Goal: Task Accomplishment & Management: Manage account settings

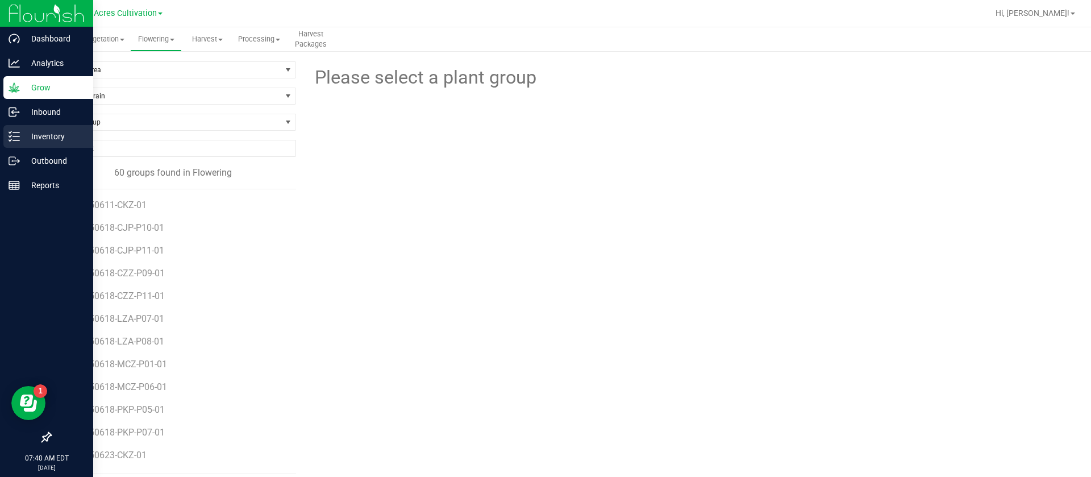
click at [43, 130] on p "Inventory" at bounding box center [54, 137] width 68 height 14
click at [41, 130] on p "Inventory" at bounding box center [54, 137] width 68 height 14
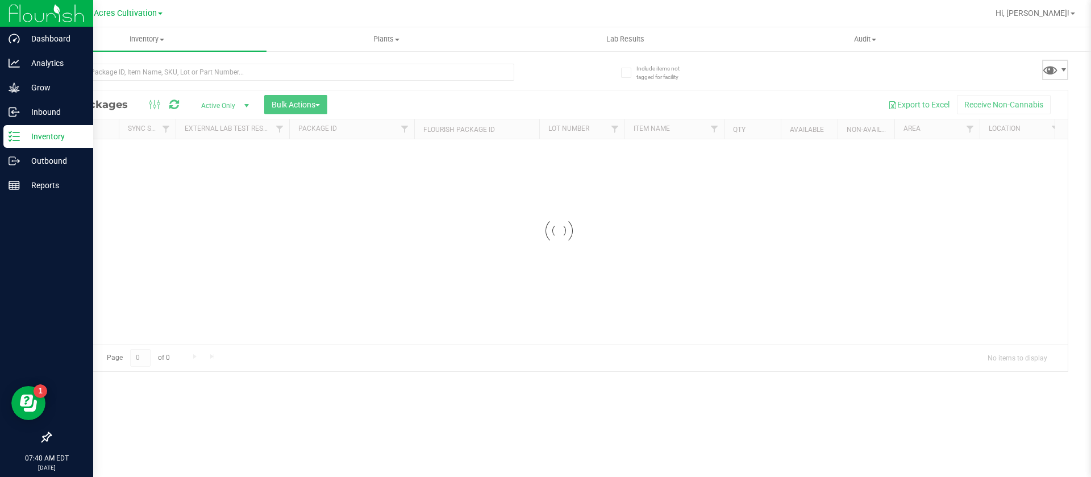
click at [1059, 68] on span at bounding box center [1055, 70] width 26 height 20
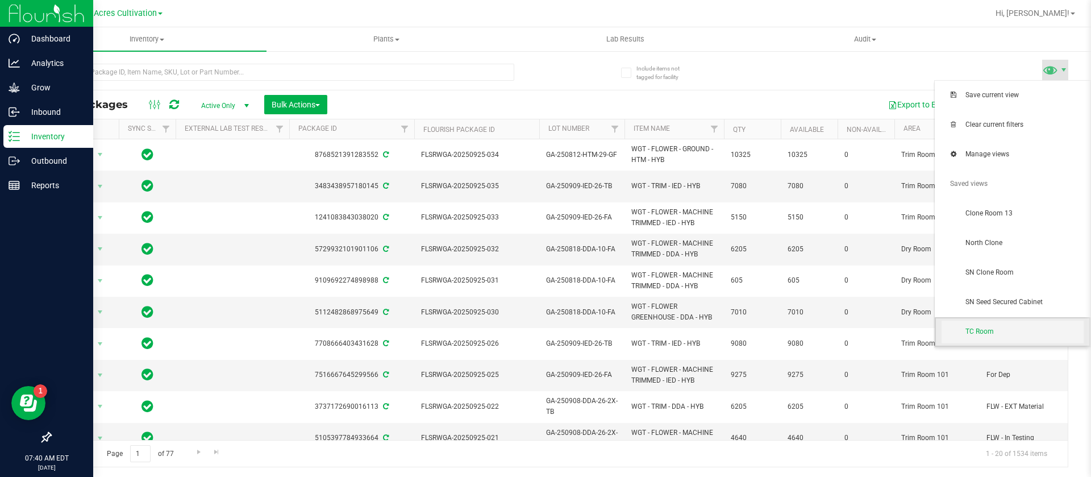
click at [983, 329] on span "TC Room" at bounding box center [1024, 332] width 118 height 10
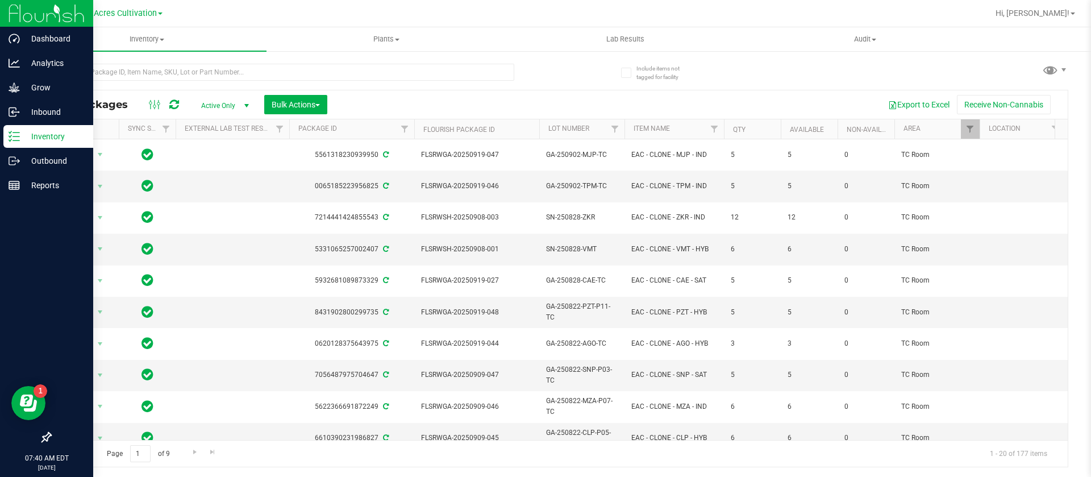
scroll to position [0, 272]
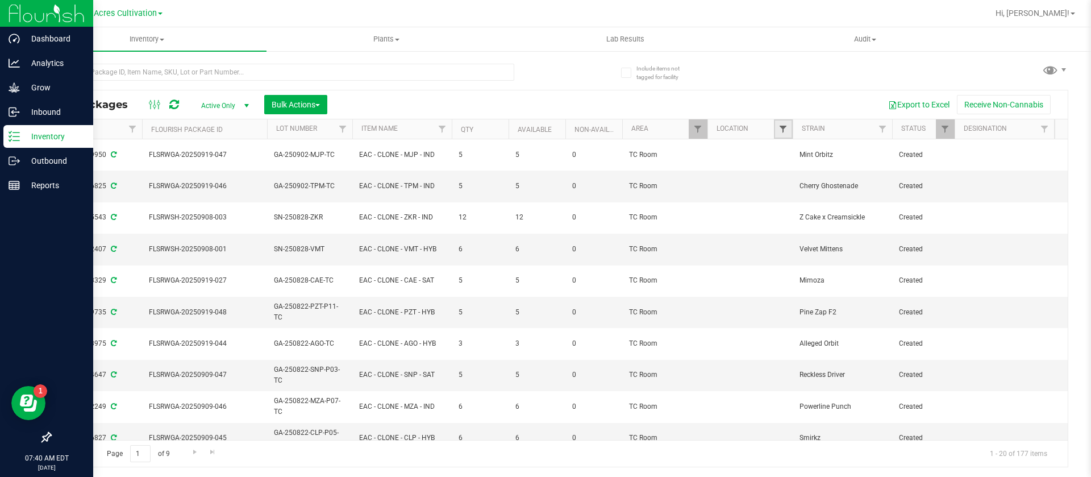
click at [781, 128] on span "Filter" at bounding box center [783, 128] width 9 height 9
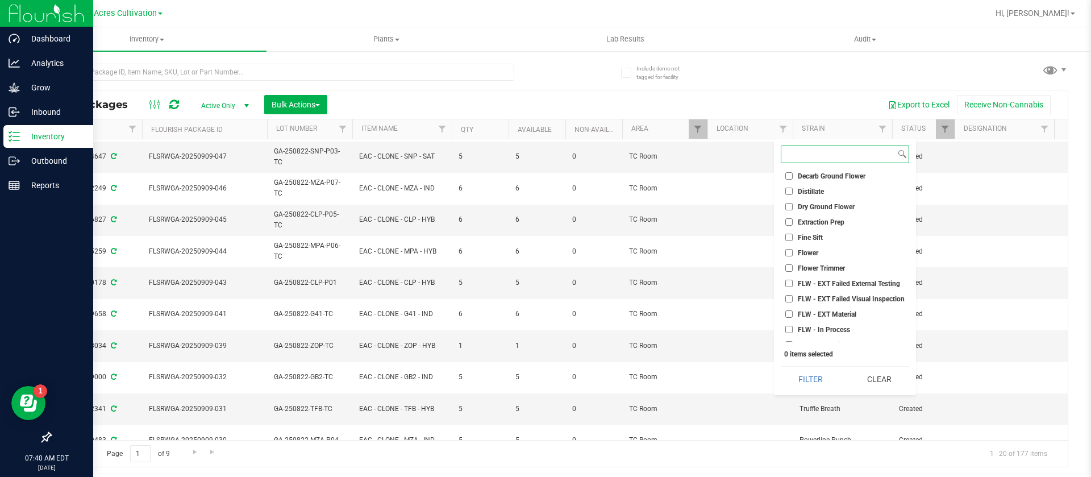
scroll to position [247, 272]
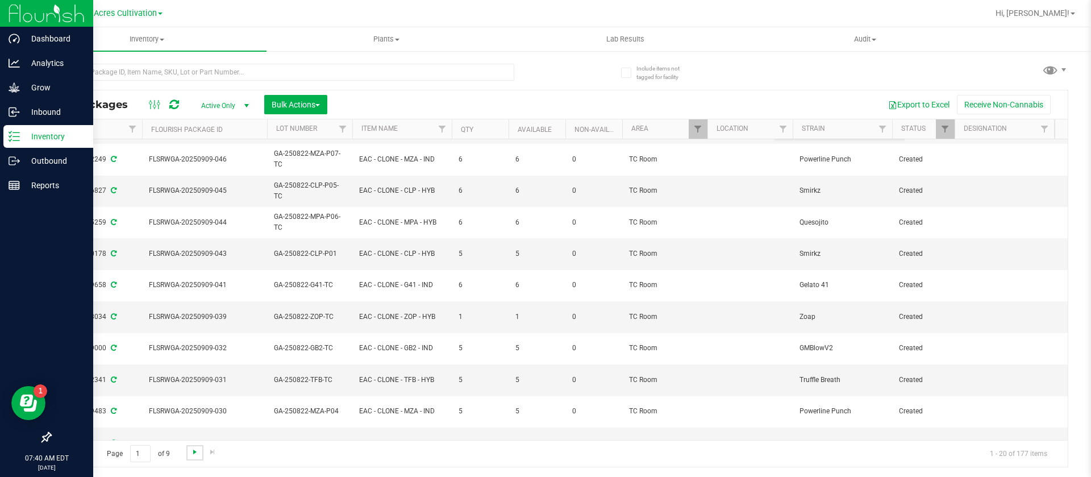
click at [195, 453] on span "Go to the next page" at bounding box center [194, 451] width 9 height 9
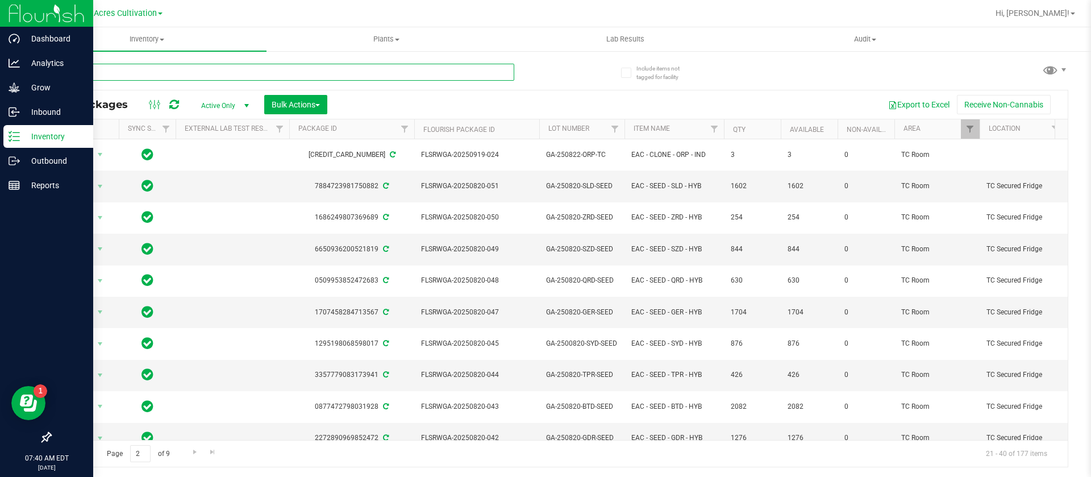
click at [254, 73] on input "text" at bounding box center [282, 72] width 464 height 17
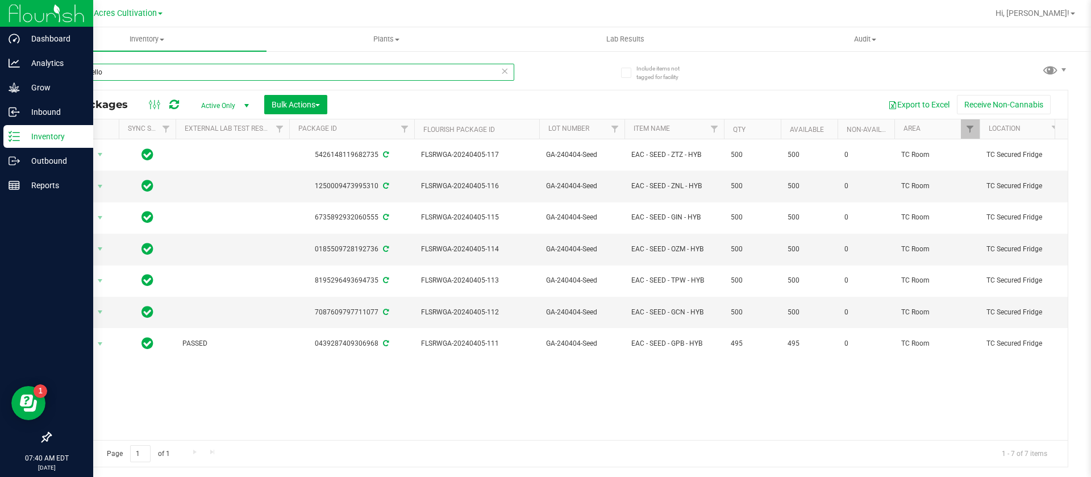
type input "space gello"
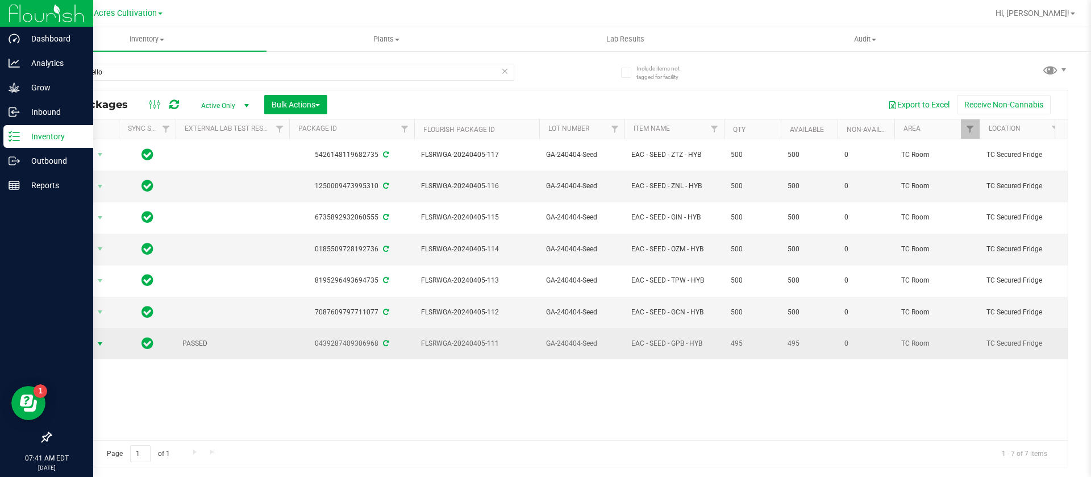
click at [94, 336] on span "select" at bounding box center [100, 344] width 14 height 16
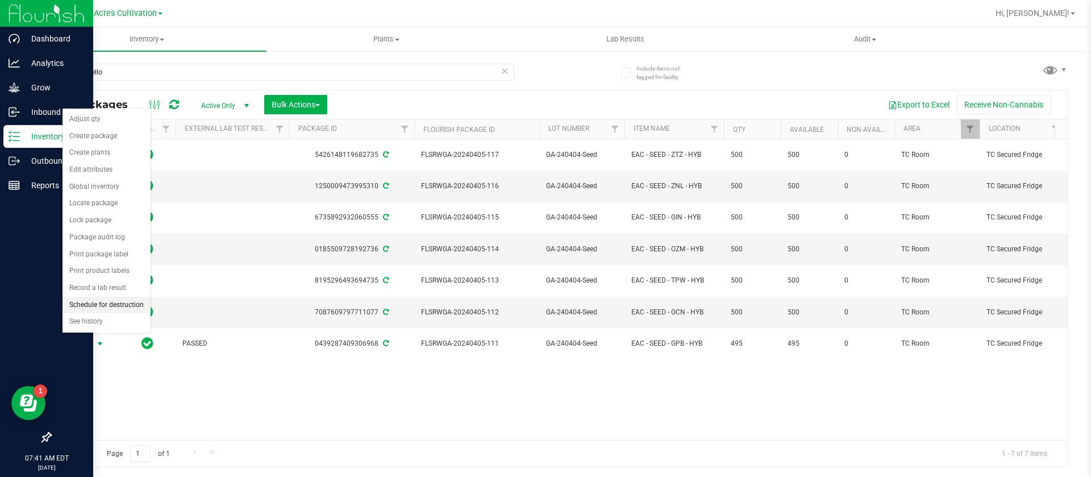
click at [103, 302] on li "Schedule for destruction" at bounding box center [107, 305] width 88 height 17
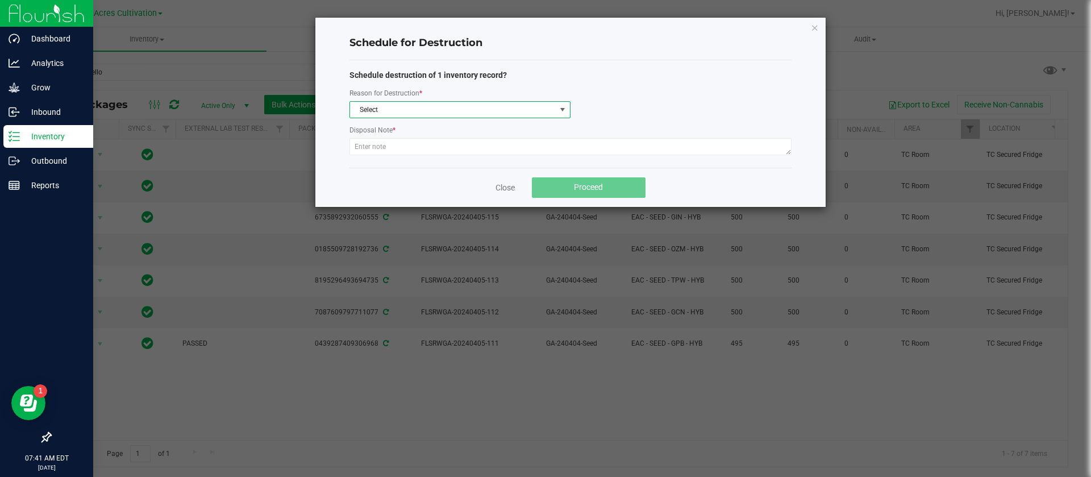
click at [441, 115] on span "Select" at bounding box center [453, 110] width 206 height 16
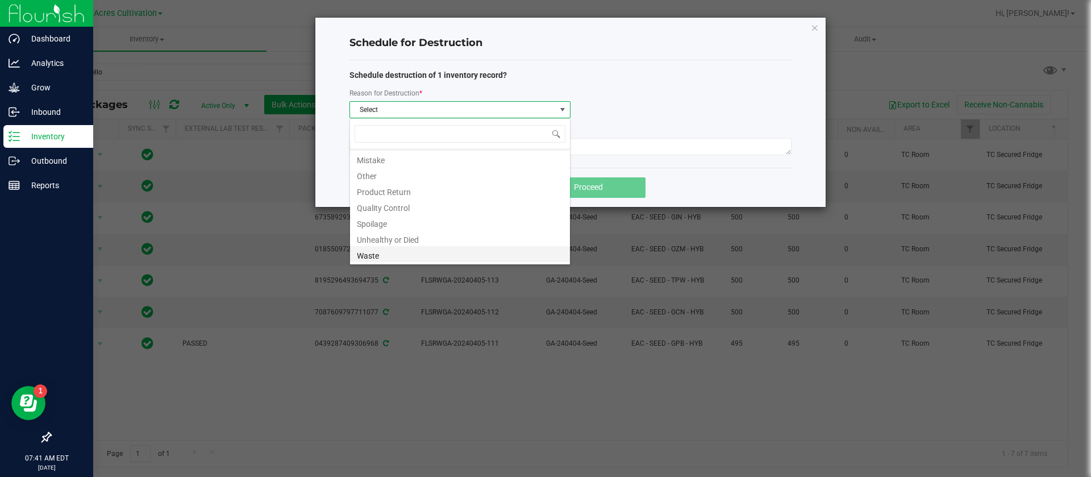
click at [378, 255] on li "Waste" at bounding box center [460, 254] width 220 height 16
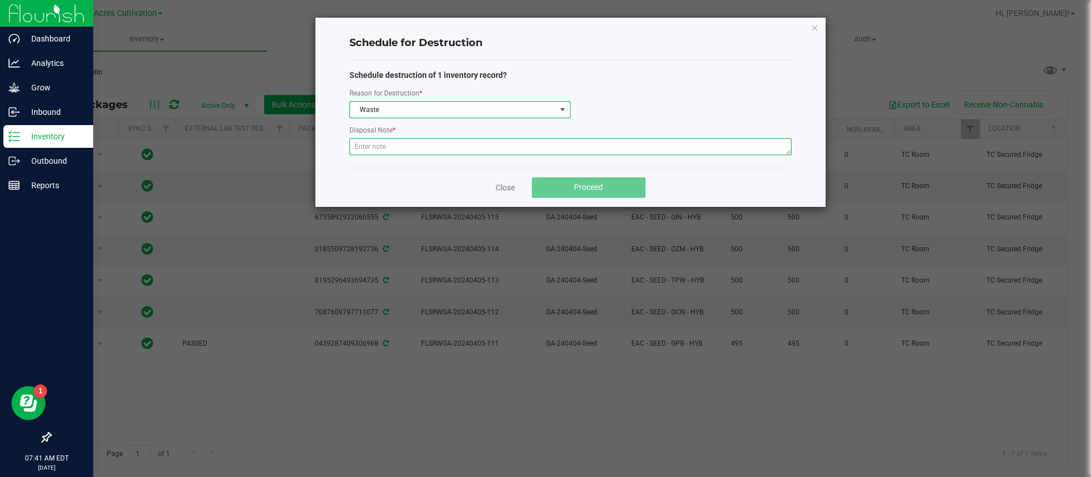
click at [457, 152] on textarea at bounding box center [570, 146] width 442 height 17
type textarea "waste"
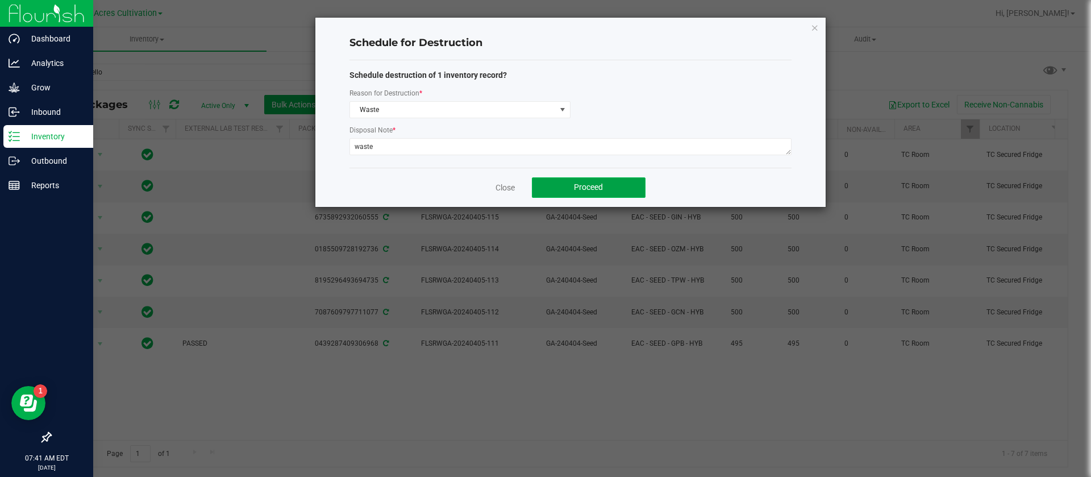
click at [569, 185] on button "Proceed" at bounding box center [589, 187] width 114 height 20
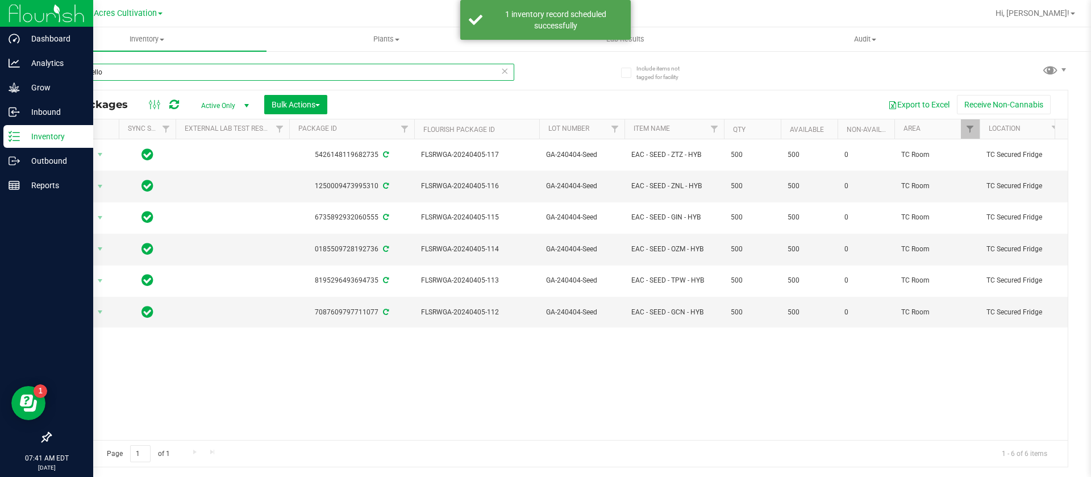
click at [242, 77] on input "space gello" at bounding box center [282, 72] width 464 height 17
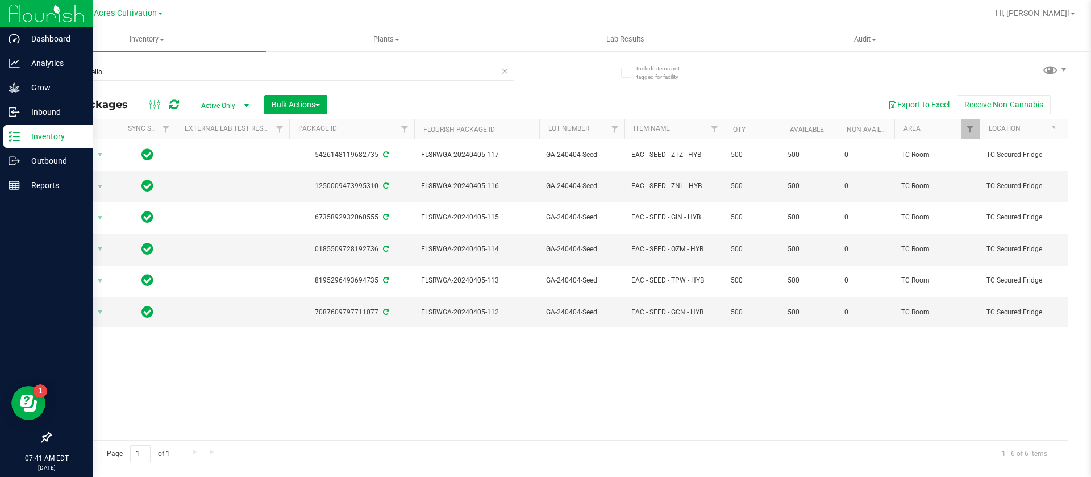
click at [718, 396] on div "Action Action Adjust qty Create package Create plants Edit attributes Global in…" at bounding box center [559, 289] width 1017 height 301
click at [503, 72] on icon at bounding box center [505, 71] width 8 height 14
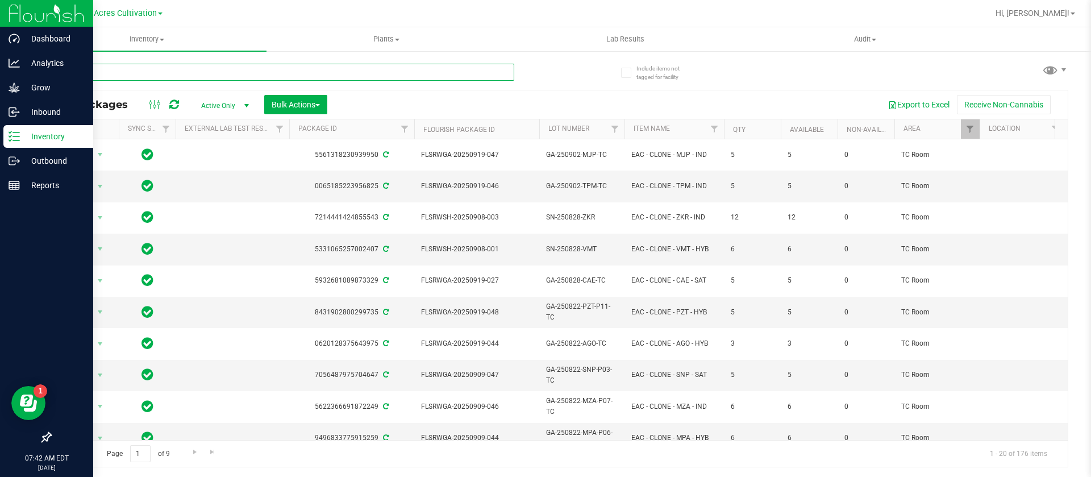
click at [205, 66] on input "text" at bounding box center [282, 72] width 464 height 17
click at [185, 76] on input "text" at bounding box center [282, 72] width 464 height 17
type input "g"
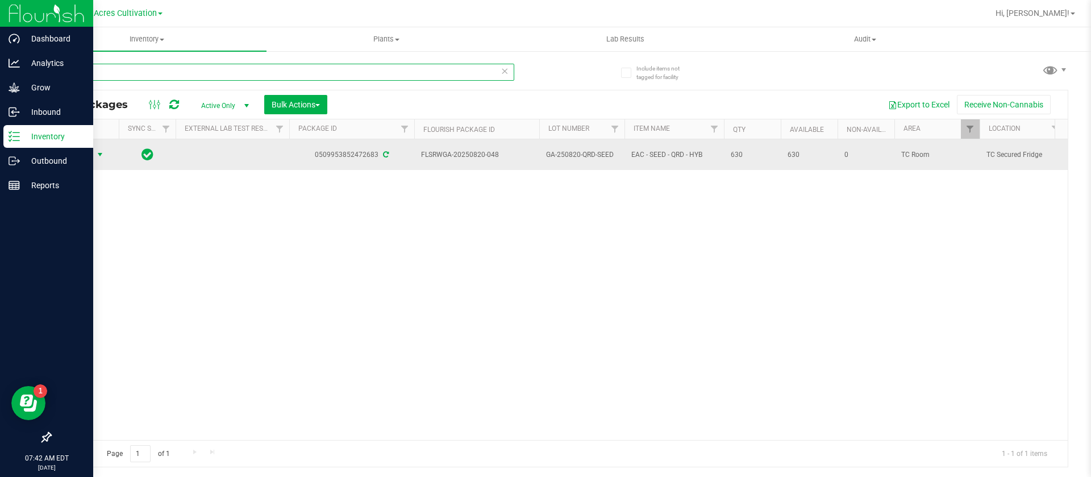
type input "qrd"
click at [84, 155] on span "Action" at bounding box center [77, 155] width 31 height 16
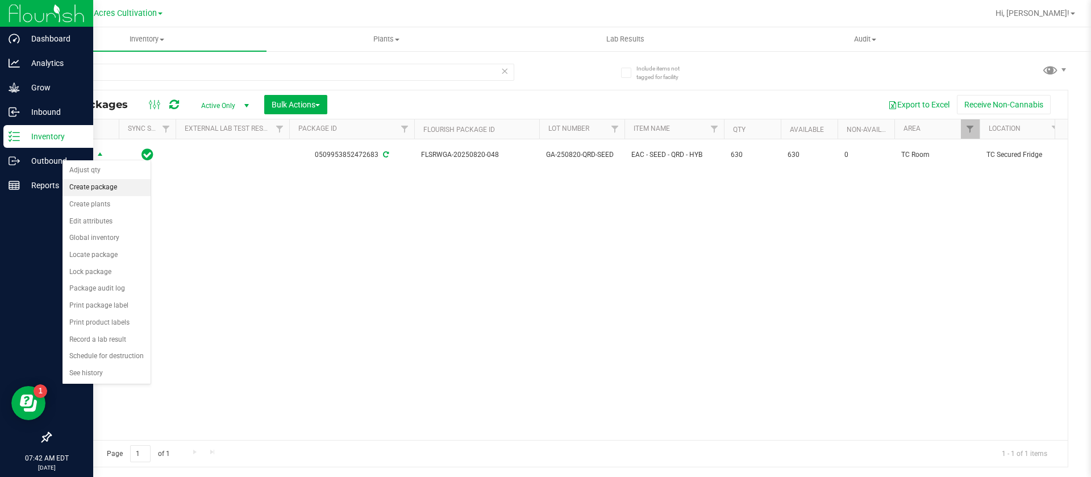
click at [112, 188] on li "Create package" at bounding box center [107, 187] width 88 height 17
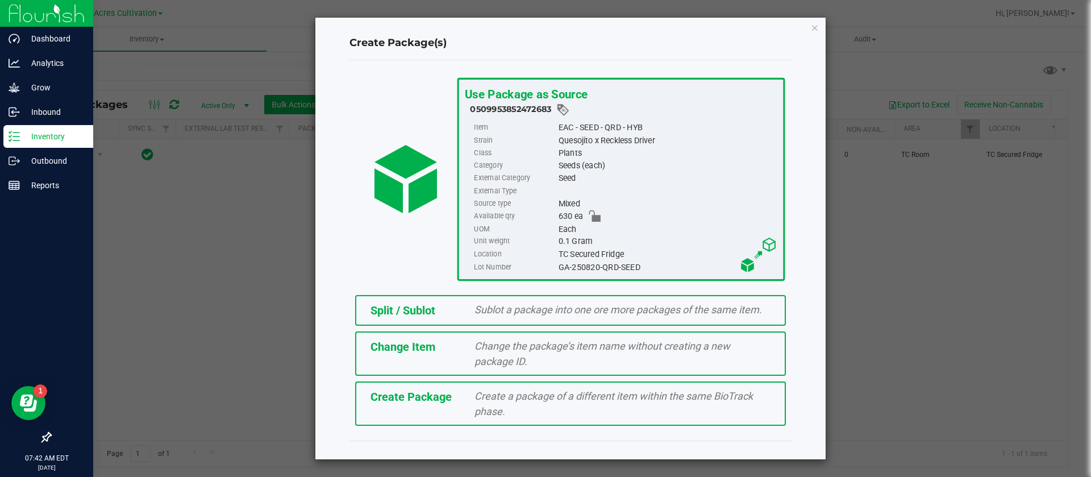
click at [448, 313] on div "Split / Sublot" at bounding box center [414, 310] width 105 height 17
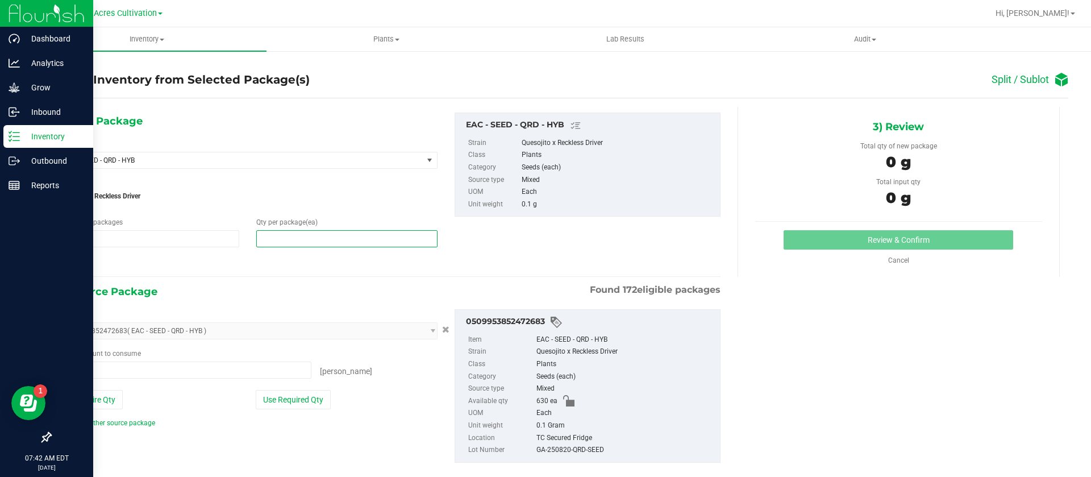
click at [355, 244] on span at bounding box center [346, 238] width 181 height 17
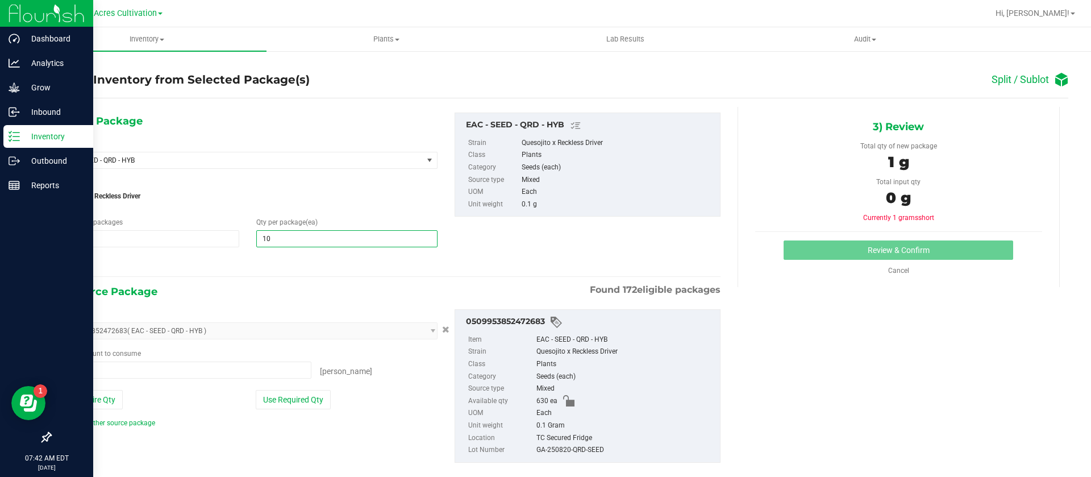
type input "100"
drag, startPoint x: 551, startPoint y: 224, endPoint x: 503, endPoint y: 248, distance: 53.1
click at [551, 224] on div "1) New Package Select Item EAC - SEED - QRD - HYB EAC - SEED - QRD - HYB [GEOGR…" at bounding box center [389, 192] width 679 height 158
click at [226, 374] on span at bounding box center [185, 369] width 253 height 17
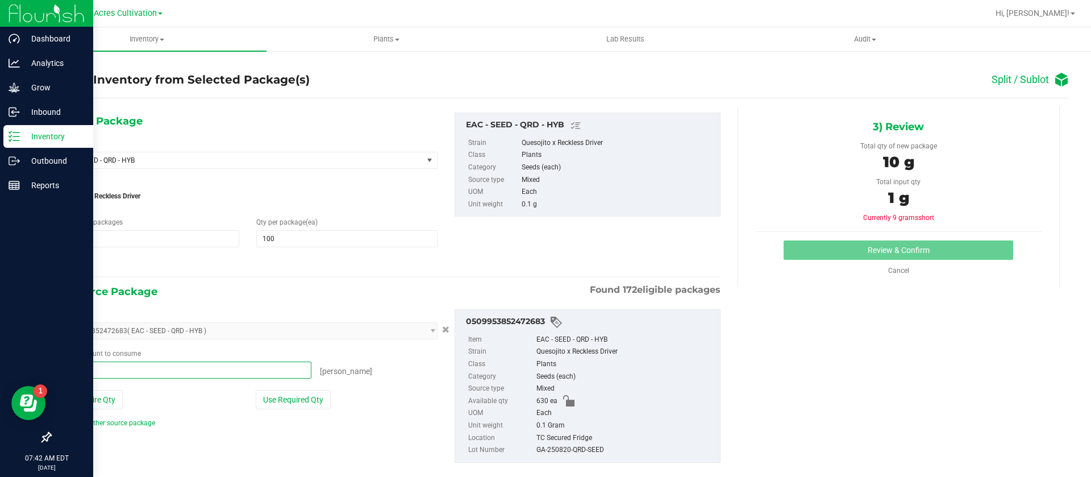
type input "100"
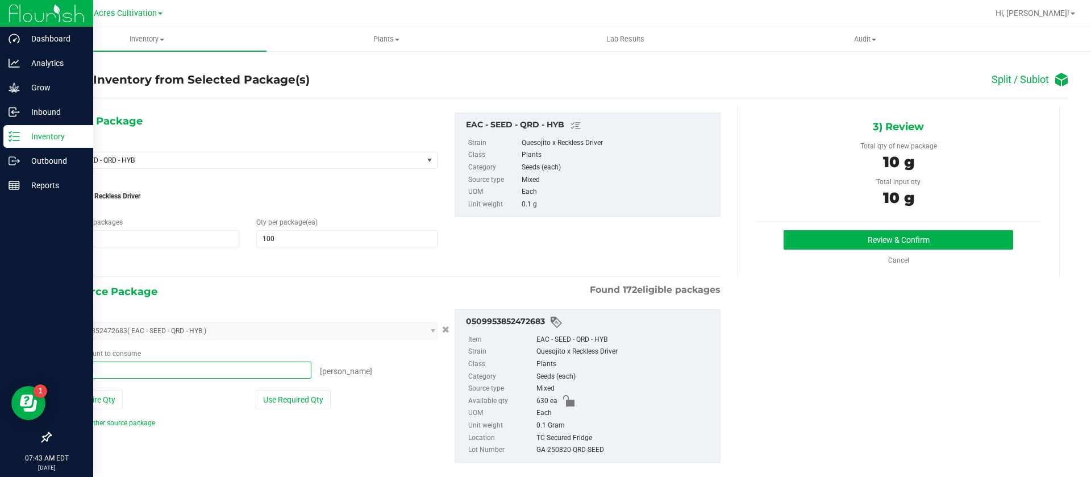
type input "100 ea"
click at [840, 402] on div "1) New Package Select Item EAC - SEED - QRD - HYB EAC - SEED - QRD - HYB [GEOGR…" at bounding box center [559, 297] width 1018 height 380
click at [838, 240] on button "Review & Confirm" at bounding box center [899, 239] width 230 height 19
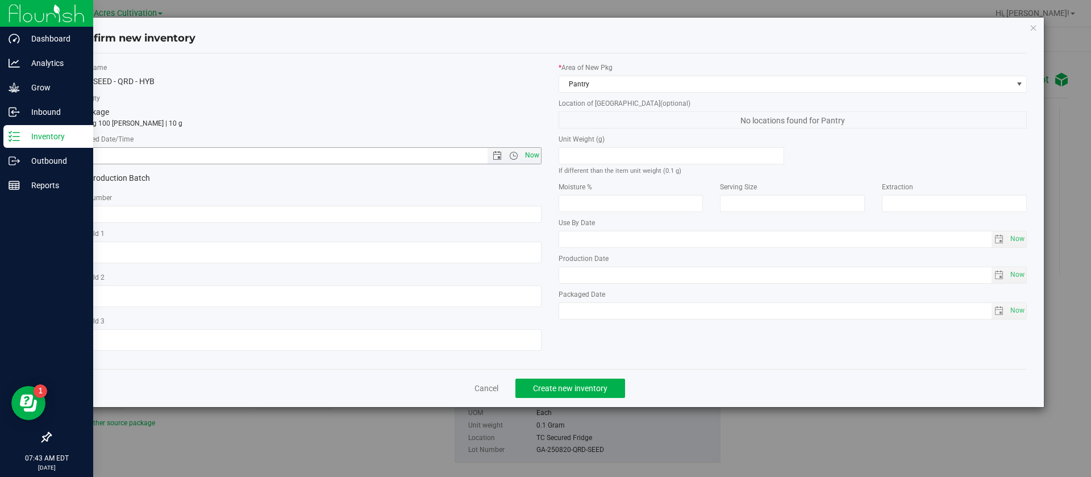
click at [529, 153] on span "Now" at bounding box center [531, 155] width 19 height 16
click at [87, 153] on input "[DATE] 7:43 AM" at bounding box center [290, 156] width 434 height 16
type input "[DATE] 7:43 AM"
click at [106, 219] on input "text" at bounding box center [307, 214] width 469 height 17
type input "g"
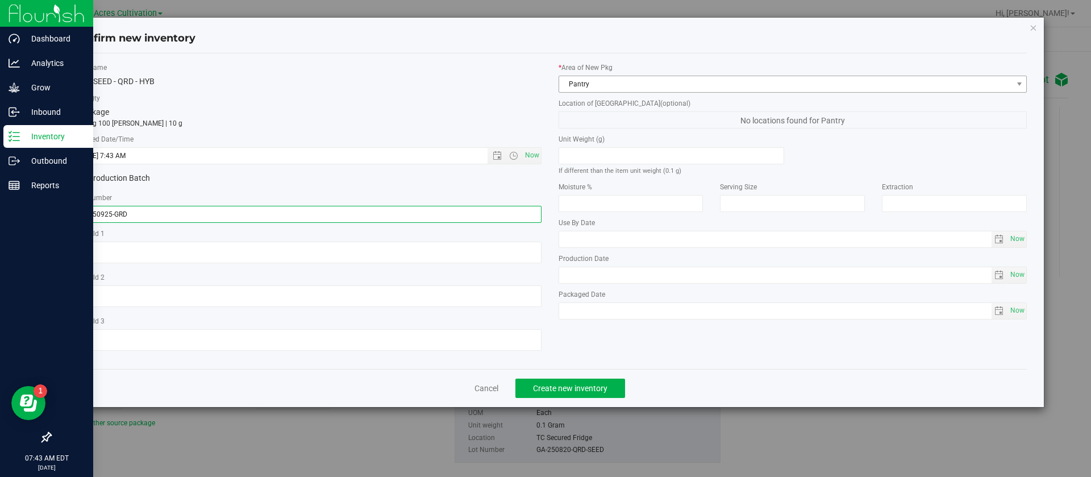
type input "GA-250925-GRD"
click at [621, 78] on span "Pantry" at bounding box center [785, 84] width 453 height 16
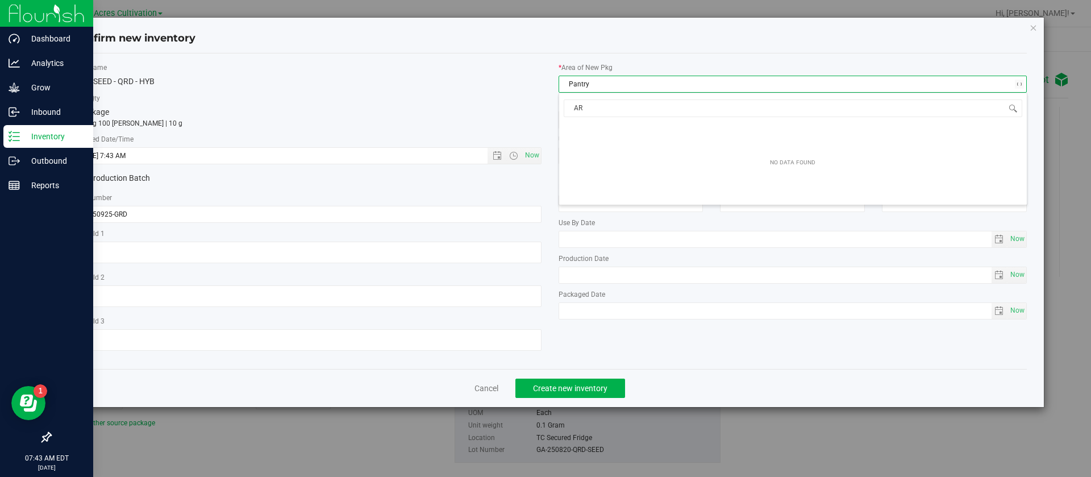
type input "A"
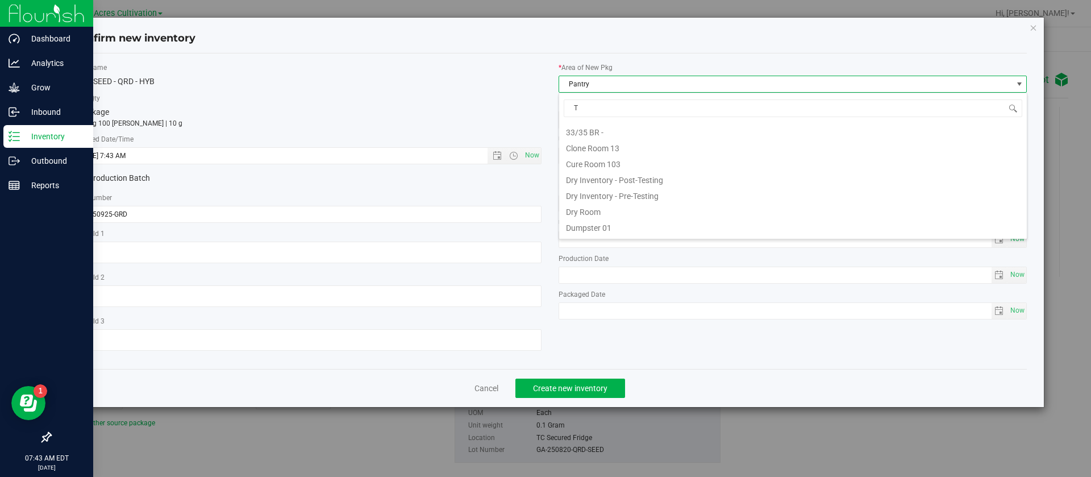
scroll to position [14, 0]
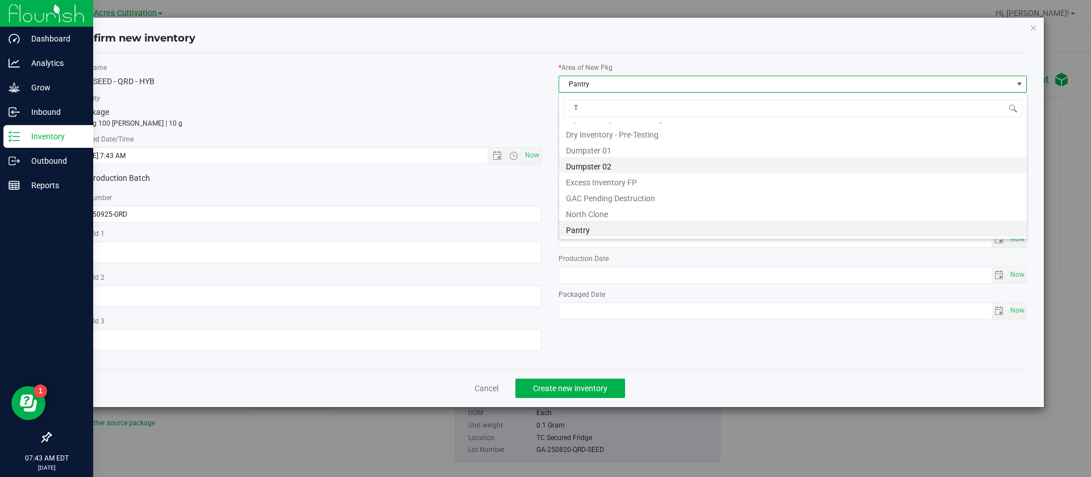
type input "TC"
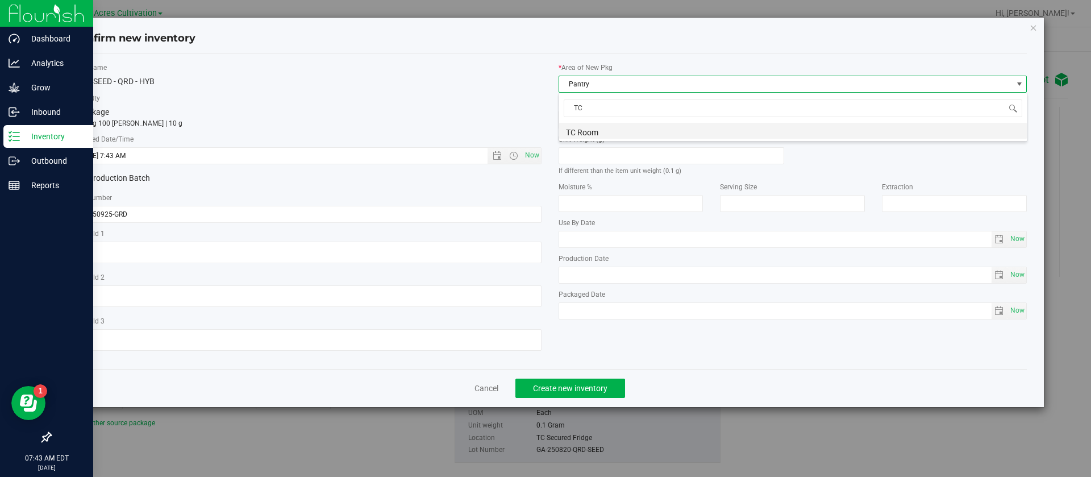
click at [629, 138] on li "TC Room" at bounding box center [793, 131] width 468 height 16
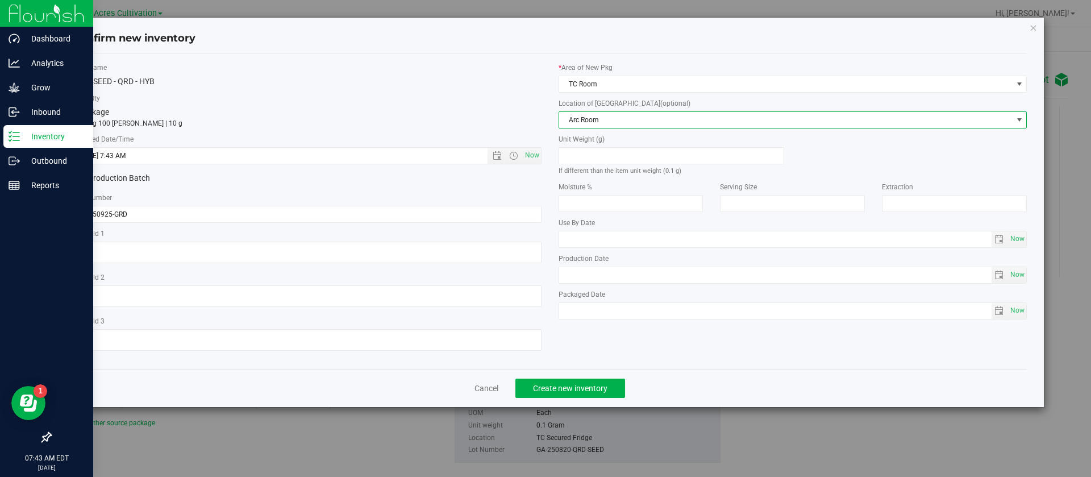
click at [627, 118] on span "Arc Room" at bounding box center [785, 120] width 453 height 16
click at [631, 114] on span "Arc Room" at bounding box center [785, 120] width 453 height 16
click at [576, 392] on span "Create new inventory" at bounding box center [570, 388] width 74 height 9
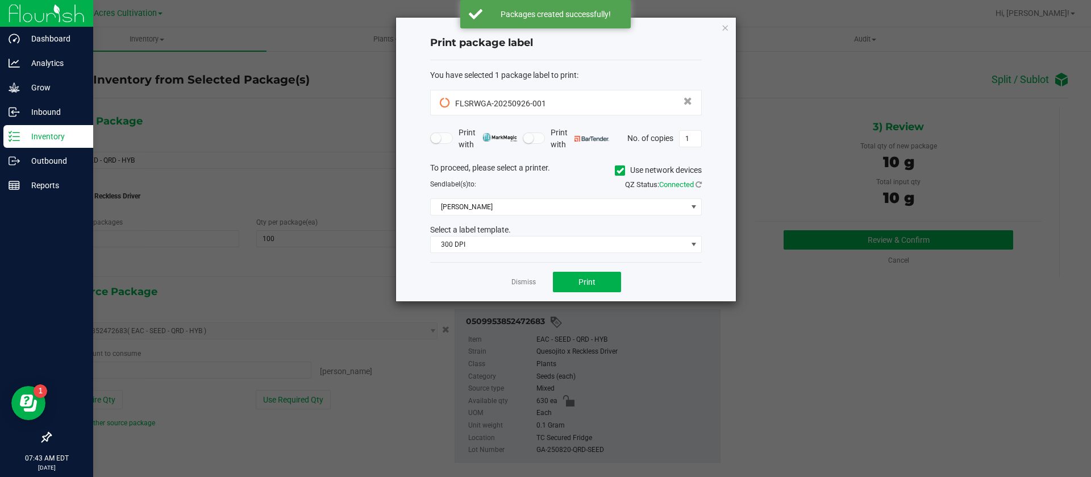
click at [518, 276] on app-cancel-button "Dismiss" at bounding box center [523, 282] width 24 height 12
click at [518, 282] on link "Dismiss" at bounding box center [523, 282] width 24 height 10
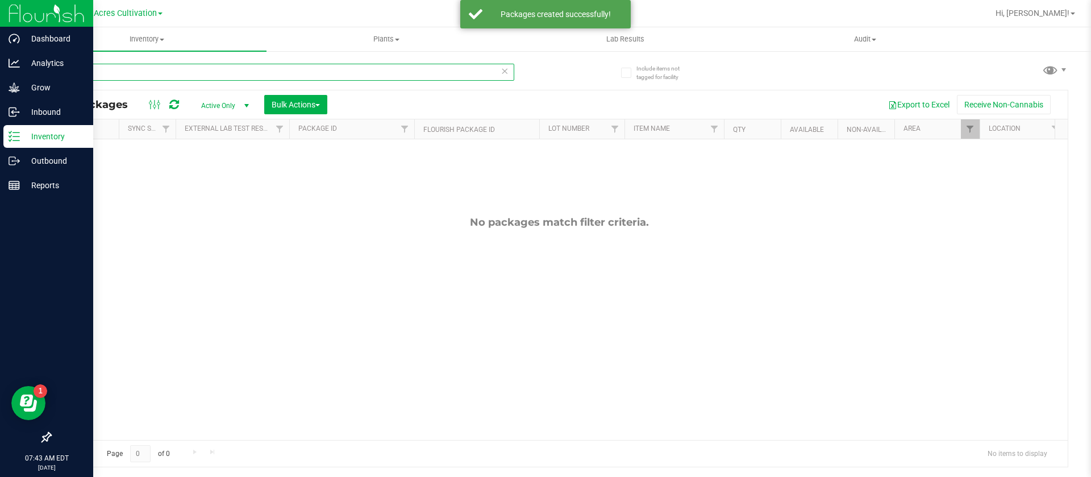
click at [135, 78] on input "qrd" at bounding box center [282, 72] width 464 height 17
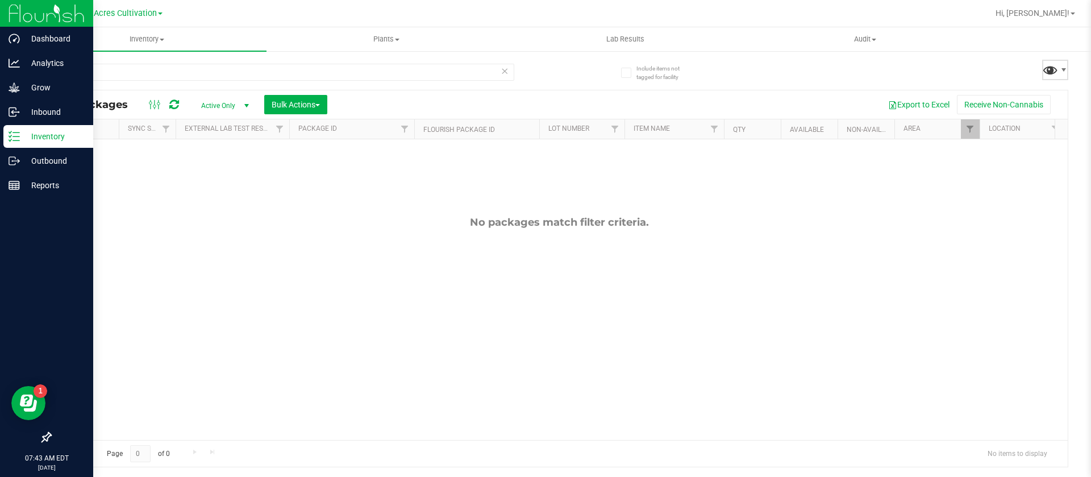
click at [1048, 62] on span at bounding box center [1050, 69] width 16 height 16
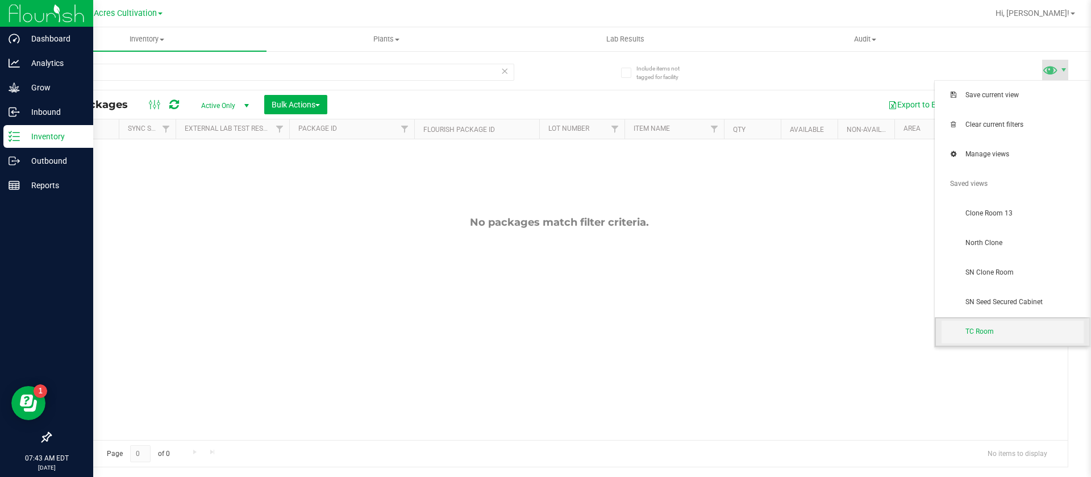
click at [988, 325] on span "TC Room" at bounding box center [1013, 332] width 142 height 23
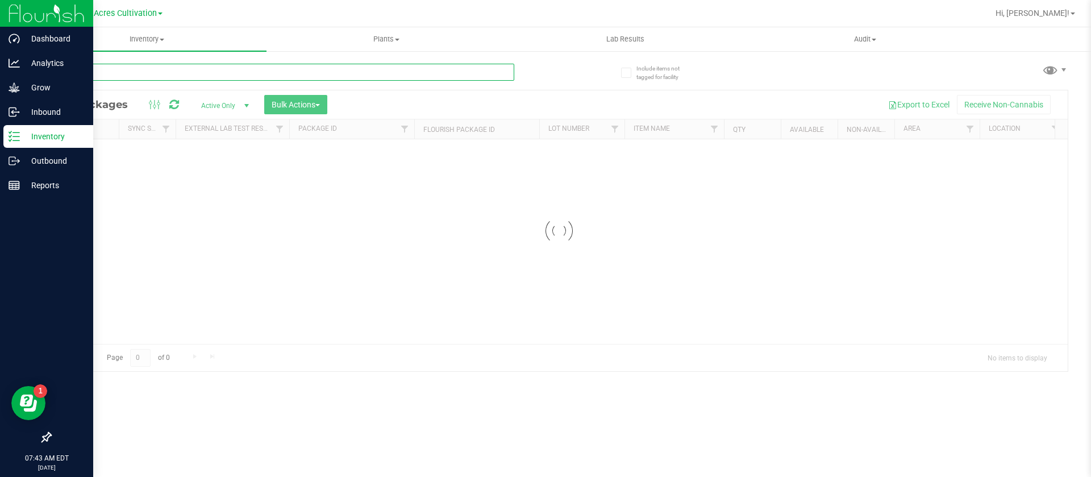
click at [112, 72] on input "text" at bounding box center [282, 72] width 464 height 17
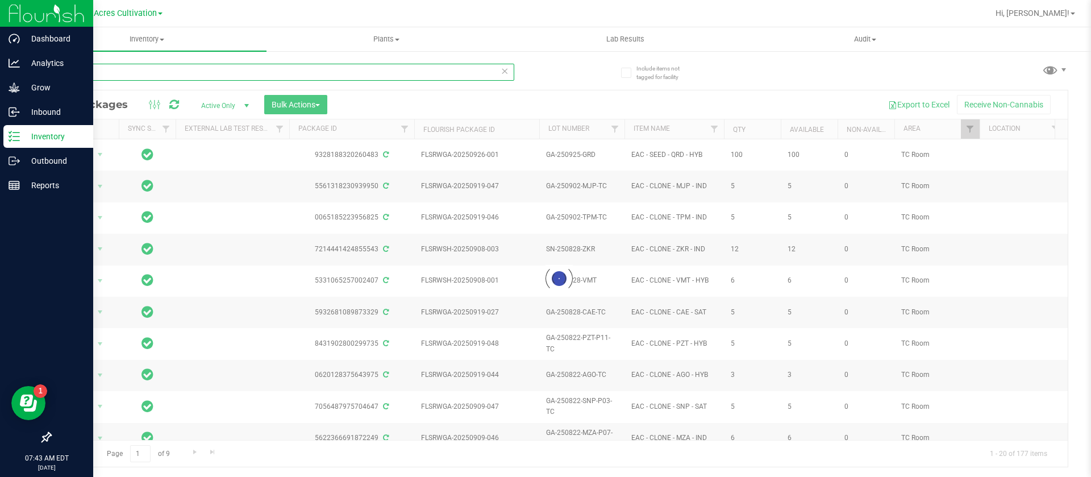
type input "G"
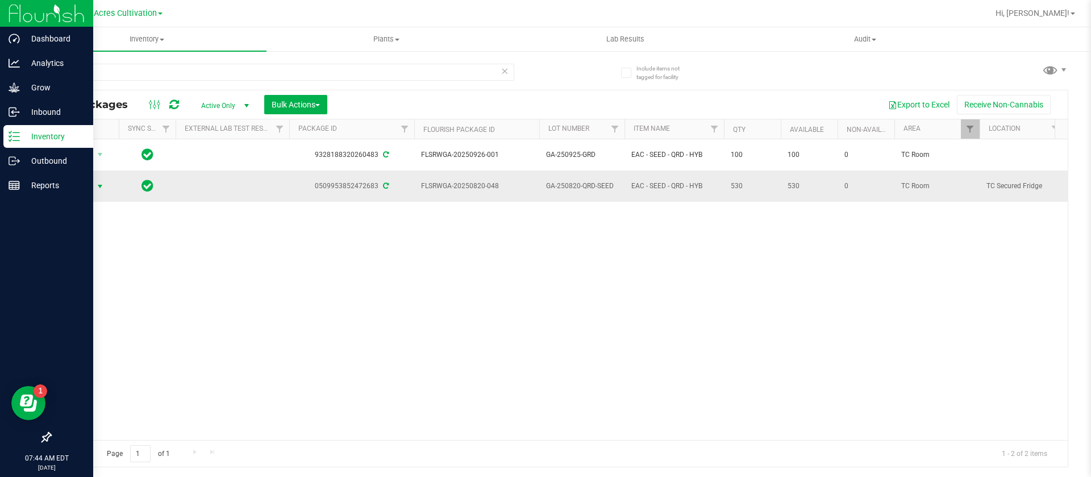
click at [87, 178] on span "Action" at bounding box center [77, 186] width 31 height 16
click at [263, 257] on div "Action Action Adjust qty Create package Create plants Edit attributes Global in…" at bounding box center [559, 289] width 1017 height 301
click at [132, 79] on div "QRD" at bounding box center [282, 77] width 464 height 26
click at [128, 74] on input "QRD" at bounding box center [282, 72] width 464 height 17
type input "Q"
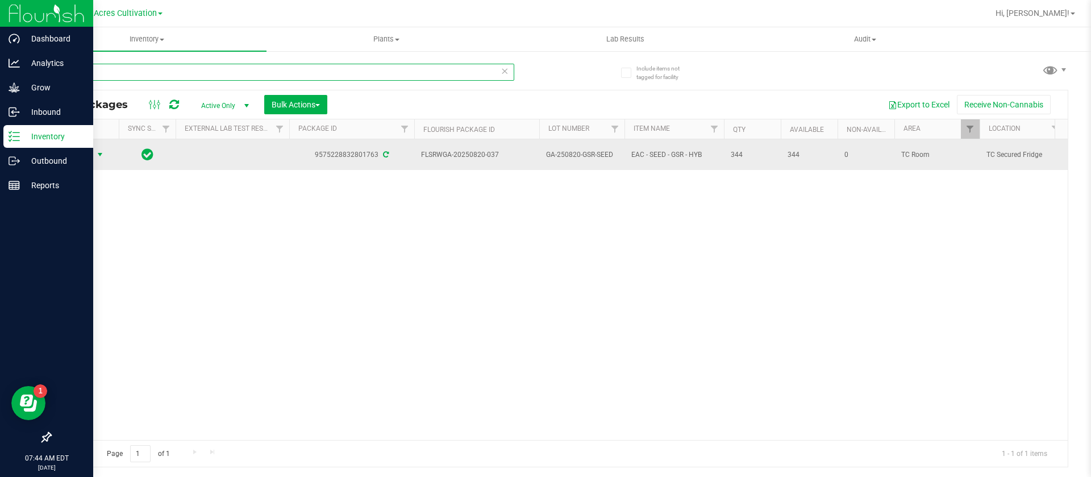
type input "GSR"
click at [86, 151] on span "Action" at bounding box center [77, 155] width 31 height 16
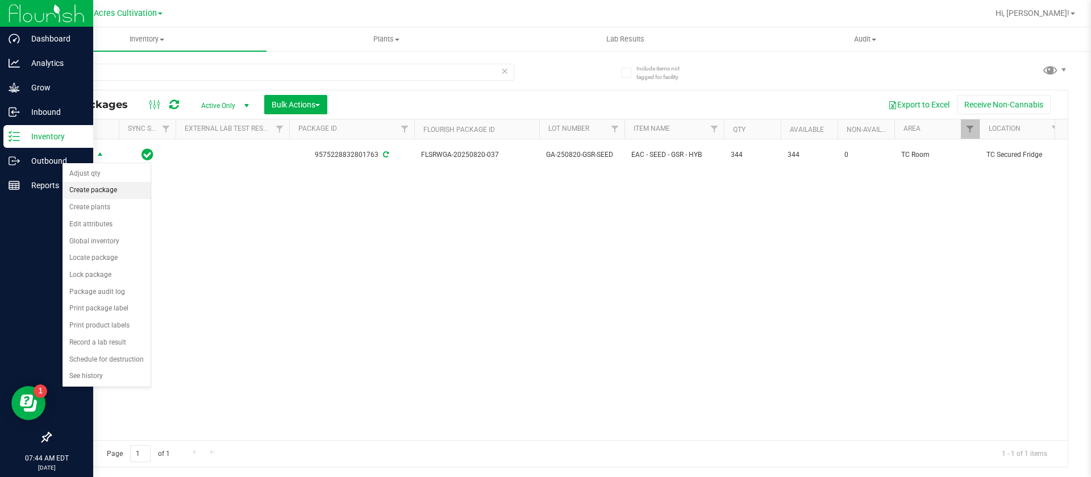
click at [107, 194] on li "Create package" at bounding box center [107, 190] width 88 height 17
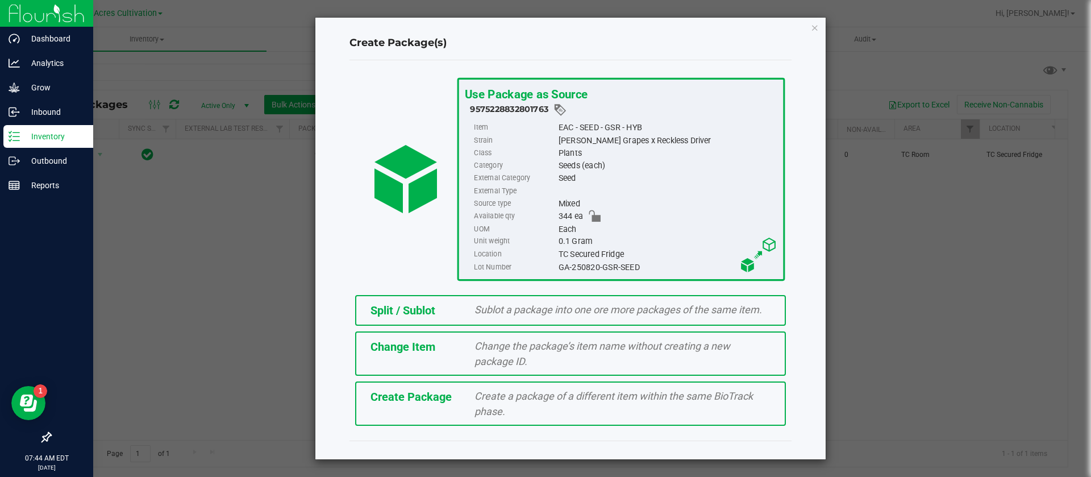
click at [430, 319] on div "Split / Sublot Sublot a package into one ore more packages of the same item." at bounding box center [570, 310] width 431 height 31
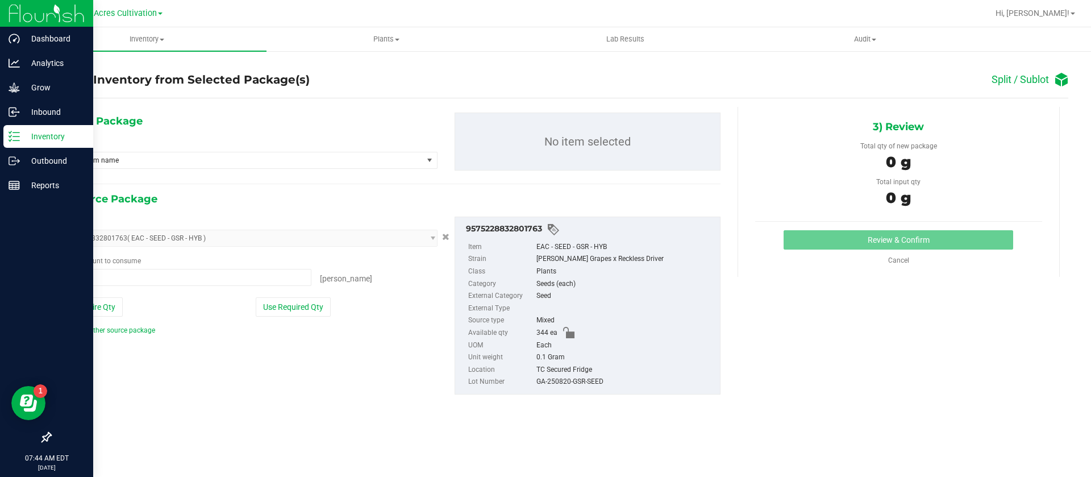
type input "0 ea"
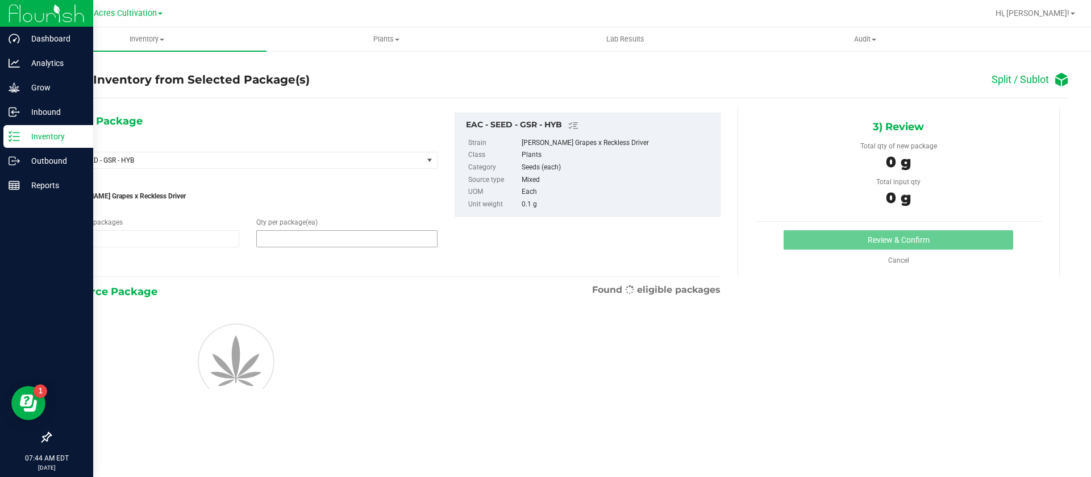
click at [311, 238] on span at bounding box center [346, 238] width 181 height 17
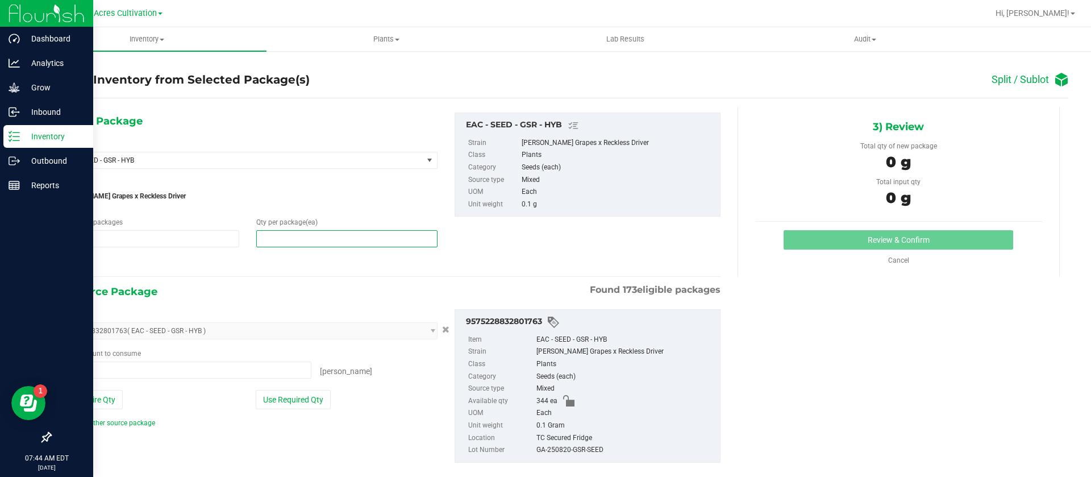
type input "0 ea"
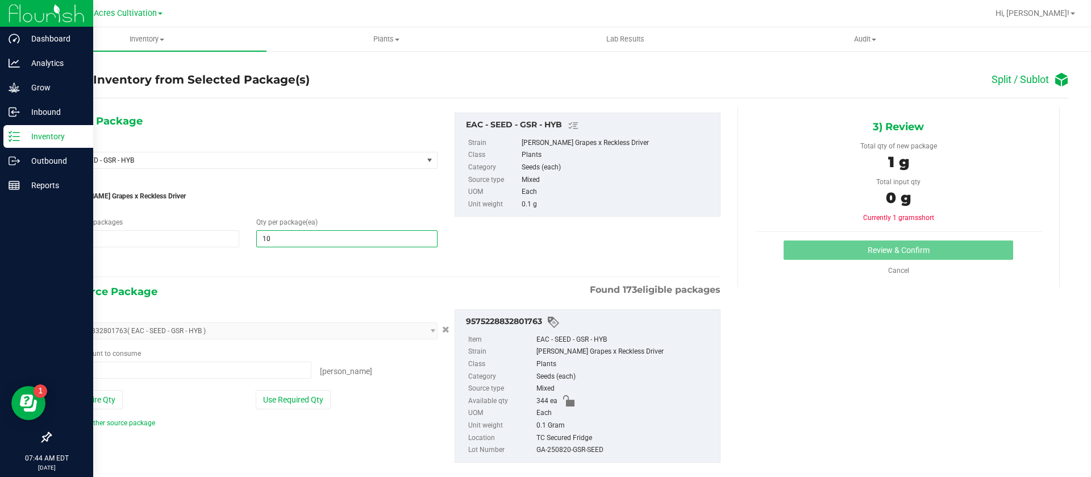
type input "100"
click at [282, 266] on div at bounding box center [248, 263] width 379 height 15
click at [179, 374] on span at bounding box center [185, 369] width 253 height 17
type input "100"
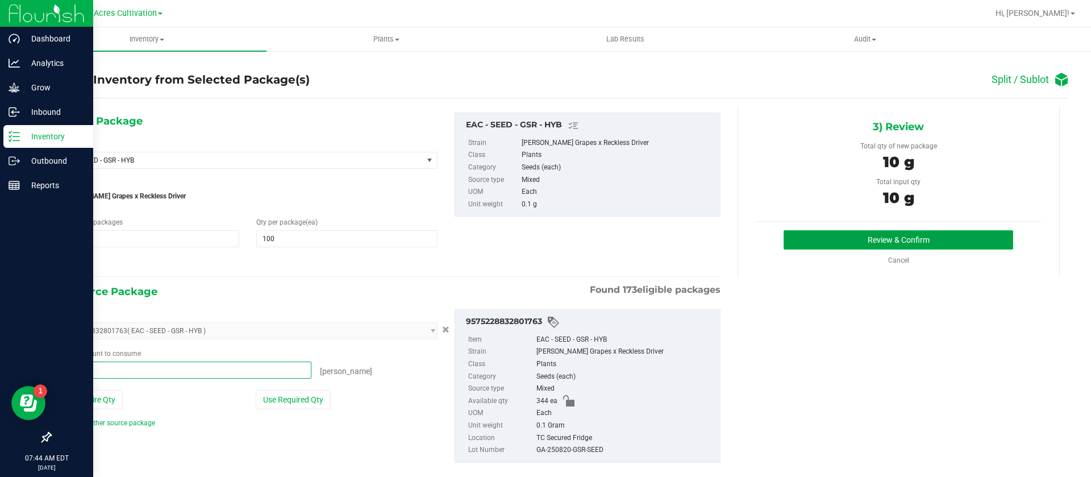
type input "100 ea"
click at [852, 236] on button "Review & Confirm" at bounding box center [899, 239] width 230 height 19
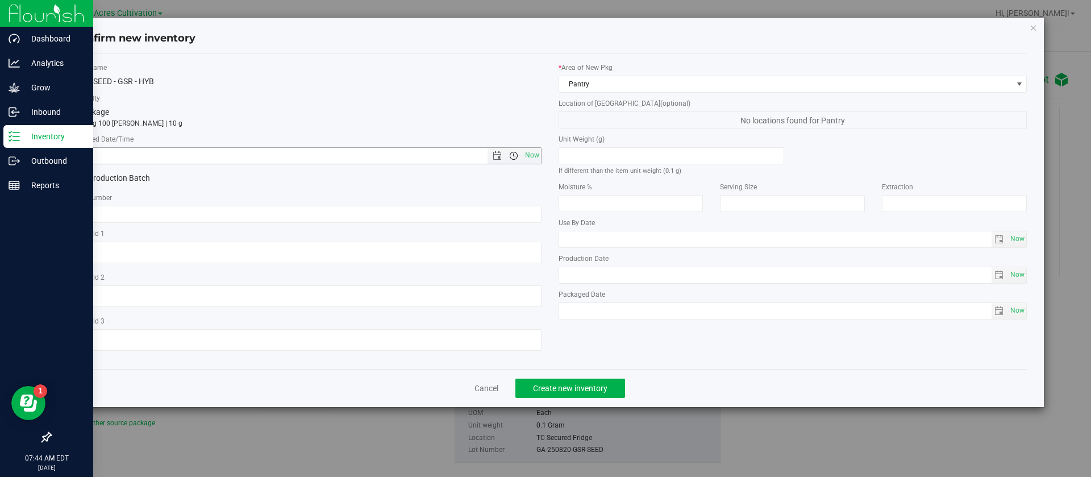
click at [522, 153] on span "Now" at bounding box center [531, 155] width 19 height 16
drag, startPoint x: 85, startPoint y: 153, endPoint x: 85, endPoint y: 164, distance: 11.4
click at [87, 153] on input "[DATE] 7:44 AM" at bounding box center [290, 156] width 434 height 16
type input "[DATE] 7:44 AM"
click at [114, 214] on input "text" at bounding box center [307, 214] width 469 height 17
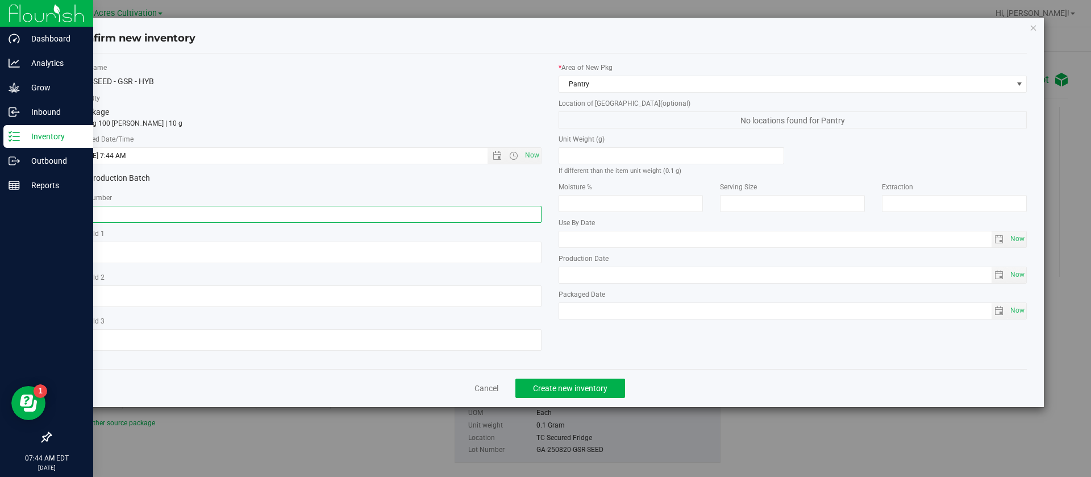
type input "S"
type input "GA-250925-GSR"
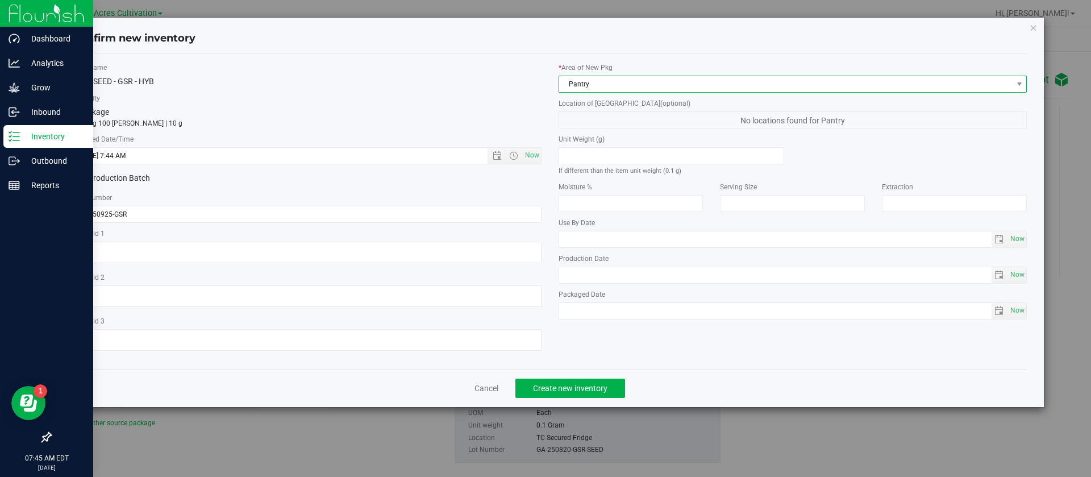
click at [567, 80] on span "Pantry" at bounding box center [785, 84] width 453 height 16
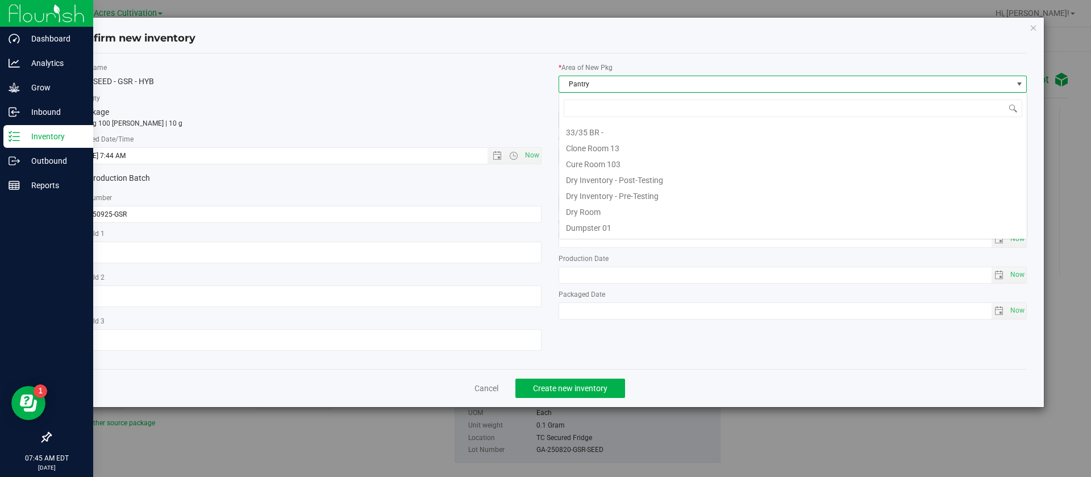
scroll to position [93, 0]
type input "TC"
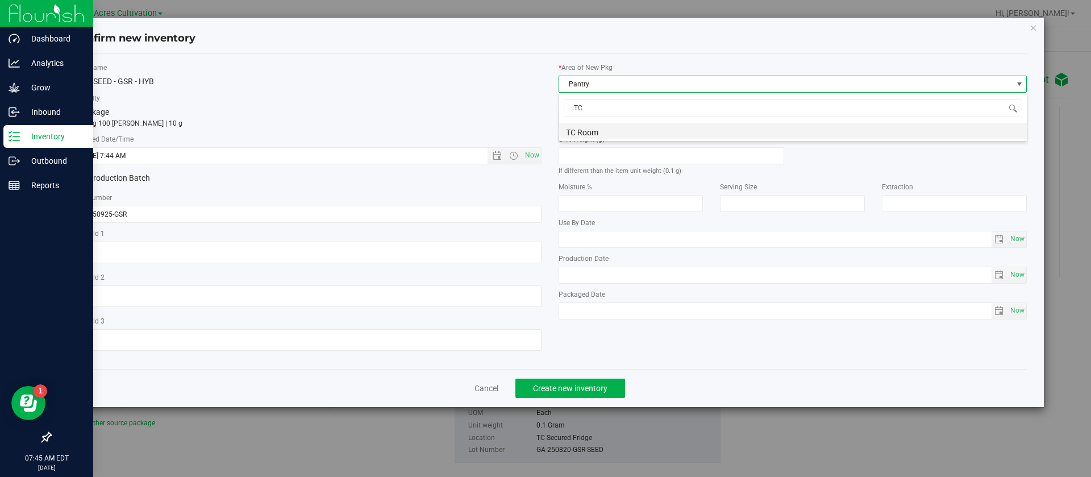
click at [625, 129] on li "TC Room" at bounding box center [793, 131] width 468 height 16
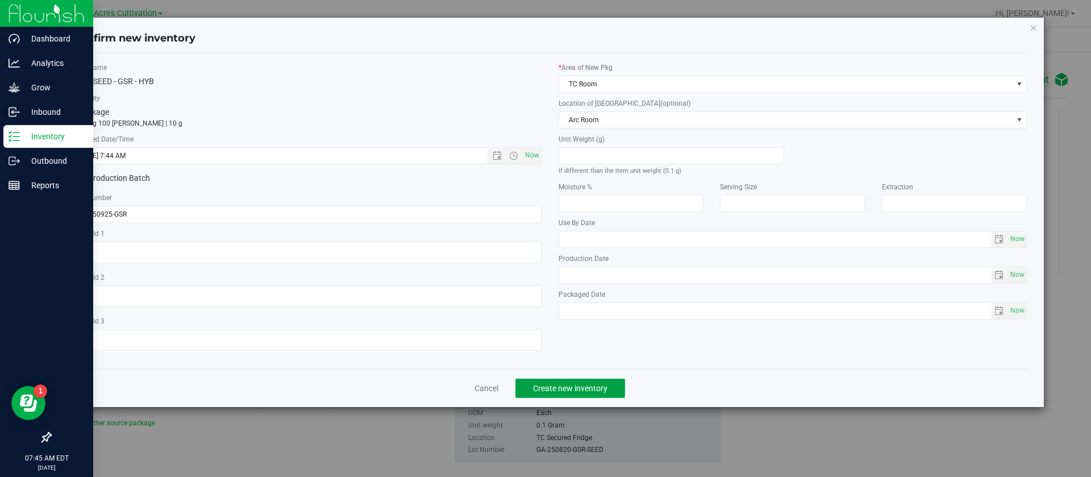
click at [569, 384] on span "Create new inventory" at bounding box center [570, 388] width 74 height 9
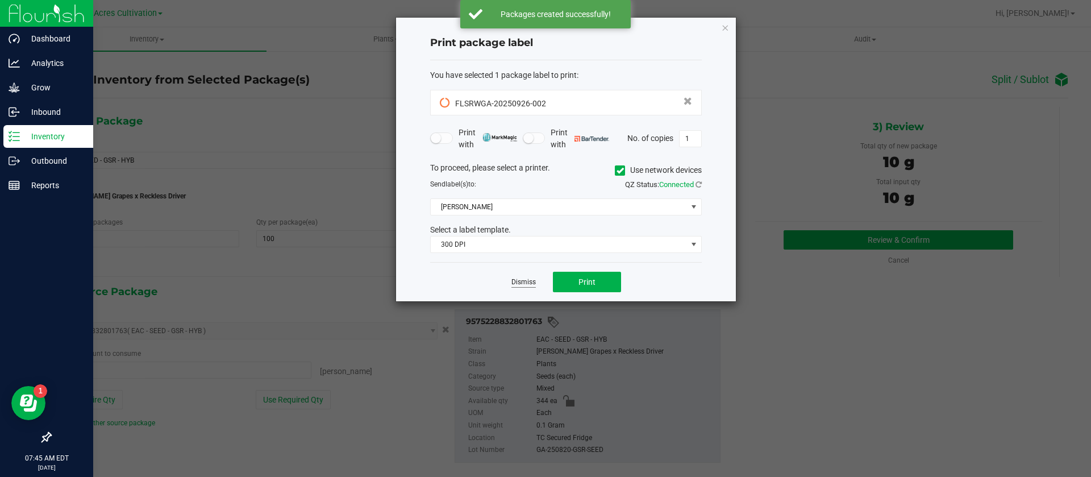
click at [519, 286] on link "Dismiss" at bounding box center [523, 282] width 24 height 10
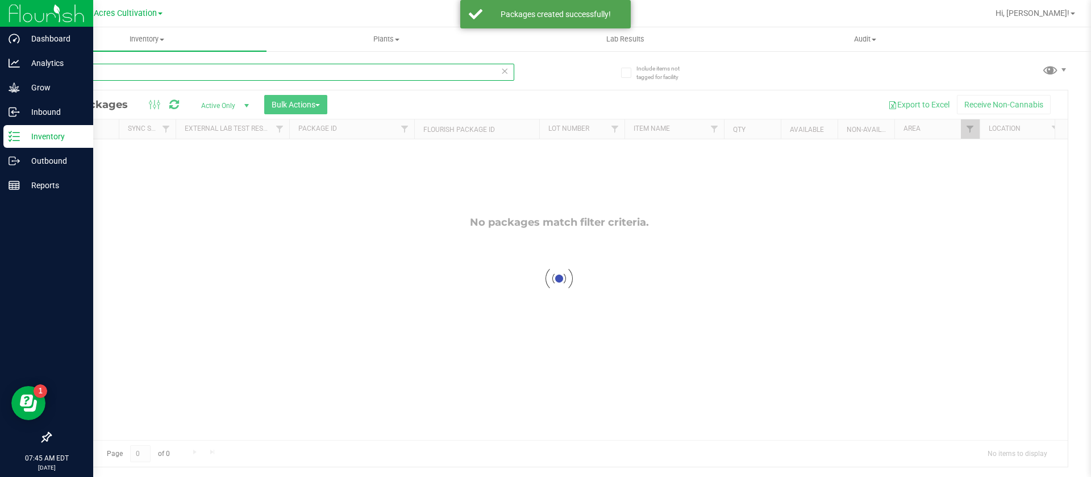
click at [174, 70] on input "GSR" at bounding box center [282, 72] width 464 height 17
type input "G"
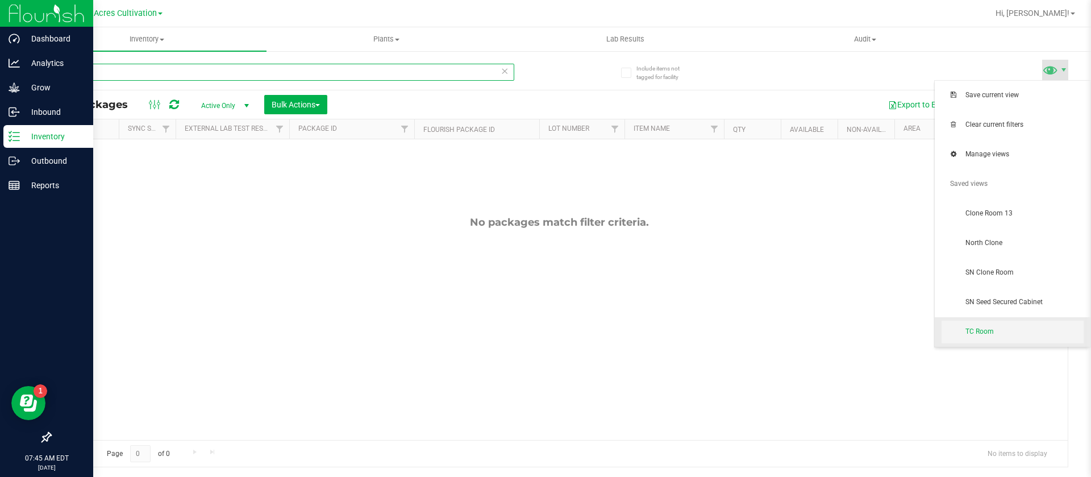
type input "QRD"
click at [1023, 323] on span "TC Room" at bounding box center [1013, 332] width 142 height 23
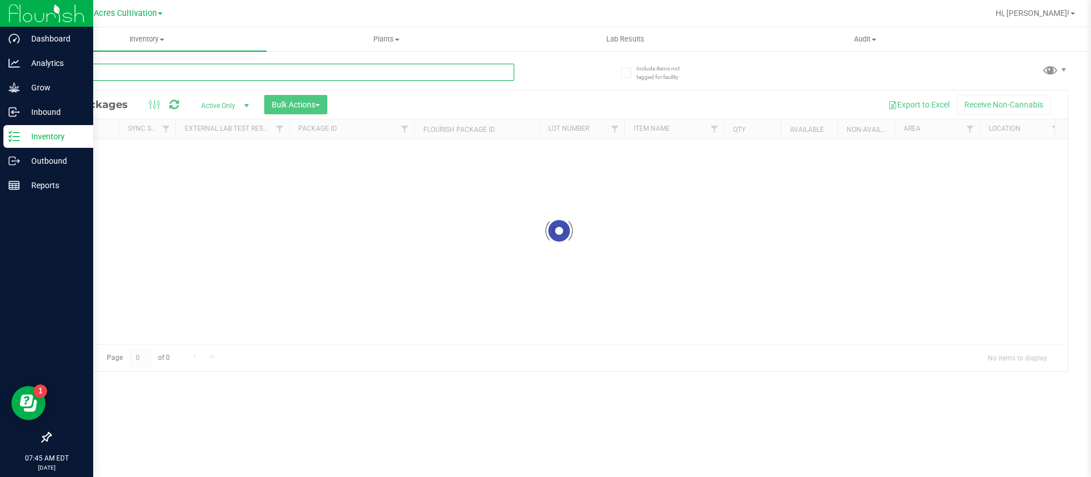
click at [113, 68] on input "text" at bounding box center [282, 72] width 464 height 17
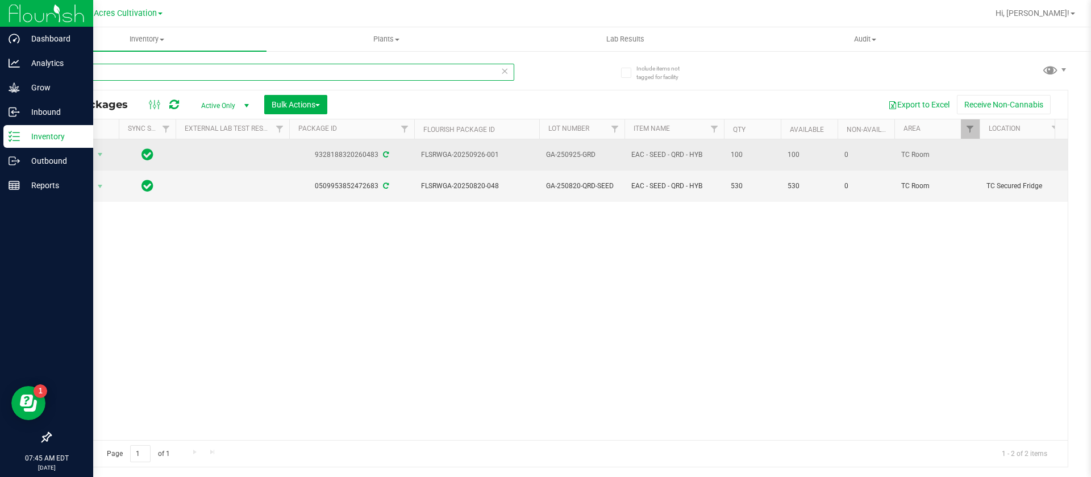
type input "QRD"
click at [585, 149] on span "GA-250925-GRD" at bounding box center [582, 154] width 72 height 11
type input "GA-250925-QRD"
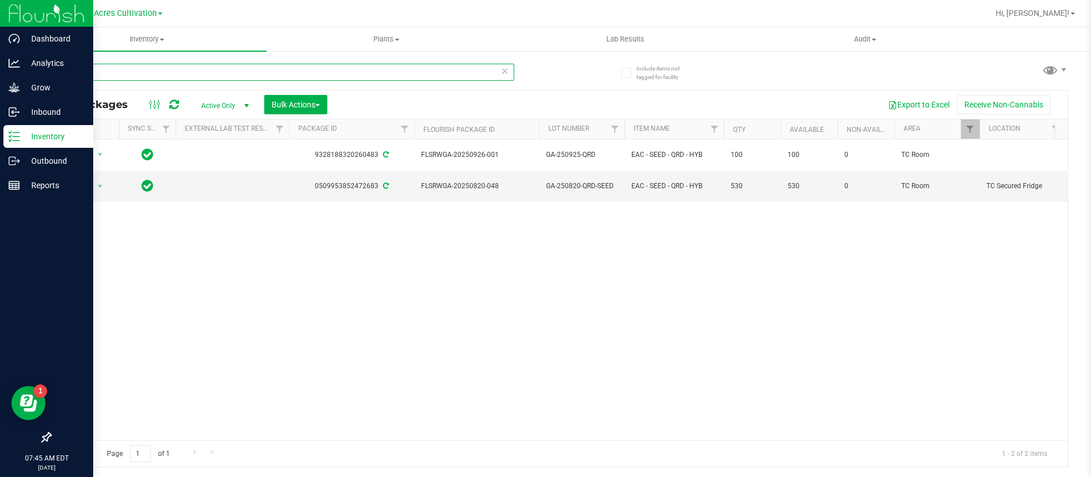
click at [126, 76] on input "QRD" at bounding box center [282, 72] width 464 height 17
type input "Q"
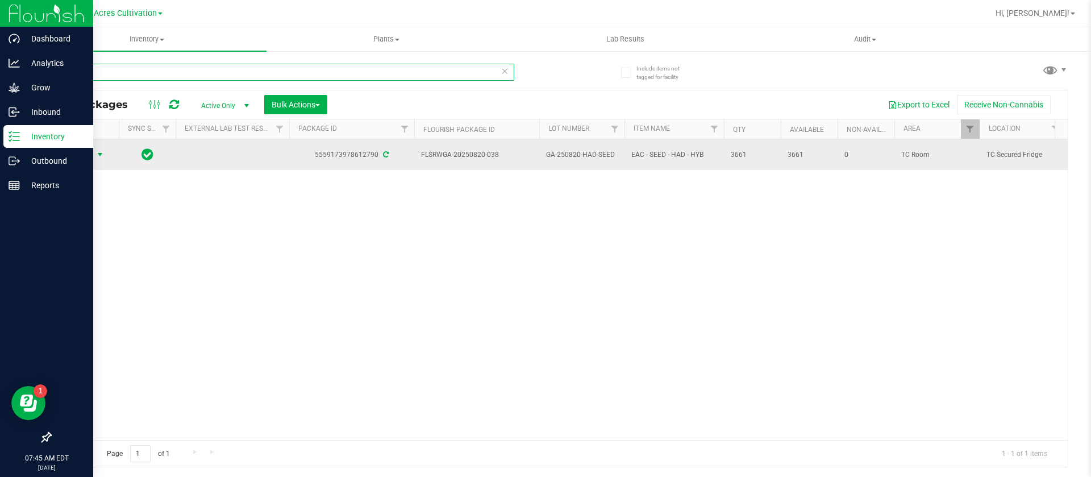
type input "HAD"
click at [75, 160] on span "Action" at bounding box center [77, 155] width 31 height 16
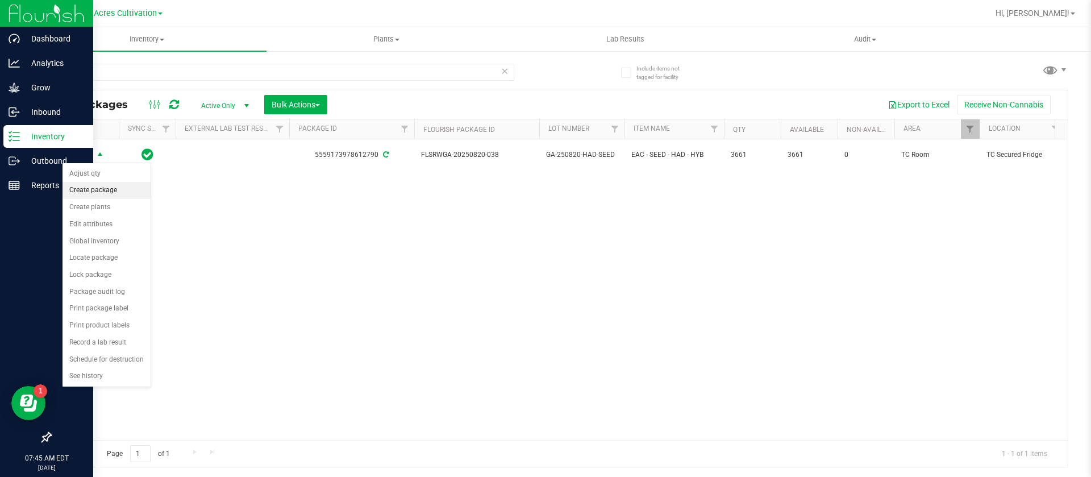
click at [108, 188] on li "Create package" at bounding box center [107, 190] width 88 height 17
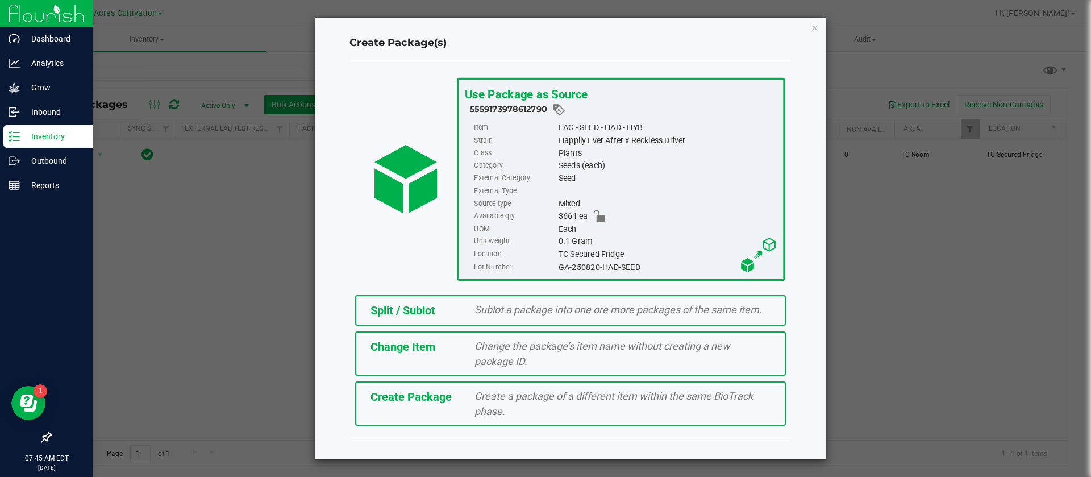
click at [430, 304] on span "Split / Sublot" at bounding box center [403, 310] width 65 height 14
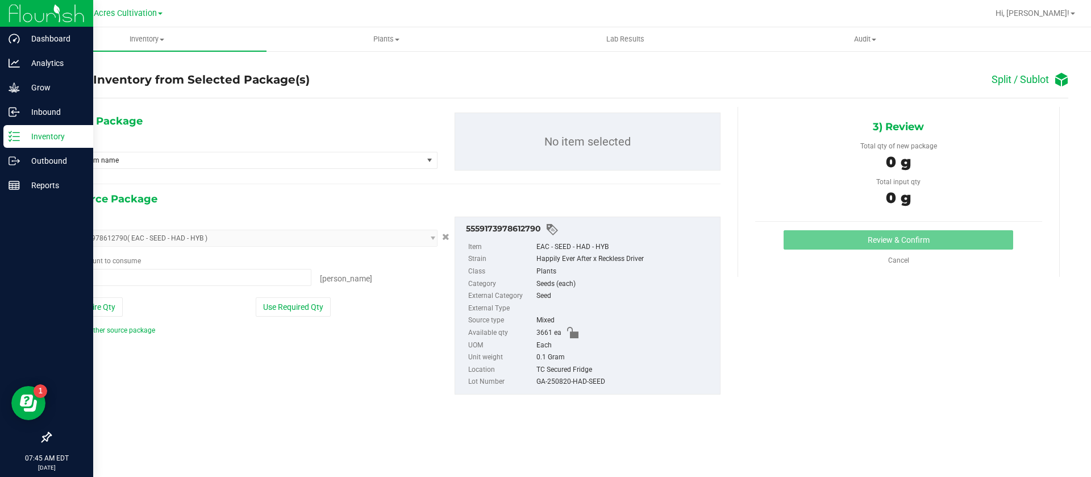
type input "0 ea"
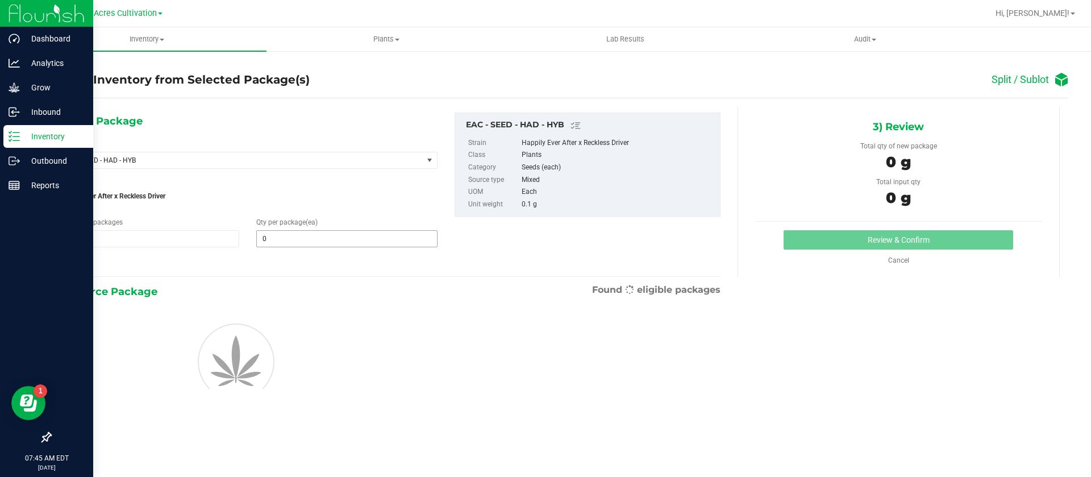
click at [289, 234] on input "0" at bounding box center [347, 239] width 180 height 16
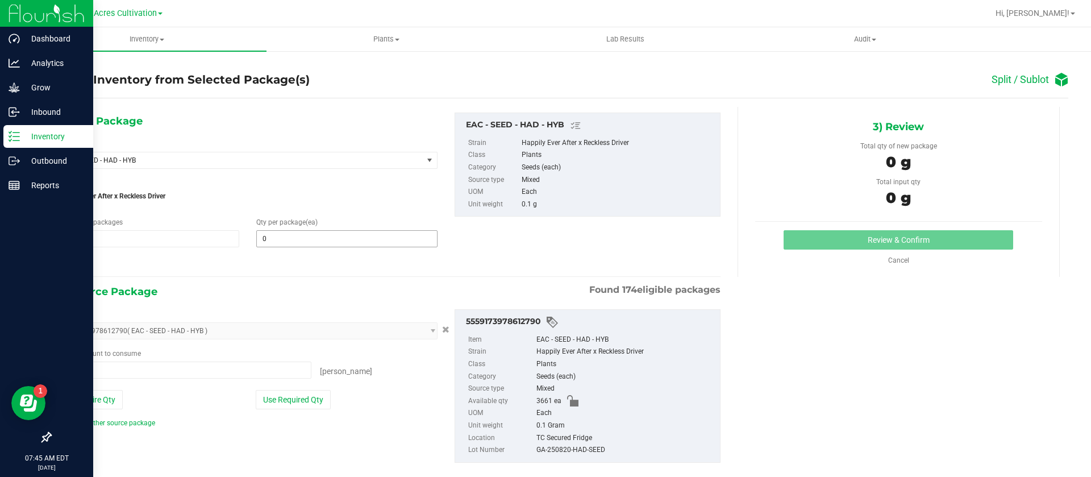
type input "0 ea"
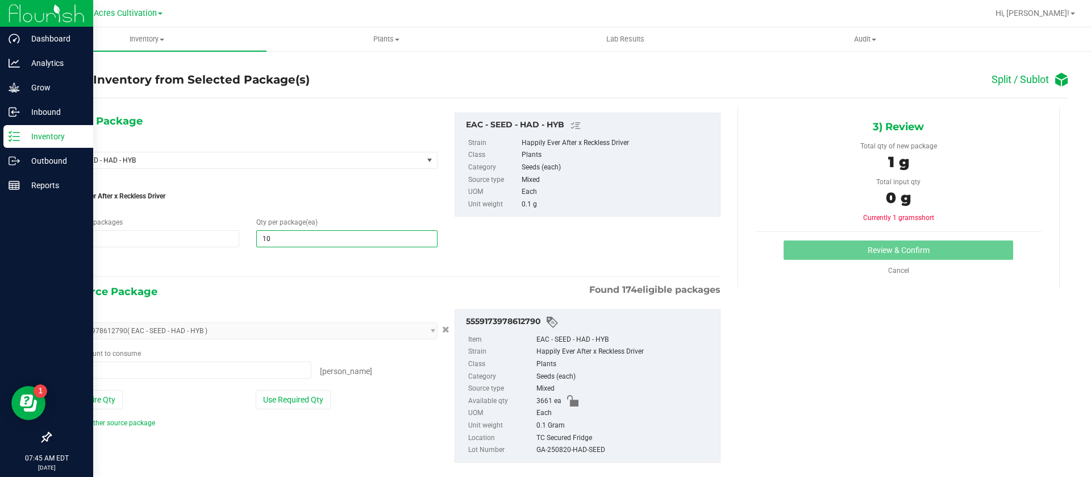
type input "100"
click at [162, 368] on span at bounding box center [185, 369] width 253 height 17
type input "100"
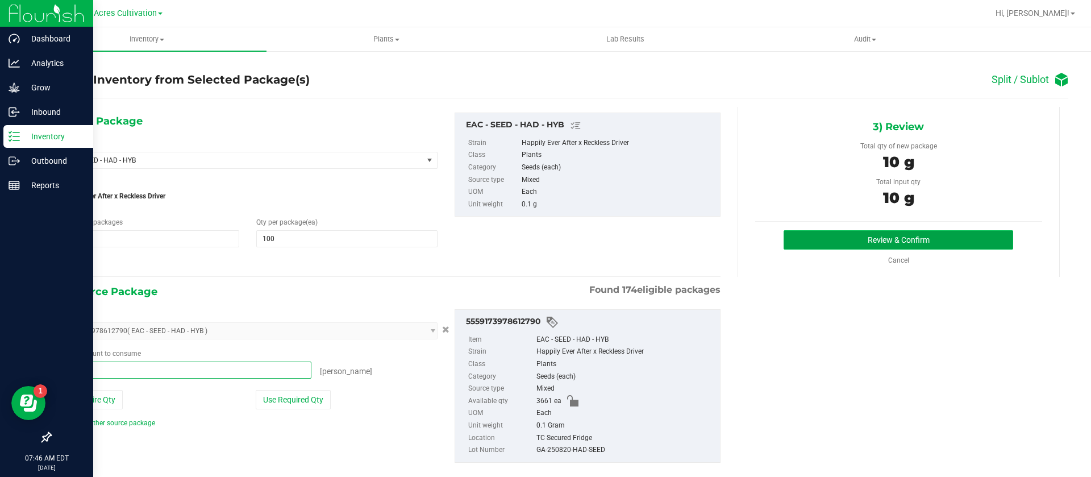
type input "100 ea"
click at [817, 235] on button "Review & Confirm" at bounding box center [899, 239] width 230 height 19
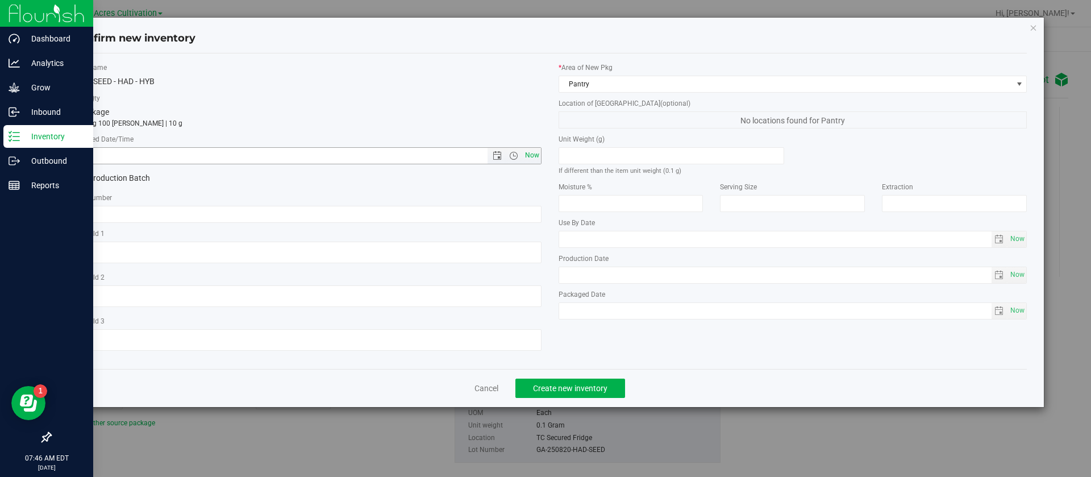
click at [531, 155] on span "Now" at bounding box center [531, 155] width 19 height 16
click at [93, 152] on input "[DATE] 7:46 AM" at bounding box center [290, 156] width 434 height 16
type input "[DATE] 7:46 AM"
click at [101, 222] on input "text" at bounding box center [307, 214] width 469 height 17
type input "GA-250925-HAD"
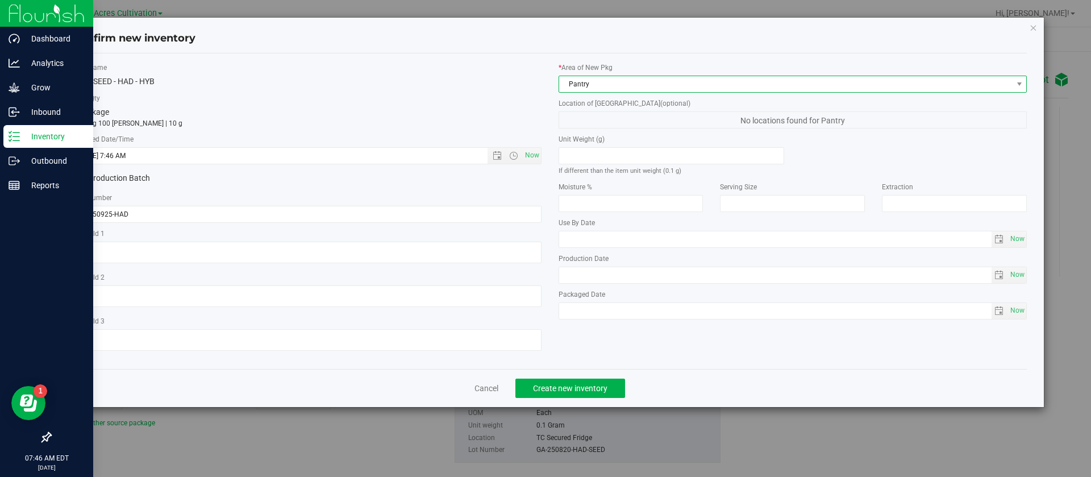
click at [584, 76] on span "Pantry" at bounding box center [793, 84] width 469 height 17
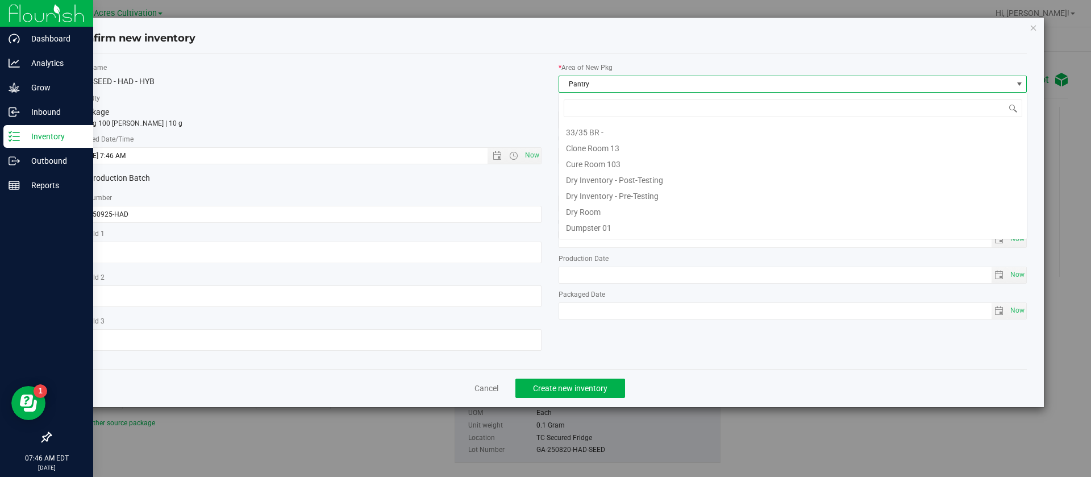
scroll to position [93, 0]
type input "TC"
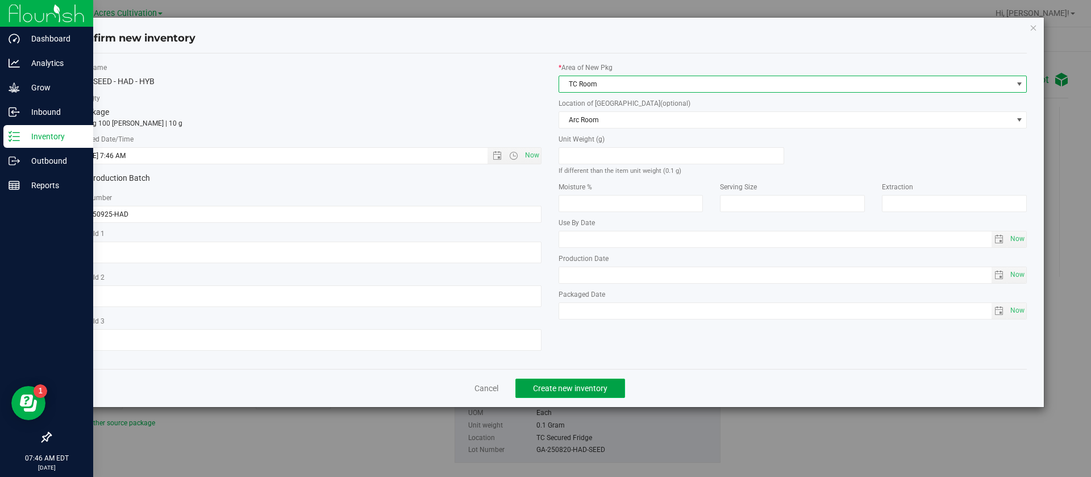
click at [577, 390] on span "Create new inventory" at bounding box center [570, 388] width 74 height 9
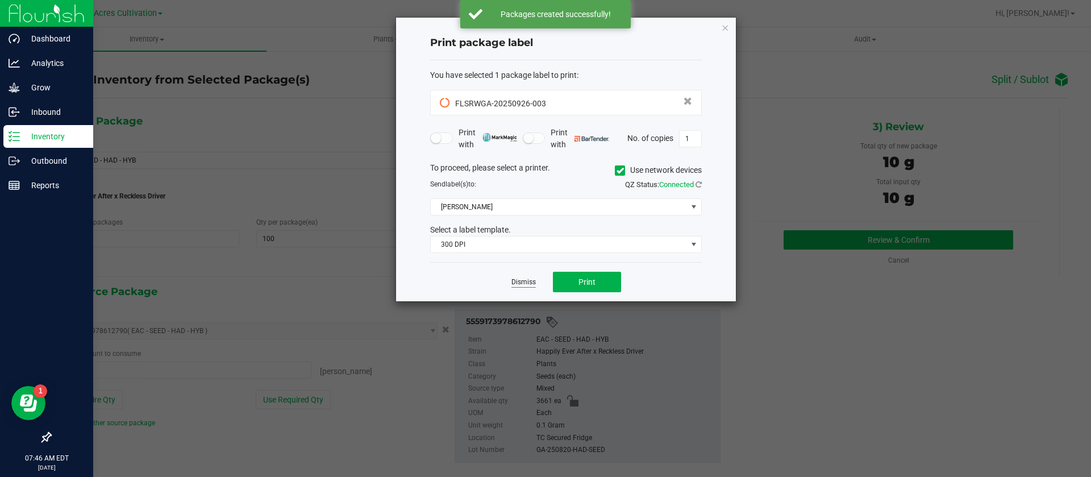
click at [523, 277] on link "Dismiss" at bounding box center [523, 282] width 24 height 10
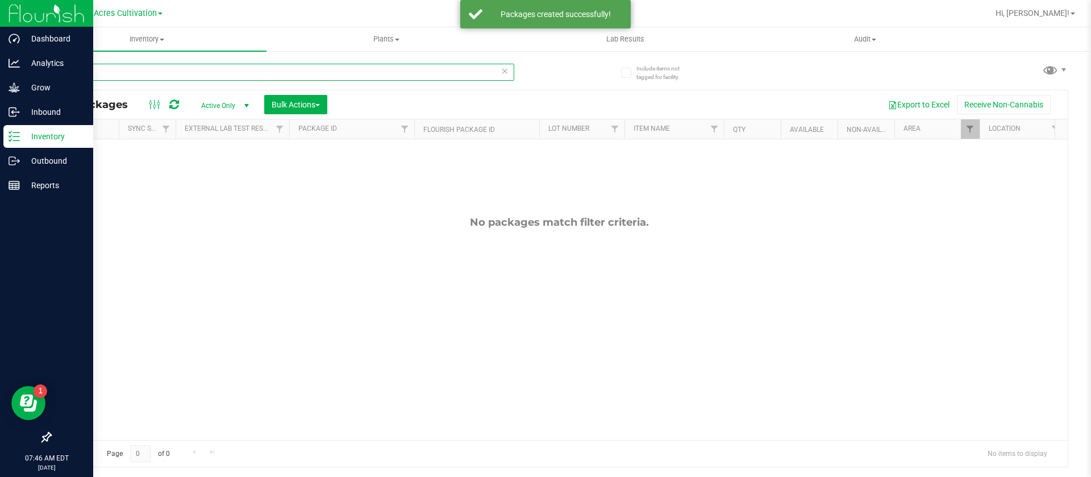
click at [123, 72] on input "HAD" at bounding box center [282, 72] width 464 height 17
type input "H"
type input "HAD"
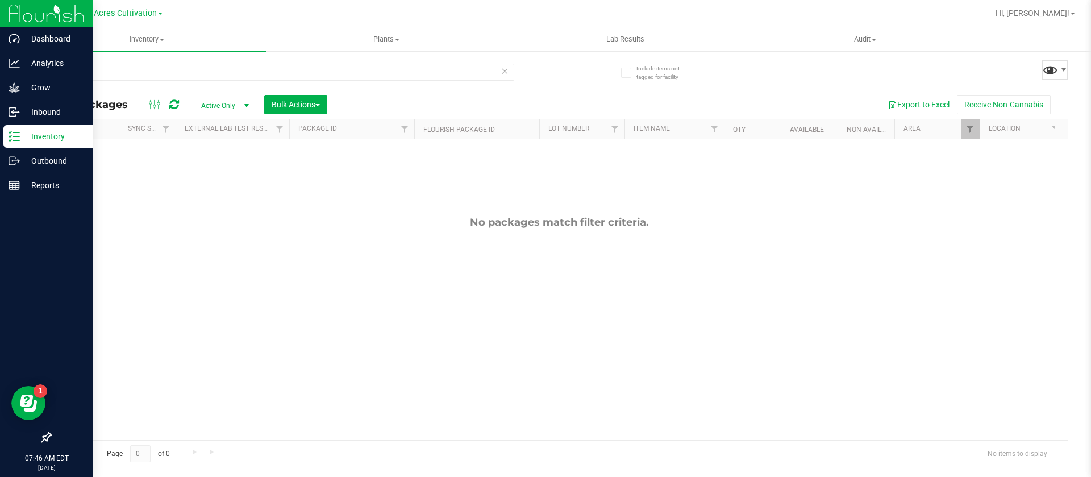
click at [1045, 64] on span at bounding box center [1050, 69] width 16 height 16
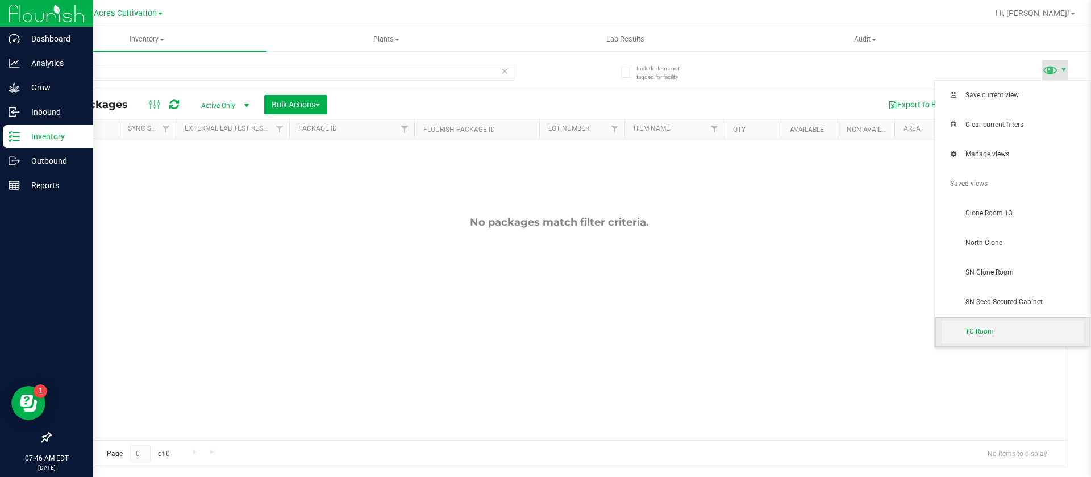
click at [1003, 330] on span "TC Room" at bounding box center [1024, 332] width 118 height 10
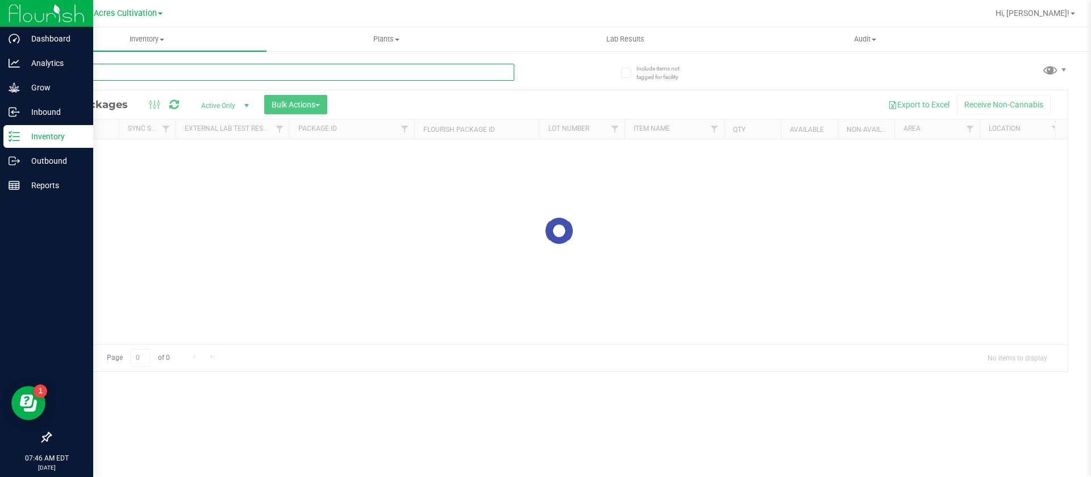
click at [130, 76] on input "text" at bounding box center [282, 72] width 464 height 17
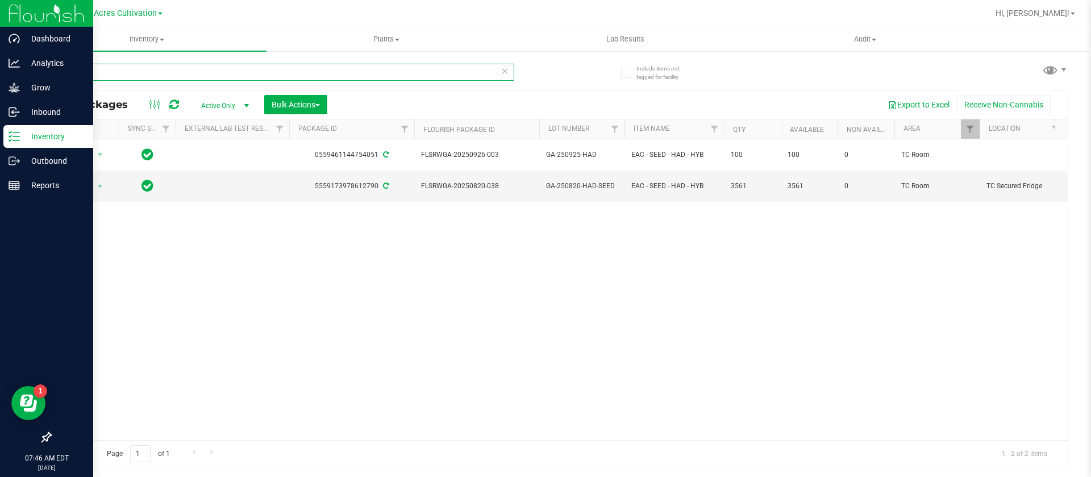
click at [200, 68] on input "HAD" at bounding box center [282, 72] width 464 height 17
type input "H"
type input "GSR"
click at [92, 188] on span "Action" at bounding box center [77, 186] width 31 height 16
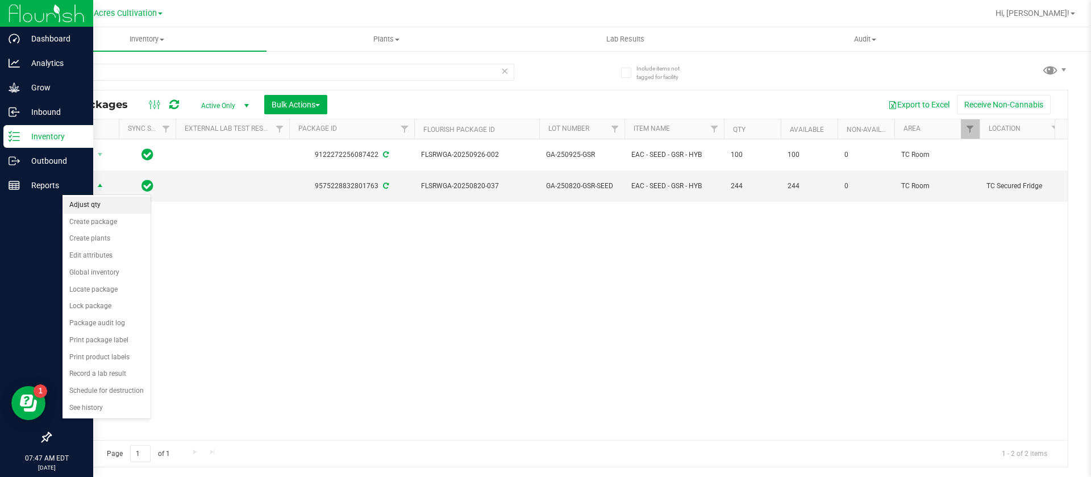
click at [113, 207] on li "Adjust qty" at bounding box center [107, 205] width 88 height 17
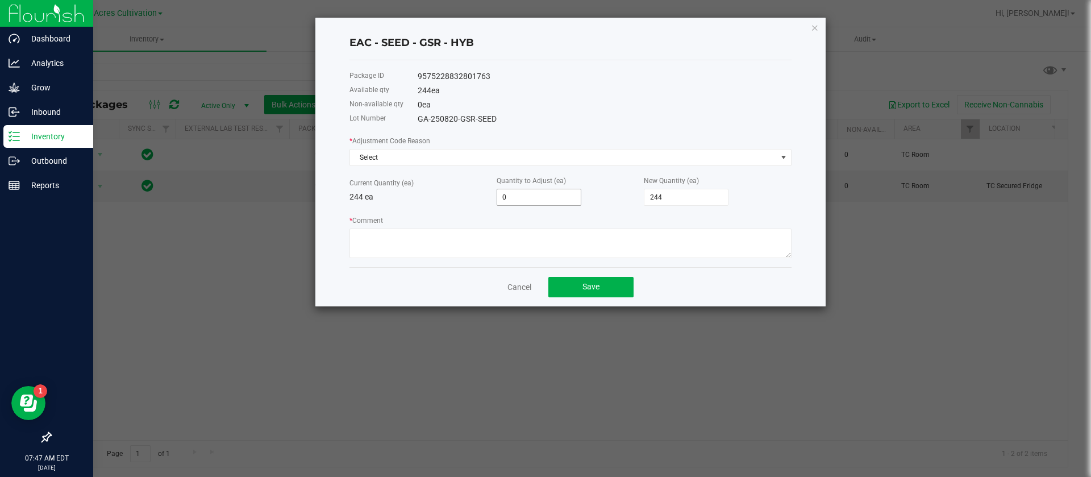
click at [548, 203] on input "0" at bounding box center [539, 197] width 84 height 16
type input "-1"
type input "243"
type input "-10"
type input "234"
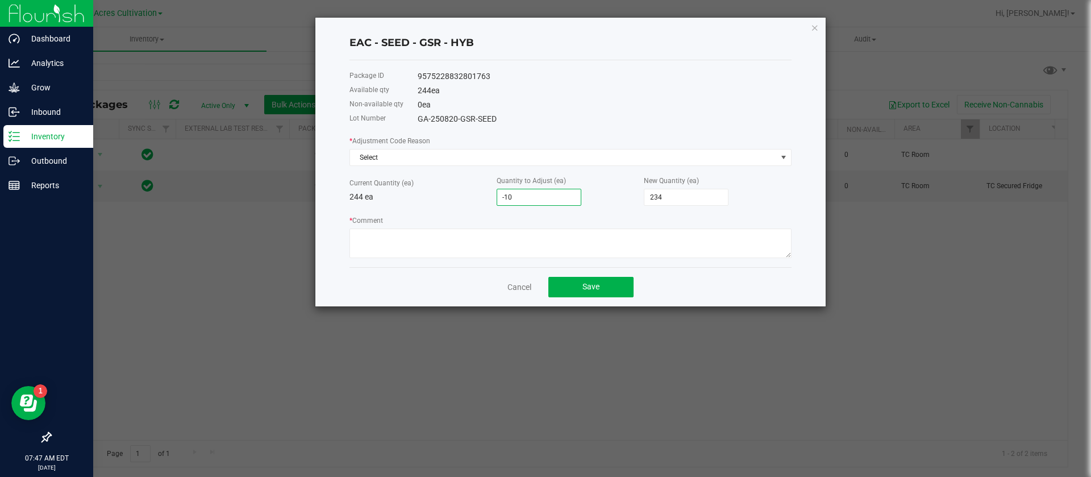
click at [365, 180] on label "Current Quantity (ea)" at bounding box center [381, 183] width 64 height 10
click at [550, 201] on input "-10" at bounding box center [539, 197] width 84 height 16
type input "-"
type input "244"
type input "-1"
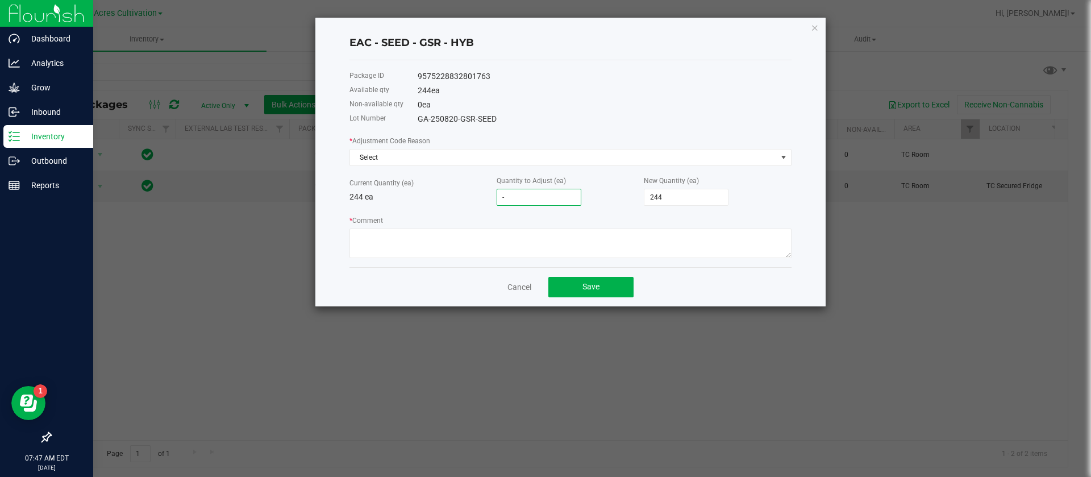
type input "243"
type input "-11"
type input "233"
type input "-11"
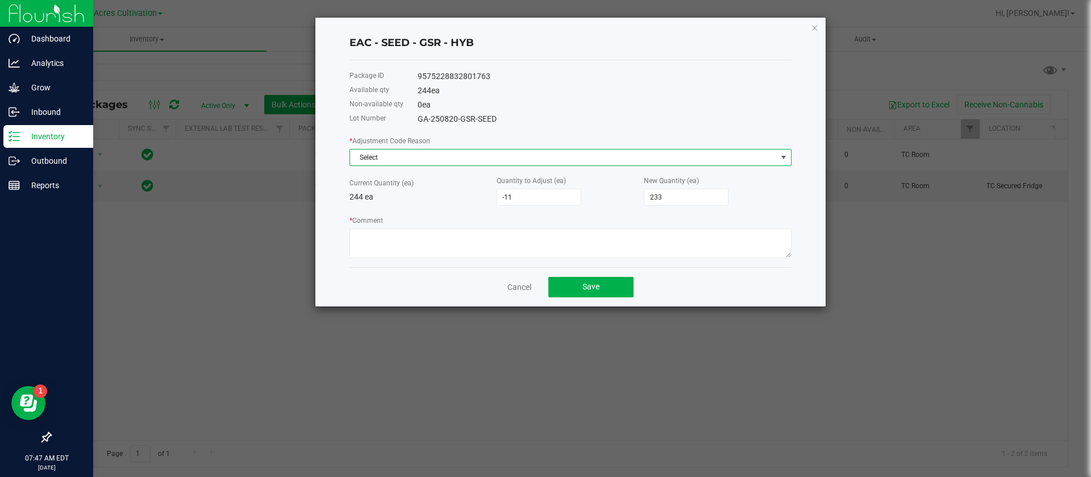
click at [400, 156] on span "Select" at bounding box center [563, 157] width 427 height 16
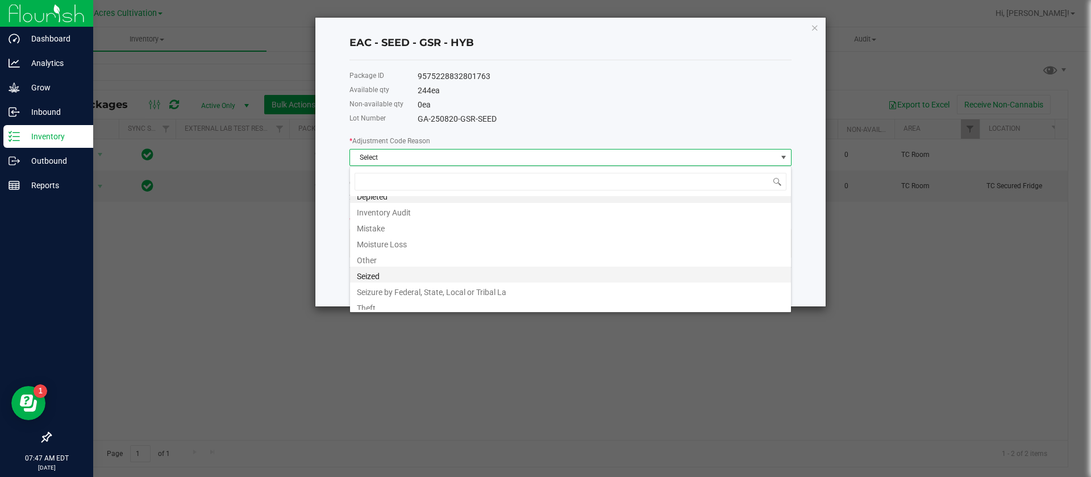
scroll to position [14, 0]
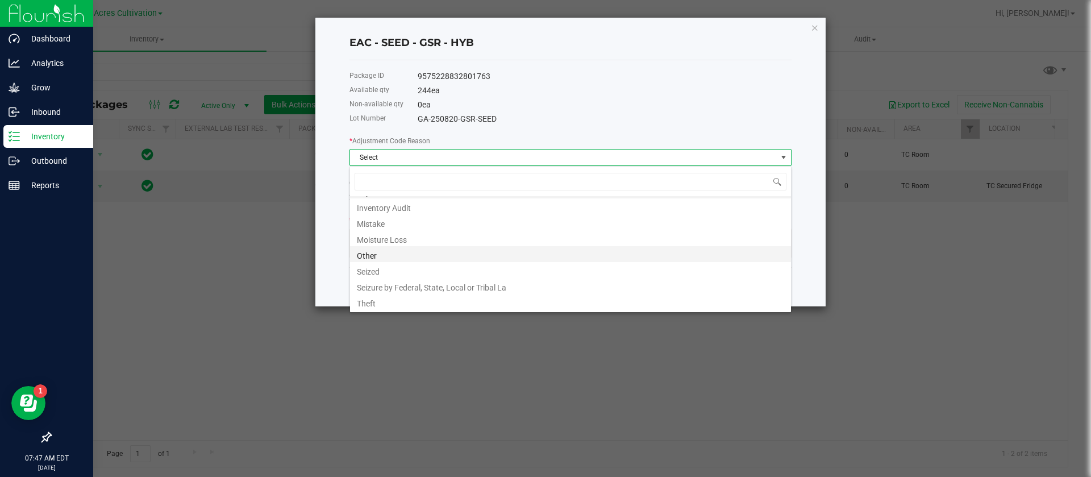
click at [377, 255] on li "Other" at bounding box center [570, 254] width 441 height 16
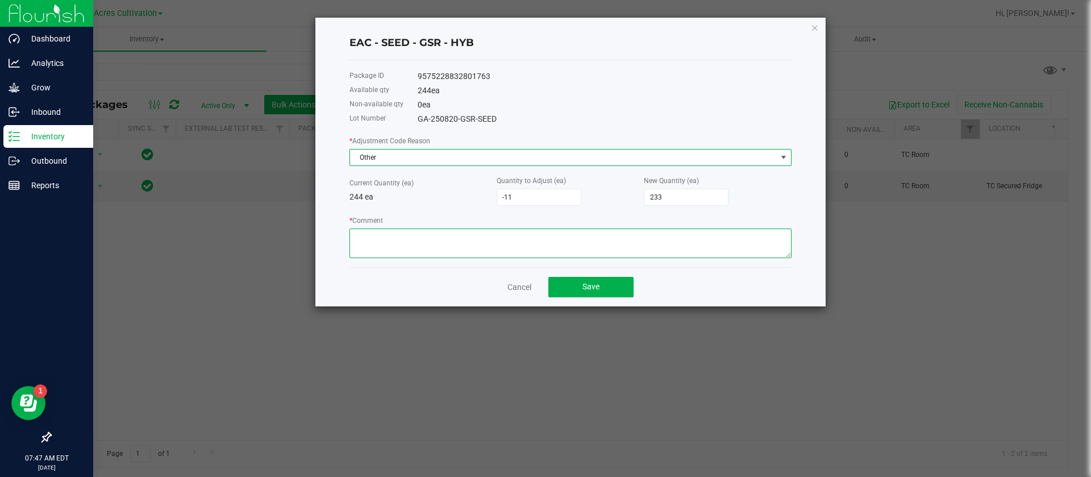
click at [400, 238] on textarea "* Comment" at bounding box center [570, 243] width 442 height 30
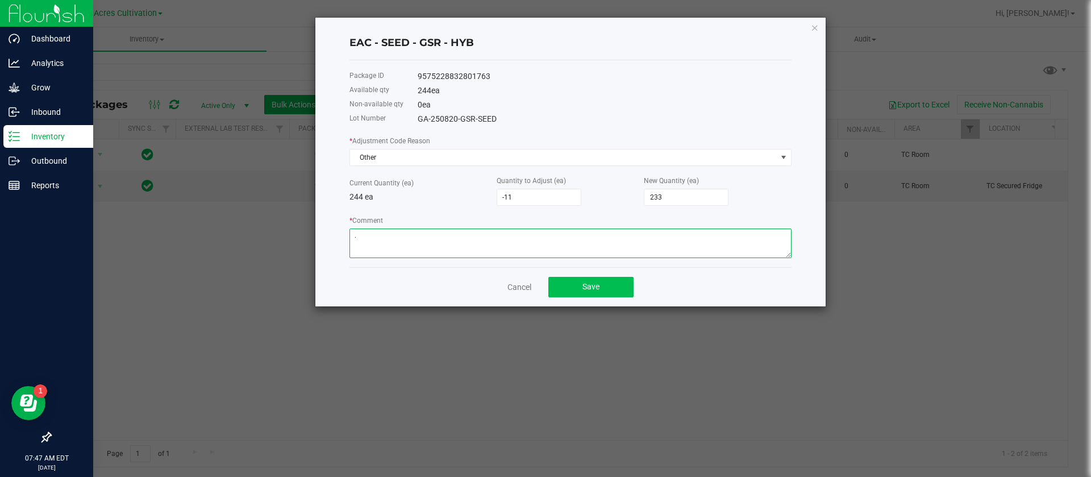
type textarea "."
click at [632, 288] on button "Save" at bounding box center [590, 287] width 85 height 20
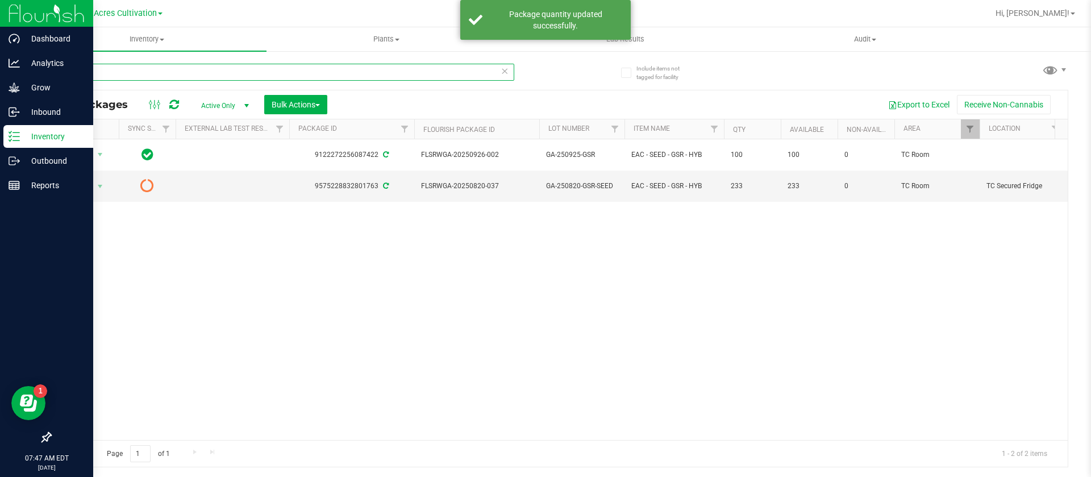
click at [138, 68] on input "GSR" at bounding box center [282, 72] width 464 height 17
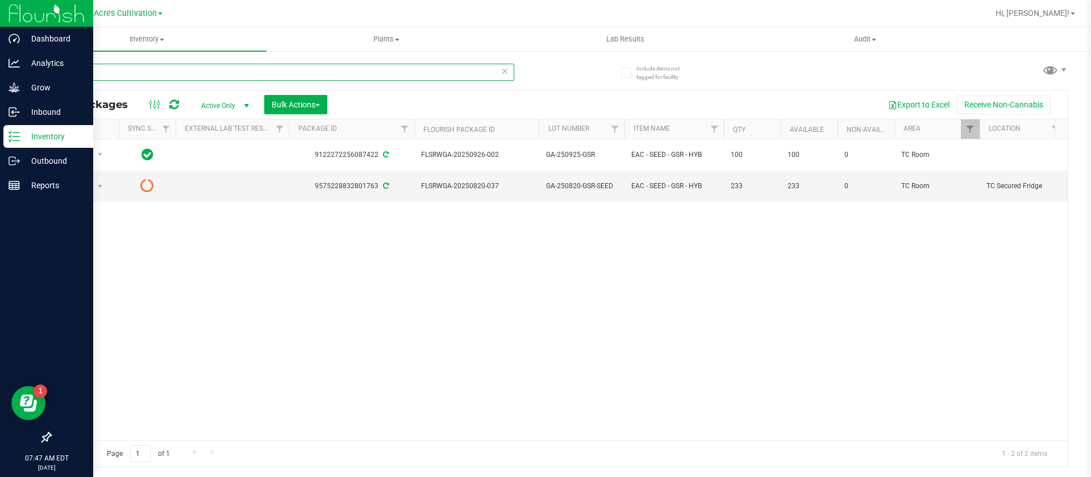
type input "G"
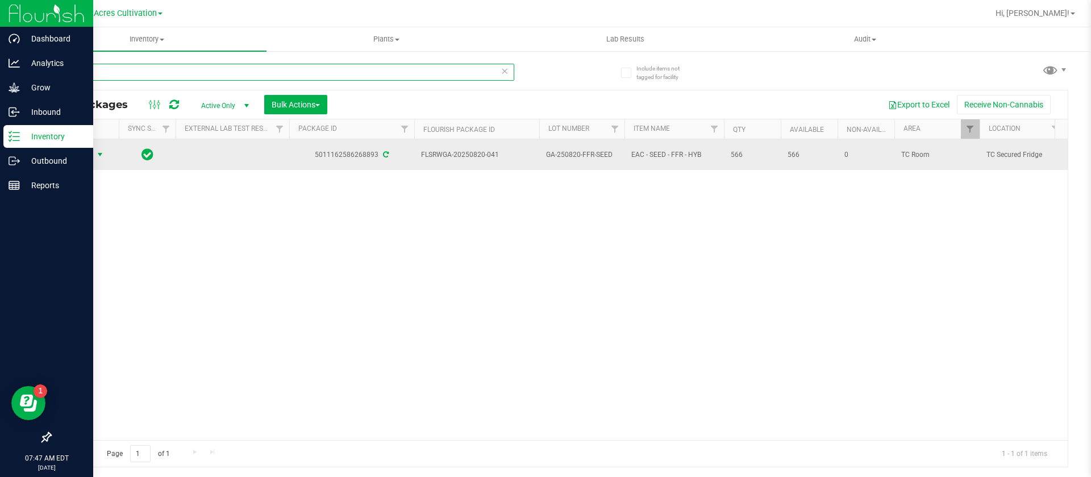
type input "FFR"
click at [84, 156] on span "Action" at bounding box center [77, 155] width 31 height 16
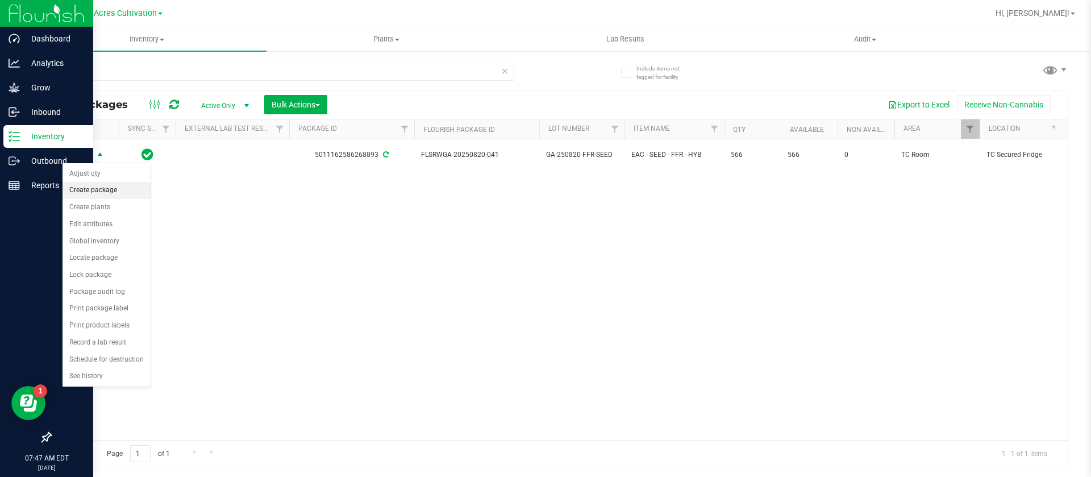
click at [106, 192] on li "Create package" at bounding box center [107, 190] width 88 height 17
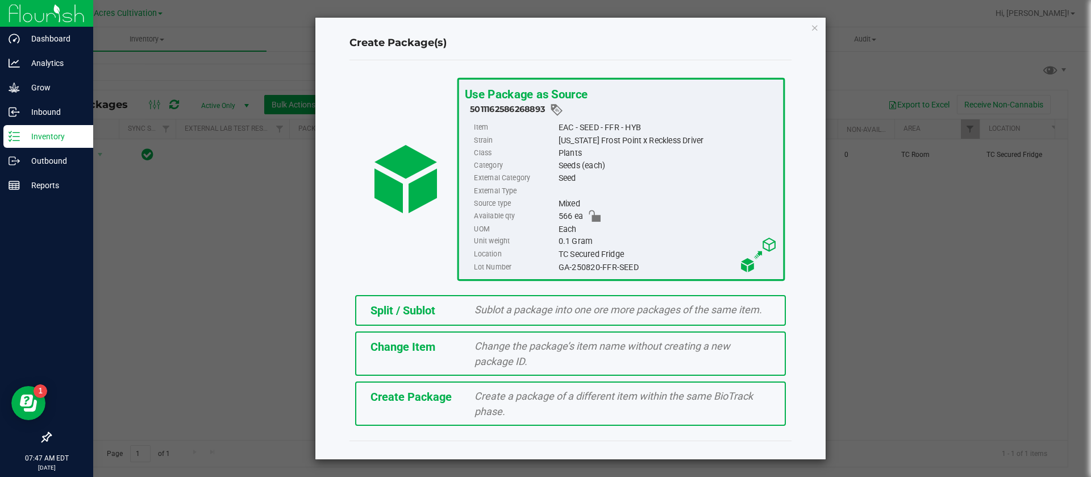
click at [397, 305] on span "Split / Sublot" at bounding box center [403, 310] width 65 height 14
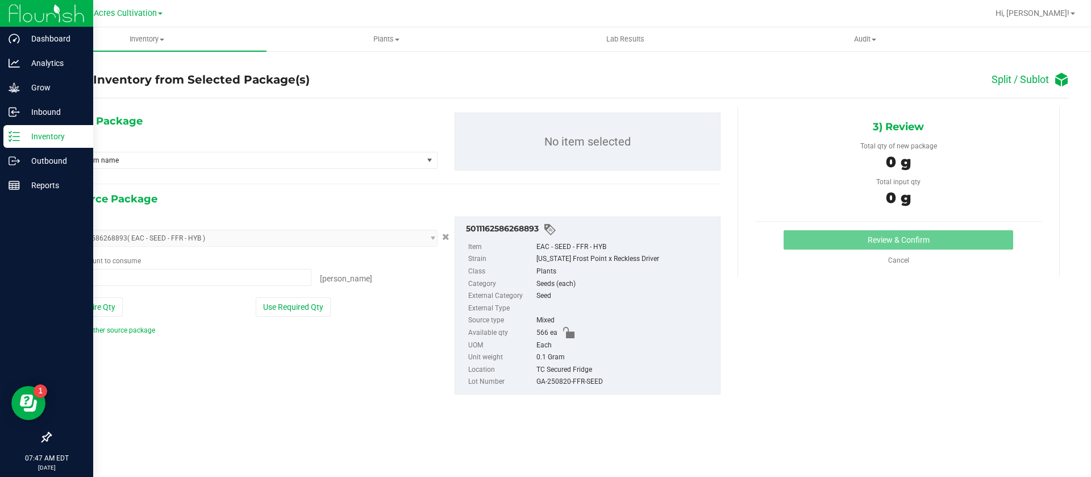
type input "0 ea"
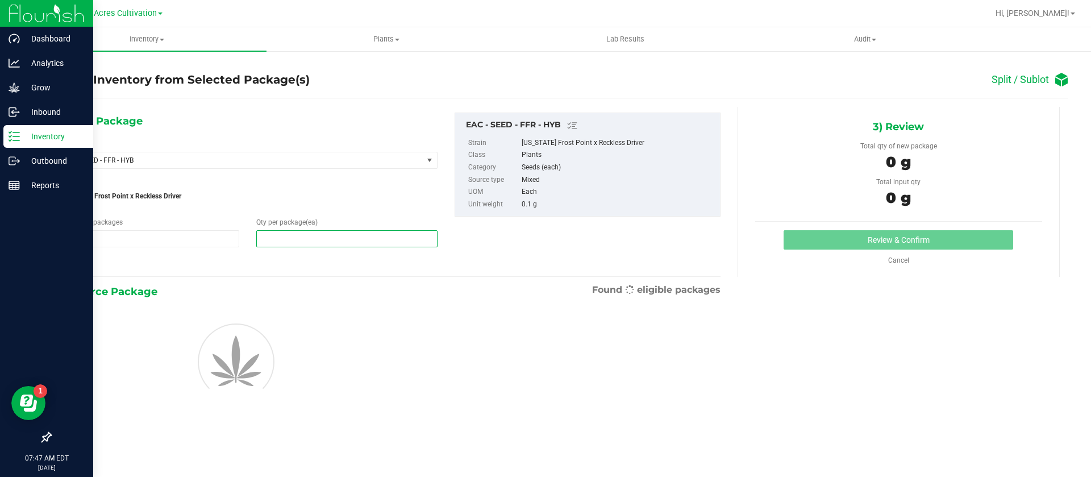
click at [307, 238] on span at bounding box center [346, 238] width 181 height 17
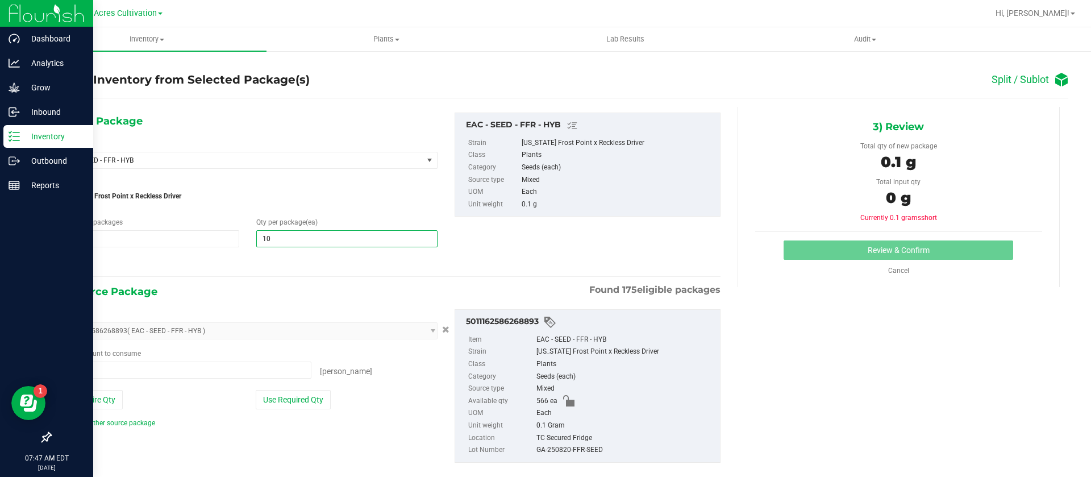
type input "100"
click at [106, 379] on div "Package ID 5011162586268893 ( EAC - SEED - FFR - HYB ) 0029828214070745 0073155…" at bounding box center [248, 368] width 396 height 119
click at [104, 373] on span at bounding box center [185, 369] width 253 height 17
type input "100"
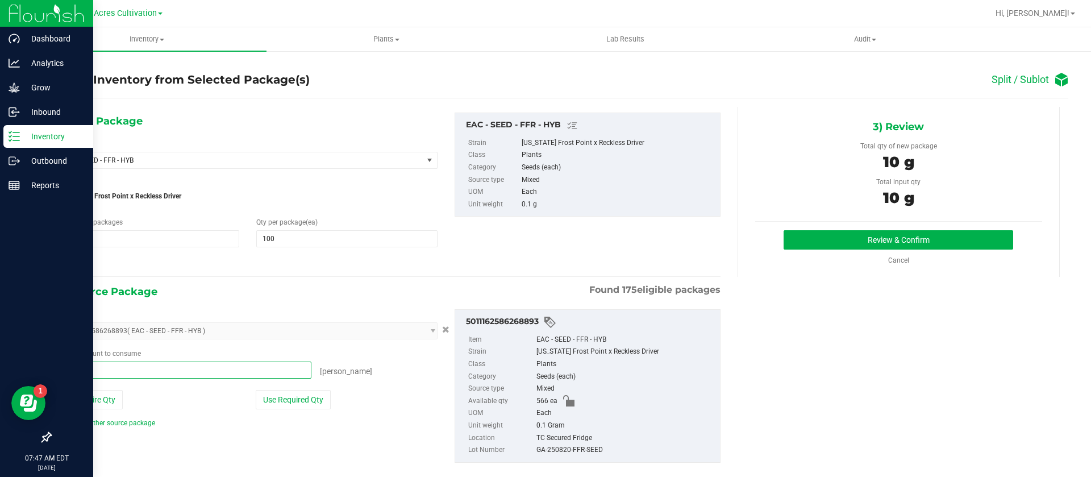
type input "100 ea"
click at [819, 226] on div "3) Review Total qty of new package 10 g Total input qty 10 g Review & Confirm" at bounding box center [899, 192] width 322 height 170
click at [804, 242] on button "Review & Confirm" at bounding box center [899, 239] width 230 height 19
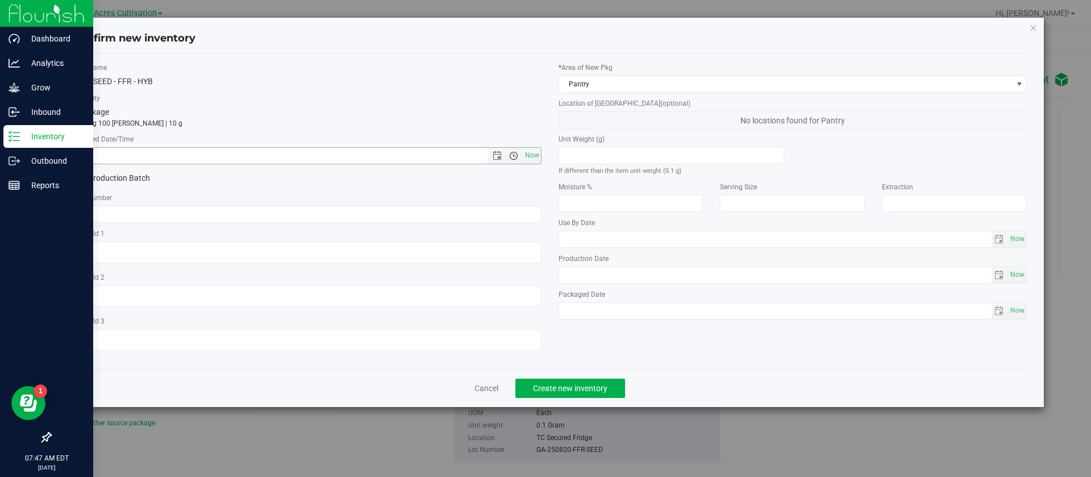
click at [527, 155] on span "Now" at bounding box center [531, 155] width 19 height 16
click at [86, 151] on input "[DATE] 7:47 AM" at bounding box center [290, 156] width 434 height 16
click at [92, 151] on input "[DATE] 7:47 AM" at bounding box center [290, 156] width 434 height 16
type input "[DATE] 7:47 AM"
click at [81, 221] on input "text" at bounding box center [307, 214] width 469 height 17
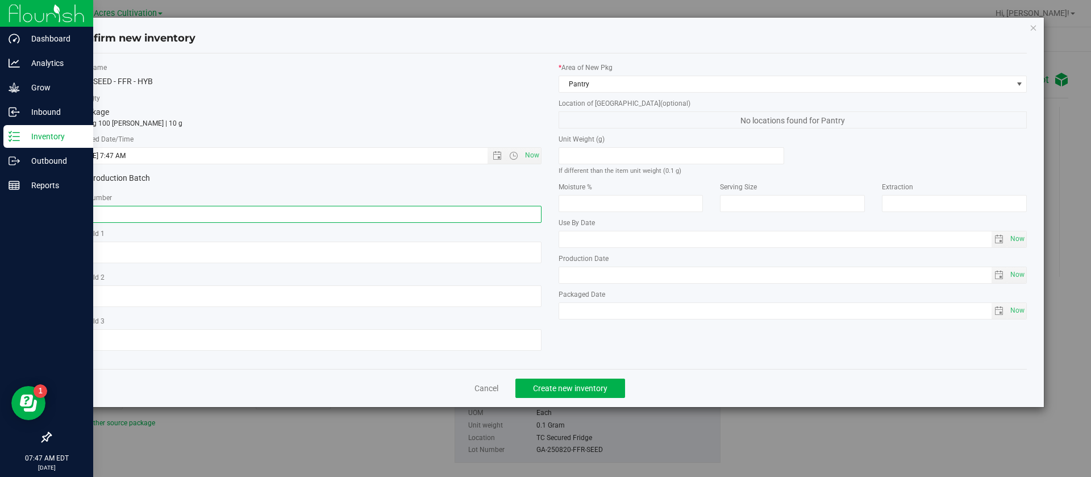
type input "S"
type input "GA-250925-FFR"
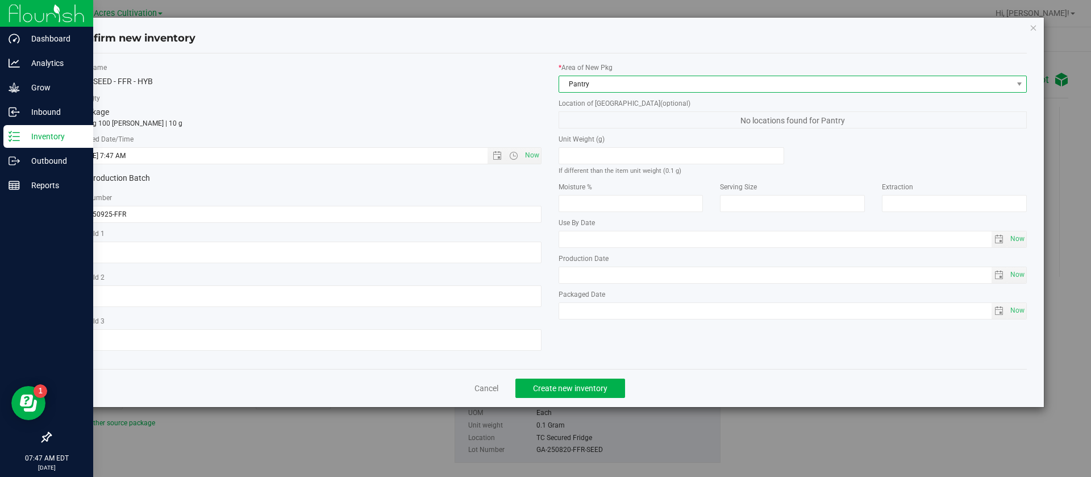
click at [640, 81] on span "Pantry" at bounding box center [785, 84] width 453 height 16
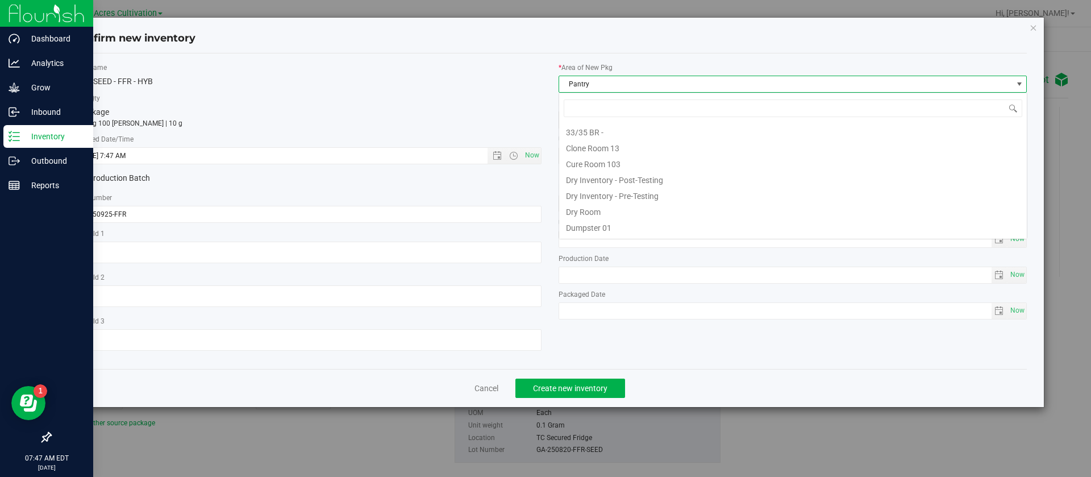
scroll to position [17, 469]
type input "TC"
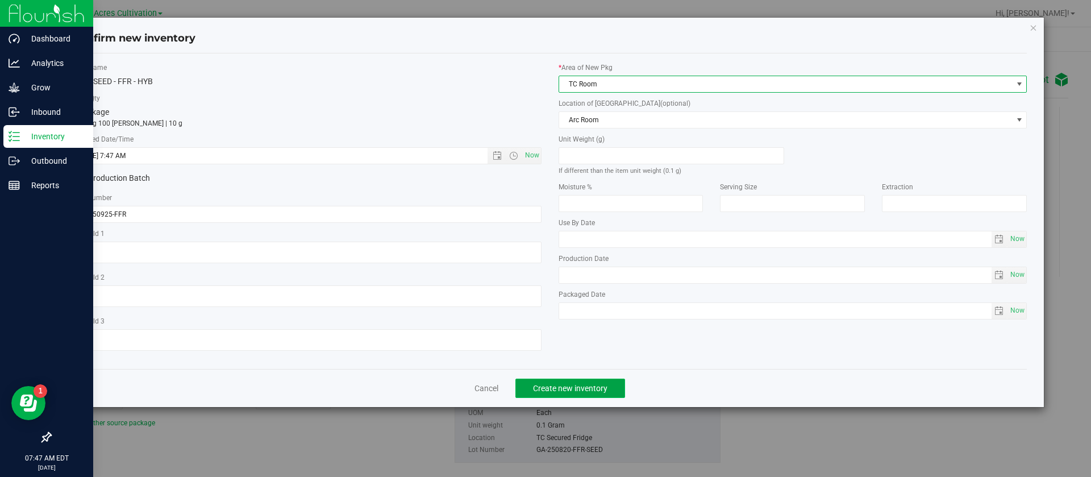
click at [559, 386] on span "Create new inventory" at bounding box center [570, 388] width 74 height 9
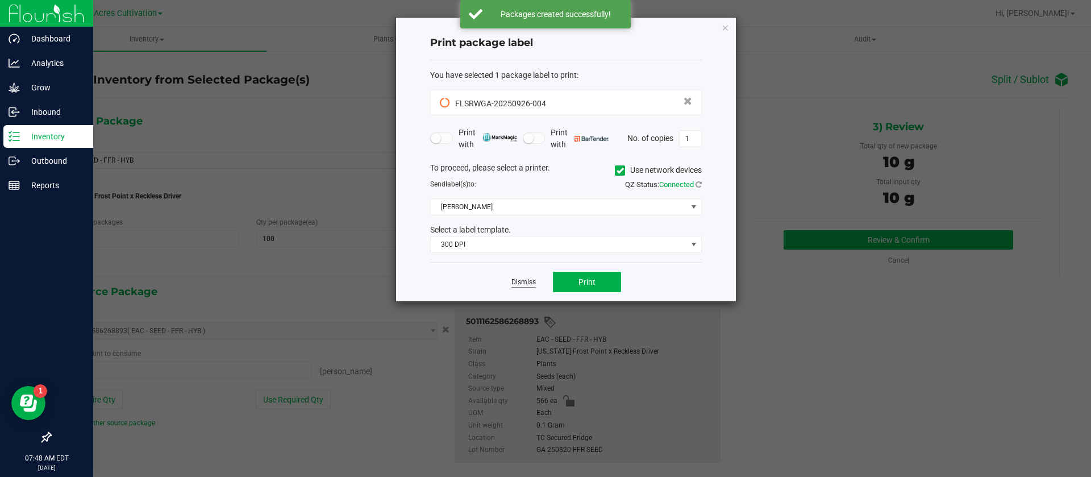
click at [517, 281] on link "Dismiss" at bounding box center [523, 282] width 24 height 10
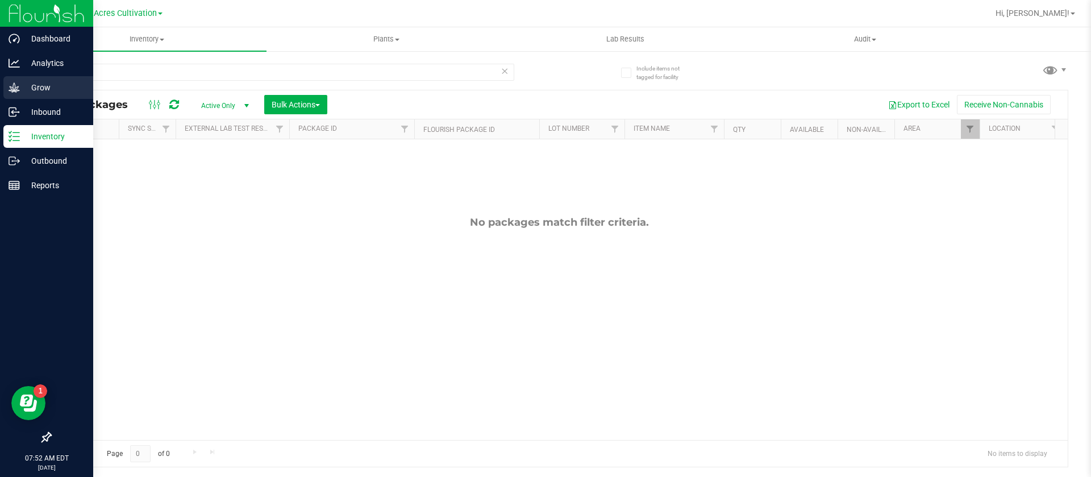
click at [18, 79] on div "Grow" at bounding box center [48, 87] width 90 height 23
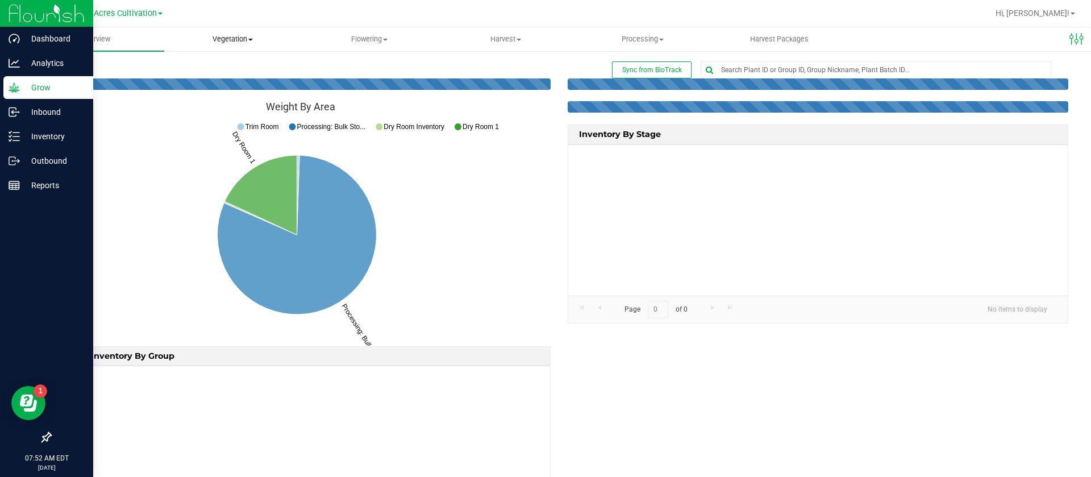
click at [247, 36] on span "Vegetation" at bounding box center [233, 39] width 136 height 10
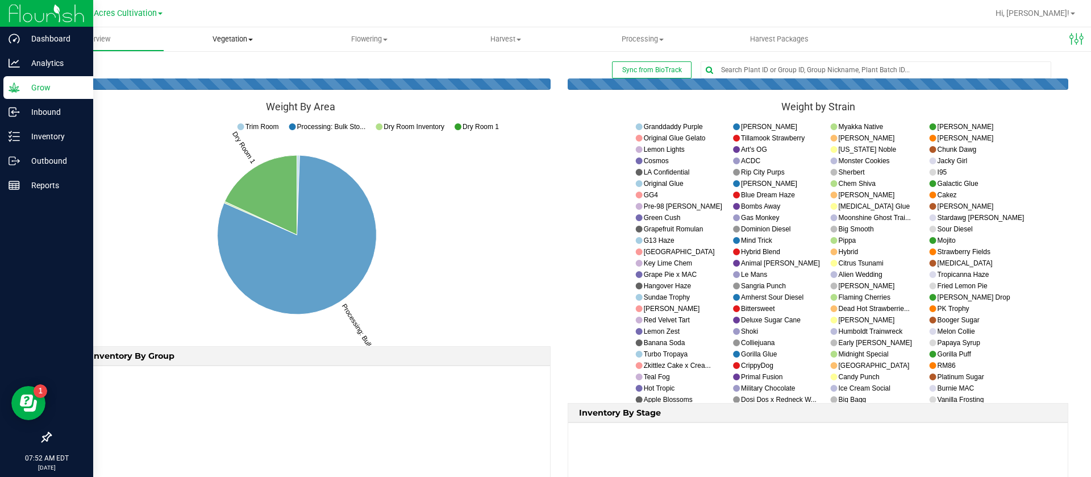
click at [241, 39] on span "Vegetation" at bounding box center [232, 39] width 137 height 10
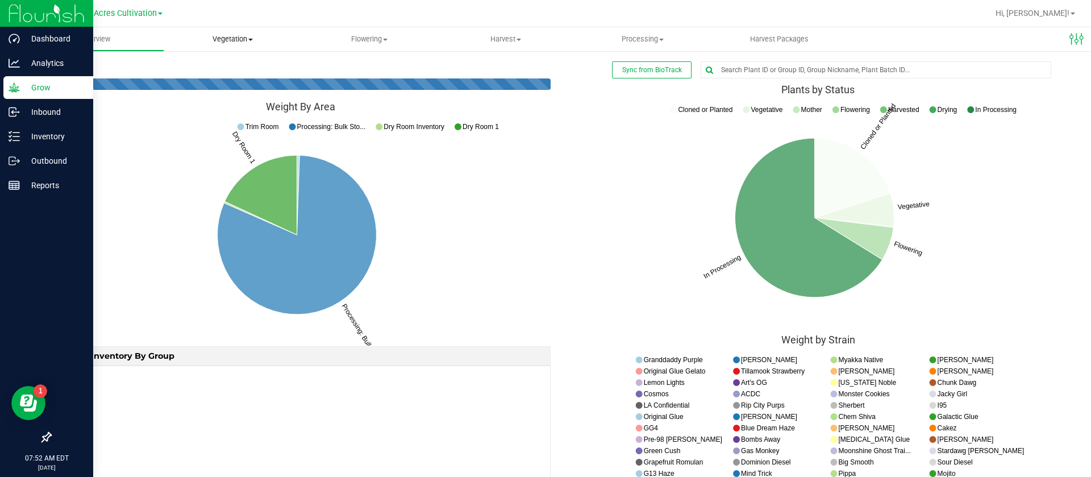
click at [241, 39] on span "Vegetation" at bounding box center [232, 39] width 137 height 10
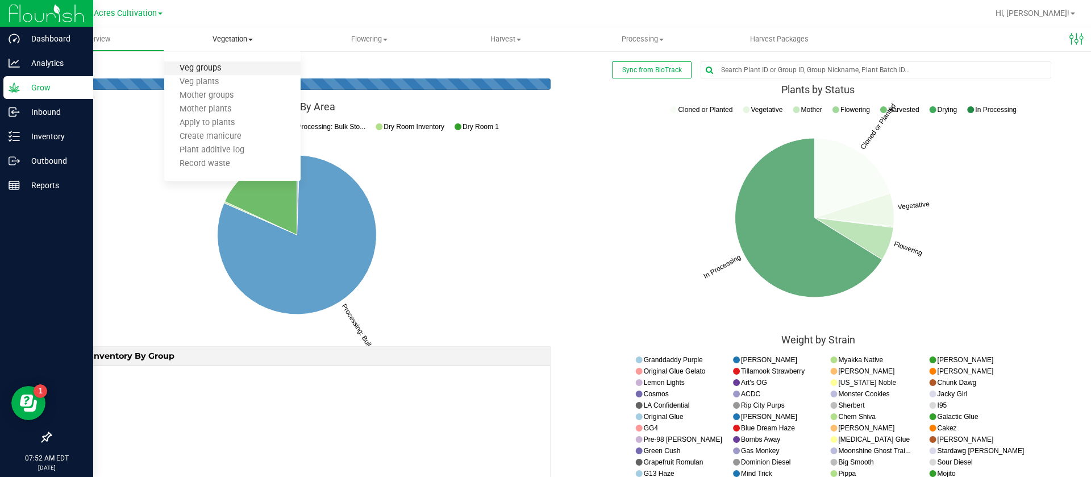
click at [218, 68] on span "Veg groups" at bounding box center [200, 69] width 72 height 10
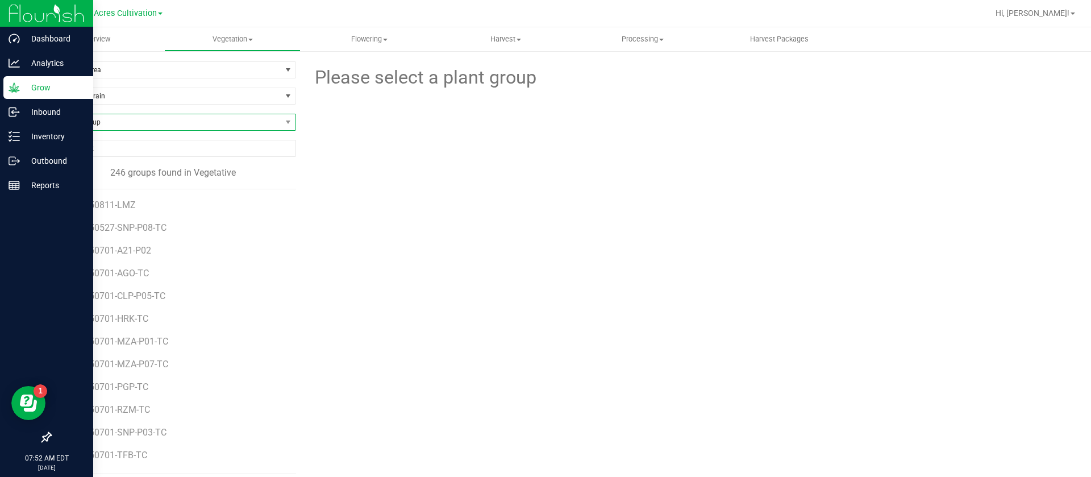
click at [100, 124] on span "Find a Group" at bounding box center [166, 122] width 231 height 16
type input "gpb"
click at [132, 172] on li "GA-250918-GPB" at bounding box center [172, 169] width 242 height 16
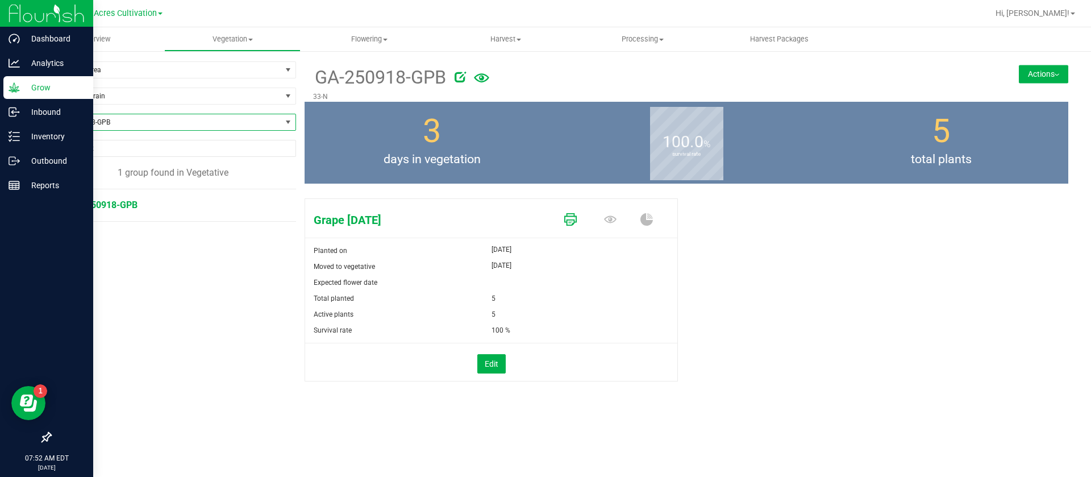
click at [572, 223] on icon at bounding box center [570, 219] width 13 height 13
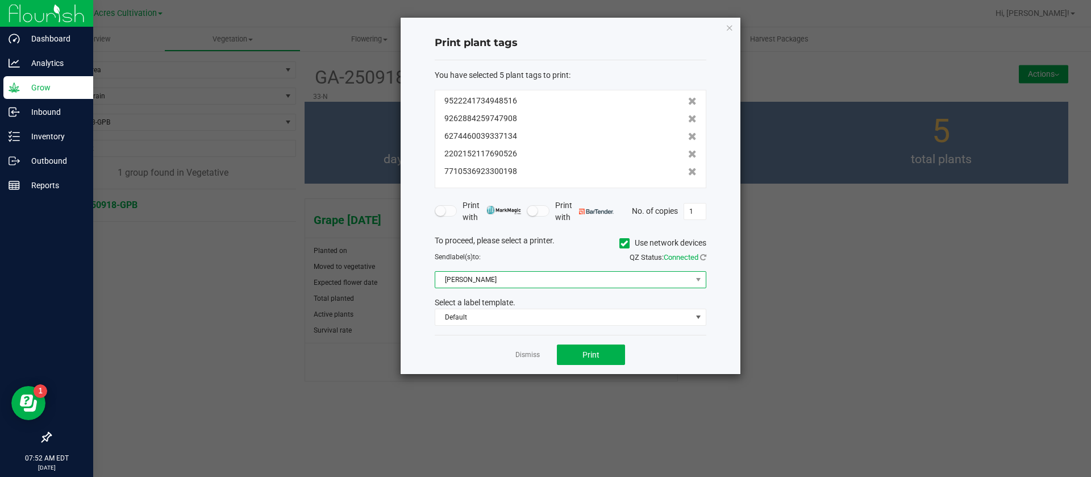
click at [531, 273] on span "[PERSON_NAME]" at bounding box center [563, 280] width 256 height 16
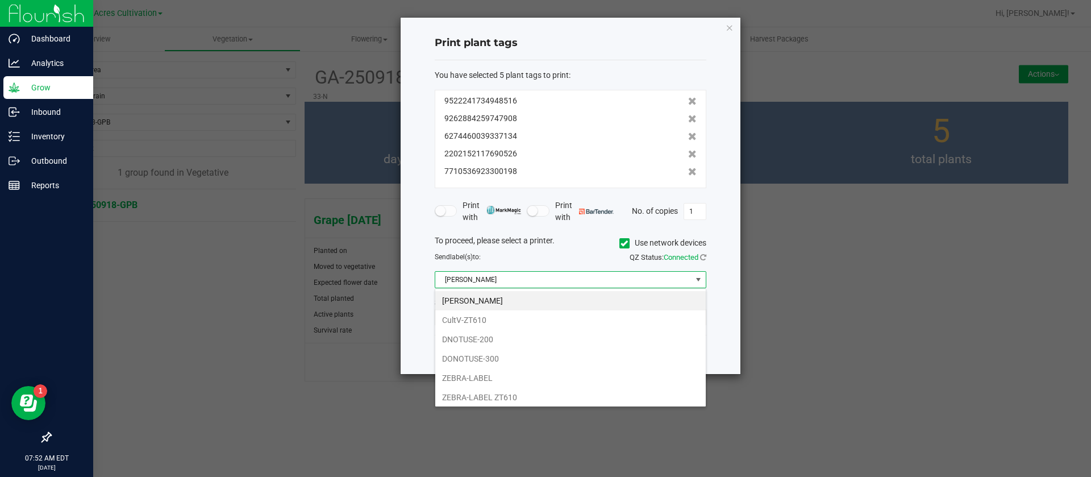
scroll to position [17, 272]
click at [496, 319] on li "CultV-ZT610" at bounding box center [570, 319] width 270 height 19
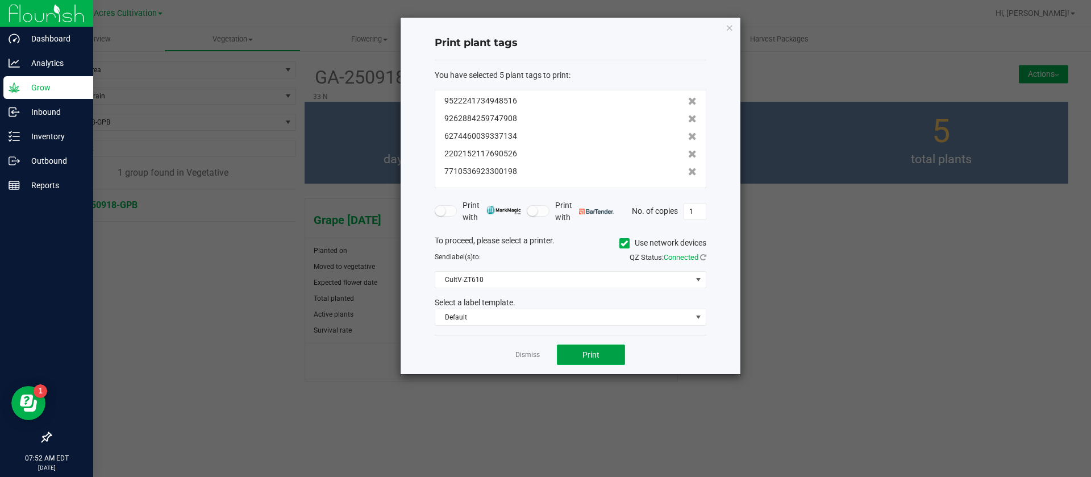
click at [601, 360] on button "Print" at bounding box center [591, 354] width 68 height 20
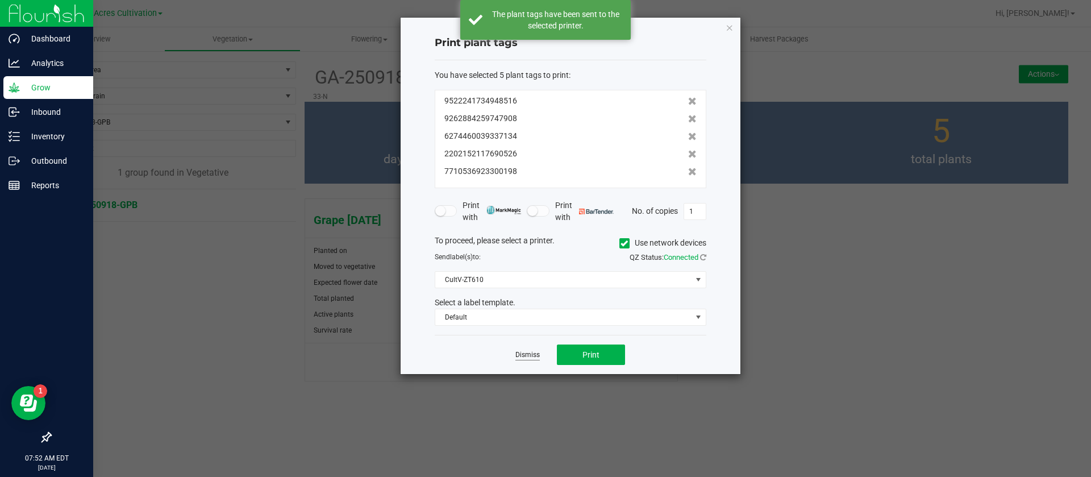
click at [525, 356] on link "Dismiss" at bounding box center [527, 355] width 24 height 10
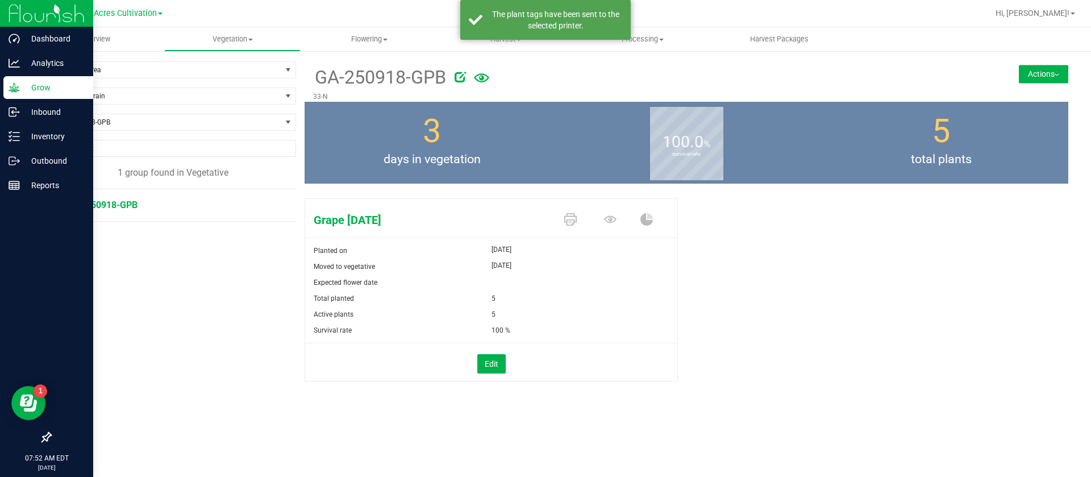
click at [798, 335] on div "Grape [DATE] Planted on [DATE] Moved to vegetative [DATE] Expected flower date …" at bounding box center [687, 302] width 764 height 216
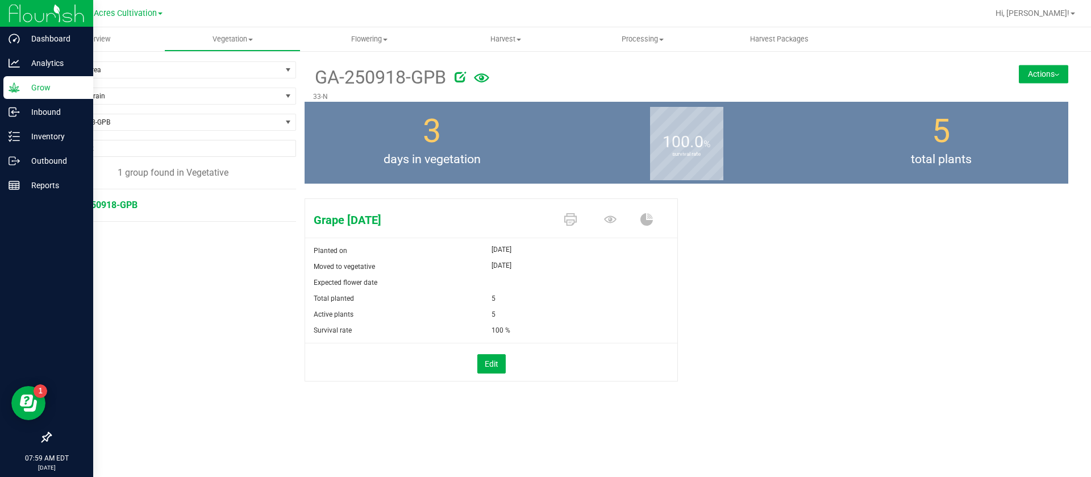
drag, startPoint x: 883, startPoint y: 342, endPoint x: 875, endPoint y: 340, distance: 8.1
click at [883, 342] on div "Grape [DATE] Planted on [DATE] Moved to vegetative [DATE] Expected flower date …" at bounding box center [687, 302] width 764 height 216
click at [217, 28] on uib-tab-heading "Vegetation Veg groups Veg plants Mother groups Mother plants Apply to plants Cr…" at bounding box center [233, 39] width 136 height 23
click at [223, 74] on li "Veg groups" at bounding box center [232, 69] width 137 height 14
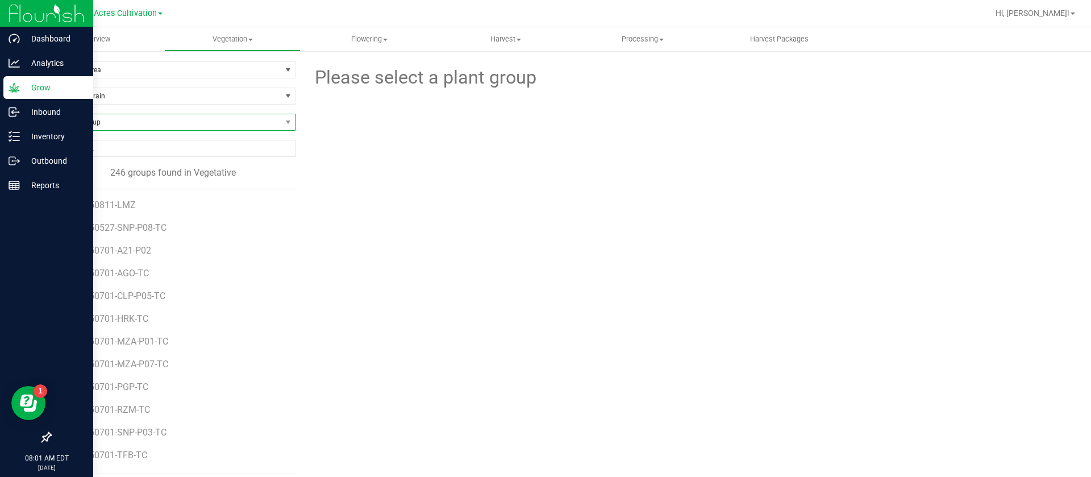
click at [85, 119] on span "Find a Group" at bounding box center [166, 122] width 231 height 16
type input "gss"
click at [130, 165] on li "GA-250717-GSS-P02-TC" at bounding box center [172, 169] width 242 height 16
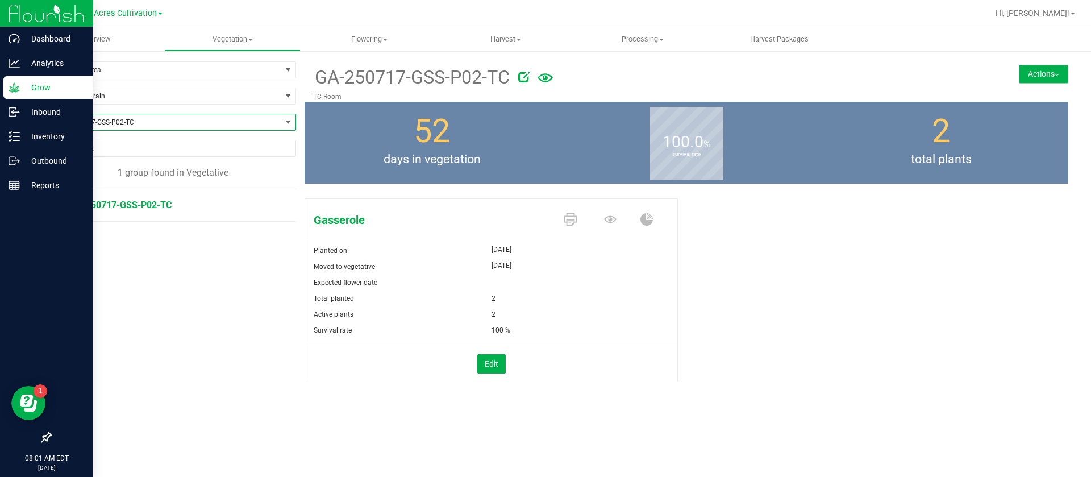
click at [1042, 70] on button "Actions" at bounding box center [1043, 74] width 49 height 18
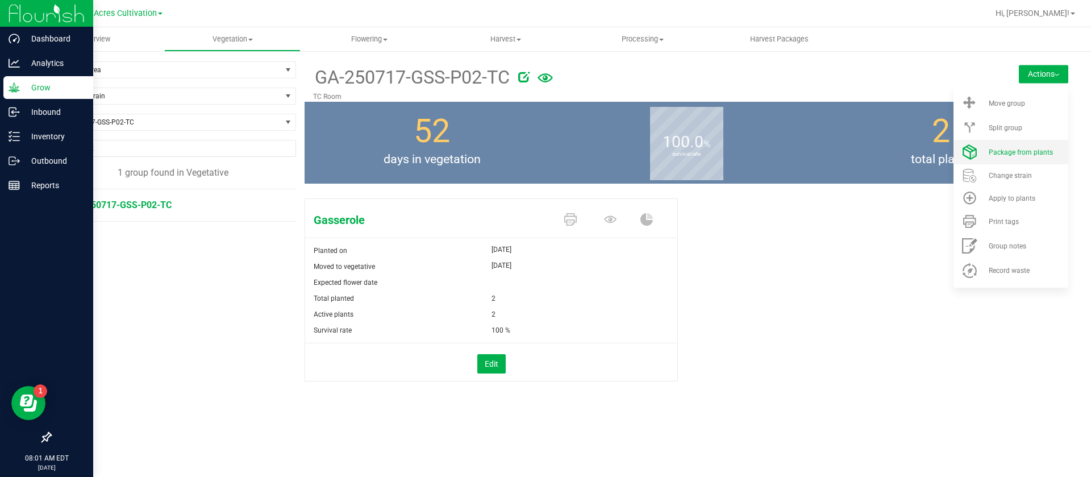
click at [1014, 148] on span "Package from plants" at bounding box center [1021, 152] width 64 height 8
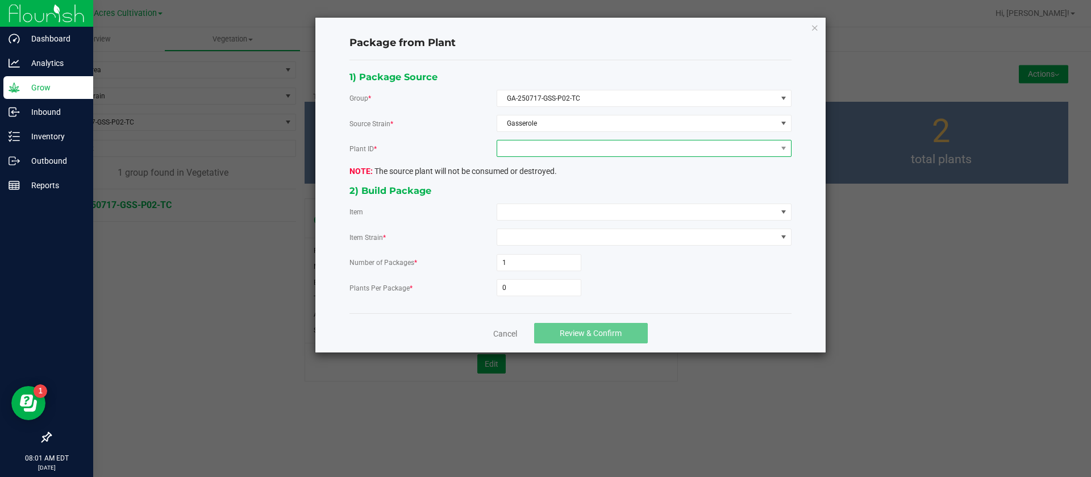
click at [551, 145] on span at bounding box center [637, 148] width 280 height 16
click at [539, 194] on li "6985920117411527" at bounding box center [644, 197] width 294 height 19
click at [523, 214] on span at bounding box center [637, 212] width 280 height 16
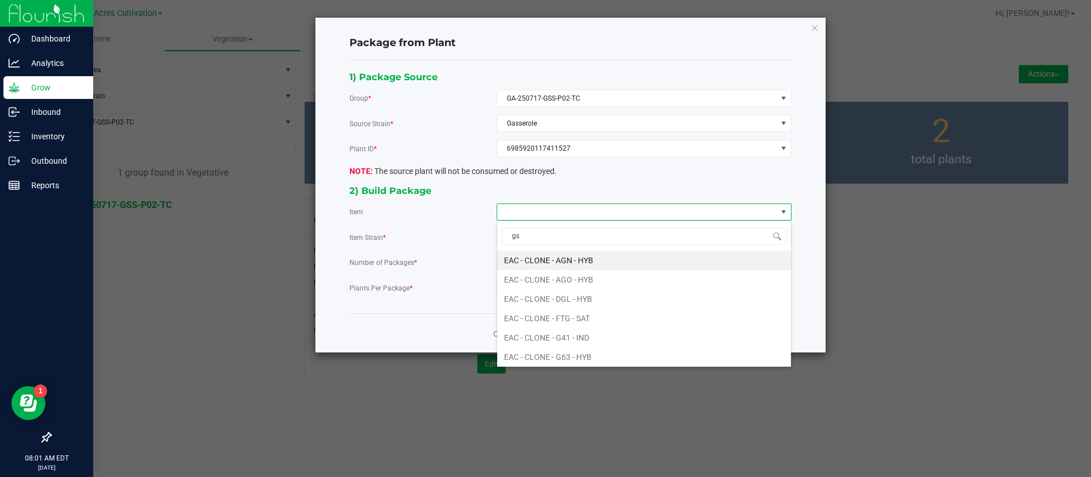
type input "gss"
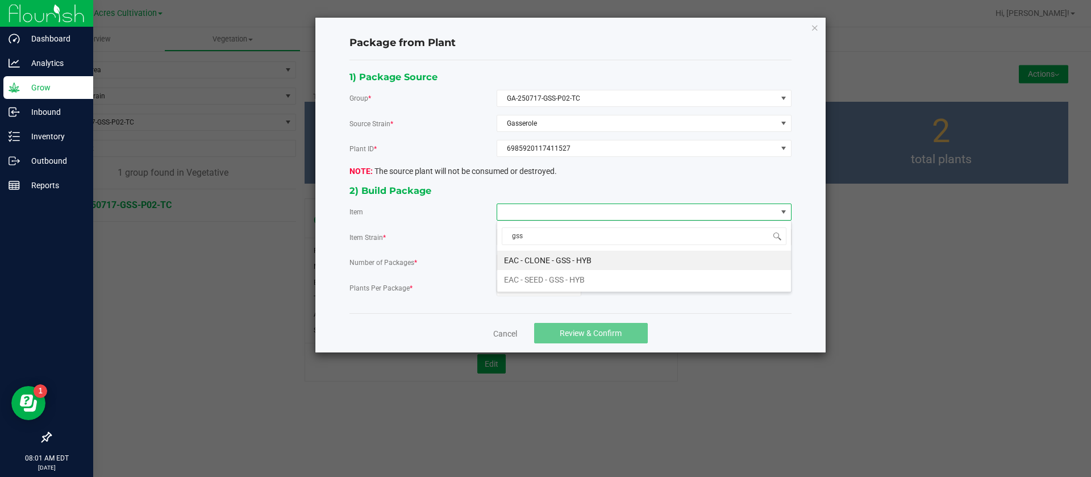
click at [596, 255] on HYB "EAC - CLONE - GSS - HYB" at bounding box center [644, 260] width 294 height 19
click at [548, 290] on input "0" at bounding box center [539, 288] width 84 height 16
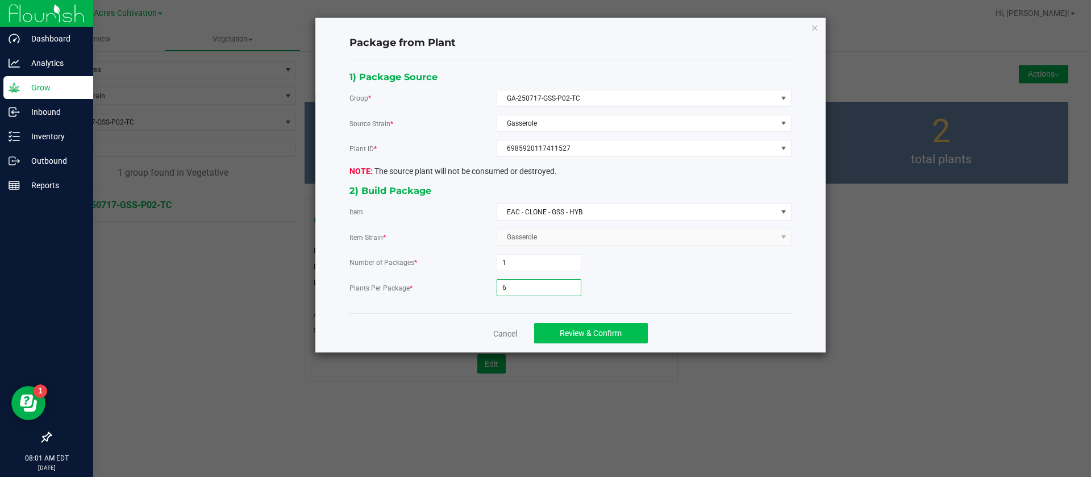
type input "6"
click at [585, 333] on span "Review & Confirm" at bounding box center [591, 332] width 62 height 9
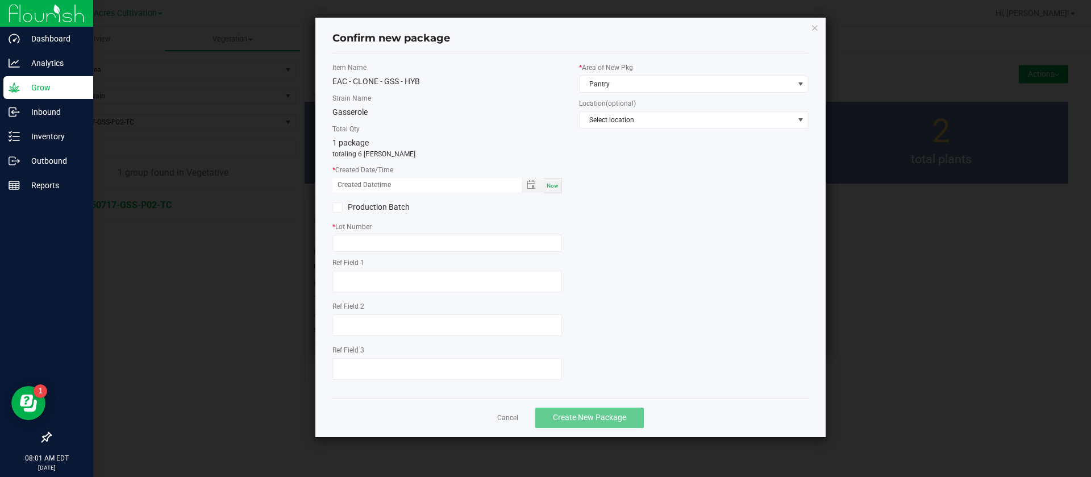
click at [552, 190] on div "Now" at bounding box center [553, 185] width 18 height 15
click at [352, 181] on input "[DATE] 08:01 AM" at bounding box center [420, 185] width 177 height 14
type input "[DATE] 08:01 AM"
click at [380, 249] on input "text" at bounding box center [447, 243] width 230 height 17
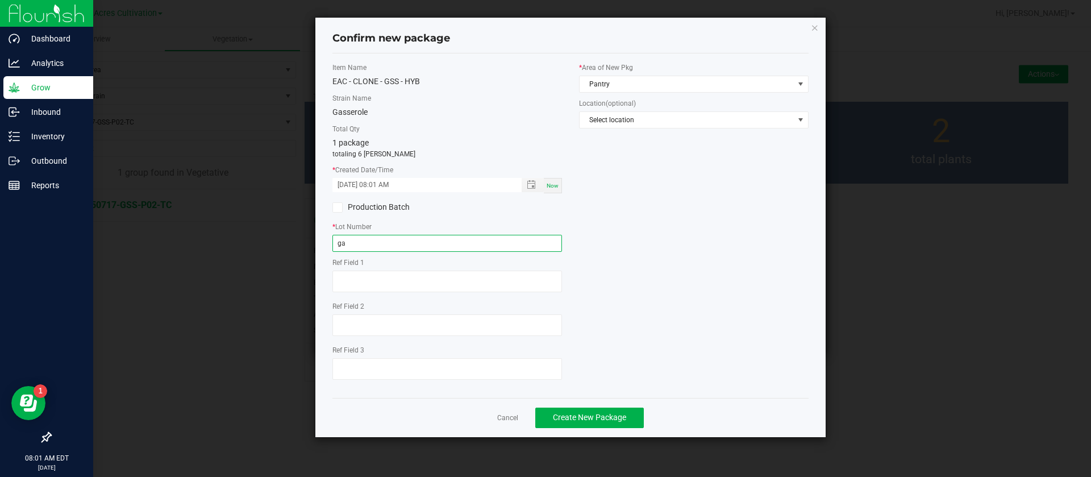
type input "g"
type input "GA-250905-GSS-P02"
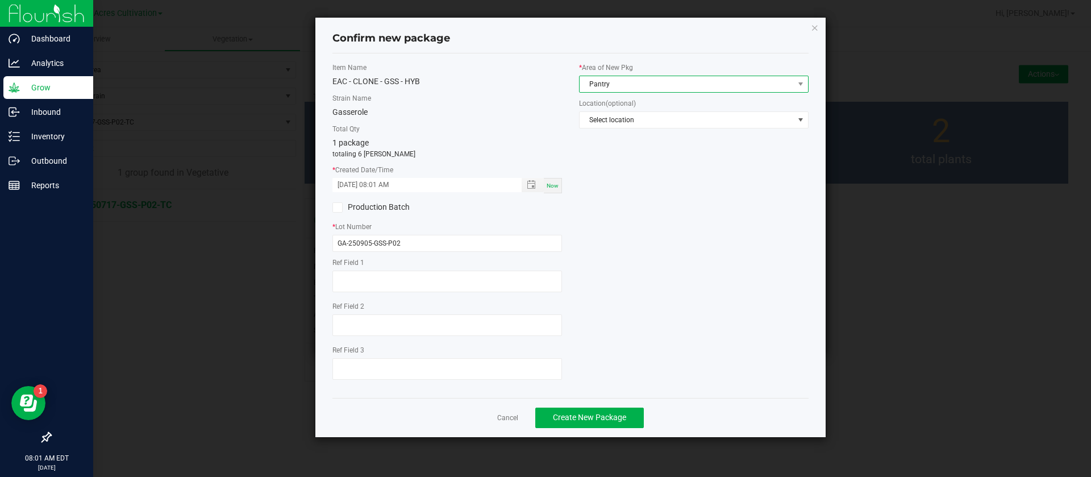
click at [623, 82] on span "Pantry" at bounding box center [687, 84] width 214 height 16
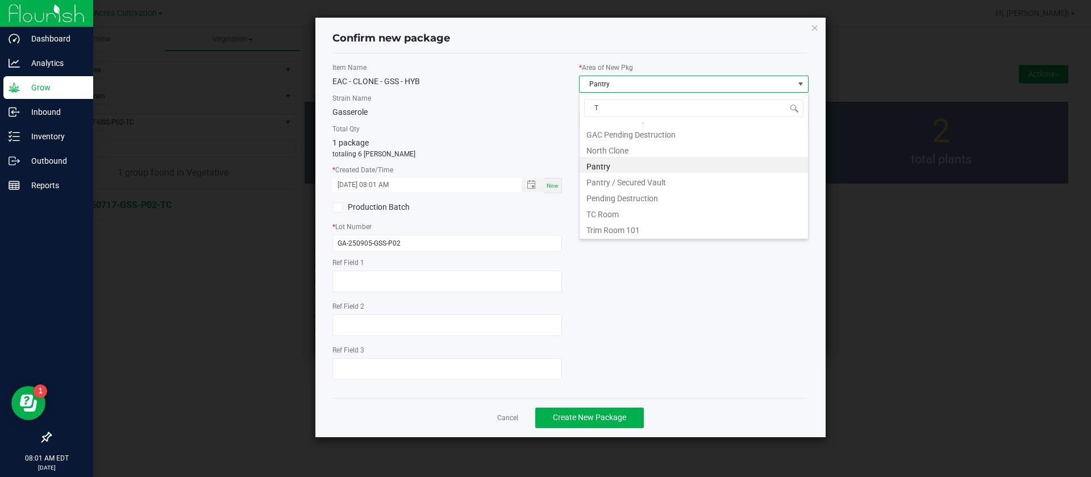
scroll to position [0, 0]
type input "TC"
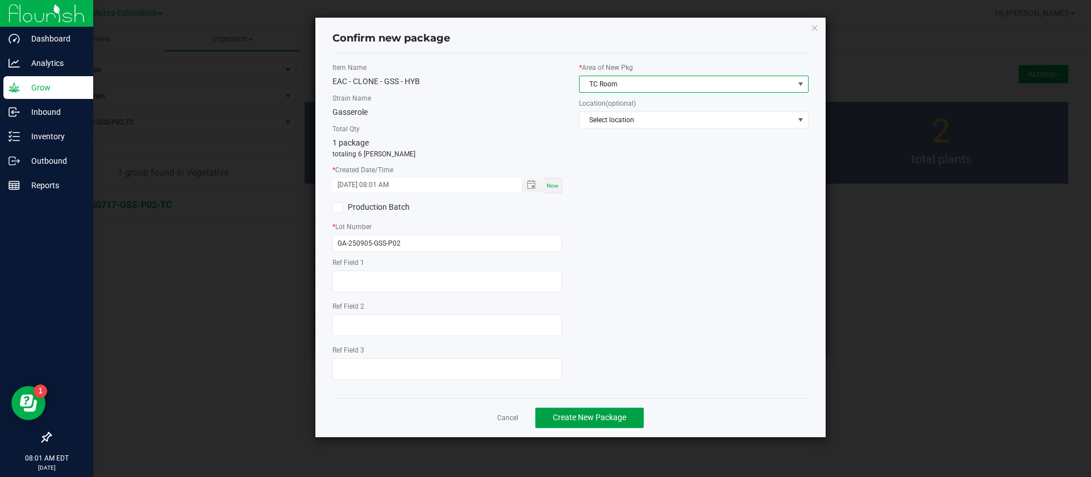
click at [592, 417] on span "Create New Package" at bounding box center [589, 417] width 73 height 9
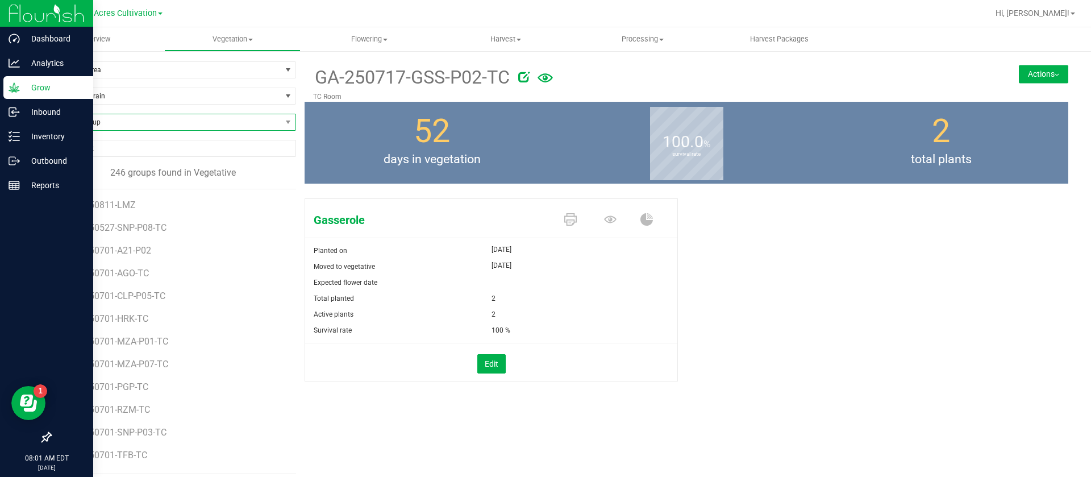
click at [93, 123] on span "Find a Group" at bounding box center [166, 122] width 231 height 16
type input "NNZ"
click at [82, 122] on span "Find a Group" at bounding box center [166, 122] width 231 height 16
type input "NZZ"
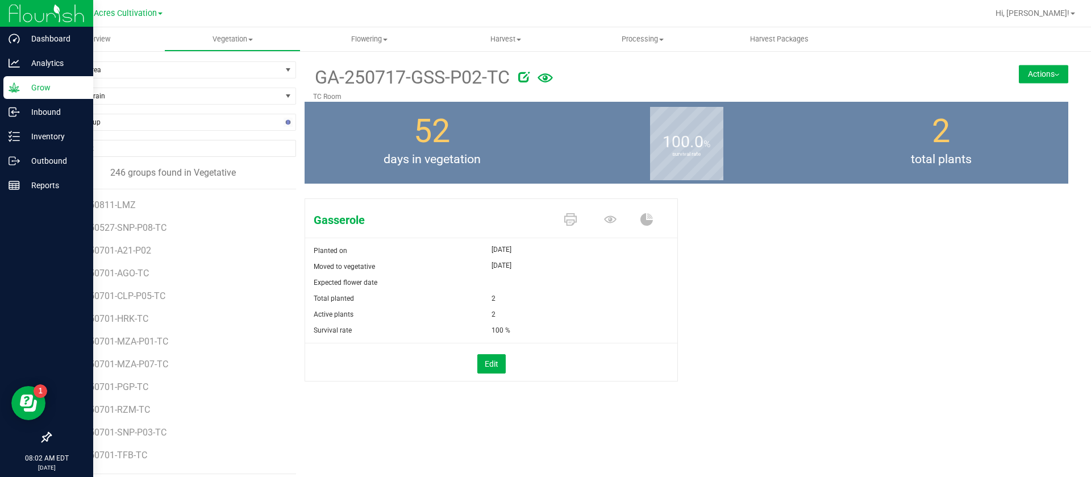
click at [388, 167] on span "days in vegetation" at bounding box center [432, 160] width 255 height 18
click at [120, 129] on span "Find a Group" at bounding box center [166, 122] width 231 height 16
type input "NN"
drag, startPoint x: 160, startPoint y: 193, endPoint x: 167, endPoint y: 167, distance: 26.9
click at [167, 161] on ul "GA-250716-NNZ-P01-TC GA-250717-NNZ-P09-TC" at bounding box center [172, 161] width 242 height 0
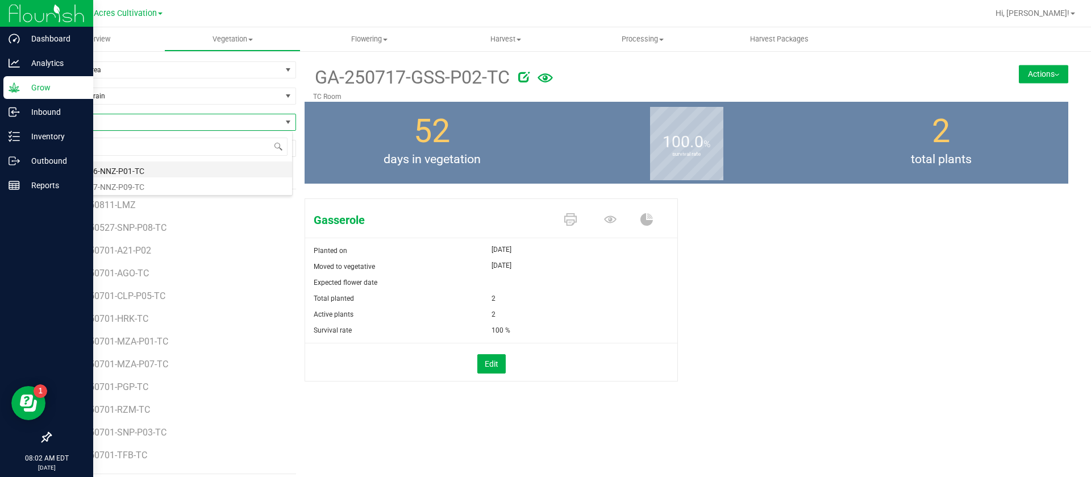
click at [167, 167] on li "GA-250716-NNZ-P01-TC" at bounding box center [172, 169] width 242 height 16
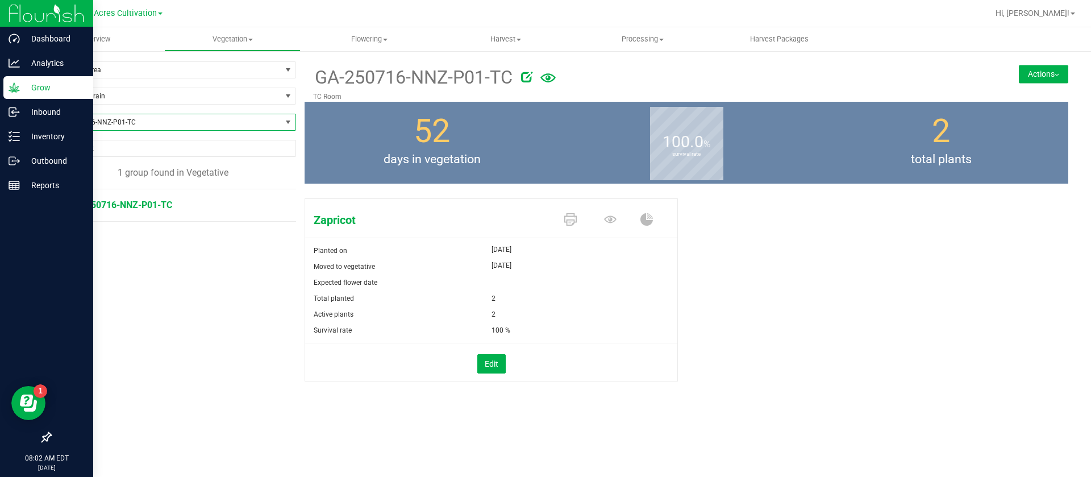
click at [530, 78] on icon at bounding box center [526, 76] width 11 height 11
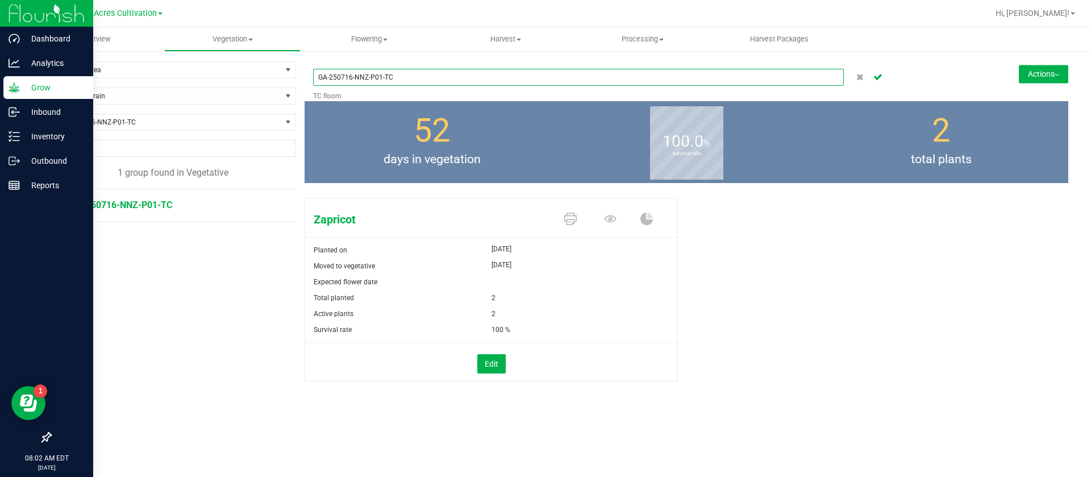
drag, startPoint x: 381, startPoint y: 77, endPoint x: 372, endPoint y: 167, distance: 90.2
click at [380, 93] on div "GA-250716-NNZ-P01-TC TC Room" at bounding box center [622, 81] width 619 height 40
type input "GA-250716-NNZ-P02-TC"
click at [1039, 68] on button "Actions" at bounding box center [1043, 74] width 49 height 18
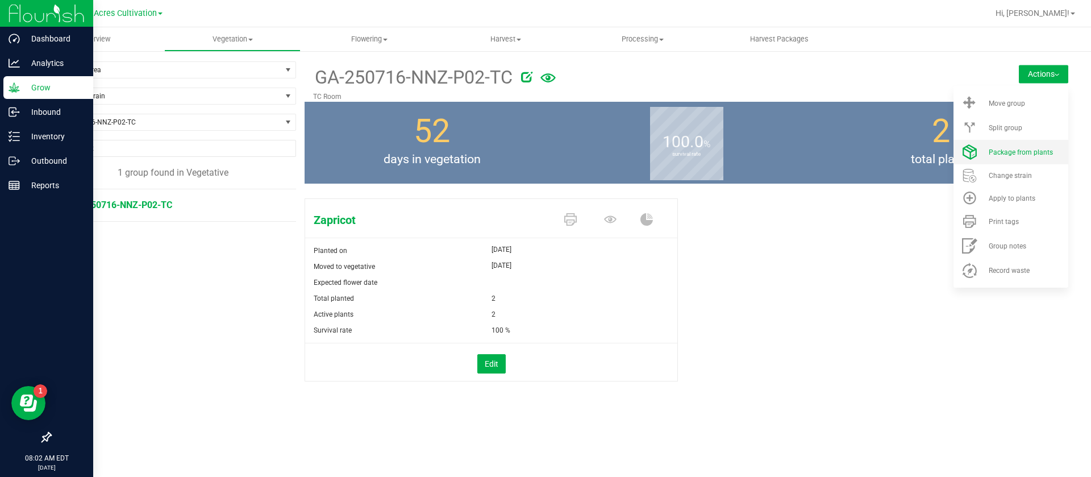
click at [1016, 148] on span "Package from plants" at bounding box center [1021, 152] width 64 height 8
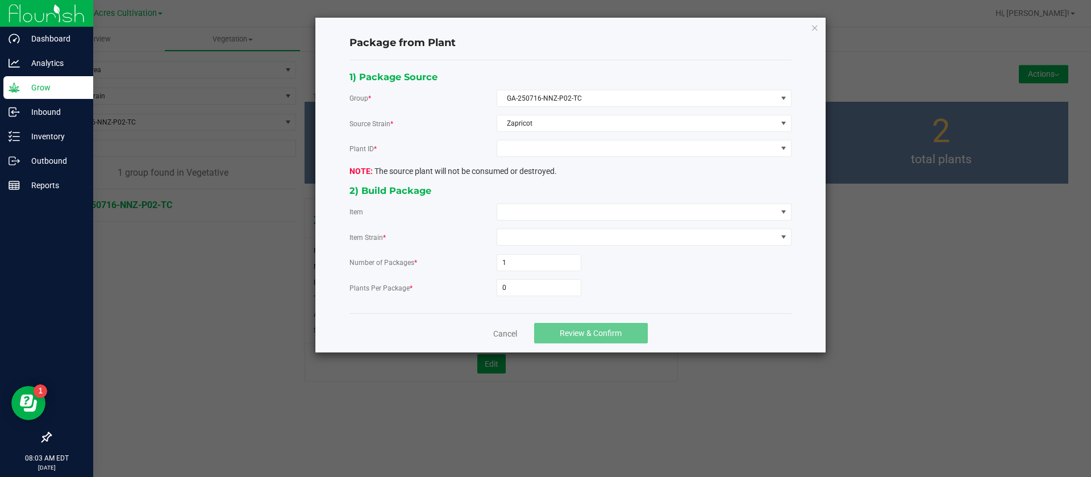
click at [557, 158] on div "1) Package Source Group * GA-250716-NNZ-P02-TC Source Strain * Zapricot Plant I…" at bounding box center [570, 186] width 459 height 235
click at [526, 151] on span at bounding box center [637, 148] width 280 height 16
click at [550, 195] on li "3441571490860273" at bounding box center [644, 197] width 294 height 19
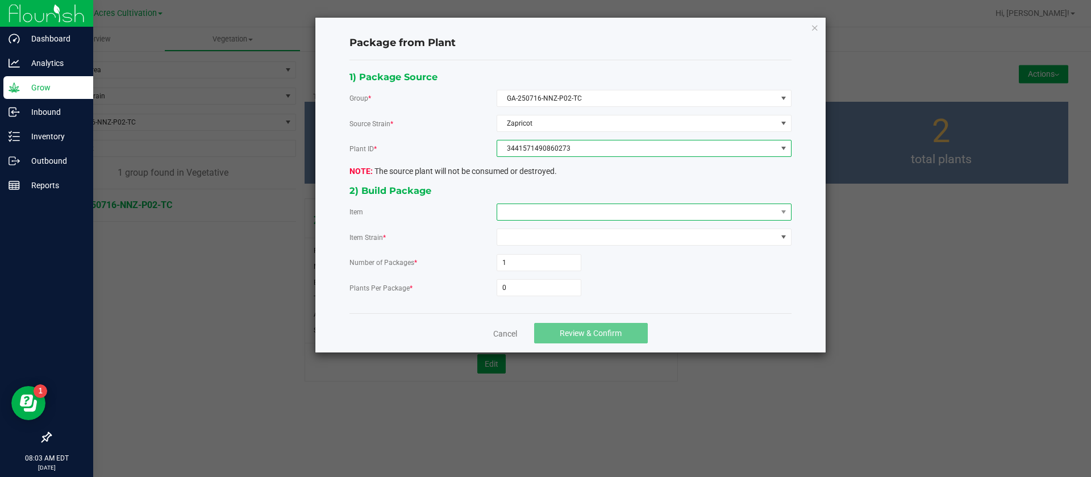
click at [535, 217] on span at bounding box center [637, 212] width 280 height 16
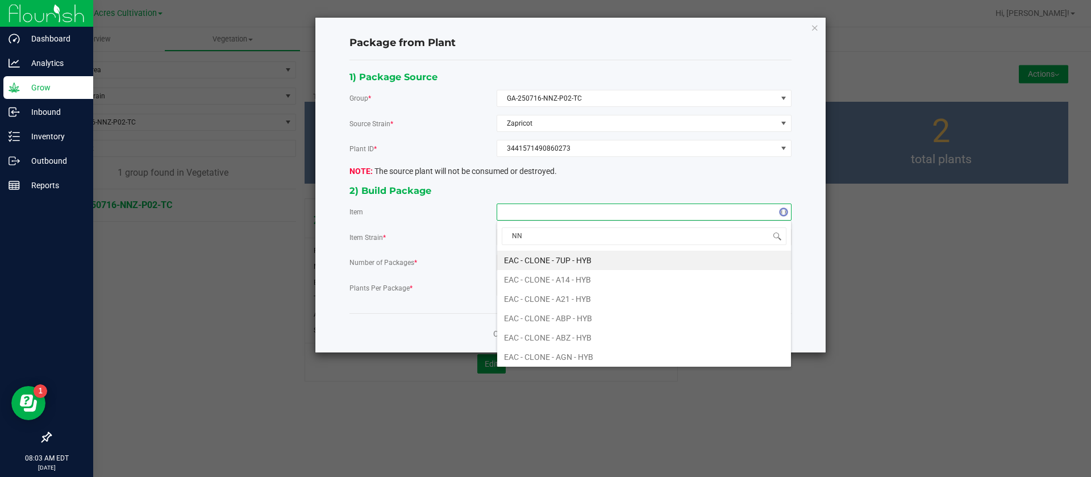
type input "NNZ"
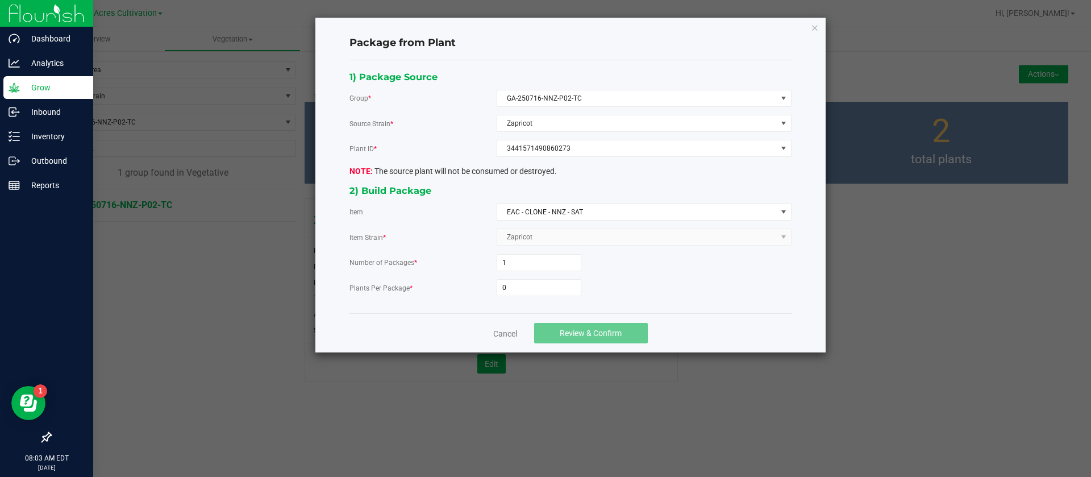
click at [532, 300] on div "1) Package Source Group * GA-250716-NNZ-P02-TC Source Strain * Zapricot Plant I…" at bounding box center [570, 186] width 459 height 235
click at [529, 293] on input "0" at bounding box center [539, 288] width 84 height 16
type input "6"
click at [615, 325] on button "Review & Confirm" at bounding box center [591, 333] width 114 height 20
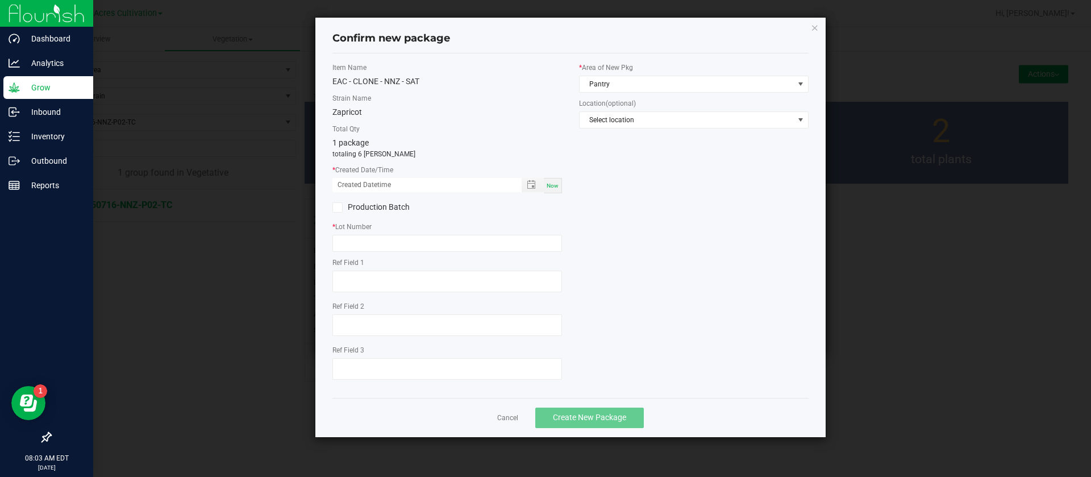
click at [550, 187] on span "Now" at bounding box center [553, 185] width 12 height 6
click at [353, 181] on input "[DATE] 08:03 AM" at bounding box center [420, 185] width 177 height 14
type input "[DATE] 08:03 AM"
click at [355, 246] on input "text" at bounding box center [447, 243] width 230 height 17
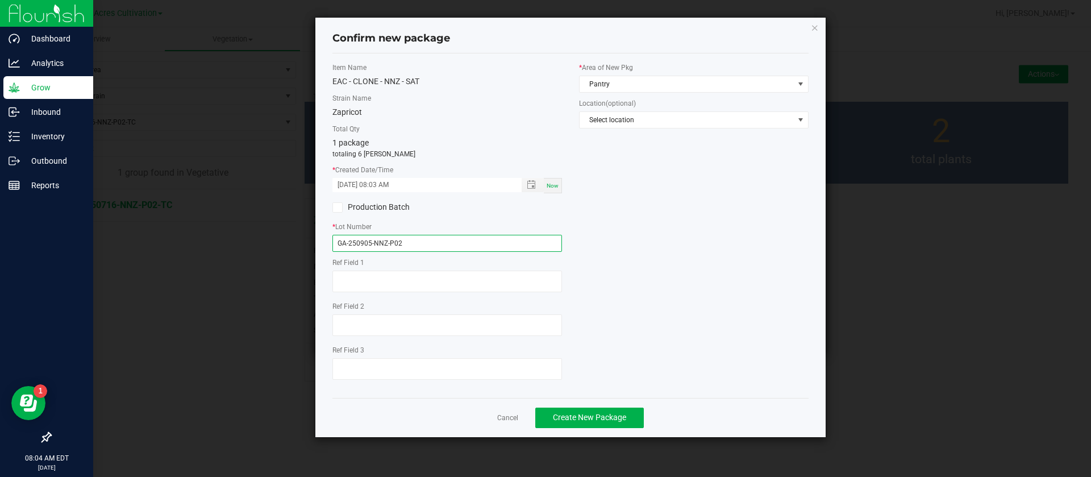
type input "GA-250905-NNZ-P02"
click at [521, 419] on div "Cancel Create New Package" at bounding box center [570, 417] width 476 height 39
click at [506, 422] on link "Cancel" at bounding box center [507, 418] width 21 height 10
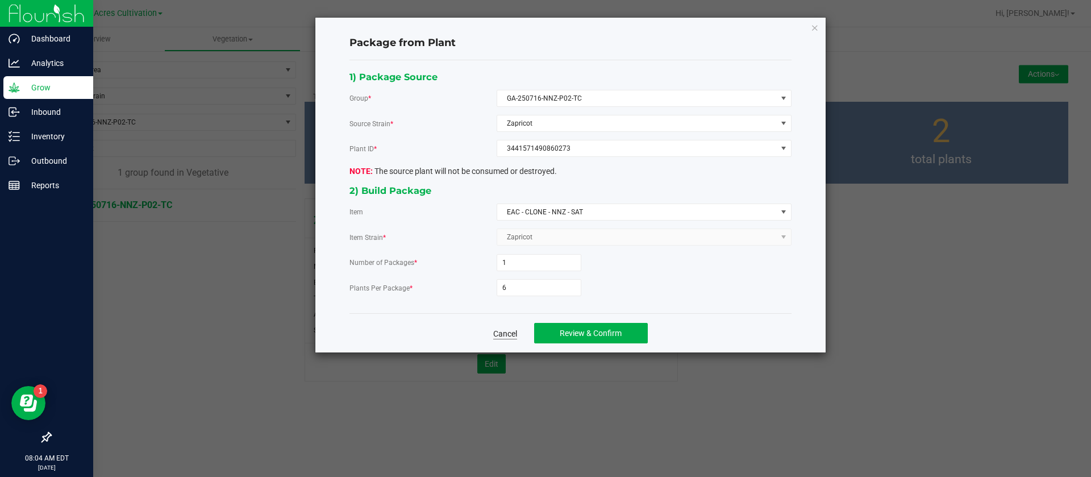
click at [509, 330] on link "Cancel" at bounding box center [505, 333] width 24 height 11
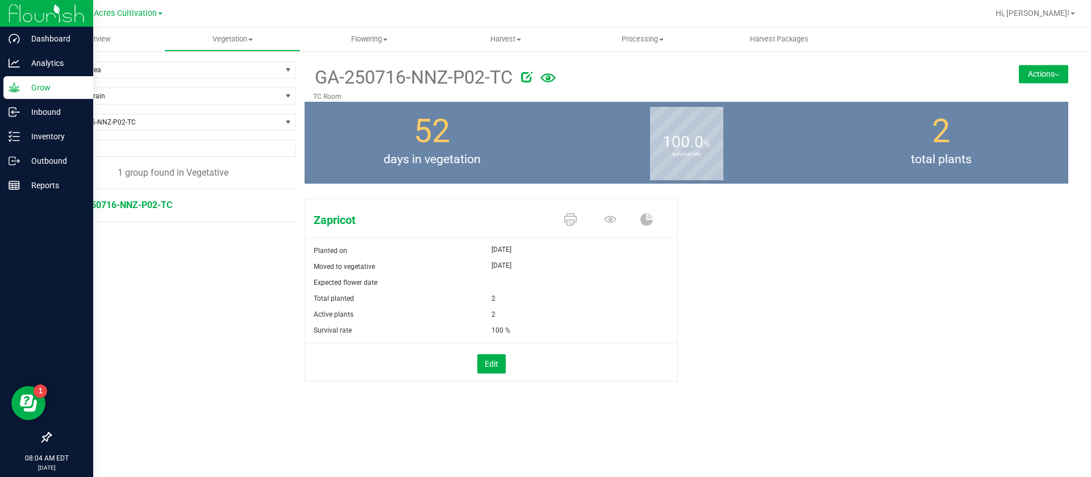
click at [527, 77] on icon at bounding box center [526, 76] width 11 height 11
click at [384, 104] on div "GA-250716-NNZ-P02-TC TC Room Actions Move group Split group" at bounding box center [687, 122] width 764 height 122
click at [383, 77] on input "GA-250716-NNZ-P02-TC" at bounding box center [578, 77] width 531 height 17
type input "GA-250716-NNZ-P01-TC"
click at [177, 118] on span "GA-250716-NNZ-P01-TC" at bounding box center [166, 122] width 231 height 16
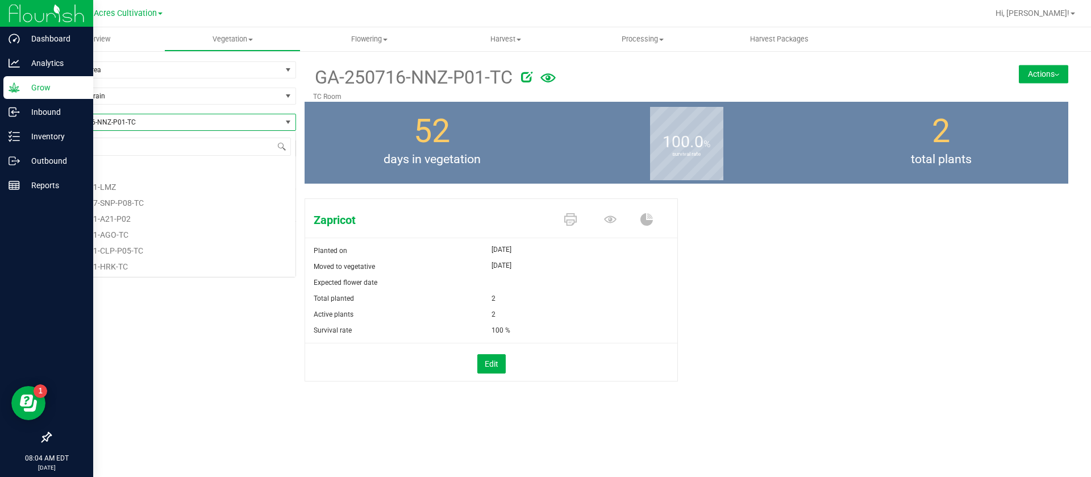
scroll to position [937, 0]
type input "NNZ"
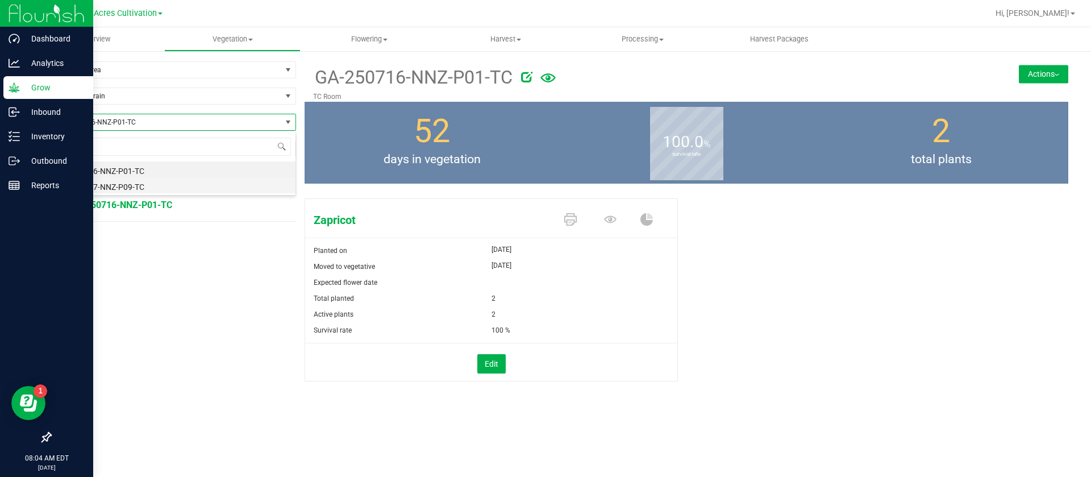
click at [182, 184] on li "GA-250717-NNZ-P09-TC" at bounding box center [173, 185] width 245 height 16
click at [526, 76] on icon at bounding box center [526, 76] width 11 height 11
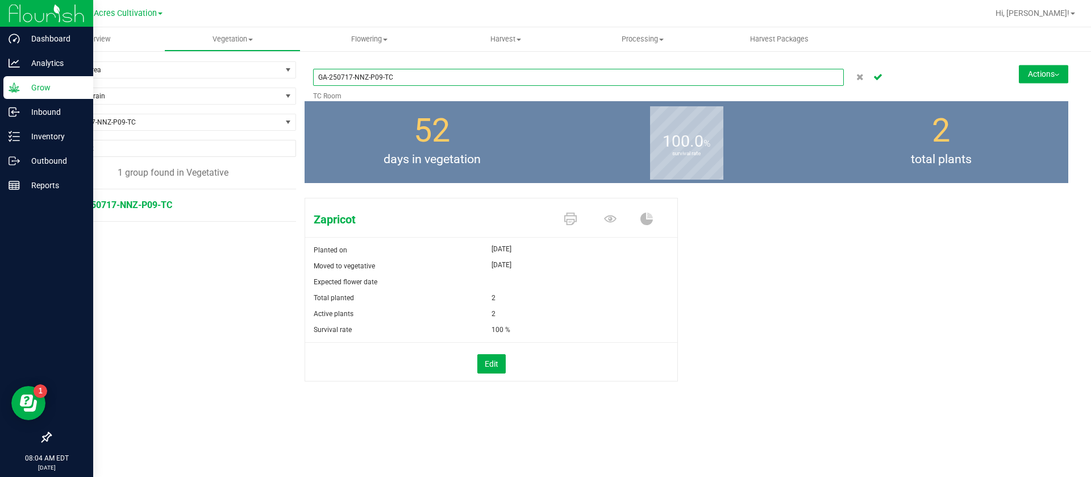
click at [379, 76] on input "GA-250717-NNZ-P09-TC" at bounding box center [578, 77] width 531 height 17
type input "GA-250717-NNZ-P02-TC"
click at [374, 135] on div "52 days in vegetation" at bounding box center [432, 142] width 255 height 82
click at [881, 74] on icon "Cancel button" at bounding box center [877, 76] width 9 height 7
click at [1054, 63] on div "GA-250717-NNZ-P02-TC TC Room Actions Move group Split group" at bounding box center [687, 81] width 764 height 40
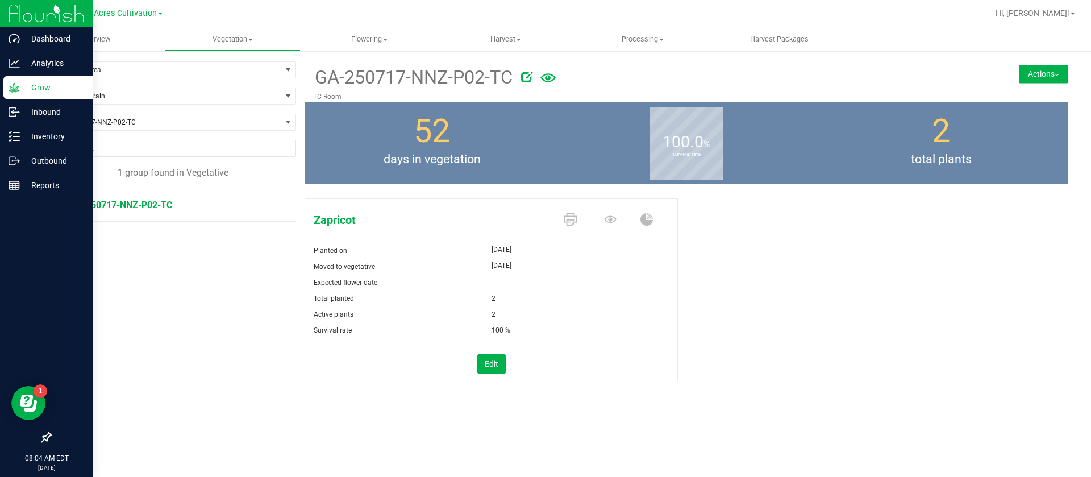
click at [1053, 69] on button "Actions" at bounding box center [1043, 74] width 49 height 18
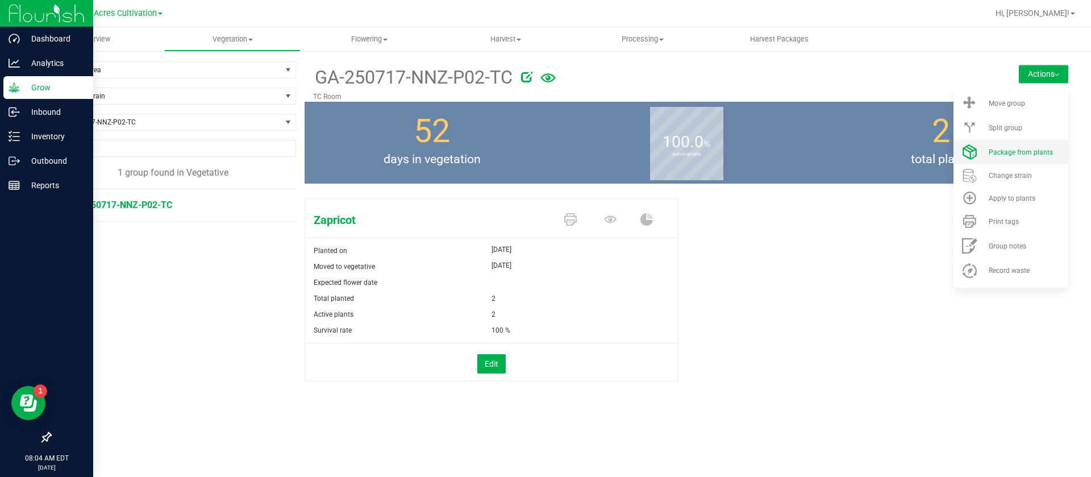
click at [1022, 149] on span "Package from plants" at bounding box center [1021, 152] width 64 height 8
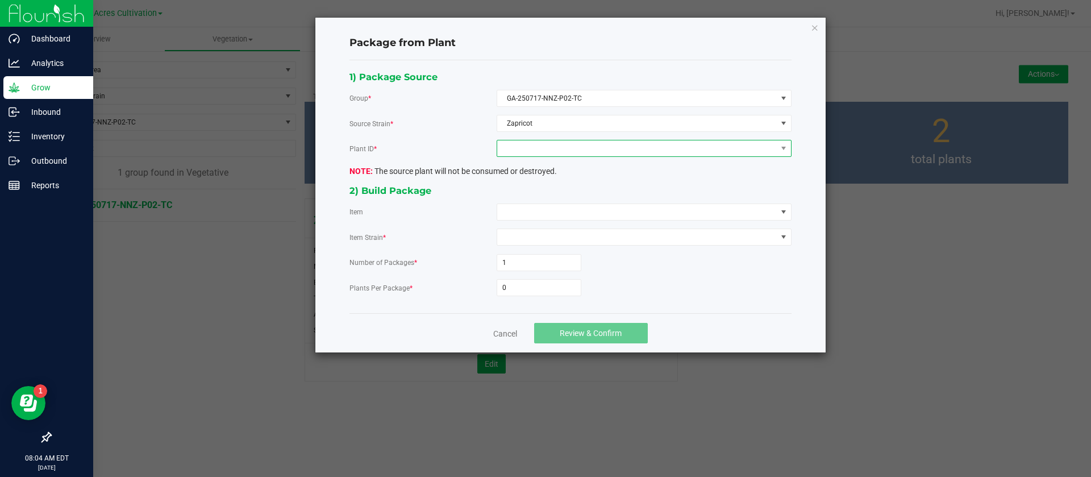
click at [539, 148] on span at bounding box center [637, 148] width 280 height 16
click at [524, 191] on li "0694684851600172" at bounding box center [644, 197] width 294 height 19
click at [518, 209] on span at bounding box center [637, 212] width 280 height 16
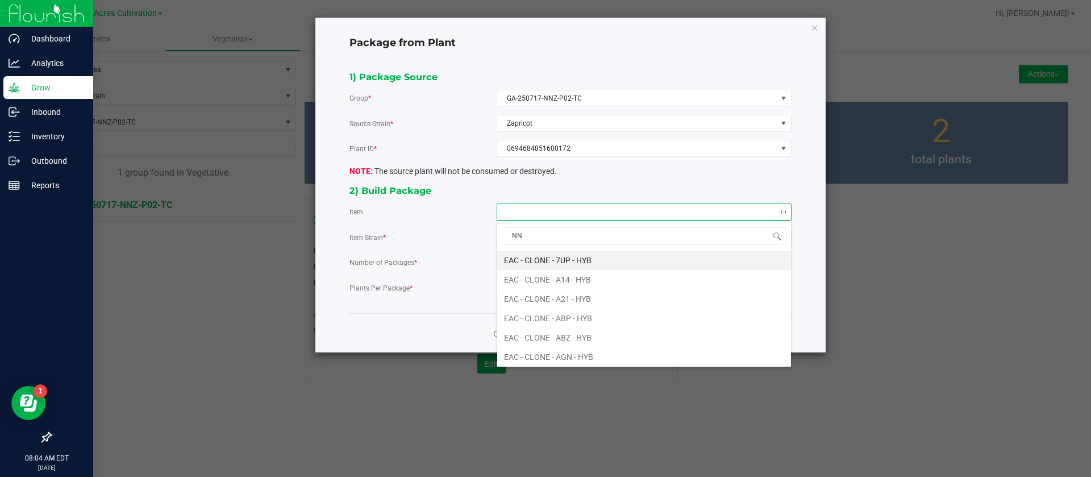
type input "NNZ"
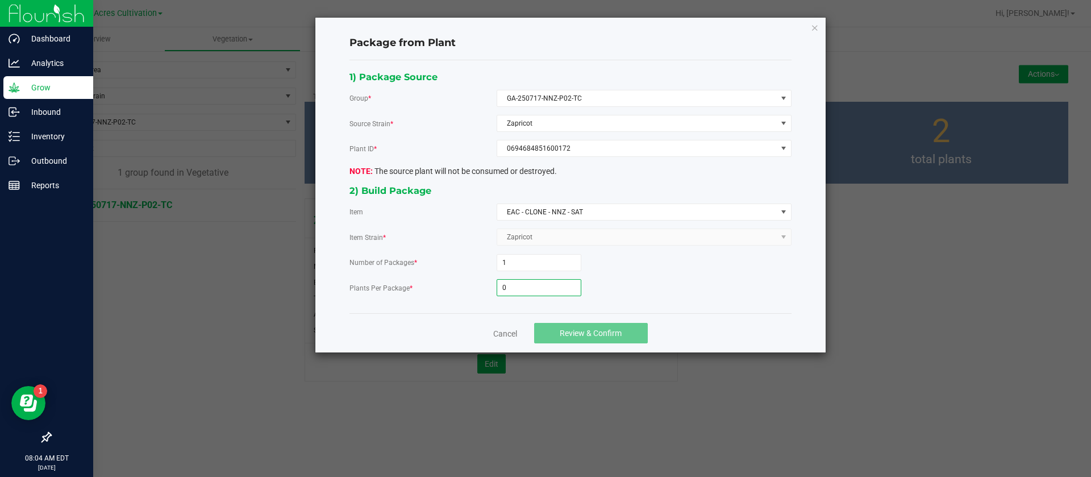
click at [530, 280] on input "0" at bounding box center [539, 288] width 84 height 16
type input "6"
click at [602, 324] on button "Review & Confirm" at bounding box center [591, 333] width 114 height 20
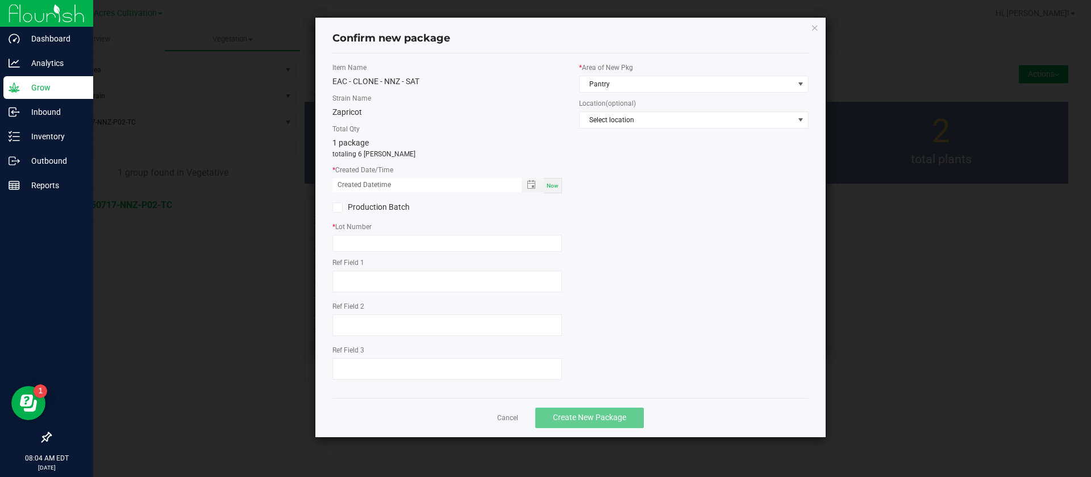
click at [550, 183] on span "Now" at bounding box center [553, 185] width 12 height 6
click at [353, 184] on input "[DATE] 08:04 AM" at bounding box center [420, 185] width 177 height 14
type input "[DATE] 08:04 AM"
click at [366, 236] on input "text" at bounding box center [447, 243] width 230 height 17
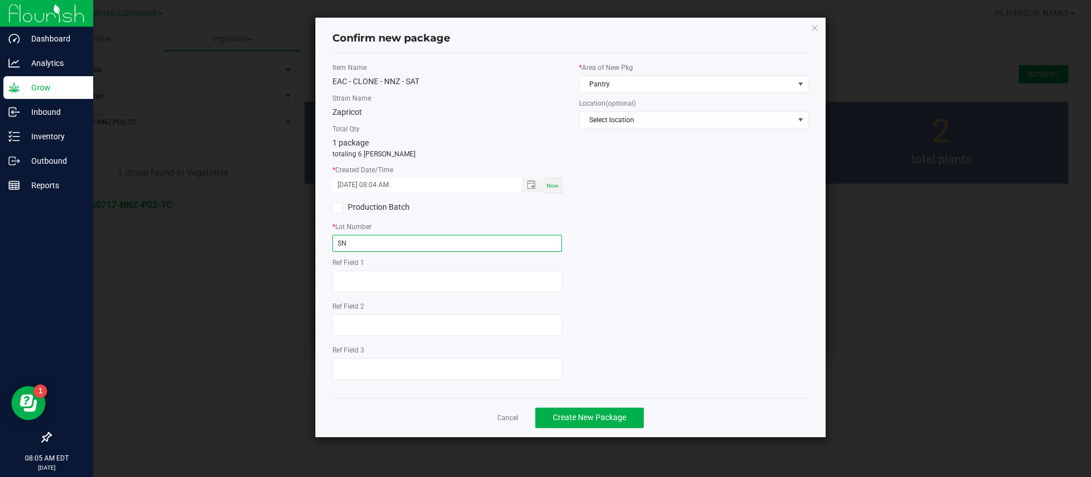
type input "S"
type input "GA-250905-NNZ-P02"
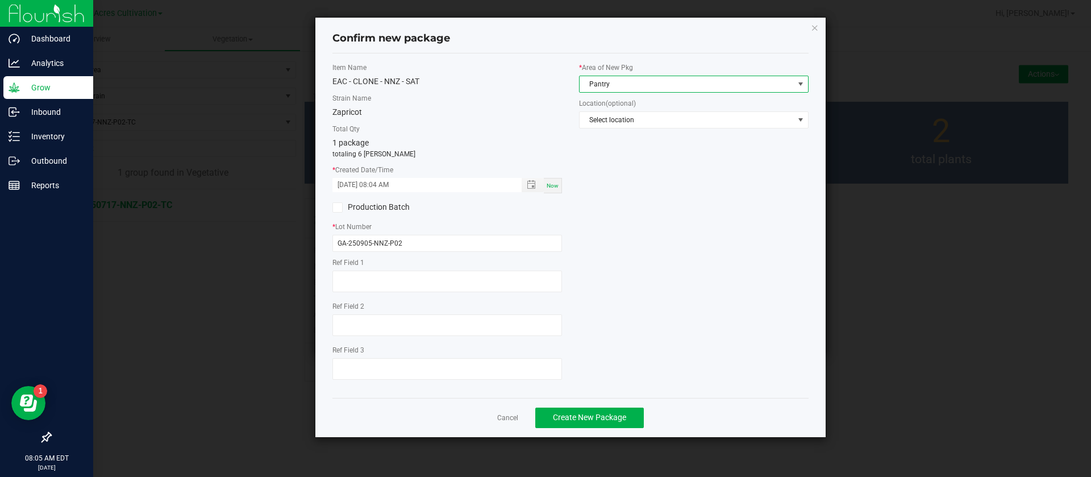
click at [606, 82] on span "Pantry" at bounding box center [687, 84] width 214 height 16
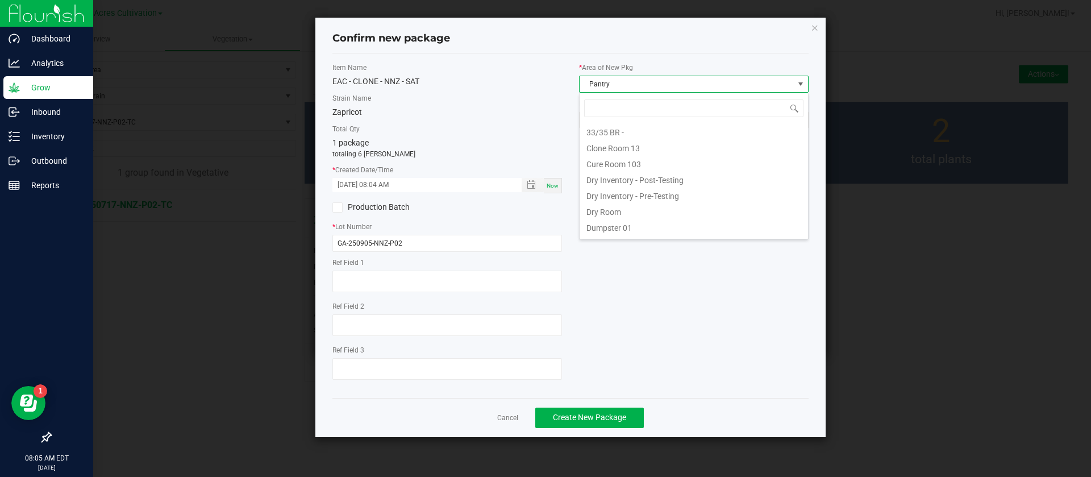
scroll to position [17, 230]
type input "TC"
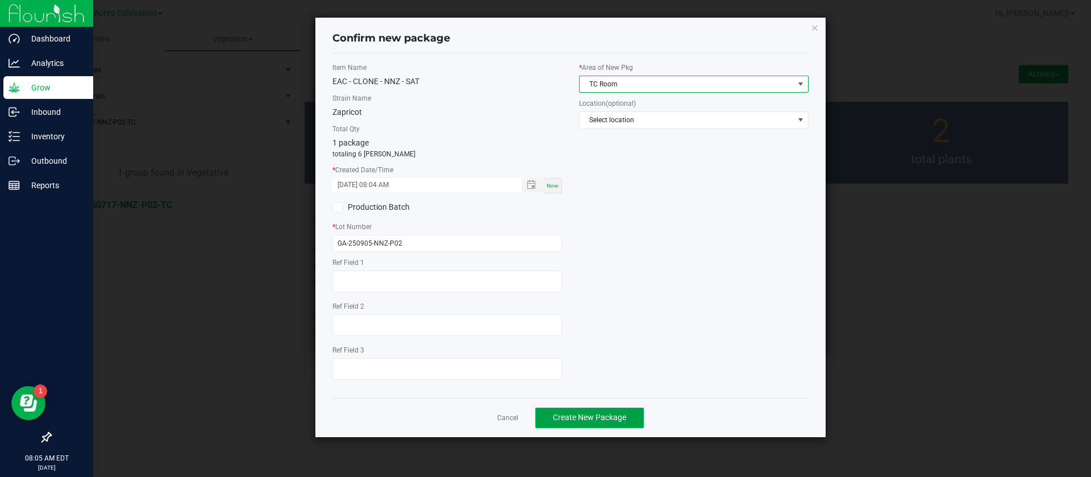
click at [604, 414] on span "Create New Package" at bounding box center [589, 417] width 73 height 9
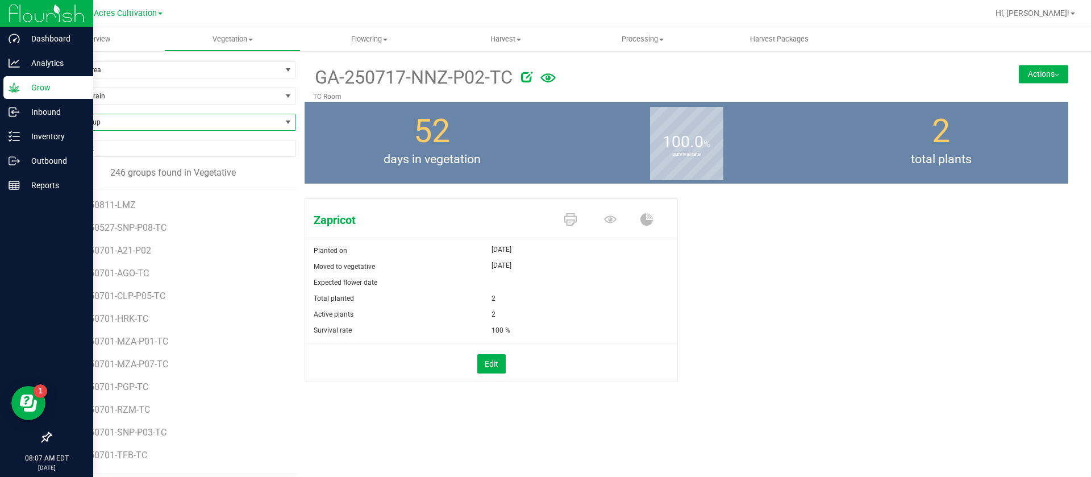
click at [98, 127] on span "Find a Group" at bounding box center [166, 122] width 231 height 16
type input "HEA"
click at [123, 165] on li "GA-250717-HEA-TC" at bounding box center [172, 169] width 242 height 16
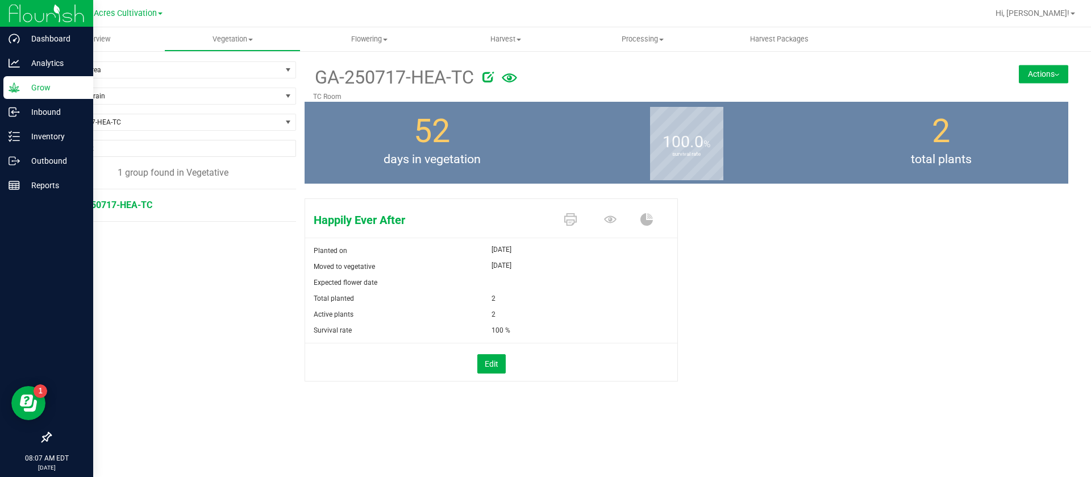
click at [1036, 71] on button "Actions" at bounding box center [1043, 74] width 49 height 18
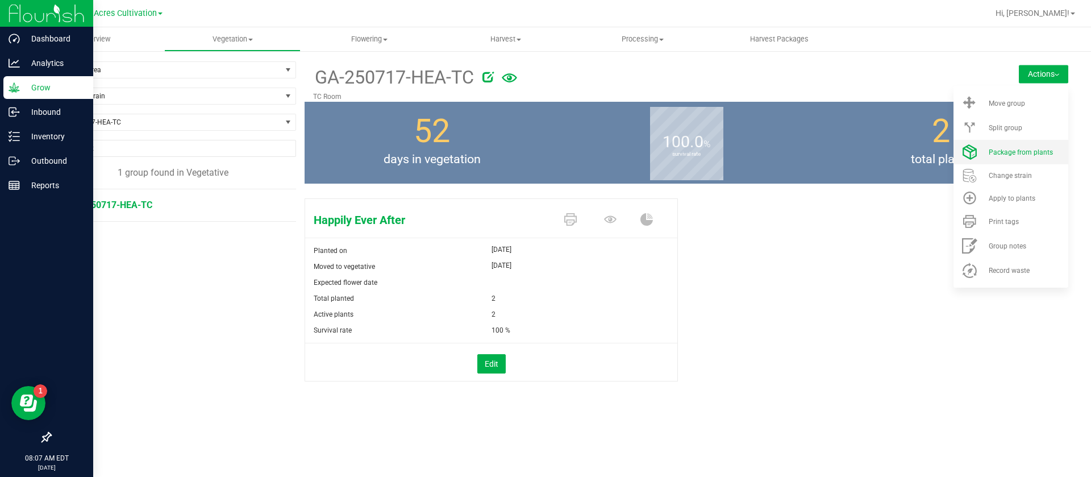
click at [997, 151] on span "Package from plants" at bounding box center [1021, 152] width 64 height 8
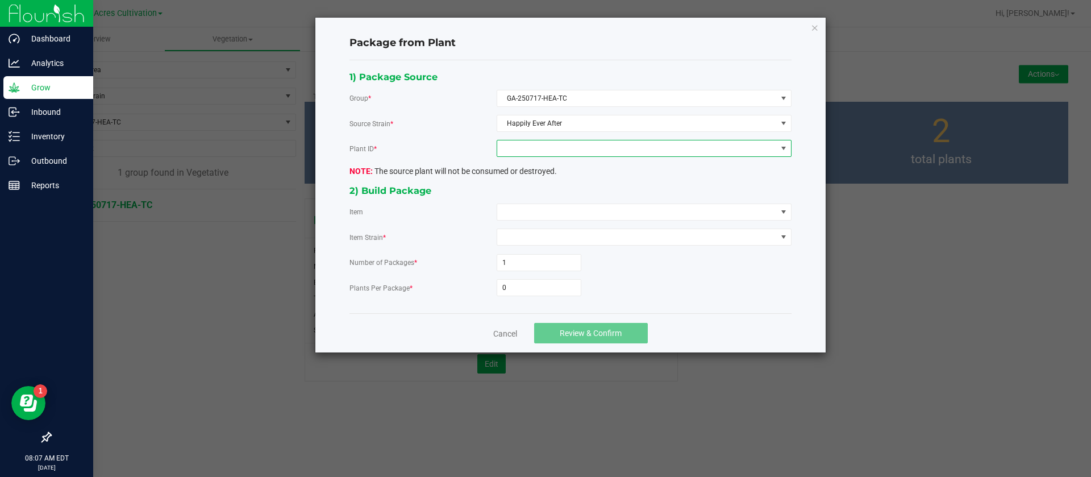
click at [552, 140] on span at bounding box center [637, 148] width 280 height 16
click at [565, 194] on li "1973931556042156" at bounding box center [644, 197] width 294 height 19
click at [527, 210] on span at bounding box center [637, 212] width 280 height 16
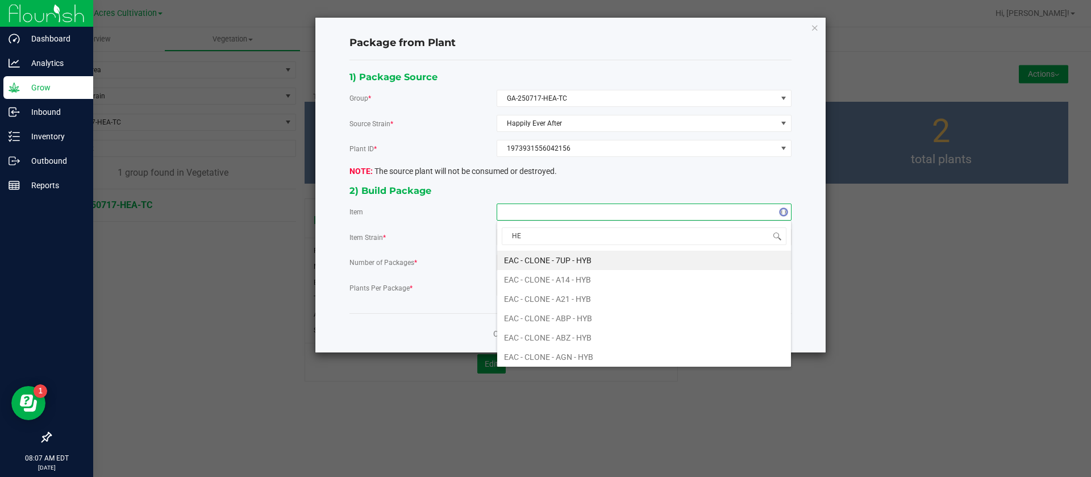
type input "HEA"
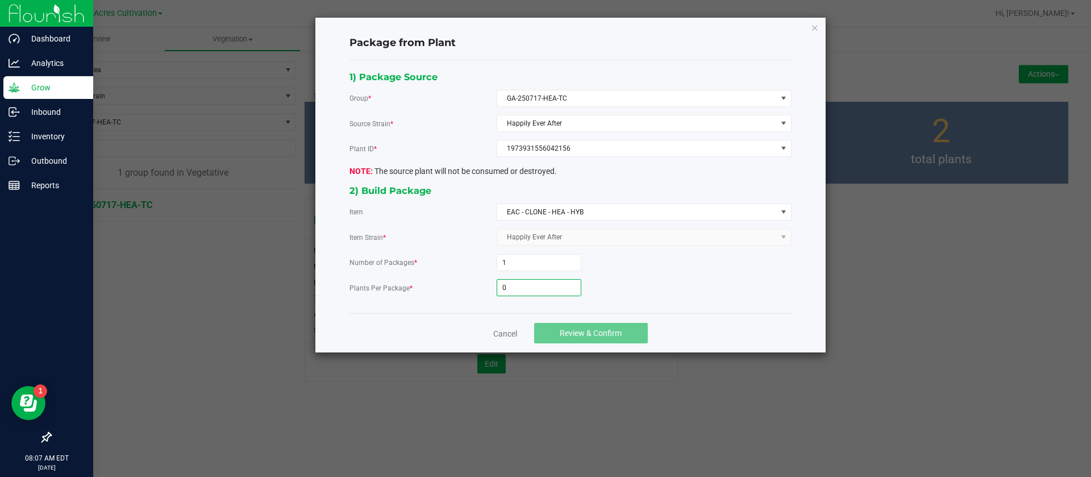
click at [515, 288] on input "0" at bounding box center [539, 288] width 84 height 16
type input "6"
click at [580, 325] on button "Review & Confirm" at bounding box center [591, 333] width 114 height 20
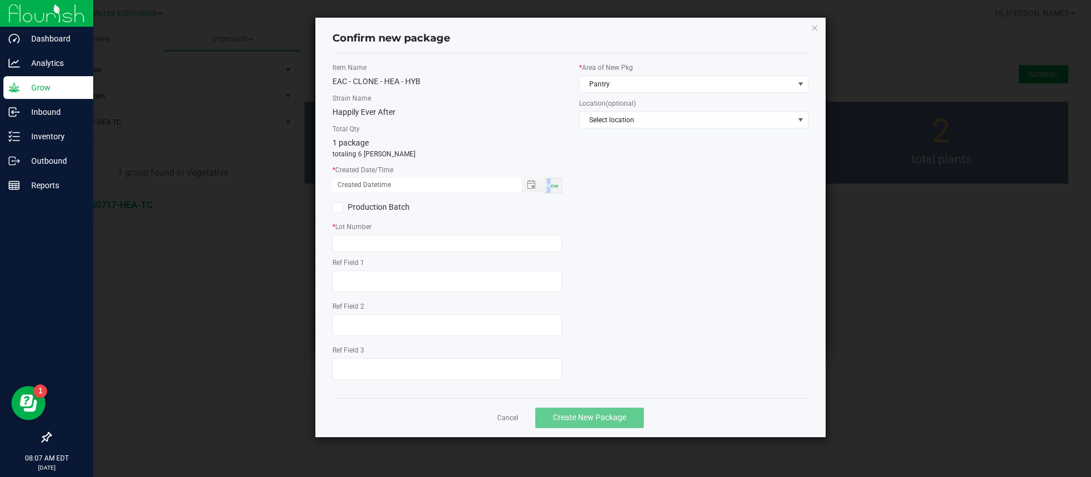
click at [548, 188] on span "Now" at bounding box center [553, 185] width 12 height 6
click at [355, 181] on input "[DATE] 08:07 AM" at bounding box center [420, 185] width 177 height 14
type input "[DATE] 08:07 AM"
click at [351, 238] on input "text" at bounding box center [447, 243] width 230 height 17
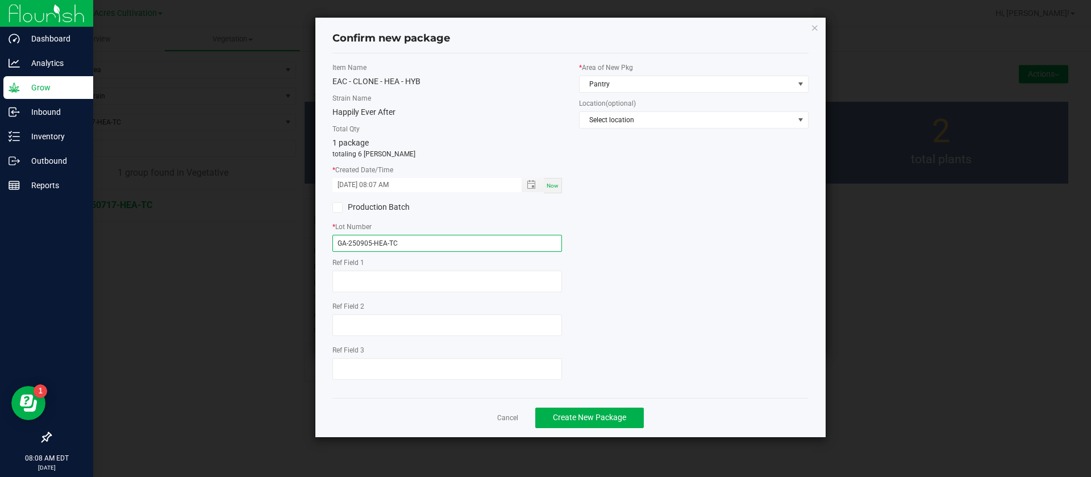
type input "GA-250905-HEA-TC"
click at [631, 65] on label "* Area of New Pkg" at bounding box center [694, 68] width 230 height 10
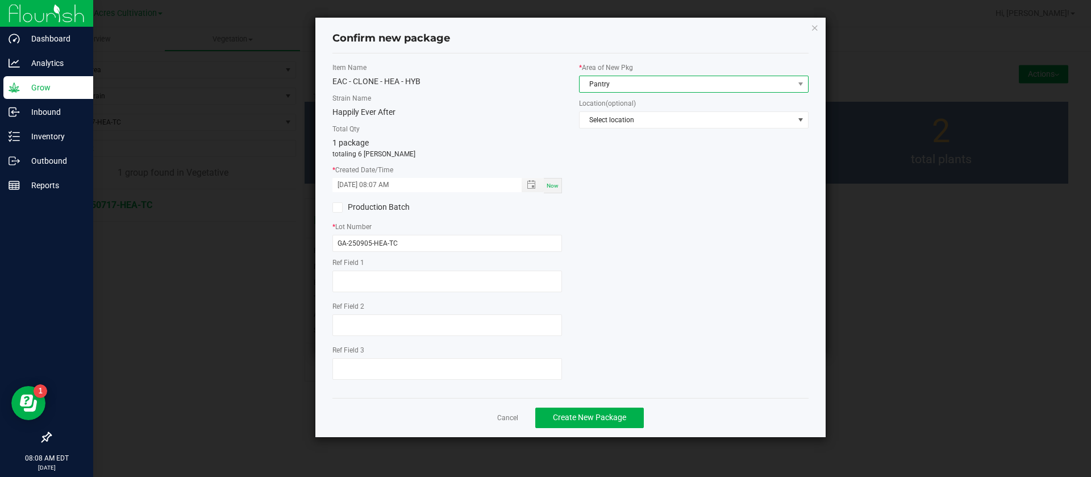
click at [629, 85] on span "Pantry" at bounding box center [687, 84] width 214 height 16
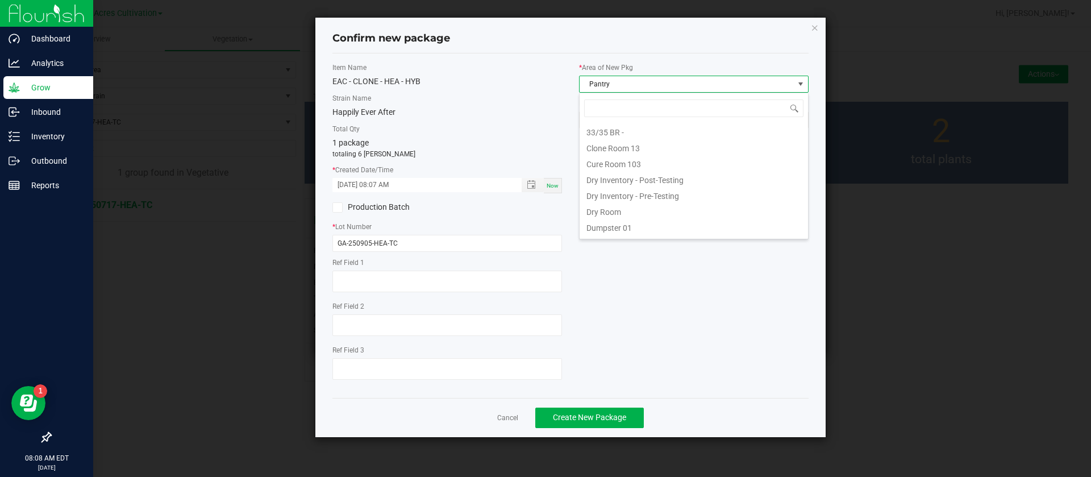
scroll to position [17, 230]
type input "TC"
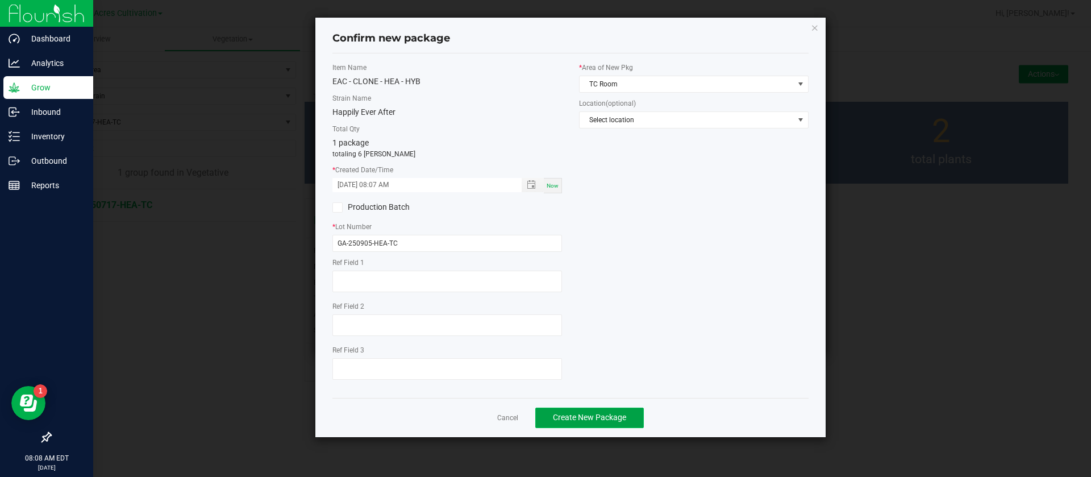
click at [573, 414] on span "Create New Package" at bounding box center [589, 417] width 73 height 9
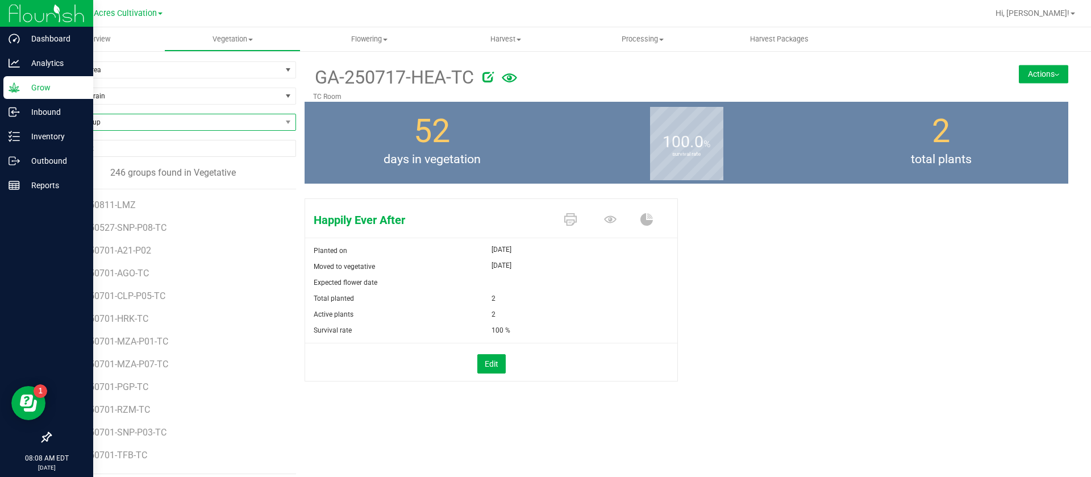
click at [111, 124] on span "Find a Group" at bounding box center [166, 122] width 231 height 16
type input "hbg"
click at [144, 169] on li "GA-250715-HBG-TC" at bounding box center [172, 169] width 242 height 16
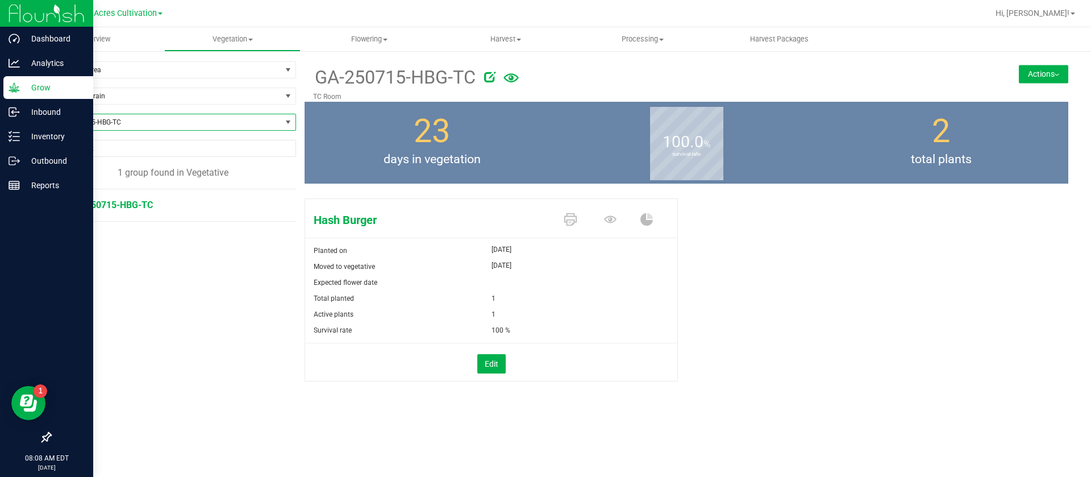
click at [1053, 81] on button "Actions" at bounding box center [1043, 74] width 49 height 18
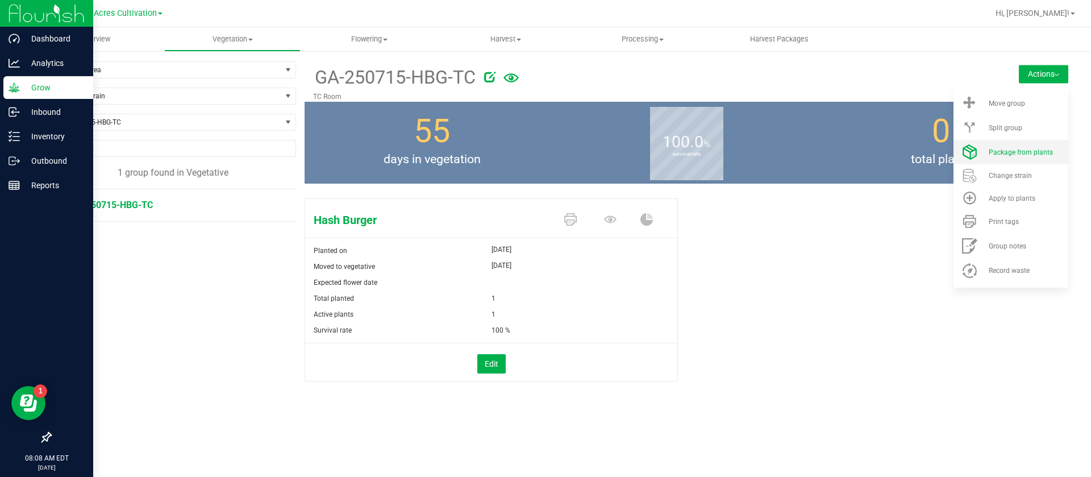
click at [1029, 156] on span "Package from plants" at bounding box center [1021, 152] width 64 height 8
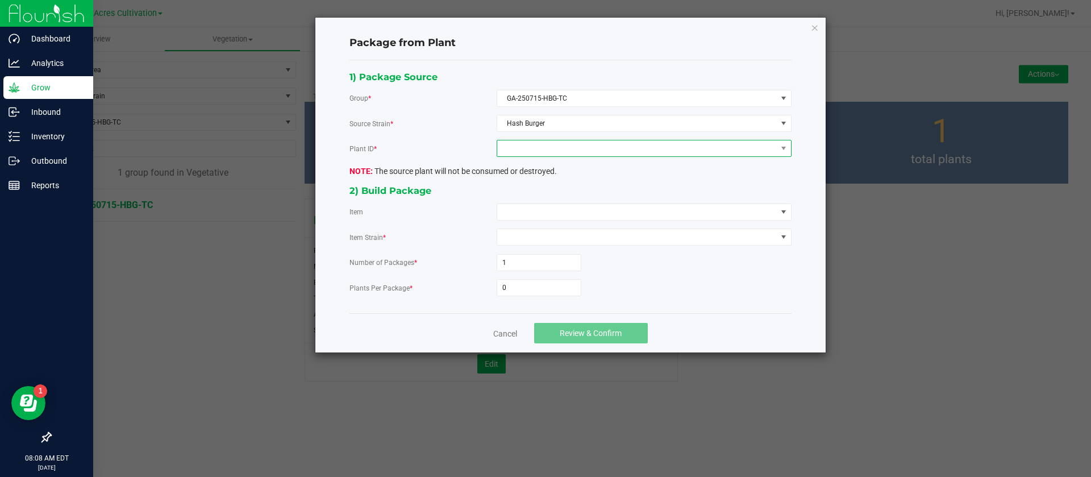
click at [528, 155] on span at bounding box center [637, 148] width 280 height 16
click at [552, 198] on li "5530316415056438" at bounding box center [644, 197] width 294 height 19
click at [527, 215] on span at bounding box center [637, 212] width 280 height 16
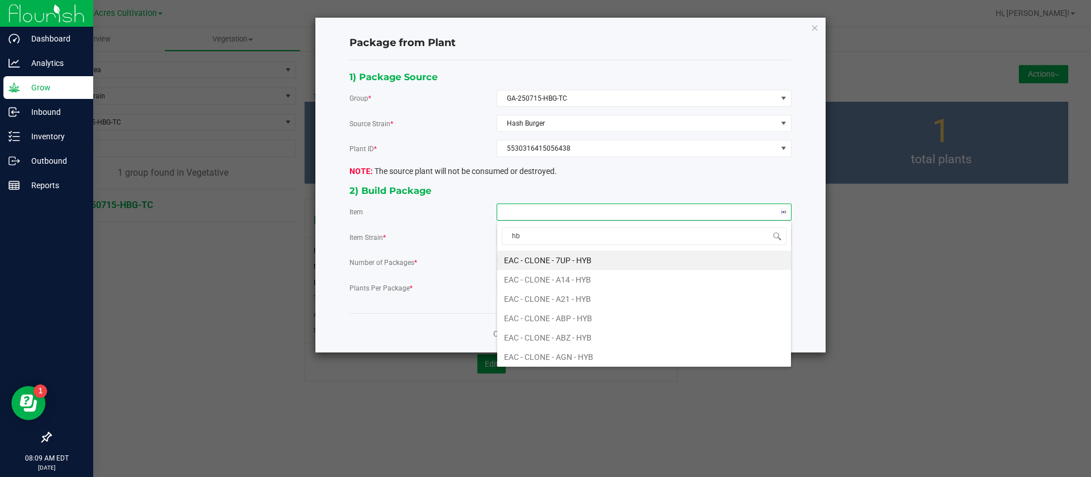
type input "hbg"
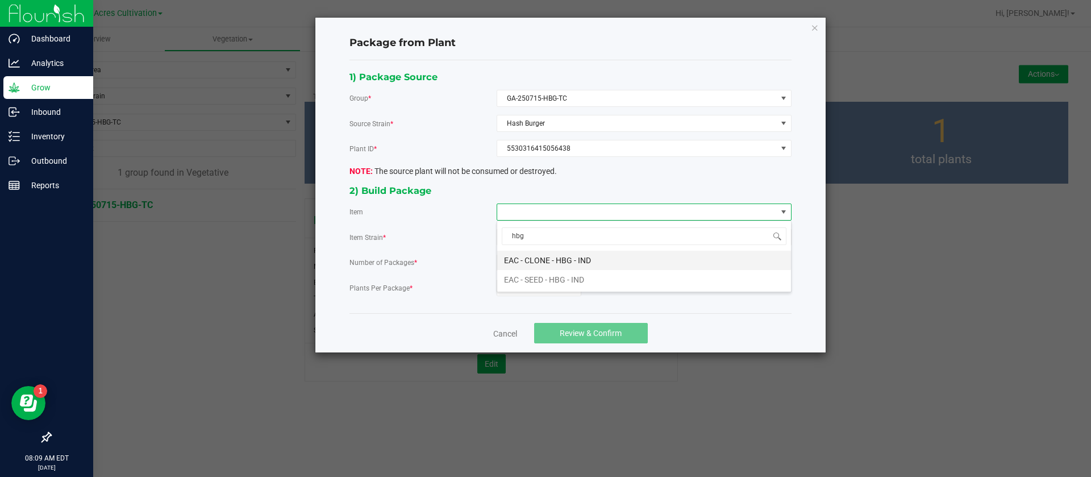
click at [579, 257] on IND "EAC - CLONE - HBG - IND" at bounding box center [644, 260] width 294 height 19
click at [517, 281] on input "0" at bounding box center [539, 288] width 84 height 16
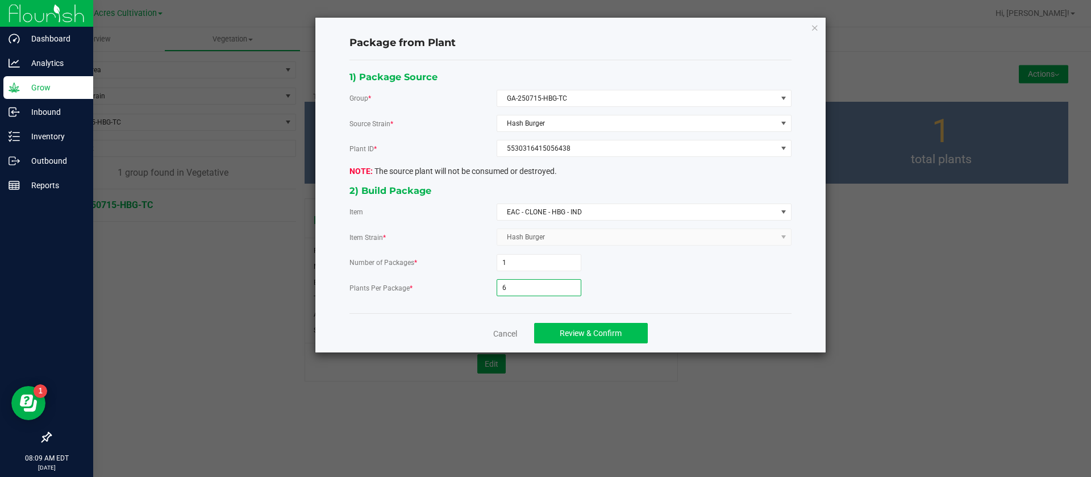
type input "6"
click at [593, 337] on span "Review & Confirm" at bounding box center [591, 332] width 62 height 9
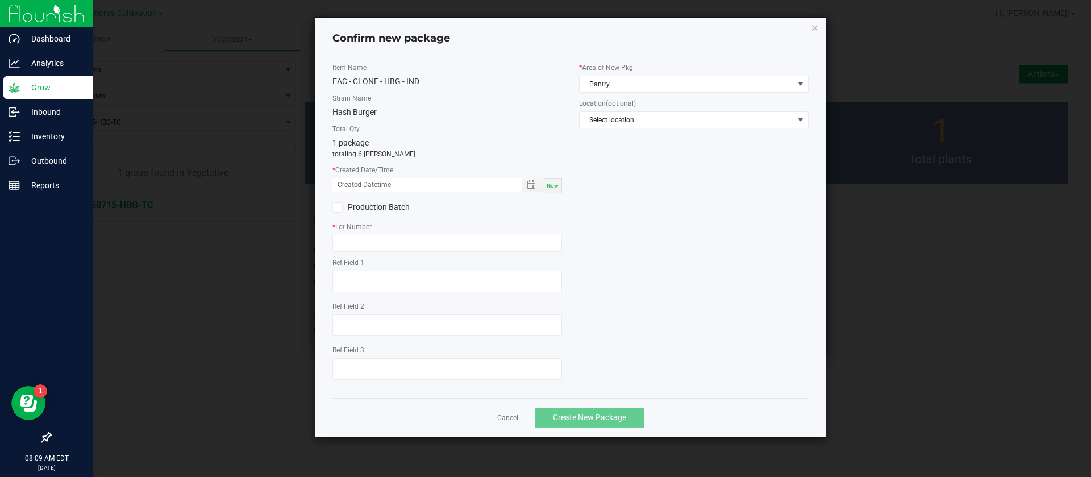
click at [557, 184] on span "Now" at bounding box center [553, 185] width 12 height 6
drag, startPoint x: 355, startPoint y: 180, endPoint x: 364, endPoint y: 235, distance: 55.3
click at [355, 187] on input "[DATE] 08:09 AM" at bounding box center [420, 185] width 177 height 14
type input "[DATE] 08:09 AM"
click at [364, 235] on input "text" at bounding box center [447, 243] width 230 height 17
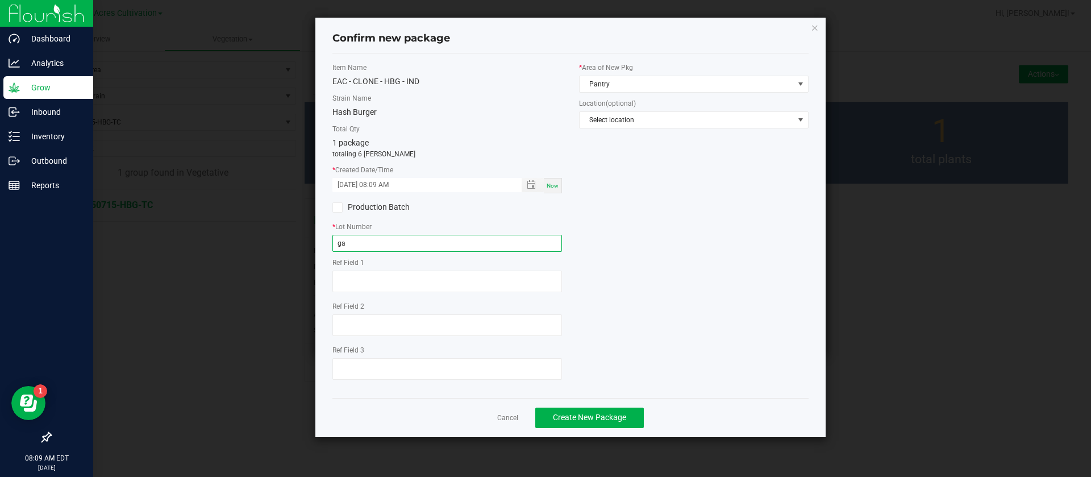
type input "g"
type input "GA-250905-HBG-TC"
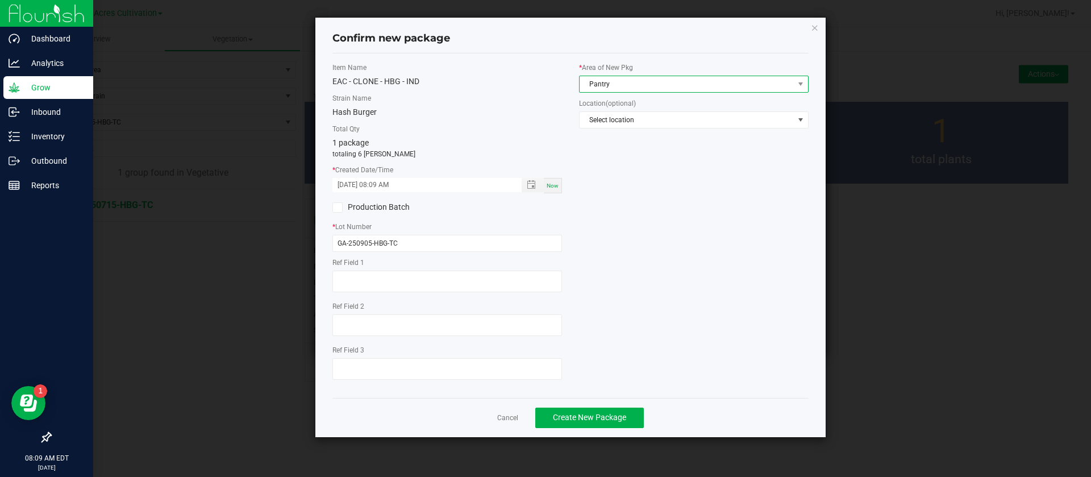
click at [603, 85] on span "Pantry" at bounding box center [687, 84] width 214 height 16
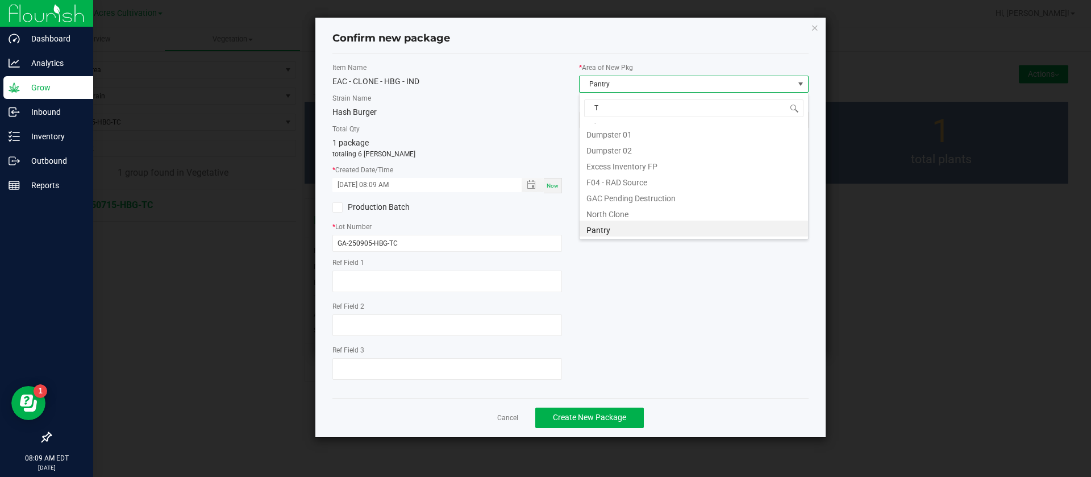
scroll to position [77, 0]
type input "TC"
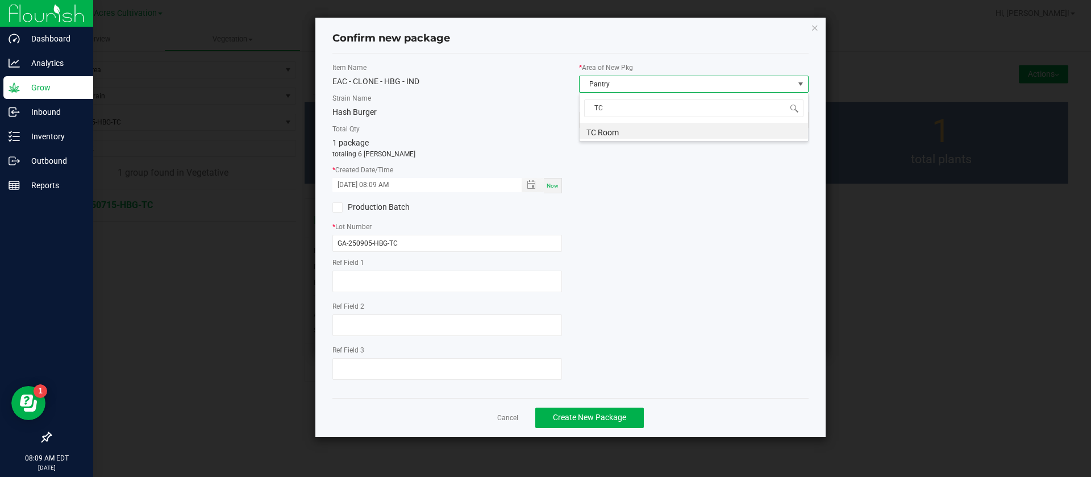
scroll to position [0, 0]
click at [631, 411] on button "Create New Package" at bounding box center [589, 417] width 109 height 20
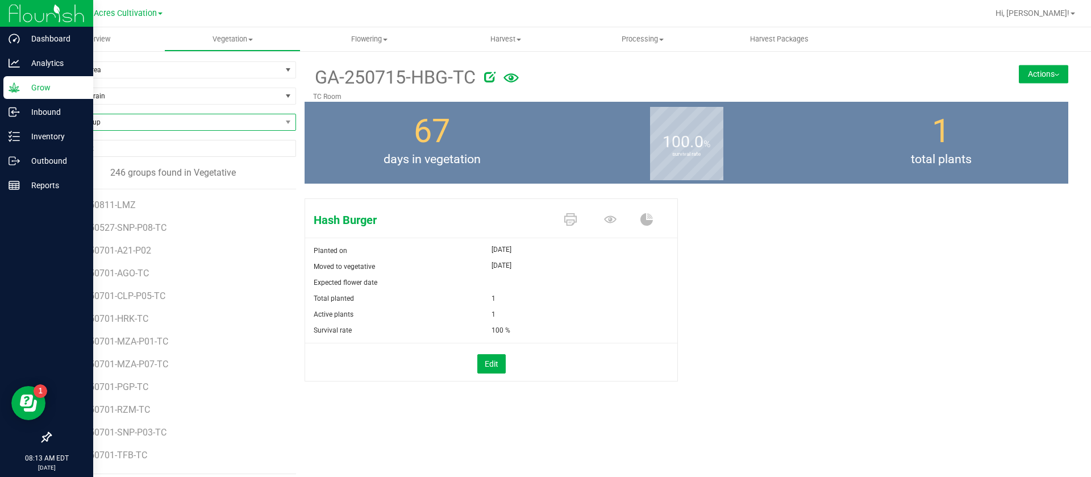
click at [115, 128] on span "Find a Group" at bounding box center [166, 122] width 231 height 16
type input "PST"
click at [101, 124] on span "Find a Group" at bounding box center [166, 122] width 231 height 16
type input "PST"
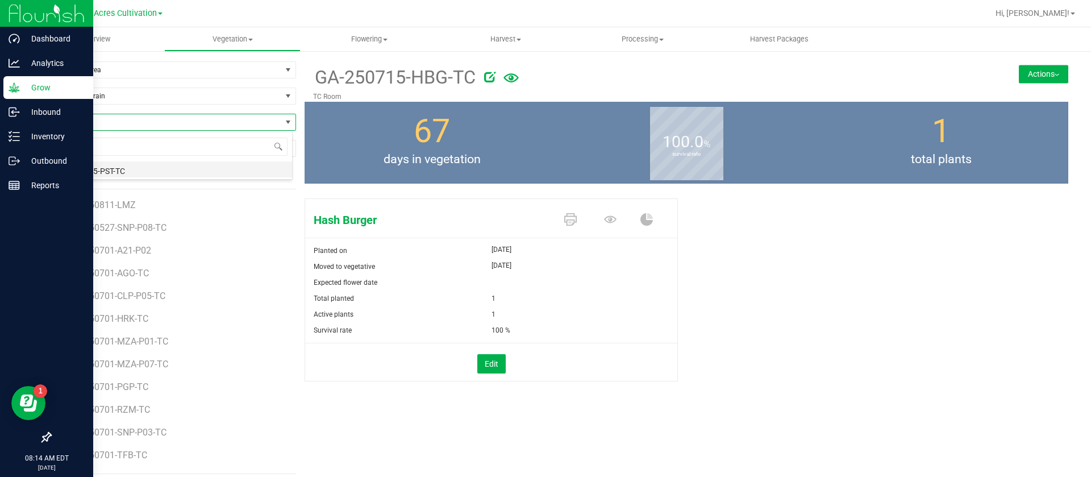
click at [111, 169] on li "GA-250715-PST-TC" at bounding box center [172, 169] width 242 height 16
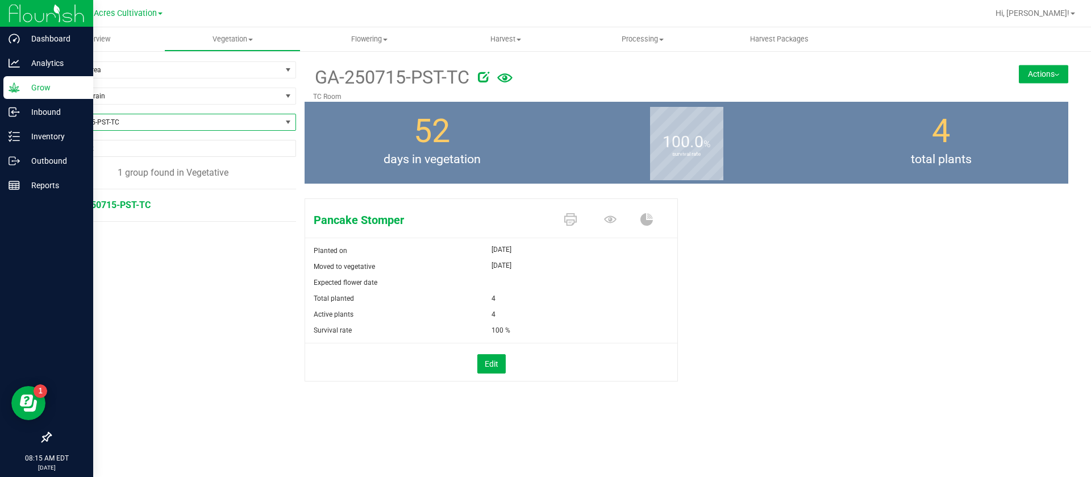
click at [172, 117] on span "GA-250715-PST-TC" at bounding box center [166, 122] width 231 height 16
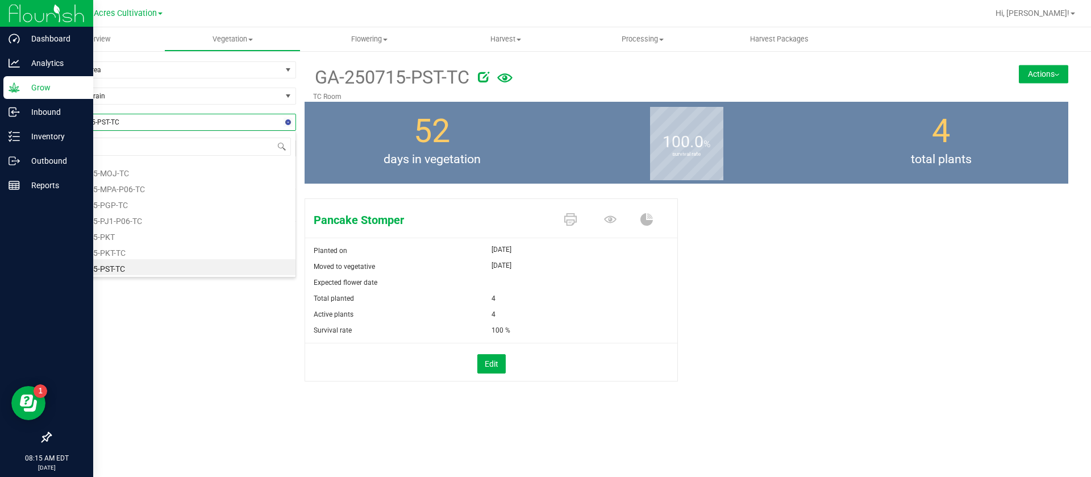
type input "PAP"
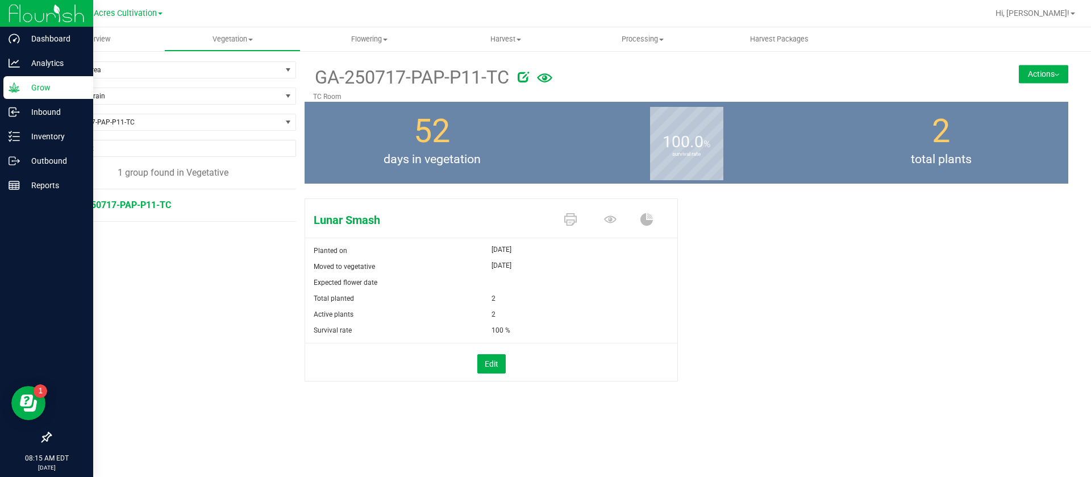
drag, startPoint x: 1039, startPoint y: 74, endPoint x: 1004, endPoint y: 147, distance: 80.8
click at [1038, 74] on button "Actions" at bounding box center [1043, 74] width 49 height 18
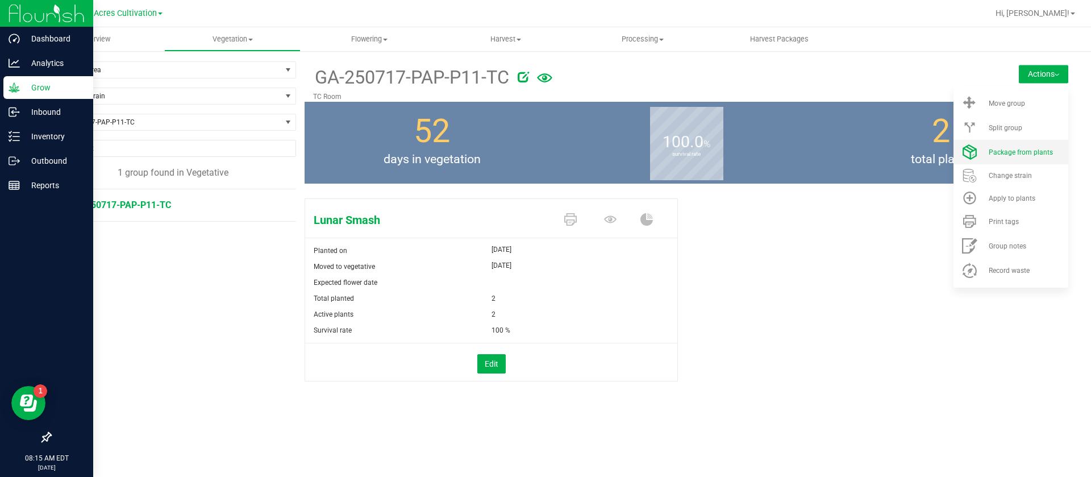
click at [994, 160] on li "Package from plants" at bounding box center [1011, 152] width 115 height 24
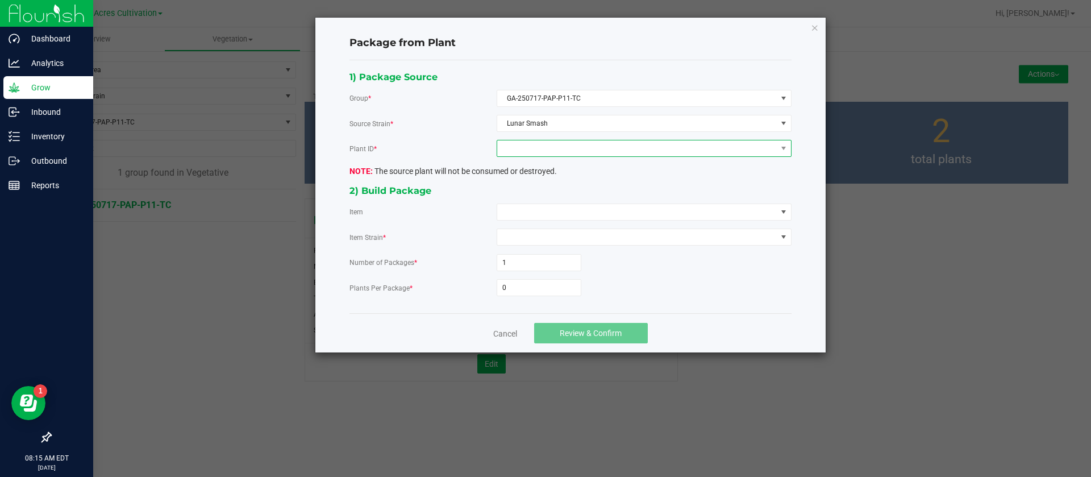
click at [609, 153] on span at bounding box center [637, 148] width 280 height 16
click at [581, 194] on li "1062679607557270" at bounding box center [644, 197] width 294 height 19
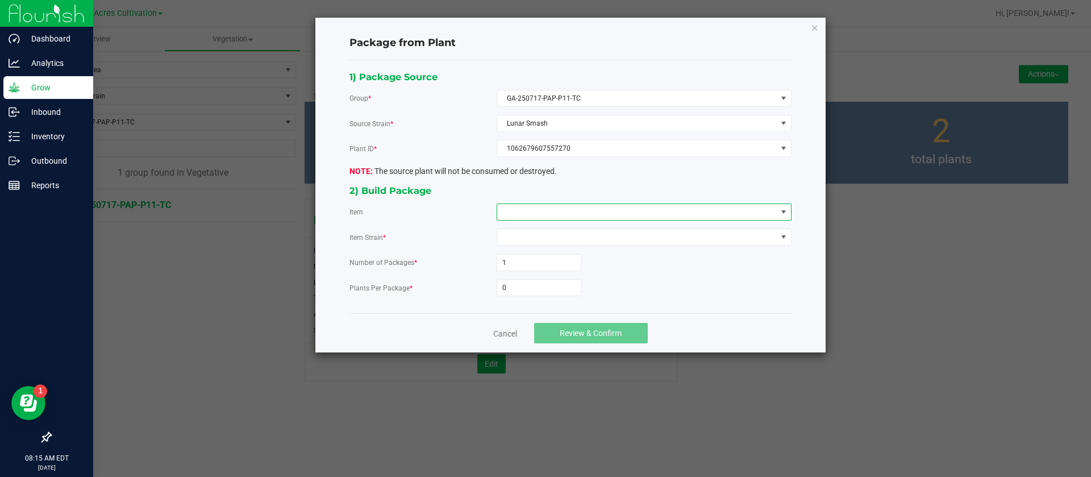
click at [552, 217] on span at bounding box center [637, 212] width 280 height 16
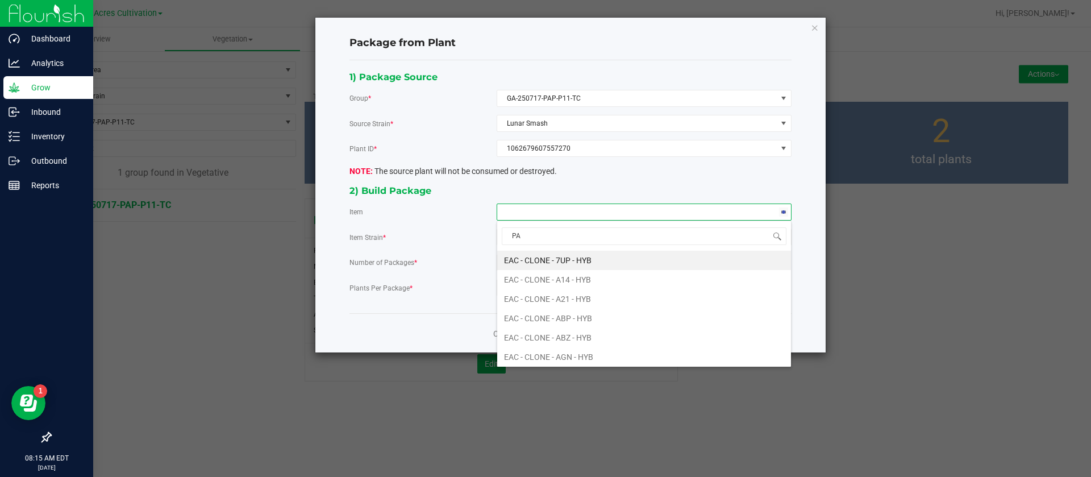
type input "PAP"
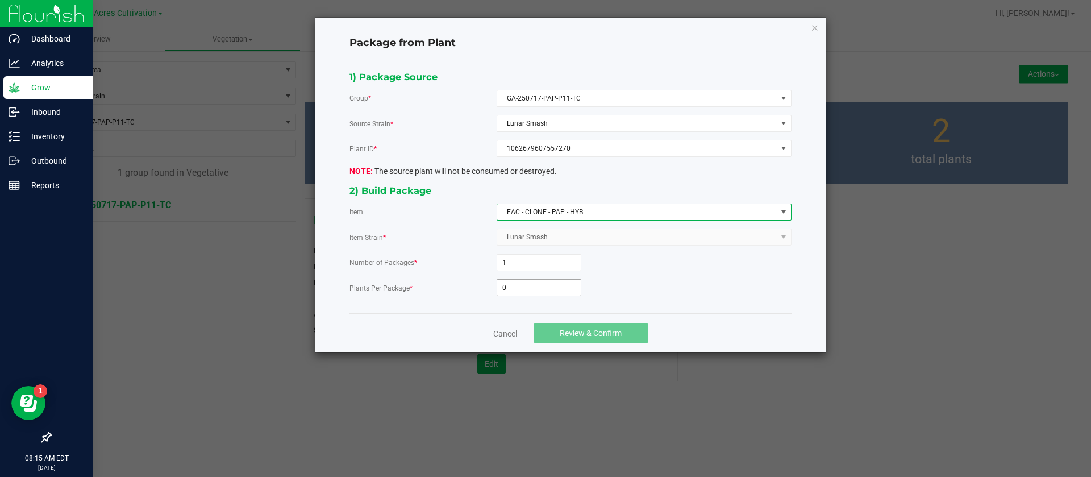
click at [540, 286] on input "0" at bounding box center [539, 288] width 84 height 16
type input "6"
click at [597, 323] on button "Review & Confirm" at bounding box center [591, 333] width 114 height 20
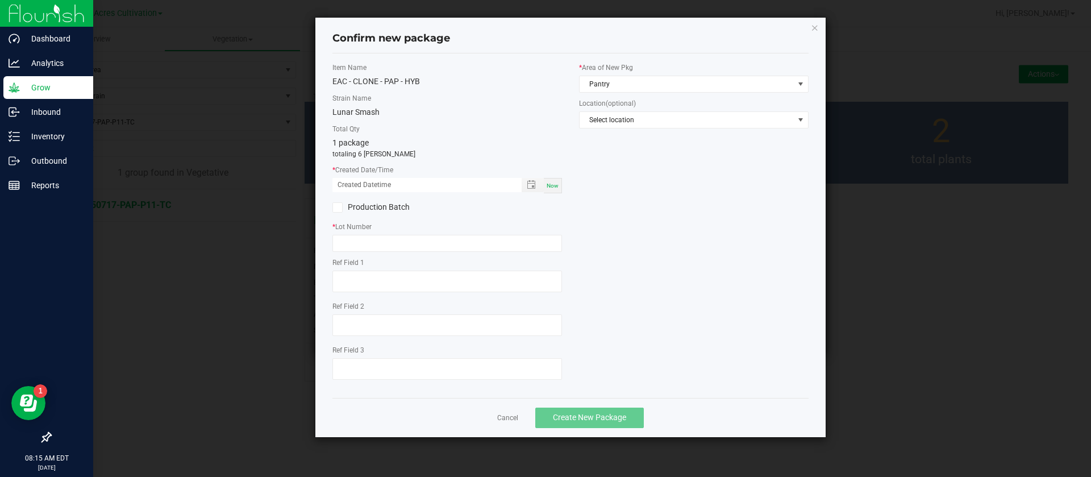
click at [559, 194] on div "Item Name EAC - CLONE - PAP - HYB Strain Name Lunar Smash Total Qty 1 package t…" at bounding box center [447, 226] width 247 height 326
click at [554, 182] on span "Now" at bounding box center [553, 185] width 12 height 6
click at [352, 181] on input "[DATE] 08:15 AM" at bounding box center [420, 185] width 177 height 14
type input "[DATE] 08:15 AM"
click at [355, 238] on input "text" at bounding box center [447, 243] width 230 height 17
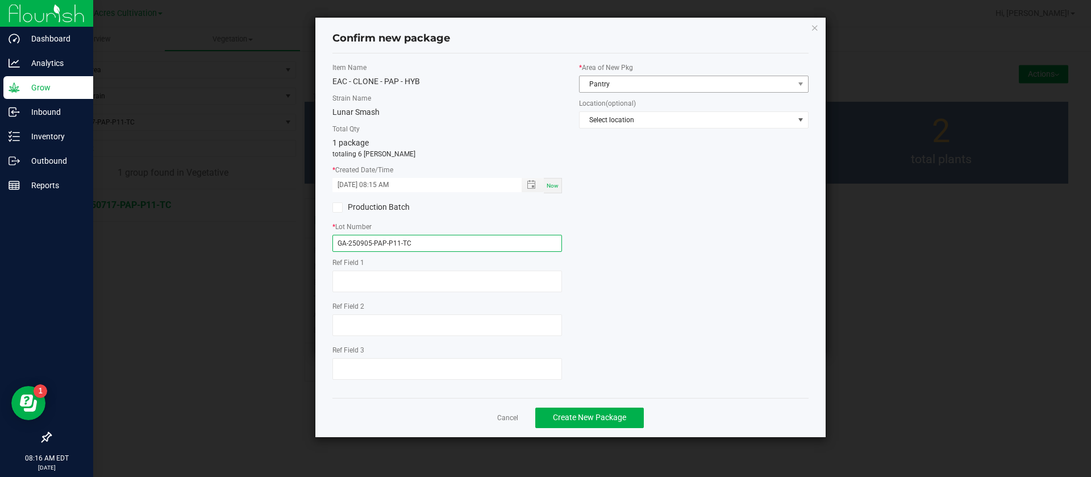
type input "GA-250905-PAP-P11-TC"
click at [610, 89] on span "Pantry" at bounding box center [687, 84] width 214 height 16
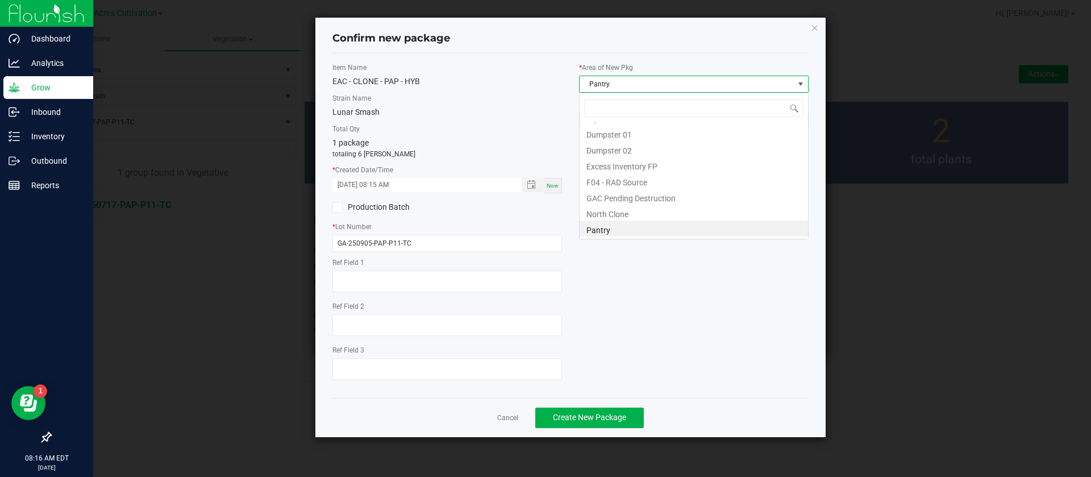
scroll to position [17, 230]
type input "TC"
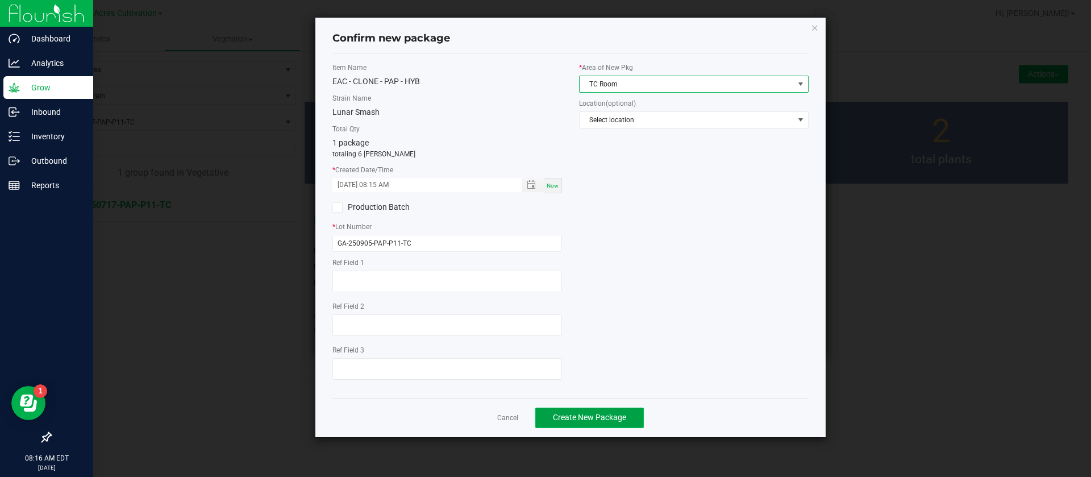
click at [615, 414] on span "Create New Package" at bounding box center [589, 417] width 73 height 9
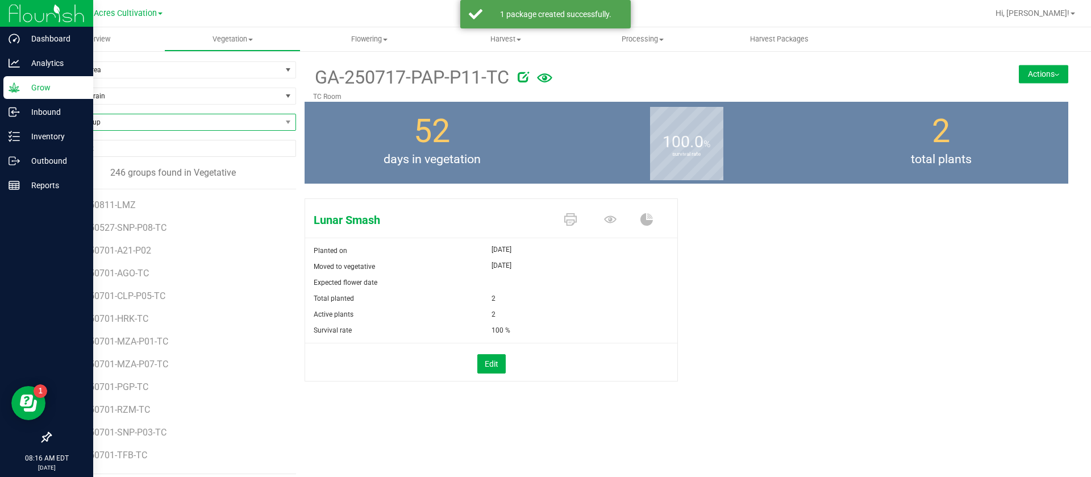
click at [146, 130] on span "Find a Group" at bounding box center [166, 122] width 231 height 16
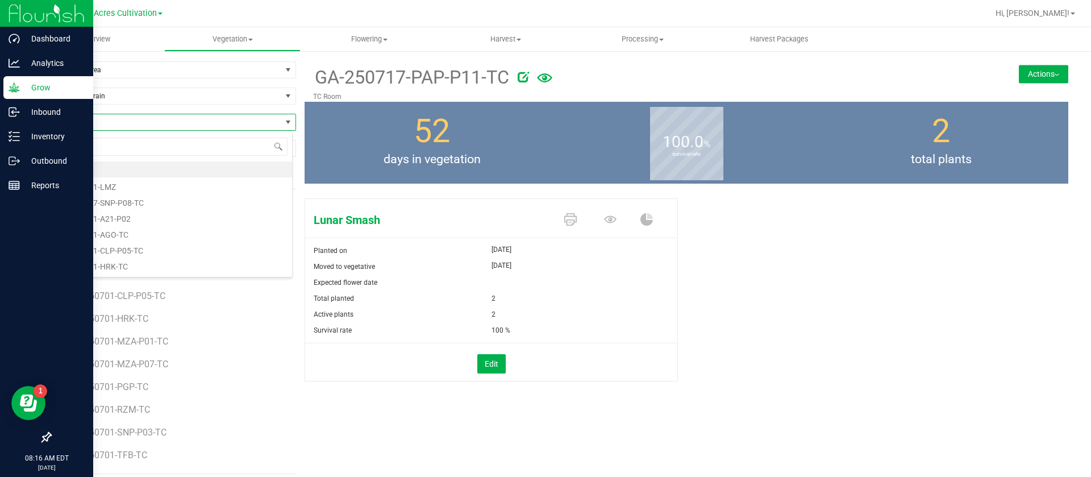
scroll to position [17, 243]
type input "PZT"
click at [131, 195] on li "GA-250717-PZT-TC" at bounding box center [172, 201] width 242 height 16
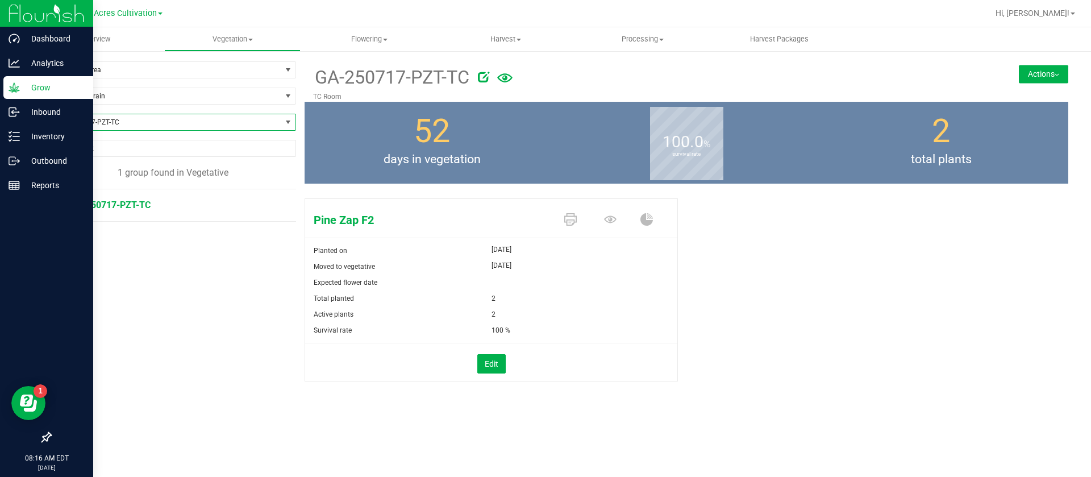
click at [1037, 70] on button "Actions" at bounding box center [1043, 74] width 49 height 18
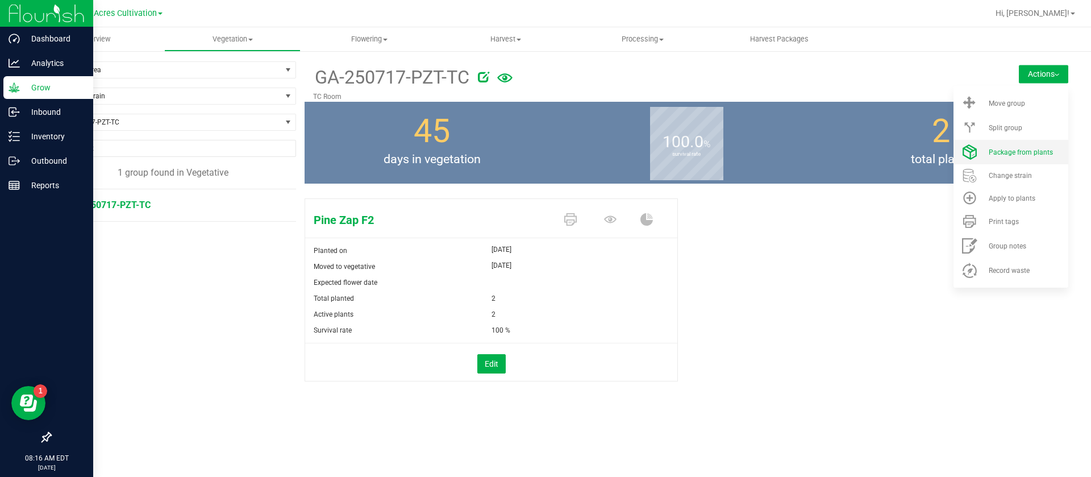
click at [1006, 152] on span "Package from plants" at bounding box center [1021, 152] width 64 height 8
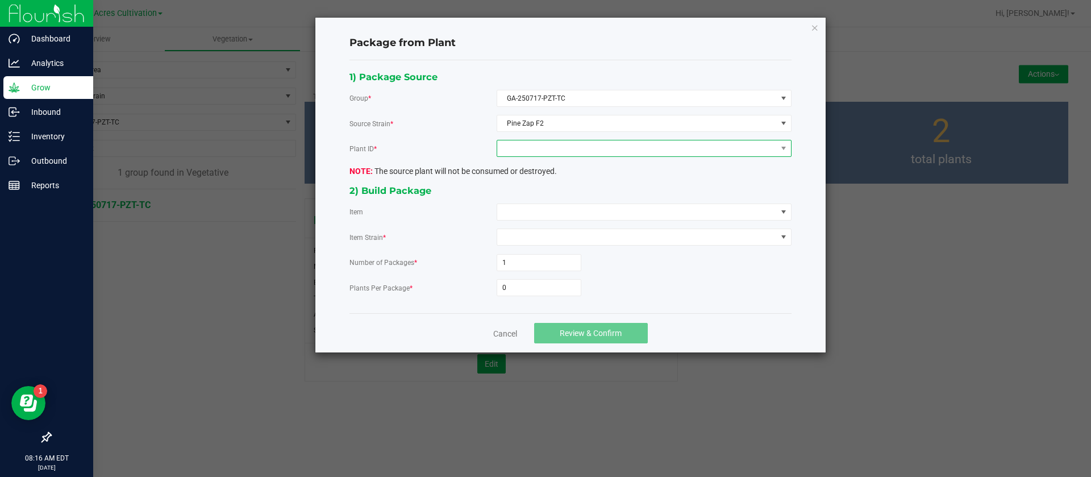
click at [587, 145] on span at bounding box center [637, 148] width 280 height 16
click at [559, 188] on div "2110986386396837 3532101300081621" at bounding box center [644, 193] width 295 height 72
click at [556, 199] on li "2110986386396837" at bounding box center [644, 197] width 294 height 19
click at [541, 210] on span at bounding box center [637, 212] width 280 height 16
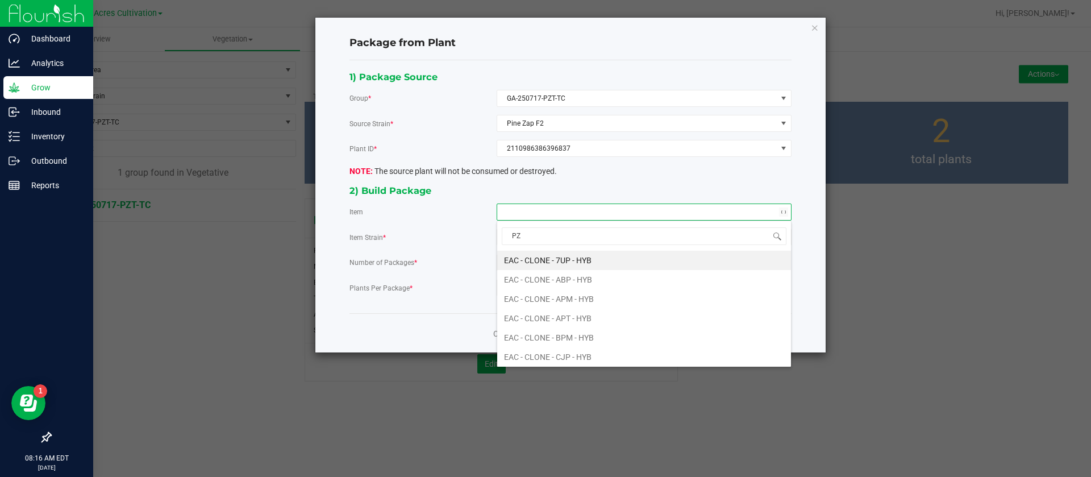
type input "PZT"
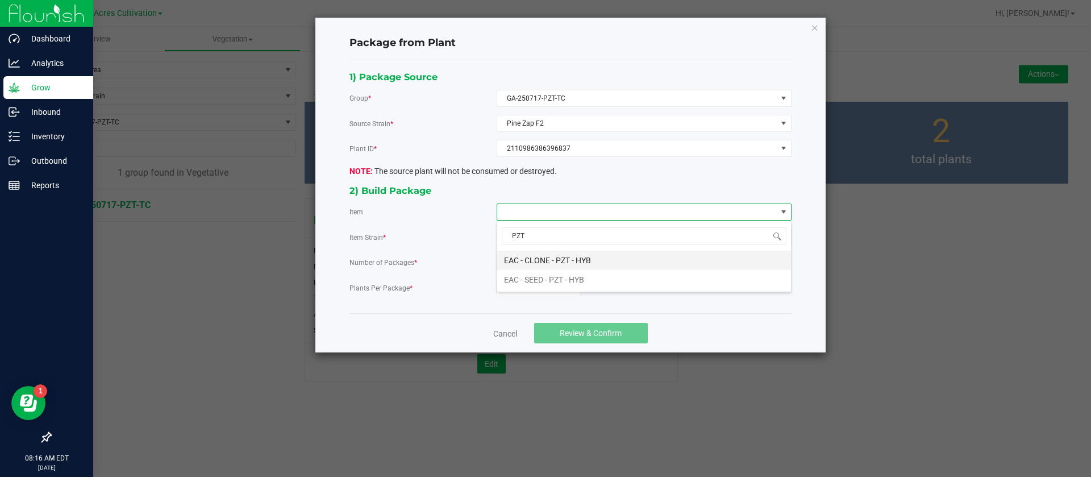
click at [568, 252] on HYB "EAC - CLONE - PZT - HYB" at bounding box center [644, 260] width 294 height 19
click at [522, 289] on input "0" at bounding box center [539, 288] width 84 height 16
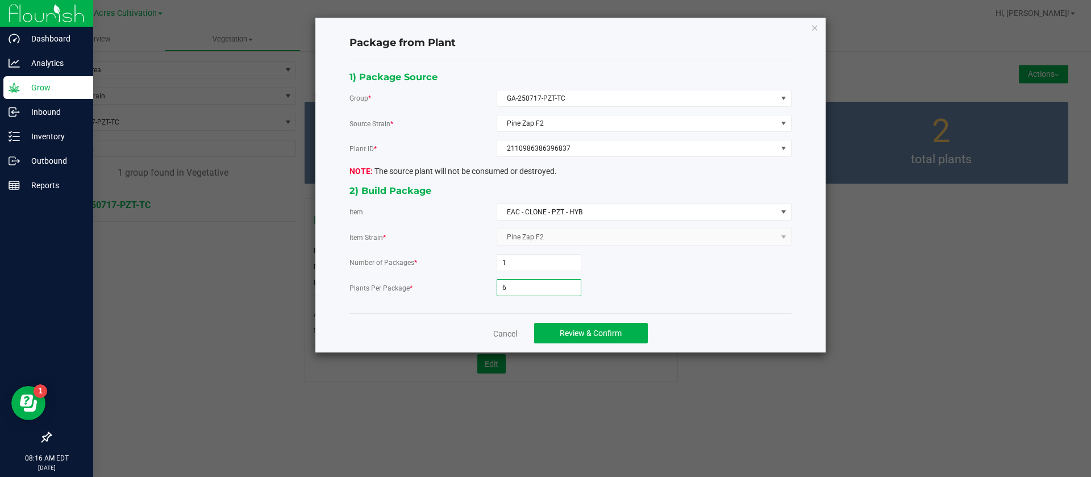
type input "6"
click at [579, 344] on div "Cancel Review & Confirm" at bounding box center [570, 332] width 442 height 39
click at [578, 323] on button "Review & Confirm" at bounding box center [591, 333] width 114 height 20
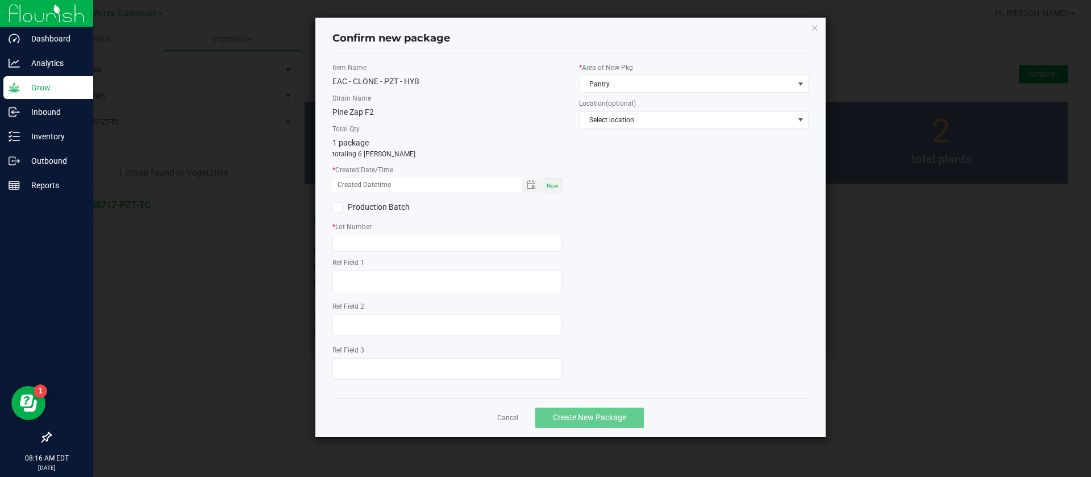
click at [551, 182] on span "Now" at bounding box center [553, 185] width 12 height 6
click at [348, 181] on input "[DATE] 08:16 AM" at bounding box center [420, 185] width 177 height 14
type input "[DATE] 08:16 AM"
click at [356, 249] on input "text" at bounding box center [447, 243] width 230 height 17
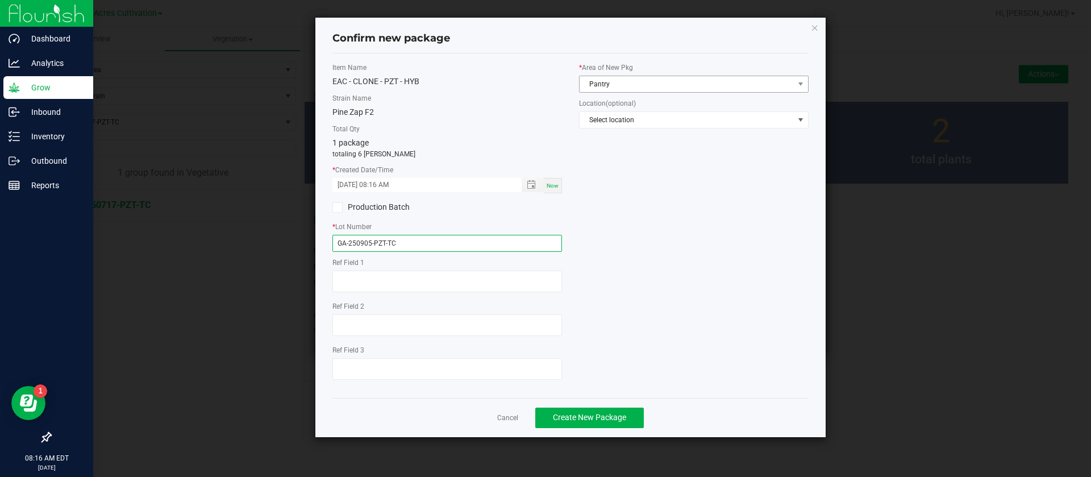
type input "GA-250905-PZT-TC"
click at [626, 82] on span "Pantry" at bounding box center [687, 84] width 214 height 16
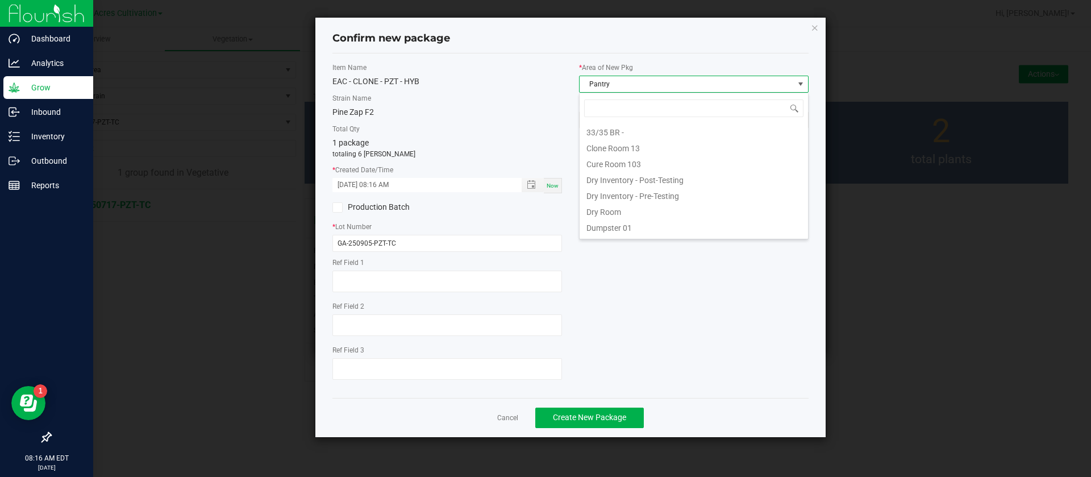
scroll to position [17, 230]
type input "Y"
type input "TC"
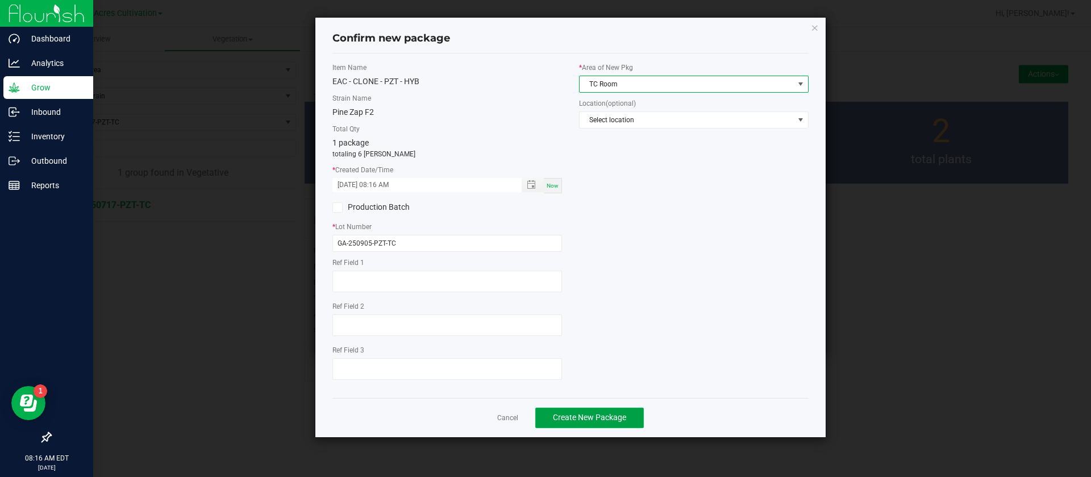
click at [609, 418] on span "Create New Package" at bounding box center [589, 417] width 73 height 9
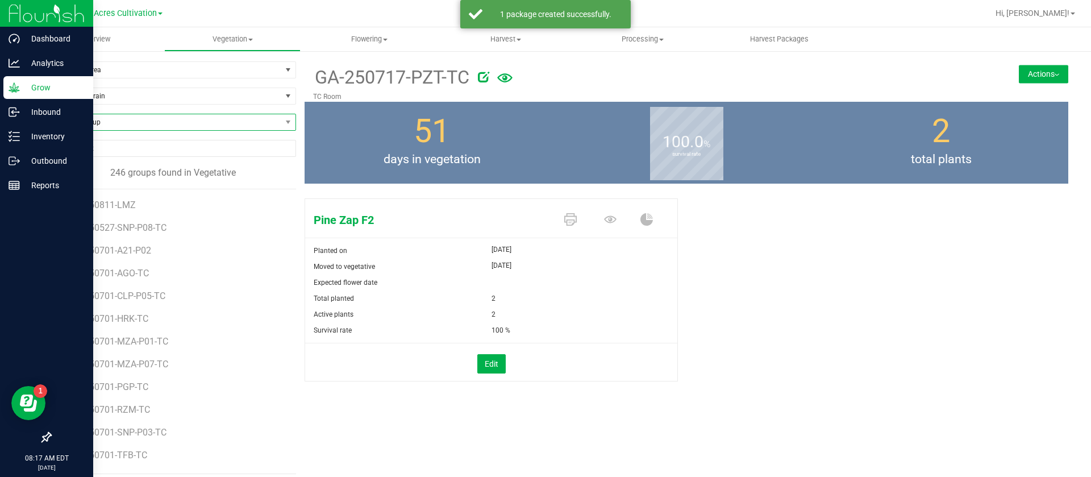
click at [155, 118] on span "Find a Group" at bounding box center [166, 122] width 231 height 16
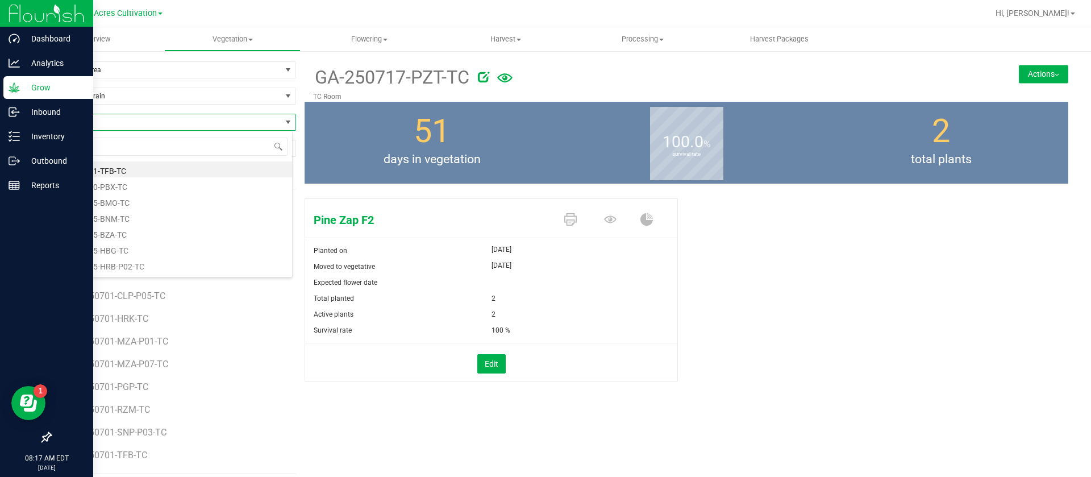
type input "BCT"
click at [153, 163] on li "GA-250717-BCT-TC" at bounding box center [172, 169] width 242 height 16
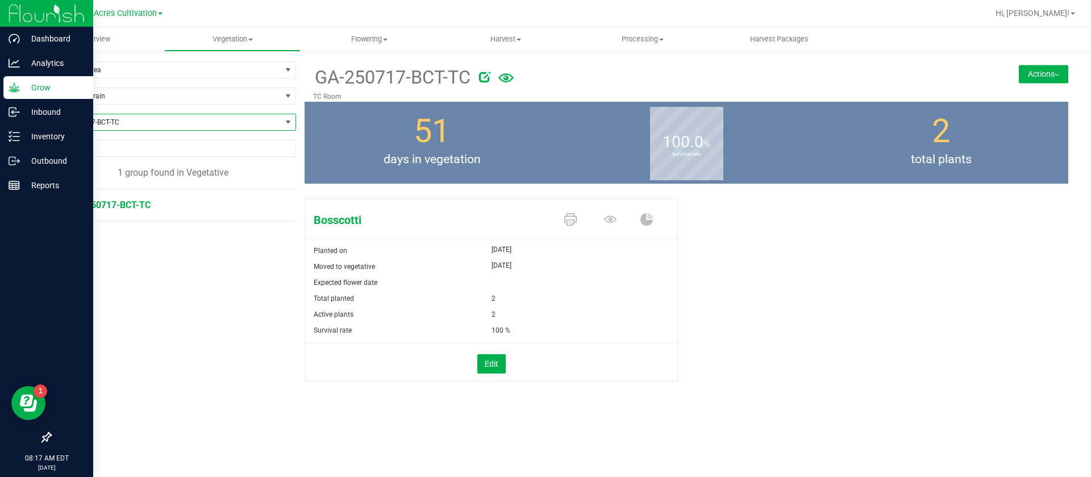
click at [1067, 70] on button "Actions" at bounding box center [1043, 74] width 49 height 18
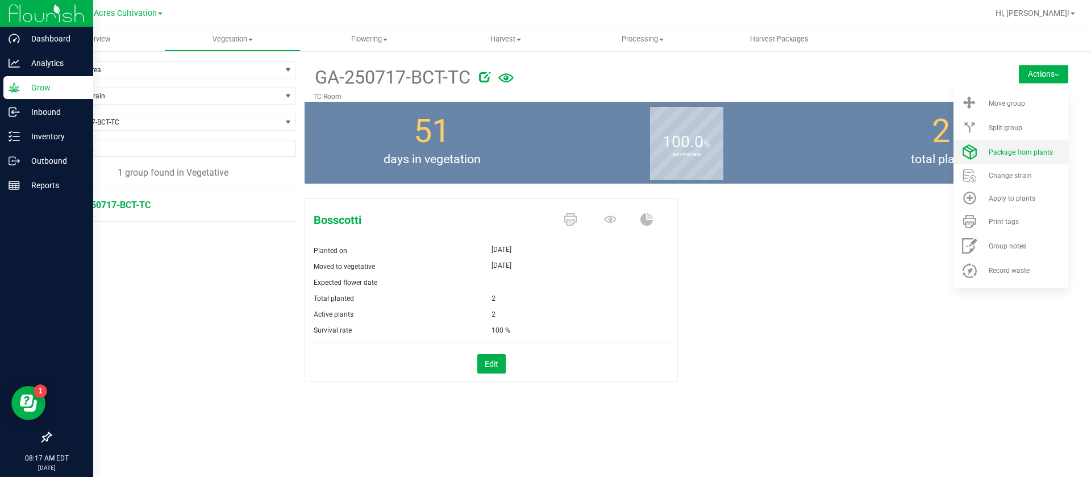
click at [1008, 152] on span "Package from plants" at bounding box center [1021, 152] width 64 height 8
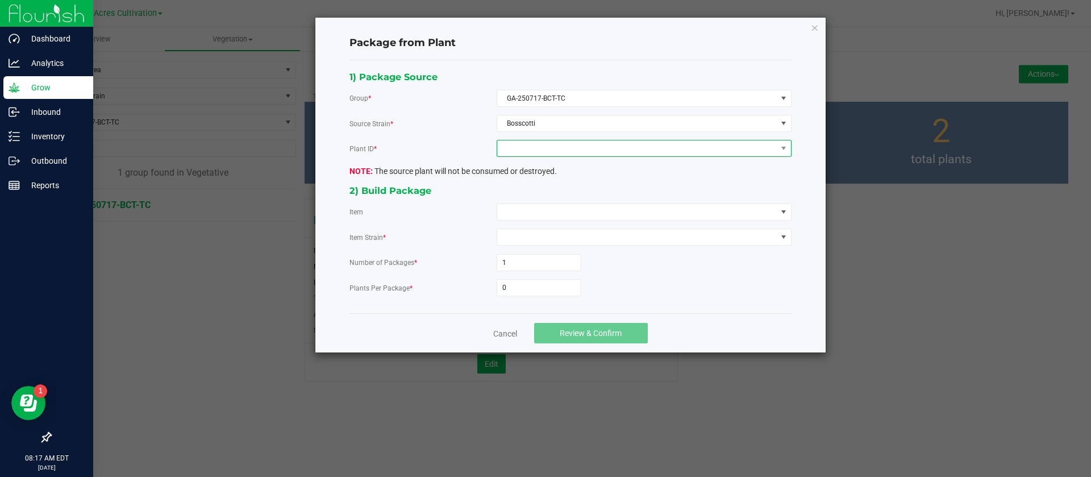
click at [554, 150] on span at bounding box center [637, 148] width 280 height 16
click at [546, 195] on li "6614572630123299" at bounding box center [644, 197] width 294 height 19
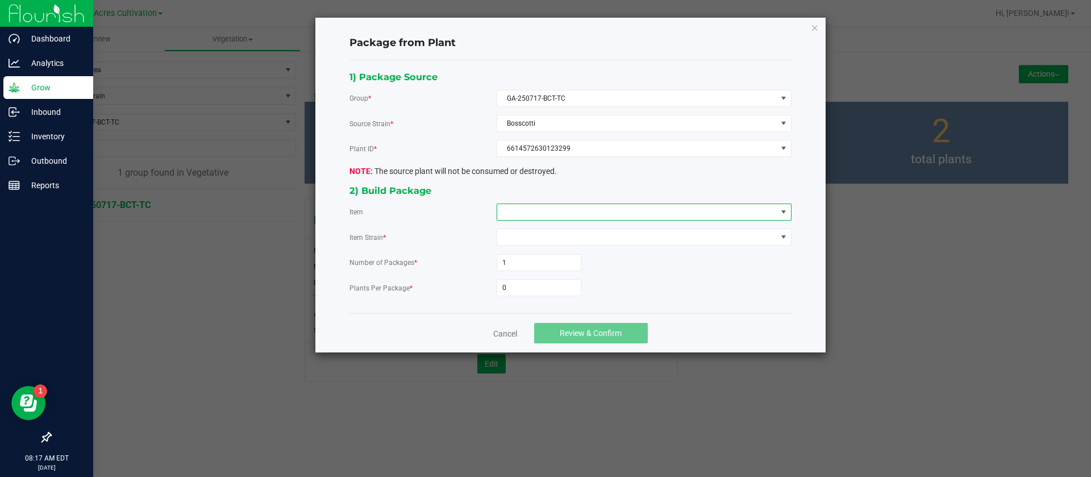
click at [530, 216] on span at bounding box center [637, 212] width 280 height 16
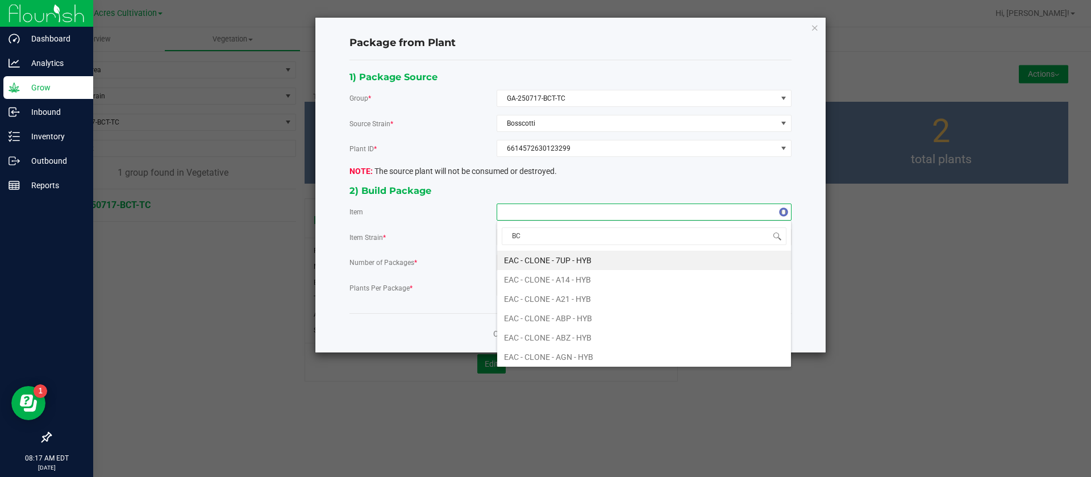
type input "BCT"
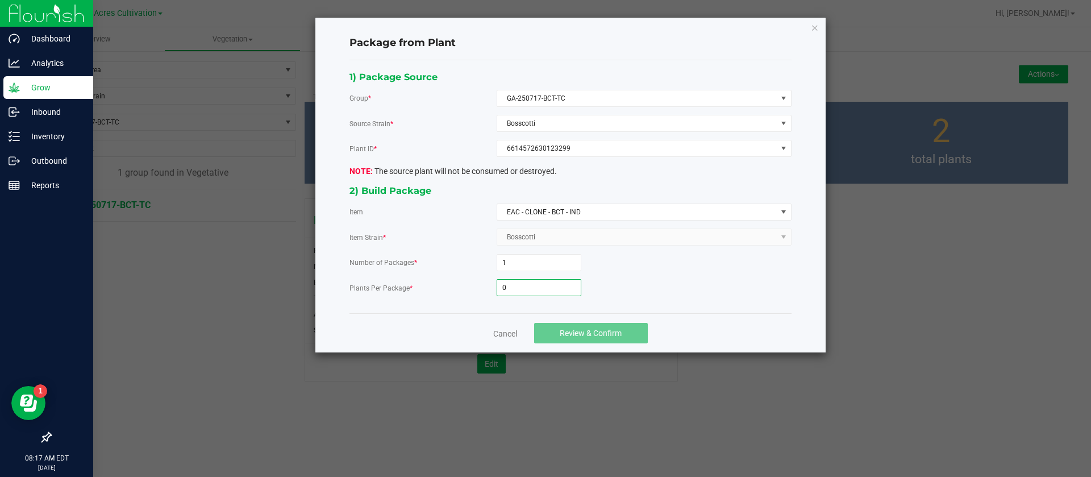
click at [548, 285] on input "0" at bounding box center [539, 288] width 84 height 16
type input "6"
click at [567, 328] on span "Review & Confirm" at bounding box center [591, 332] width 62 height 9
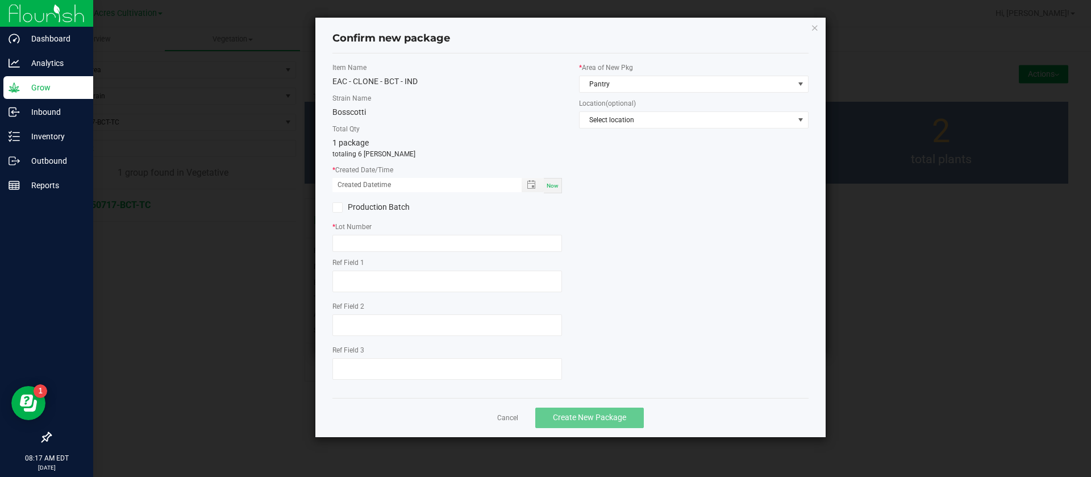
click at [557, 186] on span "Now" at bounding box center [553, 185] width 12 height 6
click at [349, 183] on input "[DATE] 08:17 AM" at bounding box center [420, 185] width 177 height 14
type input "[DATE] 08:17 AM"
click at [352, 237] on input "text" at bounding box center [447, 243] width 230 height 17
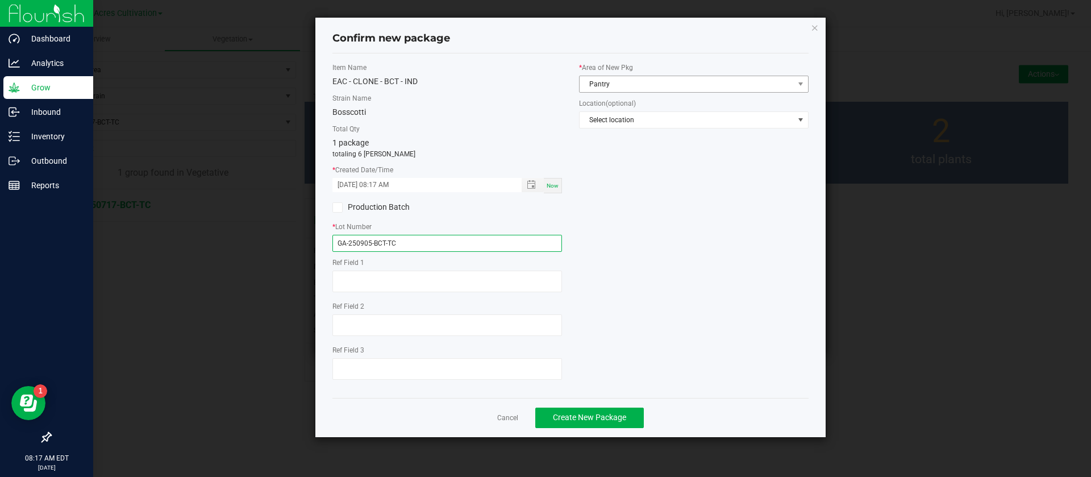
type input "GA-250905-BCT-TC"
click at [617, 86] on span "Pantry" at bounding box center [687, 84] width 214 height 16
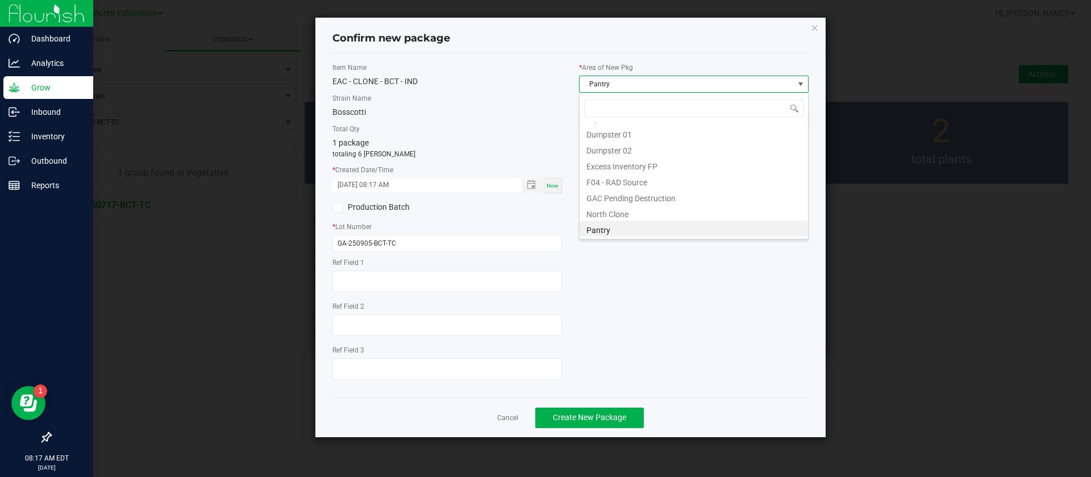
scroll to position [17, 230]
type input "TC"
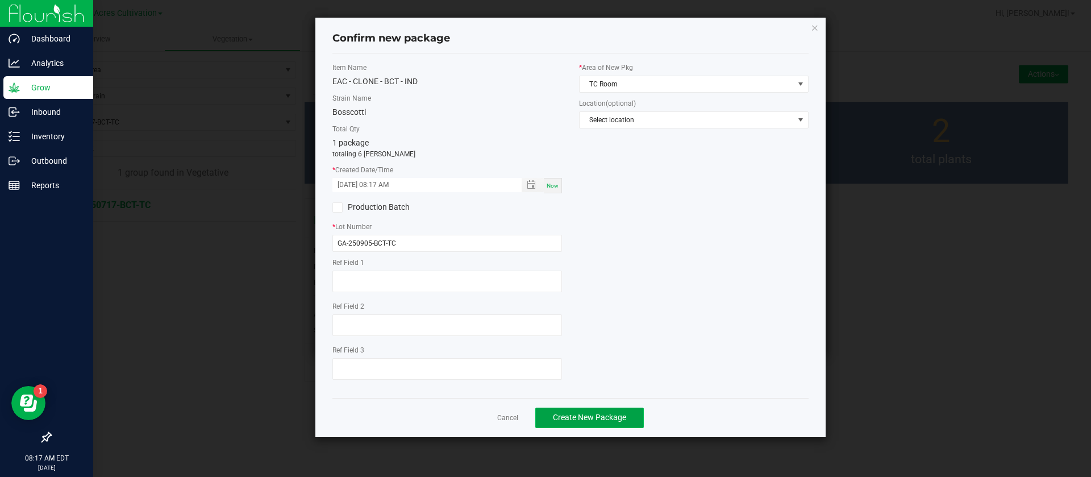
click at [611, 419] on span "Create New Package" at bounding box center [589, 417] width 73 height 9
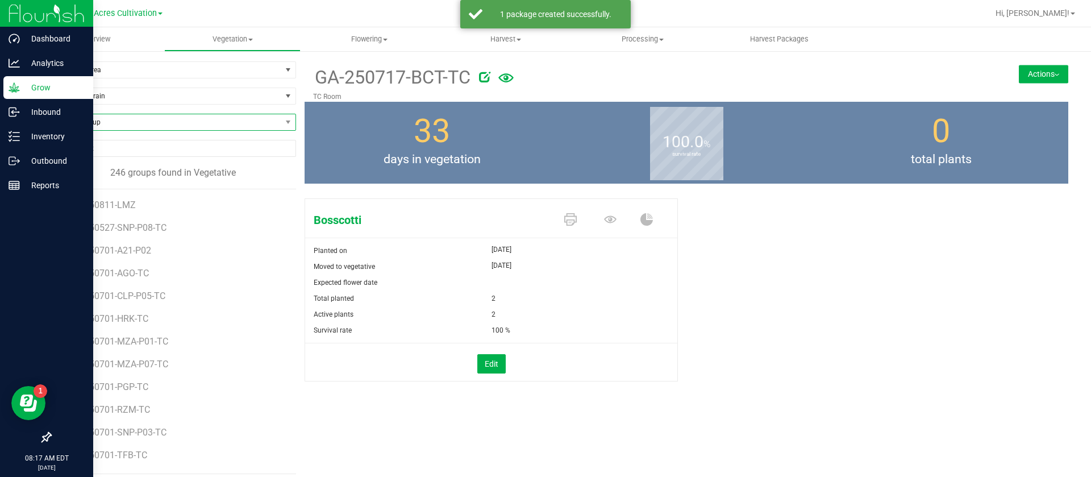
click at [130, 126] on span "Find a Group" at bounding box center [166, 122] width 231 height 16
type input "MFU"
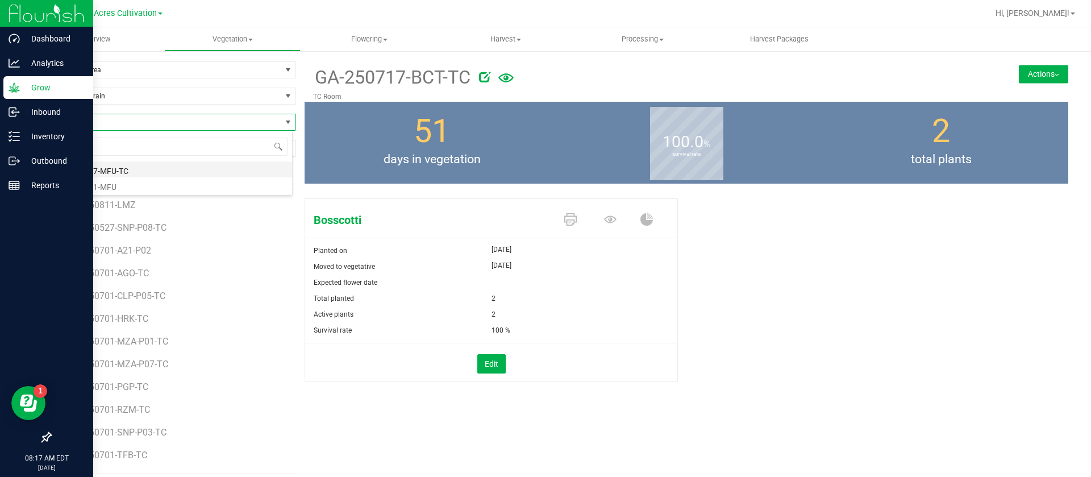
click at [123, 169] on li "GA-250717-MFU-TC" at bounding box center [172, 169] width 242 height 16
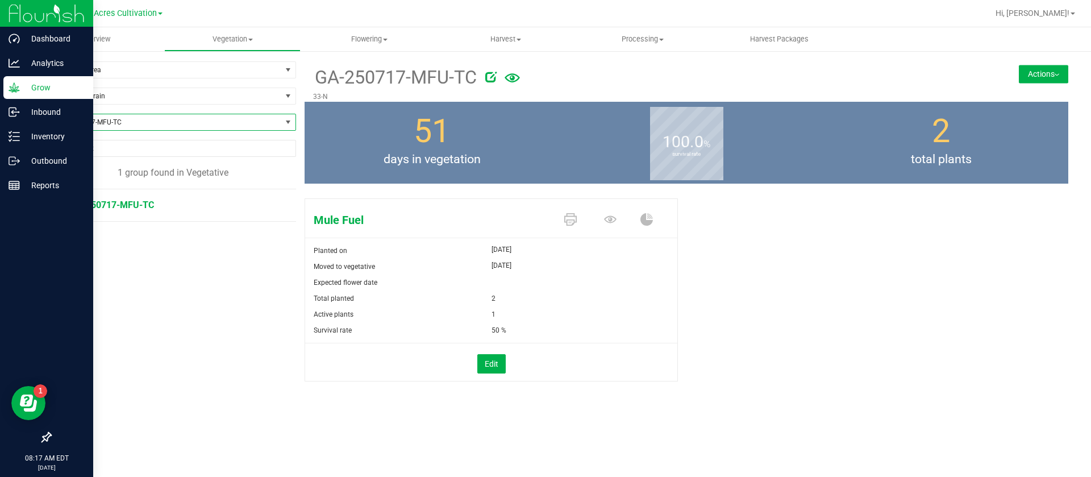
click at [1042, 73] on button "Actions" at bounding box center [1043, 74] width 49 height 18
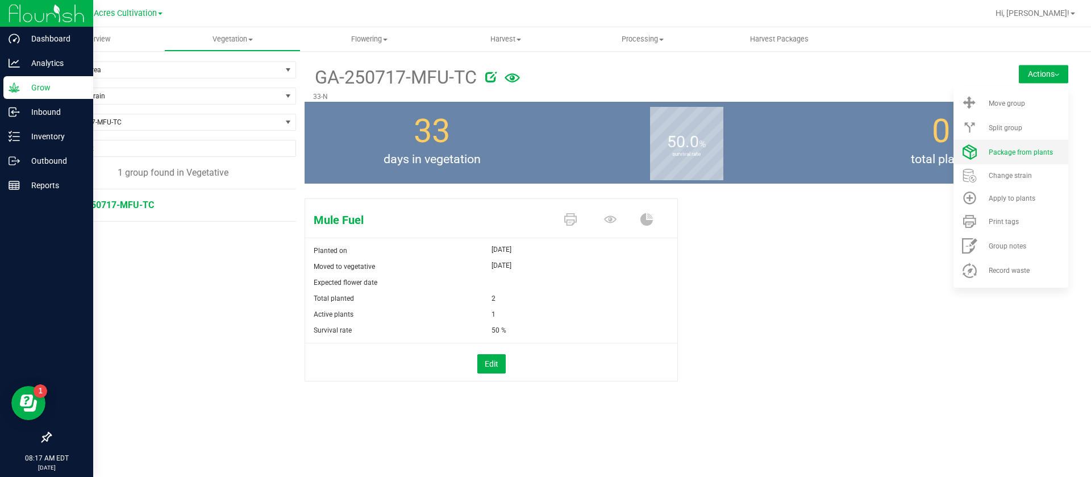
click at [1034, 147] on li "Package from plants" at bounding box center [1011, 152] width 115 height 24
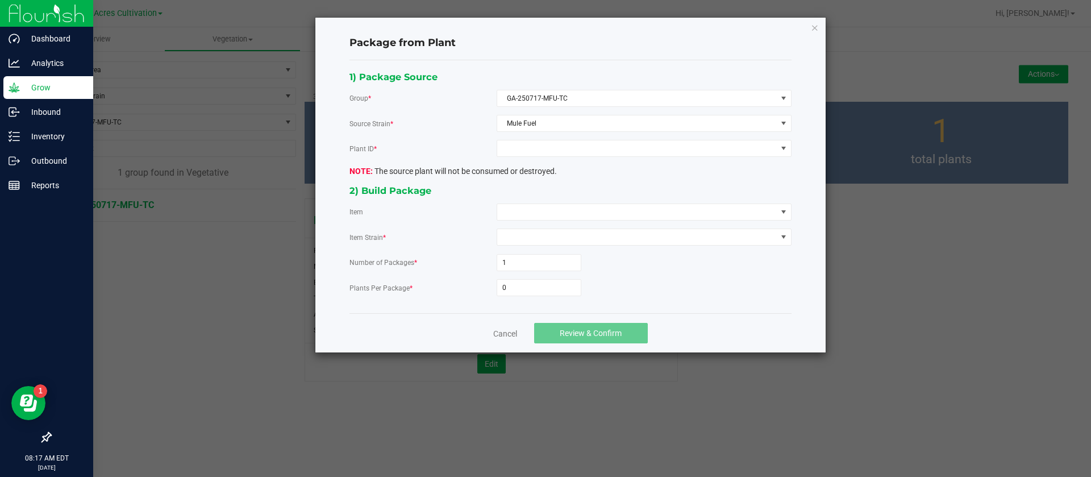
click at [547, 138] on div "1) Package Source Group * GA-250717-MFU-TC Source Strain * Mule Fuel Plant ID *…" at bounding box center [570, 186] width 459 height 235
click at [542, 153] on span at bounding box center [637, 148] width 280 height 16
click at [535, 192] on li "0376579382131378" at bounding box center [644, 197] width 294 height 19
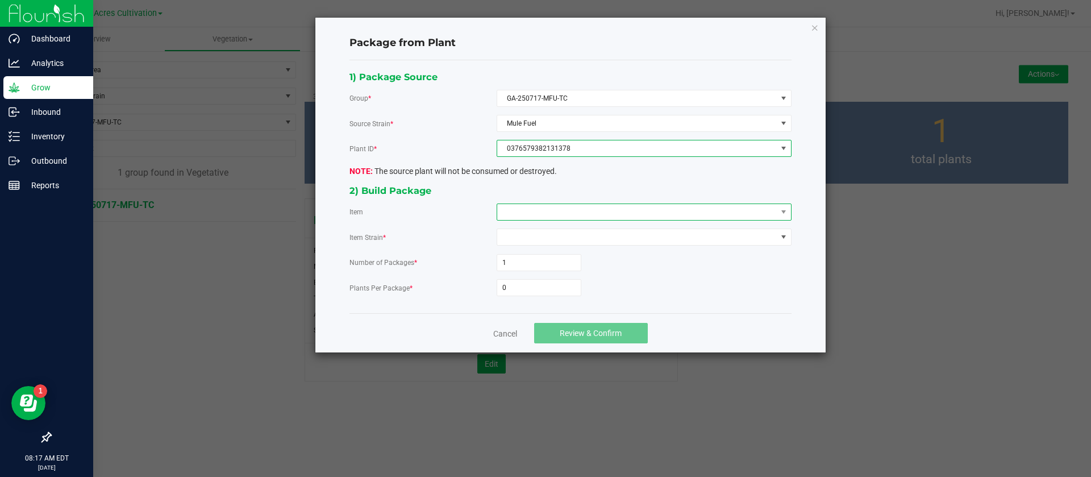
click at [526, 206] on span at bounding box center [637, 212] width 280 height 16
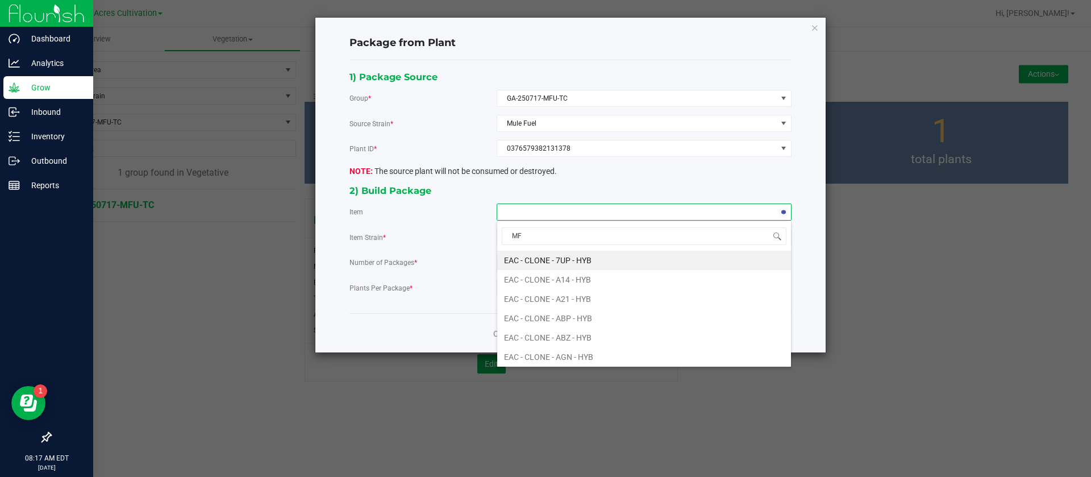
type input "MFU"
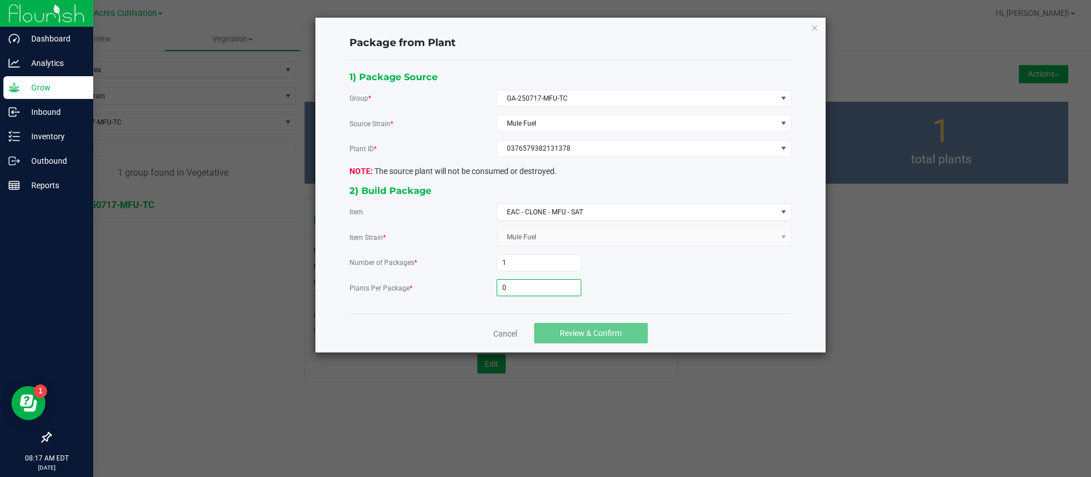
click at [535, 281] on input "0" at bounding box center [539, 288] width 84 height 16
type input "6"
click at [610, 339] on button "Review & Confirm" at bounding box center [591, 333] width 114 height 20
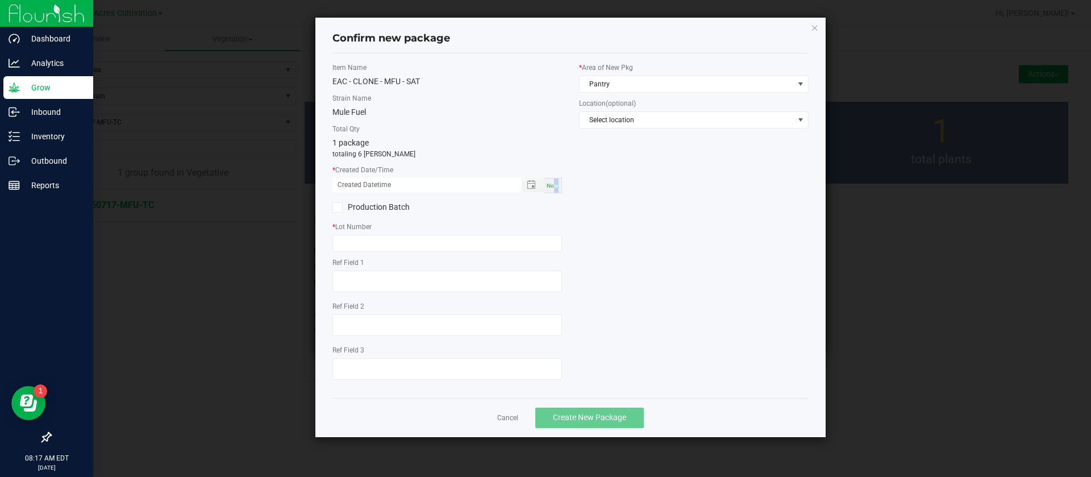
drag, startPoint x: 556, startPoint y: 184, endPoint x: 539, endPoint y: 203, distance: 25.8
click at [557, 182] on span "Now" at bounding box center [553, 185] width 12 height 6
drag, startPoint x: 352, startPoint y: 182, endPoint x: 352, endPoint y: 193, distance: 10.8
click at [352, 185] on input "[DATE] 08:17 AM" at bounding box center [420, 185] width 177 height 14
type input "[DATE] 08:17 AM"
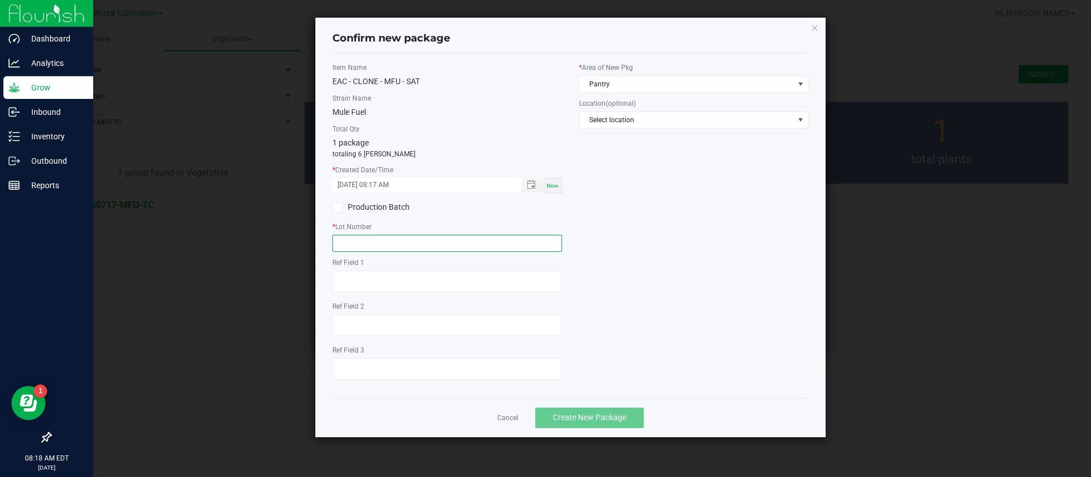
click at [348, 241] on input "text" at bounding box center [447, 243] width 230 height 17
type input "GA-250905-MFU-TC"
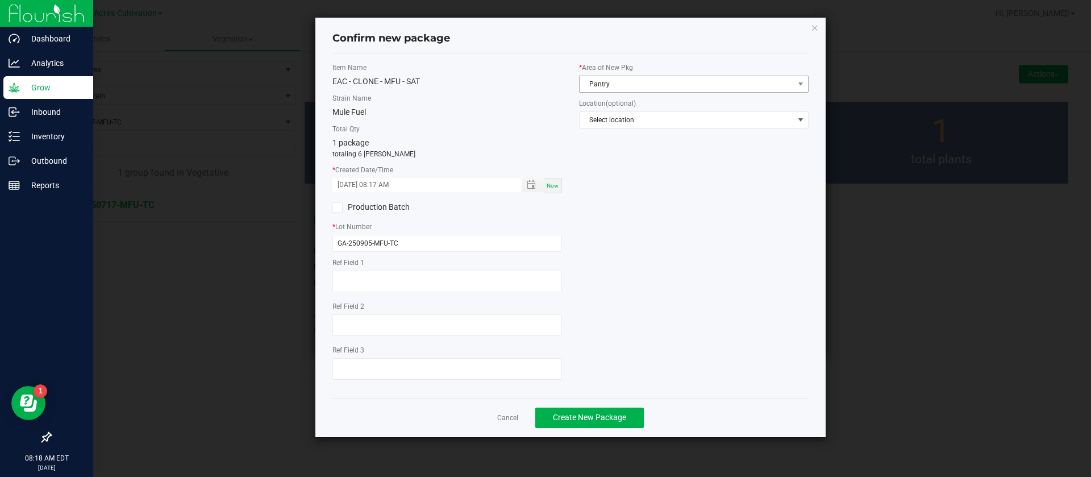
drag, startPoint x: 574, startPoint y: 81, endPoint x: 588, endPoint y: 80, distance: 13.7
click at [586, 80] on div "* Area of New Pkg Pantry Location (optional) Select location" at bounding box center [694, 99] width 247 height 72
click at [594, 85] on span "Pantry" at bounding box center [687, 84] width 214 height 16
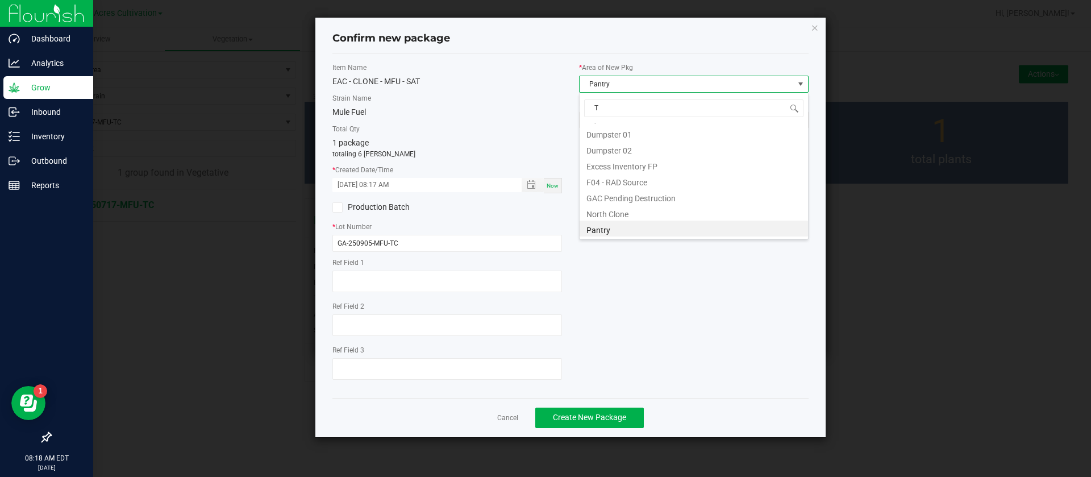
scroll to position [77, 0]
type input "TC"
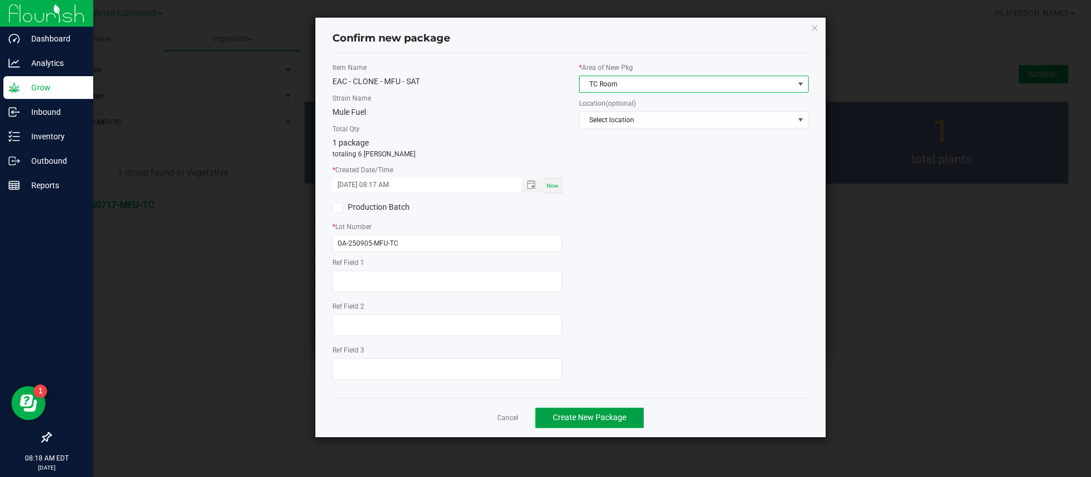
click at [619, 414] on span "Create New Package" at bounding box center [589, 417] width 73 height 9
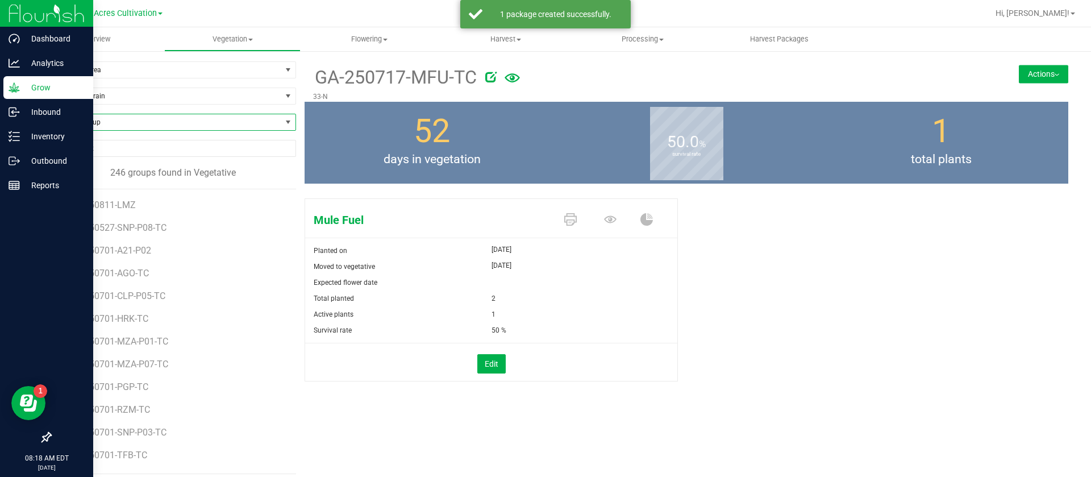
click at [122, 130] on span "Find a Group" at bounding box center [173, 122] width 246 height 17
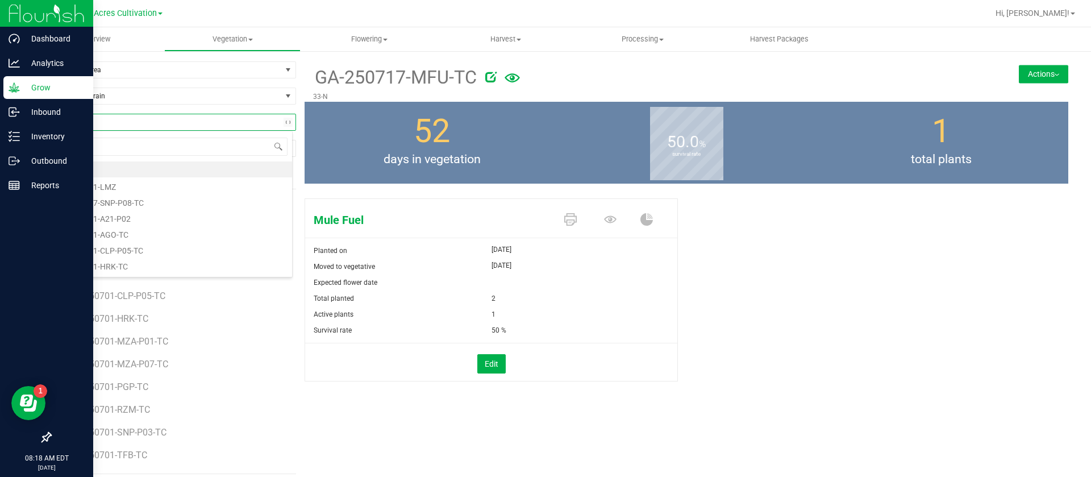
type input "BMO"
click at [145, 174] on li "GA-250715-BMO-TC" at bounding box center [172, 169] width 242 height 16
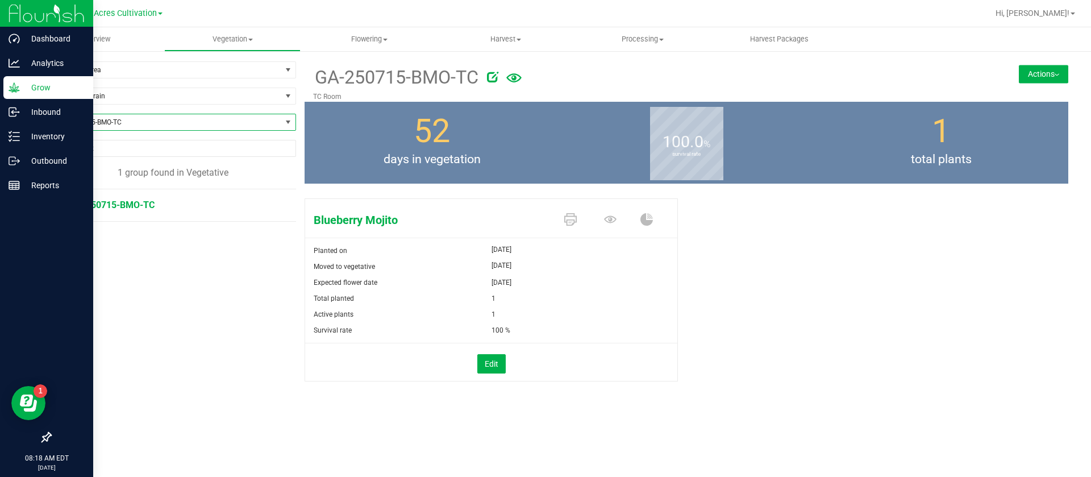
click at [1023, 76] on button "Actions" at bounding box center [1043, 74] width 49 height 18
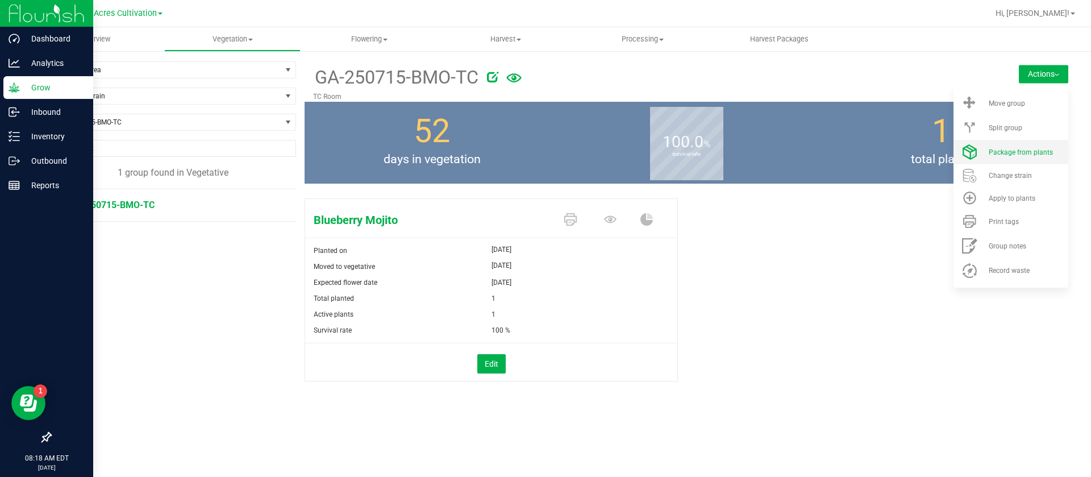
click at [1010, 152] on span "Package from plants" at bounding box center [1021, 152] width 64 height 8
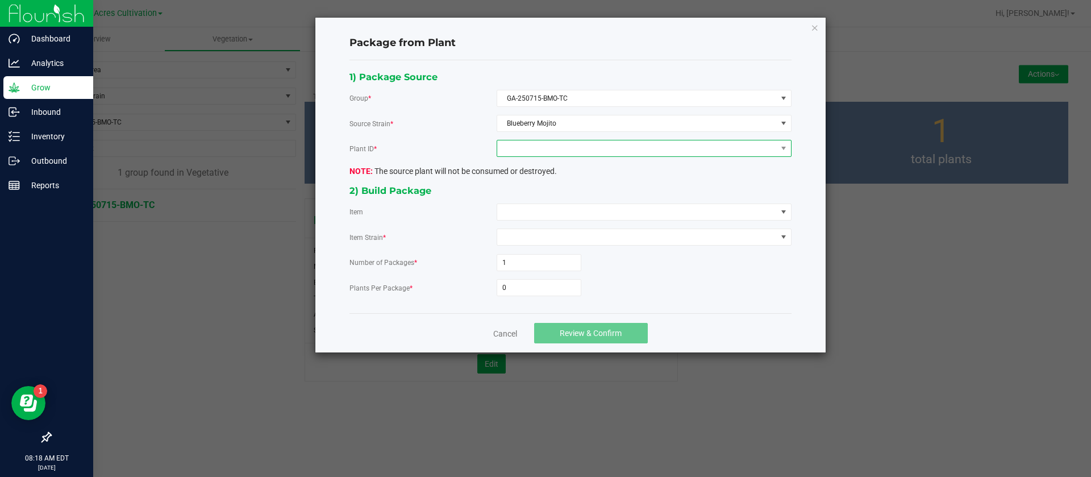
drag, startPoint x: 588, startPoint y: 146, endPoint x: 583, endPoint y: 154, distance: 9.2
click at [588, 146] on span at bounding box center [637, 148] width 280 height 16
click at [576, 207] on div "2548852750423750" at bounding box center [644, 183] width 295 height 52
click at [555, 199] on li "2548852750423750" at bounding box center [644, 197] width 294 height 19
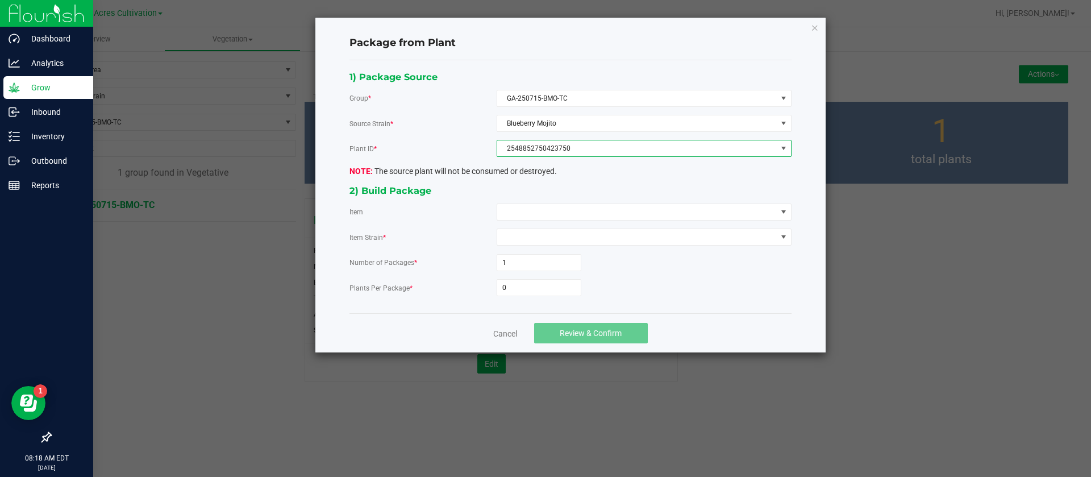
click at [538, 221] on div "1) Package Source Group * GA-250715-BMO-TC Source Strain * Blueberry Mojito Pla…" at bounding box center [570, 186] width 459 height 235
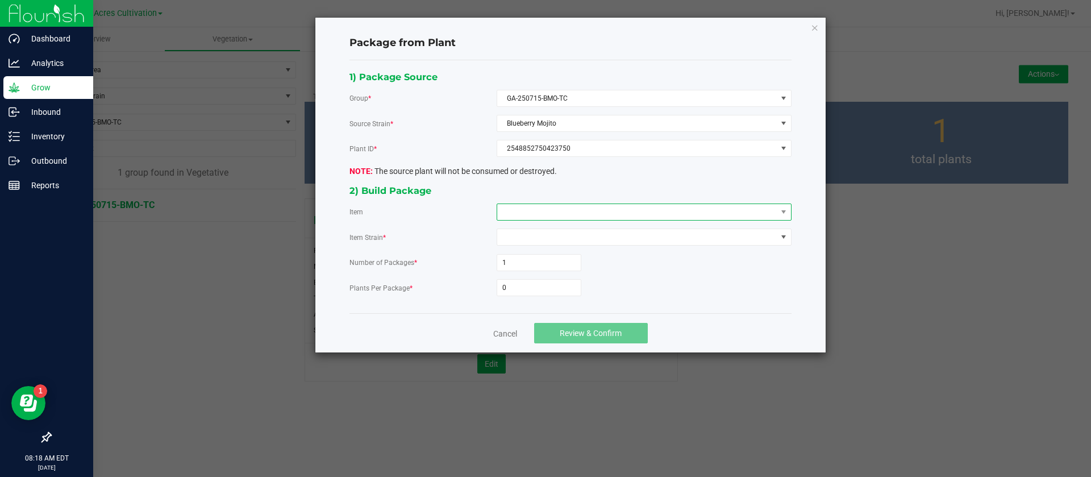
click at [539, 206] on span at bounding box center [637, 212] width 280 height 16
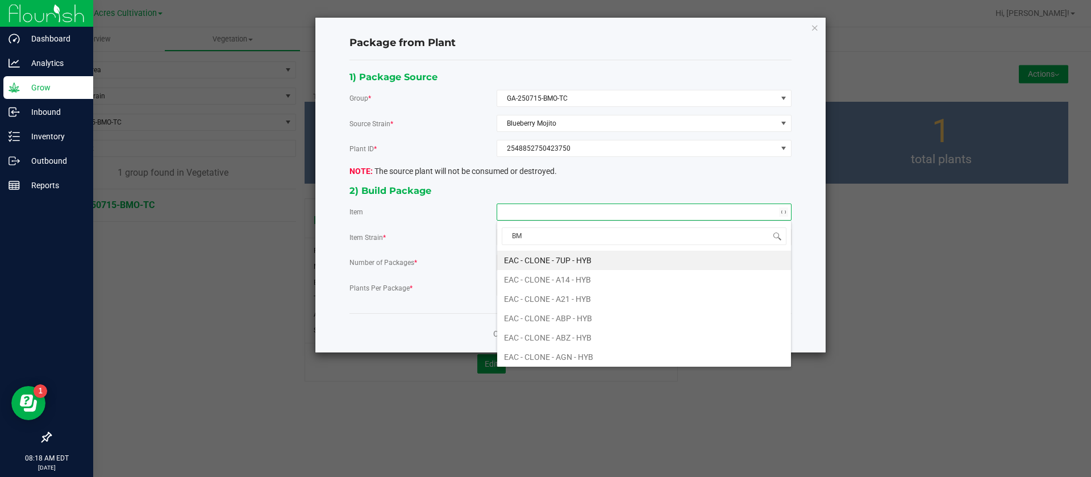
type input "BMO"
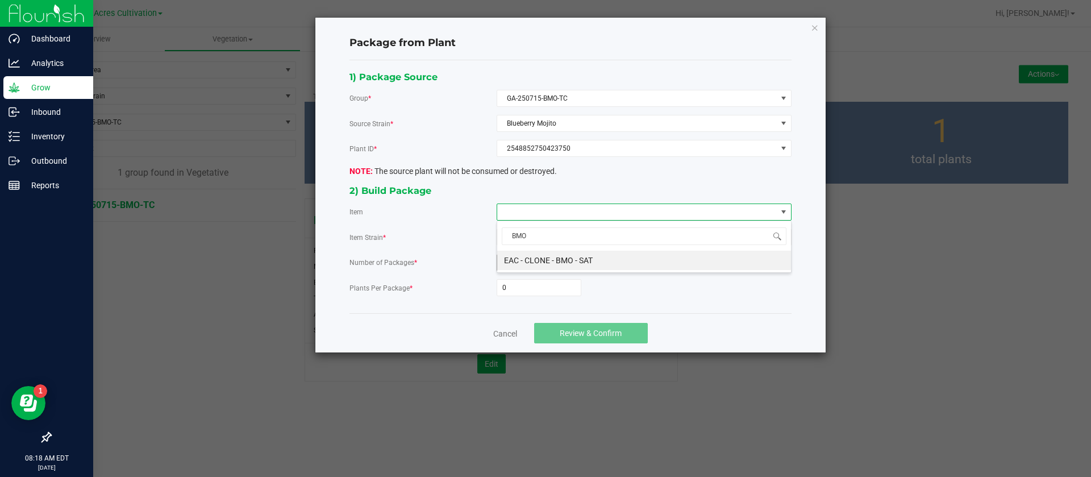
click at [565, 253] on SAT "EAC - CLONE - BMO - SAT" at bounding box center [644, 260] width 294 height 19
click at [532, 288] on input "0" at bounding box center [539, 288] width 84 height 16
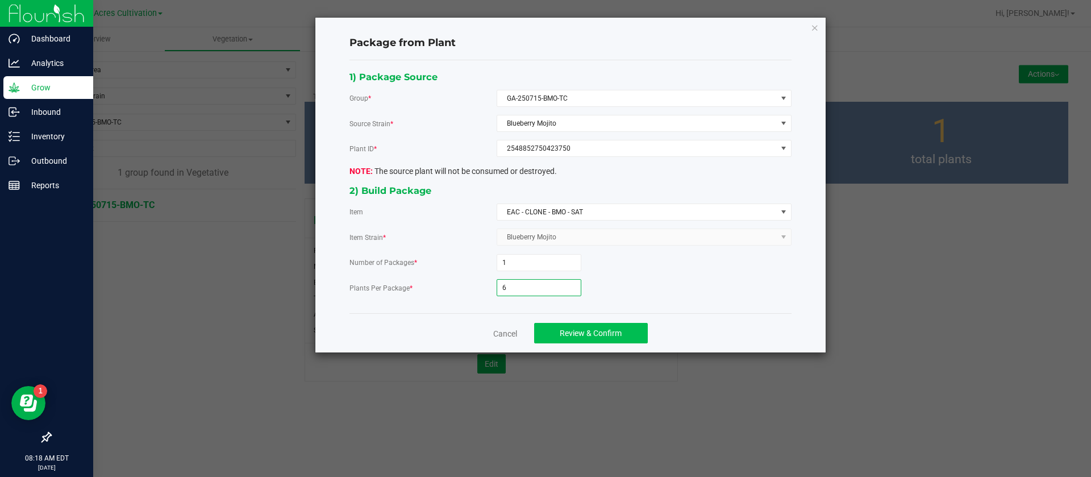
type input "6"
click at [578, 338] on span "Review & Confirm" at bounding box center [591, 332] width 62 height 9
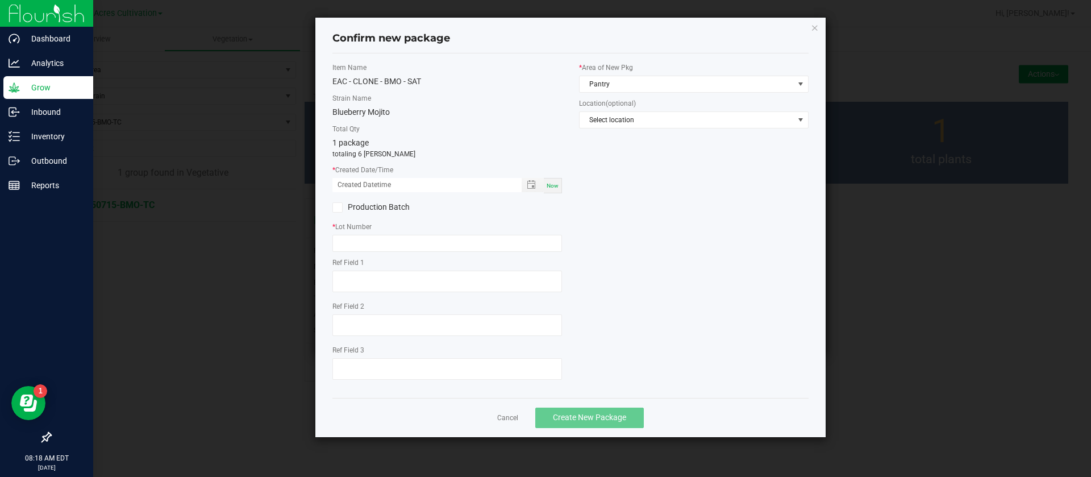
click at [559, 184] on div "Now" at bounding box center [553, 185] width 18 height 15
click at [358, 177] on div "* Created Date/Time [DATE] 08:18 AM Now" at bounding box center [447, 179] width 230 height 28
click at [351, 183] on input "[DATE] 08:18 AM" at bounding box center [420, 185] width 177 height 14
type input "[DATE] 08:18 AM"
click at [366, 250] on input "text" at bounding box center [447, 243] width 230 height 17
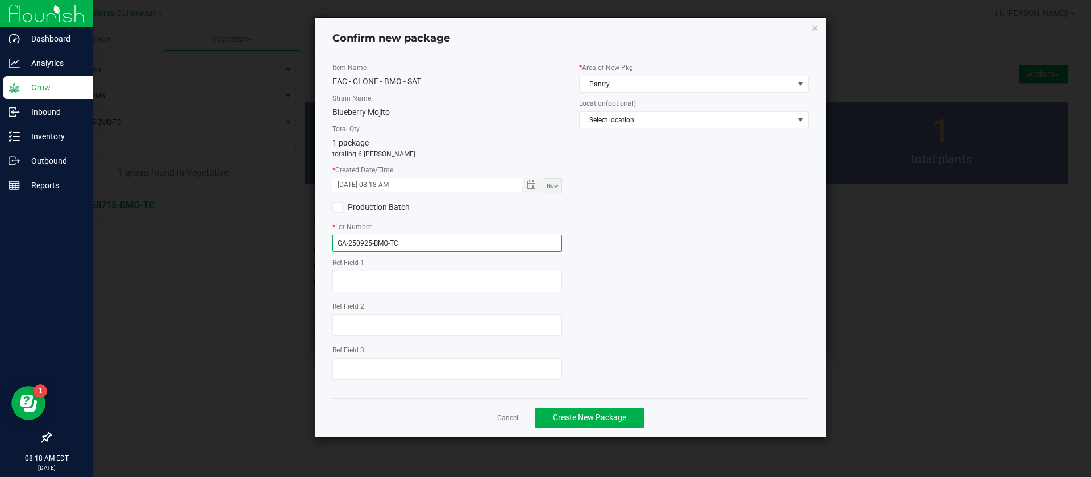
type input "GA-250925-BMO-TC"
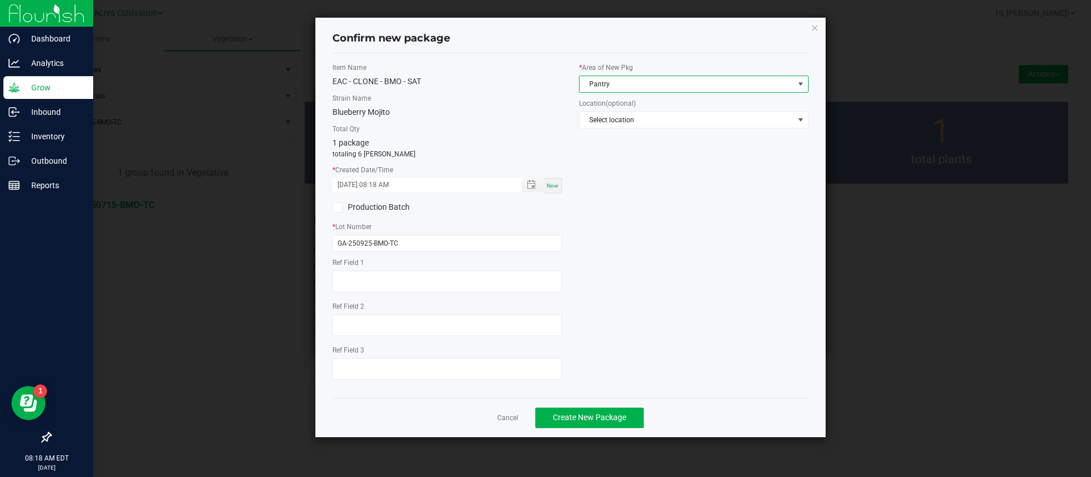
click at [682, 82] on span "Pantry" at bounding box center [687, 84] width 214 height 16
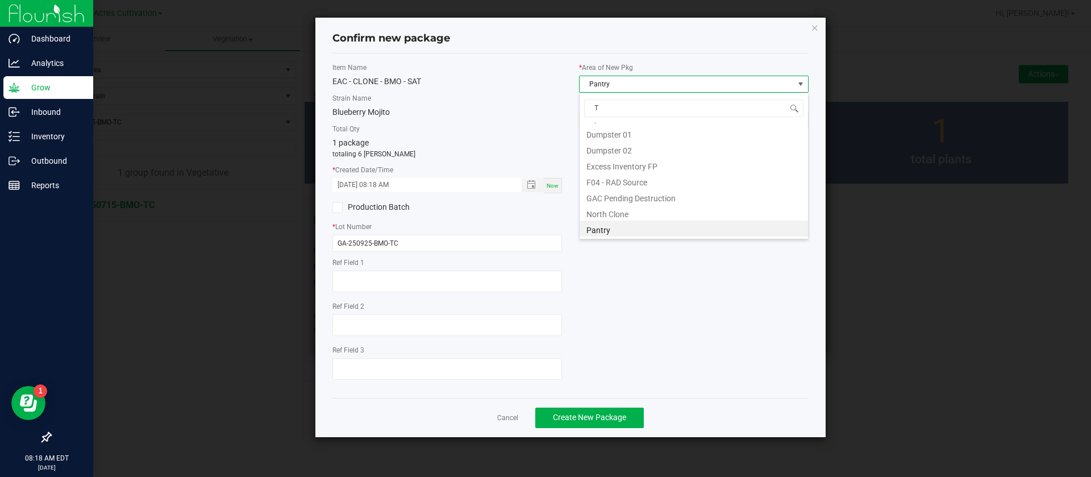
scroll to position [77, 0]
type input "TC"
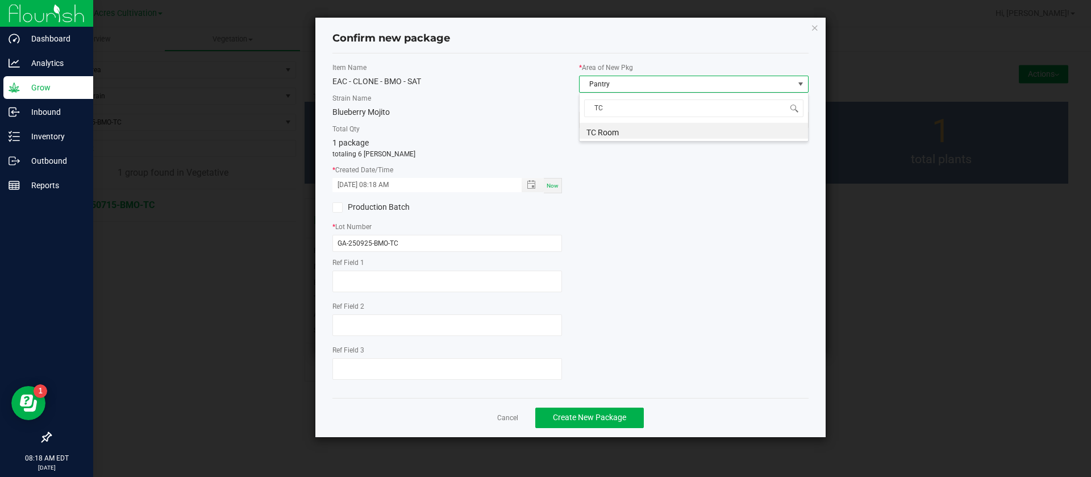
scroll to position [0, 0]
click at [660, 263] on div "Item Name EAC - CLONE - BMO - SAT Strain Name Blueberry Mojito Total Qty 1 pack…" at bounding box center [570, 226] width 493 height 326
click at [795, 340] on div "Item Name EAC - CLONE - BMO - SAT Strain Name Blueberry Mojito Total Qty 1 pack…" at bounding box center [570, 226] width 493 height 326
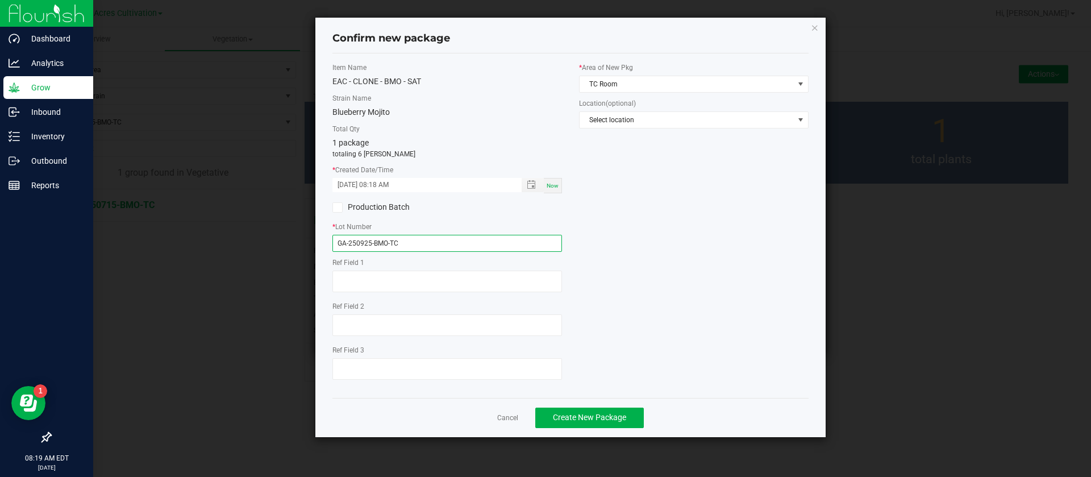
drag, startPoint x: 372, startPoint y: 240, endPoint x: 378, endPoint y: 307, distance: 67.3
click at [372, 239] on input "GA-250925-BMO-TC" at bounding box center [447, 243] width 230 height 17
type input "GA-250905-BMO-TC"
click at [634, 283] on div "Item Name EAC - CLONE - BMO - SAT Strain Name Blueberry Mojito Total Qty 1 pack…" at bounding box center [570, 226] width 493 height 326
click at [348, 177] on div "* Created Date/Time [DATE] 08:18 AM Now" at bounding box center [447, 179] width 230 height 28
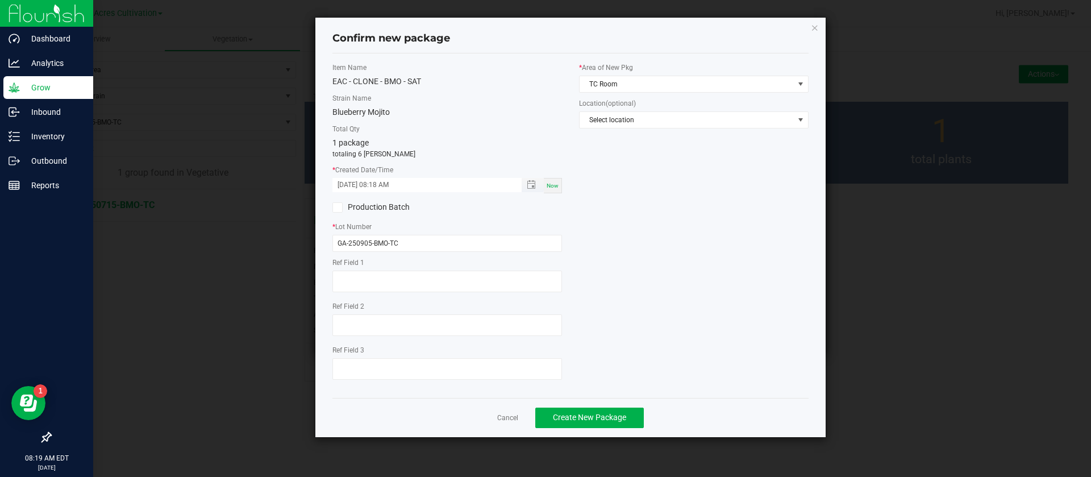
click at [351, 185] on input "[DATE] 08:18 AM" at bounding box center [420, 185] width 177 height 14
type input "[DATE] 08:18 AM"
drag, startPoint x: 590, startPoint y: 255, endPoint x: 584, endPoint y: 250, distance: 7.7
click at [590, 254] on div "Item Name EAC - CLONE - BMO - SAT Strain Name Blueberry Mojito Total Qty 1 pack…" at bounding box center [570, 226] width 493 height 326
click at [637, 424] on button "Create New Package" at bounding box center [589, 417] width 109 height 20
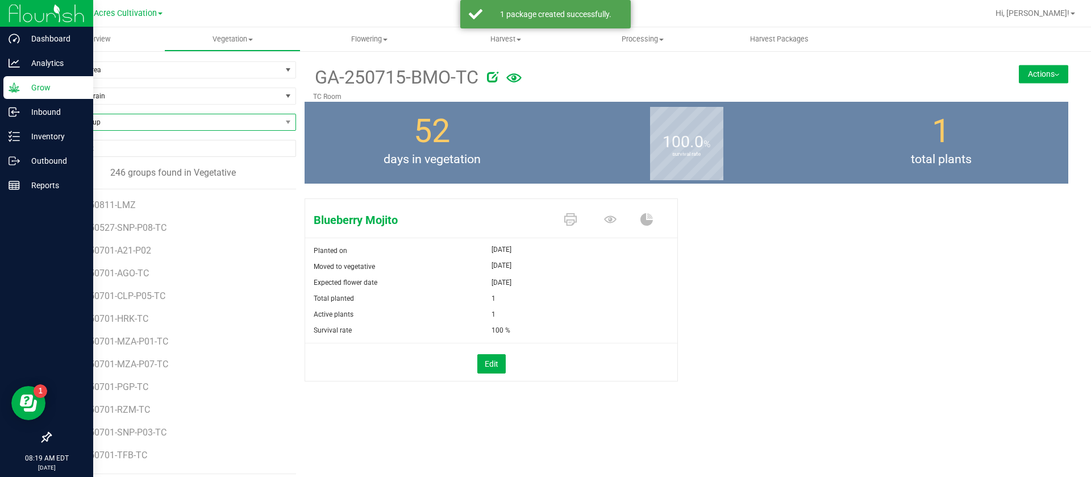
click at [85, 121] on span "Find a Group" at bounding box center [166, 122] width 231 height 16
type input "BOF"
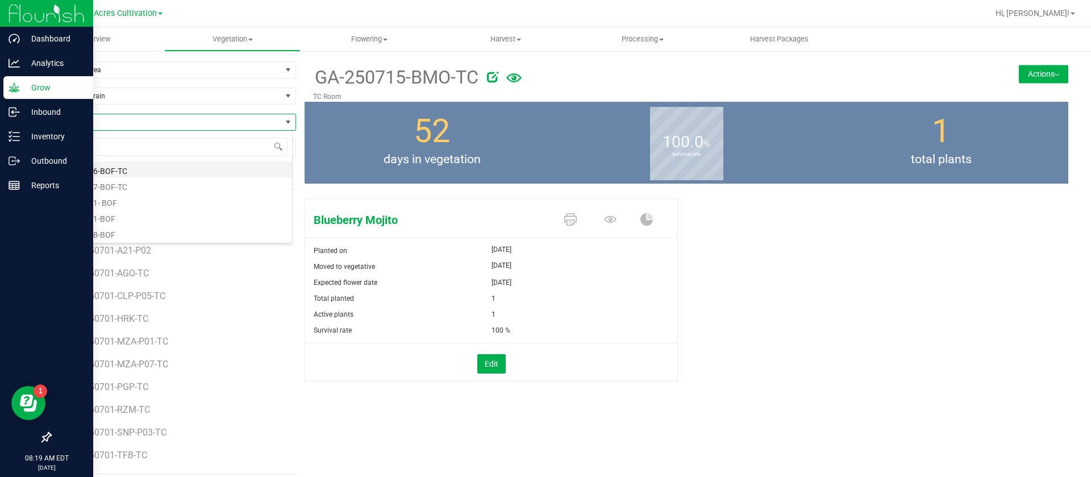
click at [132, 172] on li "GA-250716-BOF-TC" at bounding box center [172, 169] width 242 height 16
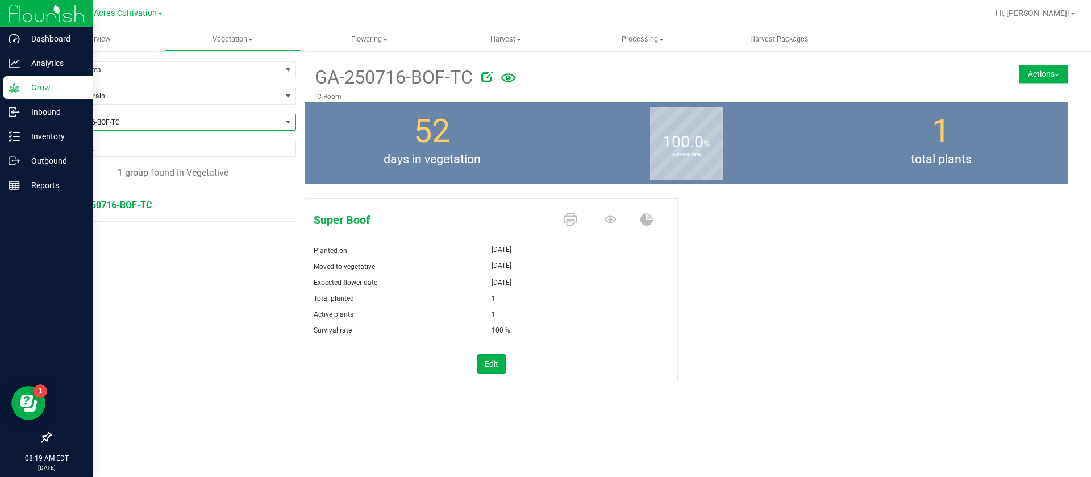
click at [1054, 65] on button "Actions" at bounding box center [1043, 74] width 49 height 18
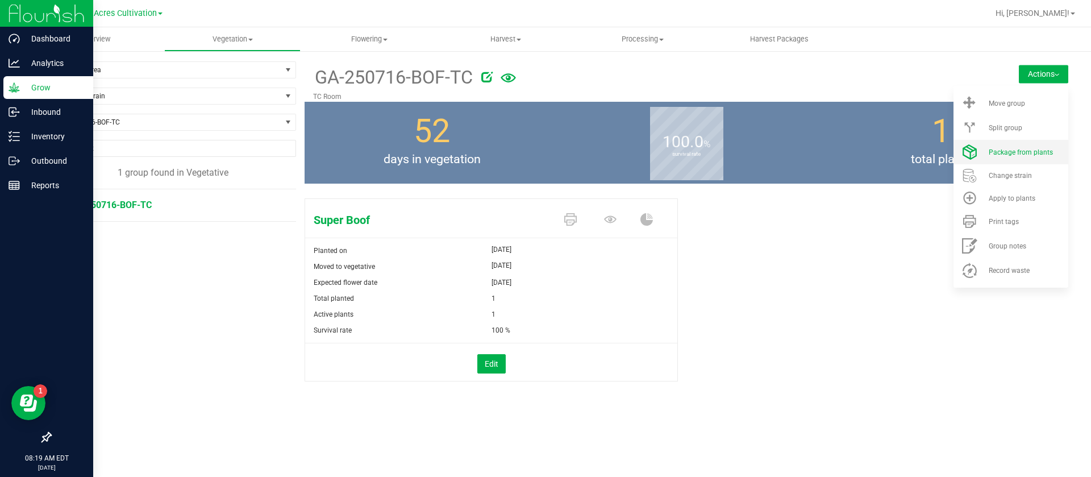
click at [1020, 156] on li "Package from plants" at bounding box center [1011, 152] width 115 height 24
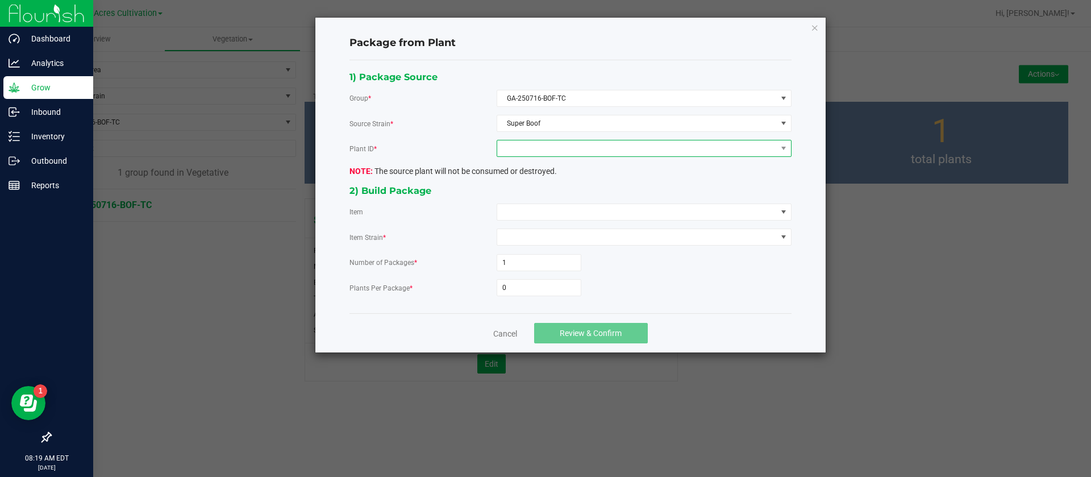
click at [534, 147] on span at bounding box center [637, 148] width 280 height 16
click at [528, 195] on li "[CREDIT_CARD_NUMBER]" at bounding box center [644, 197] width 294 height 19
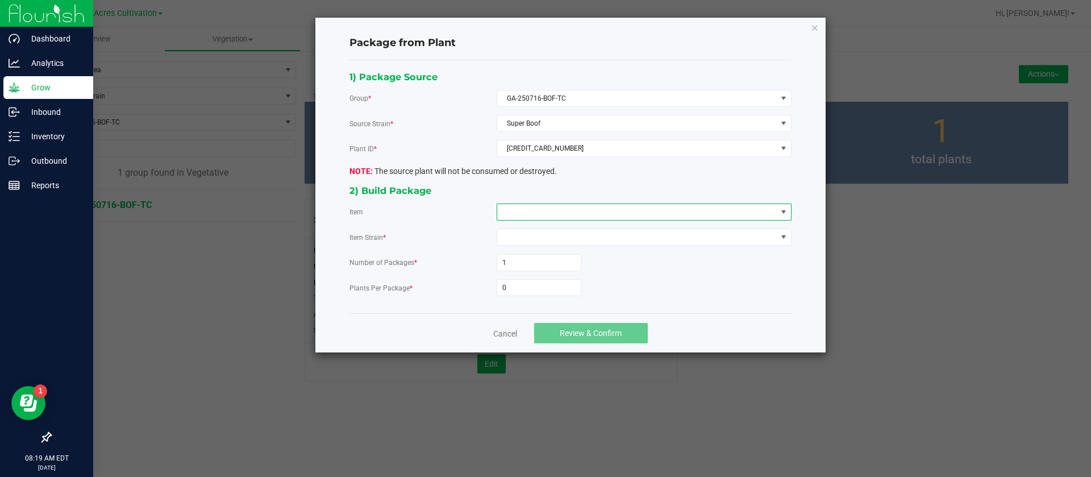
click at [523, 215] on span at bounding box center [637, 212] width 280 height 16
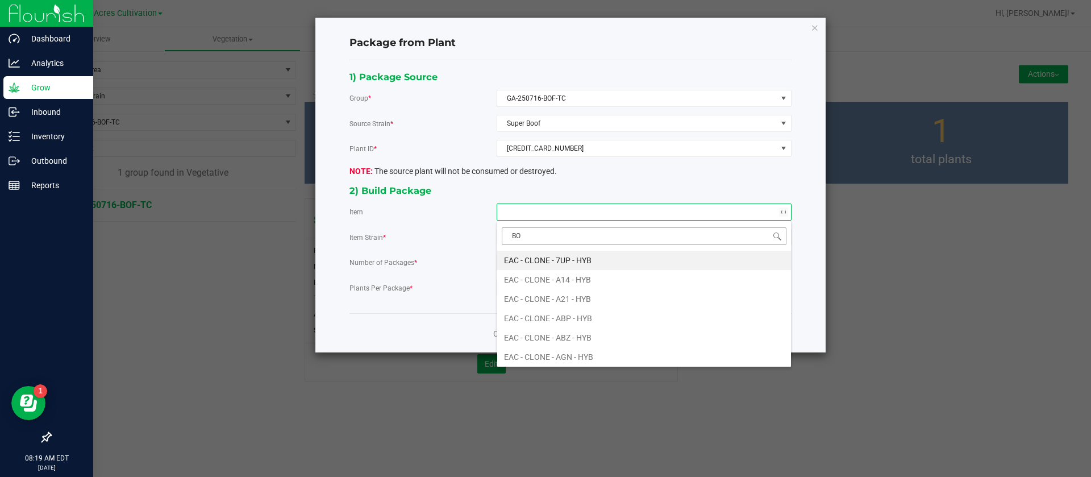
type input "BOF"
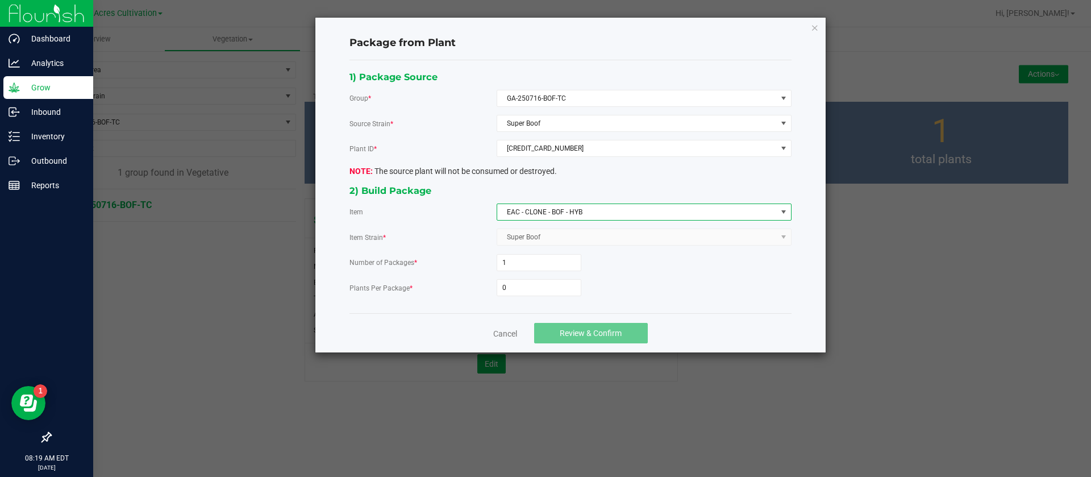
click at [502, 276] on form "Number of Packages * 1 Plants Per Package * 0" at bounding box center [570, 275] width 442 height 42
click at [515, 285] on input "0" at bounding box center [539, 288] width 84 height 16
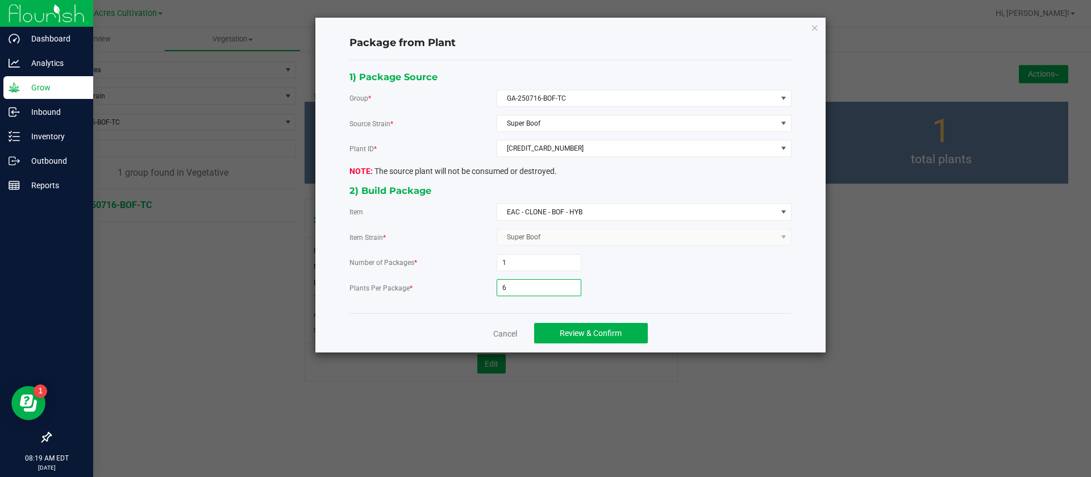
type input "6"
click at [587, 321] on div "Cancel Review & Confirm" at bounding box center [570, 332] width 442 height 39
click at [590, 334] on span "Review & Confirm" at bounding box center [591, 332] width 62 height 9
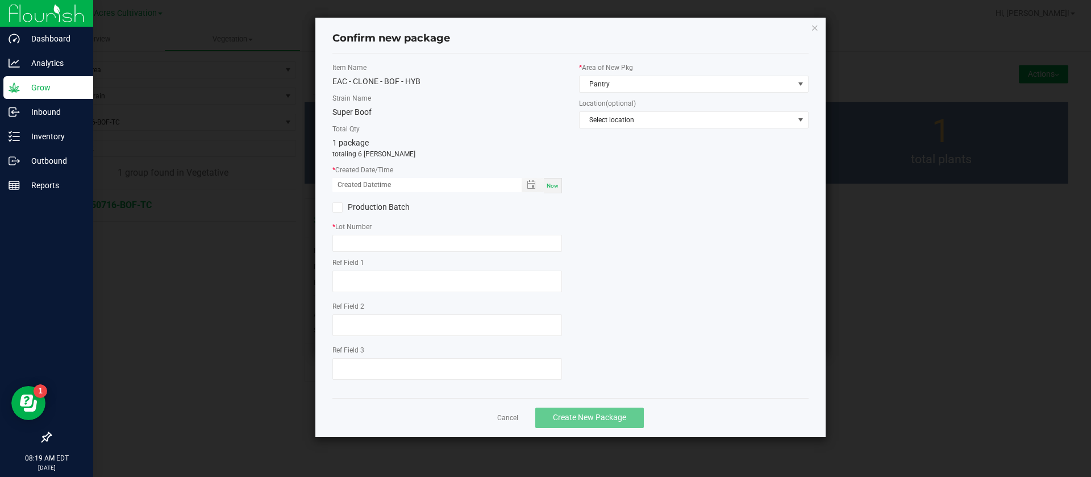
click at [561, 183] on div "Now" at bounding box center [553, 185] width 18 height 15
click at [349, 186] on input "[DATE] 08:19 AM" at bounding box center [420, 185] width 177 height 14
type input "[DATE] 08:19 AM"
click at [338, 231] on label "* Lot Number" at bounding box center [447, 227] width 230 height 10
click at [346, 232] on div "* Lot Number" at bounding box center [447, 237] width 230 height 30
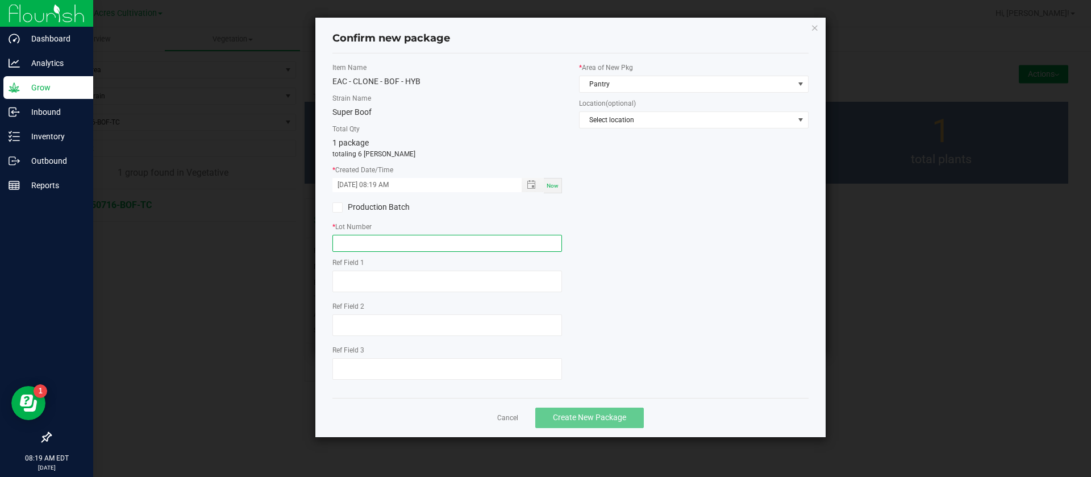
click at [363, 247] on input "text" at bounding box center [447, 243] width 230 height 17
type input "GA-250905-BOF-TC"
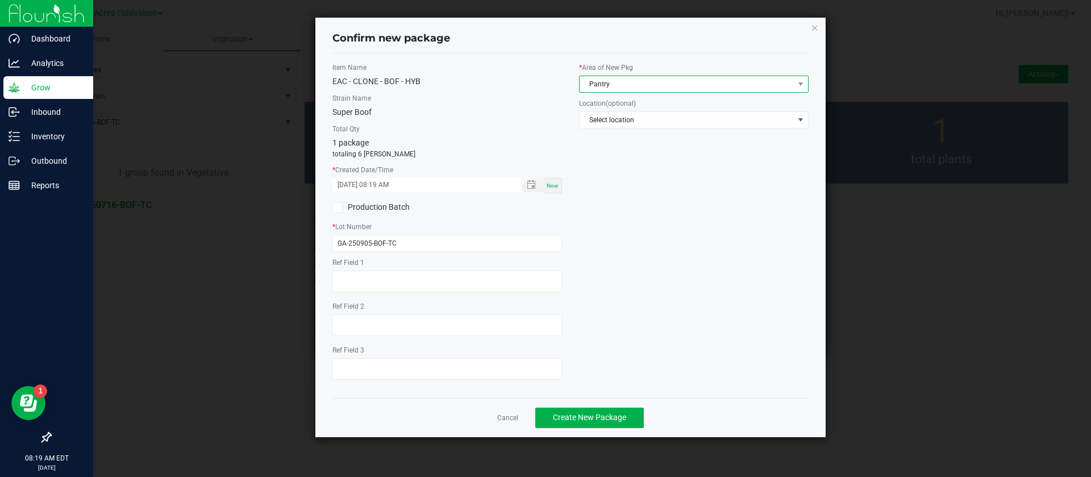
click at [646, 86] on span "Pantry" at bounding box center [687, 84] width 214 height 16
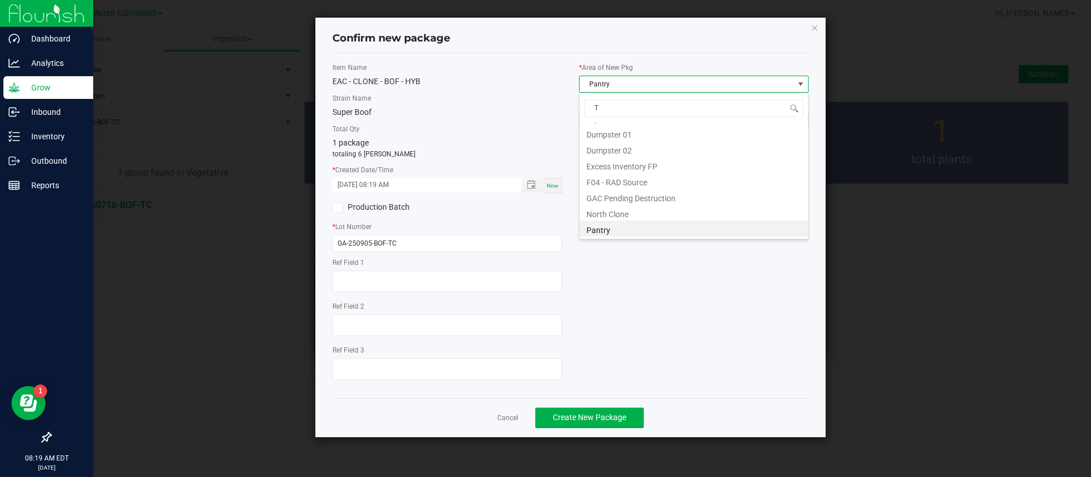
scroll to position [77, 0]
type input "TC"
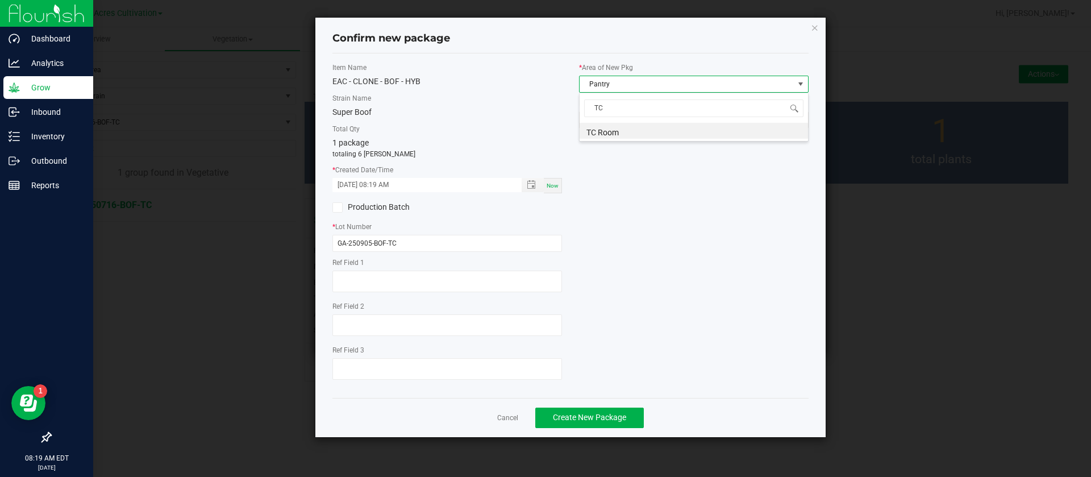
scroll to position [0, 0]
click at [668, 257] on div "Item Name EAC - CLONE - BOF - HYB Strain Name Super Boof Total Qty 1 package to…" at bounding box center [570, 226] width 493 height 326
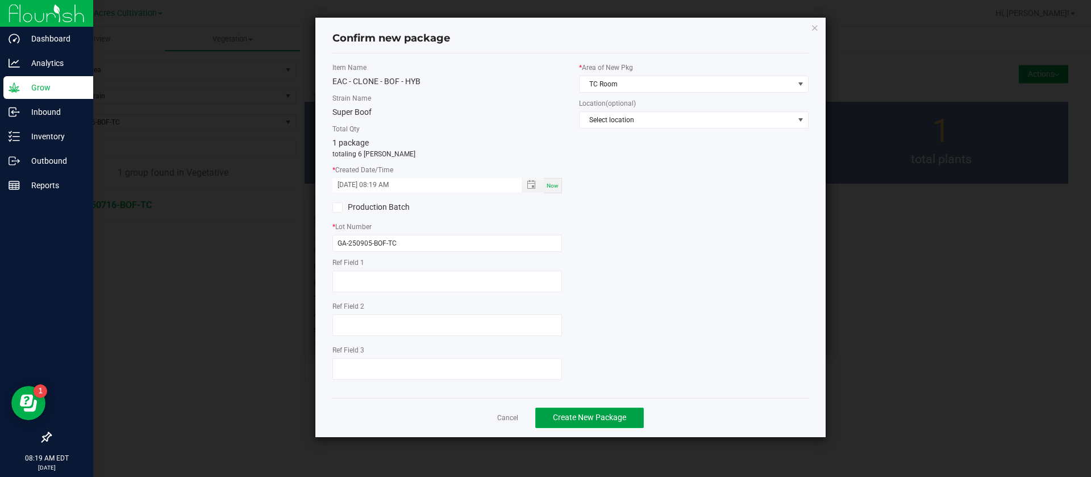
drag, startPoint x: 596, startPoint y: 423, endPoint x: 606, endPoint y: 417, distance: 12.0
click at [596, 422] on button "Create New Package" at bounding box center [589, 417] width 109 height 20
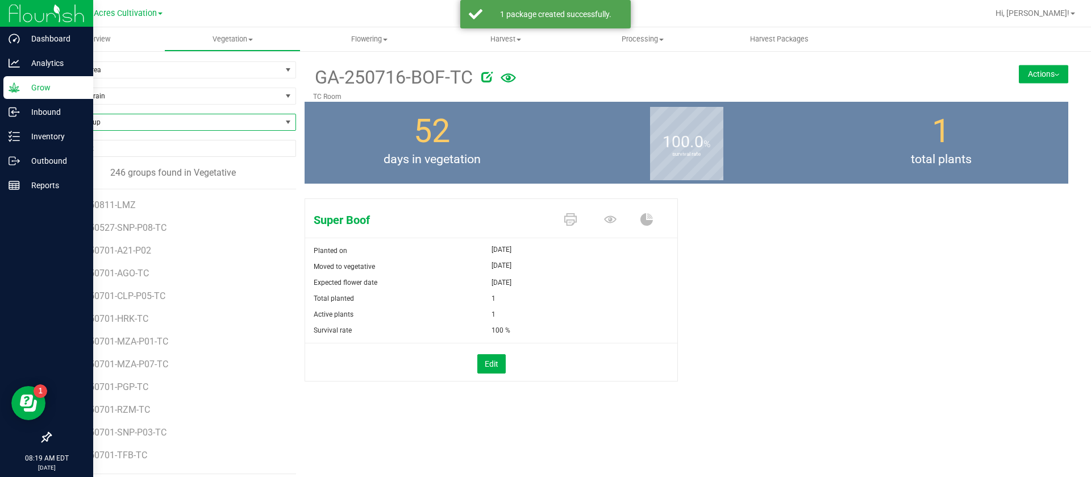
click at [120, 127] on span "Find a Group" at bounding box center [166, 122] width 231 height 16
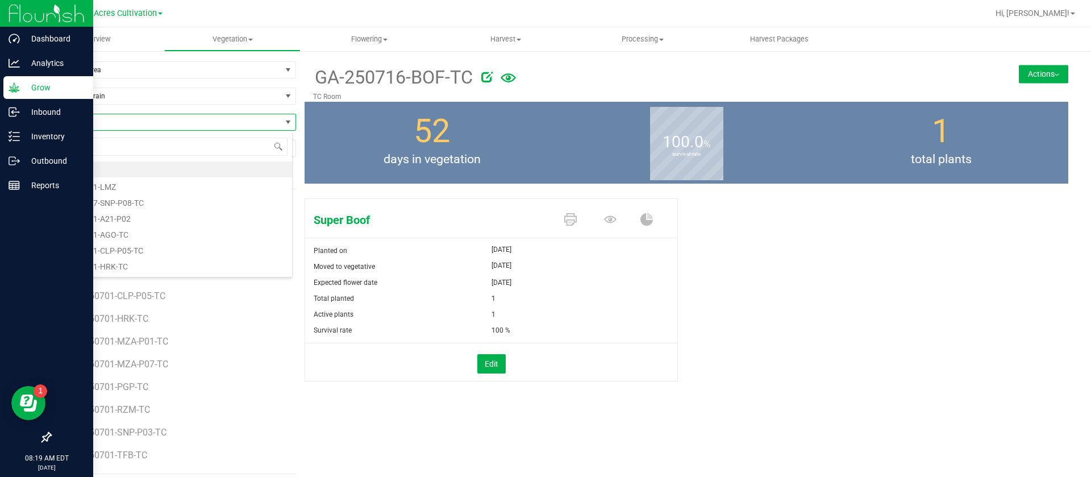
scroll to position [17, 243]
type input "DDA"
click at [153, 165] on li "GA-250717-DDA-TC" at bounding box center [172, 169] width 242 height 16
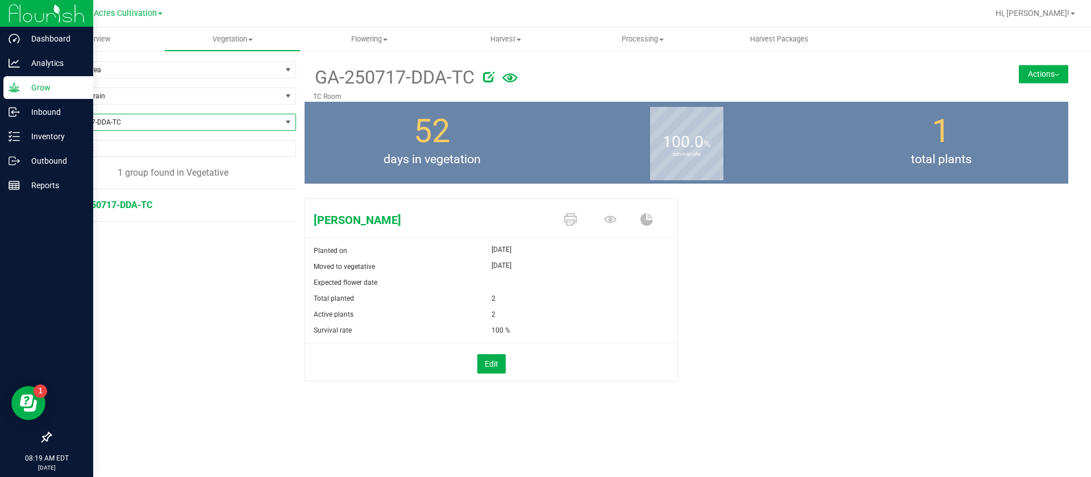
click at [1019, 65] on button "Actions" at bounding box center [1043, 74] width 49 height 18
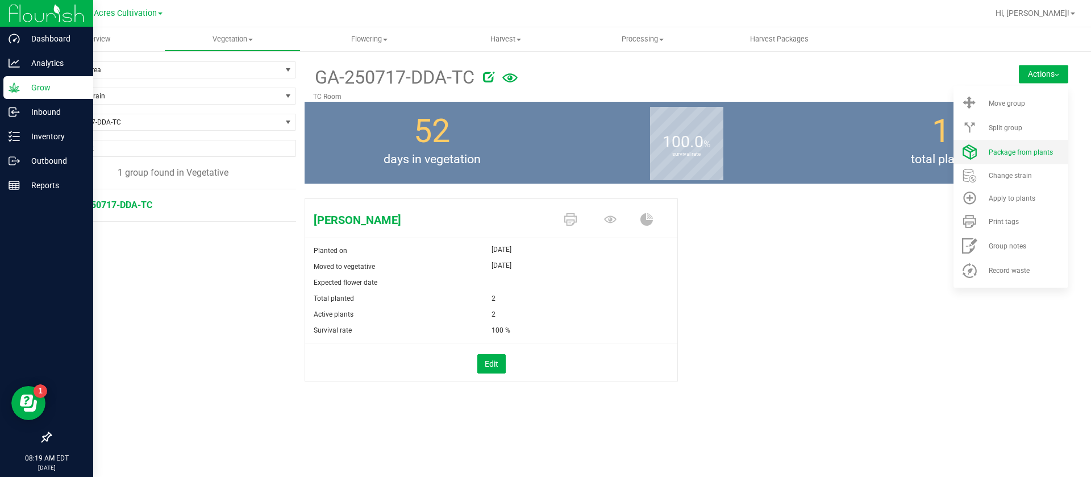
click at [1012, 144] on li "Package from plants" at bounding box center [1011, 152] width 115 height 24
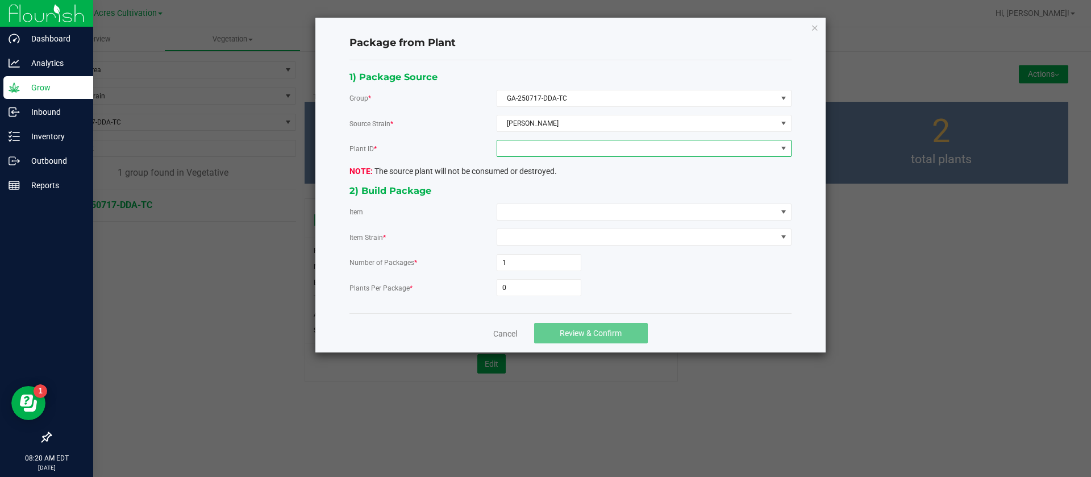
click at [532, 143] on span at bounding box center [637, 148] width 280 height 16
click at [527, 189] on li "3589648855214998" at bounding box center [644, 197] width 294 height 19
click at [521, 206] on span at bounding box center [637, 212] width 280 height 16
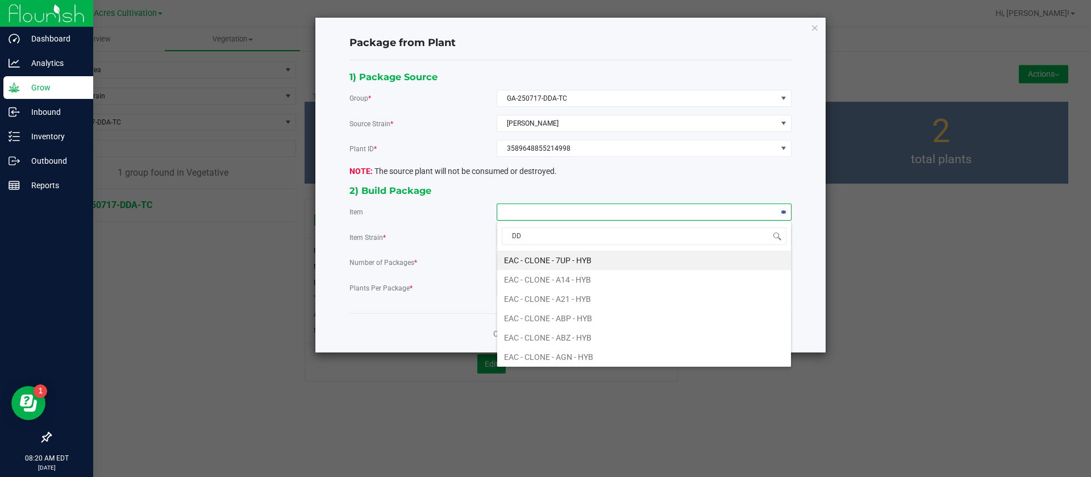
type input "DDA"
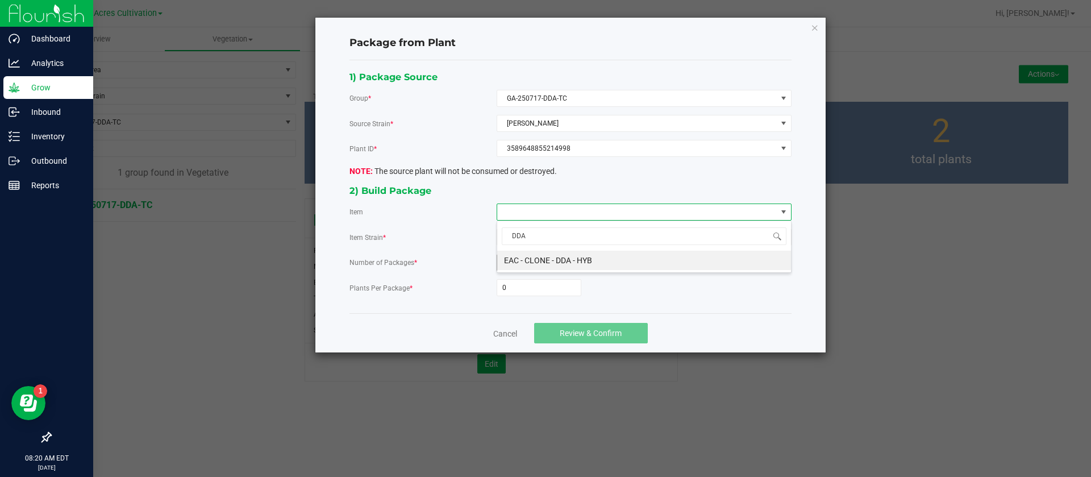
click at [567, 258] on HYB "EAC - CLONE - DDA - HYB" at bounding box center [644, 260] width 294 height 19
click at [531, 286] on input "0" at bounding box center [539, 288] width 84 height 16
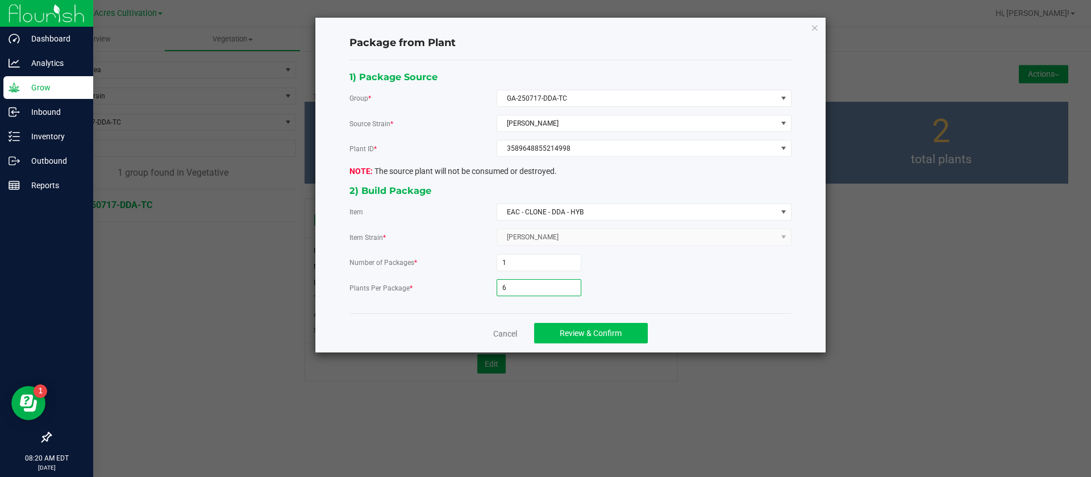
type input "6"
click at [581, 331] on span "Review & Confirm" at bounding box center [591, 332] width 62 height 9
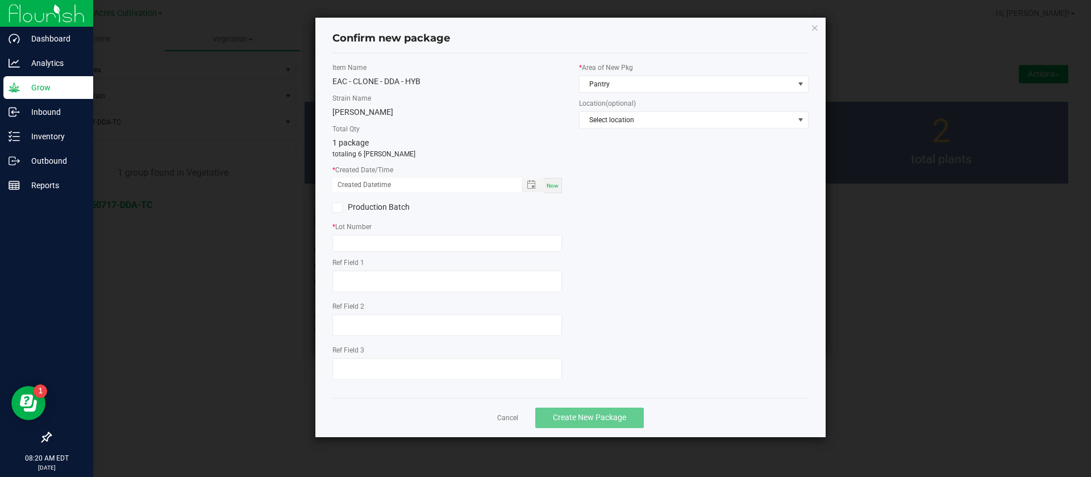
drag, startPoint x: 558, startPoint y: 182, endPoint x: 527, endPoint y: 201, distance: 36.0
click at [558, 182] on span "Now" at bounding box center [553, 185] width 12 height 6
click at [350, 184] on input "[DATE] 08:20 AM" at bounding box center [420, 185] width 177 height 14
type input "[DATE] 08:20 AM"
click at [347, 243] on input "text" at bounding box center [447, 243] width 230 height 17
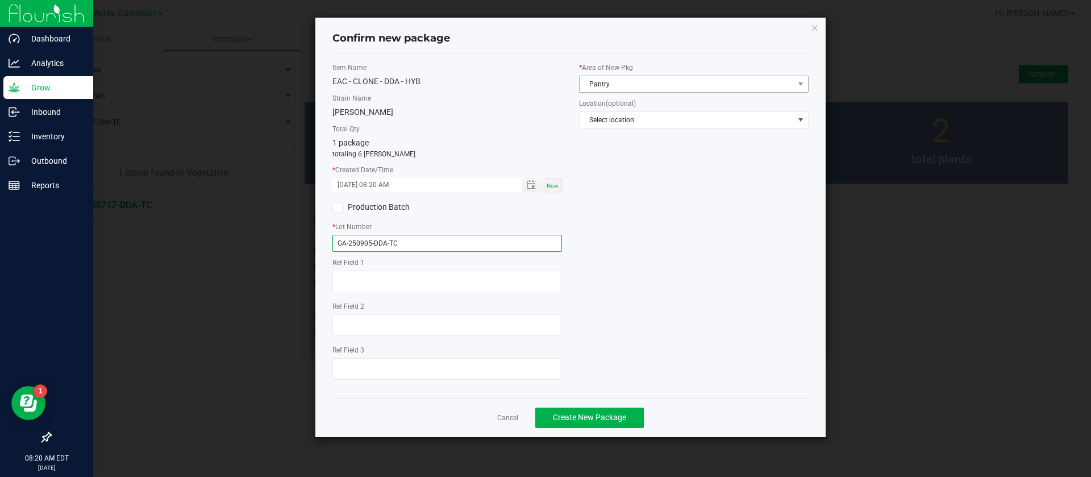
type input "GA-250905-DDA-TC"
click at [667, 79] on span "Pantry" at bounding box center [687, 84] width 214 height 16
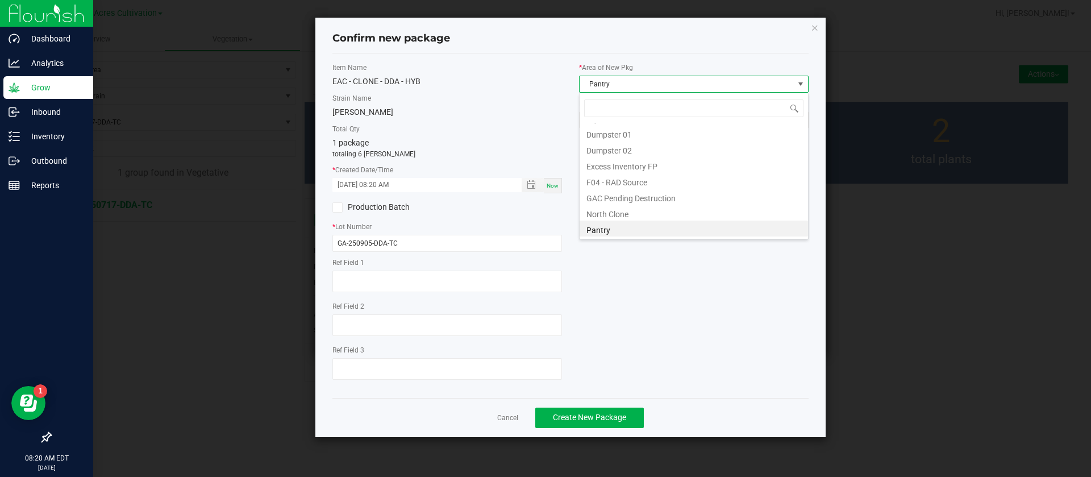
scroll to position [17, 230]
type input "TC"
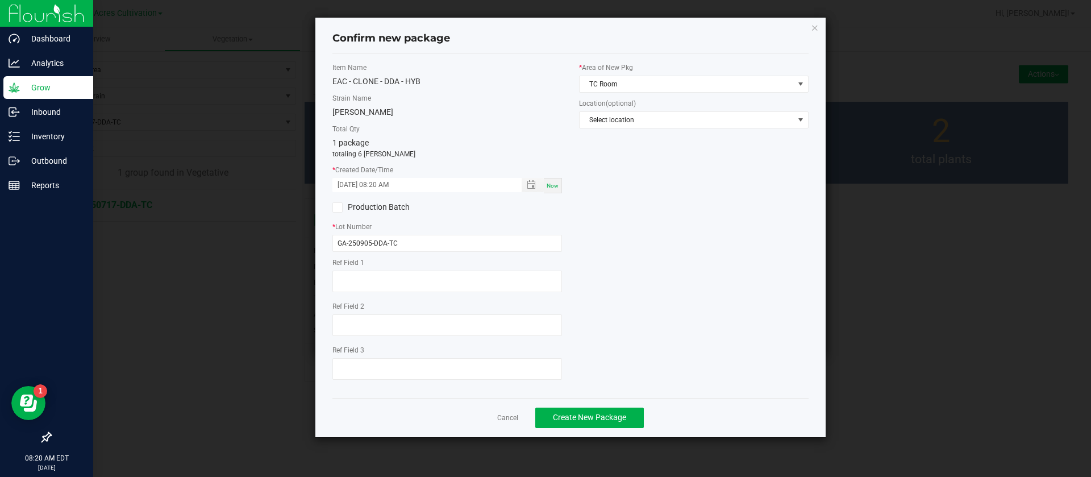
click at [572, 403] on div "Cancel Create New Package" at bounding box center [570, 417] width 476 height 39
click at [581, 428] on div "Cancel Create New Package" at bounding box center [570, 417] width 476 height 39
click at [581, 430] on div "Cancel Create New Package" at bounding box center [570, 417] width 476 height 39
click at [582, 419] on span "Create New Package" at bounding box center [589, 417] width 73 height 9
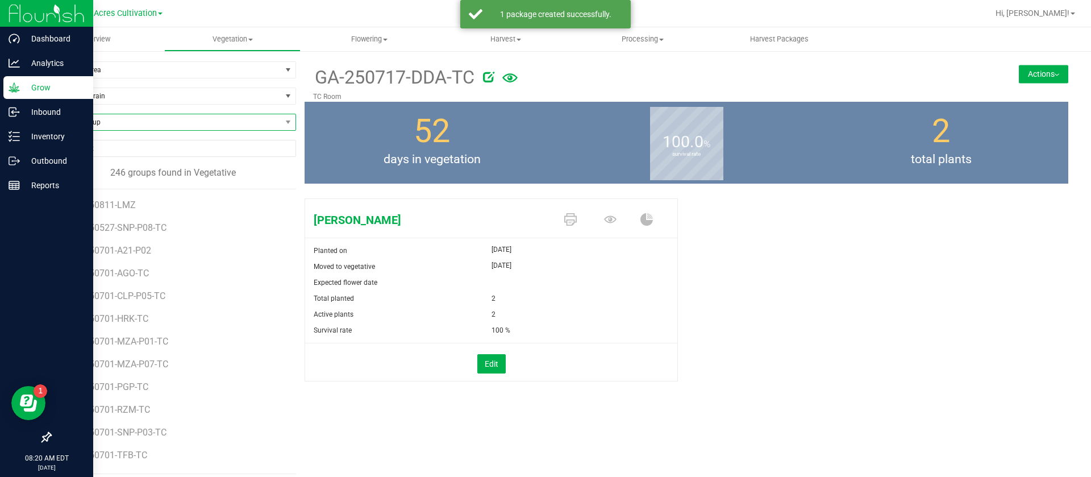
click at [123, 129] on span "Find a Group" at bounding box center [166, 122] width 231 height 16
type input "SJL"
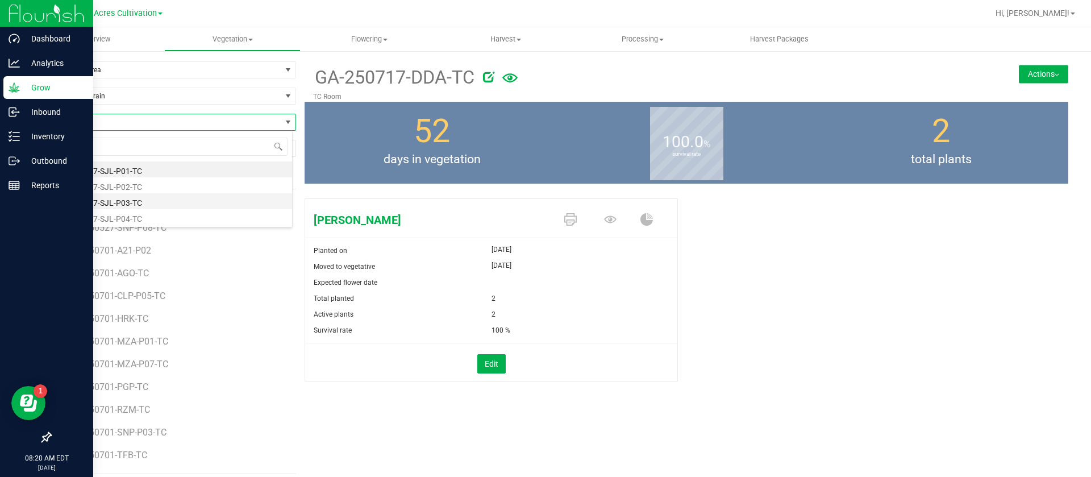
click at [122, 205] on li "GA-250717-SJL-P03-TC" at bounding box center [172, 201] width 242 height 16
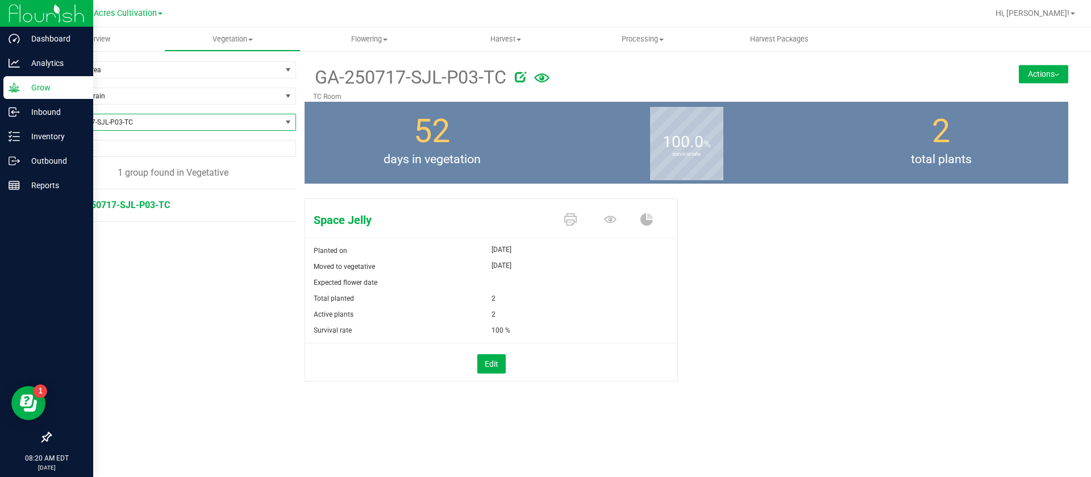
click at [1055, 70] on button "Actions" at bounding box center [1043, 74] width 49 height 18
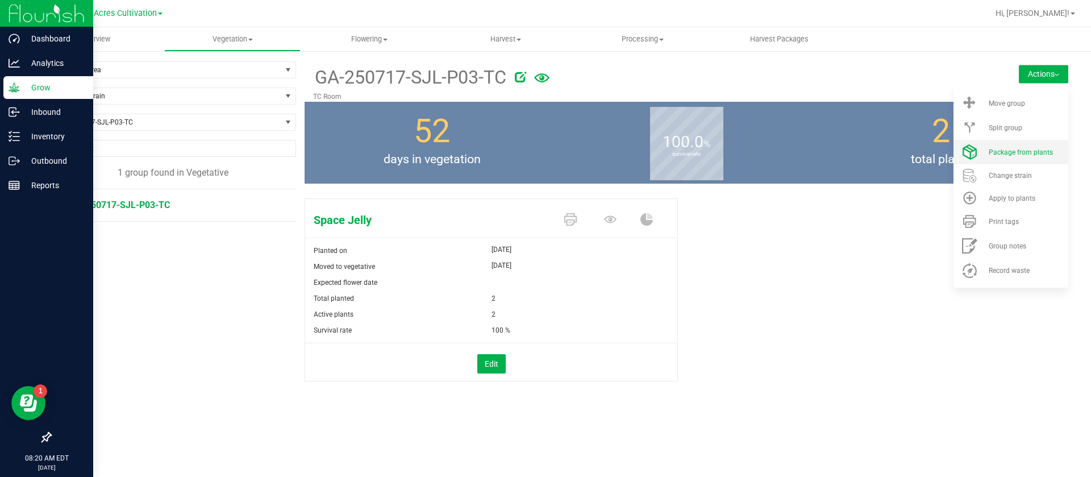
click at [1005, 154] on span "Package from plants" at bounding box center [1021, 152] width 64 height 8
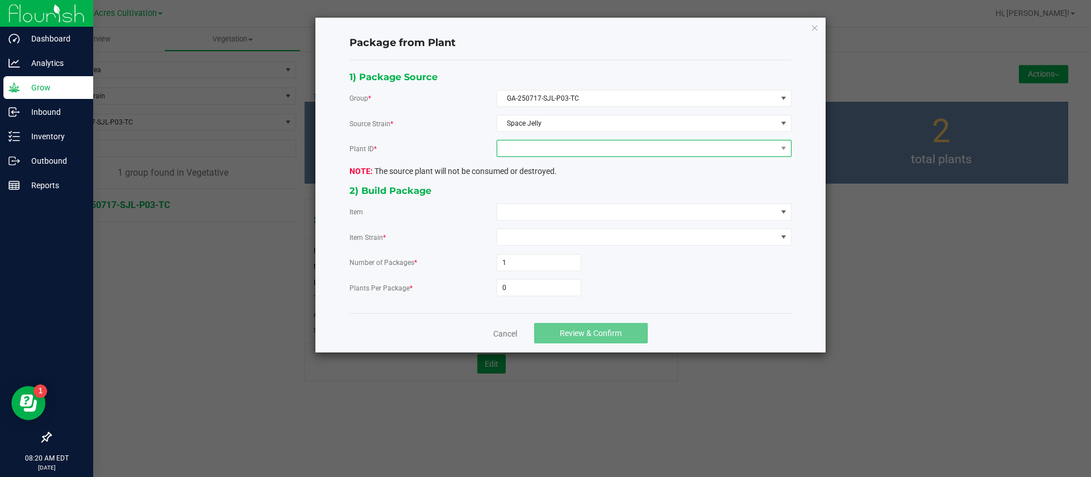
click at [572, 143] on span at bounding box center [637, 148] width 280 height 16
click at [541, 194] on li "4314442184650921" at bounding box center [644, 197] width 294 height 19
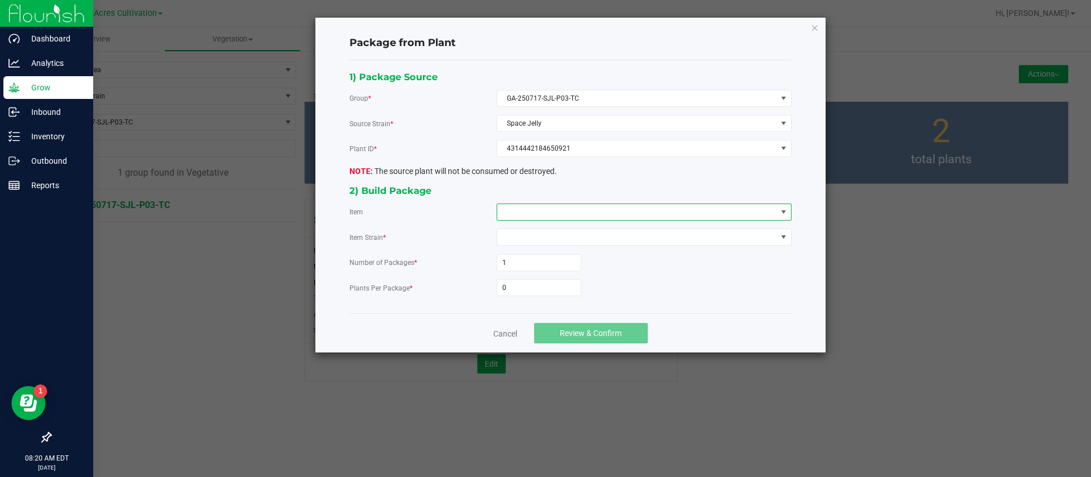
click at [541, 209] on span at bounding box center [637, 212] width 280 height 16
type input "SJL"
click at [569, 255] on HYB "EAC - CLONE - SJL - HYB" at bounding box center [644, 260] width 294 height 19
click at [541, 297] on div "1) Package Source Group * GA-250717-SJL-P03-TC Source Strain * Space Jelly Plan…" at bounding box center [570, 186] width 459 height 235
click at [542, 288] on input "0" at bounding box center [539, 288] width 84 height 16
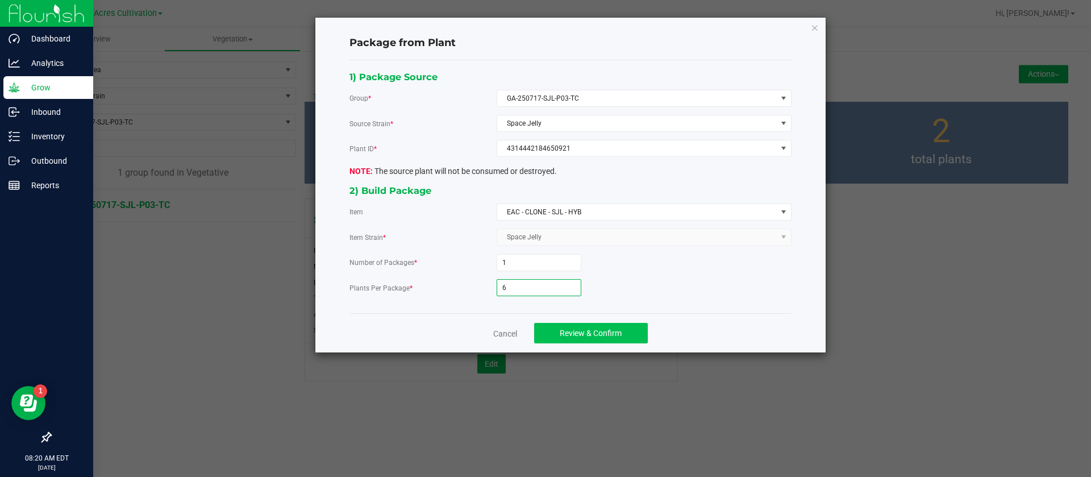
type input "6"
click at [609, 336] on span "Review & Confirm" at bounding box center [591, 332] width 62 height 9
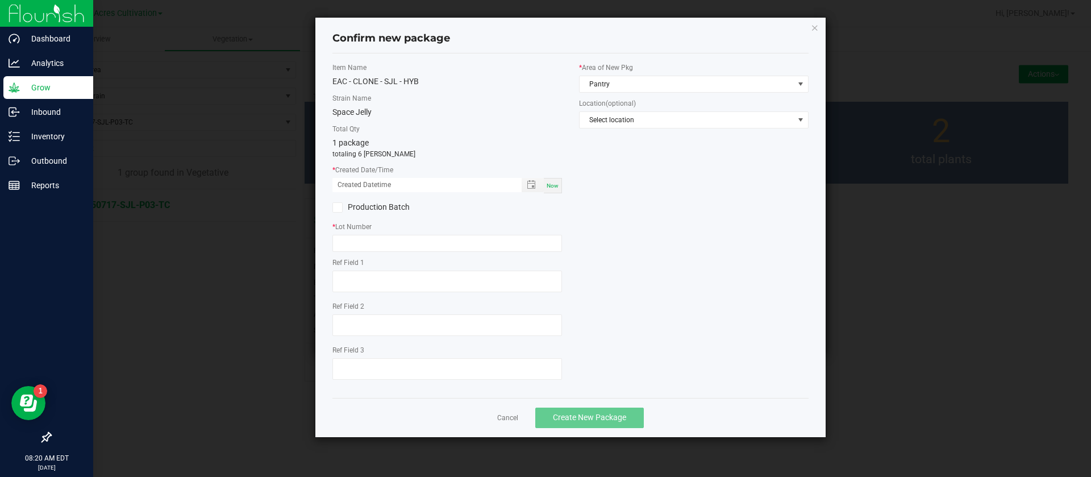
click at [549, 188] on span "Now" at bounding box center [553, 185] width 12 height 6
click at [353, 187] on input "[DATE] 08:20 AM" at bounding box center [420, 185] width 177 height 14
type input "[DATE] 08:20 AM"
click at [351, 241] on input "text" at bounding box center [447, 243] width 230 height 17
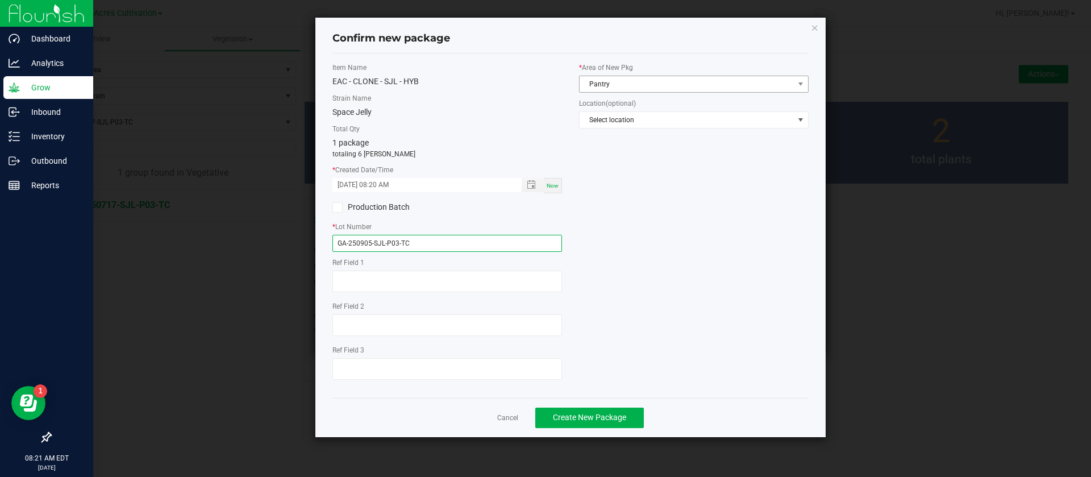
type input "GA-250905-SJL-P03-TC"
click at [659, 81] on span "Pantry" at bounding box center [687, 84] width 214 height 16
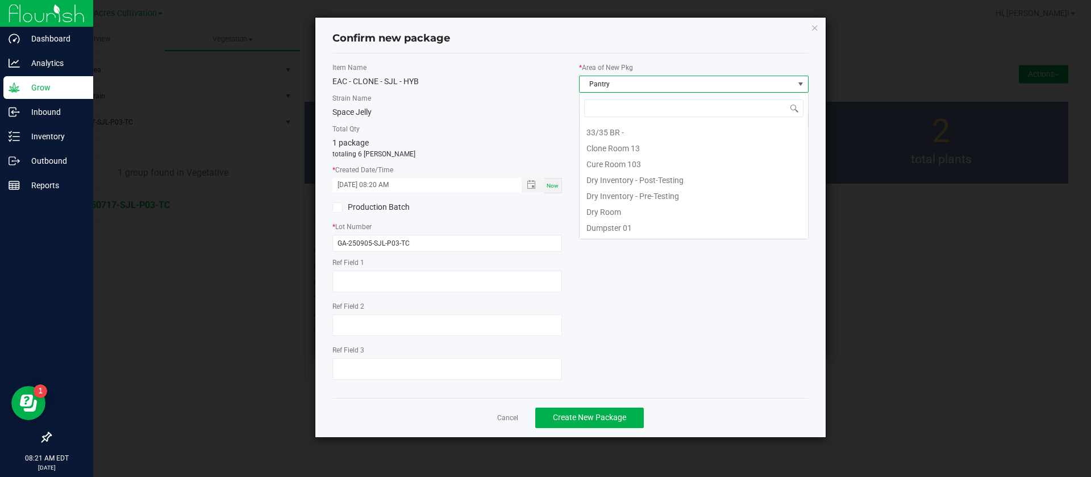
scroll to position [93, 0]
type input "TC"
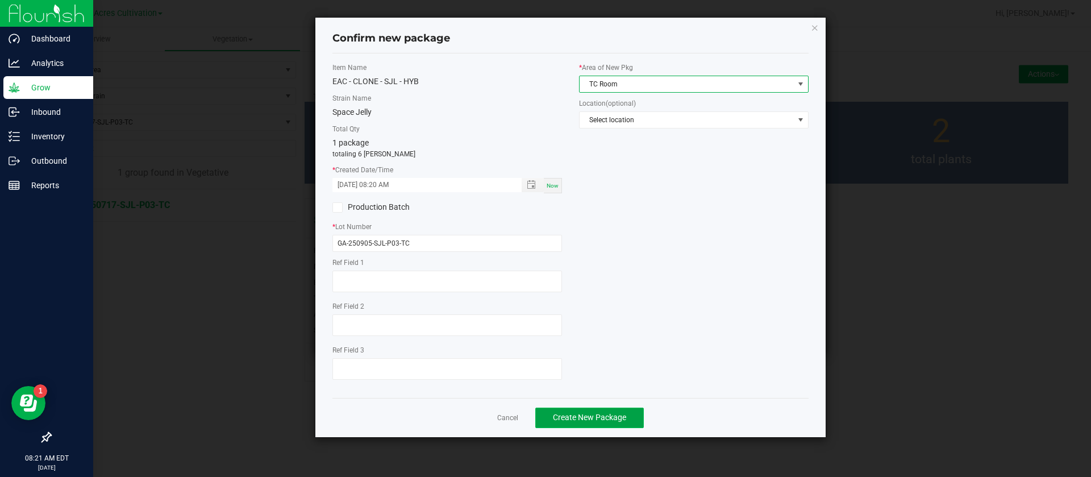
click at [614, 416] on span "Create New Package" at bounding box center [589, 417] width 73 height 9
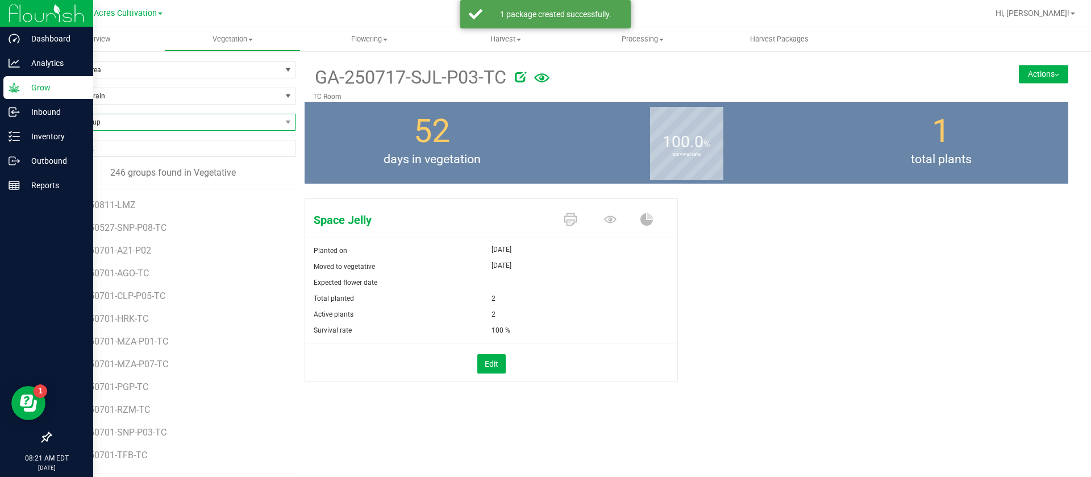
click at [122, 116] on span "Find a Group" at bounding box center [166, 122] width 231 height 16
type input "GRZ"
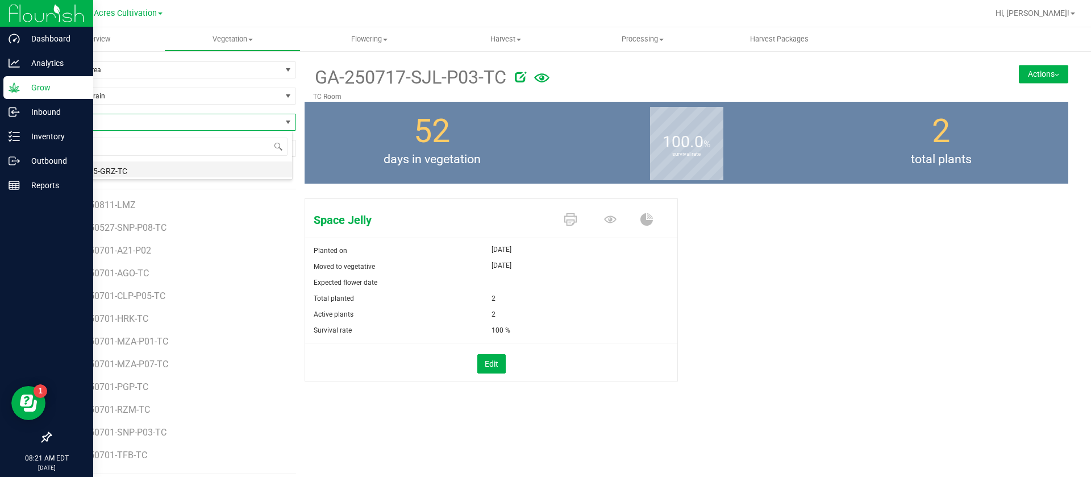
click at [134, 164] on li "GA-250715-GRZ-TC" at bounding box center [172, 169] width 242 height 16
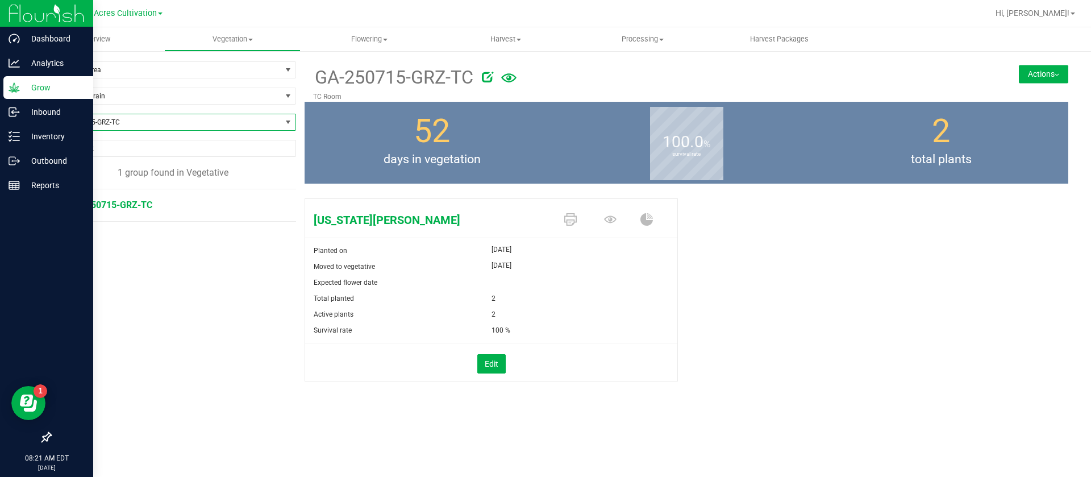
click at [1021, 70] on button "Actions" at bounding box center [1043, 74] width 49 height 18
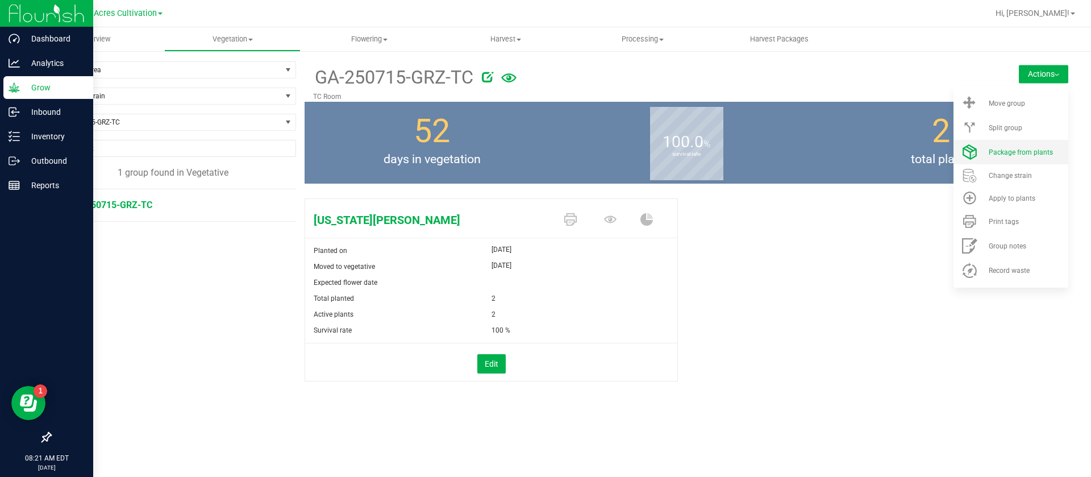
click at [1001, 148] on span "Package from plants" at bounding box center [1021, 152] width 64 height 8
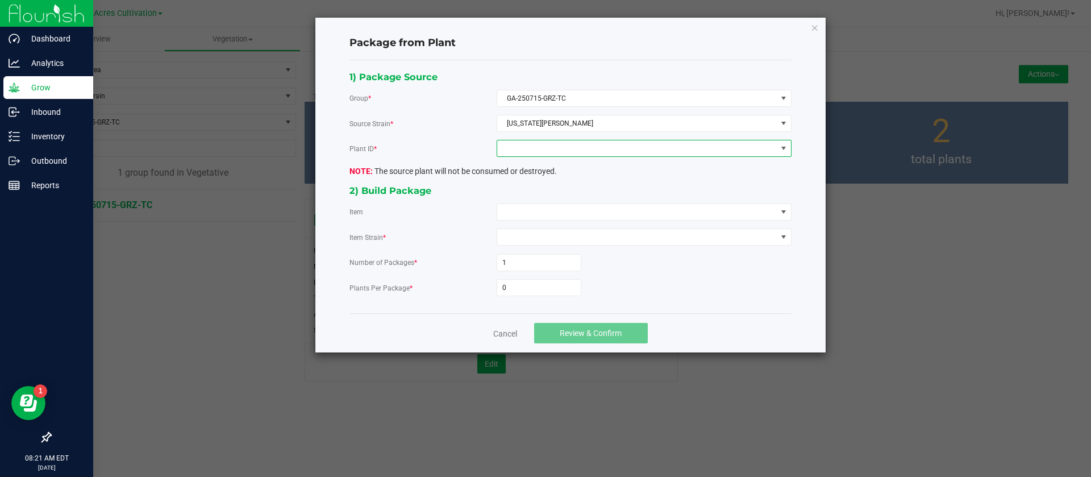
click at [597, 155] on span at bounding box center [637, 148] width 280 height 16
click at [553, 192] on li "4750312734142705" at bounding box center [644, 197] width 294 height 19
click at [528, 216] on span at bounding box center [637, 212] width 280 height 16
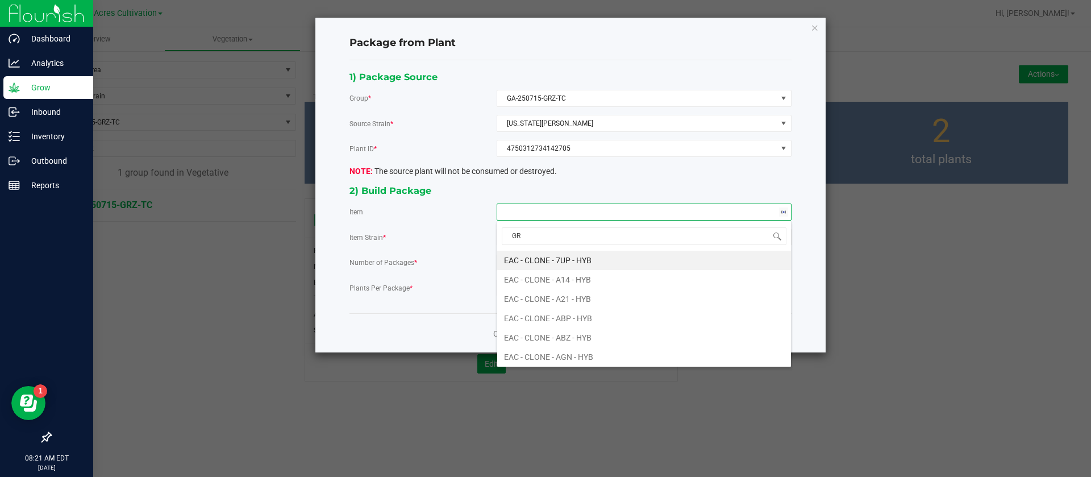
type input "GRZ"
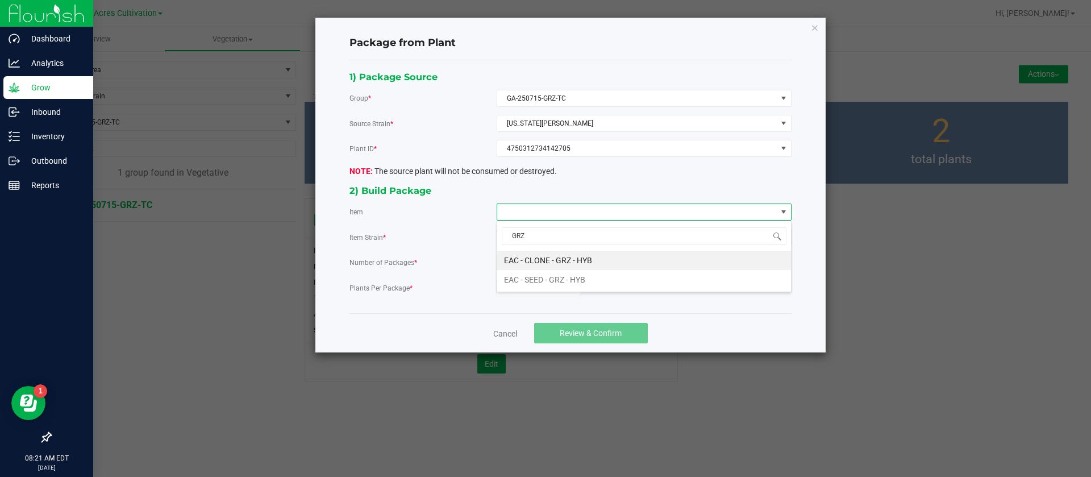
click at [584, 251] on HYB "EAC - CLONE - GRZ - HYB" at bounding box center [644, 260] width 294 height 19
click at [507, 291] on input "0" at bounding box center [539, 288] width 84 height 16
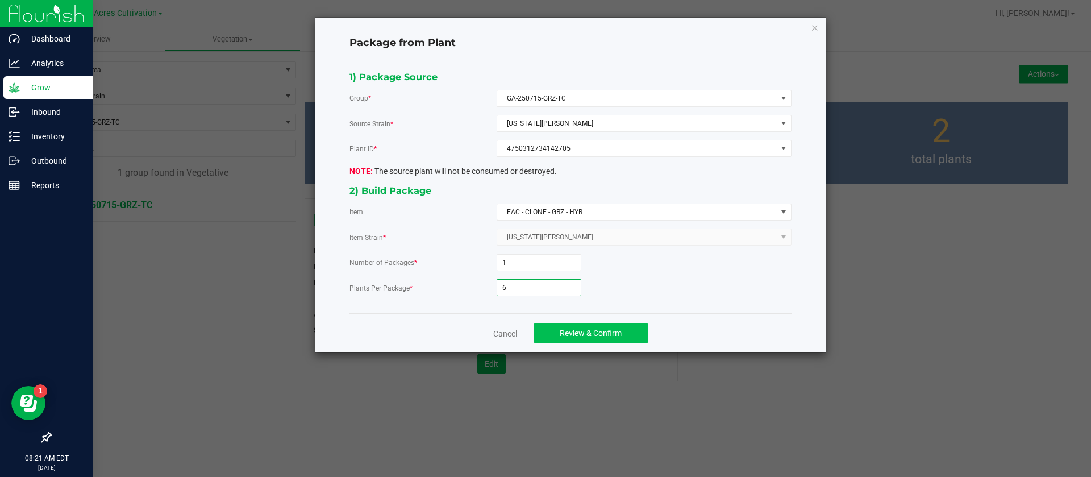
type input "6"
click at [572, 327] on button "Review & Confirm" at bounding box center [591, 333] width 114 height 20
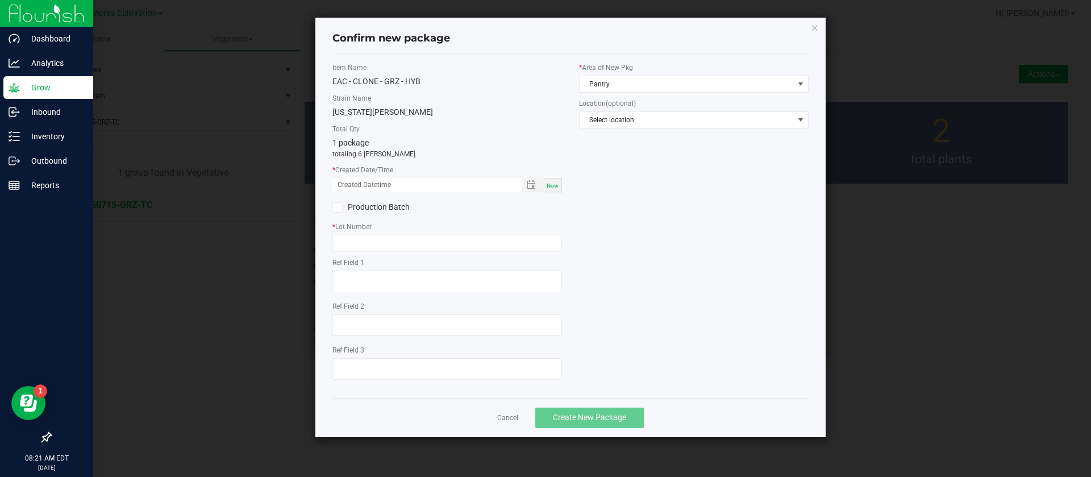
click at [548, 185] on span "Now" at bounding box center [553, 185] width 12 height 6
click at [355, 178] on input "[DATE] 08:21 AM" at bounding box center [420, 185] width 177 height 14
type input "[DATE] 08:21 AM"
click at [336, 238] on input "text" at bounding box center [447, 243] width 230 height 17
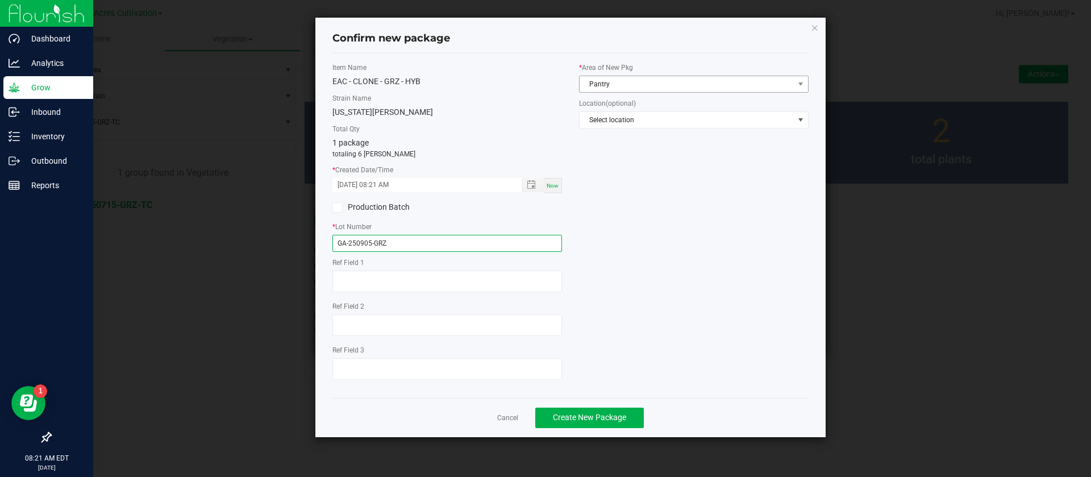
type input "GA-250905-GRZ"
click at [601, 79] on span "Pantry" at bounding box center [687, 84] width 214 height 16
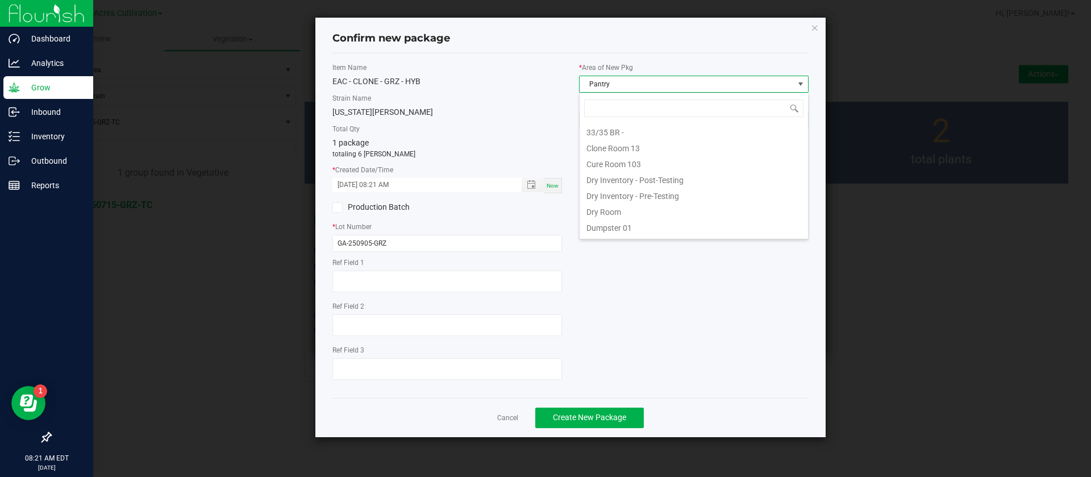
scroll to position [17, 230]
type input "TC"
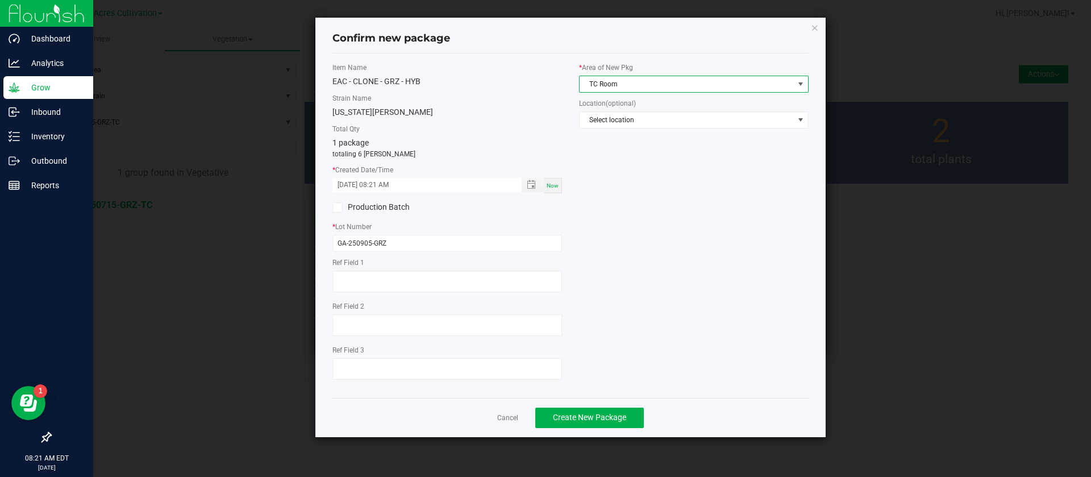
click at [734, 272] on div "Item Name EAC - CLONE - GRZ - HYB Strain Name [US_STATE][PERSON_NAME] Total Qty…" at bounding box center [570, 226] width 493 height 326
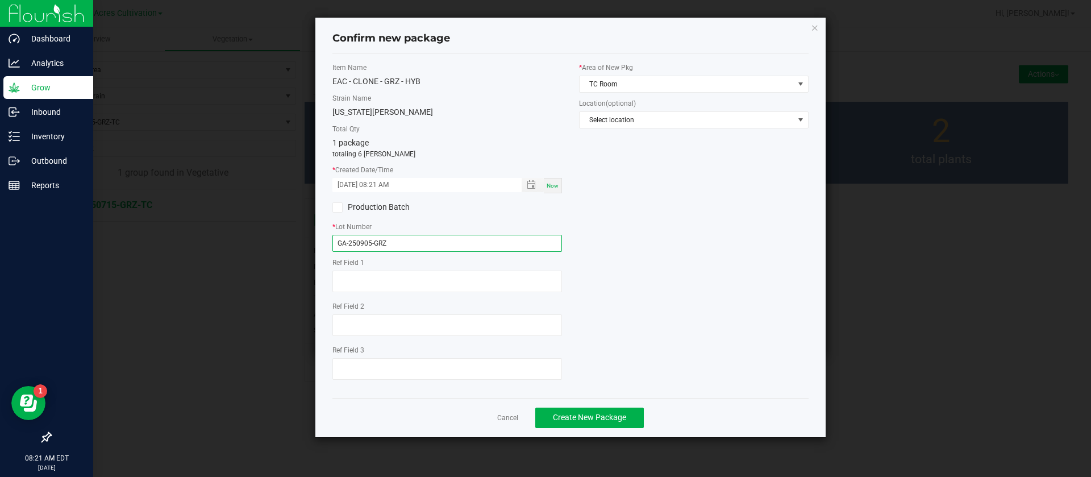
click at [482, 246] on input "GA-250905-GRZ" at bounding box center [447, 243] width 230 height 17
type input "GA-250905-GRZ-TC"
click at [667, 344] on div "Item Name EAC - CLONE - GRZ - HYB Strain Name [US_STATE][PERSON_NAME] Total Qty…" at bounding box center [570, 226] width 493 height 326
click at [570, 419] on span "Create New Package" at bounding box center [589, 417] width 73 height 9
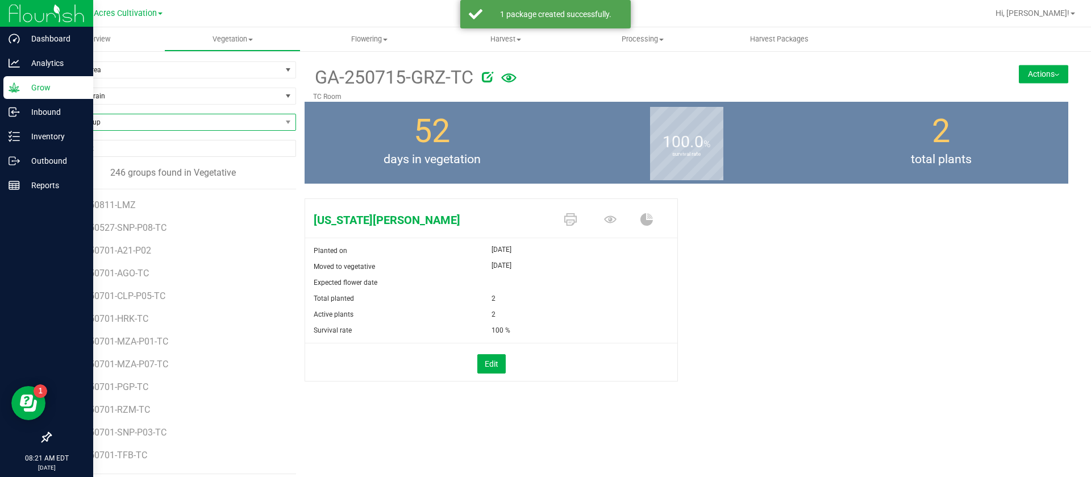
click at [142, 129] on span "Find a Group" at bounding box center [166, 122] width 231 height 16
type input "FFP"
click at [120, 165] on li "GA-250715-FFP-TC" at bounding box center [172, 169] width 242 height 16
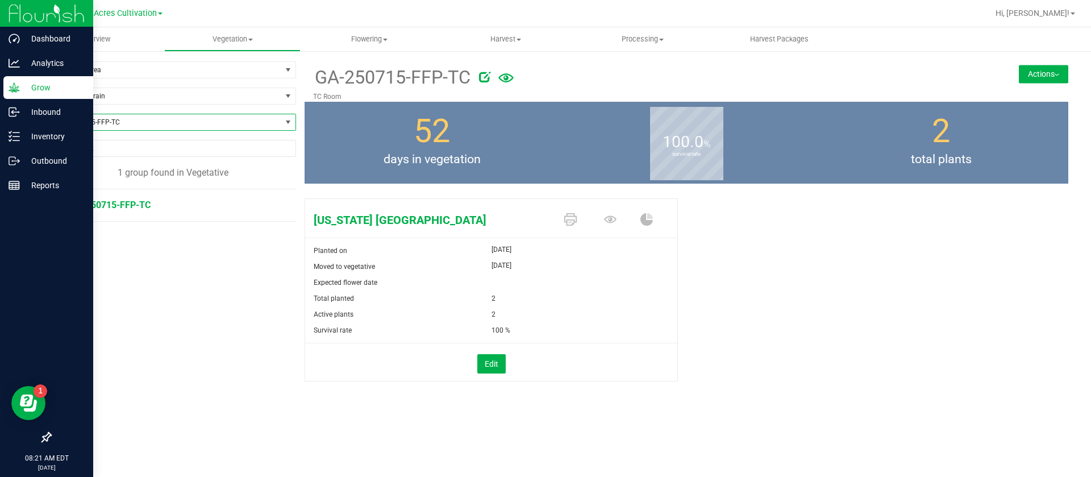
click at [1046, 64] on div "GA-250715-FFP-TC TC Room Actions Move group Split group" at bounding box center [687, 81] width 764 height 40
click at [1022, 73] on button "Actions" at bounding box center [1043, 74] width 49 height 18
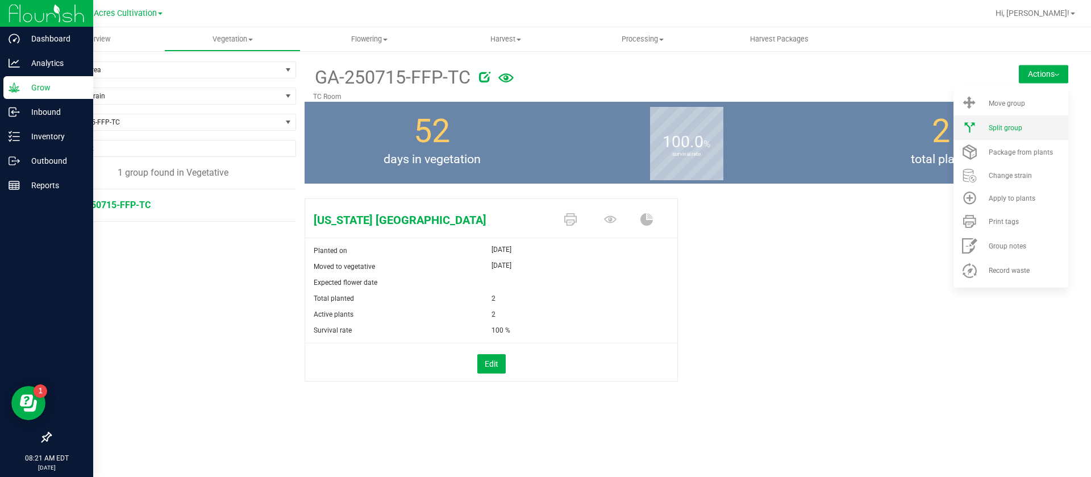
click at [1019, 139] on li "Split group" at bounding box center [1011, 127] width 115 height 24
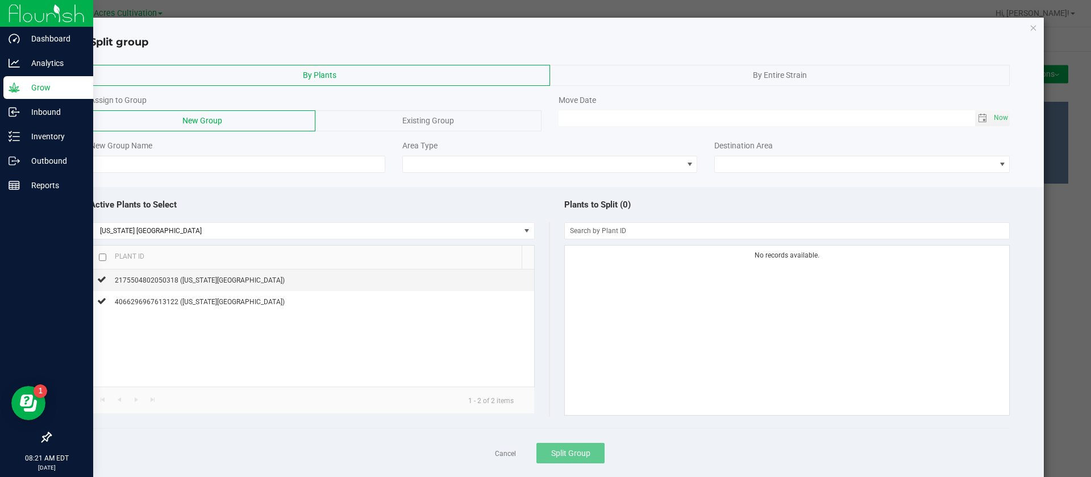
click at [1031, 27] on div "Split group" at bounding box center [550, 38] width 989 height 23
click at [1025, 27] on div "Split group" at bounding box center [550, 38] width 989 height 23
click at [1030, 27] on icon "button" at bounding box center [1034, 27] width 8 height 14
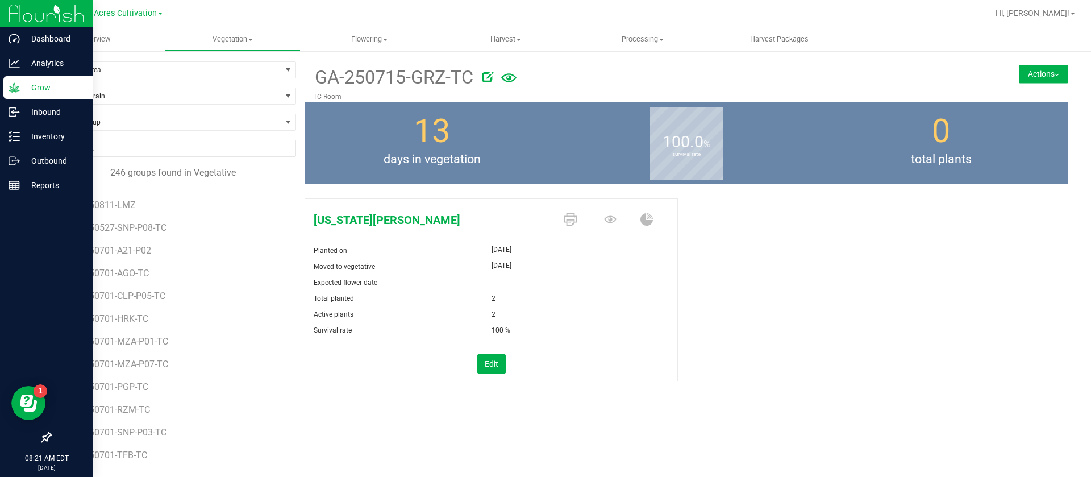
click at [1027, 67] on button "Actions" at bounding box center [1043, 74] width 49 height 18
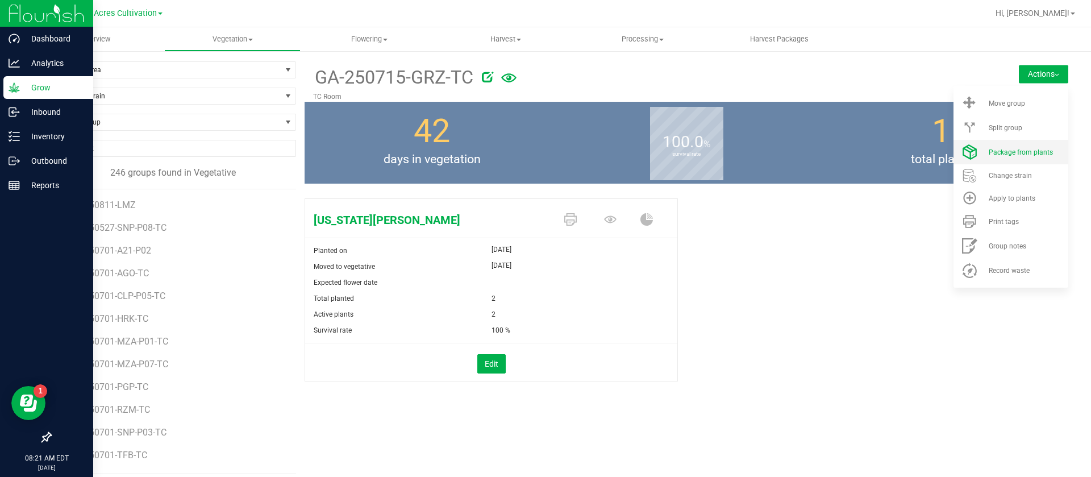
click at [1002, 152] on span "Package from plants" at bounding box center [1021, 152] width 64 height 8
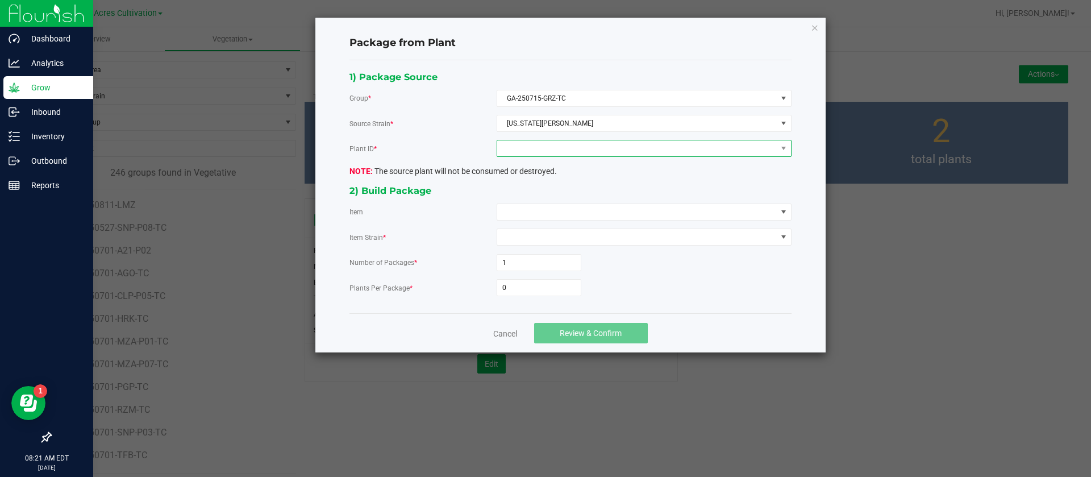
click at [549, 151] on span at bounding box center [637, 148] width 280 height 16
click at [543, 195] on li "4750312734142705" at bounding box center [644, 197] width 294 height 19
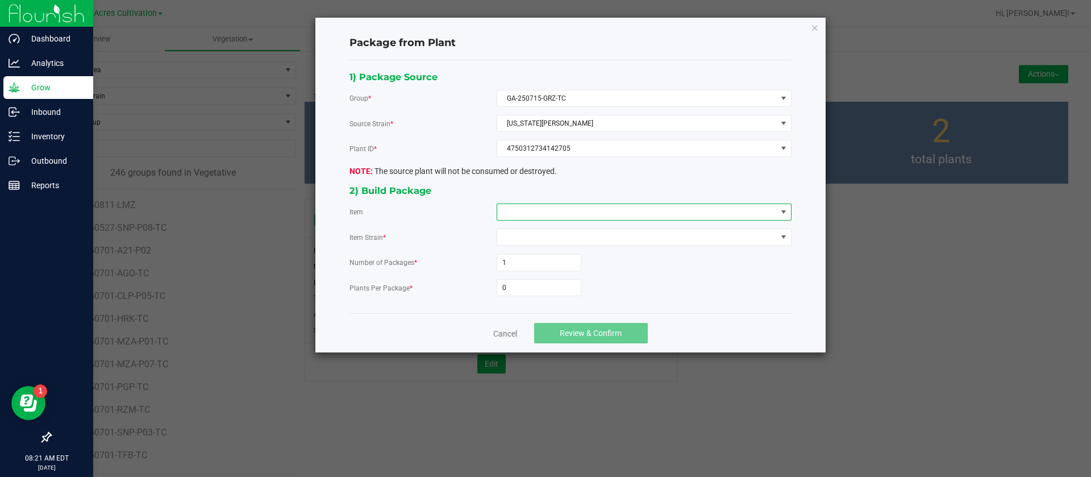
click at [531, 211] on span at bounding box center [637, 212] width 280 height 16
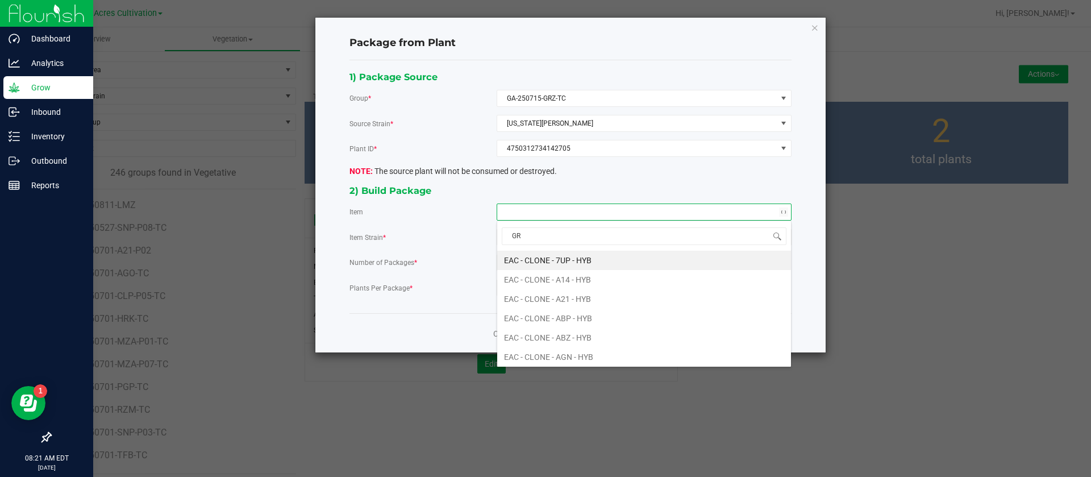
type input "GRZ"
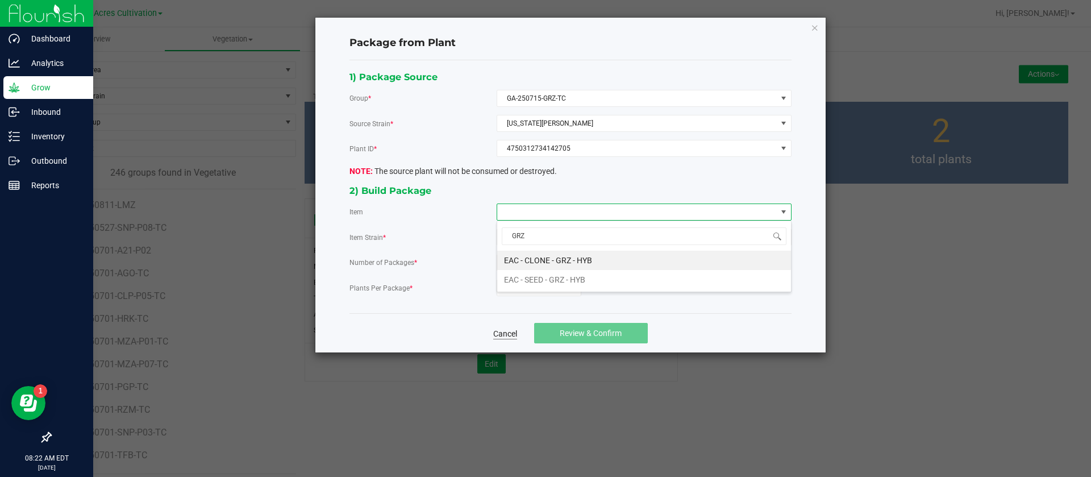
drag, startPoint x: 498, startPoint y: 326, endPoint x: 506, endPoint y: 330, distance: 9.4
click at [501, 327] on div "Cancel Review & Confirm" at bounding box center [570, 332] width 442 height 39
click at [506, 330] on link "Cancel" at bounding box center [505, 333] width 24 height 11
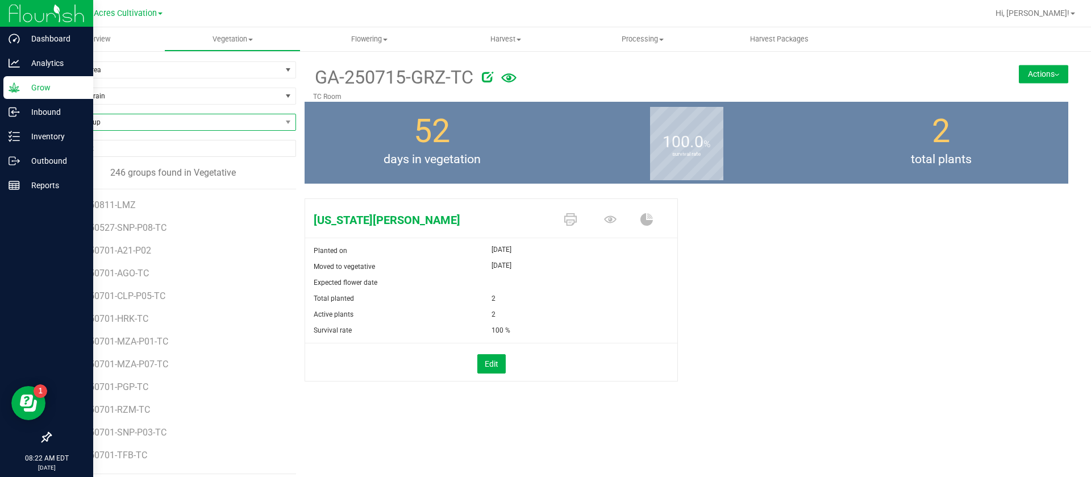
click at [88, 120] on span "Find a Group" at bounding box center [166, 122] width 231 height 16
type input "FFP"
click at [98, 169] on li "GA-250715-FFP-TC" at bounding box center [172, 169] width 242 height 16
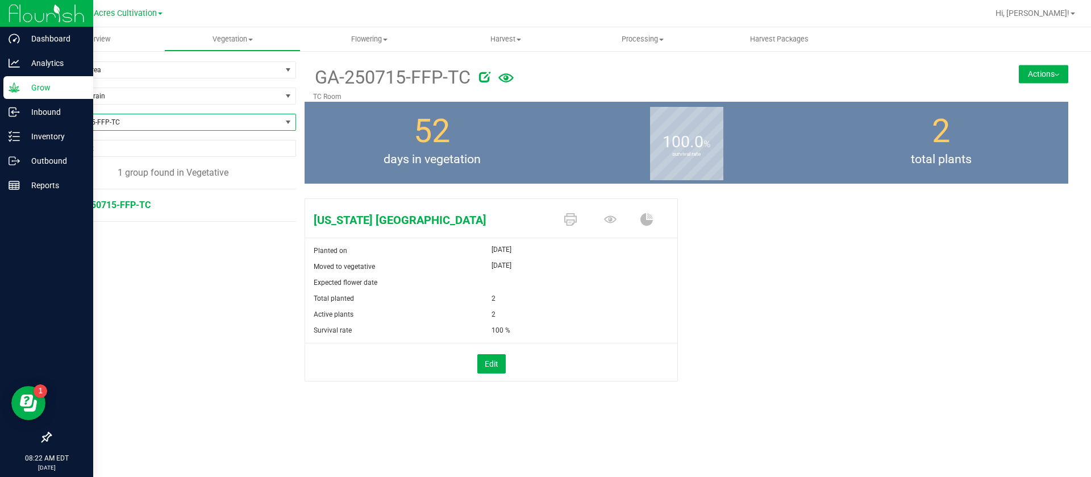
click at [1057, 86] on div "GA-250715-FFP-TC TC Room Actions Move group Split group" at bounding box center [687, 81] width 764 height 40
click at [1050, 75] on button "Actions" at bounding box center [1043, 74] width 49 height 18
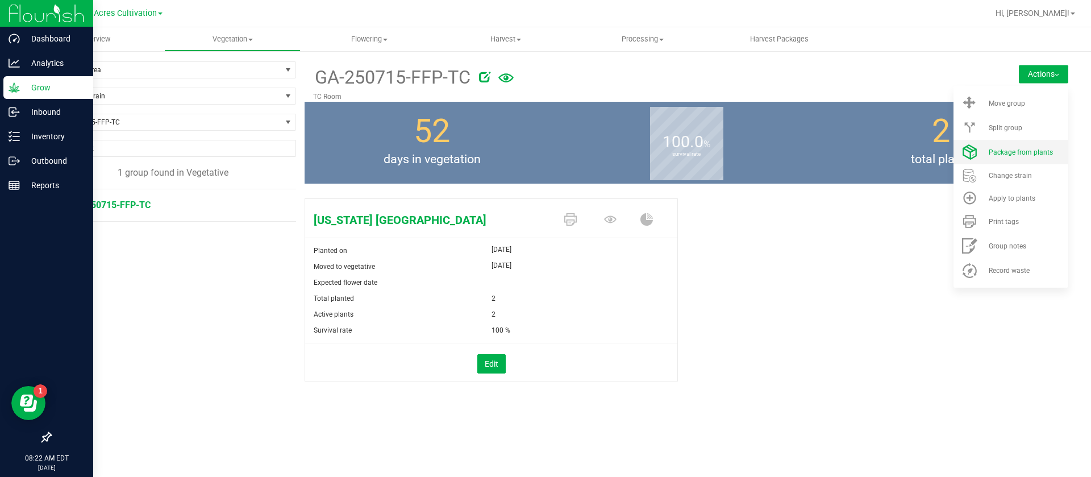
click at [1035, 154] on span "Package from plants" at bounding box center [1021, 152] width 64 height 8
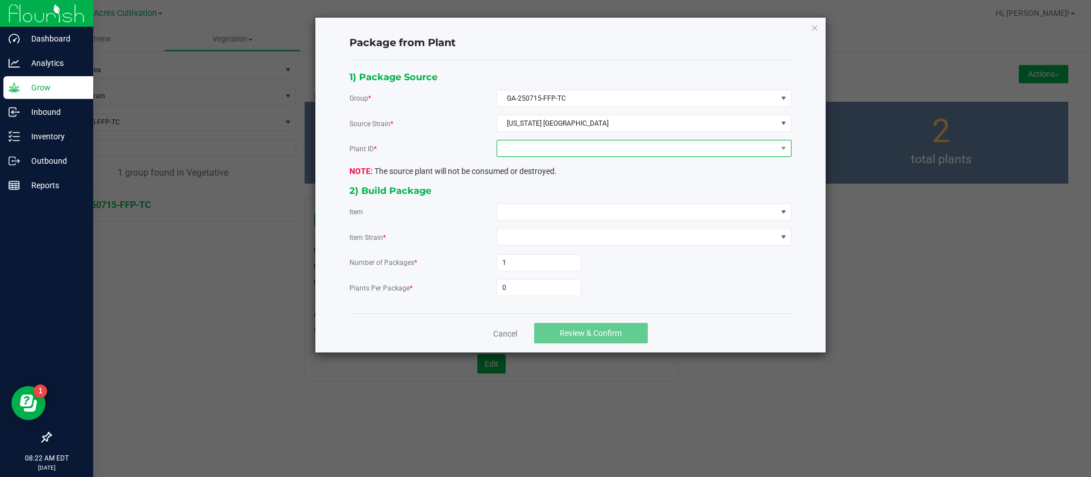
click at [577, 148] on span at bounding box center [637, 148] width 280 height 16
click at [553, 189] on li "2175504802050318" at bounding box center [644, 197] width 294 height 19
click at [542, 199] on div "1) Package Source Group * GA-250715-FFP-TC Source Strain * [US_STATE][GEOGRAPHI…" at bounding box center [570, 186] width 459 height 235
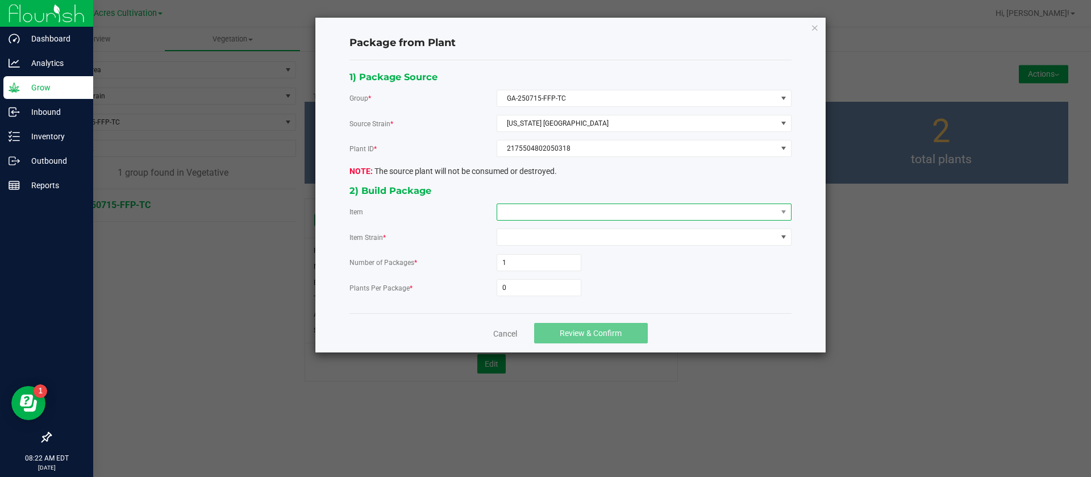
click at [536, 205] on span at bounding box center [637, 212] width 280 height 16
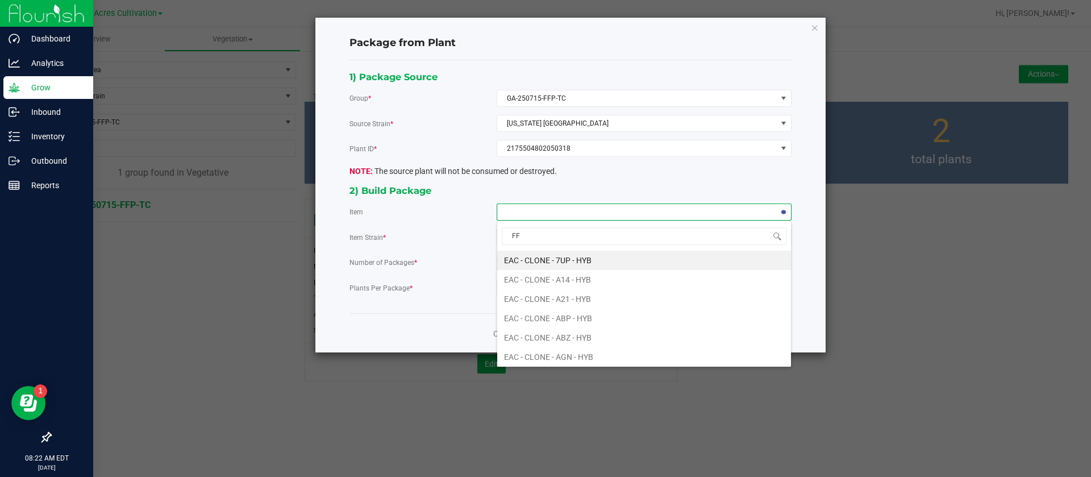
type input "FFP"
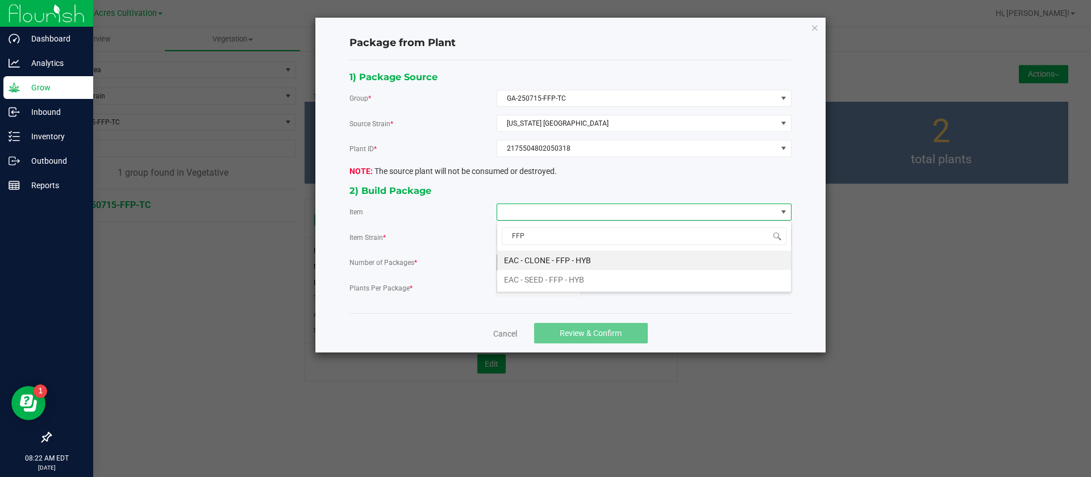
click at [557, 253] on HYB "EAC - CLONE - FFP - HYB" at bounding box center [644, 260] width 294 height 19
click at [518, 286] on input "0" at bounding box center [539, 288] width 84 height 16
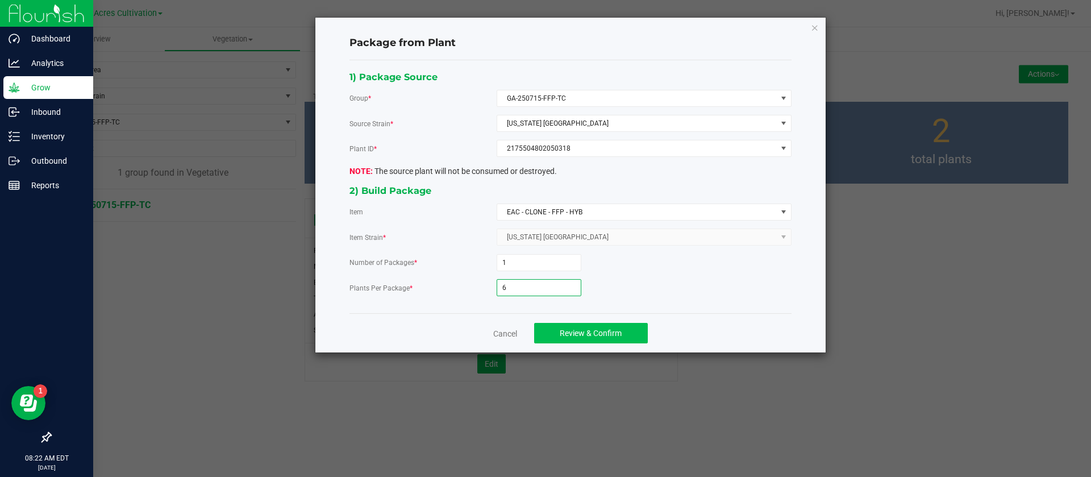
type input "6"
click at [589, 338] on span "Review & Confirm" at bounding box center [591, 332] width 62 height 9
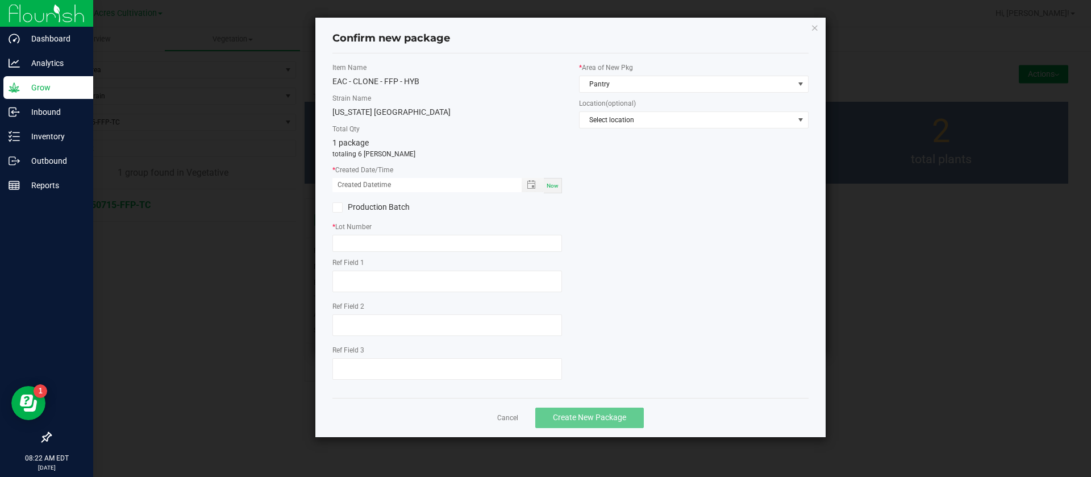
click at [555, 184] on span "Now" at bounding box center [553, 185] width 12 height 6
click at [348, 184] on input "[DATE] 08:22 AM" at bounding box center [420, 185] width 177 height 14
type input "[DATE] 08:22 AM"
click at [352, 238] on input "text" at bounding box center [447, 243] width 230 height 17
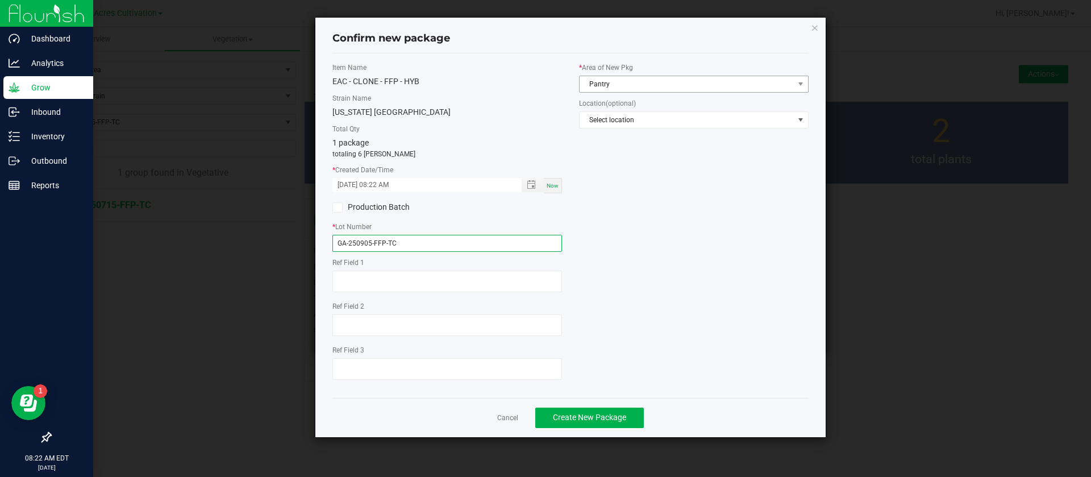
type input "GA-250905-FFP-TC"
click at [618, 84] on span "Pantry" at bounding box center [687, 84] width 214 height 16
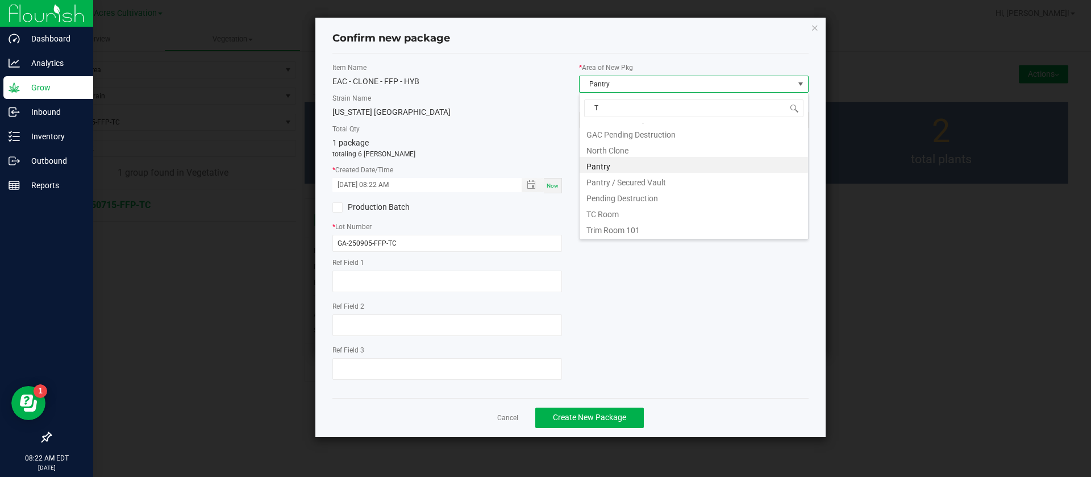
scroll to position [77, 0]
type input "TC"
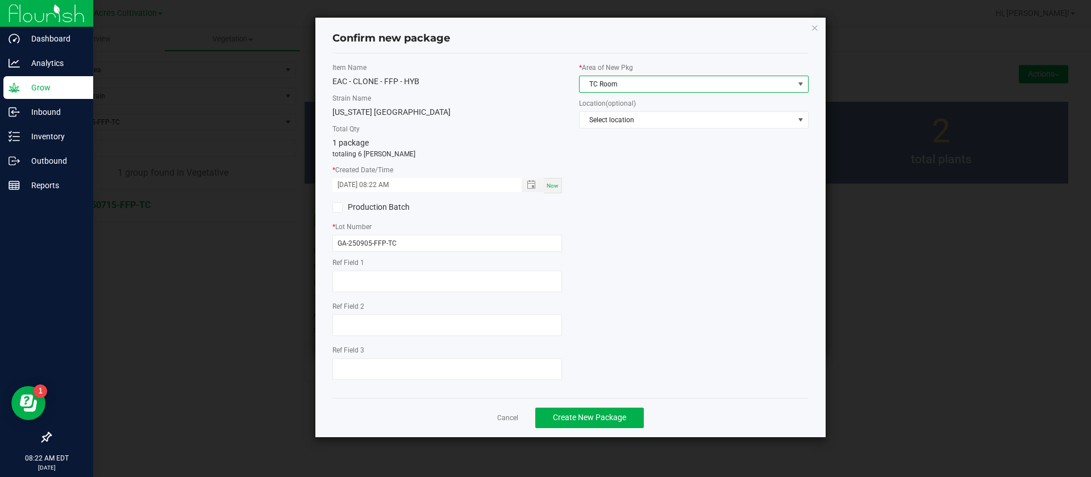
drag, startPoint x: 685, startPoint y: 267, endPoint x: 692, endPoint y: 270, distance: 8.1
click at [686, 267] on div "Item Name EAC - CLONE - FFP - HYB Strain Name [US_STATE] [GEOGRAPHIC_DATA] Tota…" at bounding box center [570, 226] width 493 height 326
click at [592, 411] on button "Create New Package" at bounding box center [589, 417] width 109 height 20
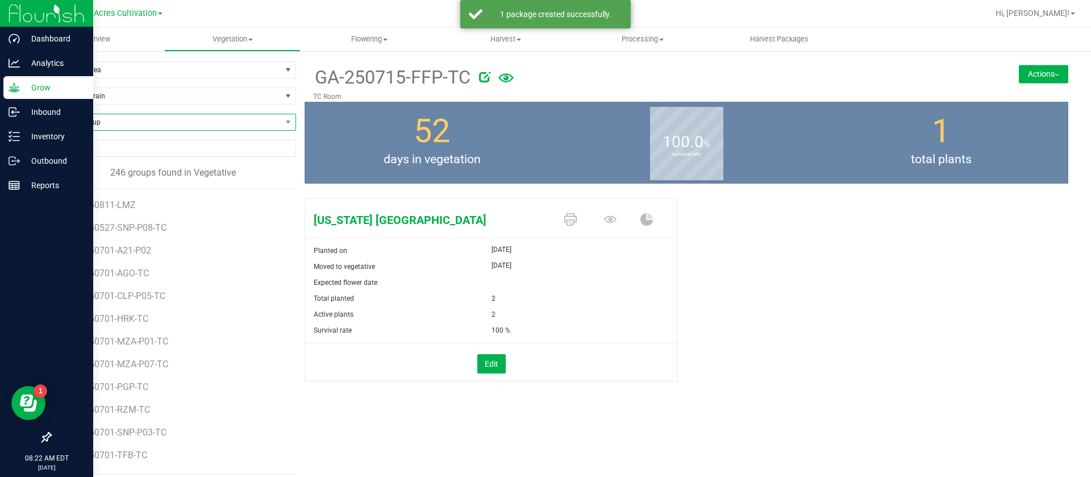
click at [73, 119] on span "Find a Group" at bounding box center [166, 122] width 231 height 16
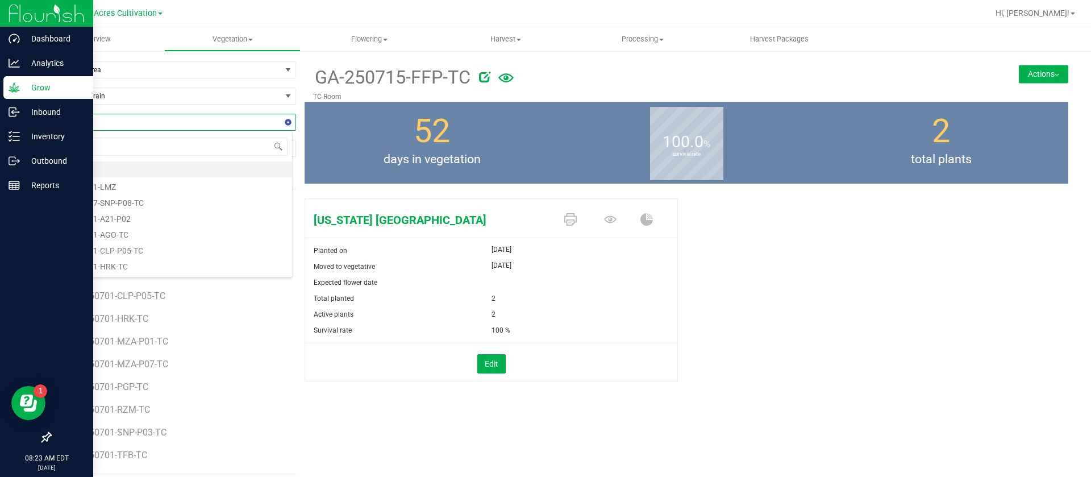
type input "YMY"
click at [132, 168] on li "GA-250715-YMY-TC" at bounding box center [172, 169] width 242 height 16
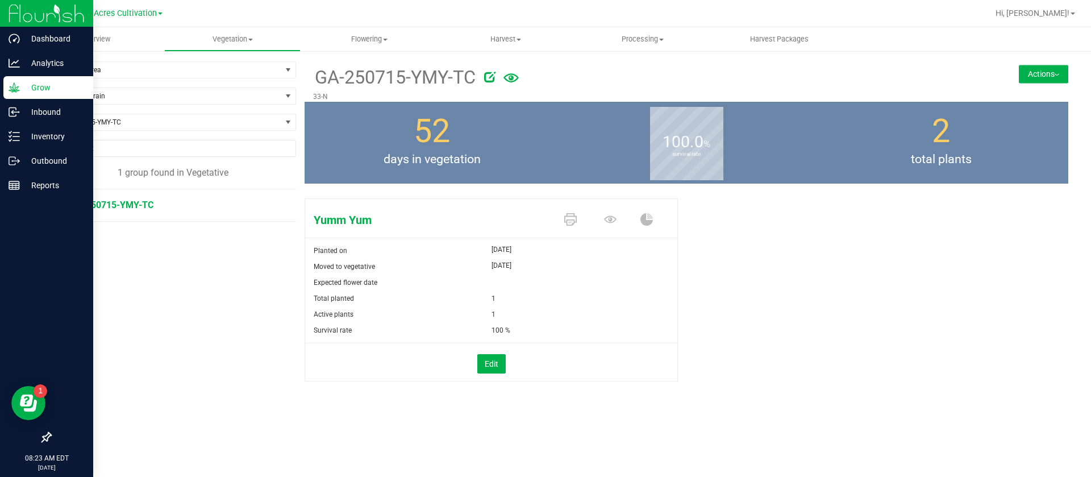
click at [1036, 73] on button "Actions" at bounding box center [1043, 74] width 49 height 18
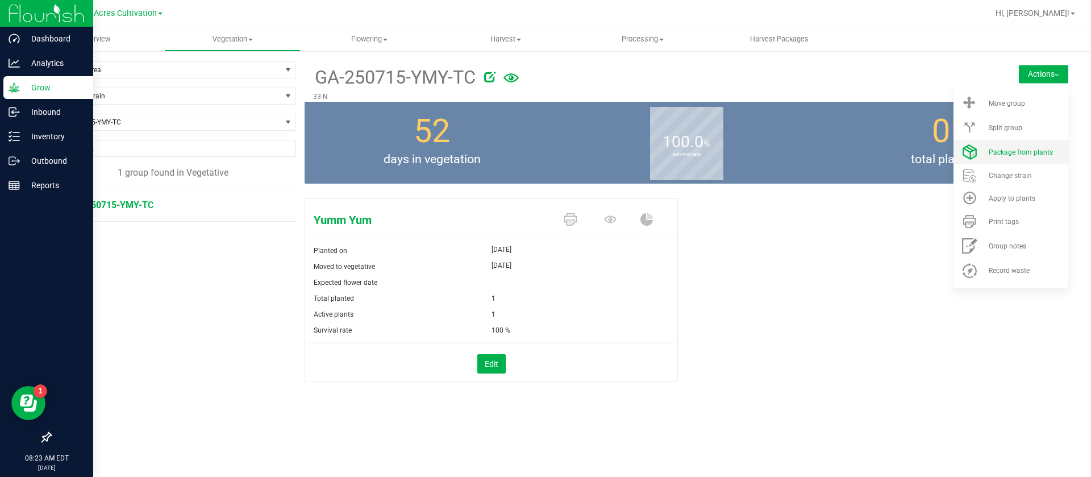
click at [1022, 149] on span "Package from plants" at bounding box center [1021, 152] width 64 height 8
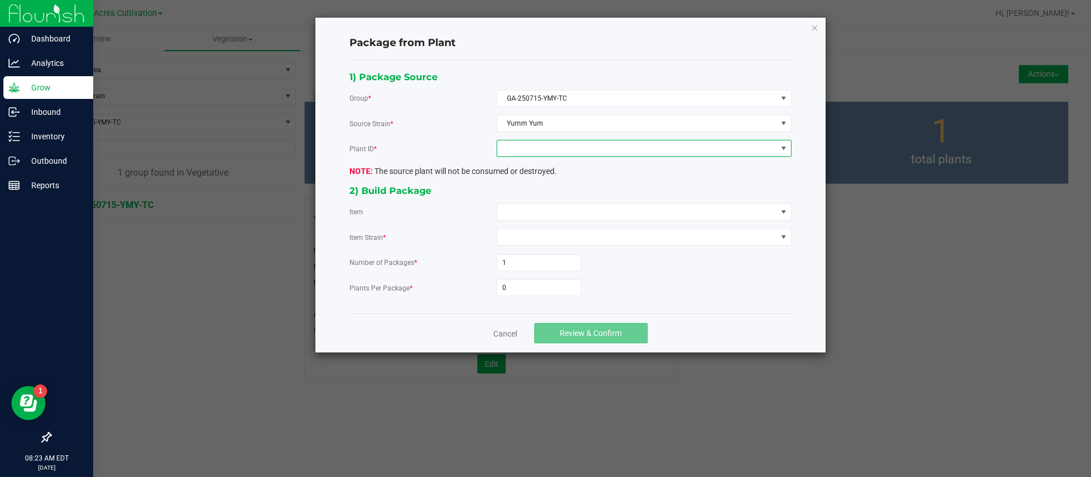
click at [585, 144] on span at bounding box center [637, 148] width 280 height 16
click at [554, 199] on li "4221733478129218" at bounding box center [644, 197] width 294 height 19
click at [540, 206] on span at bounding box center [637, 212] width 280 height 16
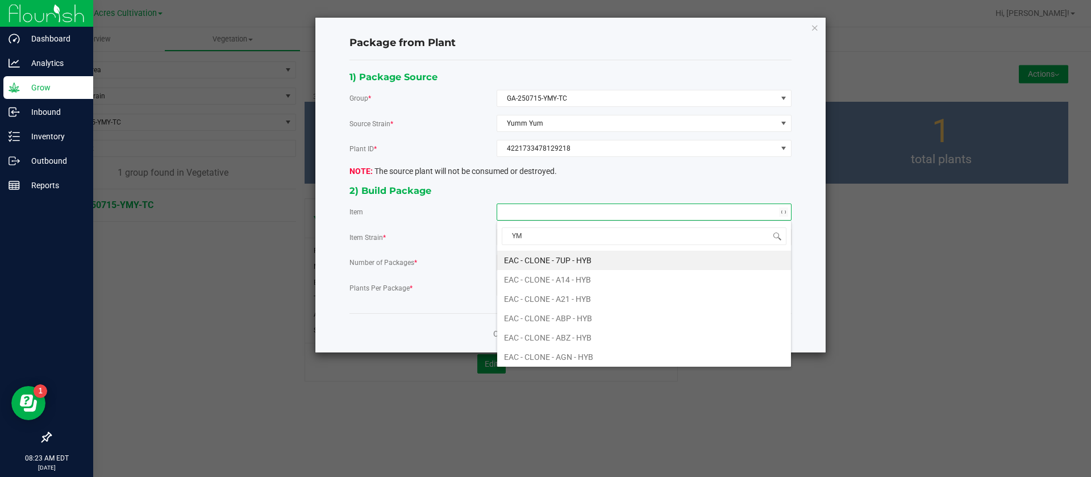
type input "YMY"
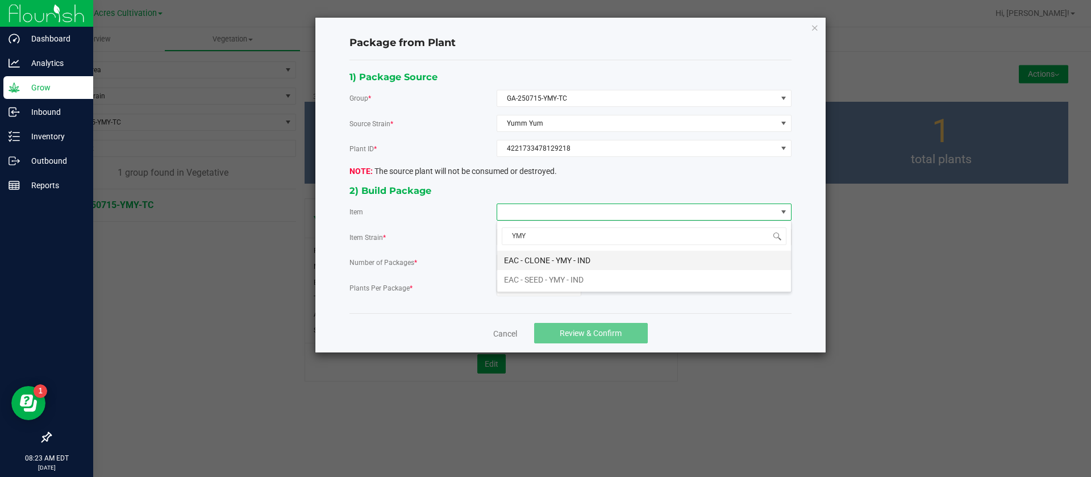
click at [568, 261] on IND "EAC - CLONE - YMY - IND" at bounding box center [644, 260] width 294 height 19
click at [511, 293] on input "0" at bounding box center [539, 288] width 84 height 16
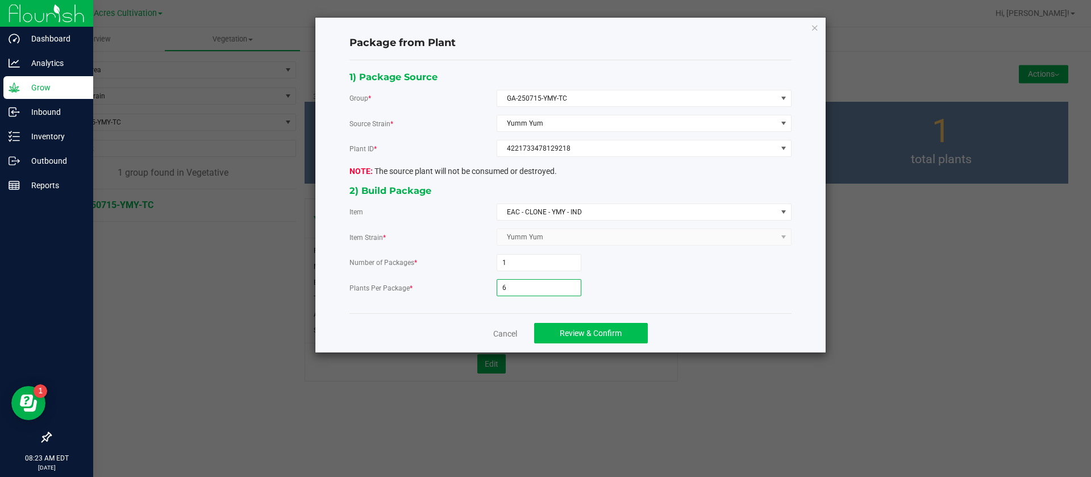
type input "6"
click at [543, 336] on button "Review & Confirm" at bounding box center [591, 333] width 114 height 20
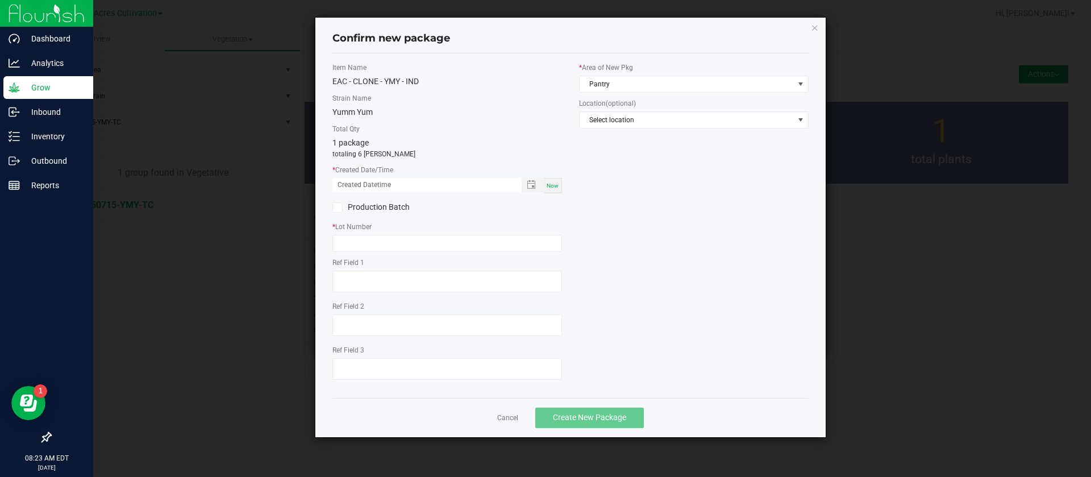
click at [557, 186] on span "Now" at bounding box center [553, 185] width 12 height 6
click at [371, 233] on div "* Lot Number" at bounding box center [447, 237] width 230 height 30
click at [352, 176] on div "* Created Date/Time [DATE] 08:23 AM Now" at bounding box center [447, 179] width 230 height 28
click at [352, 183] on input "[DATE] 08:23 AM" at bounding box center [420, 185] width 177 height 14
type input "[DATE] 08:23 AM"
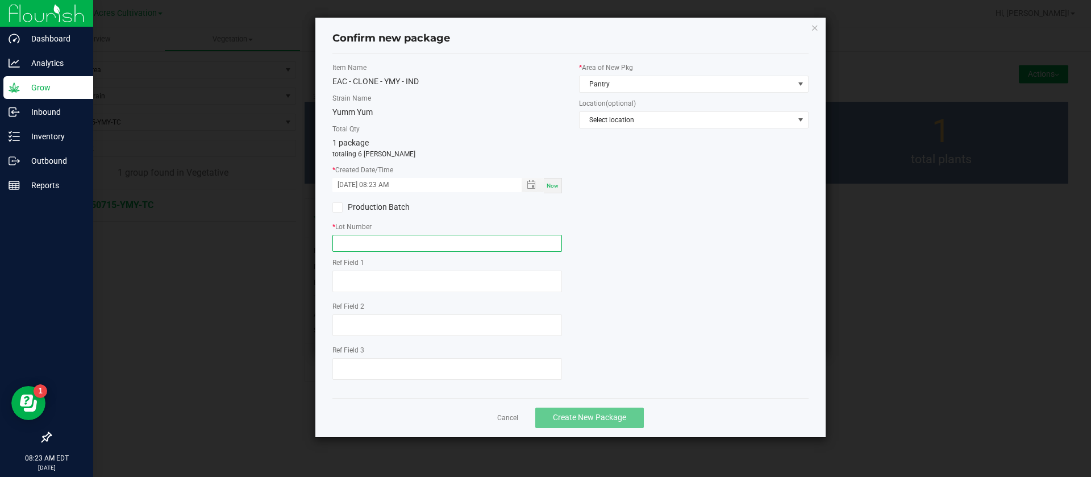
click at [361, 247] on input "text" at bounding box center [447, 243] width 230 height 17
type input "GA-250905-YMY-TC"
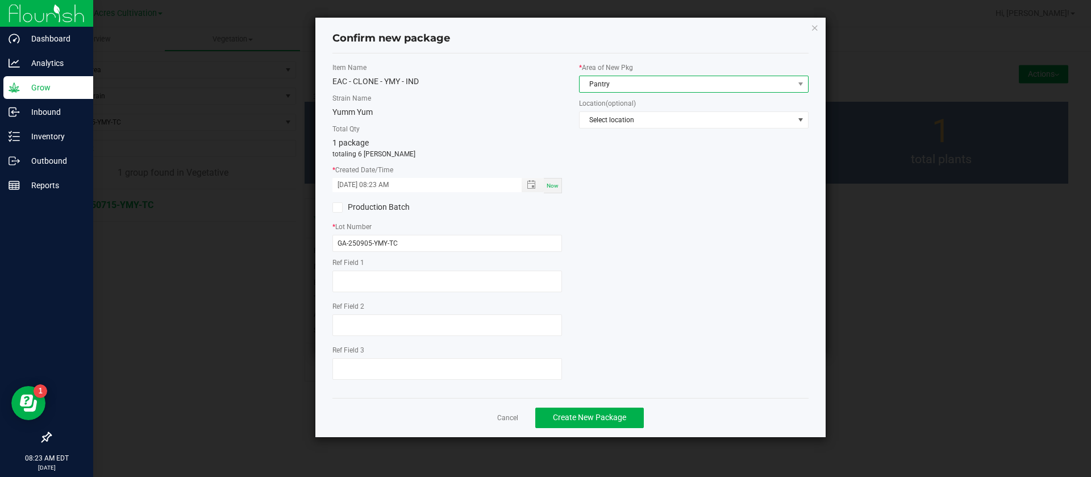
click at [674, 78] on span "Pantry" at bounding box center [687, 84] width 214 height 16
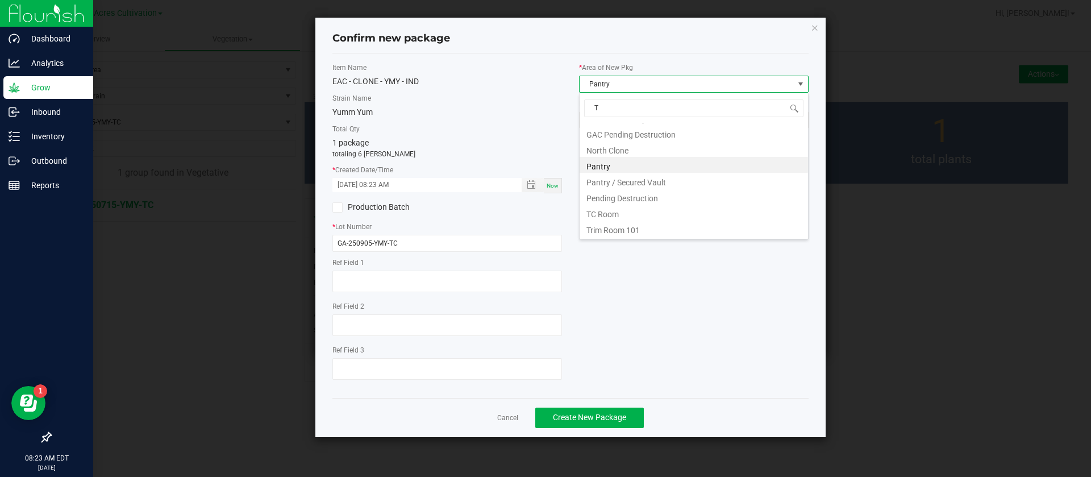
scroll to position [0, 0]
type input "TC"
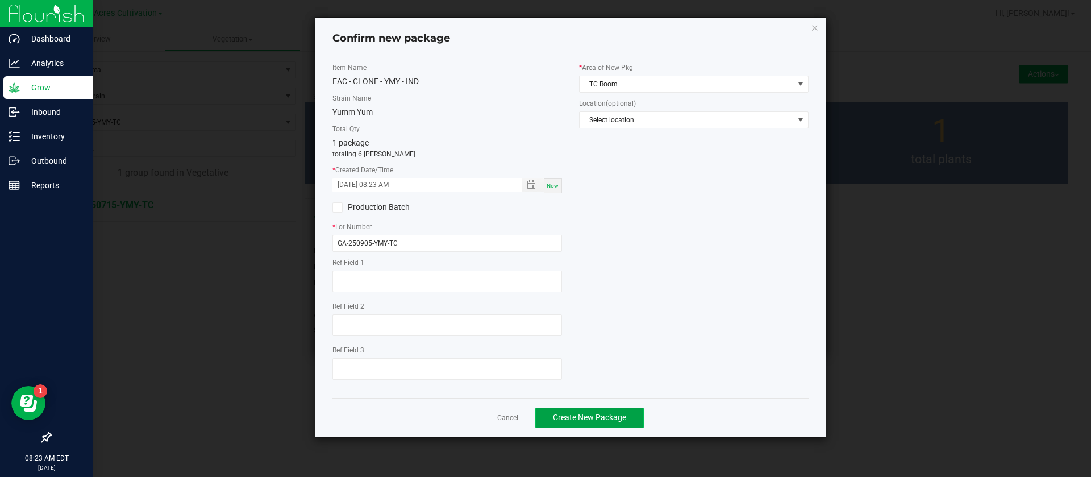
click at [580, 417] on span "Create New Package" at bounding box center [589, 417] width 73 height 9
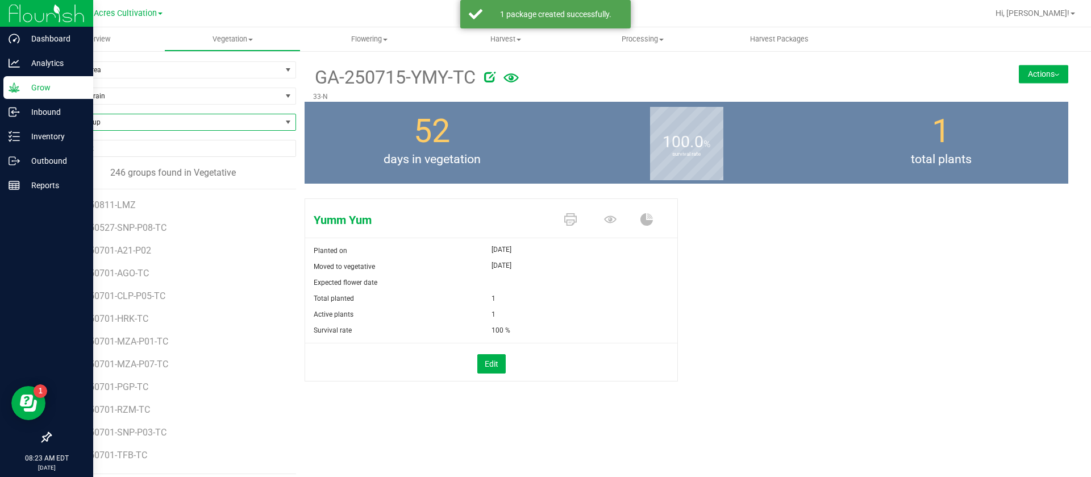
click at [124, 115] on span "Find a Group" at bounding box center [166, 122] width 231 height 16
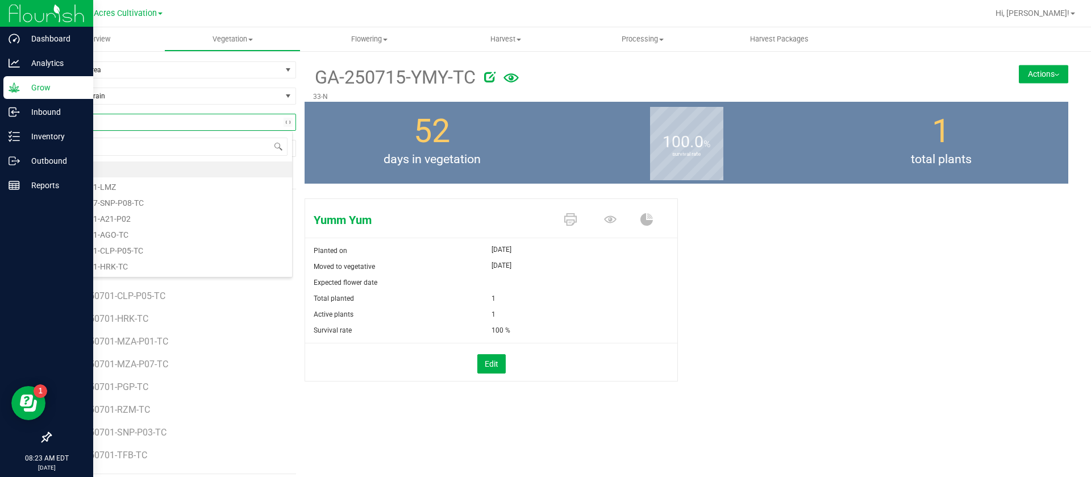
type input "LMN"
click at [145, 170] on li "GA-250715-LMN-TC" at bounding box center [172, 169] width 242 height 16
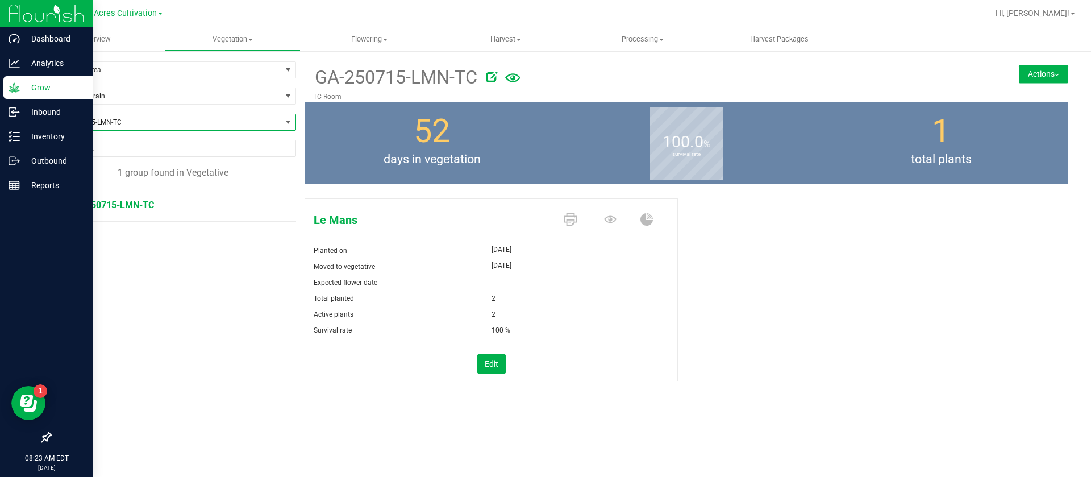
click at [1056, 70] on button "Actions" at bounding box center [1043, 74] width 49 height 18
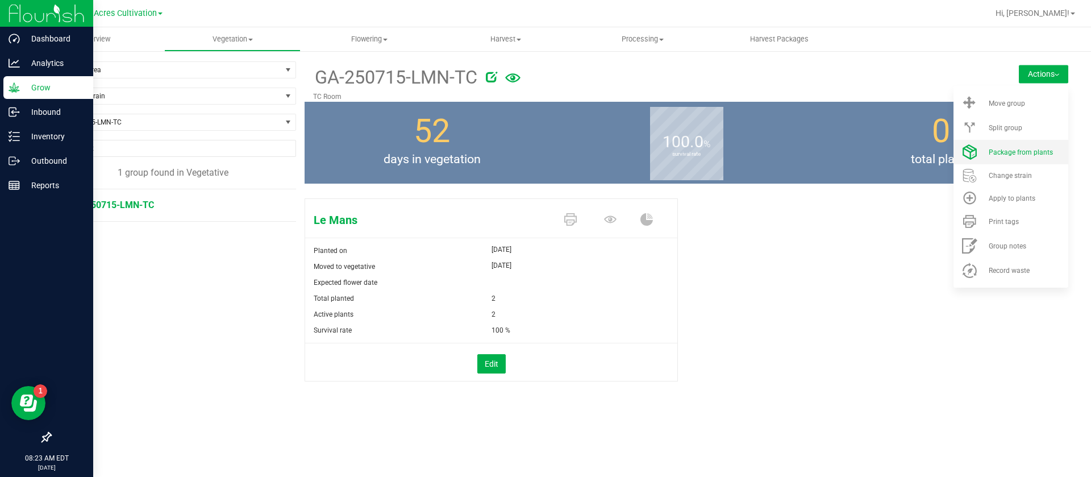
click at [1025, 148] on span "Package from plants" at bounding box center [1021, 152] width 64 height 8
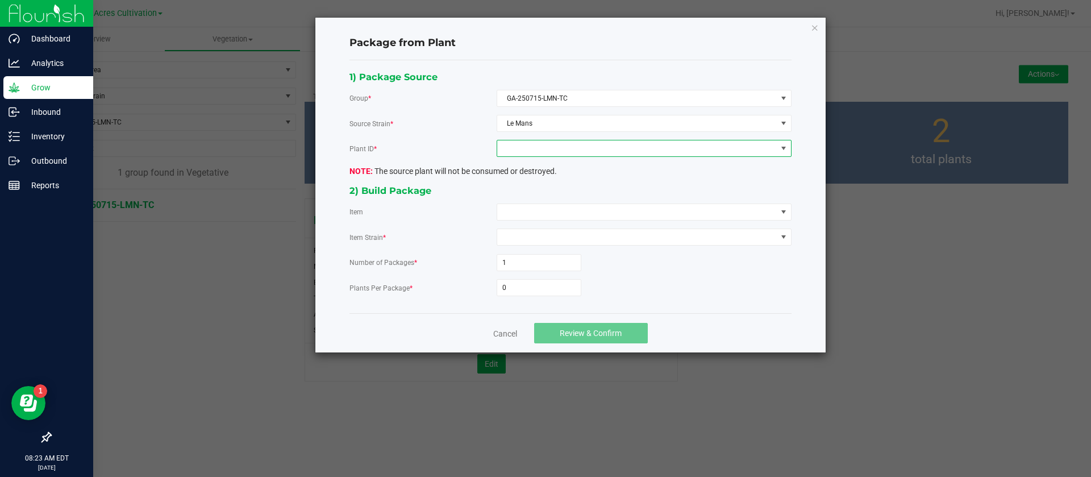
click at [567, 144] on span at bounding box center [637, 148] width 280 height 16
click at [550, 201] on li "0014980463631451" at bounding box center [644, 197] width 294 height 19
click at [542, 210] on span at bounding box center [637, 212] width 280 height 16
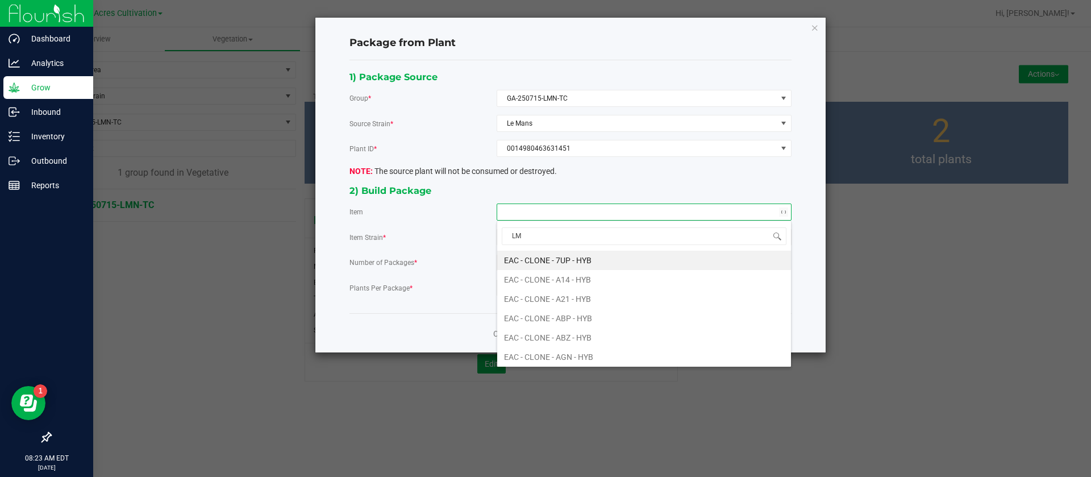
type input "LMN"
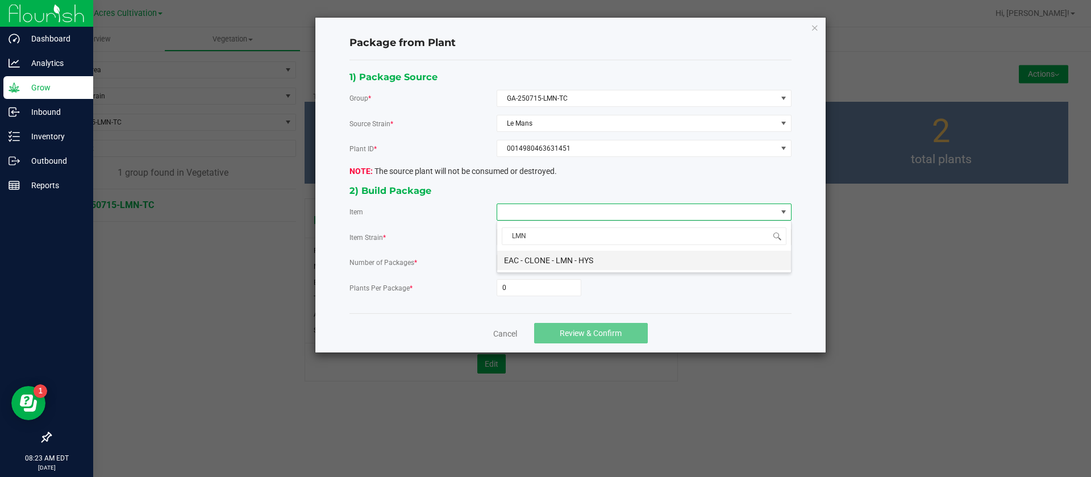
click at [580, 260] on HYS "EAC - CLONE - LMN - HYS" at bounding box center [644, 260] width 294 height 19
click at [527, 280] on input "0" at bounding box center [539, 288] width 84 height 16
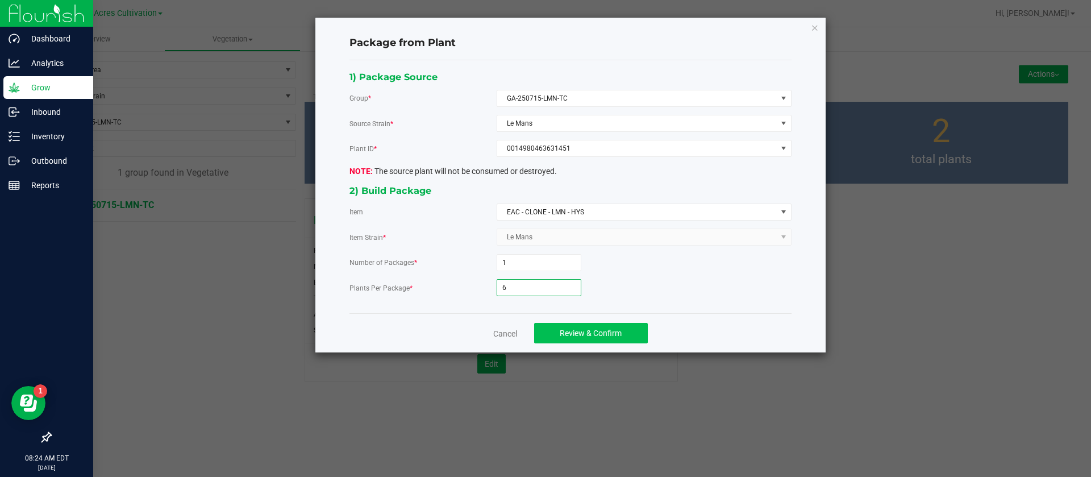
type input "6"
click at [596, 324] on button "Review & Confirm" at bounding box center [591, 333] width 114 height 20
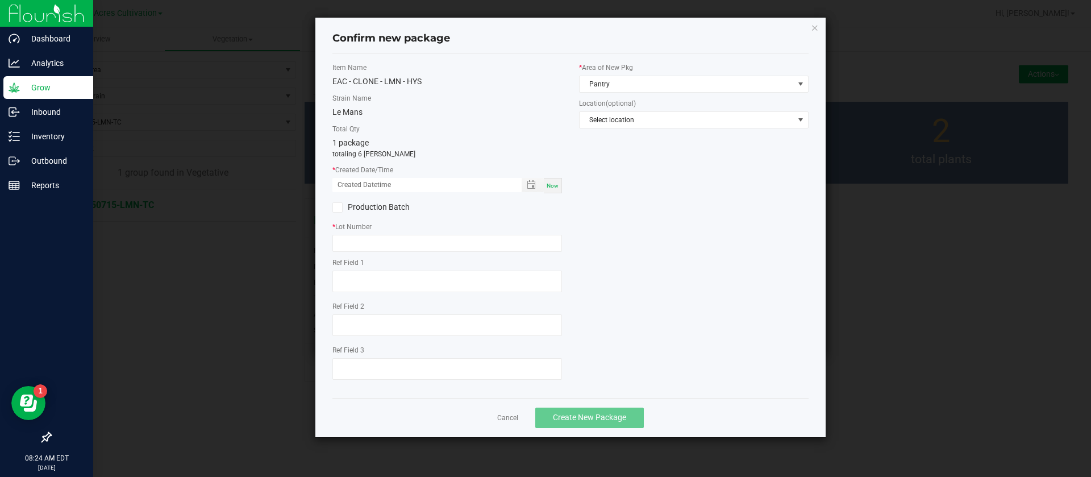
click at [550, 186] on span "Now" at bounding box center [553, 185] width 12 height 6
click at [349, 189] on input "[DATE] 08:24 AM" at bounding box center [420, 185] width 177 height 14
type input "[DATE] 08:24 AM"
click at [357, 239] on input "text" at bounding box center [447, 243] width 230 height 17
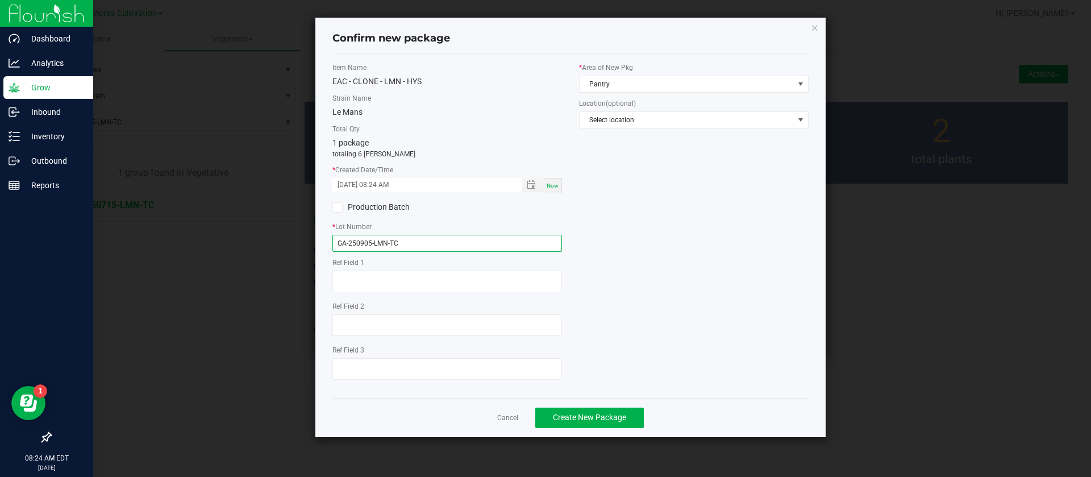
type input "GA-250905-LMN-TC"
click at [623, 72] on label "* Area of New Pkg" at bounding box center [694, 68] width 230 height 10
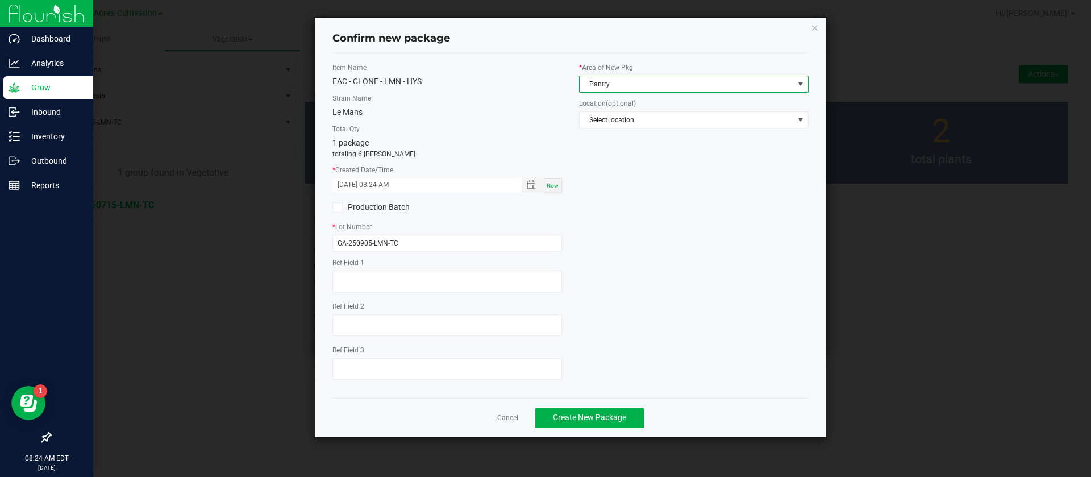
click at [622, 81] on span "Pantry" at bounding box center [687, 84] width 214 height 16
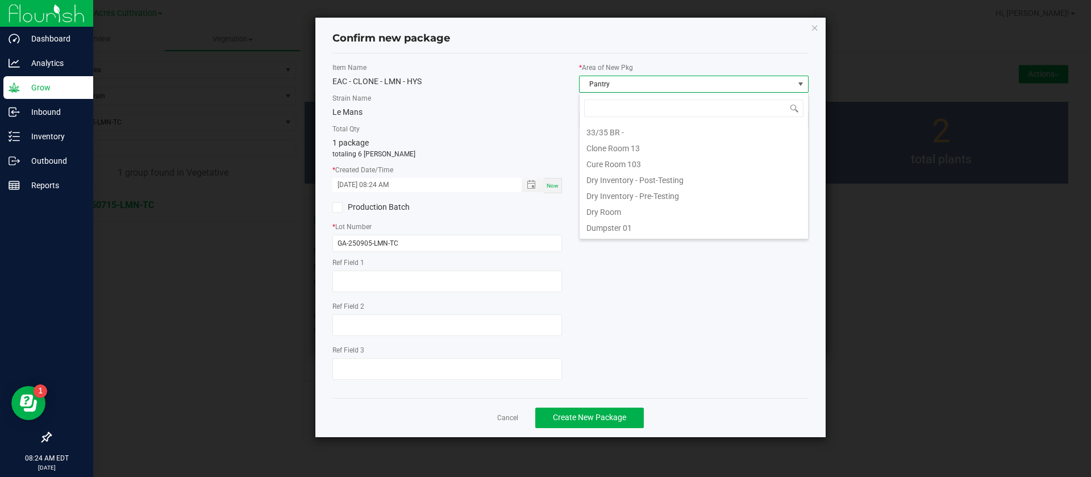
scroll to position [17, 230]
type input "TC"
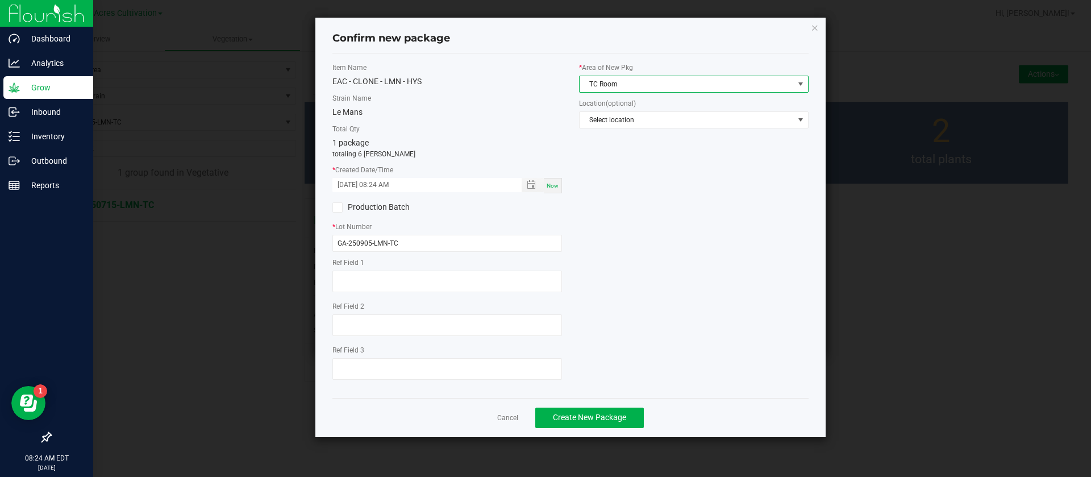
click at [643, 214] on div "Item Name EAC - CLONE - LMN - HYS Strain Name Le Mans Total Qty 1 package total…" at bounding box center [570, 226] width 493 height 326
click at [585, 411] on button "Create New Package" at bounding box center [589, 417] width 109 height 20
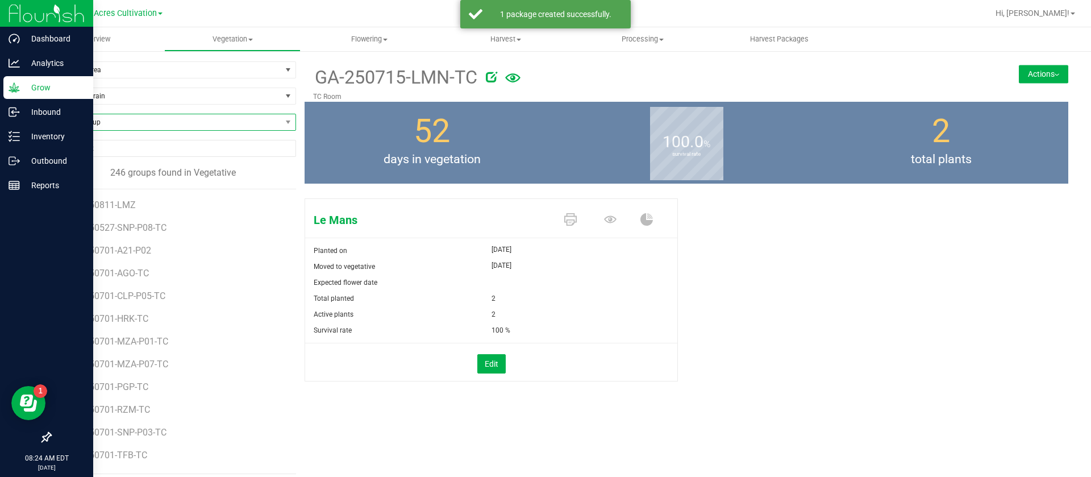
click at [97, 118] on span "Find a Group" at bounding box center [166, 122] width 231 height 16
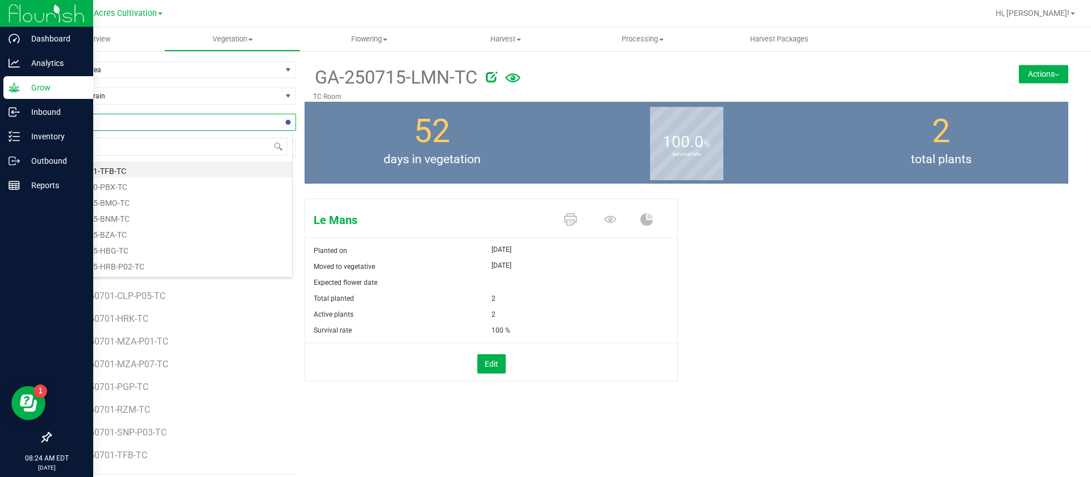
type input "BNM"
click at [106, 167] on li "GA-250715-BNM-TC" at bounding box center [172, 169] width 242 height 16
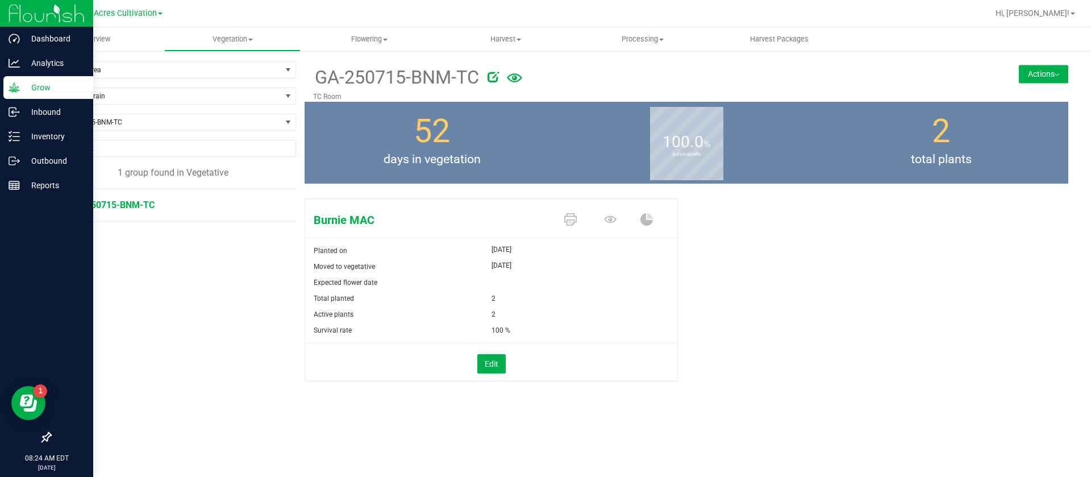
click at [1043, 72] on button "Actions" at bounding box center [1043, 74] width 49 height 18
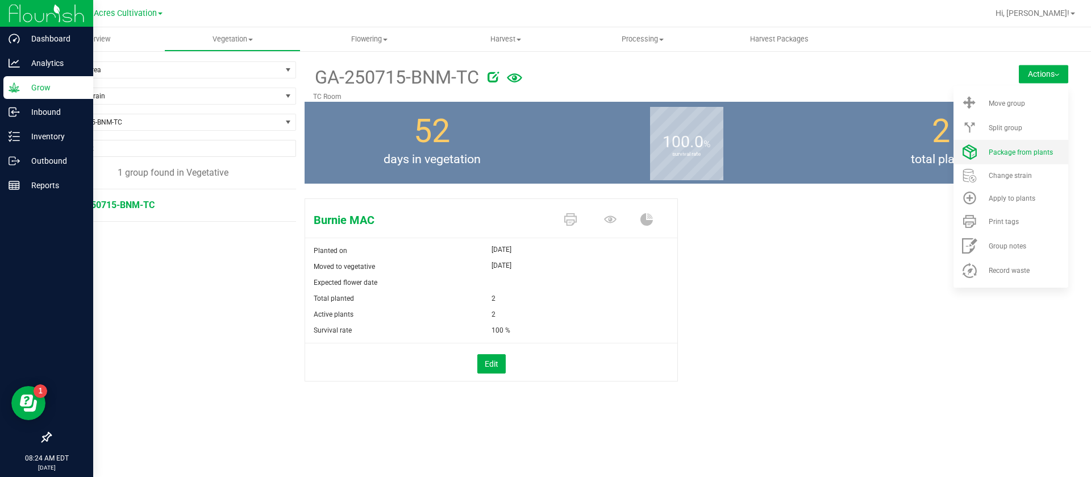
click at [1019, 147] on li "Package from plants" at bounding box center [1011, 152] width 115 height 24
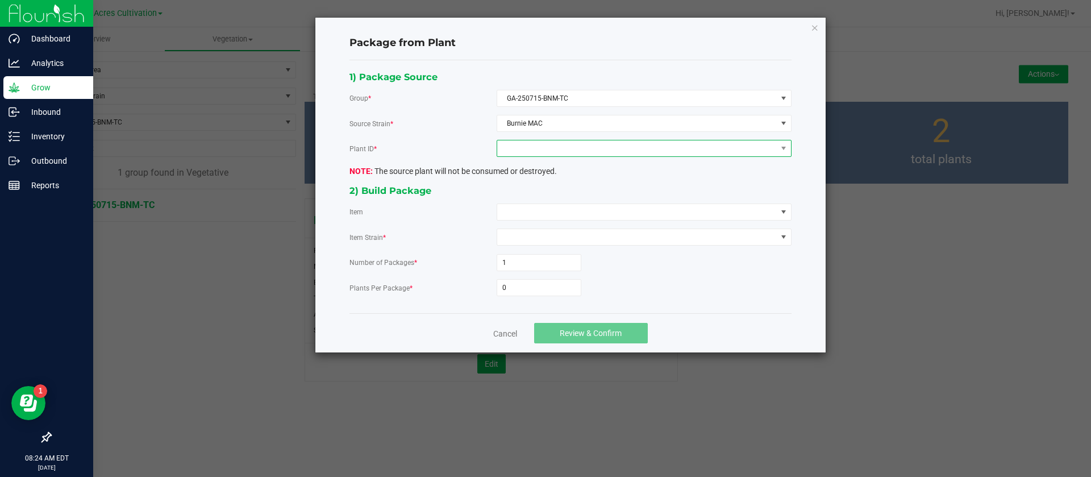
click at [577, 147] on span at bounding box center [637, 148] width 280 height 16
click at [534, 188] on li "2033608798294800" at bounding box center [644, 197] width 294 height 19
click at [530, 211] on span at bounding box center [637, 212] width 280 height 16
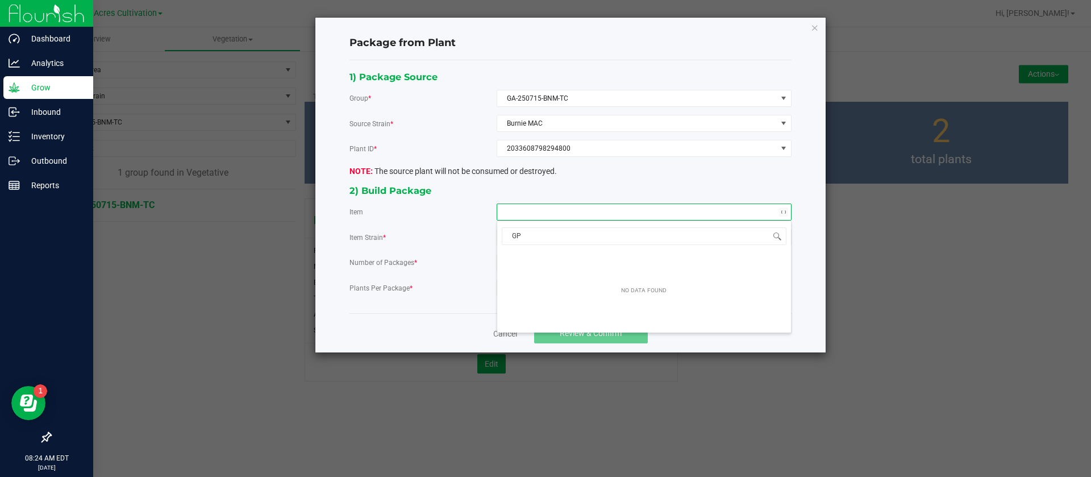
type input "G"
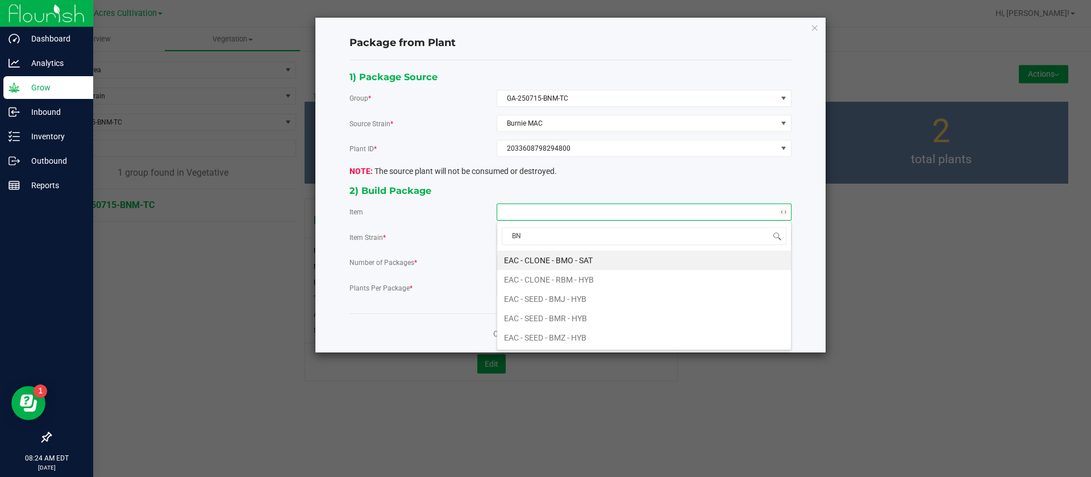
type input "BNM"
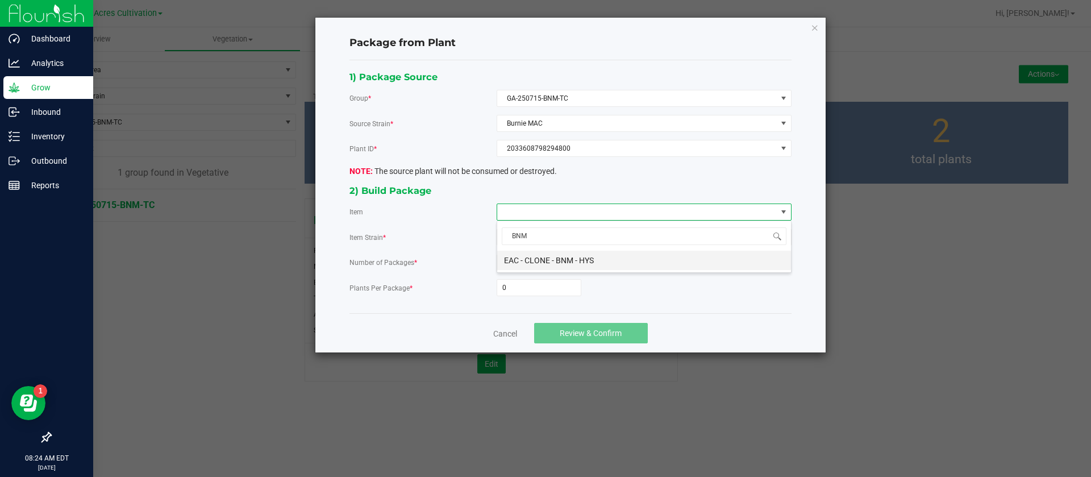
click at [563, 264] on HYS "EAC - CLONE - BNM - HYS" at bounding box center [644, 260] width 294 height 19
click at [529, 284] on input "0" at bounding box center [539, 288] width 84 height 16
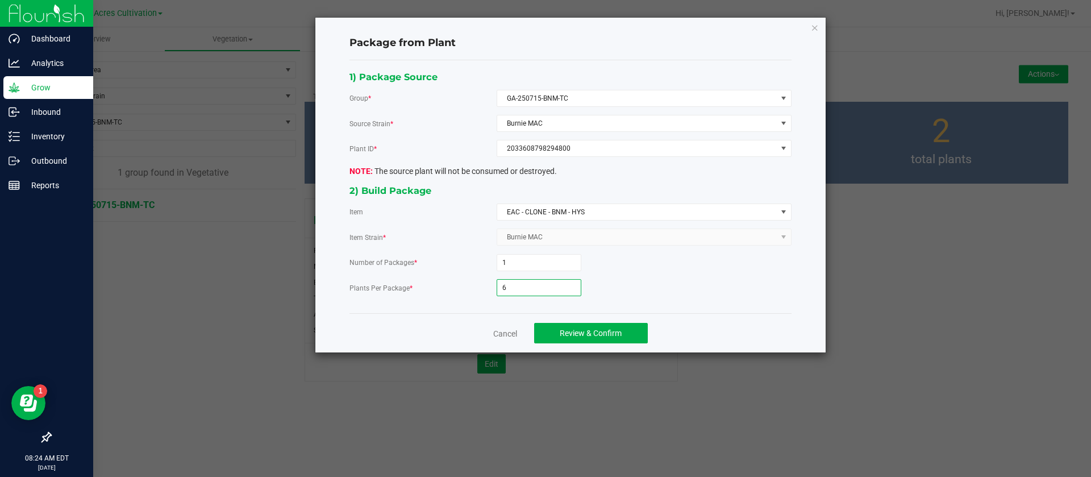
type input "6"
click at [617, 349] on div "Cancel Review & Confirm" at bounding box center [570, 332] width 442 height 39
click at [616, 336] on span "Review & Confirm" at bounding box center [591, 332] width 62 height 9
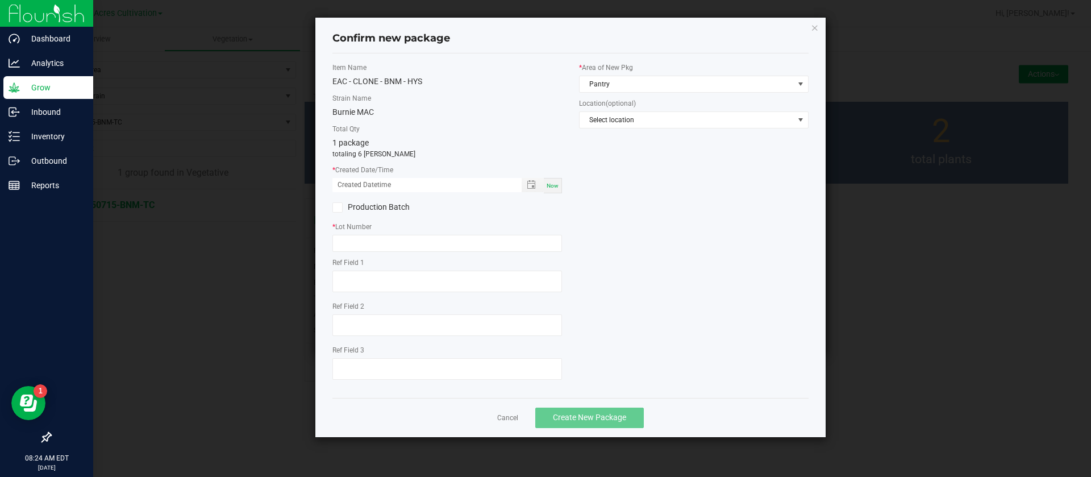
click at [552, 185] on span "Now" at bounding box center [553, 185] width 12 height 6
drag, startPoint x: 348, startPoint y: 183, endPoint x: 351, endPoint y: 223, distance: 40.4
click at [349, 183] on input "[DATE] 08:24 AM" at bounding box center [420, 185] width 177 height 14
type input "[DATE] 08:24 AM"
click at [366, 241] on input "text" at bounding box center [447, 243] width 230 height 17
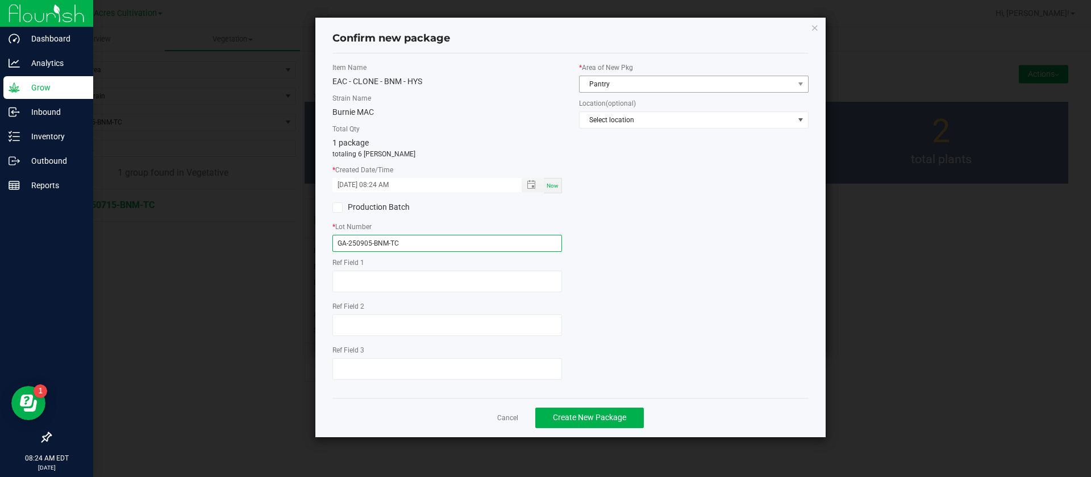
type input "GA-250905-BNM-TC"
click at [651, 89] on span "Pantry" at bounding box center [687, 84] width 214 height 16
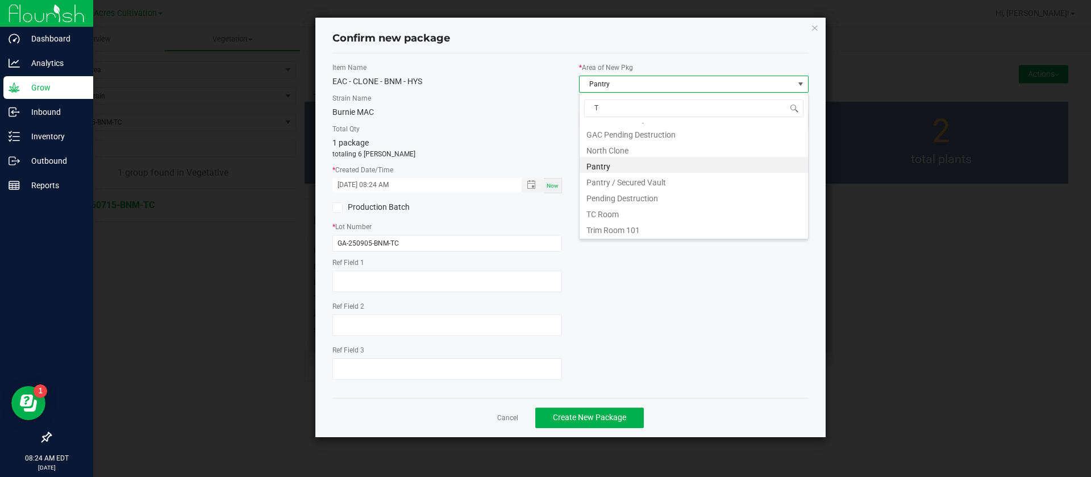
scroll to position [0, 0]
type input "TC"
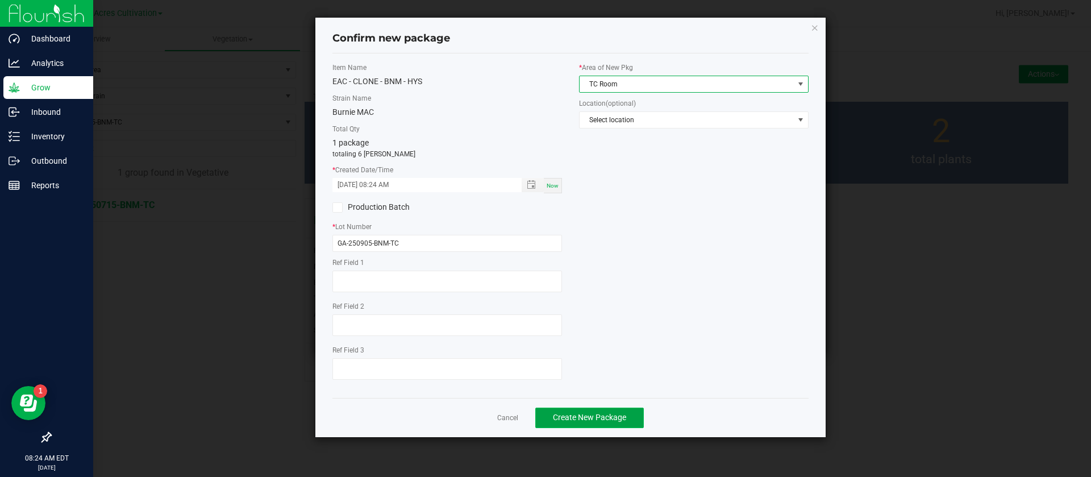
click at [602, 407] on button "Create New Package" at bounding box center [589, 417] width 109 height 20
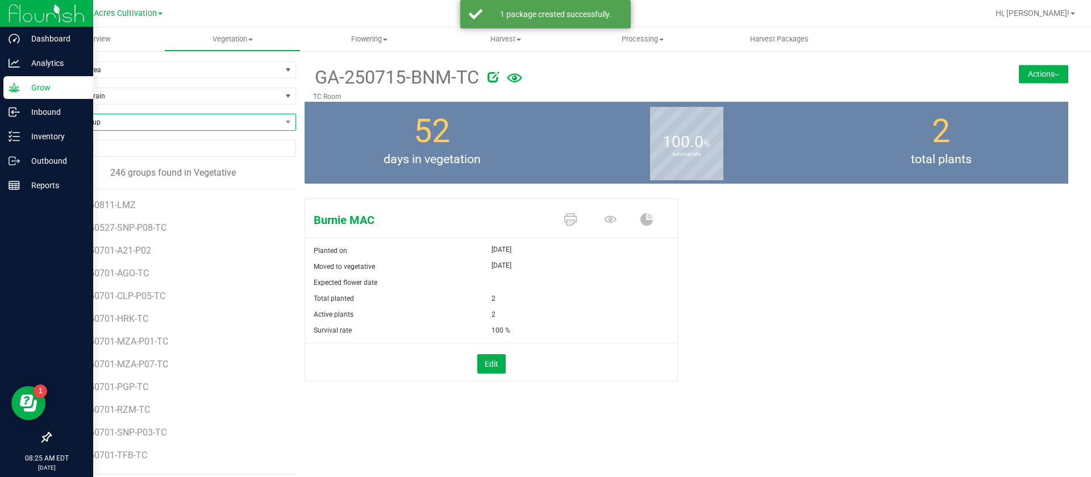
click at [89, 127] on span "Find a Group" at bounding box center [166, 122] width 231 height 16
type input "GPF"
click at [128, 164] on li "GA-250715-GPF-TC" at bounding box center [172, 169] width 242 height 16
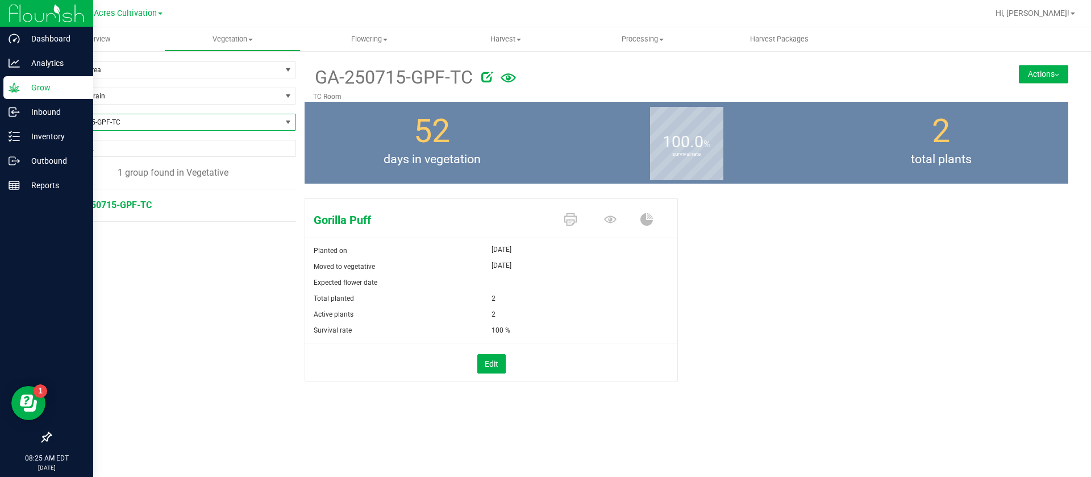
drag, startPoint x: 1029, startPoint y: 70, endPoint x: 1029, endPoint y: 84, distance: 13.7
click at [1029, 70] on button "Actions" at bounding box center [1043, 74] width 49 height 18
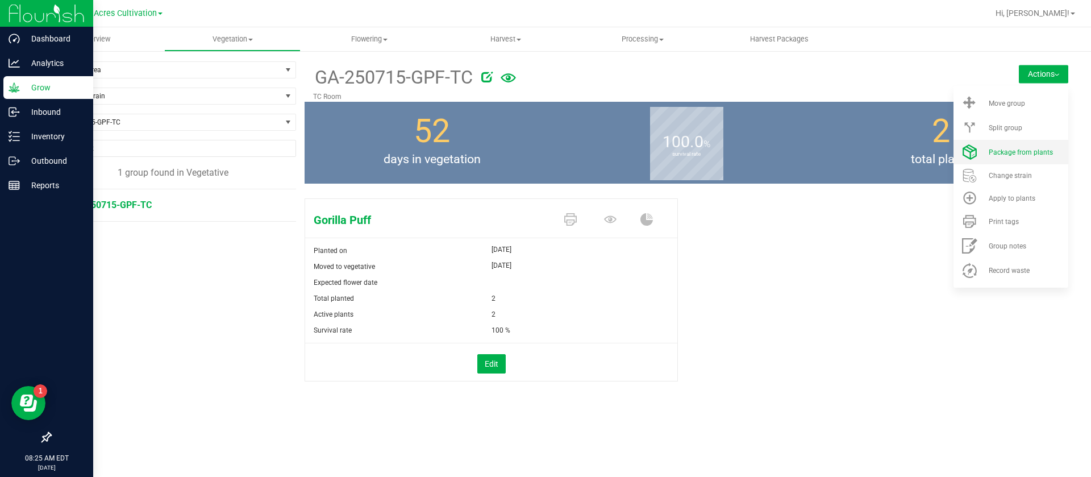
click at [1017, 146] on li "Package from plants" at bounding box center [1011, 152] width 115 height 24
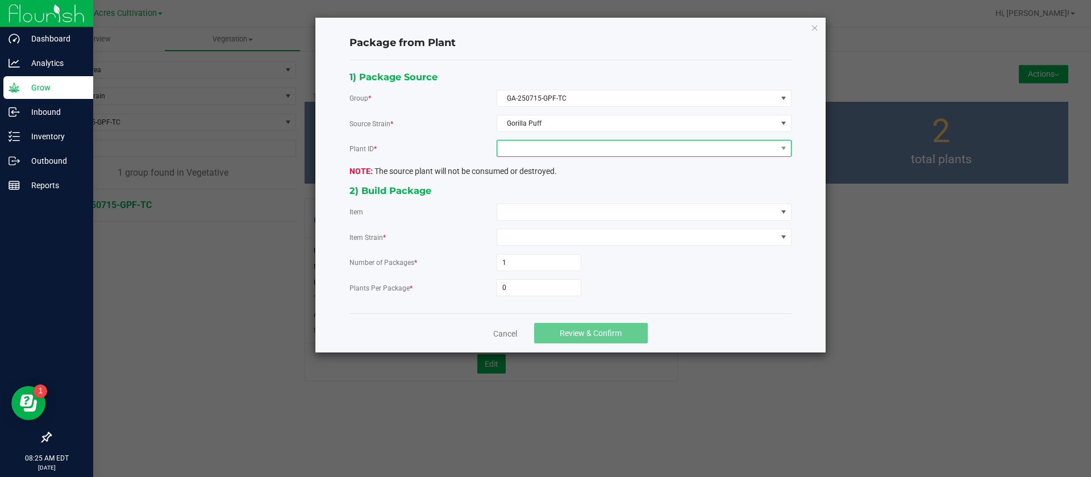
click at [540, 149] on span at bounding box center [637, 148] width 280 height 16
click at [539, 199] on li "7715037204826014" at bounding box center [644, 197] width 294 height 19
click at [527, 215] on span at bounding box center [637, 212] width 280 height 16
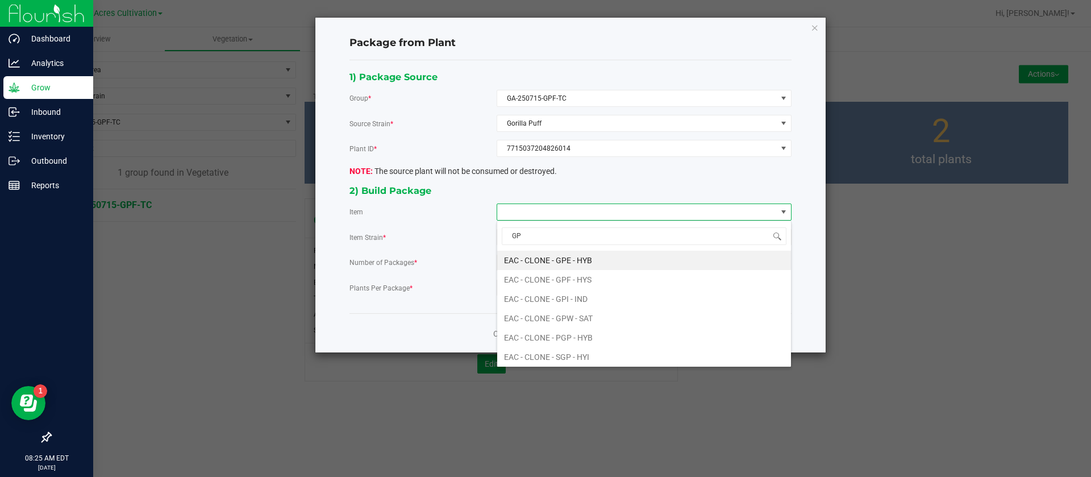
type input "GPF"
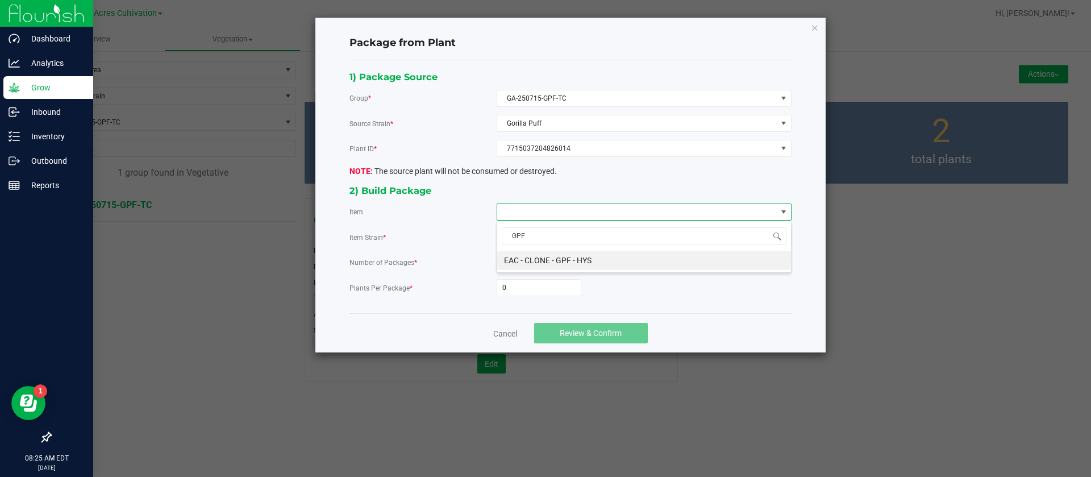
click at [564, 261] on HYS "EAC - CLONE - GPF - HYS" at bounding box center [644, 260] width 294 height 19
click at [554, 300] on div "1) Package Source Group * GA-250715-GPF-TC Source Strain * Gorilla Puff Plant I…" at bounding box center [570, 186] width 459 height 235
click at [553, 296] on div "1) Package Source Group * GA-250715-GPF-TC Source Strain * Gorilla Puff Plant I…" at bounding box center [570, 186] width 459 height 235
click at [553, 294] on input "0" at bounding box center [539, 288] width 84 height 16
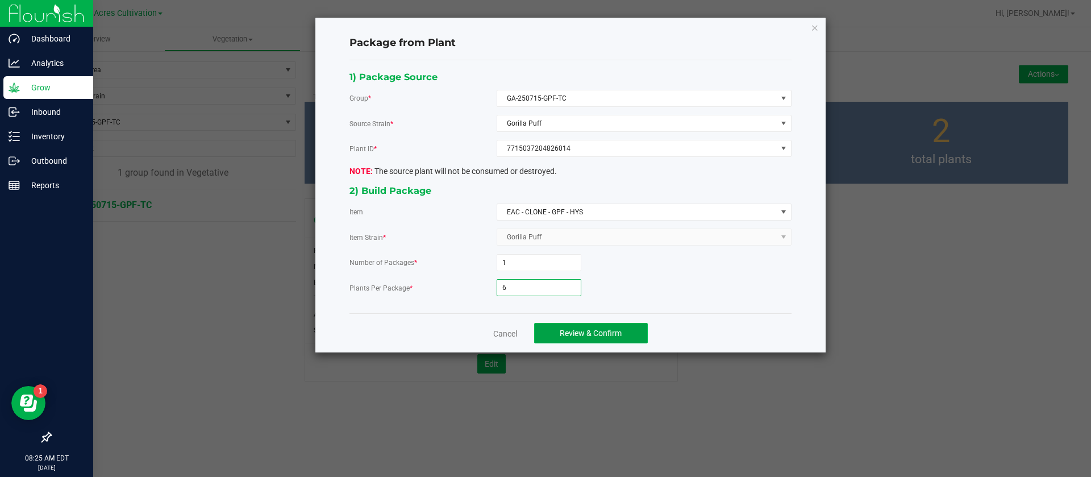
click at [563, 331] on span "Review & Confirm" at bounding box center [591, 332] width 62 height 9
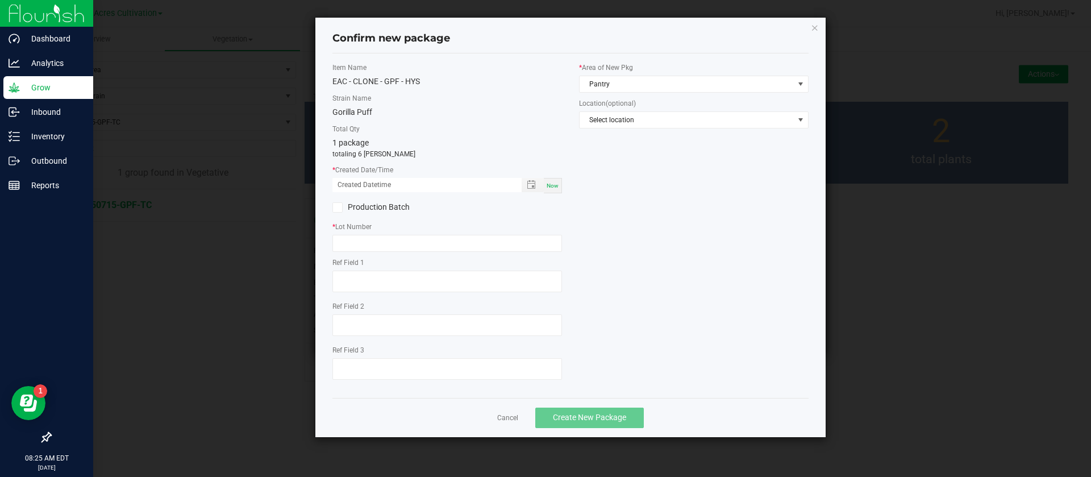
click at [552, 184] on span "Now" at bounding box center [553, 185] width 12 height 6
drag, startPoint x: 353, startPoint y: 181, endPoint x: 358, endPoint y: 227, distance: 45.7
click at [353, 181] on input "[DATE] 08:25 AM" at bounding box center [420, 185] width 177 height 14
click at [360, 231] on label "* Lot Number" at bounding box center [447, 227] width 230 height 10
click at [365, 240] on input "text" at bounding box center [447, 243] width 230 height 17
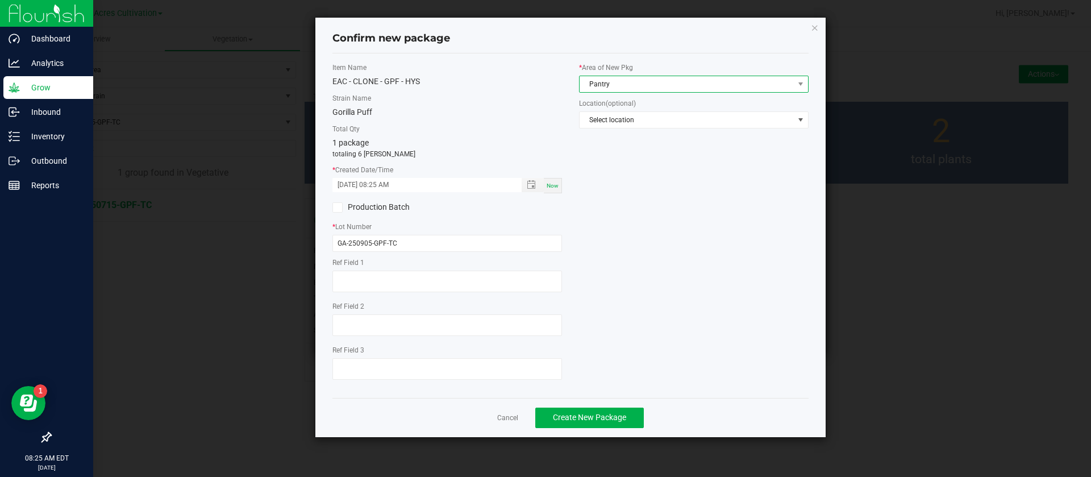
click at [658, 80] on span "Pantry" at bounding box center [687, 84] width 214 height 16
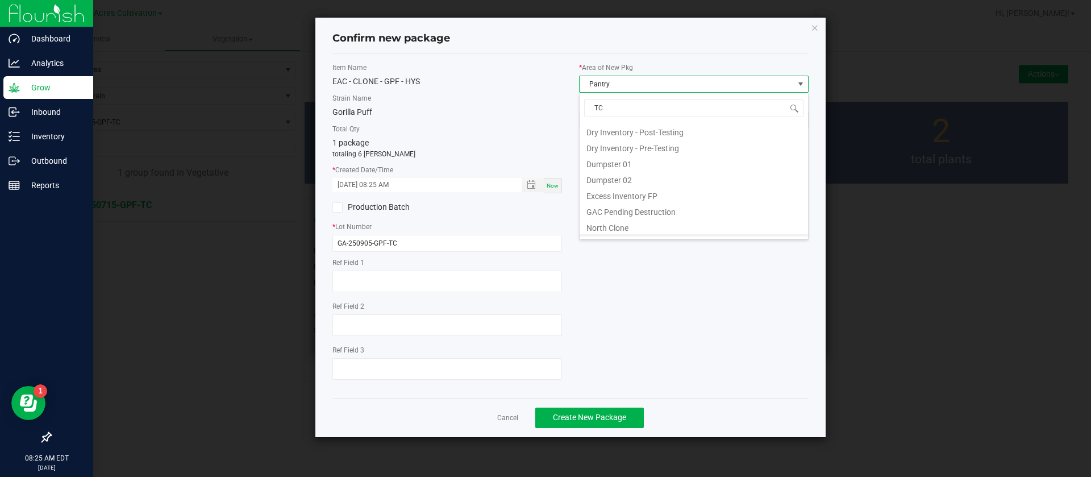
scroll to position [0, 0]
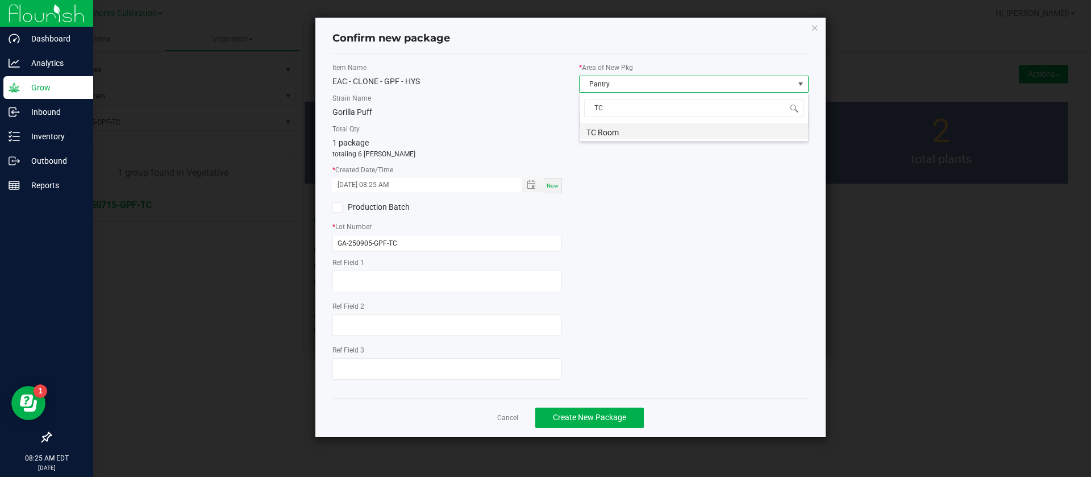
click at [630, 131] on li "TC Room" at bounding box center [694, 131] width 228 height 16
click at [585, 414] on span "Create New Package" at bounding box center [589, 417] width 73 height 9
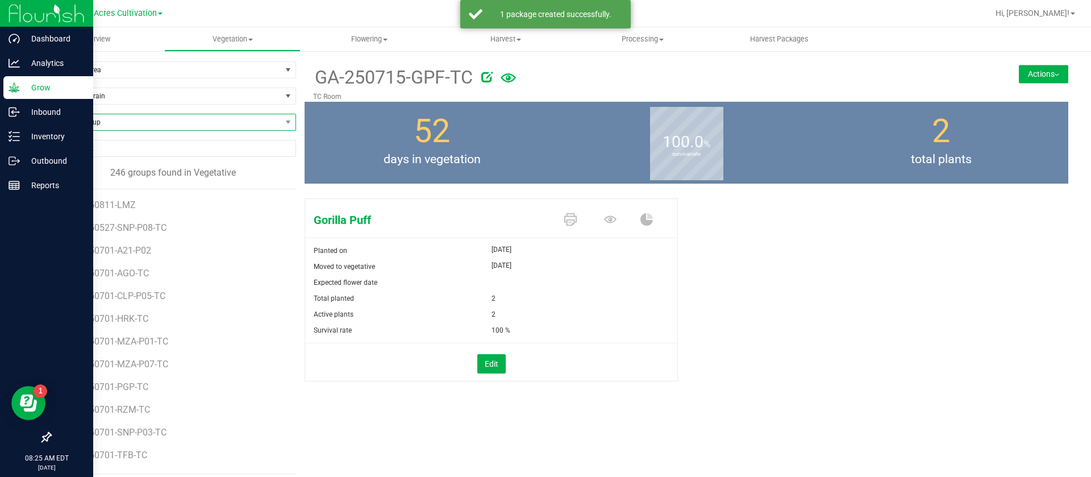
click at [151, 127] on span "Find a Group" at bounding box center [166, 122] width 231 height 16
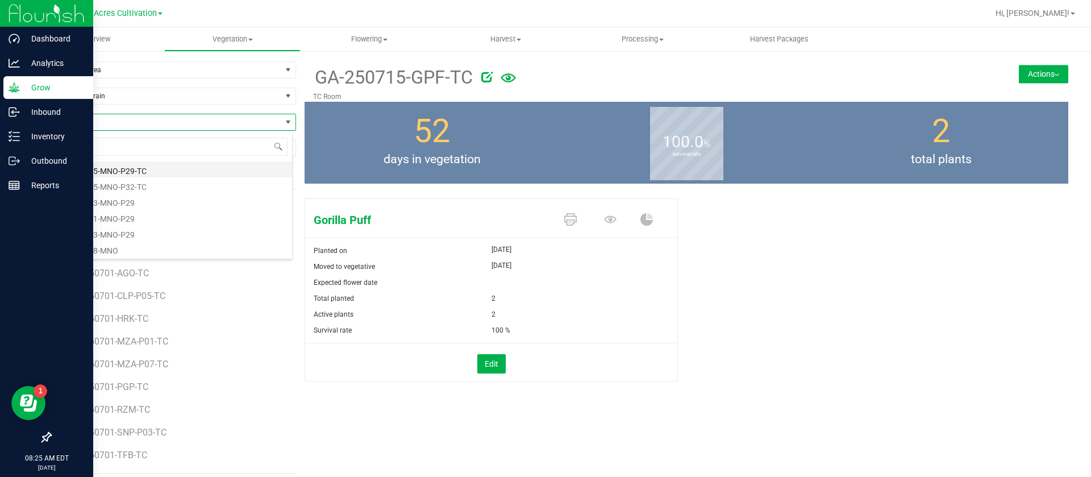
click at [148, 167] on li "GA-250715-MNO-P29-TC" at bounding box center [172, 169] width 242 height 16
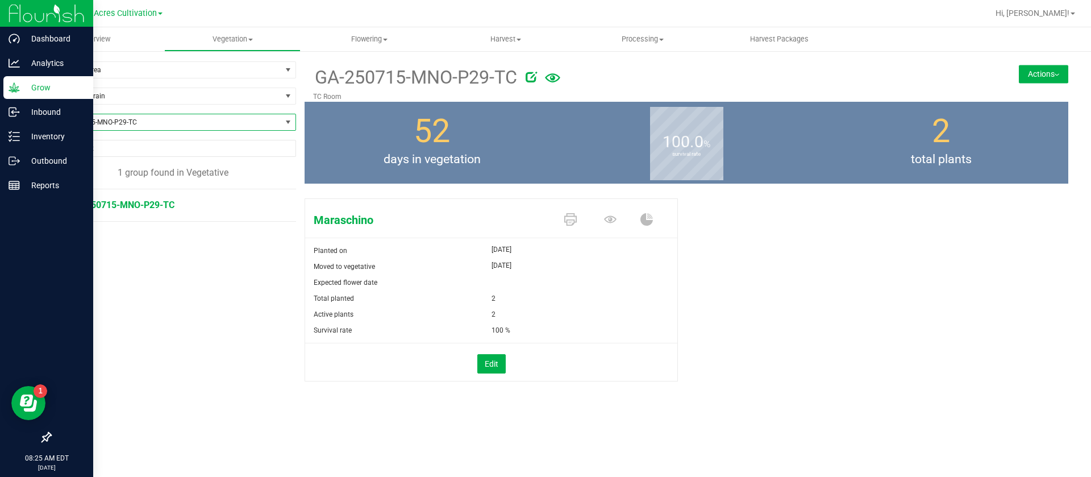
click at [1030, 72] on button "Actions" at bounding box center [1043, 74] width 49 height 18
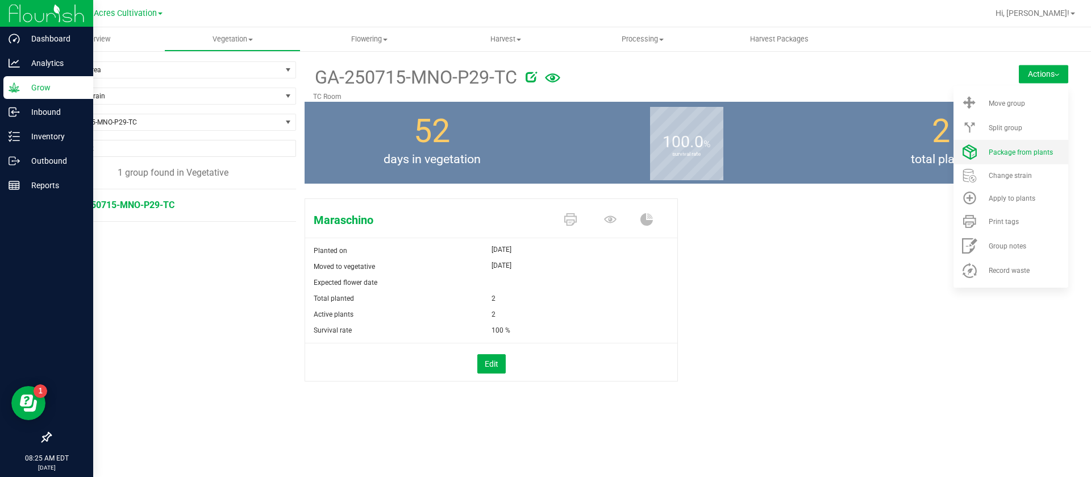
click at [1013, 148] on span "Package from plants" at bounding box center [1021, 152] width 64 height 8
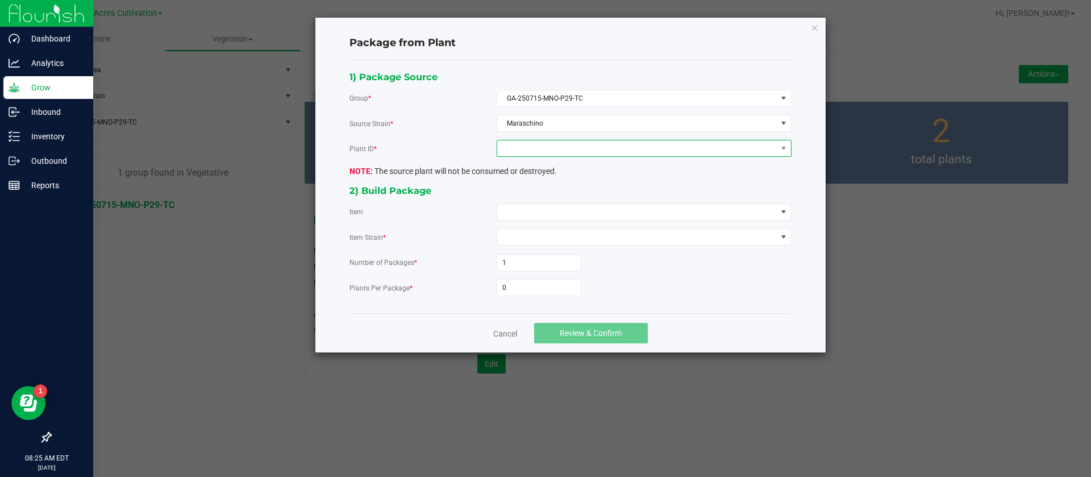
click at [535, 143] on span at bounding box center [637, 148] width 280 height 16
click at [536, 193] on li "2762617322515067" at bounding box center [644, 197] width 294 height 19
click at [539, 224] on div "1) Package Source Group * GA-250715-MNO-P29-TC Source Strain * Maraschino Plant…" at bounding box center [570, 186] width 459 height 235
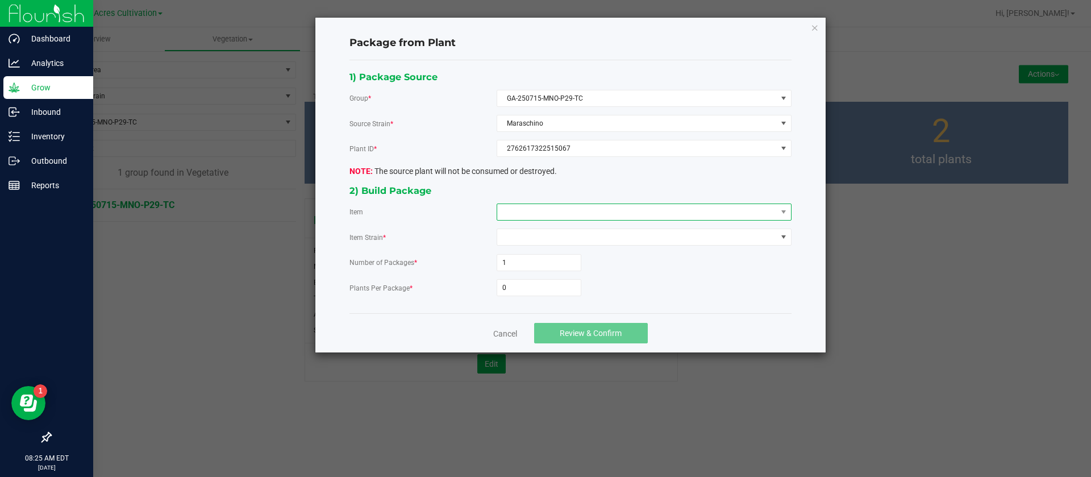
click at [543, 205] on span at bounding box center [637, 212] width 280 height 16
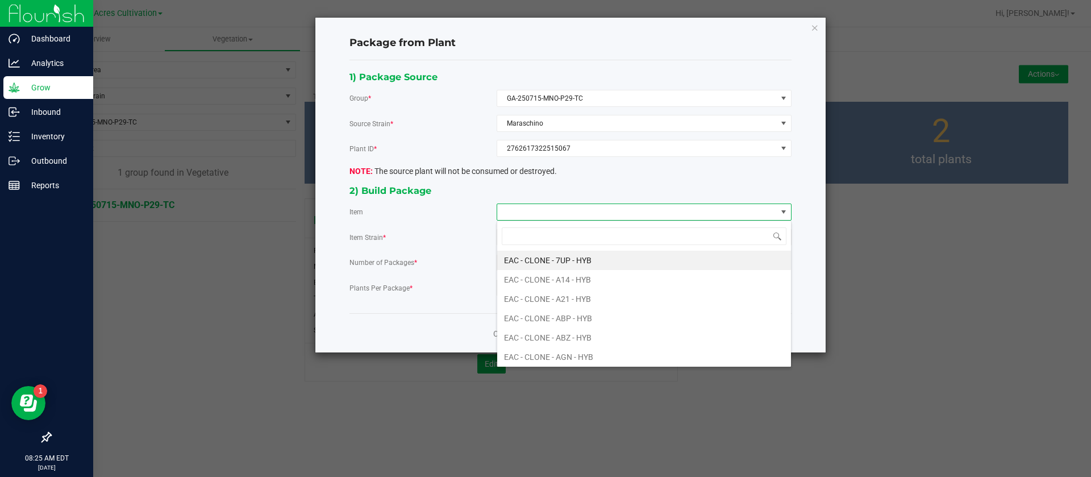
click at [546, 210] on span at bounding box center [637, 212] width 280 height 16
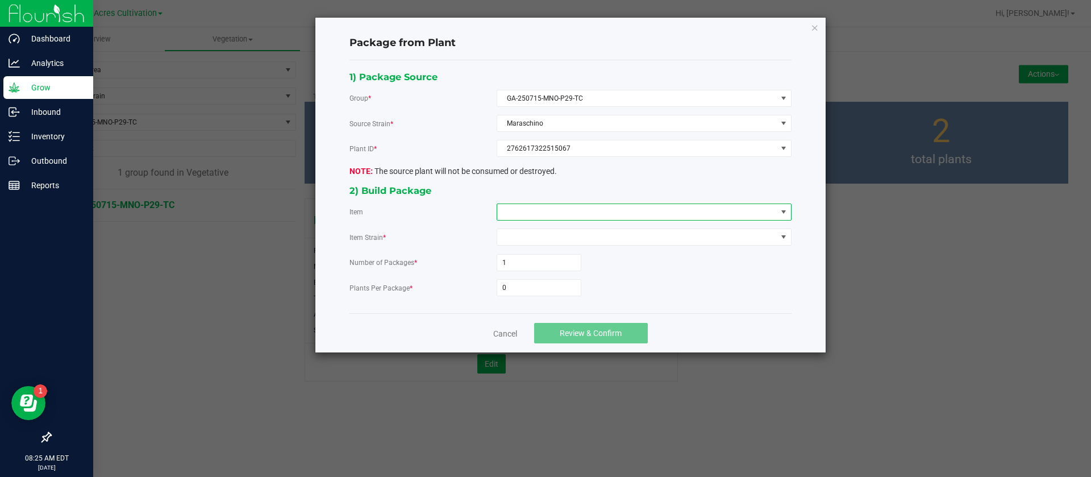
click at [546, 210] on span at bounding box center [637, 212] width 280 height 16
click at [567, 257] on CBD "EAC - CLONE - MNO - CBD" at bounding box center [644, 260] width 294 height 19
click at [538, 291] on input "0" at bounding box center [539, 288] width 84 height 16
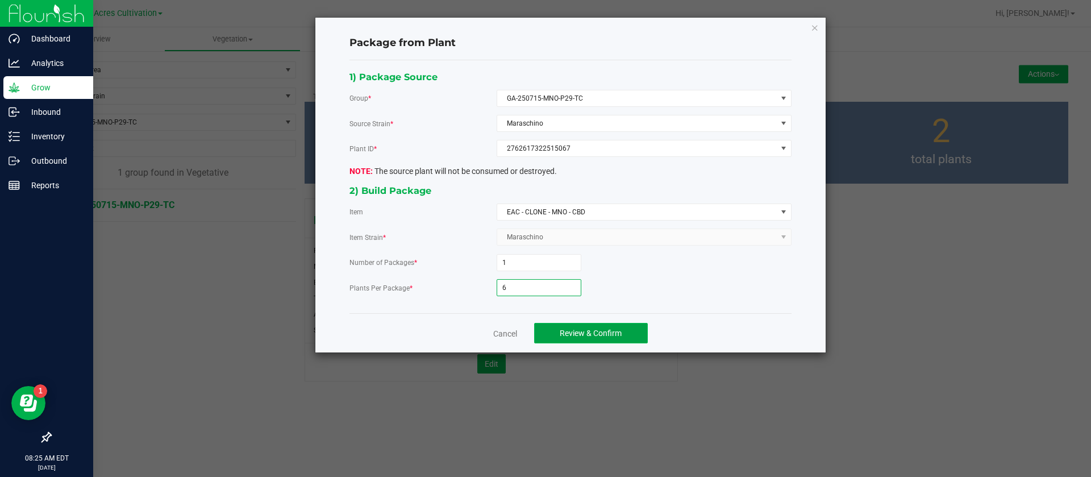
click at [589, 331] on span "Review & Confirm" at bounding box center [591, 332] width 62 height 9
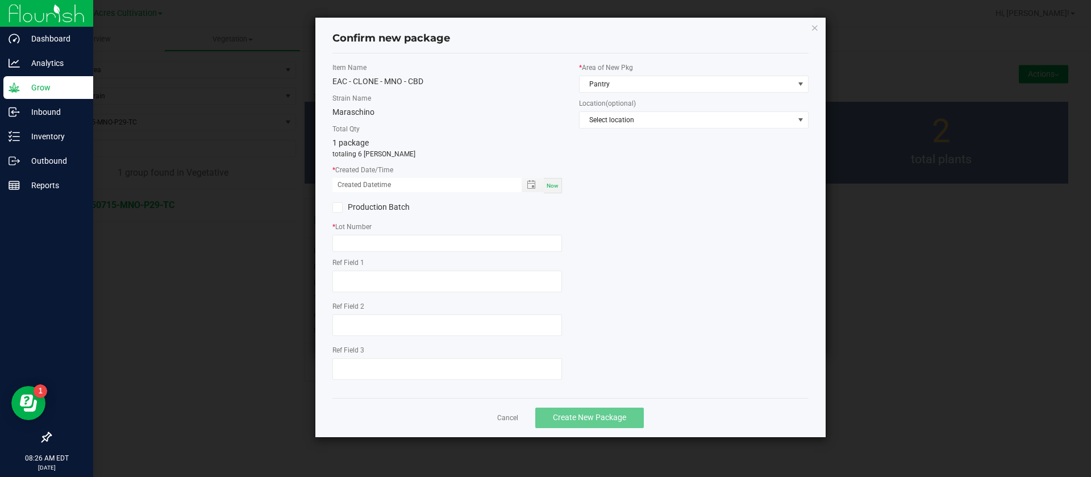
click at [559, 184] on div "Now" at bounding box center [553, 185] width 18 height 15
drag, startPoint x: 349, startPoint y: 185, endPoint x: 350, endPoint y: 214, distance: 28.4
click at [351, 185] on input "[DATE] 08:26 AM" at bounding box center [420, 185] width 177 height 14
click at [364, 244] on input "text" at bounding box center [447, 243] width 230 height 17
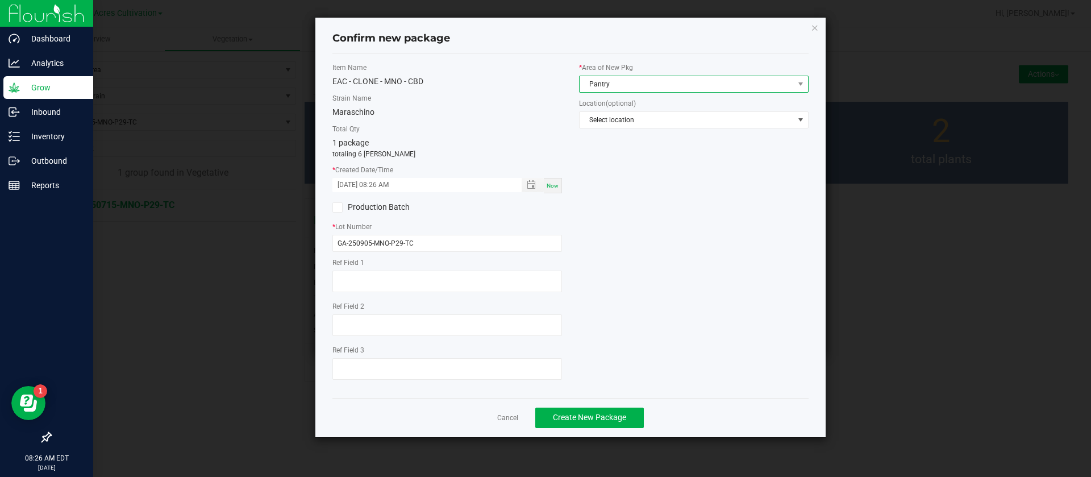
click at [609, 87] on span "Pantry" at bounding box center [687, 84] width 214 height 16
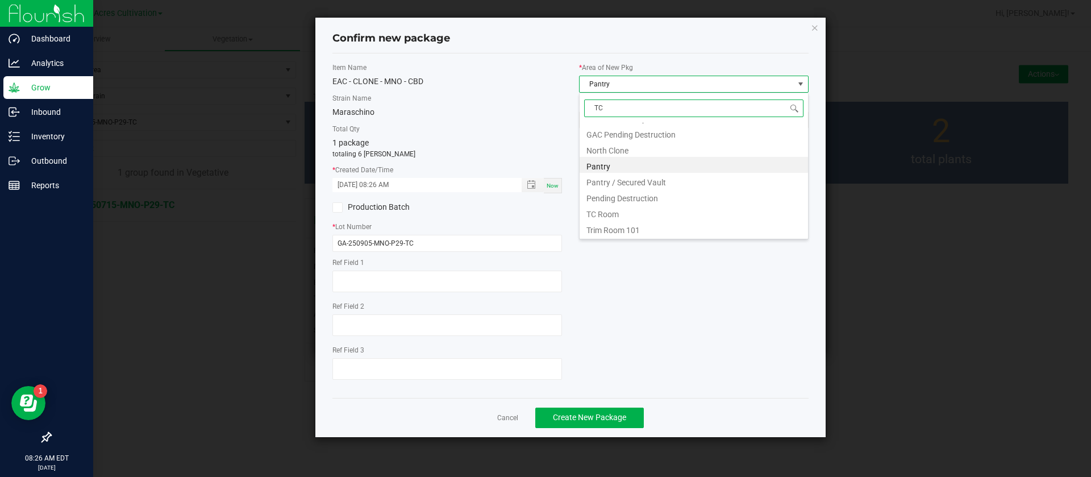
scroll to position [0, 0]
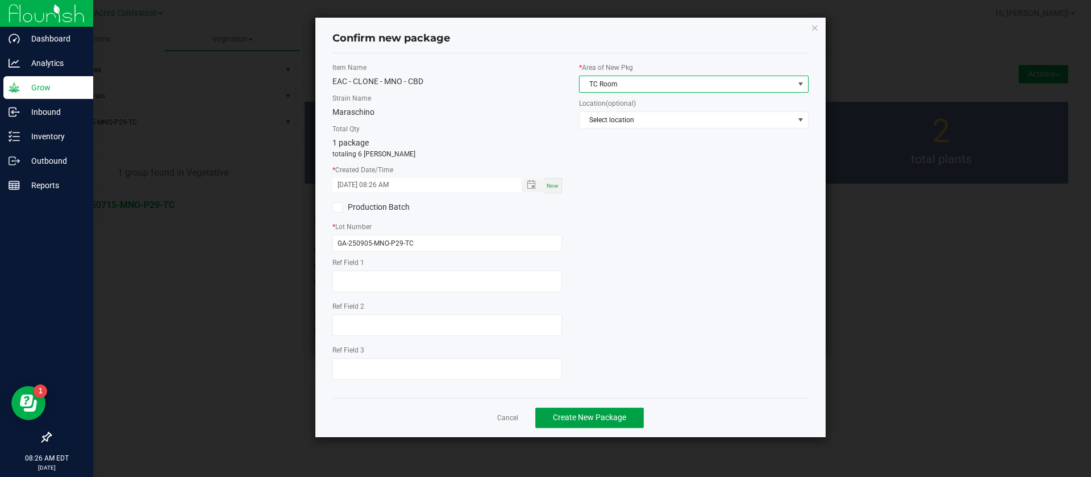
click at [588, 422] on span "Create New Package" at bounding box center [589, 417] width 73 height 9
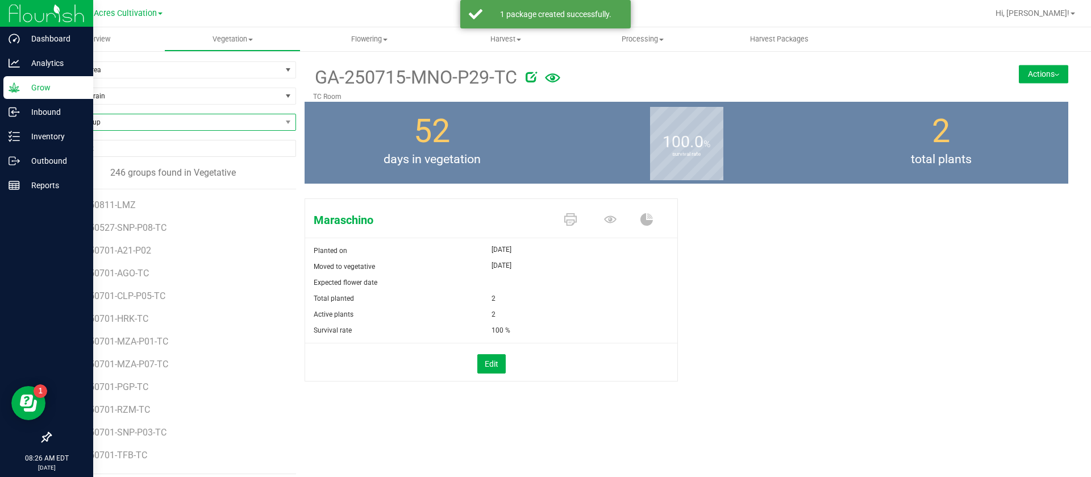
click at [168, 119] on span "Find a Group" at bounding box center [166, 122] width 231 height 16
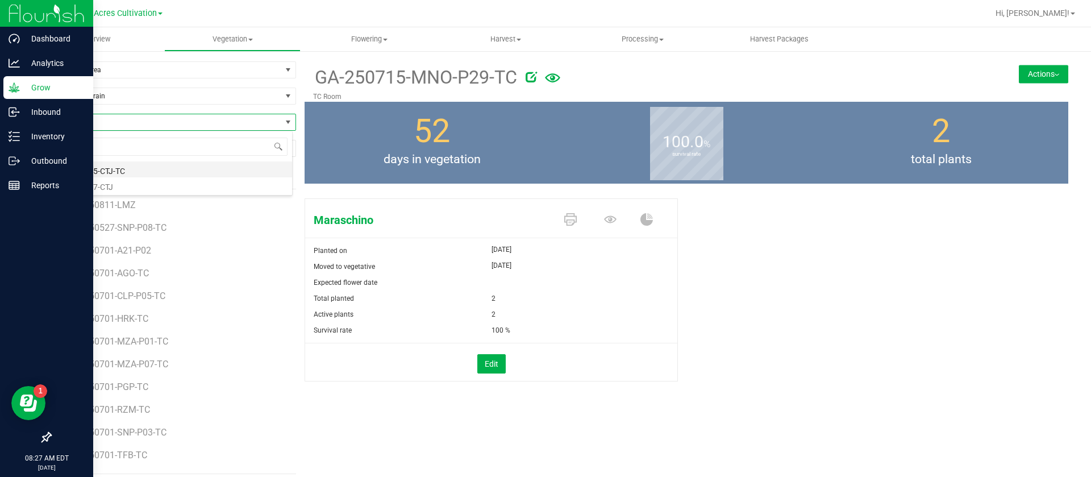
click at [136, 166] on li "GA-250715-CTJ-TC" at bounding box center [172, 169] width 242 height 16
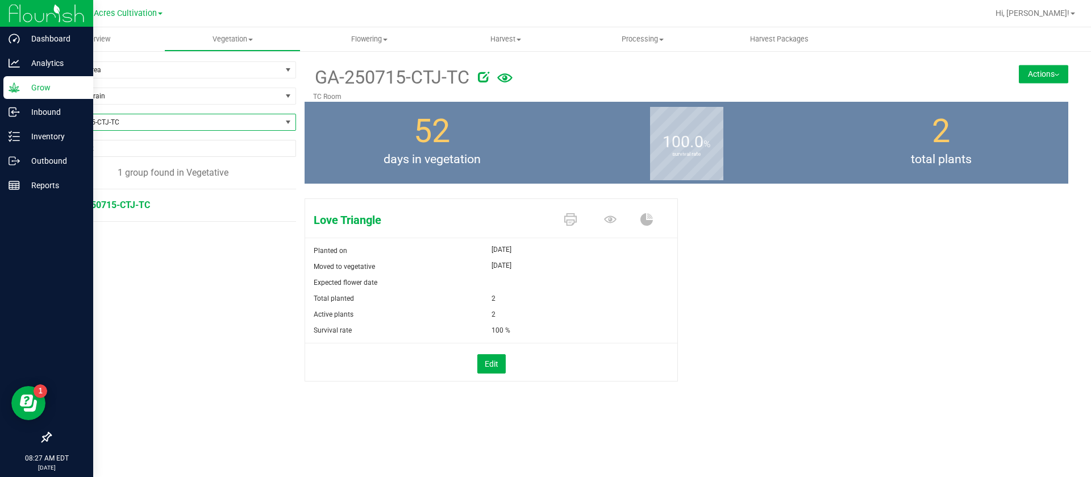
click at [1051, 74] on button "Actions" at bounding box center [1043, 74] width 49 height 18
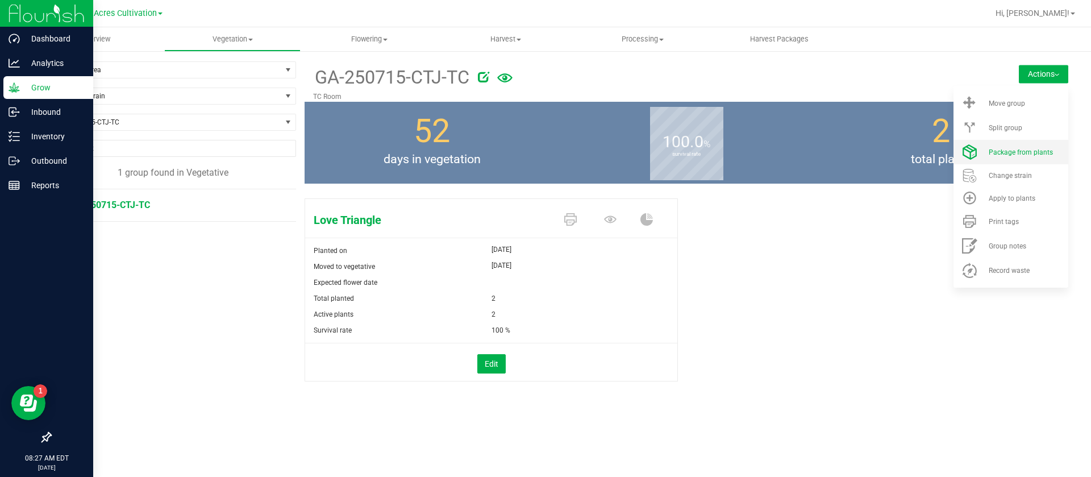
click at [1017, 159] on li "Package from plants" at bounding box center [1011, 152] width 115 height 24
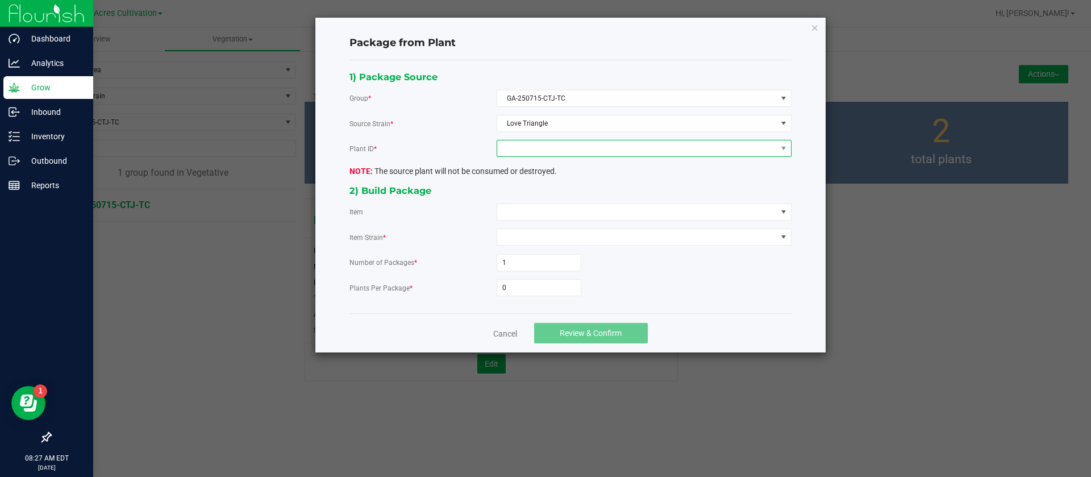
click at [593, 151] on span at bounding box center [637, 148] width 280 height 16
click at [550, 190] on li "0336534200461010" at bounding box center [644, 197] width 294 height 19
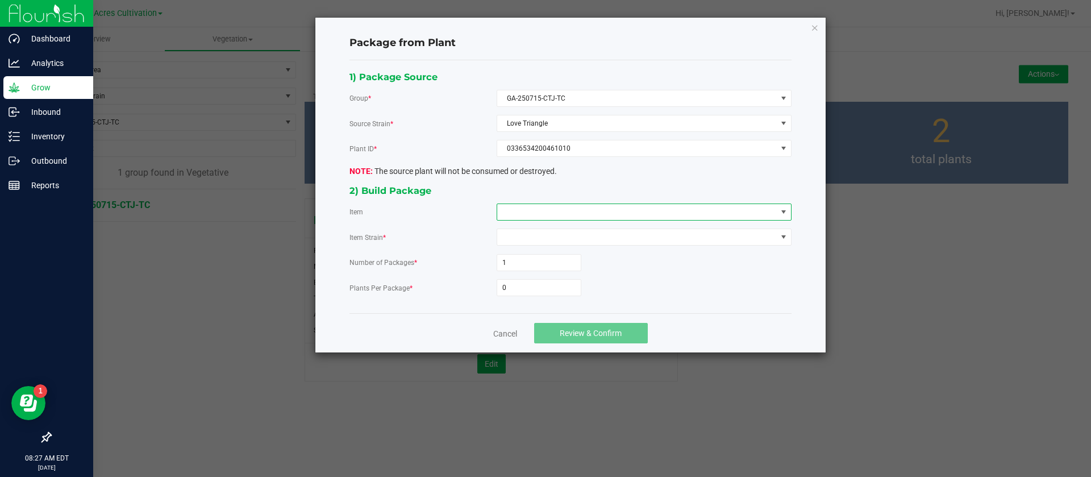
click at [547, 209] on span at bounding box center [637, 212] width 280 height 16
click at [536, 292] on input "0" at bounding box center [539, 288] width 84 height 16
click at [535, 293] on input "0" at bounding box center [539, 288] width 84 height 16
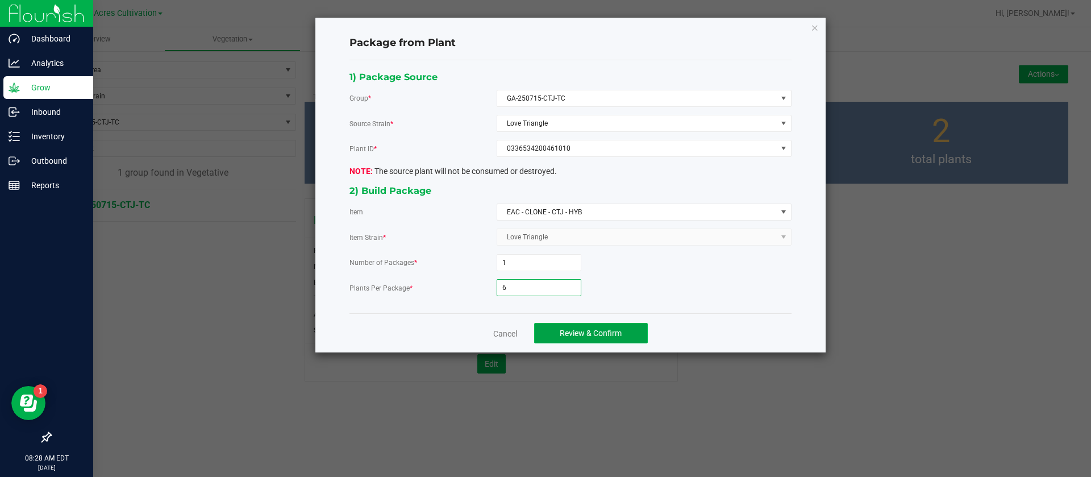
click at [596, 336] on span "Review & Confirm" at bounding box center [591, 332] width 62 height 9
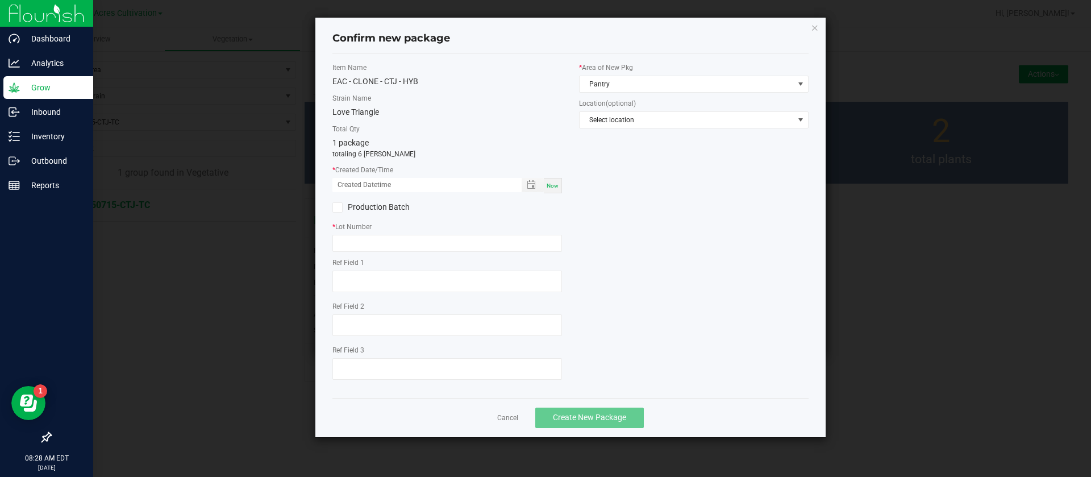
click at [555, 187] on span "Now" at bounding box center [553, 185] width 12 height 6
drag, startPoint x: 351, startPoint y: 185, endPoint x: 353, endPoint y: 198, distance: 13.8
click at [352, 185] on input "[DATE] 08:28 AM" at bounding box center [420, 185] width 177 height 14
click at [383, 247] on input "text" at bounding box center [447, 243] width 230 height 17
click at [639, 65] on label "* Area of New Pkg" at bounding box center [694, 68] width 230 height 10
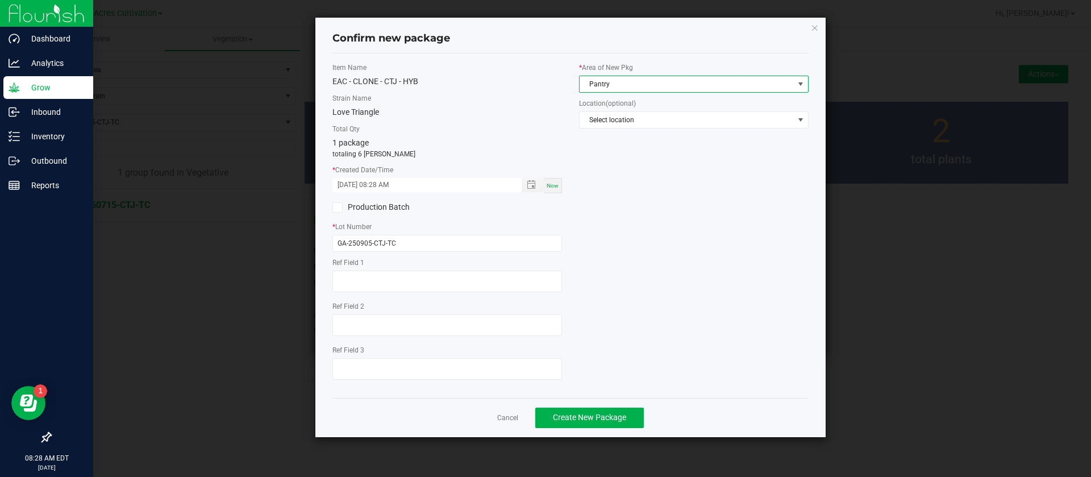
click at [630, 82] on span "Pantry" at bounding box center [687, 84] width 214 height 16
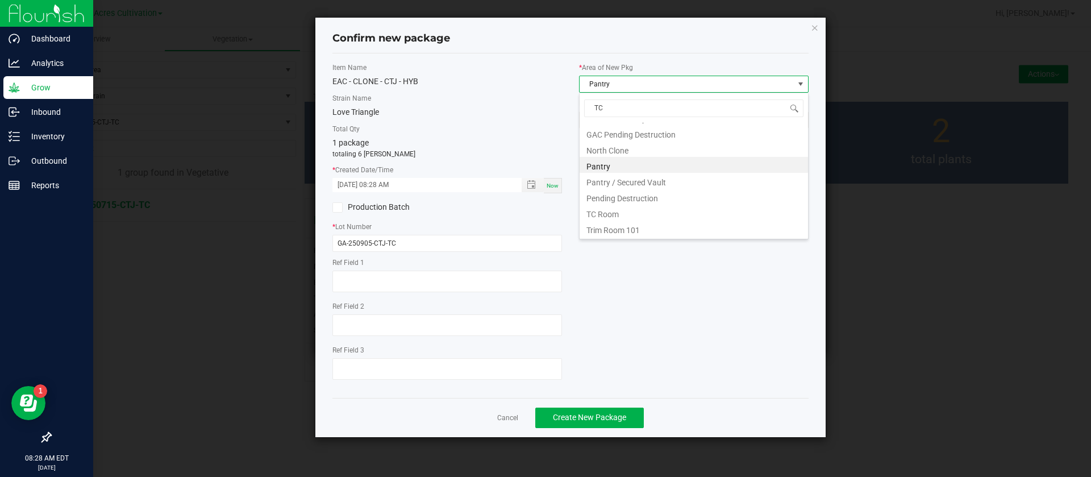
scroll to position [0, 0]
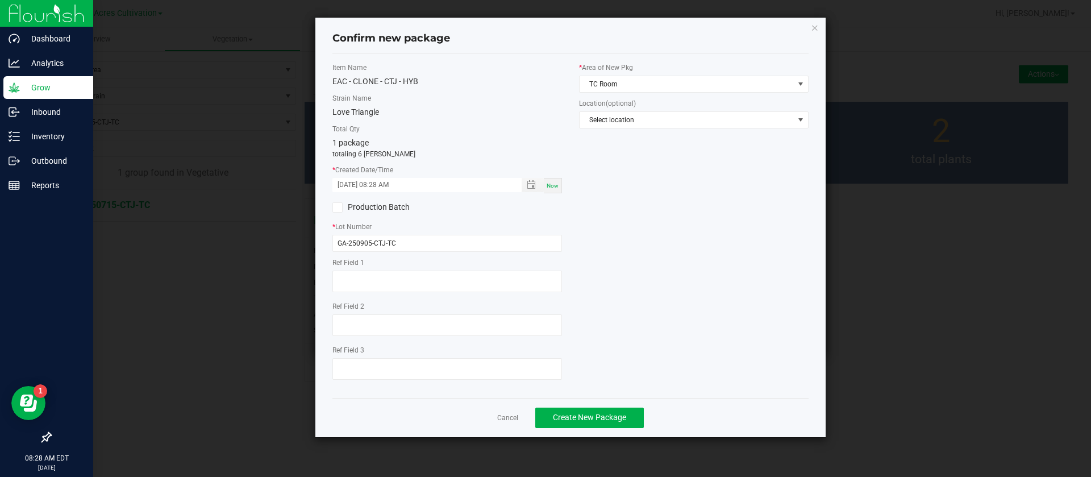
drag, startPoint x: 585, startPoint y: 215, endPoint x: 602, endPoint y: 226, distance: 20.2
click at [586, 215] on div "Item Name EAC - CLONE - CTJ - HYB Strain Name Love Triangle Total Qty 1 package…" at bounding box center [570, 226] width 493 height 326
click at [616, 423] on button "Create New Package" at bounding box center [589, 417] width 109 height 20
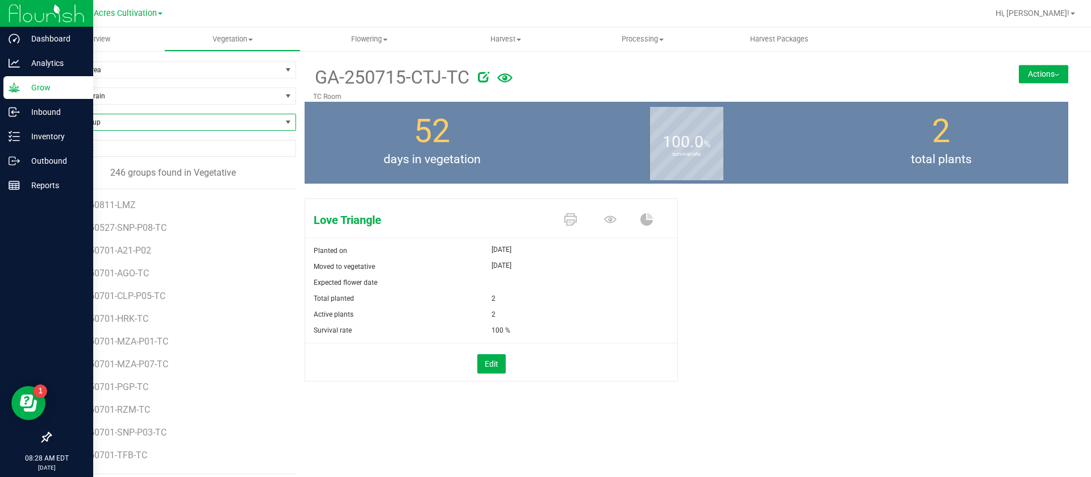
click at [99, 127] on span "Find a Group" at bounding box center [166, 122] width 231 height 16
click at [107, 169] on li "GA-250701-TFB-TC" at bounding box center [172, 169] width 242 height 16
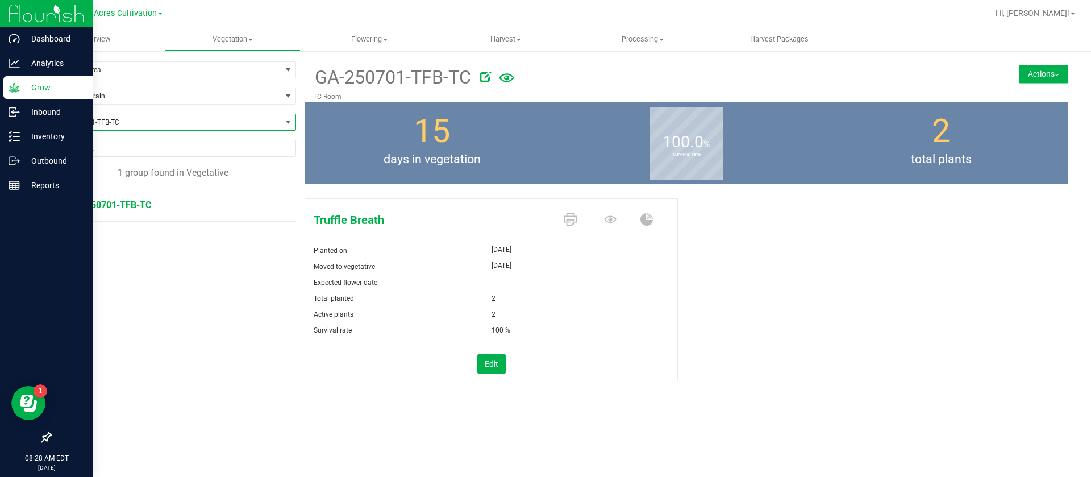
click at [1033, 71] on button "Actions" at bounding box center [1043, 74] width 49 height 18
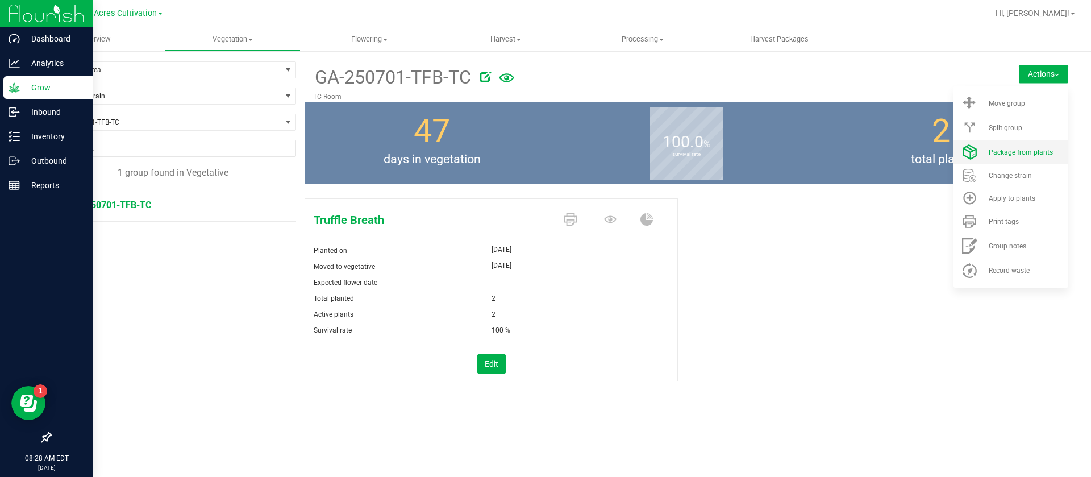
click at [1027, 157] on li "Package from plants" at bounding box center [1011, 152] width 115 height 24
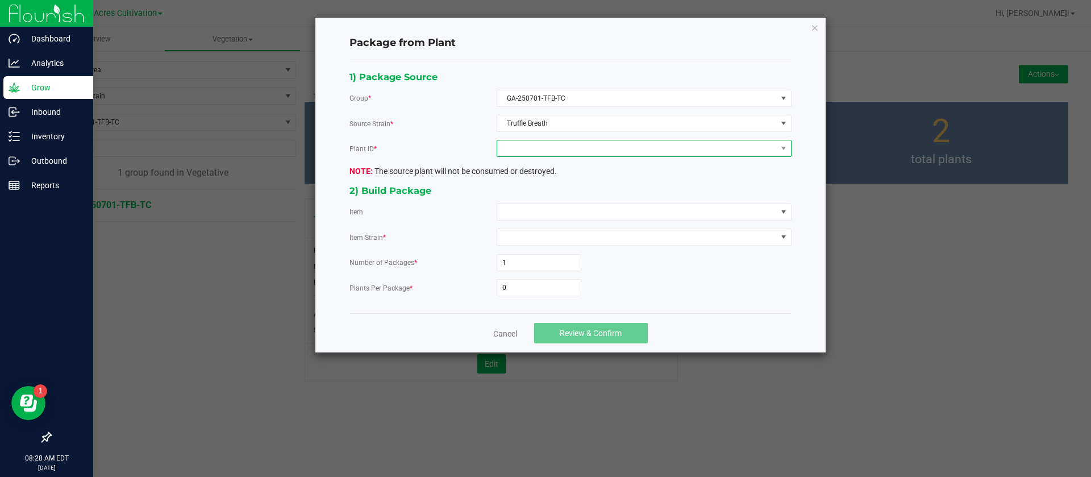
click at [556, 149] on span at bounding box center [637, 148] width 280 height 16
click at [555, 201] on li "2114071460853254" at bounding box center [644, 197] width 294 height 19
click at [546, 220] on div "1) Package Source Group * GA-250701-TFB-TC Source Strain * Truffle Breath Plant…" at bounding box center [570, 186] width 459 height 235
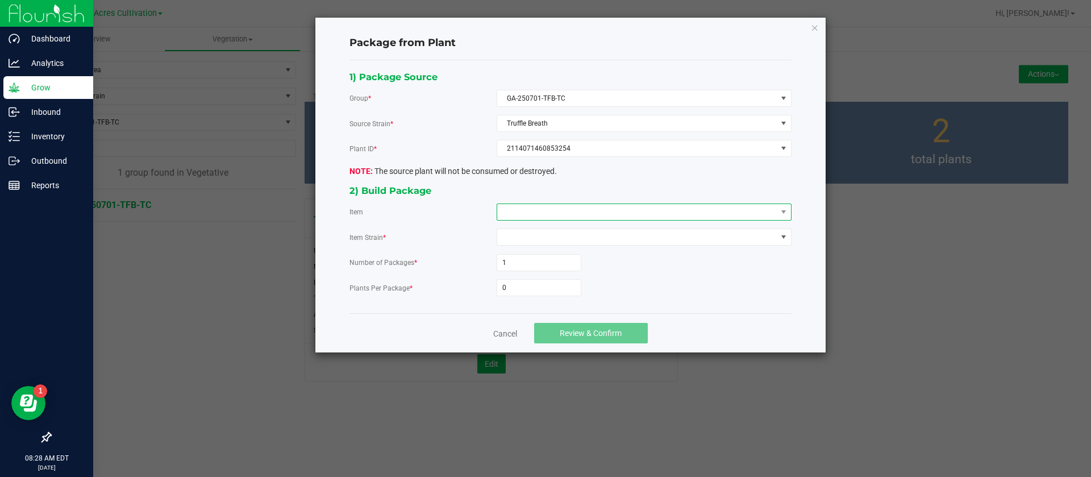
click at [544, 215] on span at bounding box center [637, 212] width 280 height 16
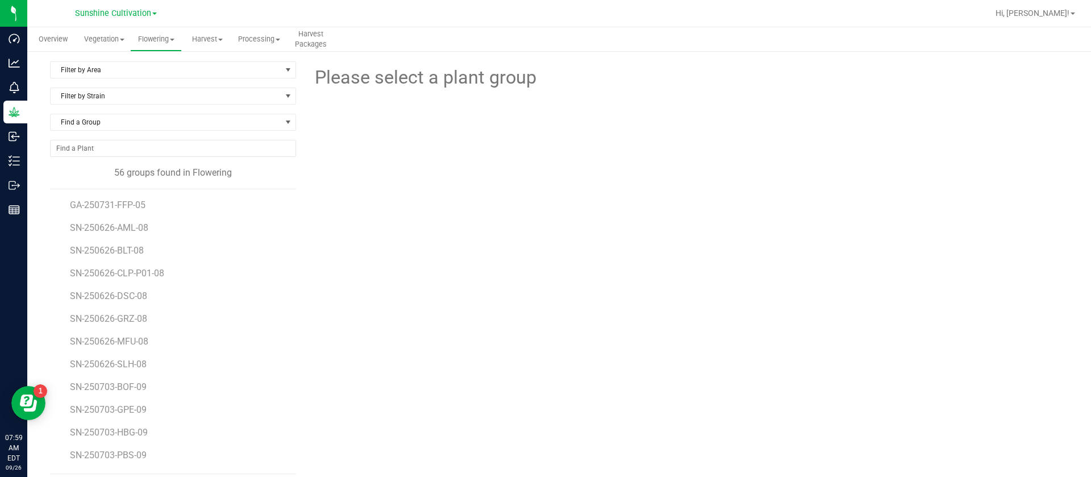
click at [696, 144] on div at bounding box center [687, 153] width 390 height 125
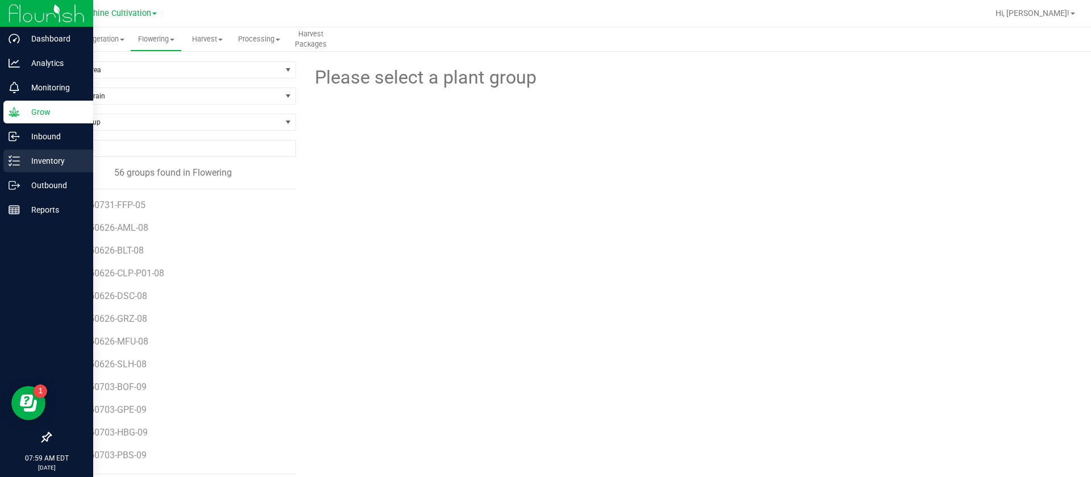
click at [28, 166] on p "Inventory" at bounding box center [54, 161] width 68 height 14
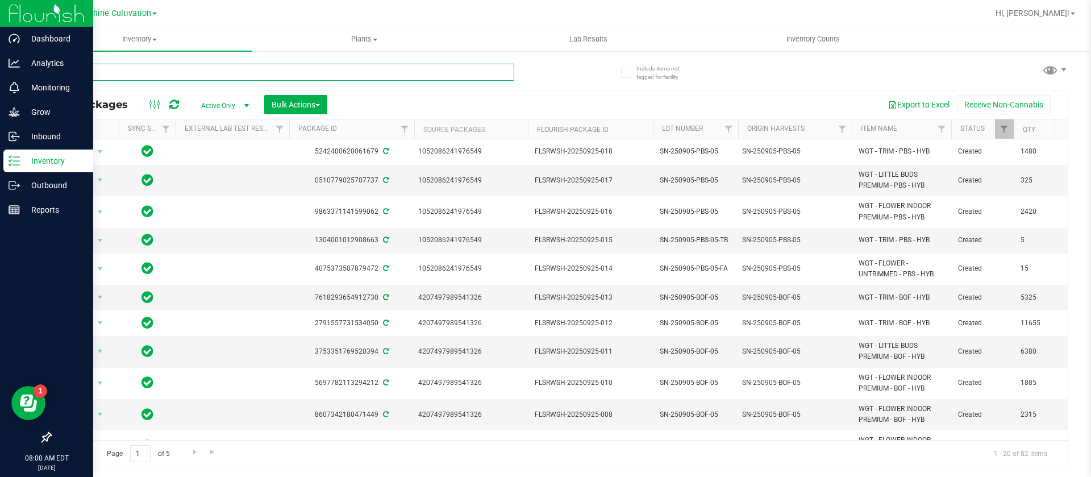
click at [193, 74] on input "text" at bounding box center [282, 72] width 464 height 17
click at [526, 97] on div "Export to Excel Receive Non-Cannabis" at bounding box center [697, 104] width 723 height 19
click at [165, 73] on input "text" at bounding box center [282, 72] width 464 height 17
click at [1056, 73] on span at bounding box center [1050, 69] width 16 height 16
click at [184, 76] on input "text" at bounding box center [282, 72] width 464 height 17
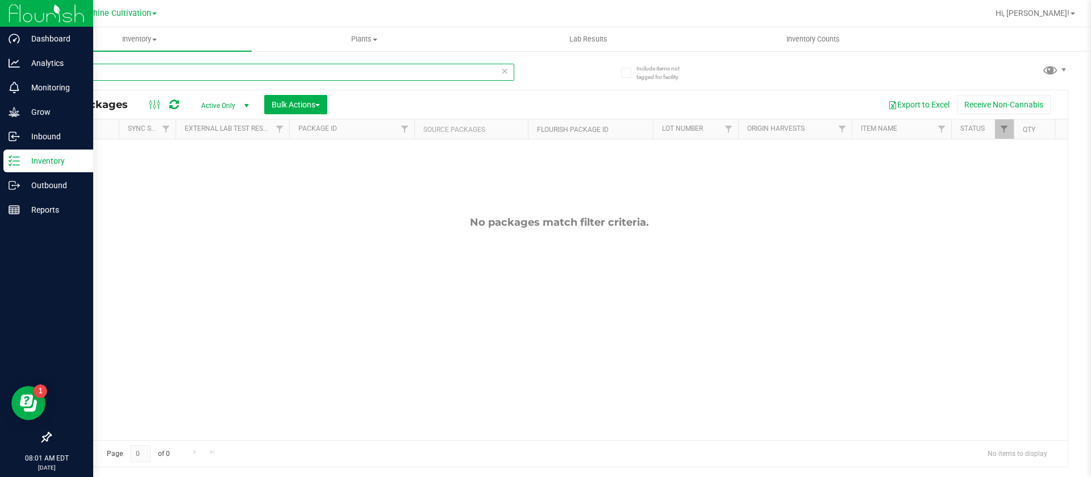
type input "gss"
click at [1055, 77] on span at bounding box center [1050, 69] width 16 height 16
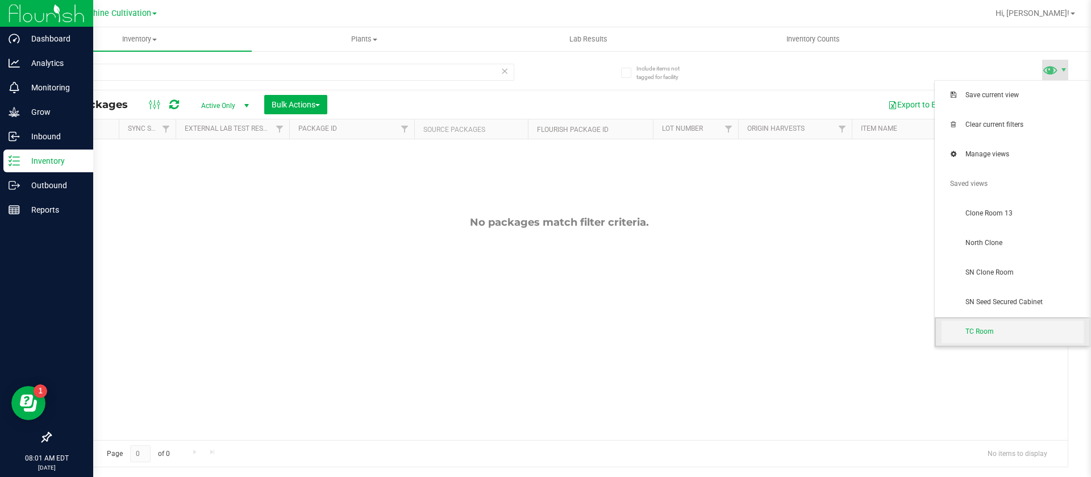
click at [1006, 324] on span "TC Room" at bounding box center [1013, 332] width 142 height 23
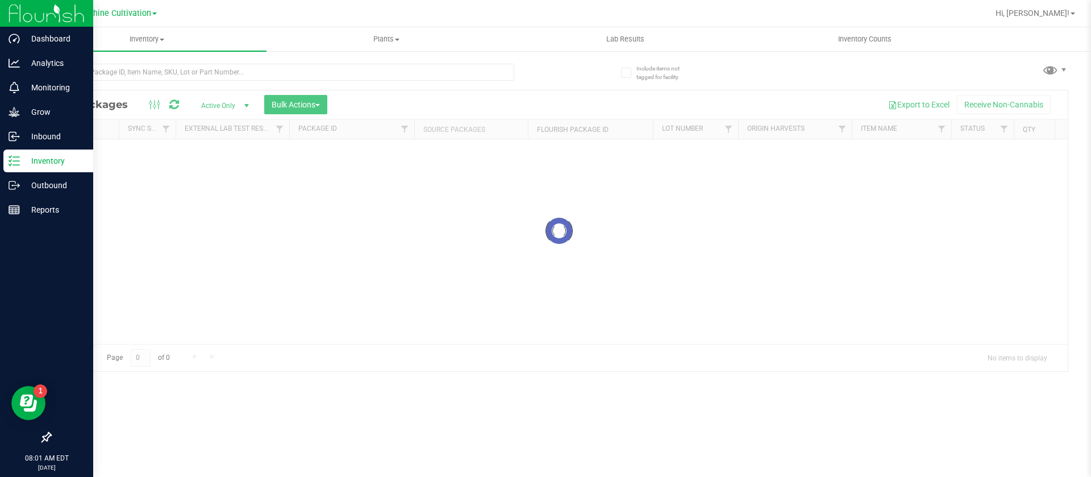
click at [127, 75] on input "text" at bounding box center [282, 72] width 464 height 17
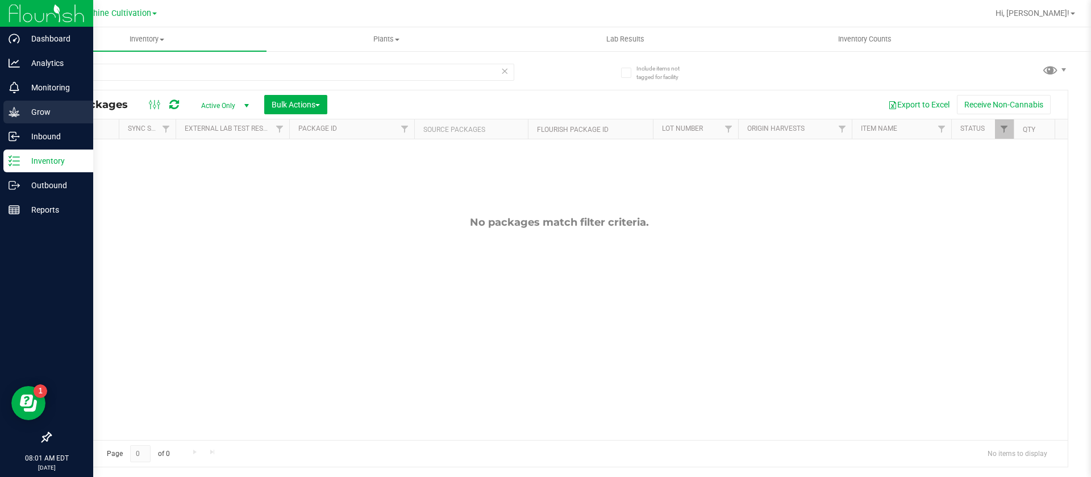
type input "NZZ"
click at [20, 107] on p "Grow" at bounding box center [54, 112] width 68 height 14
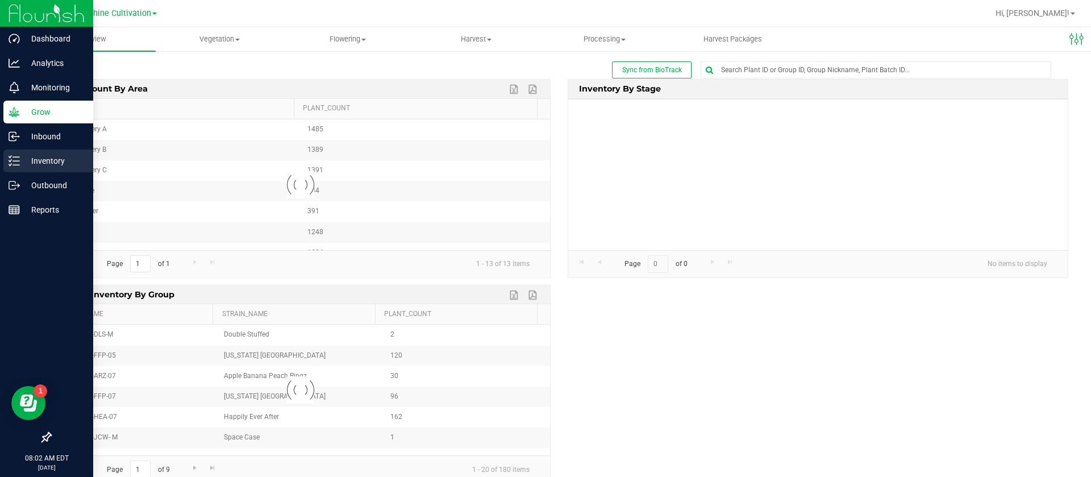
click at [27, 163] on p "Inventory" at bounding box center [54, 161] width 68 height 14
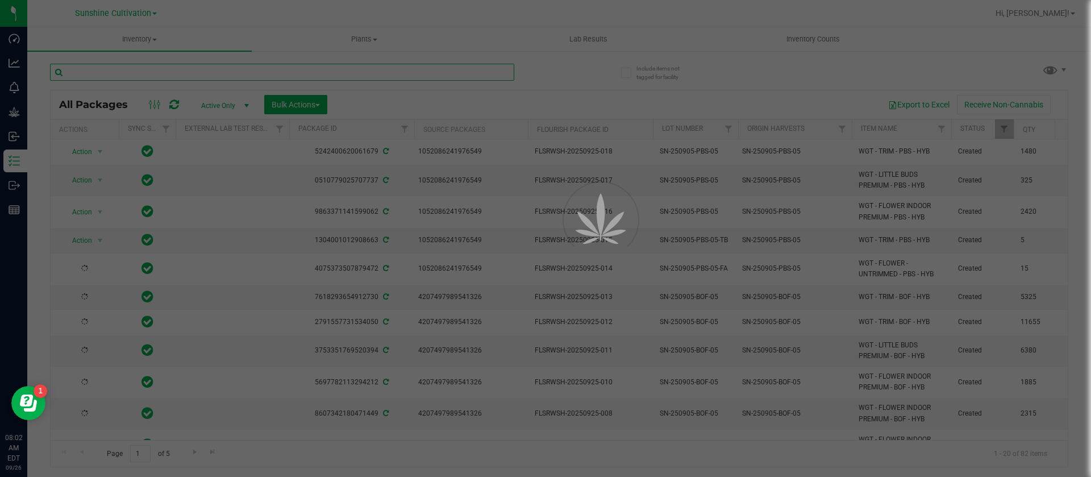
click at [157, 72] on input "text" at bounding box center [282, 72] width 464 height 17
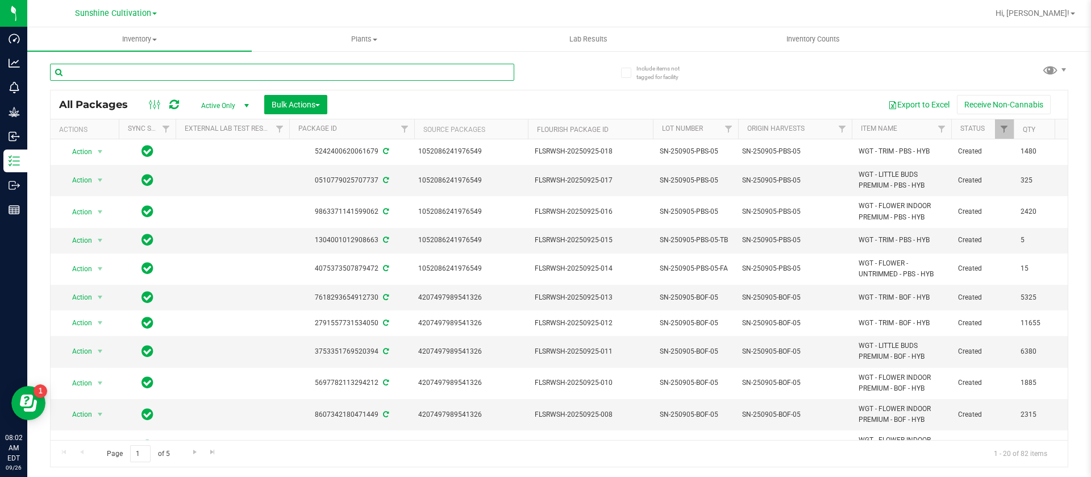
click at [157, 72] on input "text" at bounding box center [282, 72] width 464 height 17
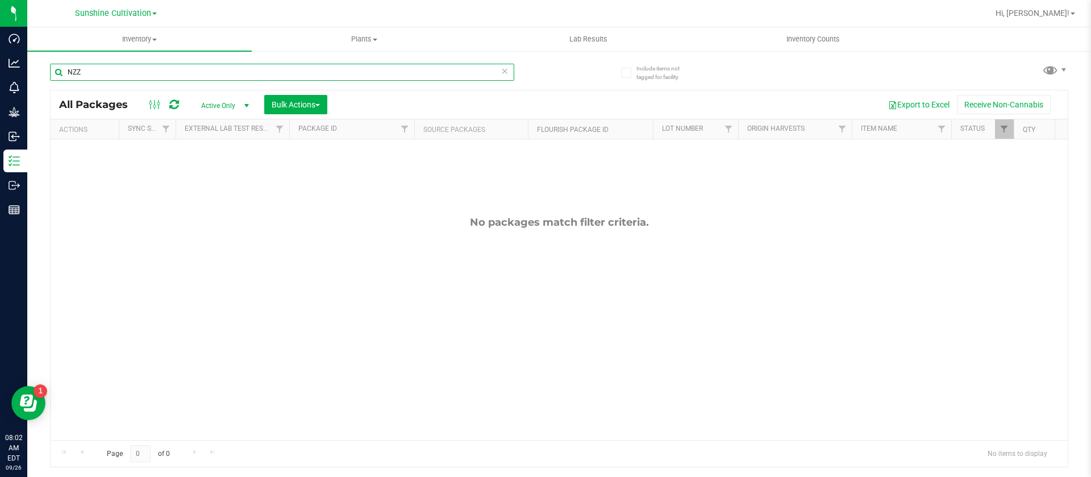
type input "NZZ"
click at [1061, 68] on span at bounding box center [1063, 69] width 9 height 9
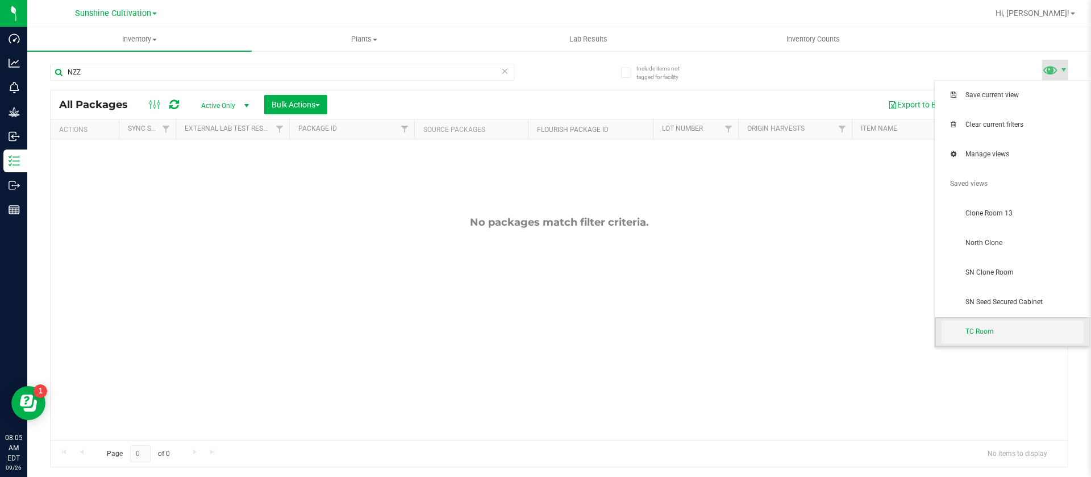
click at [998, 327] on span "TC Room" at bounding box center [1024, 332] width 118 height 10
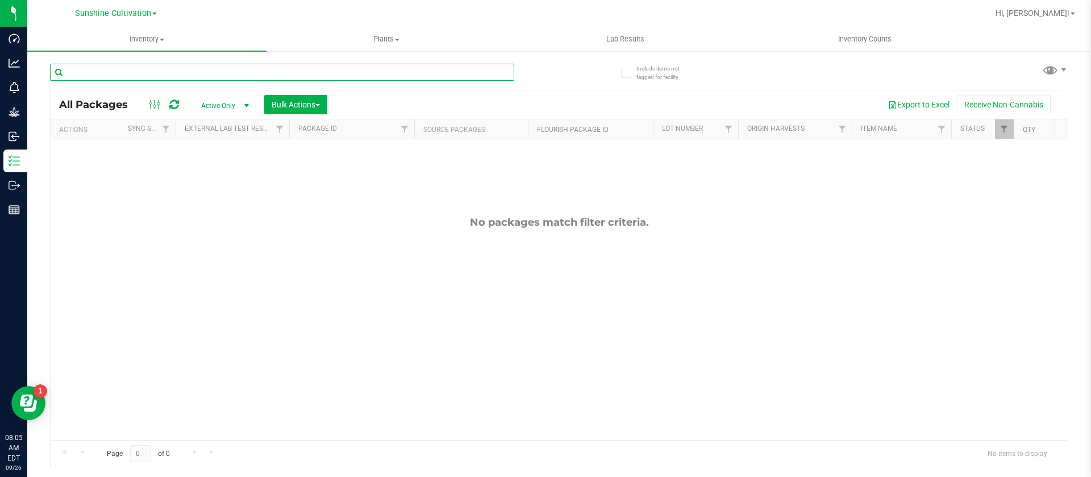
click at [169, 69] on input "text" at bounding box center [282, 72] width 464 height 17
click at [1048, 72] on span at bounding box center [1050, 69] width 16 height 16
click at [1062, 62] on span at bounding box center [1055, 70] width 26 height 20
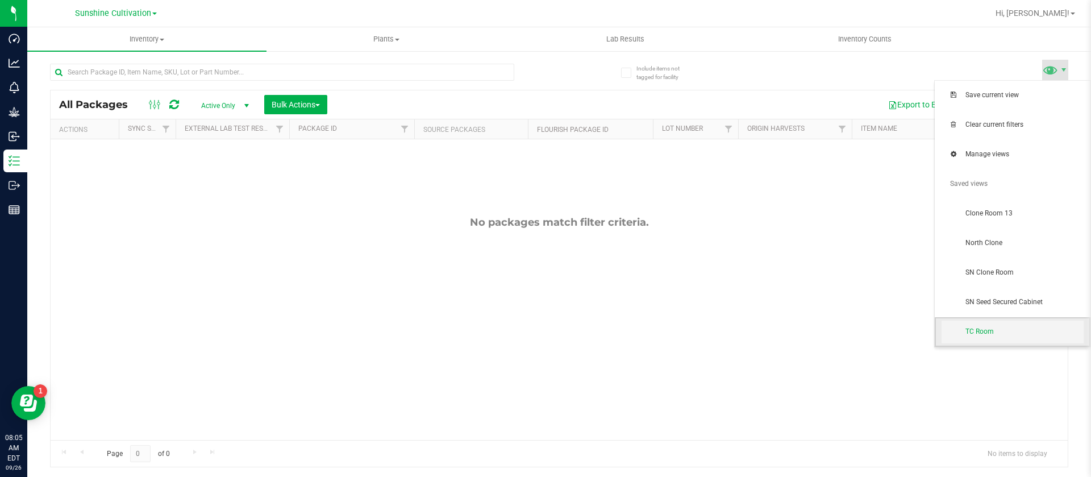
click at [980, 336] on span "TC Room" at bounding box center [1013, 332] width 142 height 23
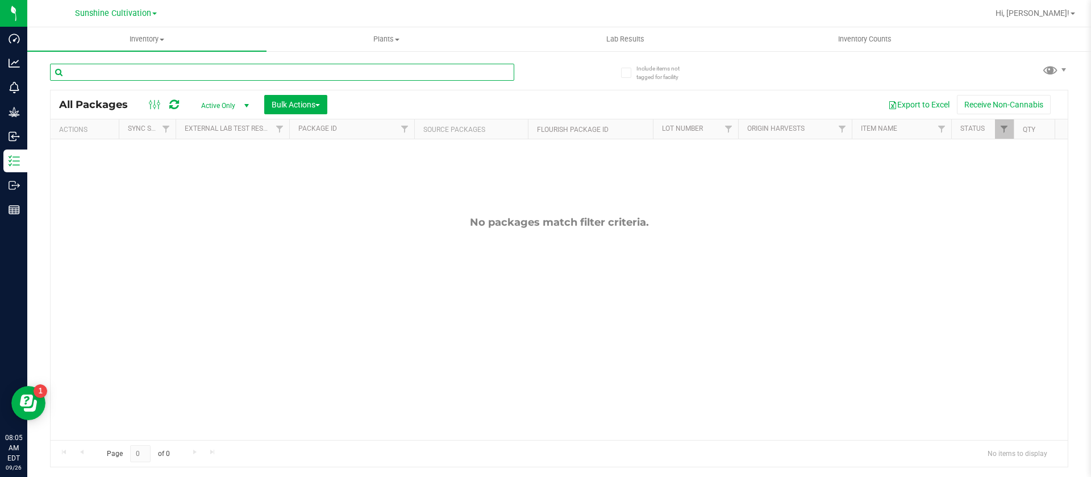
click at [189, 73] on input "text" at bounding box center [282, 72] width 464 height 17
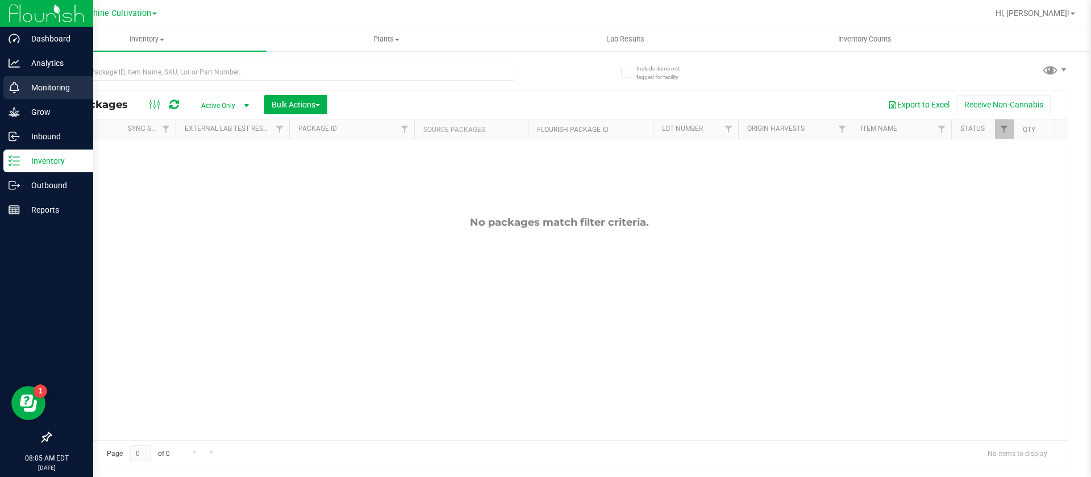
click at [32, 97] on div "Monitoring" at bounding box center [48, 87] width 90 height 23
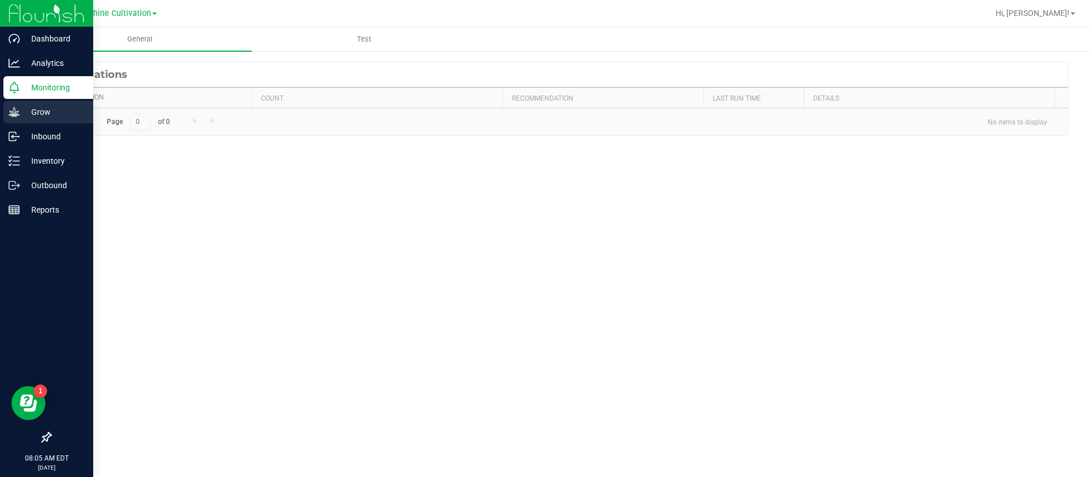
click at [31, 103] on div "Grow" at bounding box center [48, 112] width 90 height 23
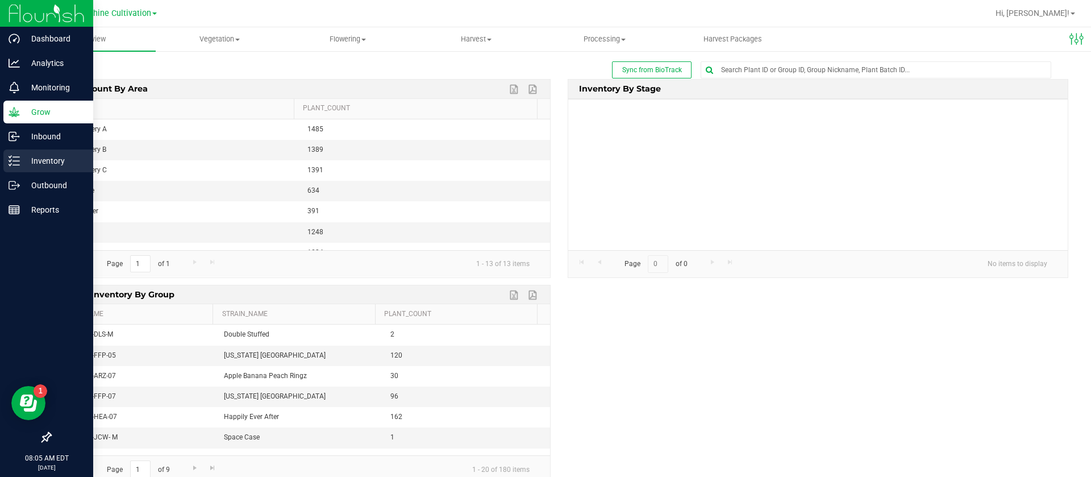
click at [21, 159] on div "Inventory" at bounding box center [48, 160] width 90 height 23
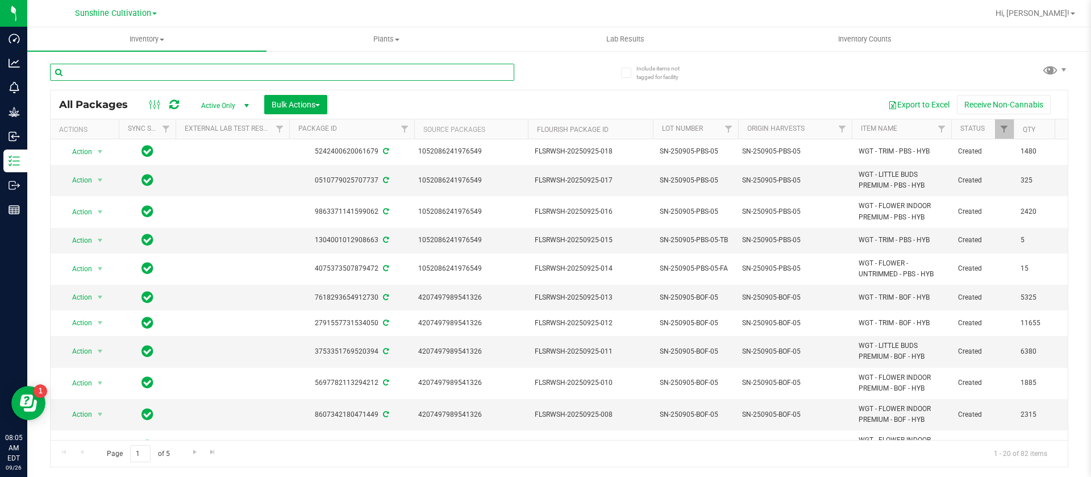
click at [190, 69] on input "text" at bounding box center [282, 72] width 464 height 17
type input "250905-"
click at [1052, 64] on span at bounding box center [1050, 69] width 16 height 16
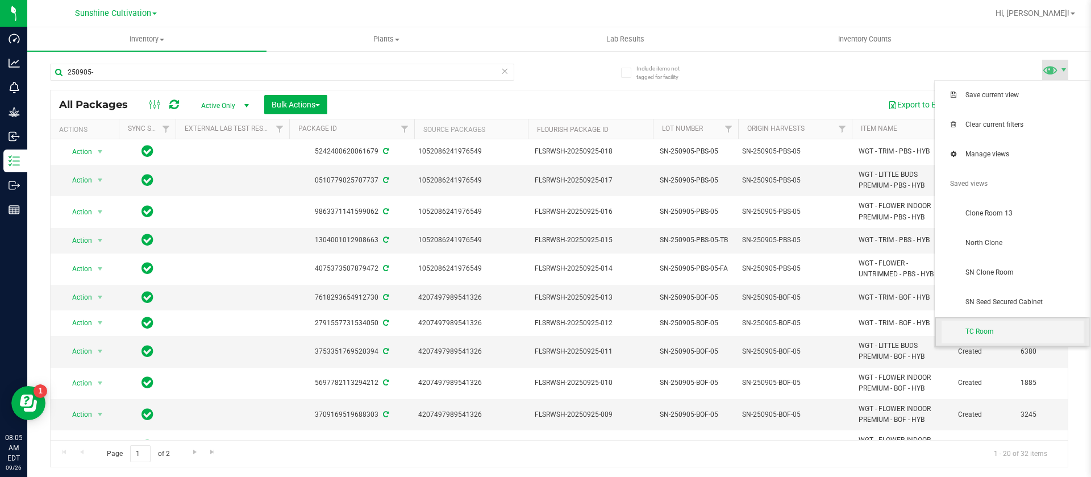
click at [994, 322] on span "TC Room" at bounding box center [1013, 332] width 142 height 23
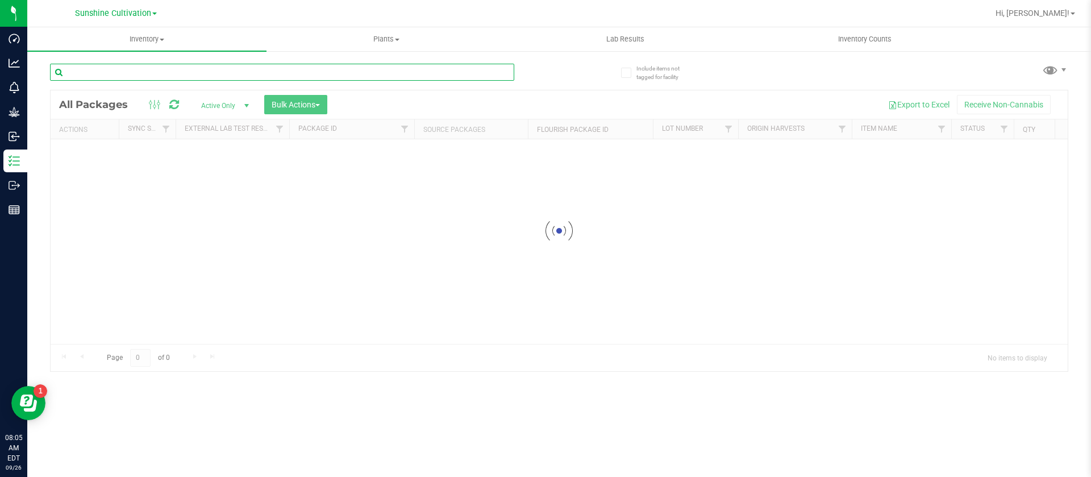
click at [122, 71] on input "text" at bounding box center [282, 72] width 464 height 17
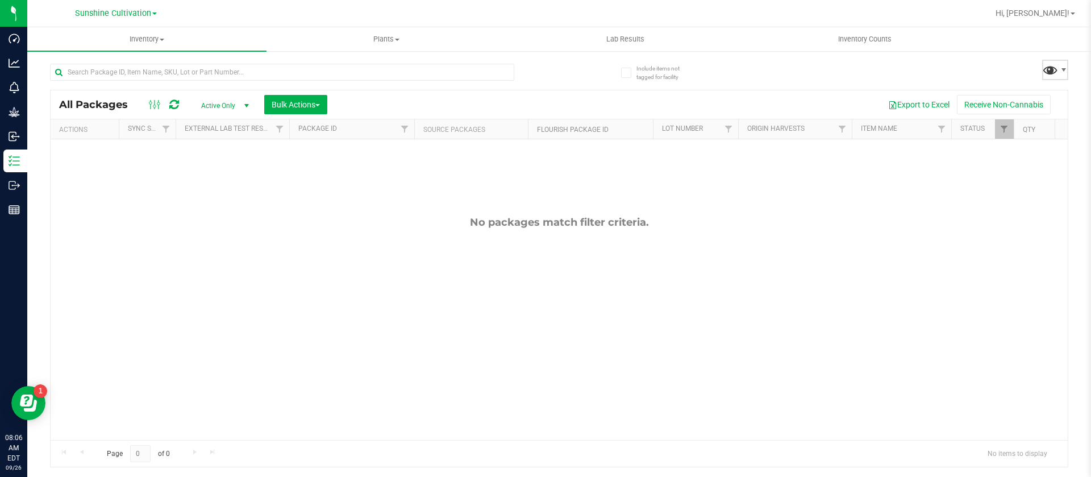
click at [1053, 68] on span at bounding box center [1050, 69] width 16 height 16
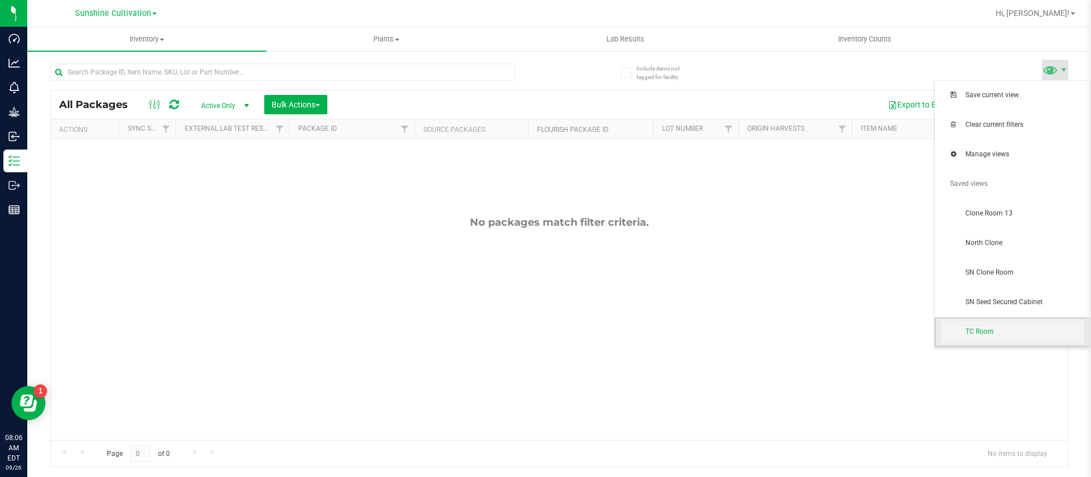
click at [998, 333] on span "TC Room" at bounding box center [1024, 332] width 118 height 10
click at [1057, 70] on span at bounding box center [1050, 69] width 16 height 16
click at [989, 338] on span "TC Room" at bounding box center [1013, 332] width 142 height 23
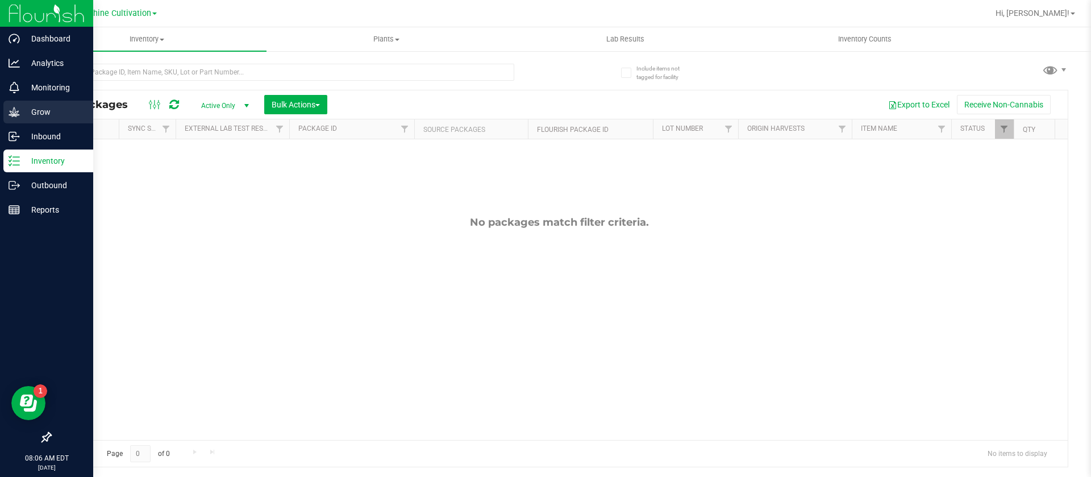
click at [32, 104] on div "Grow" at bounding box center [48, 112] width 90 height 23
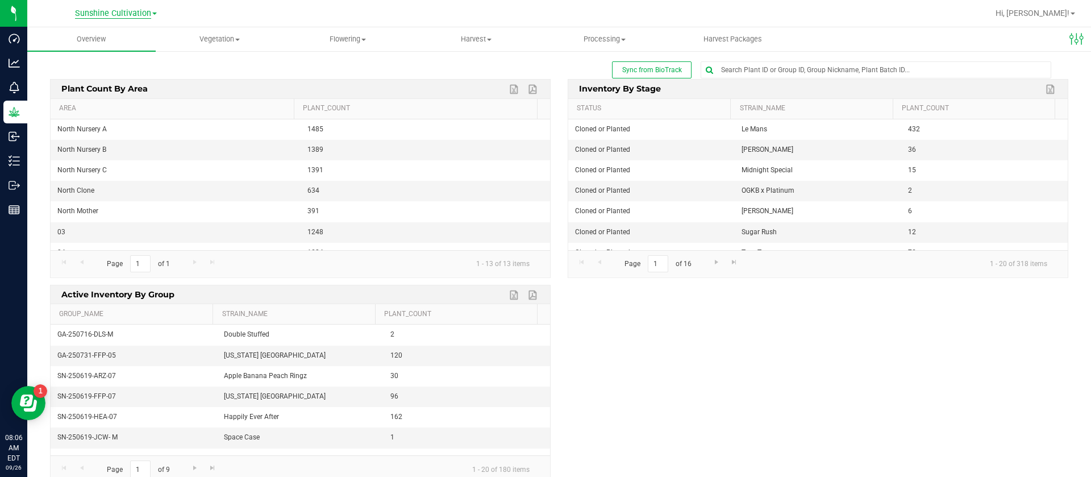
click at [122, 11] on span "Sunshine Cultivation" at bounding box center [113, 14] width 76 height 10
click at [93, 38] on link "Green Acres Cultivation" at bounding box center [116, 39] width 166 height 15
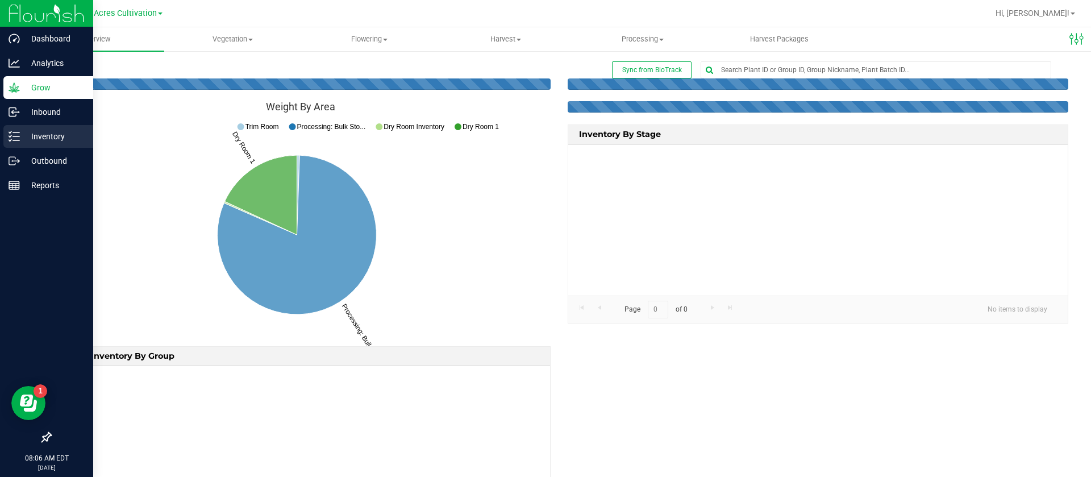
click at [13, 141] on icon at bounding box center [14, 136] width 11 height 11
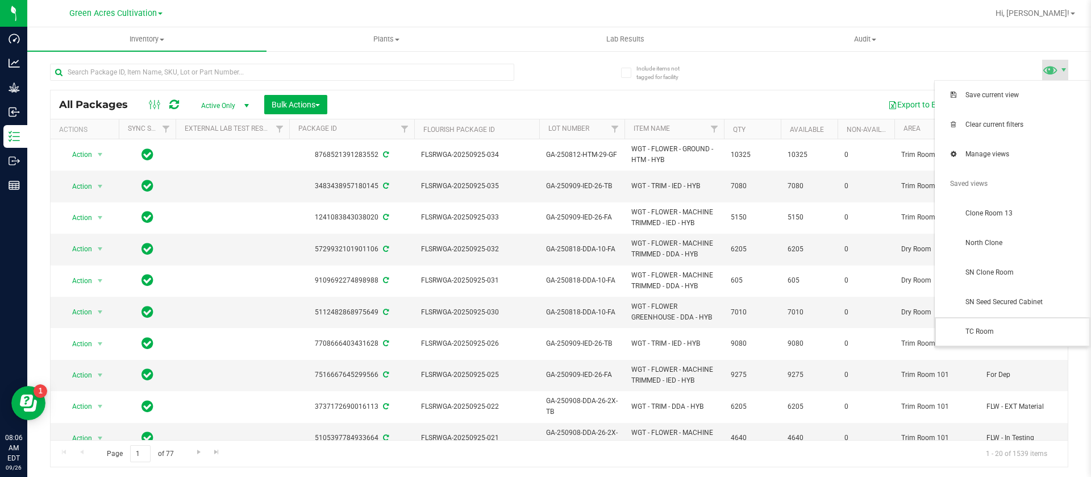
click at [999, 328] on span "TC Room" at bounding box center [1024, 332] width 118 height 10
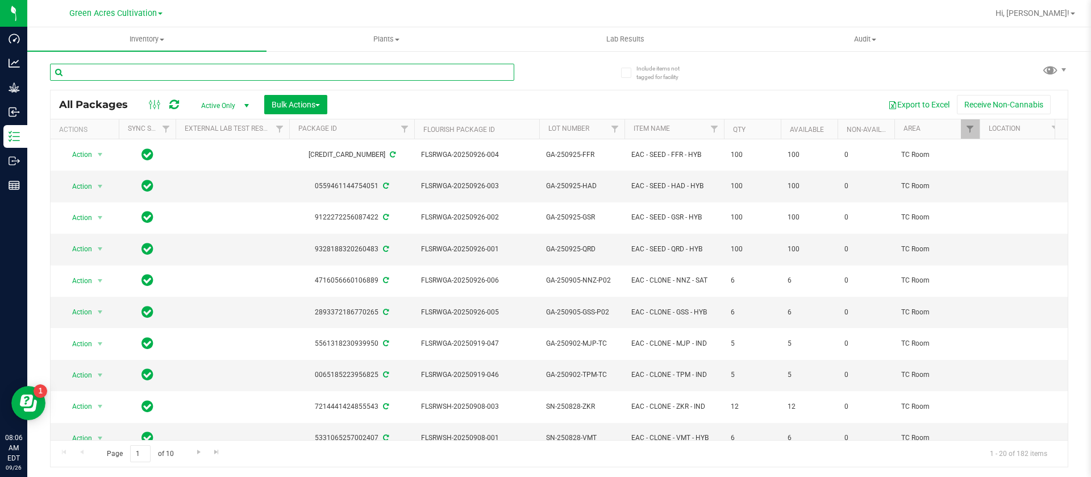
click at [257, 73] on input "text" at bounding box center [282, 72] width 464 height 17
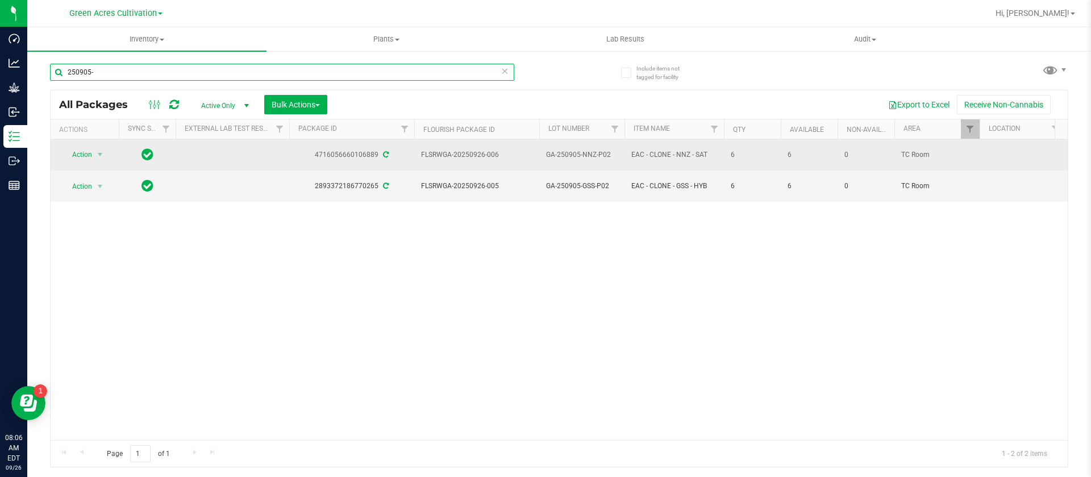
type input "250905-"
click at [615, 151] on span "GA-250905-NNZ-P02" at bounding box center [582, 154] width 72 height 11
type input "GA-250905-NNZ-P02-TC"
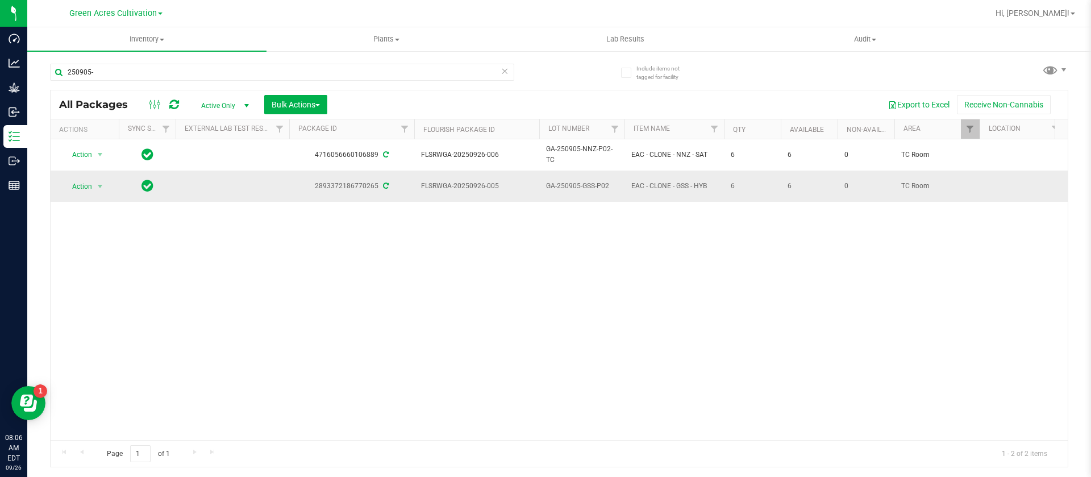
click at [614, 181] on span "GA-250905-GSS-P02" at bounding box center [582, 186] width 72 height 11
type input "GA-250905-GSS-P02-TC"
click at [156, 72] on input "250905-" at bounding box center [282, 72] width 464 height 17
type input "2"
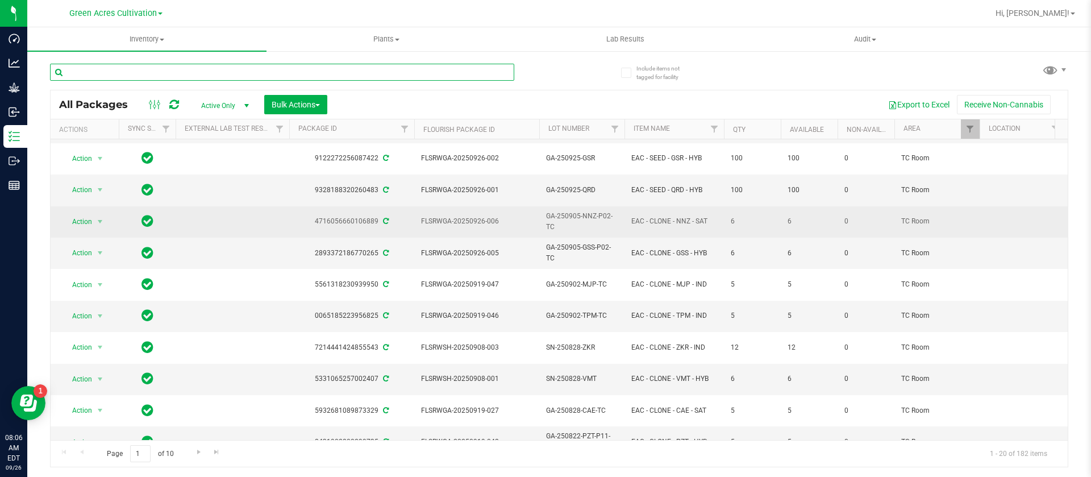
scroll to position [85, 0]
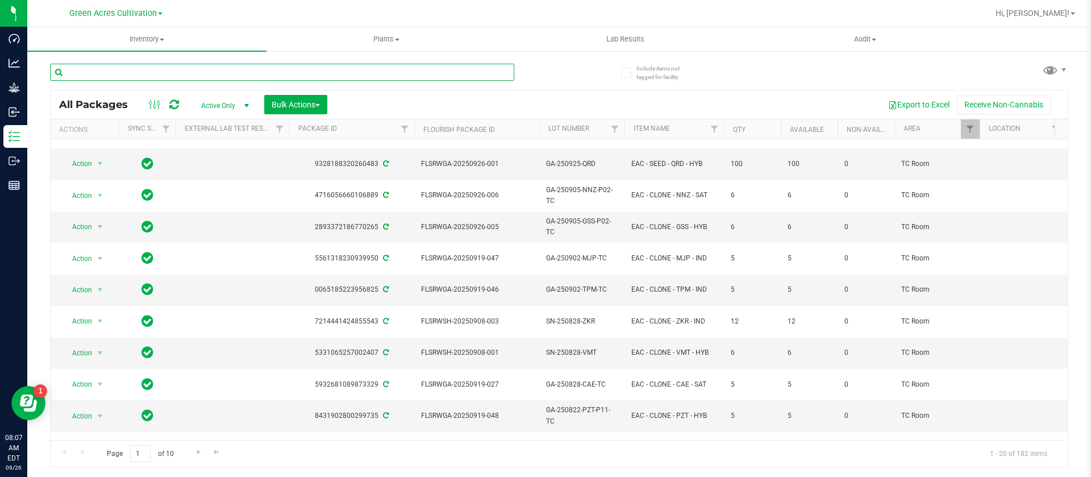
click at [248, 69] on input "text" at bounding box center [282, 72] width 464 height 17
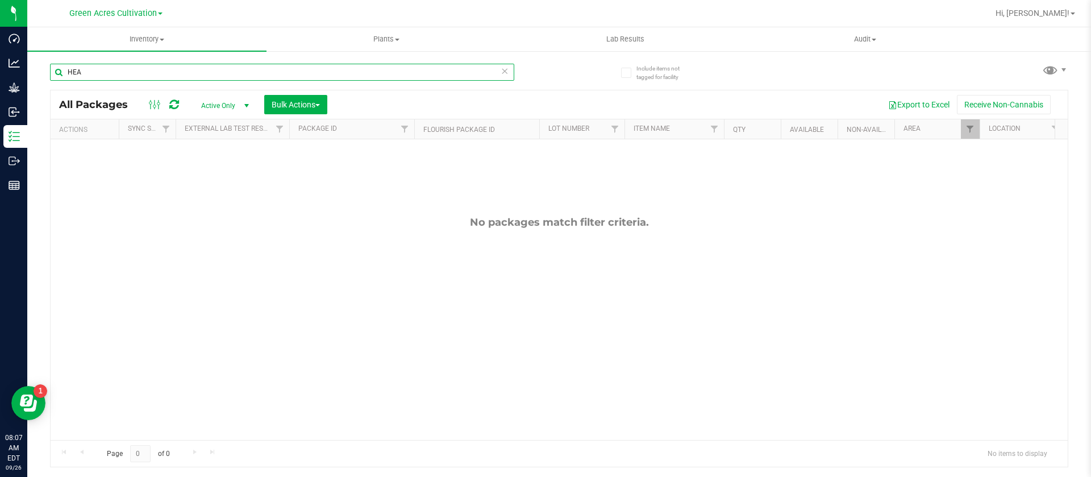
type input "HEA"
click at [1047, 76] on span at bounding box center [1050, 69] width 16 height 16
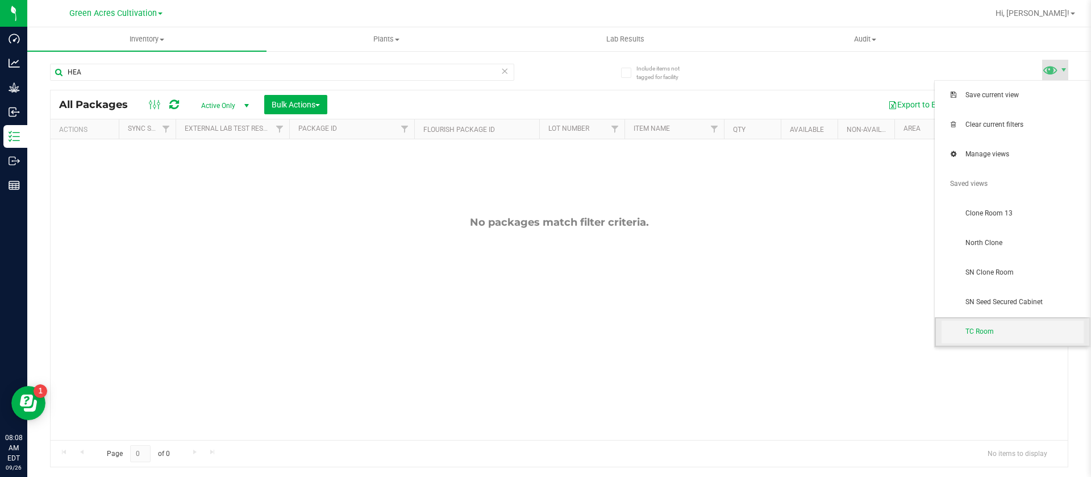
click at [998, 341] on span "TC Room" at bounding box center [1013, 332] width 142 height 23
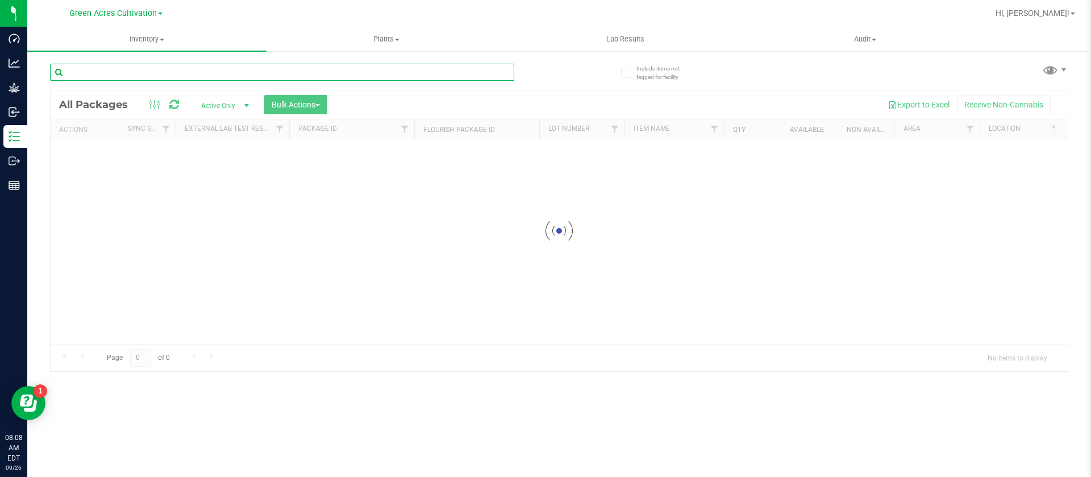
click at [138, 71] on input "text" at bounding box center [282, 72] width 464 height 17
type input "HBG"
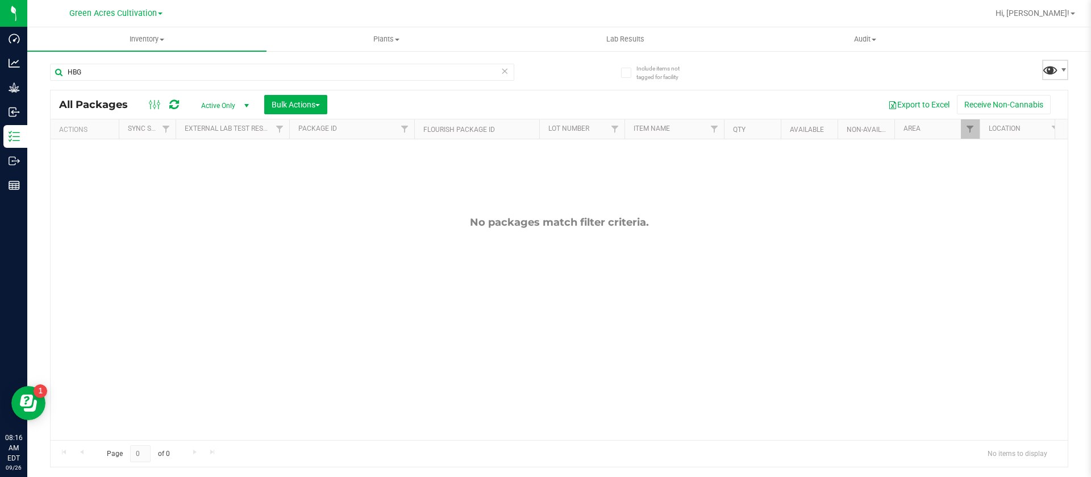
click at [1057, 66] on span at bounding box center [1050, 69] width 16 height 16
click at [1056, 64] on span at bounding box center [1050, 69] width 16 height 16
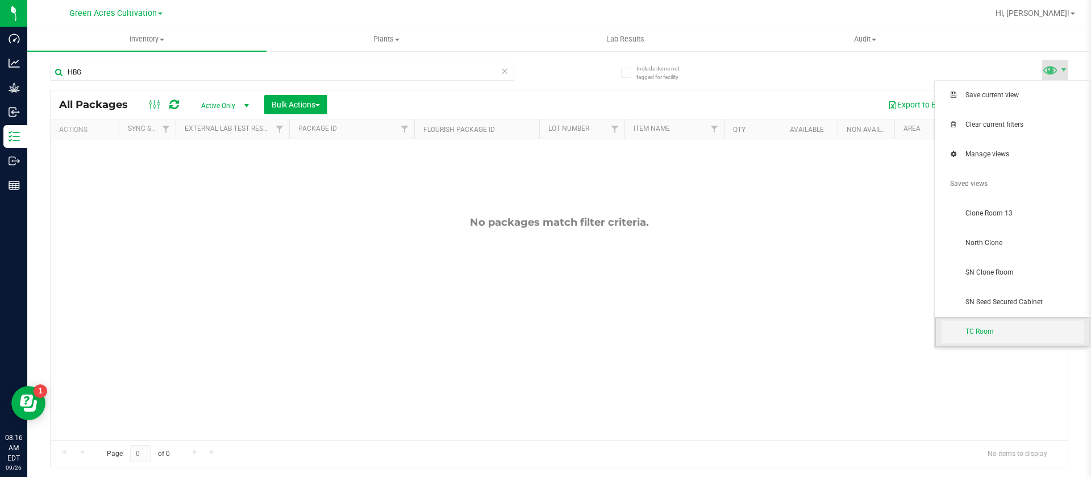
click at [1000, 324] on span "TC Room" at bounding box center [1013, 332] width 142 height 23
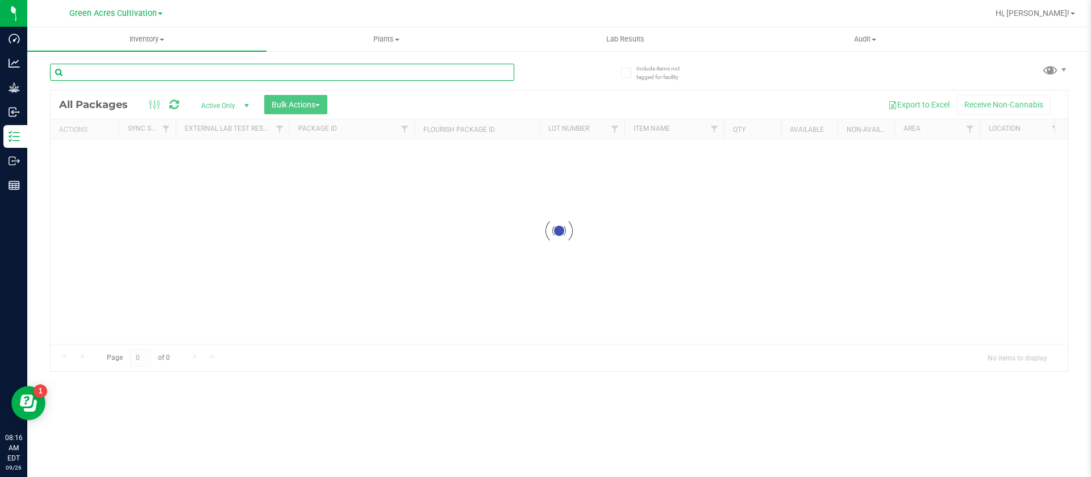
click at [128, 68] on input "text" at bounding box center [282, 72] width 464 height 17
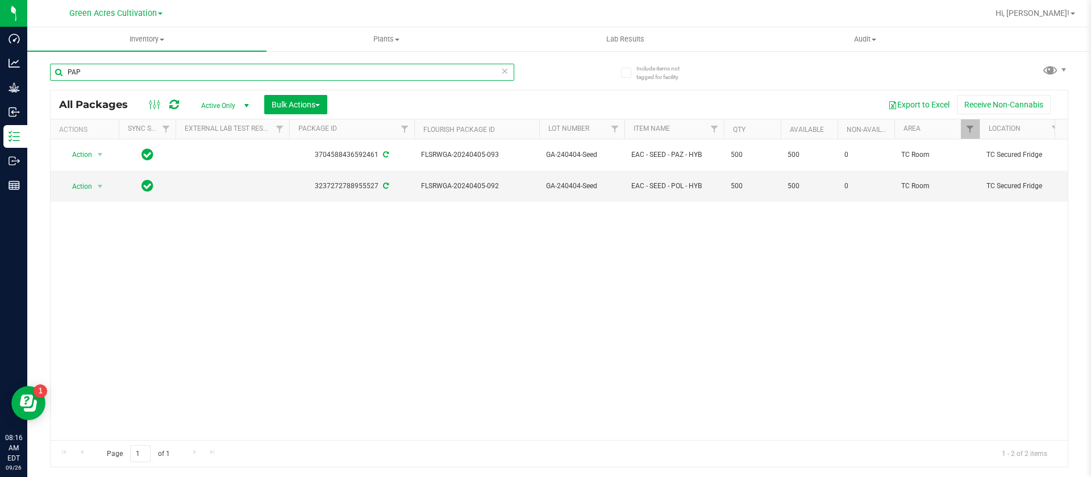
type input "PAP"
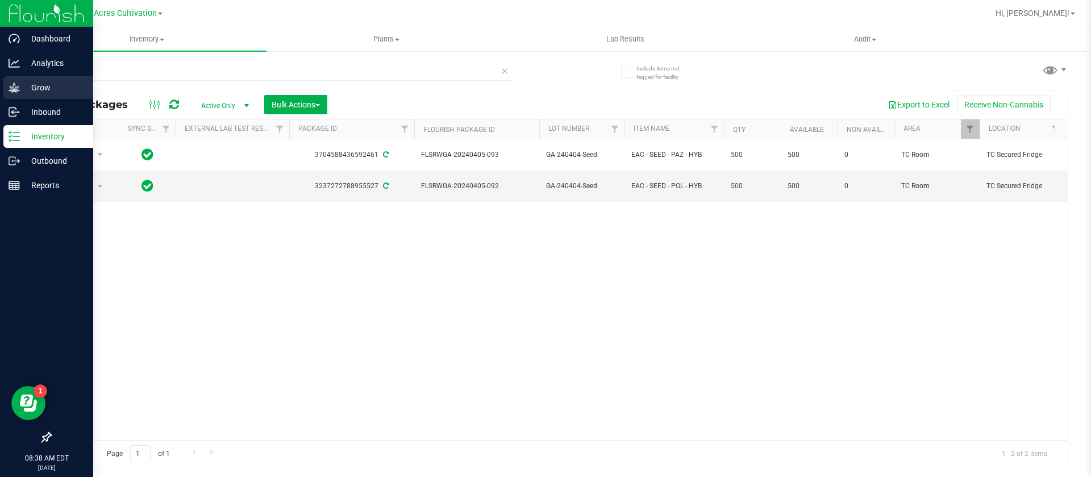
click at [26, 86] on p "Grow" at bounding box center [54, 88] width 68 height 14
click at [32, 137] on p "Inventory" at bounding box center [54, 137] width 68 height 14
click at [40, 134] on p "Inventory" at bounding box center [54, 137] width 68 height 14
click at [48, 79] on div "Grow" at bounding box center [48, 87] width 90 height 23
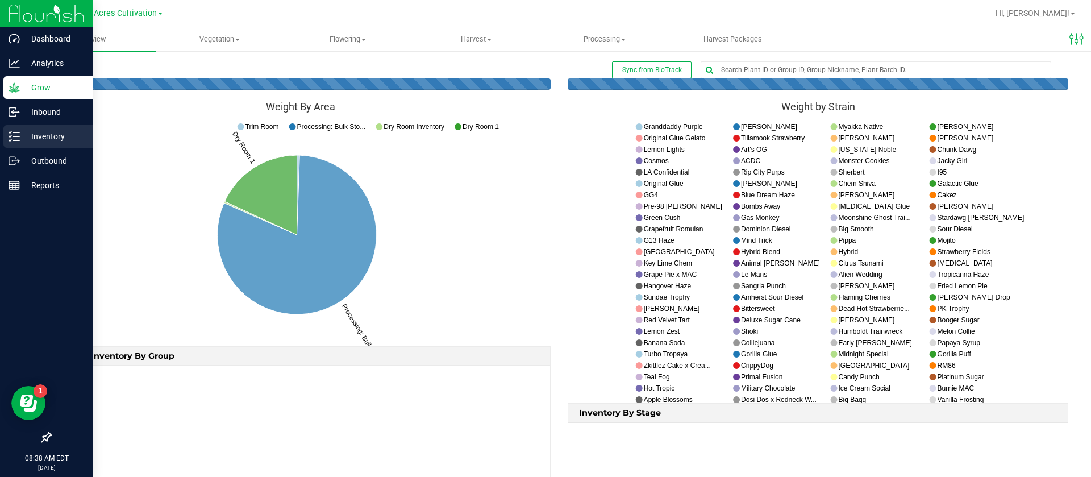
click at [50, 140] on p "Inventory" at bounding box center [54, 137] width 68 height 14
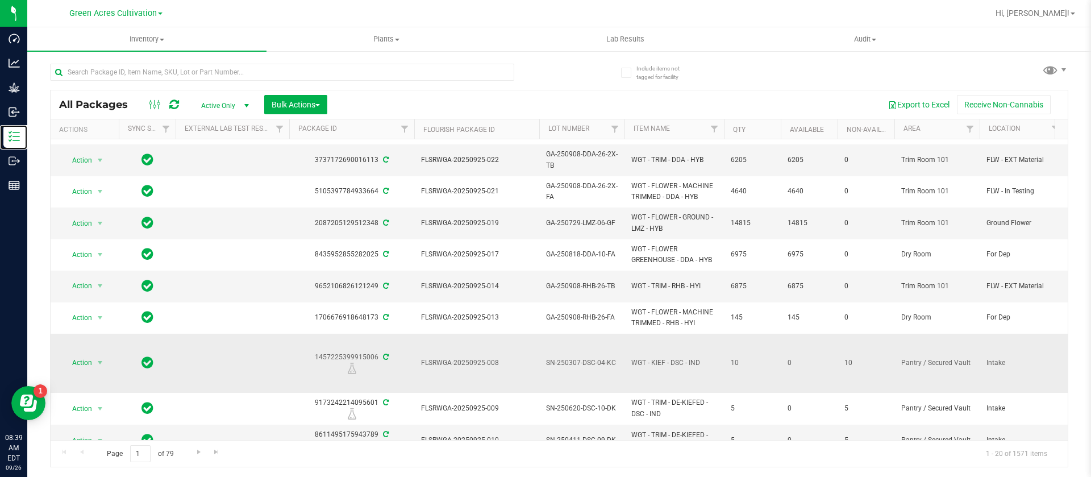
scroll to position [352, 0]
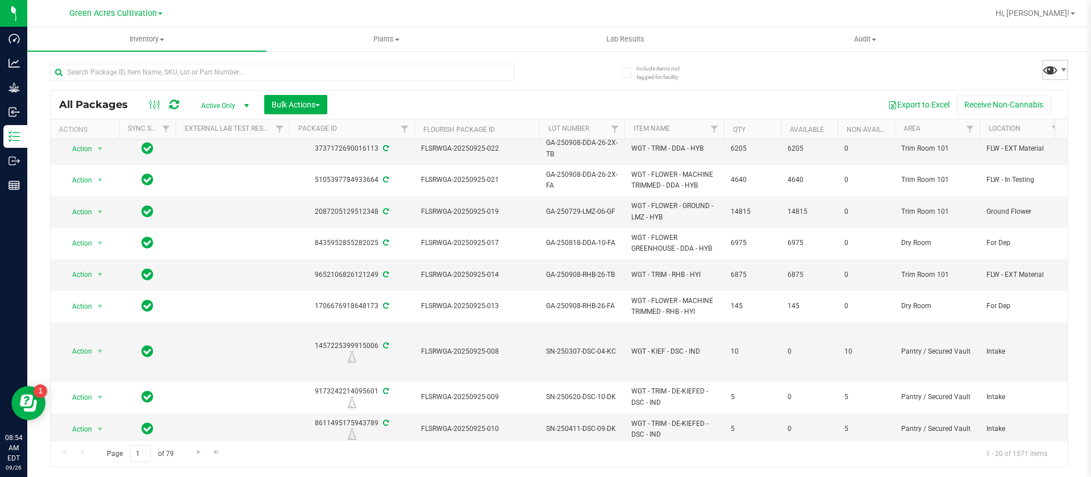
click at [1050, 76] on span at bounding box center [1050, 69] width 16 height 16
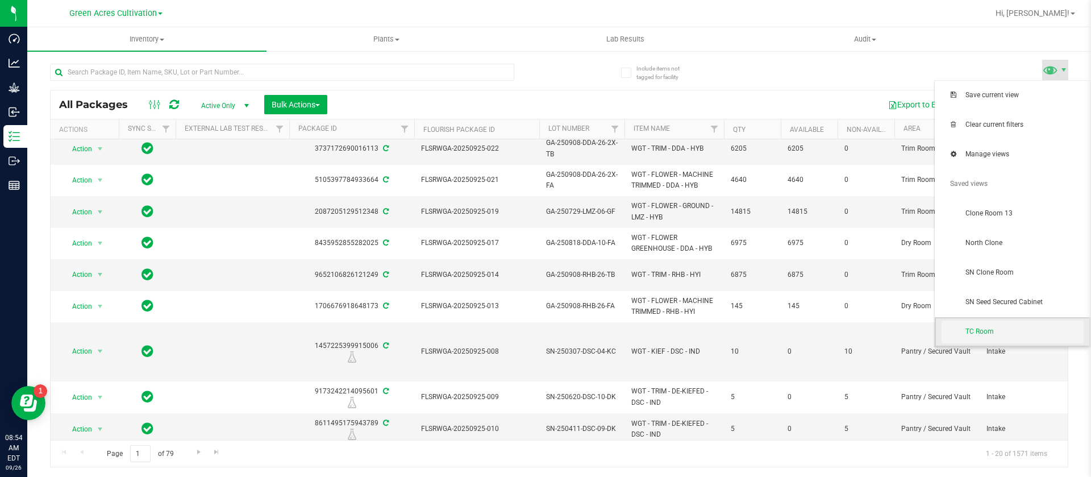
click at [1010, 327] on span "TC Room" at bounding box center [1024, 332] width 118 height 10
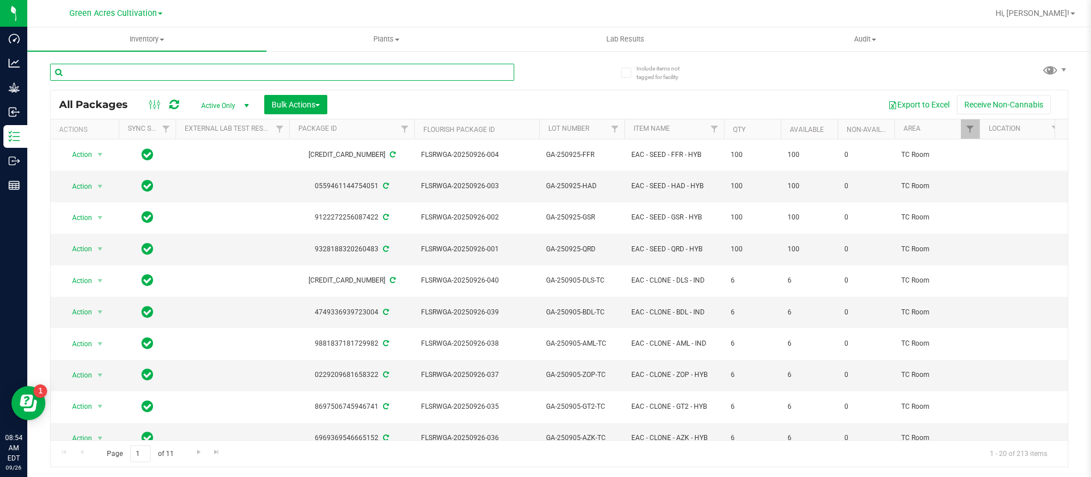
click at [194, 68] on input "text" at bounding box center [282, 72] width 464 height 17
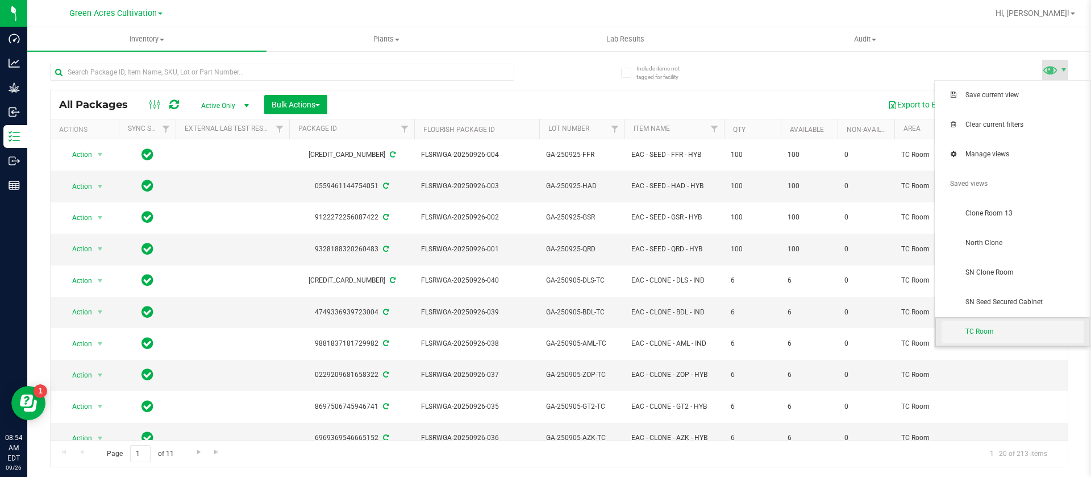
click at [998, 323] on span "TC Room" at bounding box center [1013, 332] width 142 height 23
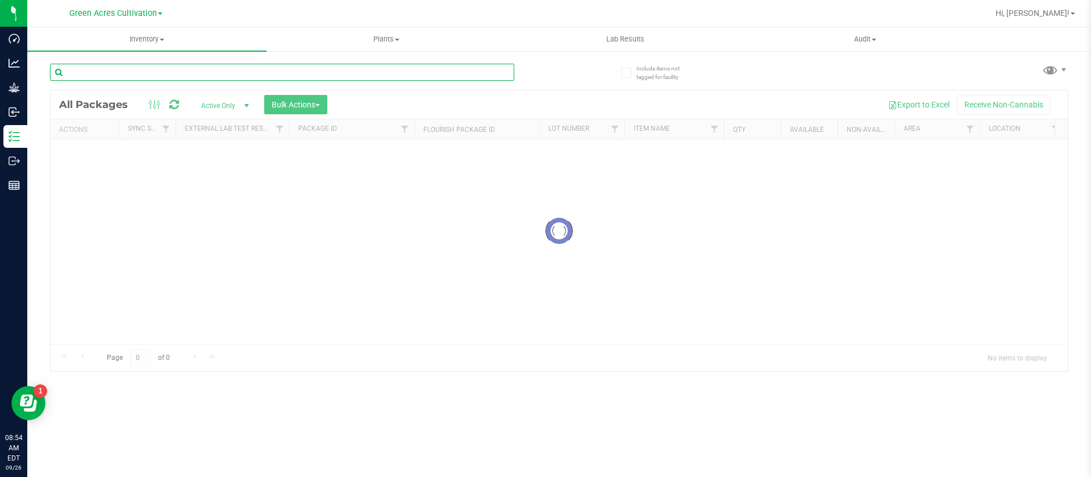
click at [134, 73] on input "text" at bounding box center [282, 72] width 464 height 17
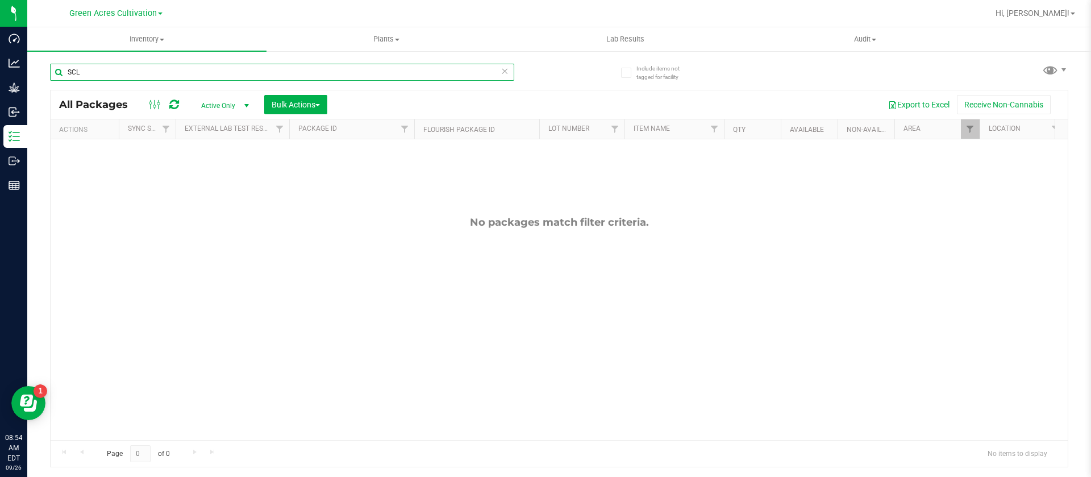
type input "SCL"
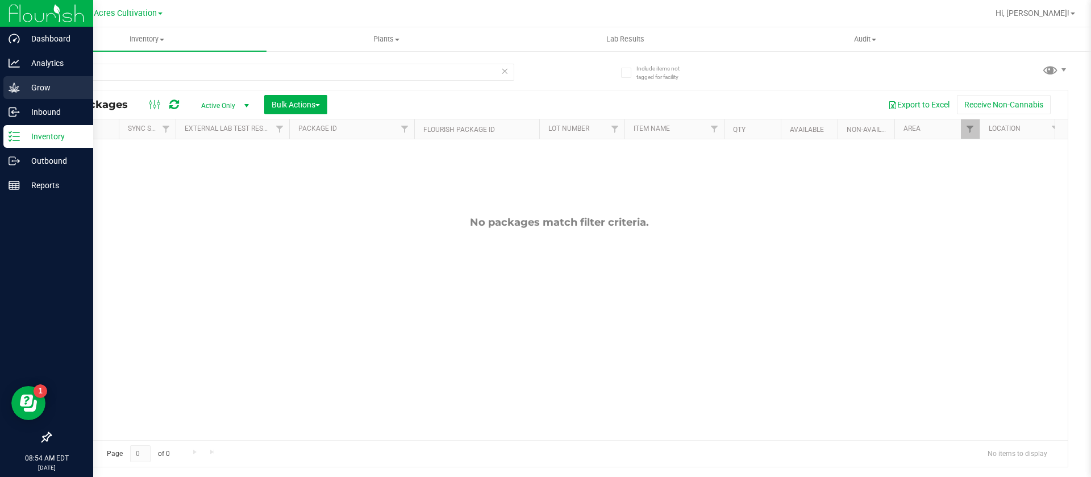
click at [35, 85] on p "Grow" at bounding box center [54, 88] width 68 height 14
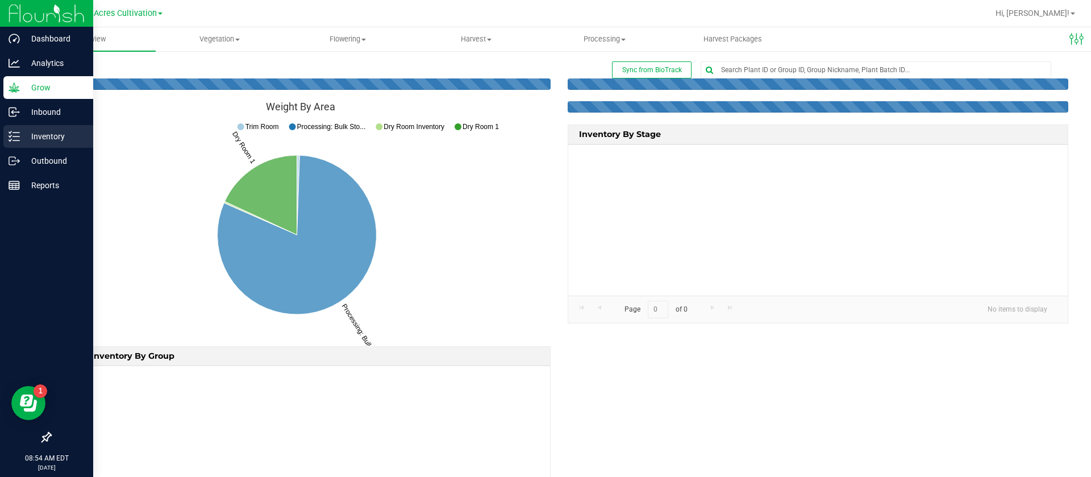
click at [28, 130] on p "Inventory" at bounding box center [54, 137] width 68 height 14
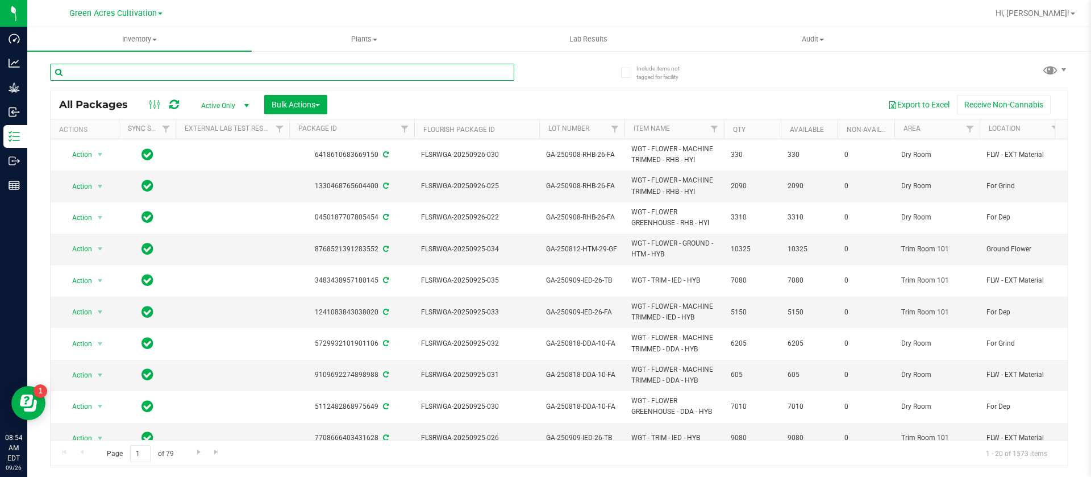
click at [500, 71] on input "text" at bounding box center [282, 72] width 464 height 17
click at [544, 78] on div at bounding box center [304, 71] width 509 height 36
click at [522, 78] on div at bounding box center [304, 71] width 509 height 36
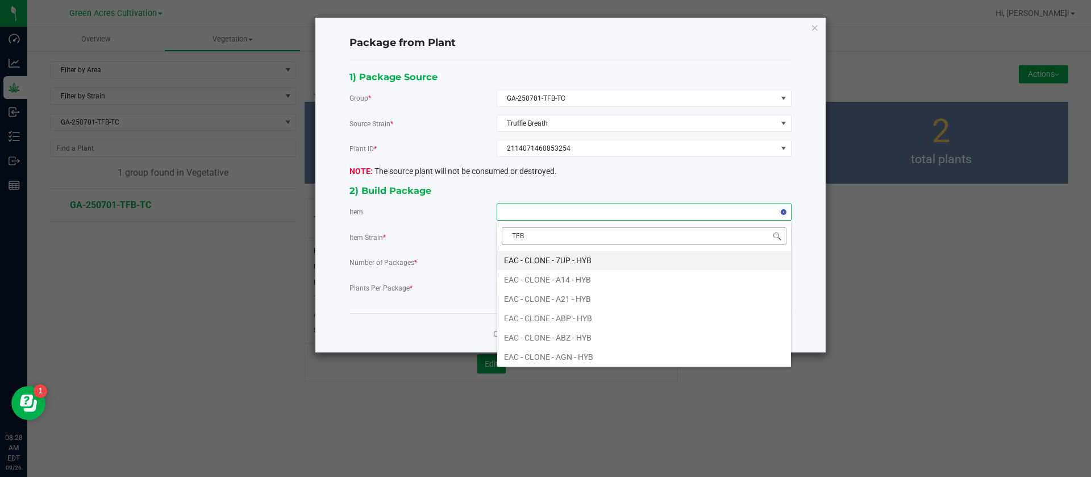
scroll to position [17, 294]
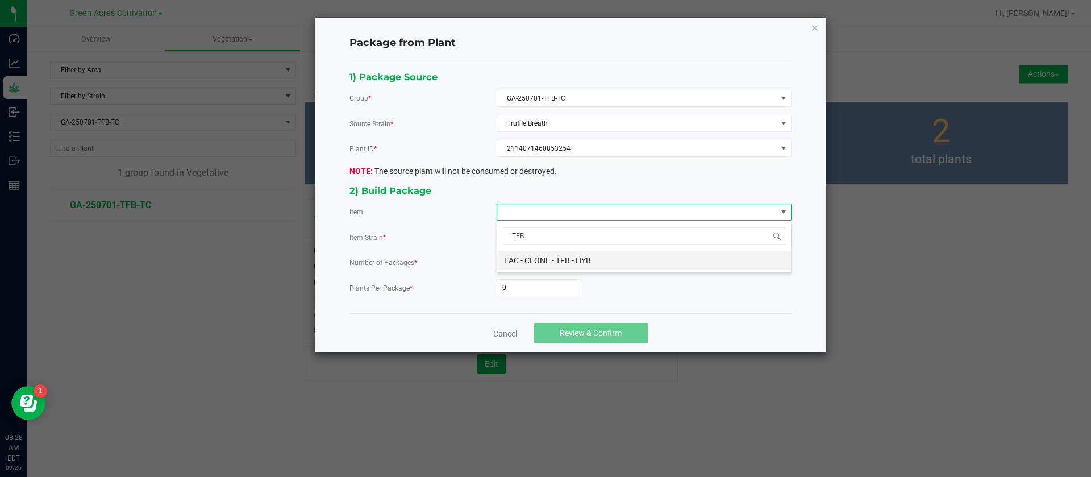
click at [586, 257] on HYB "EAC - CLONE - TFB - HYB" at bounding box center [644, 260] width 294 height 19
click at [544, 284] on input "0" at bounding box center [539, 288] width 84 height 16
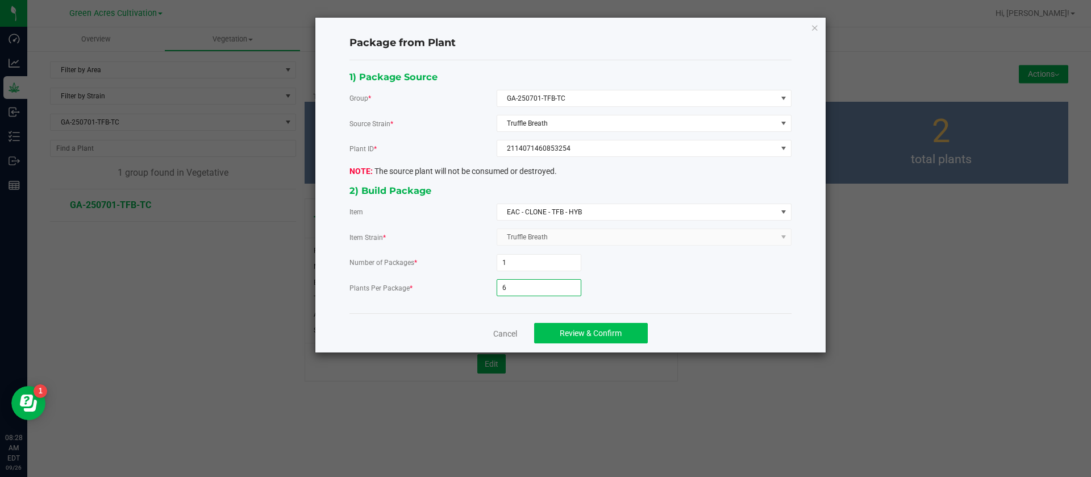
type input "6"
click at [605, 336] on span "Review & Confirm" at bounding box center [591, 332] width 62 height 9
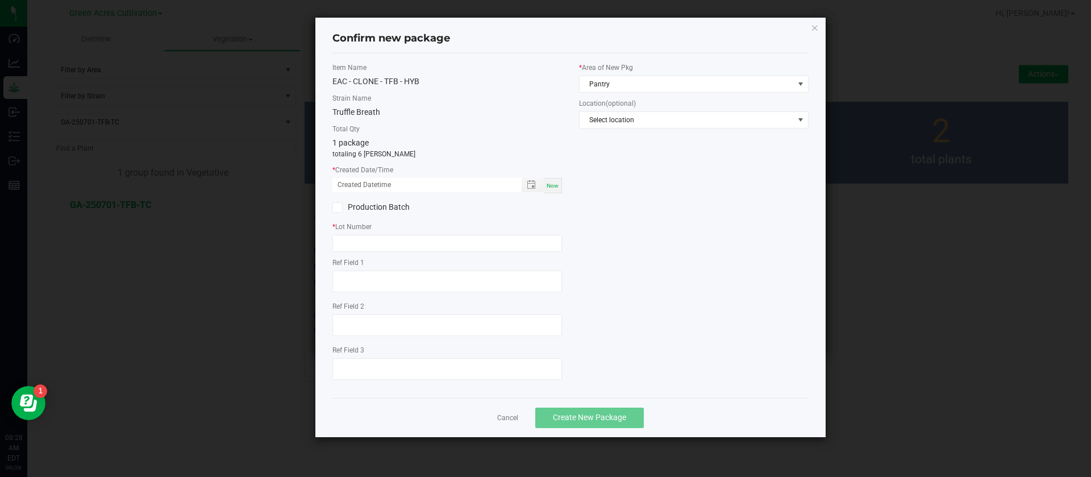
click at [551, 182] on span "Now" at bounding box center [553, 185] width 12 height 6
click at [353, 176] on div "* Created Date/Time 09/26/2025 08:28 AM Now" at bounding box center [447, 179] width 230 height 28
click at [352, 181] on input "[DATE] 08:28 AM" at bounding box center [420, 185] width 177 height 14
type input "[DATE] 08:28 AM"
click at [394, 242] on input "text" at bounding box center [447, 243] width 230 height 17
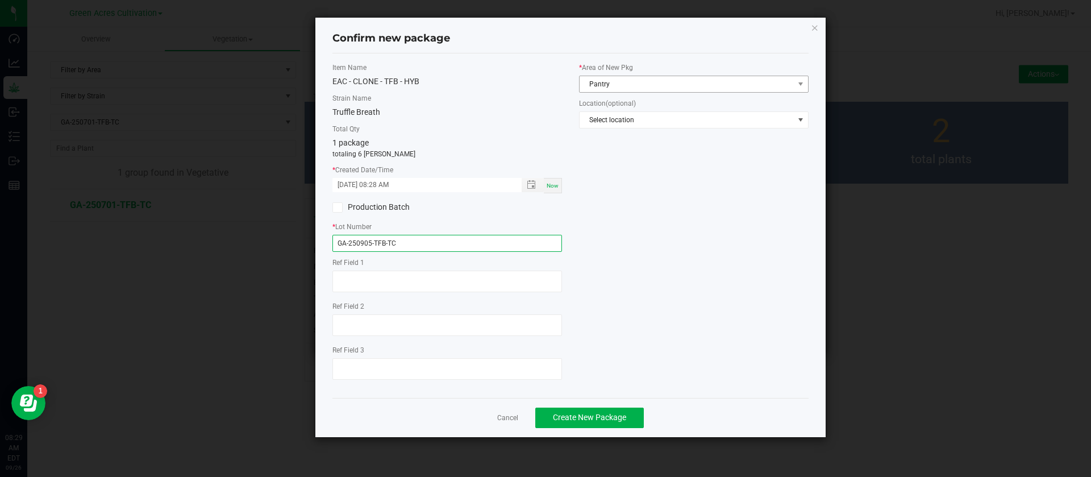
type input "GA-250905-TFB-TC"
click at [625, 91] on span "Pantry" at bounding box center [694, 84] width 230 height 17
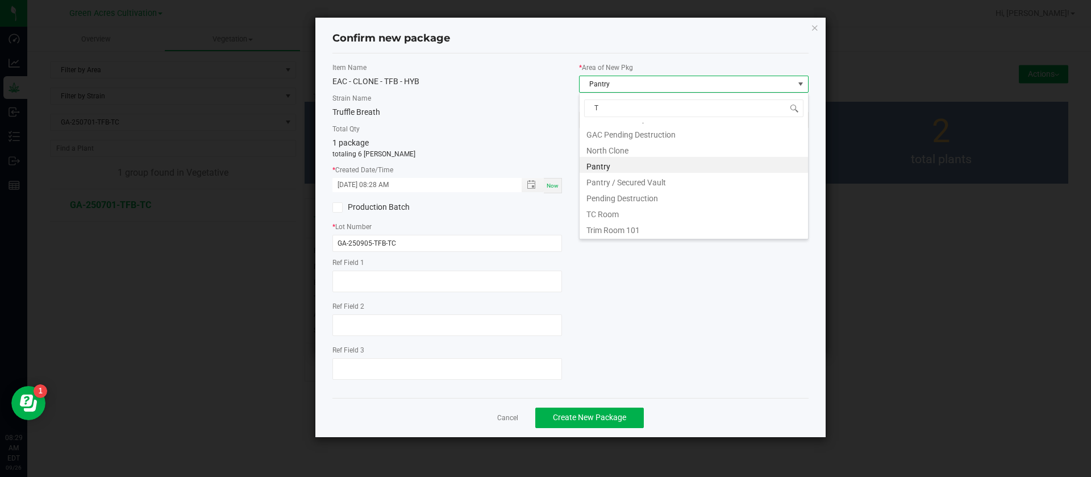
scroll to position [77, 0]
type input "TC"
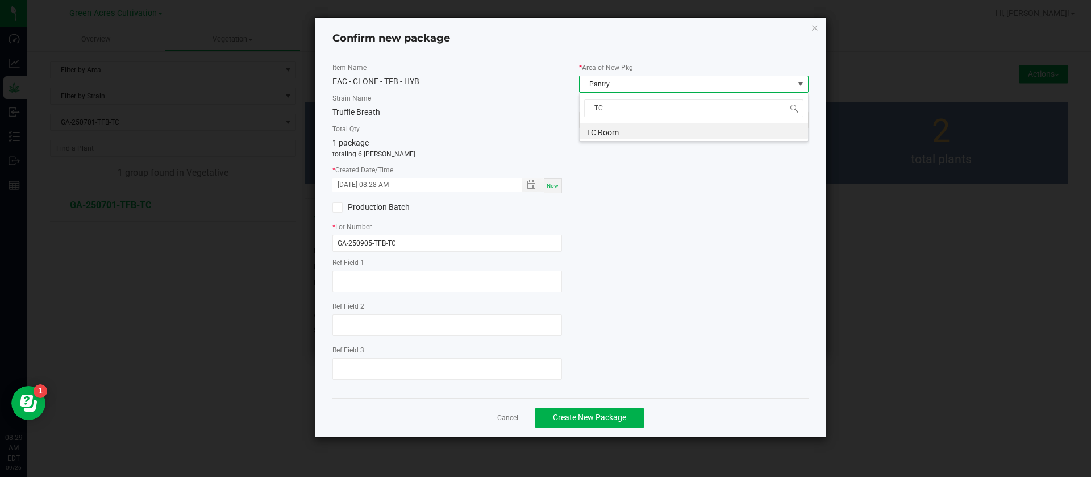
scroll to position [0, 0]
click at [583, 414] on span "Create New Package" at bounding box center [589, 417] width 73 height 9
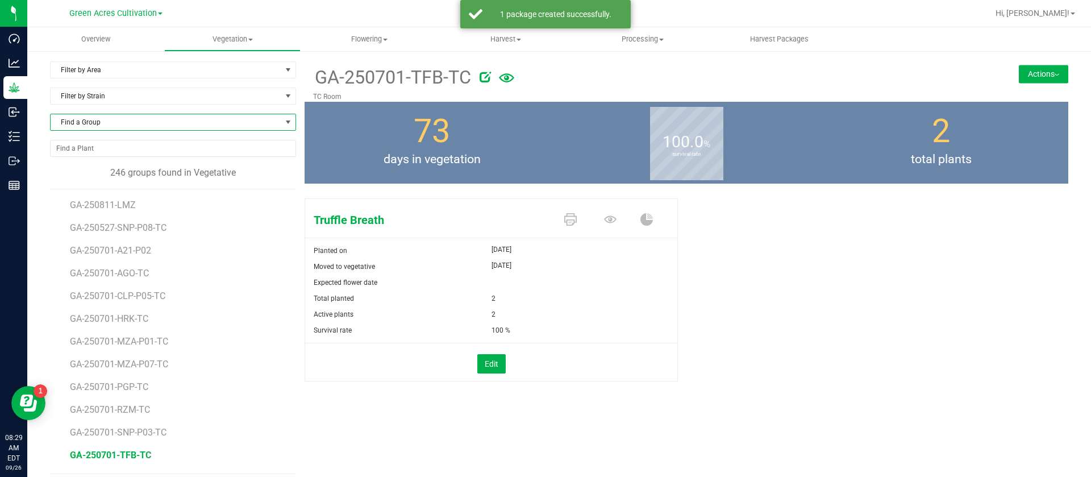
click at [159, 120] on span "Find a Group" at bounding box center [166, 122] width 231 height 16
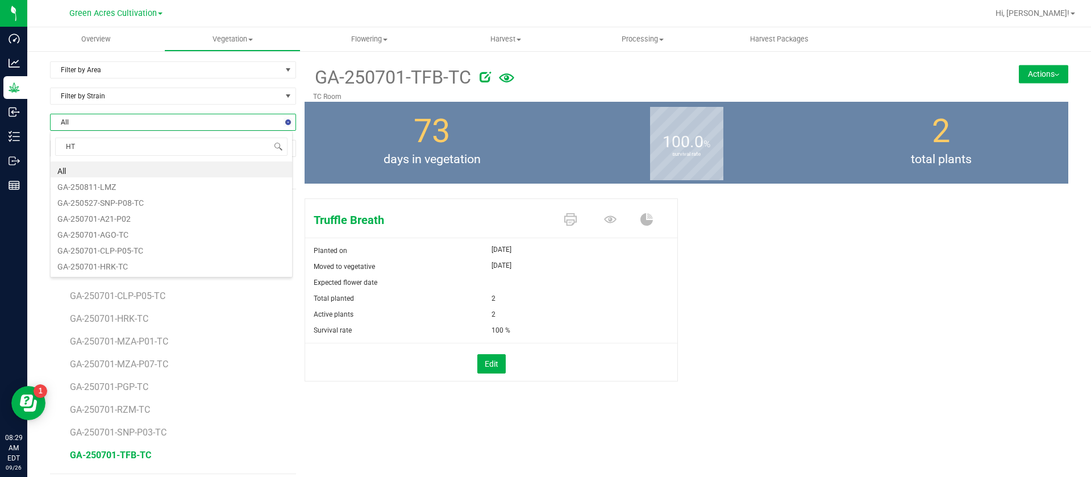
type input "HTM"
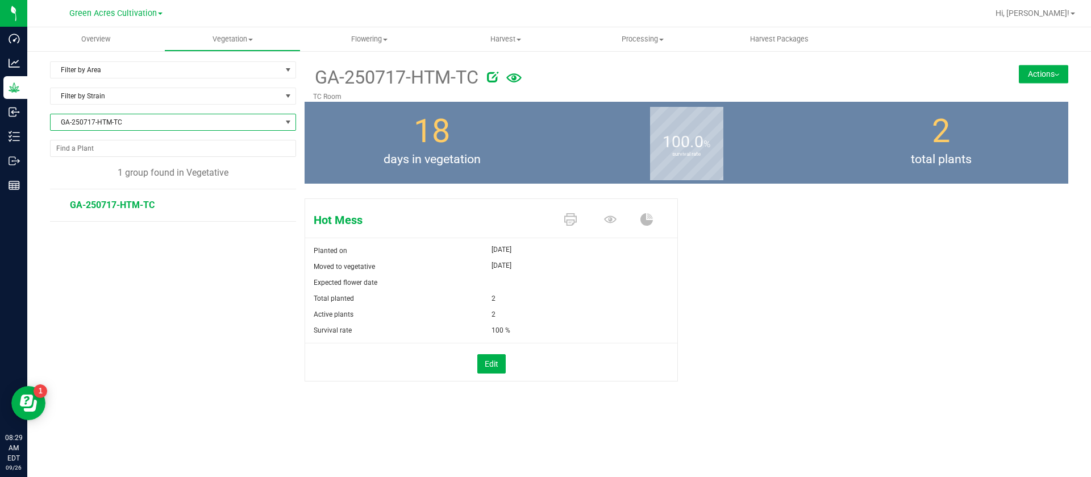
click at [1038, 75] on button "Actions" at bounding box center [1043, 74] width 49 height 18
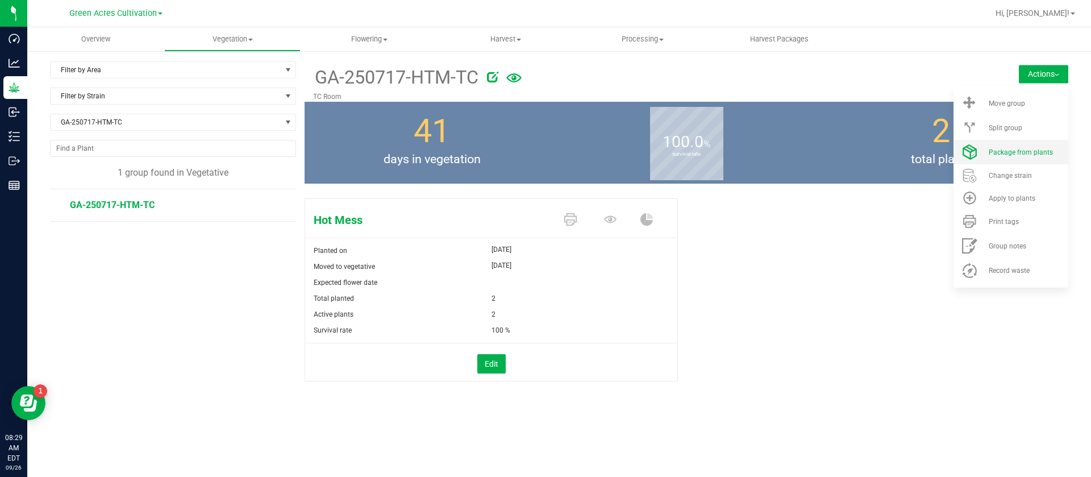
click at [992, 159] on li "Package from plants" at bounding box center [1011, 152] width 115 height 24
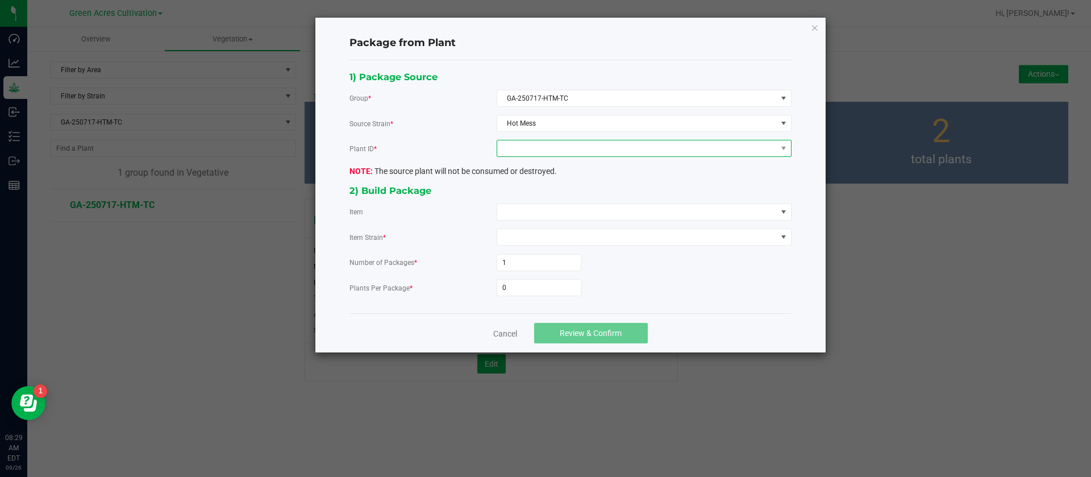
click at [586, 147] on span at bounding box center [637, 148] width 280 height 16
click at [558, 197] on li "8154898129202493" at bounding box center [644, 197] width 294 height 19
click at [549, 207] on span at bounding box center [637, 212] width 280 height 16
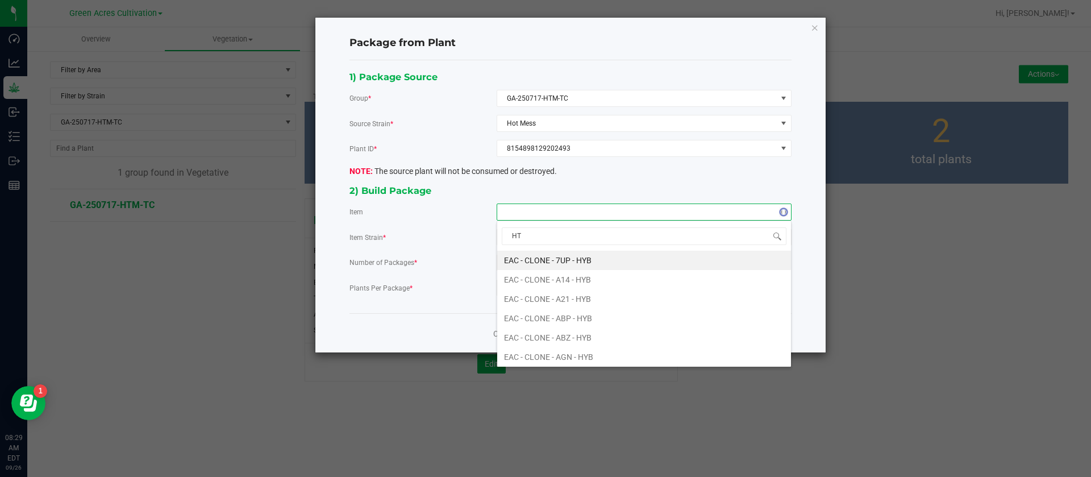
type input "HTM"
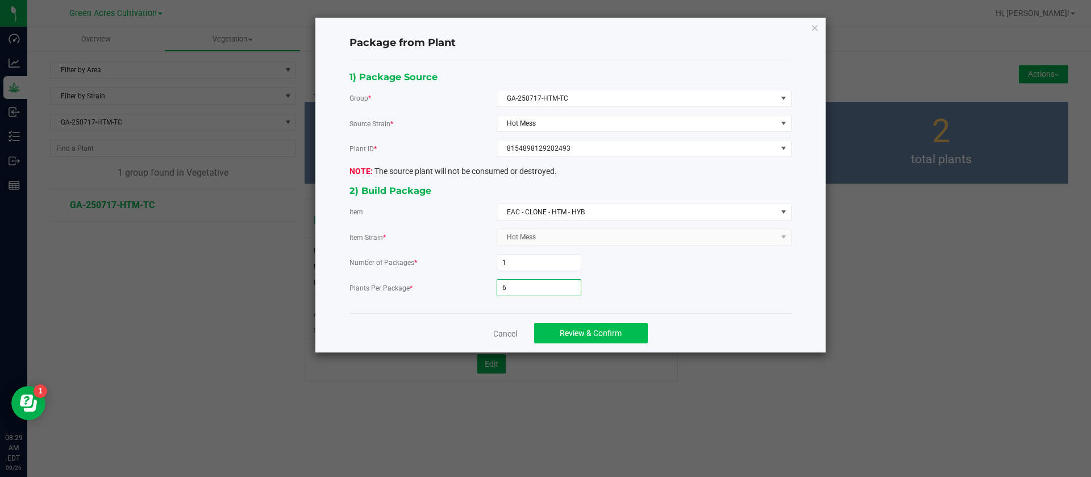
type input "6"
click at [593, 327] on button "Review & Confirm" at bounding box center [591, 333] width 114 height 20
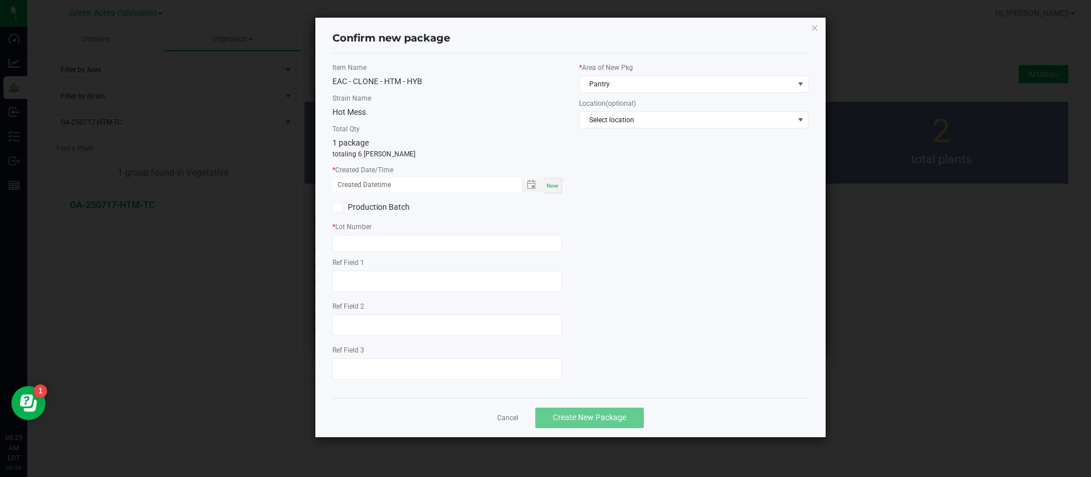
drag, startPoint x: 555, startPoint y: 178, endPoint x: 546, endPoint y: 181, distance: 9.0
click at [556, 178] on div "Now" at bounding box center [553, 185] width 18 height 15
click at [355, 176] on div "* Created Date/Time 09/26/2025 08:29 AM Now" at bounding box center [447, 179] width 230 height 28
click at [353, 184] on input "09/26/2025 08:29 AM" at bounding box center [420, 185] width 177 height 14
type input "09/05/2025 08:29 AM"
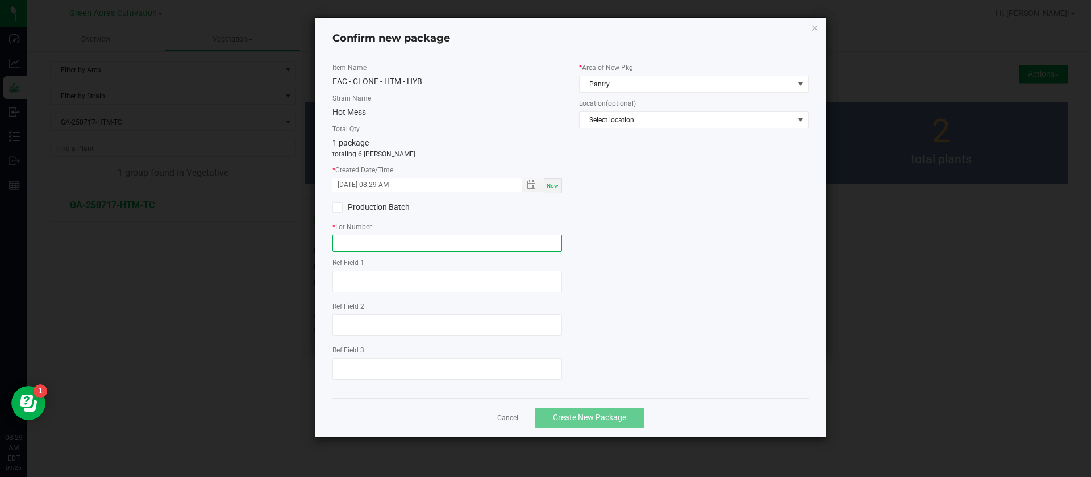
click at [365, 243] on input "text" at bounding box center [447, 243] width 230 height 17
type input "GA-250905-HTM-TC"
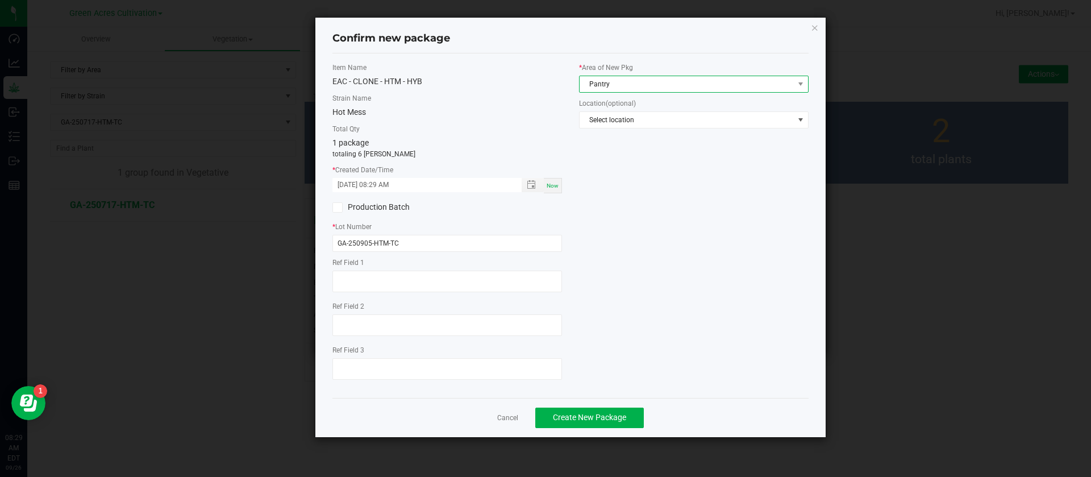
click at [619, 78] on span "Pantry" at bounding box center [687, 84] width 214 height 16
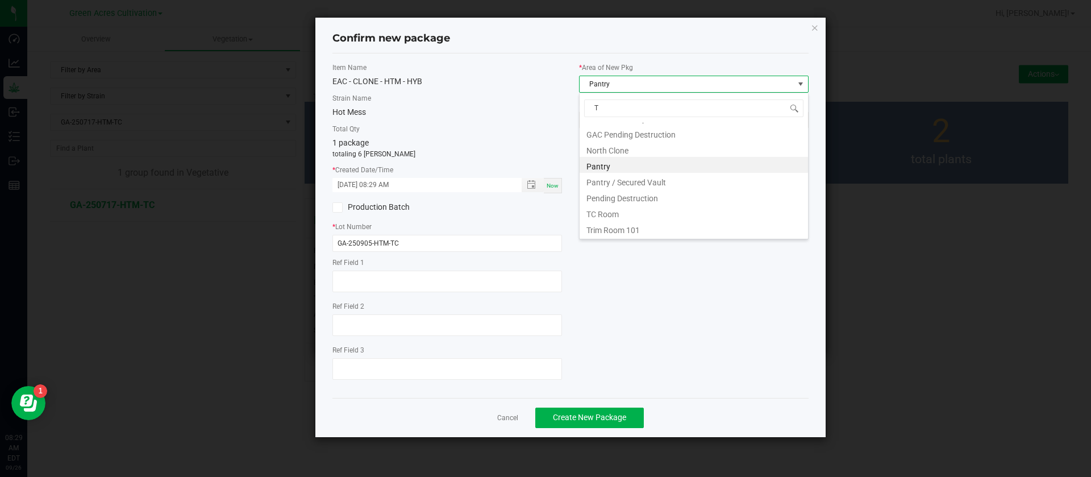
scroll to position [0, 0]
type input "TC"
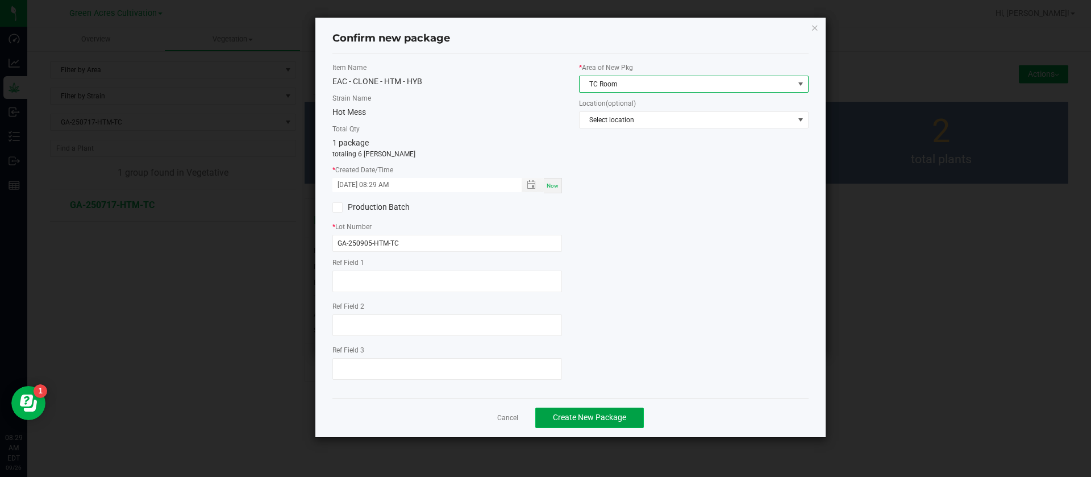
click at [565, 420] on span "Create New Package" at bounding box center [589, 417] width 73 height 9
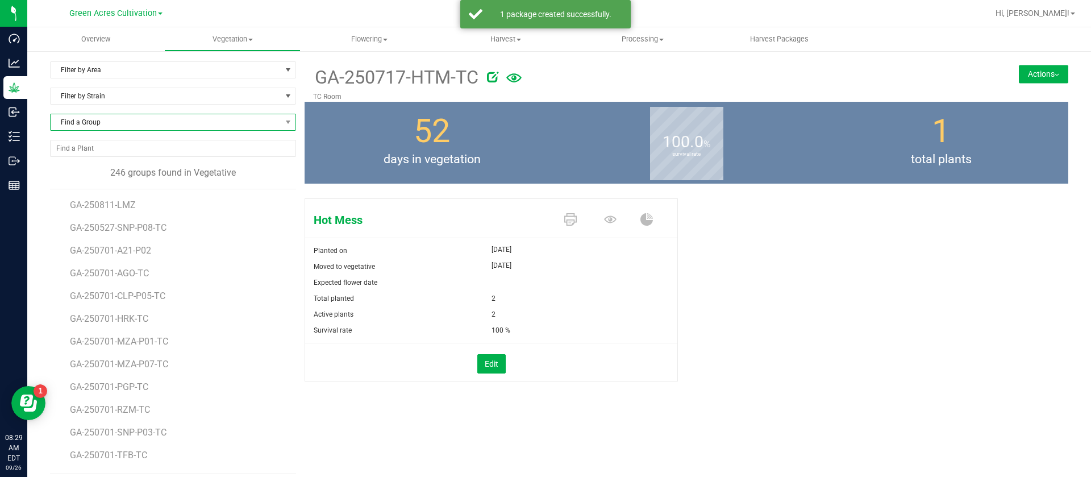
click at [122, 118] on span "Find a Group" at bounding box center [166, 122] width 231 height 16
type input "T16"
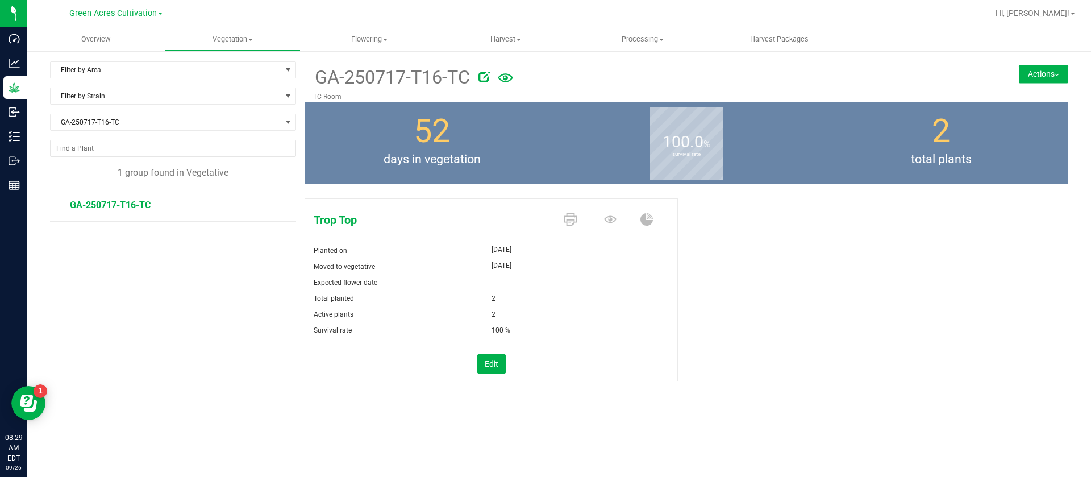
click at [1050, 66] on button "Actions" at bounding box center [1043, 74] width 49 height 18
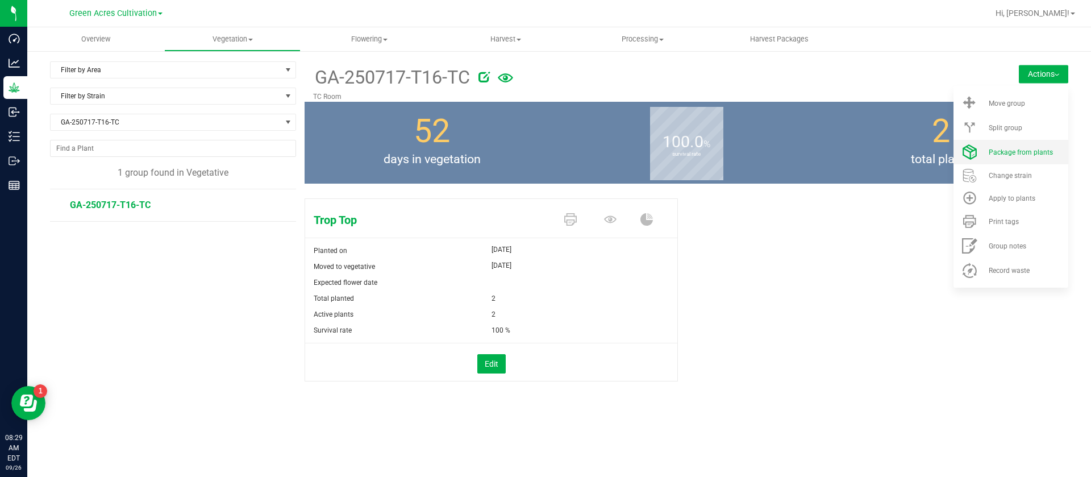
click at [1021, 149] on span "Package from plants" at bounding box center [1021, 152] width 64 height 8
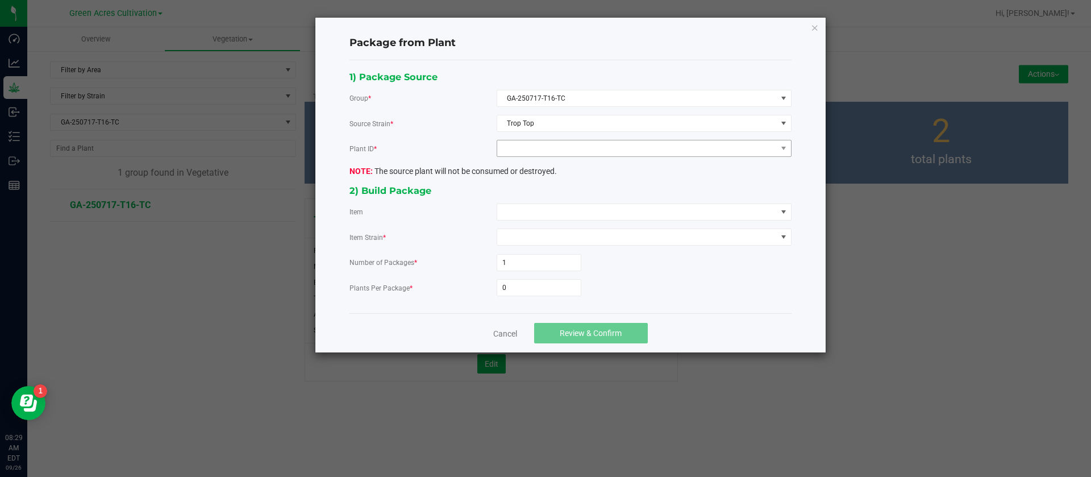
click at [550, 156] on div "1) Package Source Group * GA-250717-T16-TC Source Strain * Trop Top Plant ID * …" at bounding box center [570, 186] width 459 height 235
click at [546, 156] on span at bounding box center [637, 148] width 280 height 16
click at [547, 199] on li "6406612738738016" at bounding box center [644, 197] width 294 height 19
click at [528, 209] on span at bounding box center [637, 212] width 280 height 16
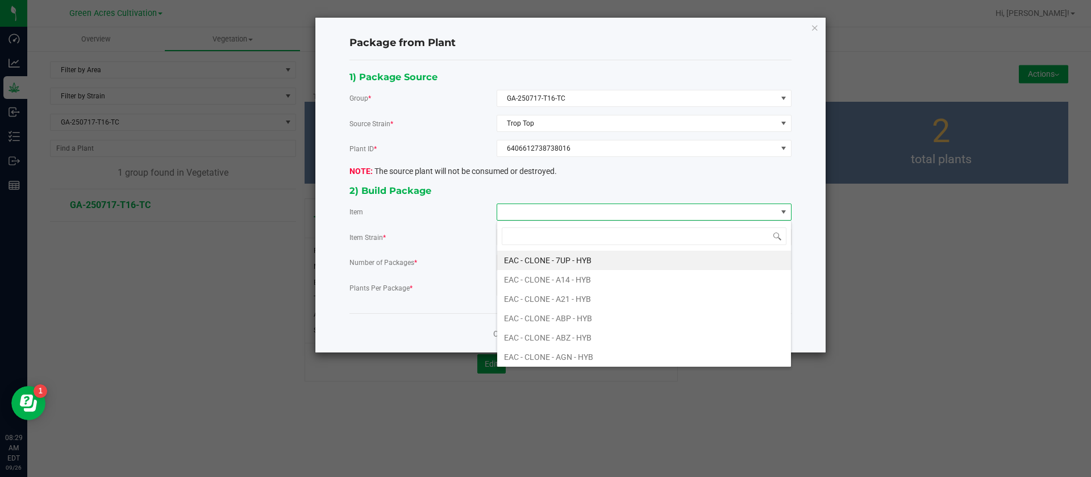
type input "H"
type input "T16"
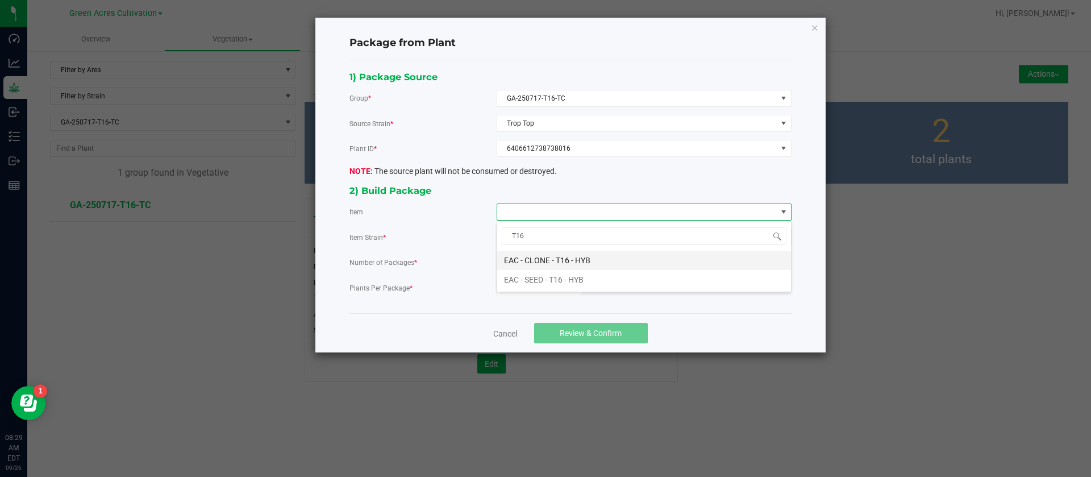
click at [578, 263] on HYB "EAC - CLONE - T16 - HYB" at bounding box center [644, 260] width 294 height 19
click at [539, 292] on input "0" at bounding box center [539, 288] width 84 height 16
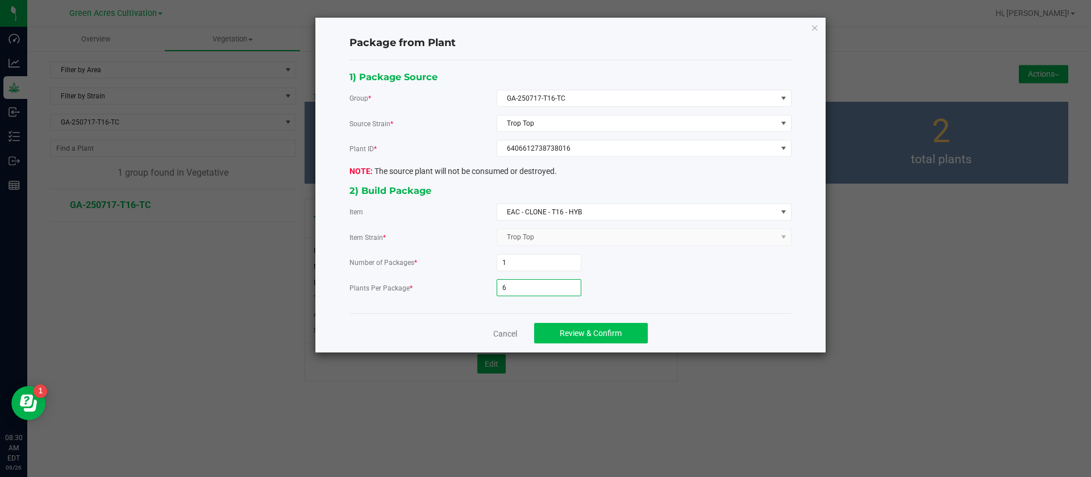
type input "6"
click at [550, 326] on button "Review & Confirm" at bounding box center [591, 333] width 114 height 20
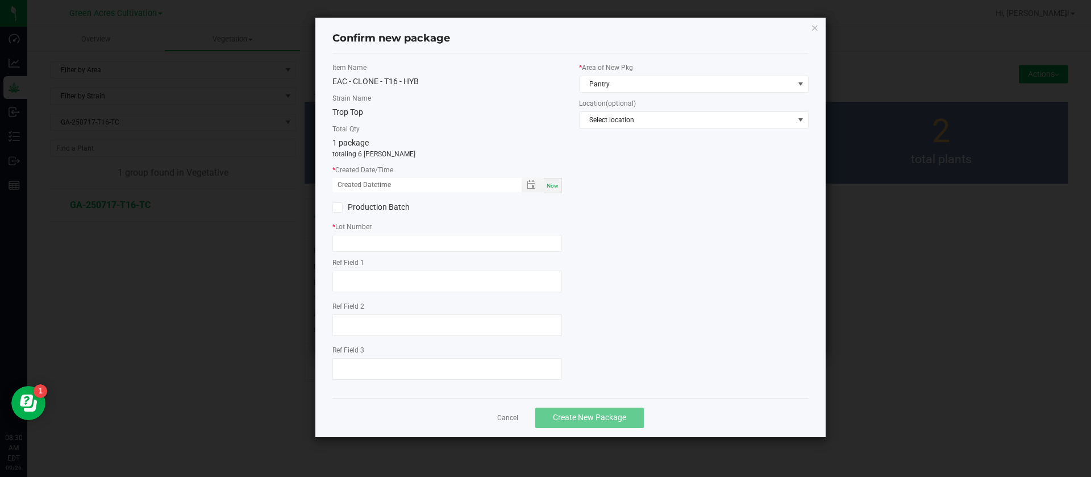
click at [559, 188] on div "Now" at bounding box center [553, 185] width 18 height 15
click at [348, 185] on input "09/26/2025 08:30 AM" at bounding box center [420, 185] width 177 height 14
type input "09/05/2025 08:30 AM"
click at [368, 231] on label "* Lot Number" at bounding box center [447, 227] width 230 height 10
click at [423, 239] on input "text" at bounding box center [447, 243] width 230 height 17
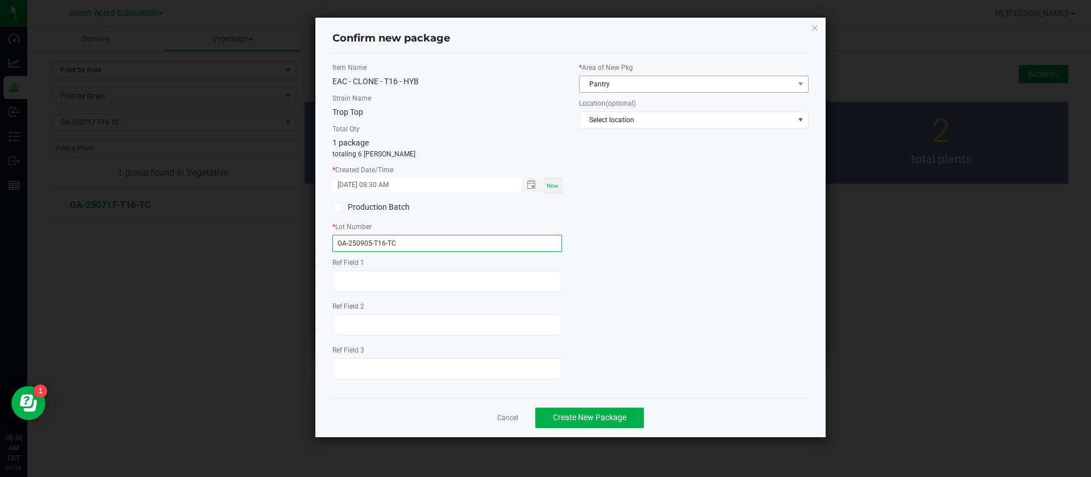
type input "GA-250905-T16-TC"
click at [667, 92] on span "Pantry" at bounding box center [694, 84] width 230 height 17
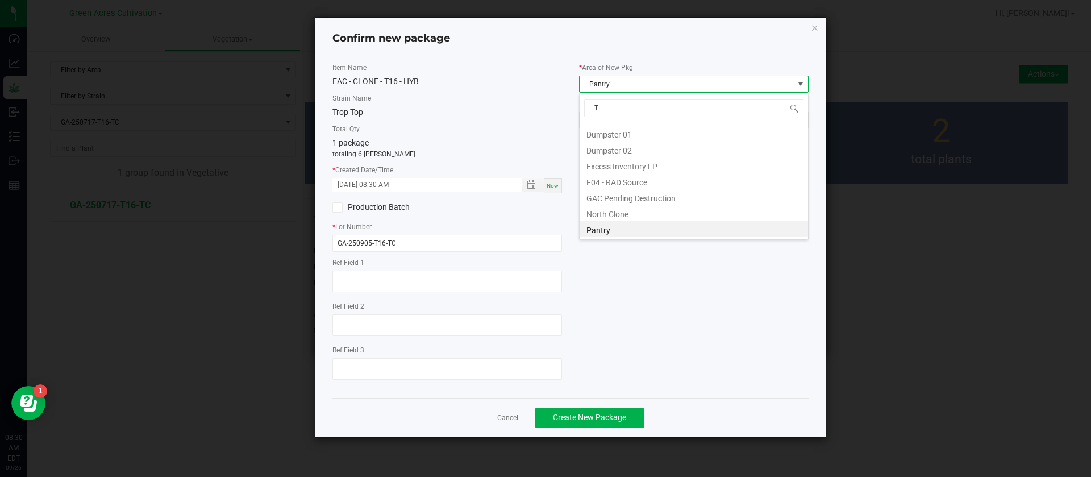
scroll to position [77, 0]
type input "TC"
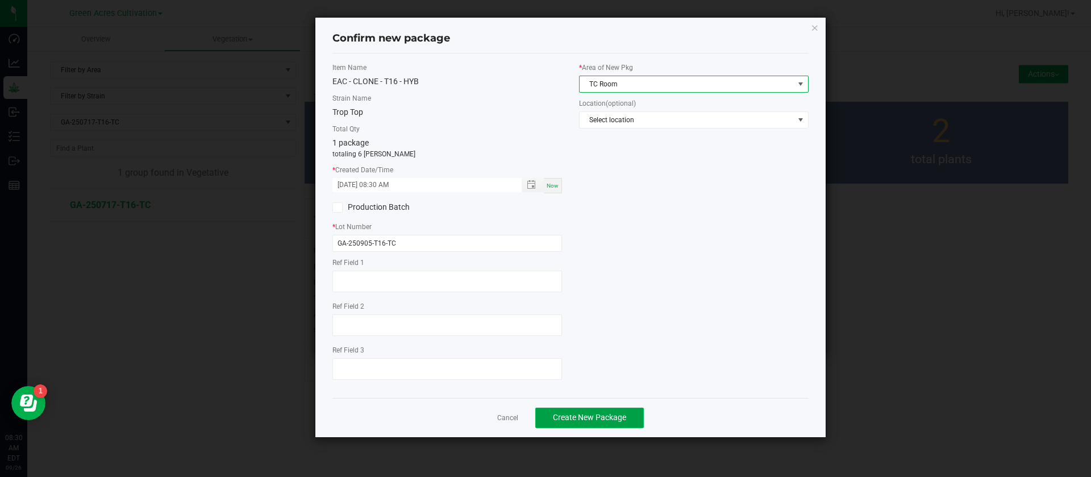
click at [578, 415] on span "Create New Package" at bounding box center [589, 417] width 73 height 9
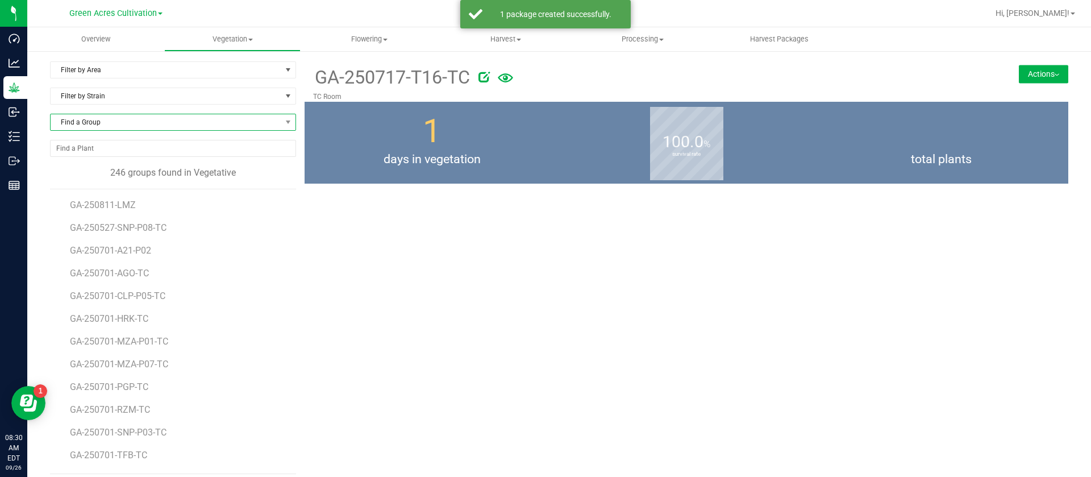
click at [98, 119] on span "Find a Group" at bounding box center [166, 122] width 231 height 16
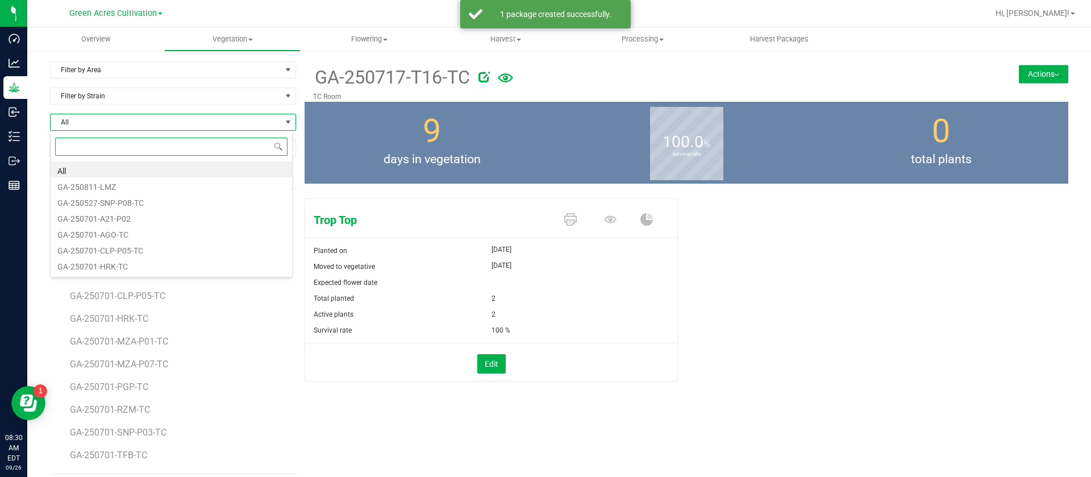
scroll to position [17, 243]
type input "PBS"
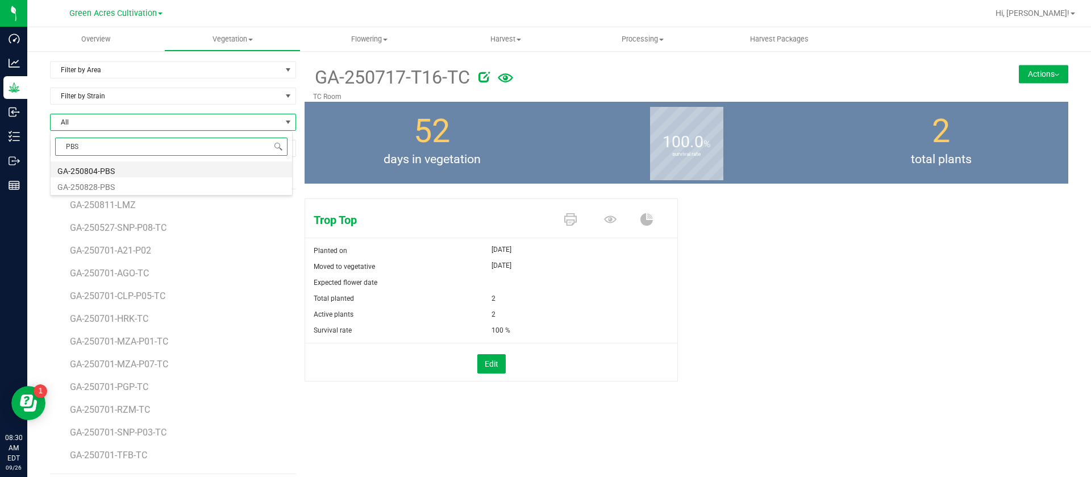
click at [138, 170] on li "GA-250804-PBS" at bounding box center [172, 169] width 242 height 16
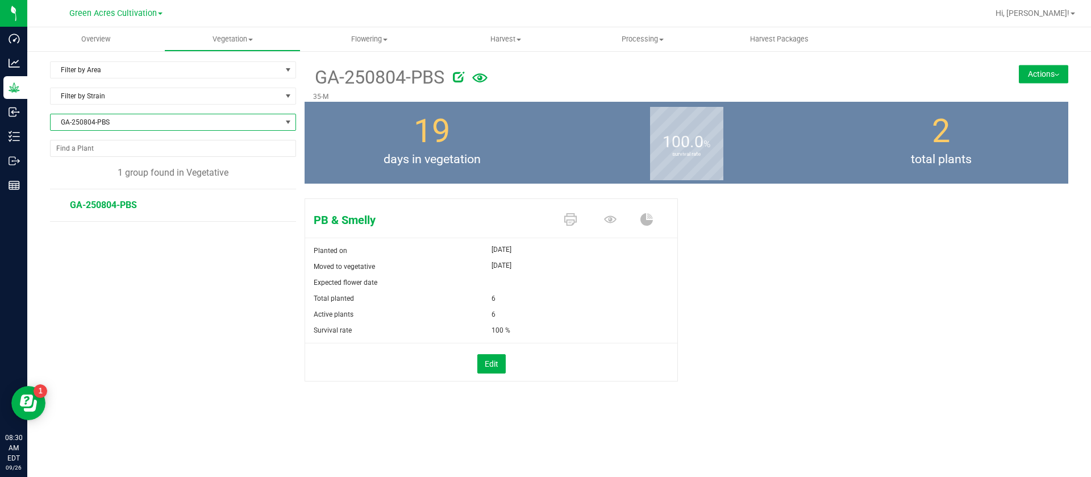
click at [139, 127] on span "GA-250804-PBS" at bounding box center [166, 122] width 231 height 16
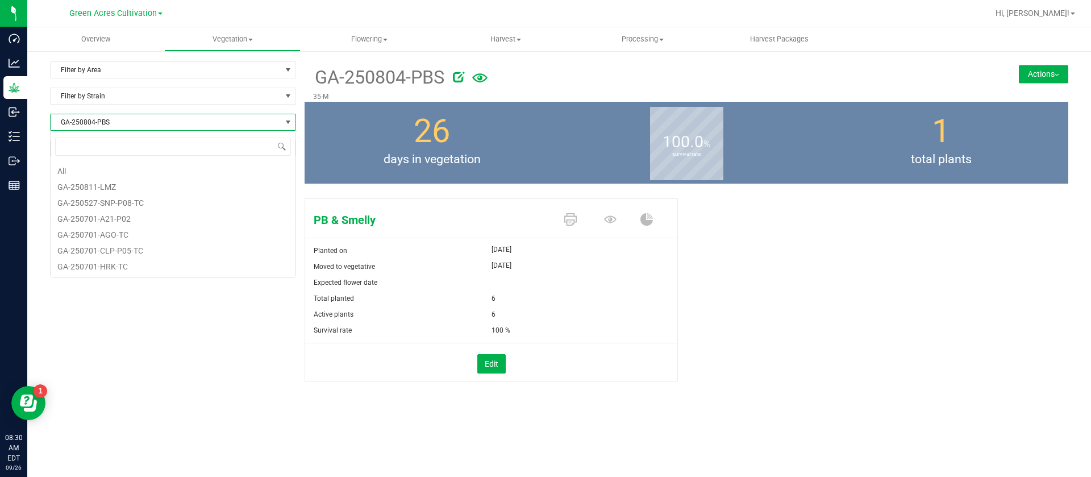
scroll to position [2273, 0]
type input "PBS"
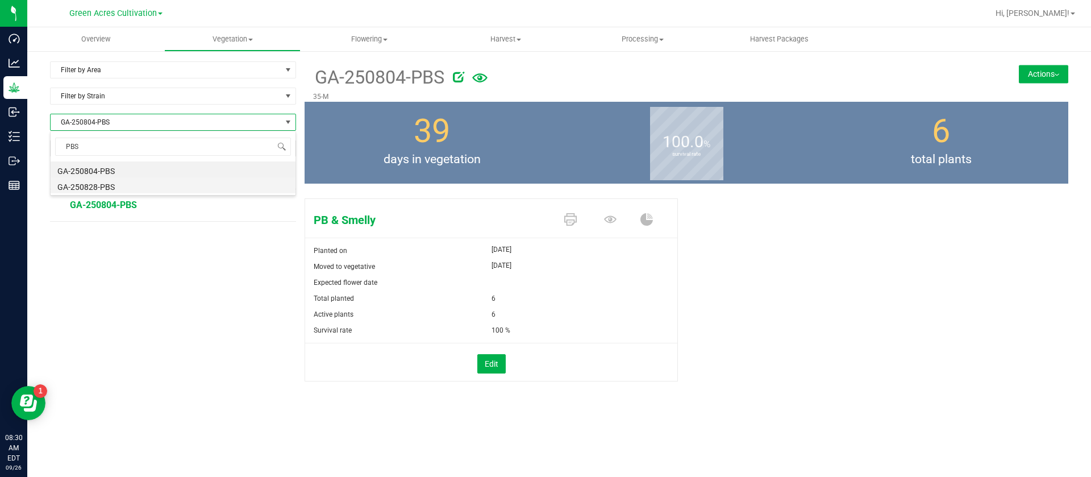
click at [128, 178] on li "GA-250828-PBS" at bounding box center [173, 185] width 245 height 16
click at [147, 124] on span "GA-250828-PBS" at bounding box center [166, 122] width 231 height 16
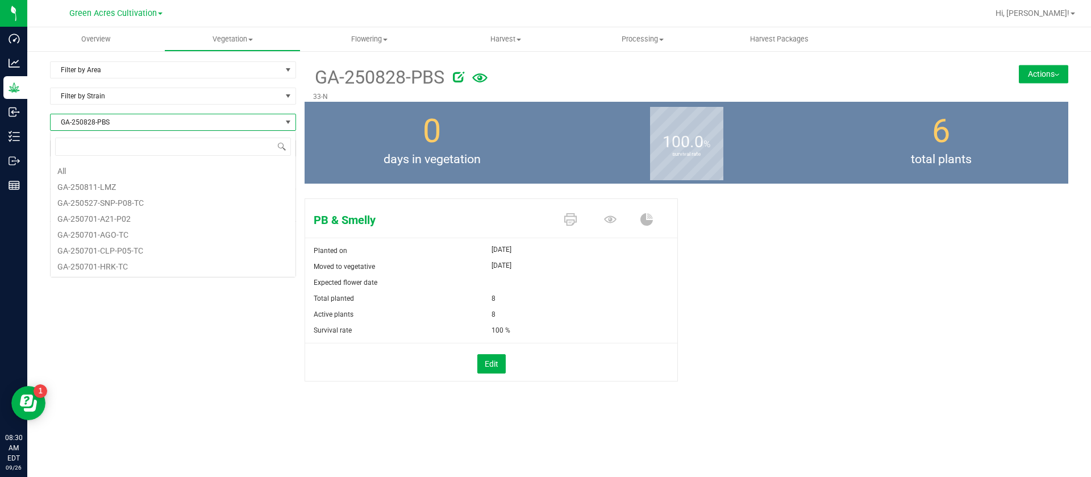
scroll to position [3435, 0]
click at [494, 155] on span "days in vegetation" at bounding box center [432, 160] width 255 height 18
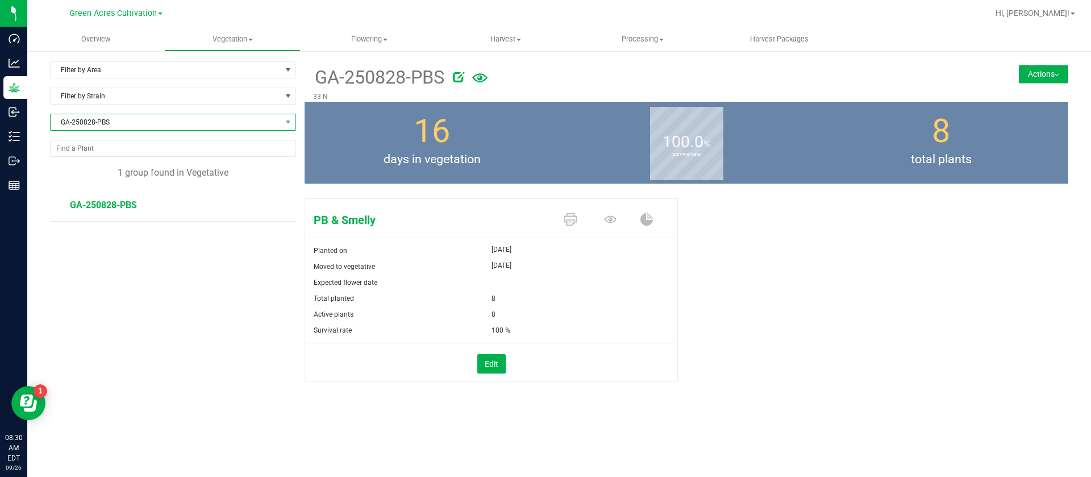
click at [141, 124] on span "GA-250828-PBS" at bounding box center [166, 122] width 231 height 16
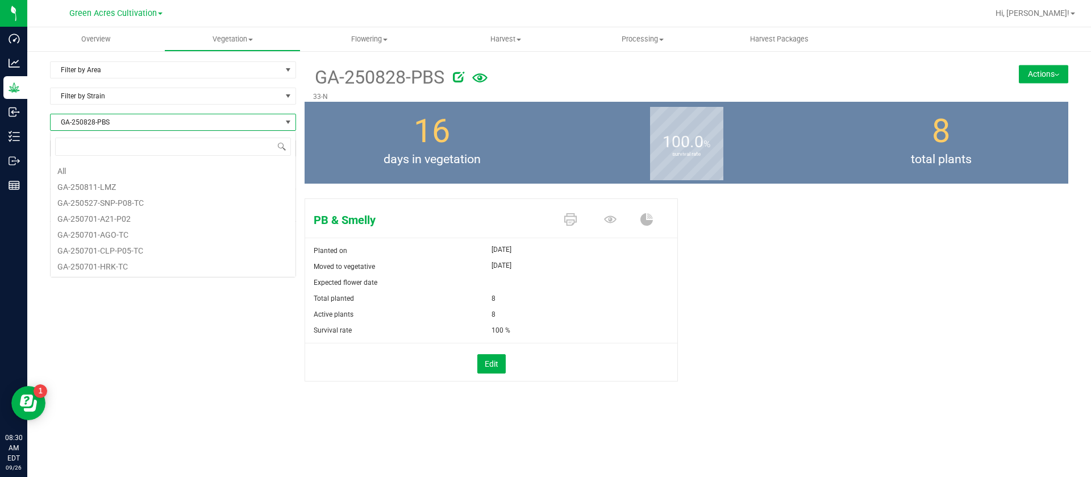
scroll to position [17, 246]
type input "PBS"
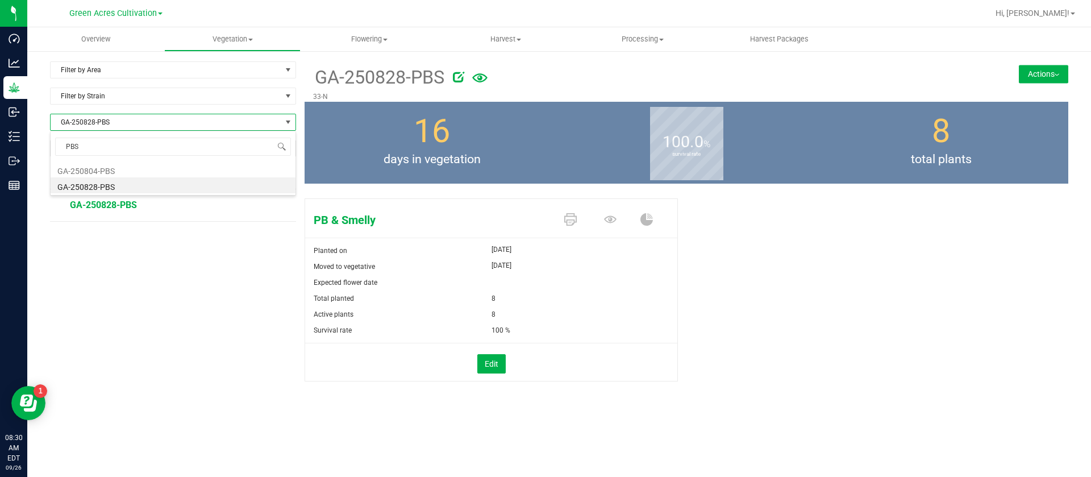
scroll to position [0, 0]
click at [125, 165] on li "GA-250804-PBS" at bounding box center [173, 169] width 245 height 16
click at [1038, 77] on button "Actions" at bounding box center [1043, 74] width 49 height 18
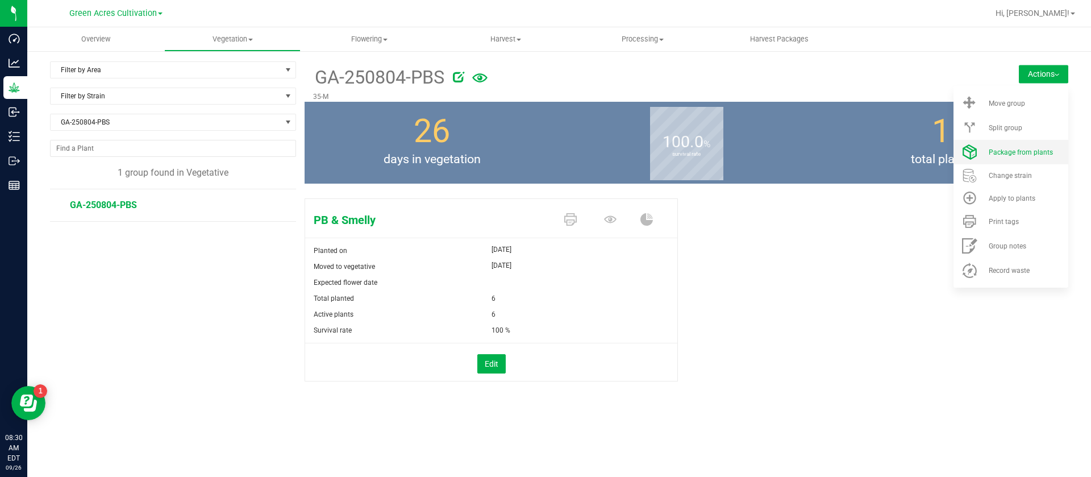
click at [1012, 140] on li "Package from plants" at bounding box center [1011, 152] width 115 height 24
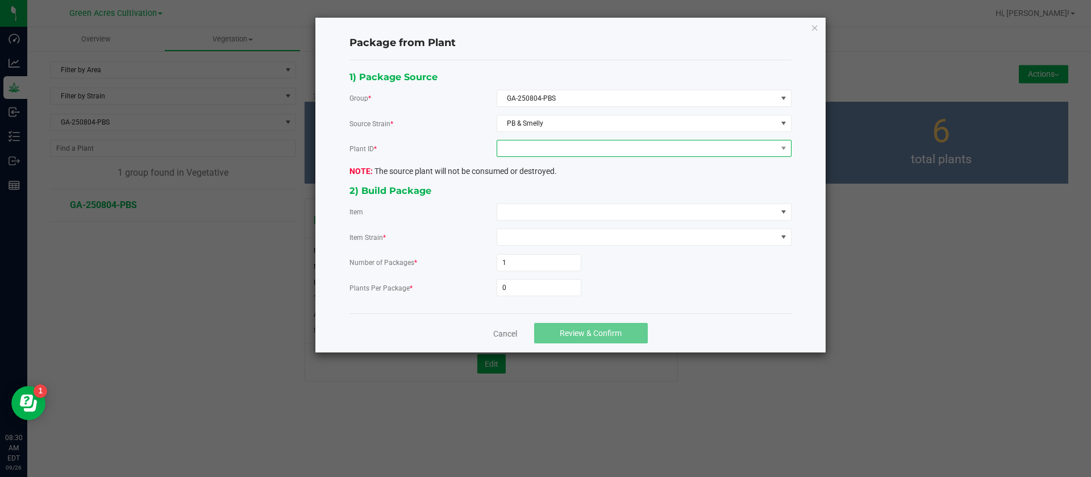
click at [601, 152] on span at bounding box center [637, 148] width 280 height 16
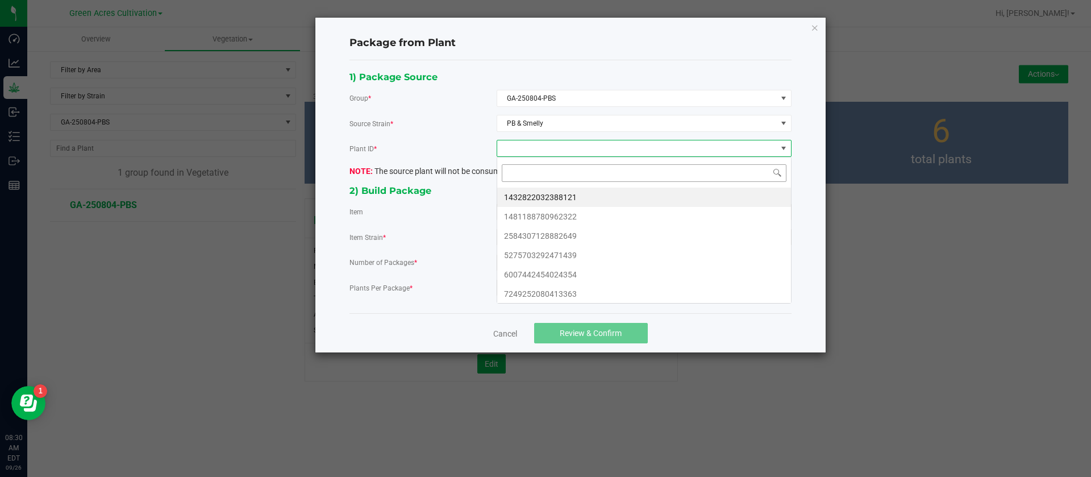
scroll to position [17, 294]
click at [550, 198] on li "1432822032388121" at bounding box center [644, 197] width 294 height 19
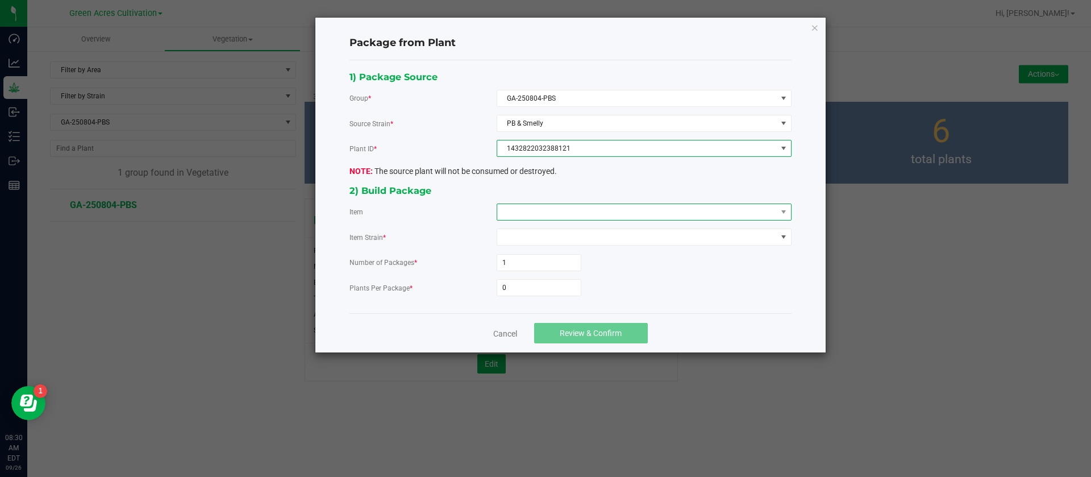
click at [537, 209] on span at bounding box center [637, 212] width 280 height 16
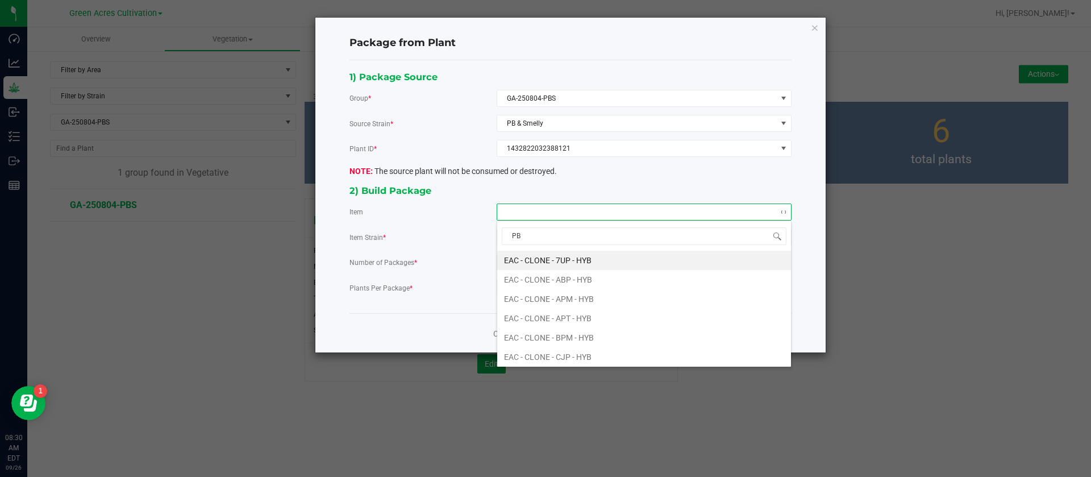
type input "PBS"
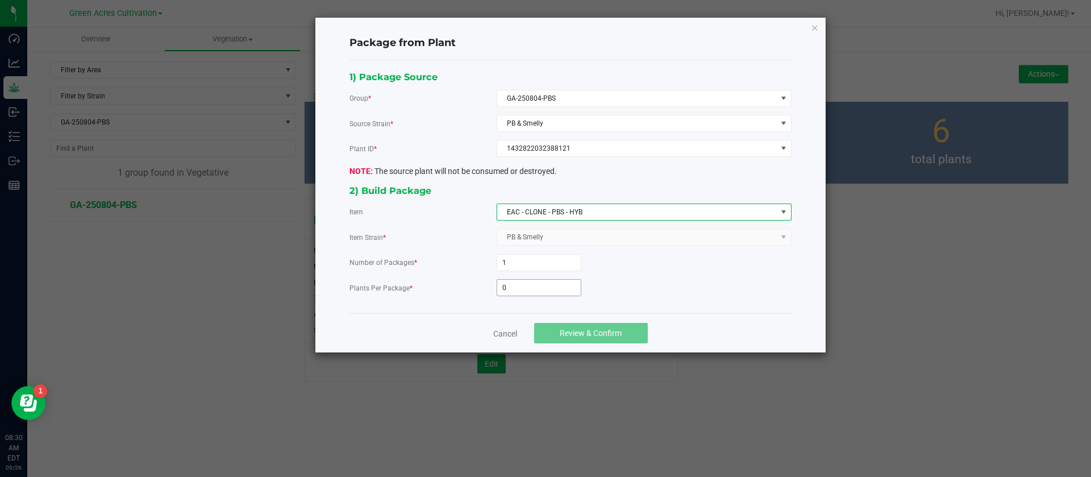
click at [506, 282] on input "0" at bounding box center [539, 288] width 84 height 16
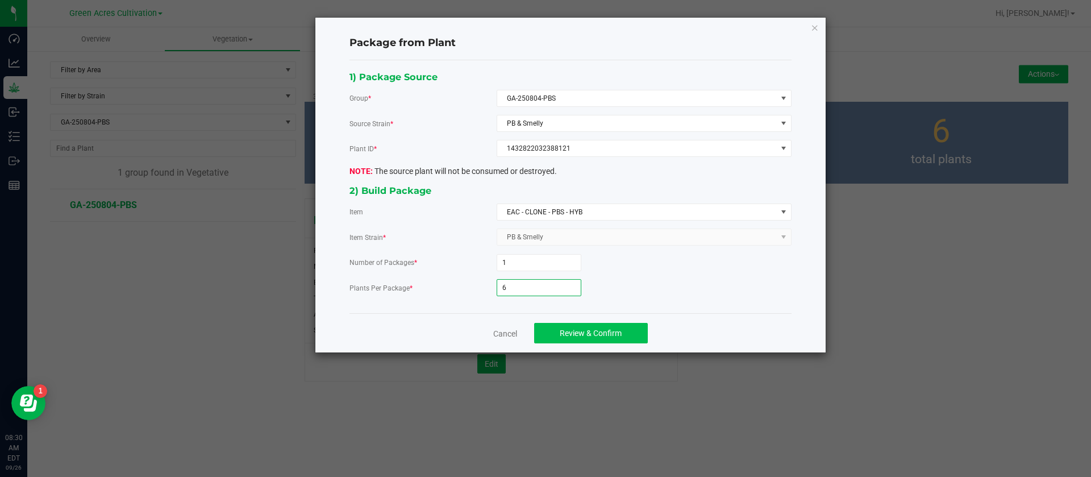
type input "6"
click at [597, 338] on button "Review & Confirm" at bounding box center [591, 333] width 114 height 20
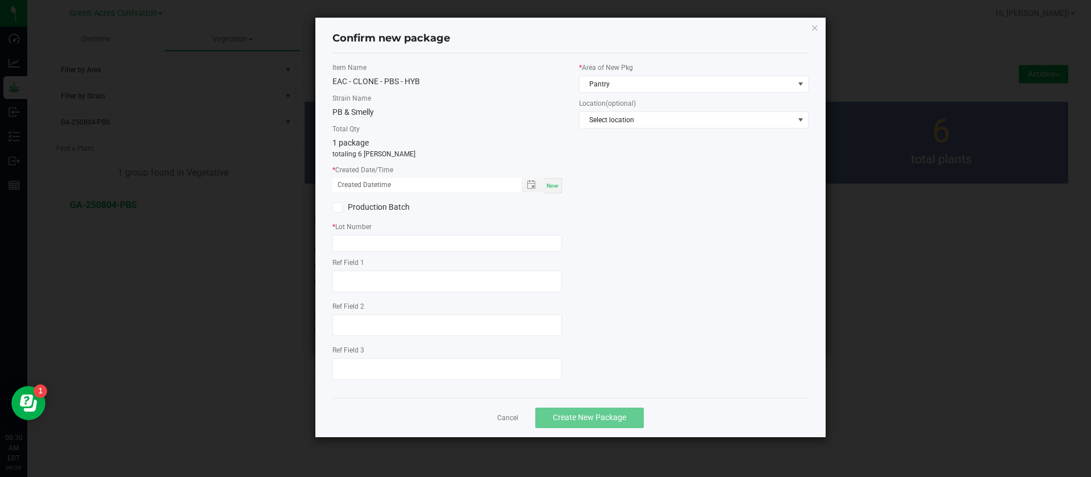
click at [554, 196] on div "Item Name EAC - CLONE - PBS - HYB Strain Name PB & Smelly Total Qty 1 package t…" at bounding box center [447, 226] width 247 height 326
click at [553, 189] on span "Now" at bounding box center [553, 185] width 12 height 6
drag, startPoint x: 349, startPoint y: 180, endPoint x: 351, endPoint y: 204, distance: 24.5
click at [351, 180] on input "09/26/2025 08:30 AM" at bounding box center [420, 185] width 177 height 14
type input "09/05/2025 08:30 AM"
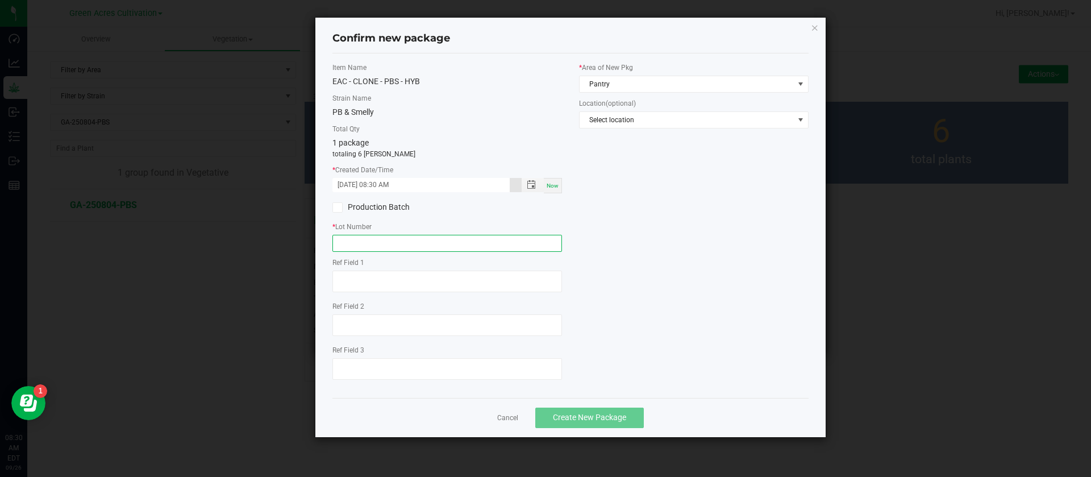
click at [340, 242] on input "text" at bounding box center [447, 243] width 230 height 17
type input "GA-250905-PBS-TC"
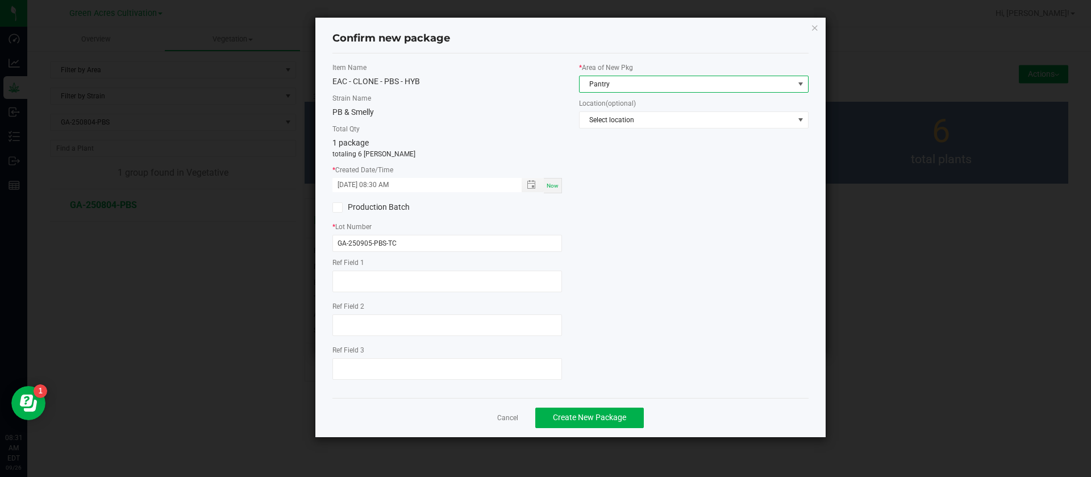
click at [617, 80] on span "Pantry" at bounding box center [687, 84] width 214 height 16
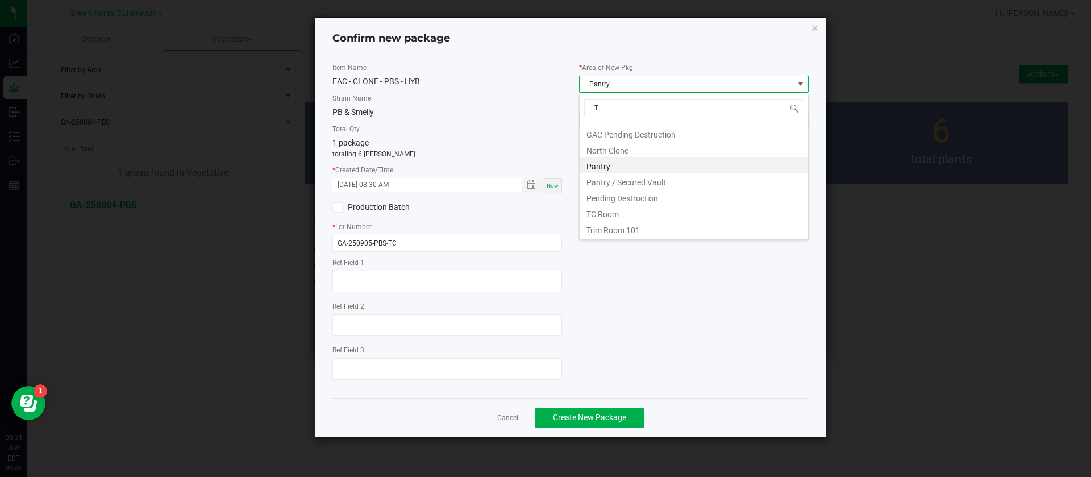
scroll to position [77, 0]
type input "TC"
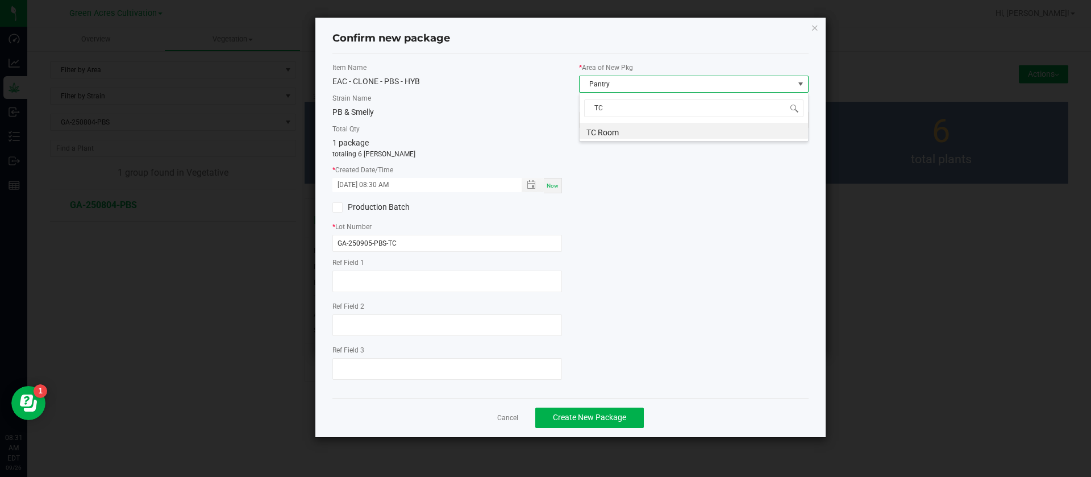
scroll to position [0, 0]
click at [597, 424] on button "Create New Package" at bounding box center [589, 417] width 109 height 20
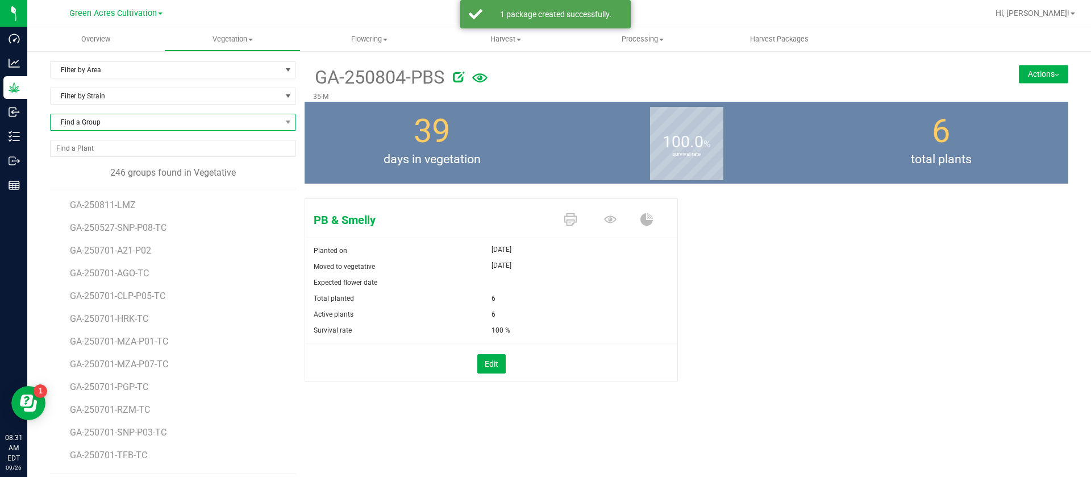
click at [109, 125] on span "Find a Group" at bounding box center [166, 122] width 231 height 16
type input "BLT"
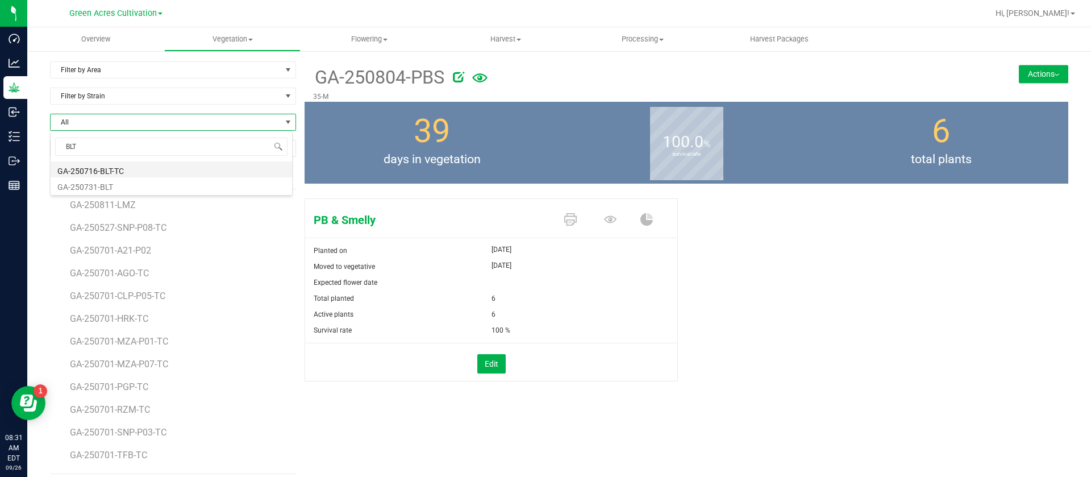
click at [119, 163] on li "GA-250716-BLT-TC" at bounding box center [172, 169] width 242 height 16
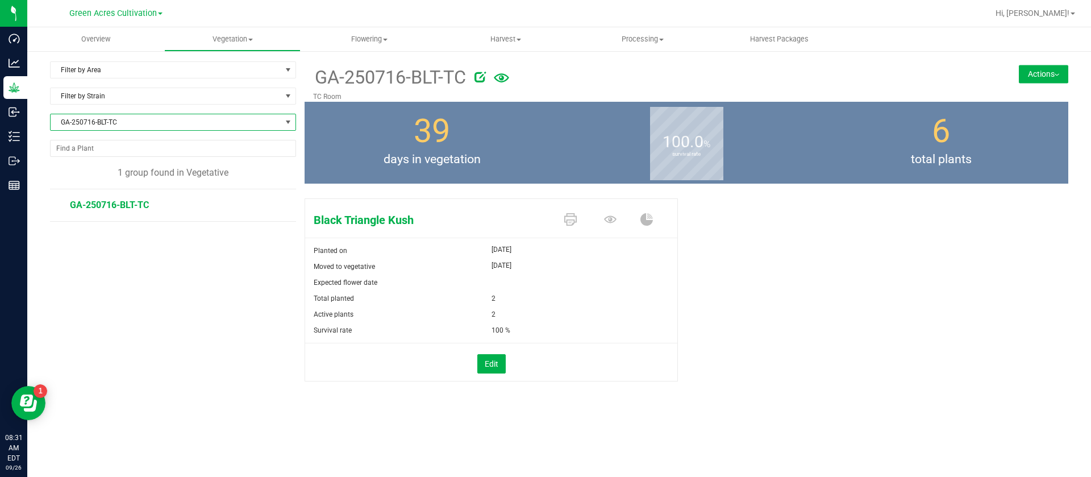
click at [1029, 77] on button "Actions" at bounding box center [1043, 74] width 49 height 18
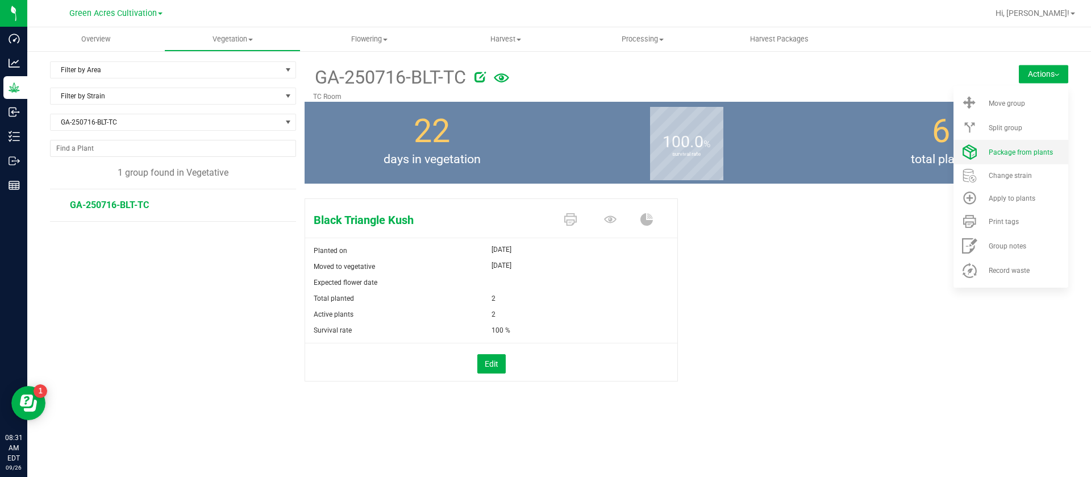
click at [1018, 152] on span "Package from plants" at bounding box center [1021, 152] width 64 height 8
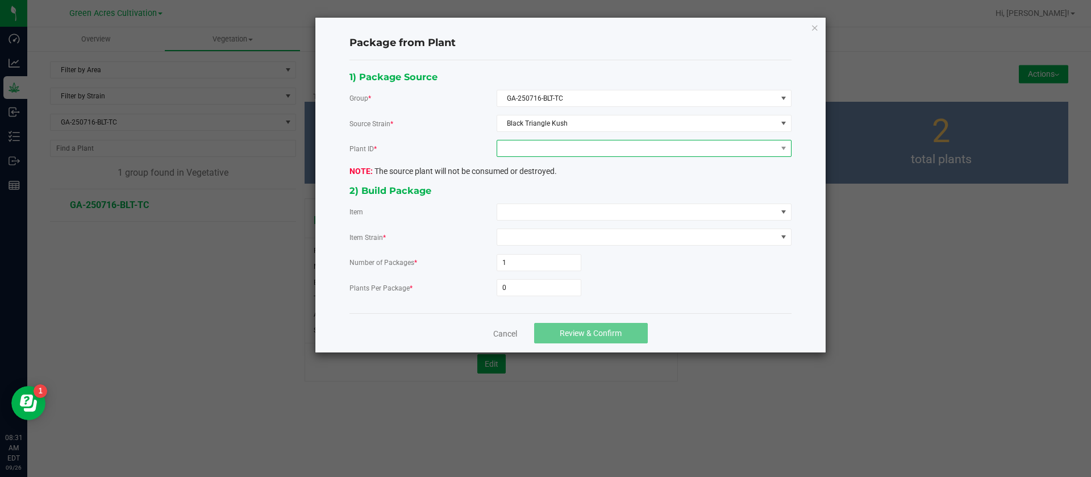
drag, startPoint x: 584, startPoint y: 144, endPoint x: 579, endPoint y: 153, distance: 10.4
click at [586, 144] on span at bounding box center [637, 148] width 280 height 16
click at [551, 199] on li "2413366345770154" at bounding box center [644, 197] width 294 height 19
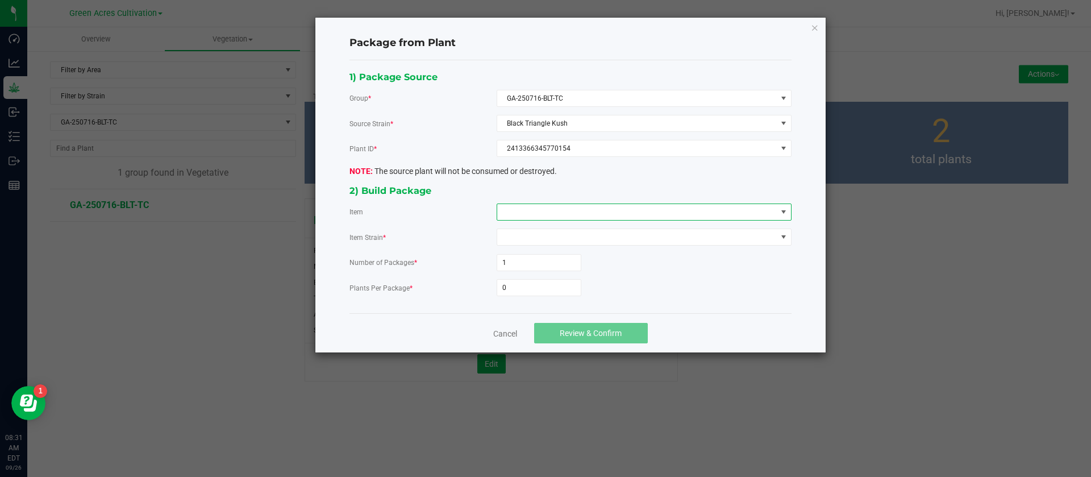
click at [532, 215] on span at bounding box center [637, 212] width 280 height 16
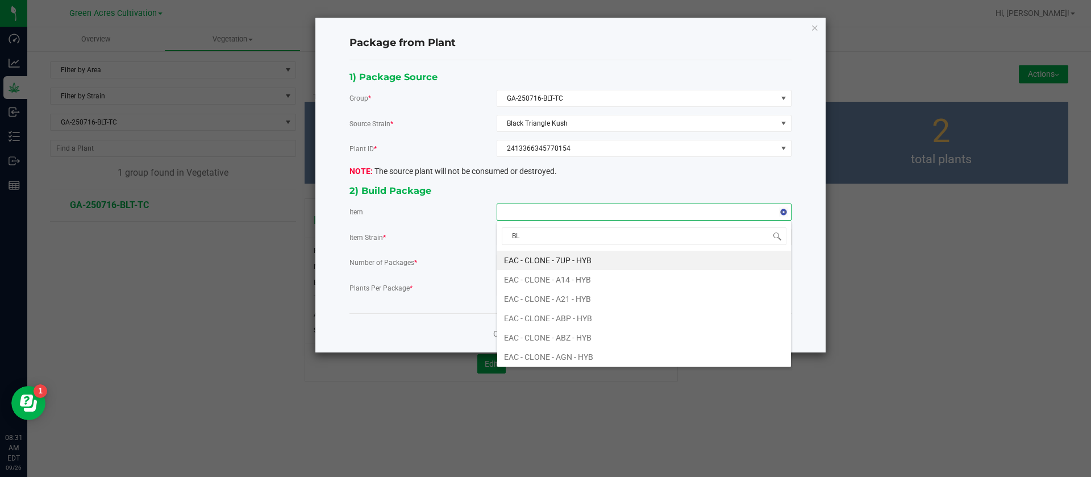
type input "BLT"
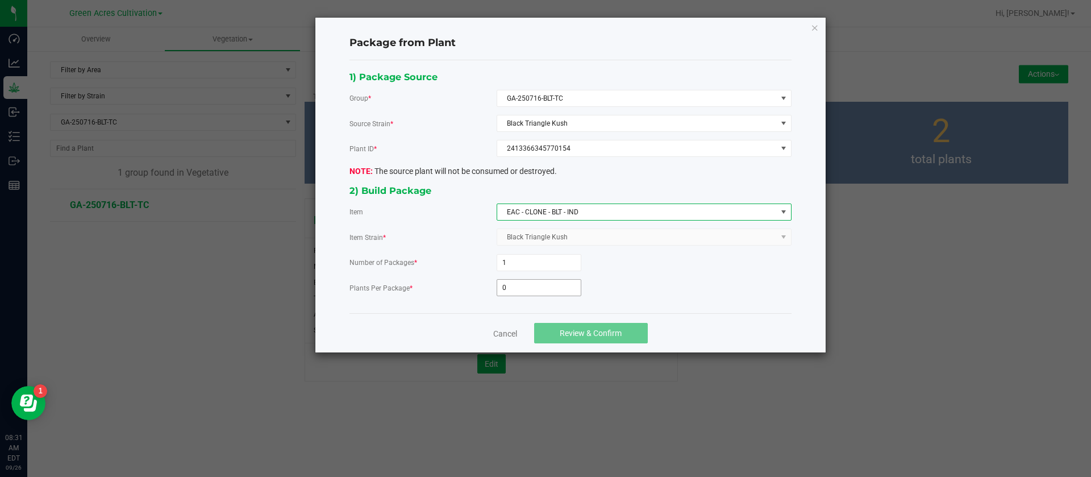
click at [518, 290] on input "0" at bounding box center [539, 288] width 84 height 16
type input "6"
click at [606, 330] on span "Review & Confirm" at bounding box center [591, 332] width 62 height 9
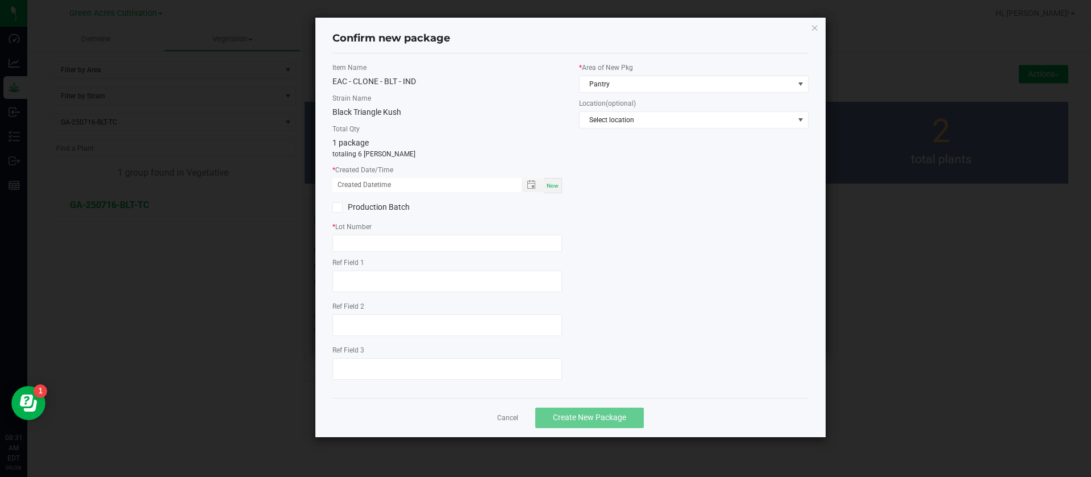
click at [555, 189] on span "Now" at bounding box center [553, 185] width 12 height 6
click at [350, 178] on input "09/26/2025 08:31 AM" at bounding box center [420, 185] width 177 height 14
type input "09/06/2025 08:31 AM"
click at [381, 239] on input "text" at bounding box center [447, 243] width 230 height 17
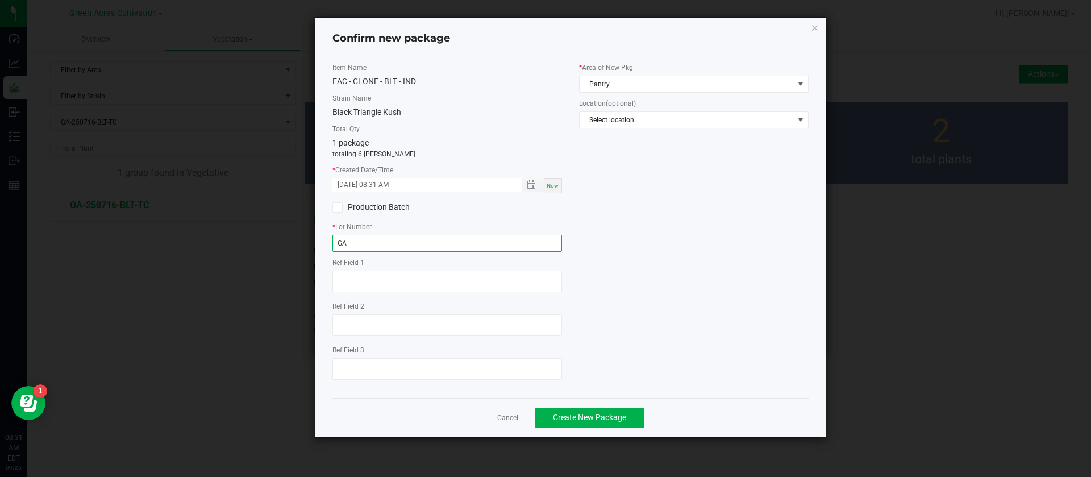
type input "GA"
click at [352, 183] on input "09/06/2025 08:31 AM" at bounding box center [420, 185] width 177 height 14
type input "09/05/2025 08:31 AM"
click at [385, 253] on div "Item Name EAC - CLONE - BLT - IND Strain Name Black Triangle Kush Total Qty 1 p…" at bounding box center [447, 226] width 247 height 326
click at [382, 245] on input "GA" at bounding box center [447, 243] width 230 height 17
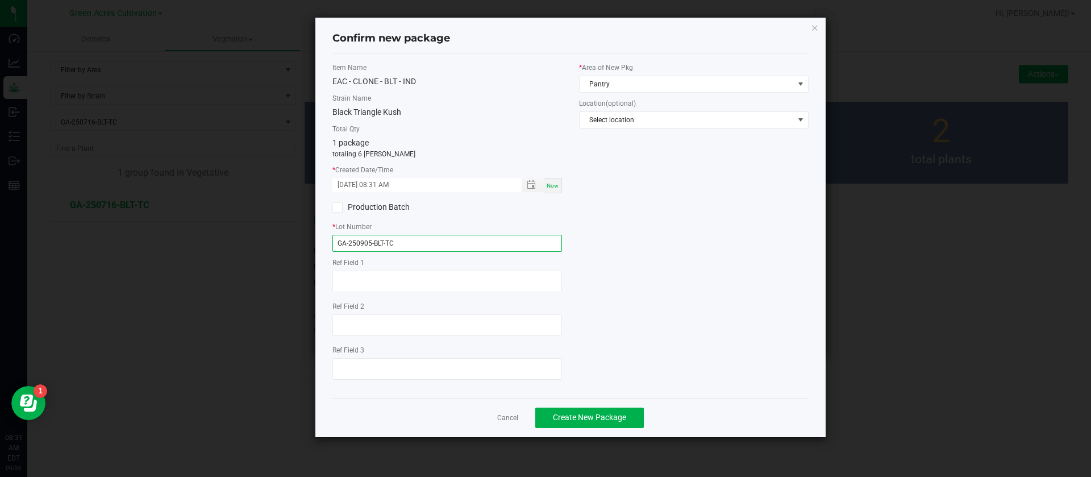
type input "GA-250905-BLT-TC"
drag, startPoint x: 597, startPoint y: 74, endPoint x: 598, endPoint y: 80, distance: 6.4
click at [598, 74] on div "* Area of New Pkg Pantry" at bounding box center [694, 78] width 230 height 30
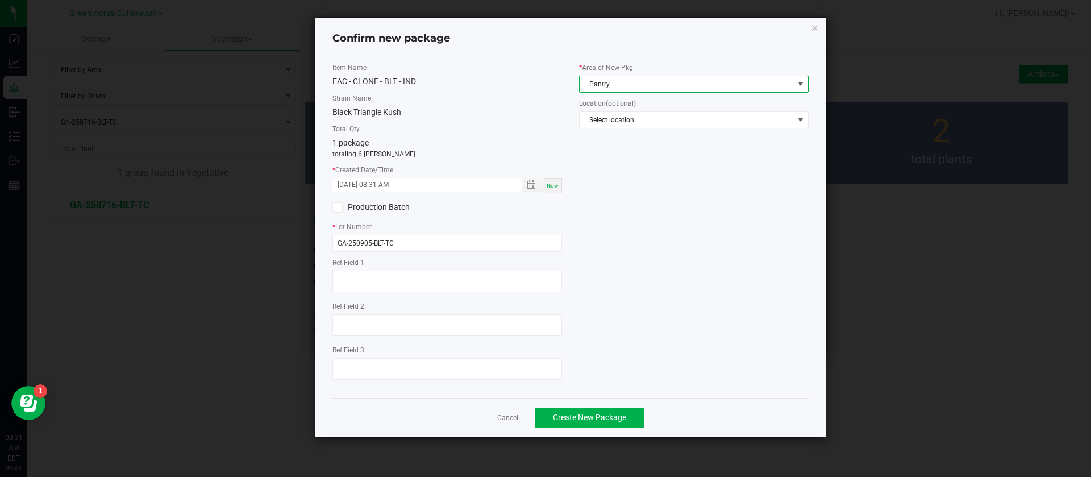
click at [598, 81] on span "Pantry" at bounding box center [687, 84] width 214 height 16
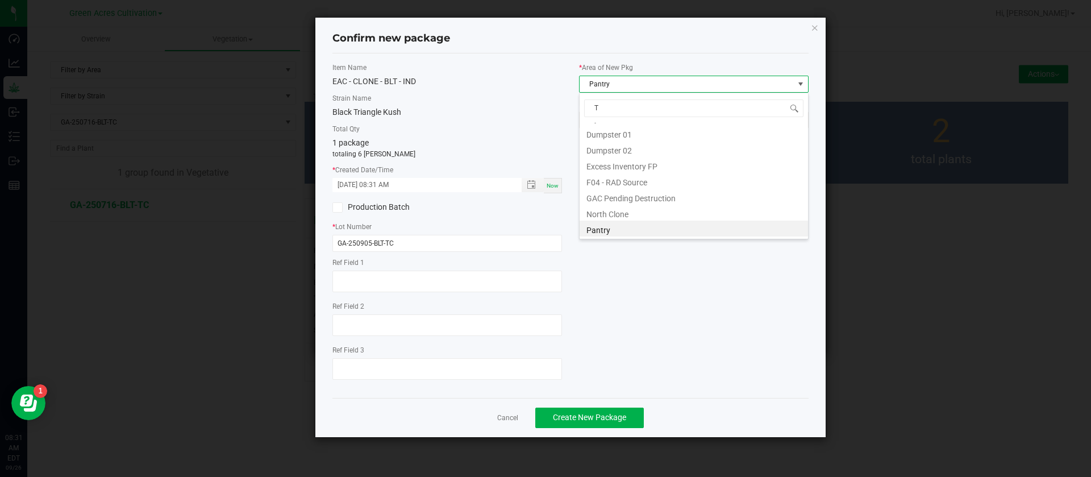
scroll to position [77, 0]
type input "TC"
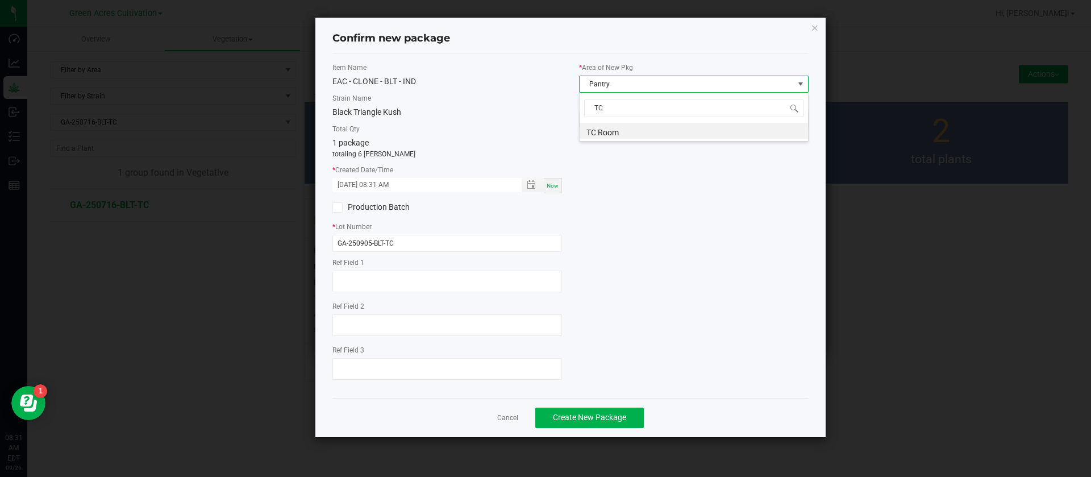
scroll to position [0, 0]
click at [589, 419] on span "Create New Package" at bounding box center [589, 417] width 73 height 9
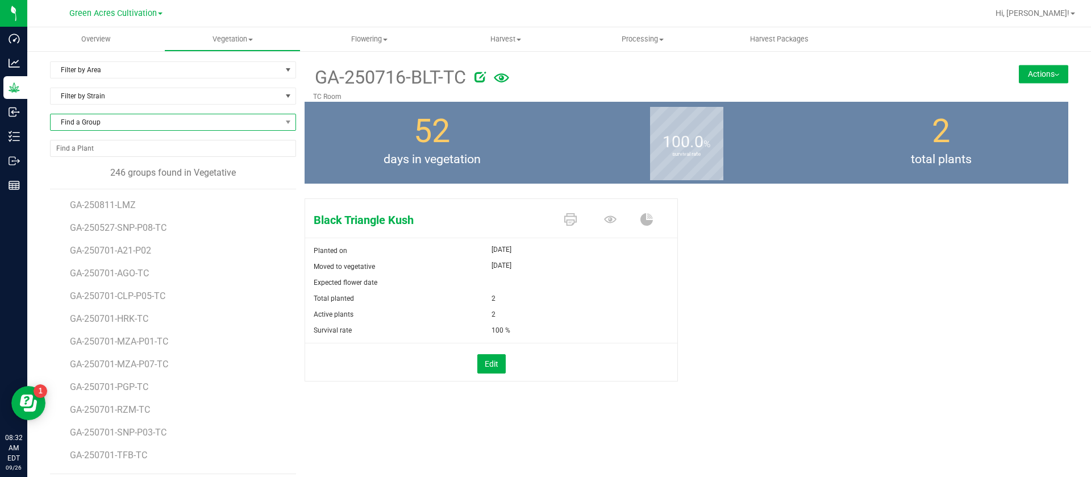
click at [150, 124] on span "Find a Group" at bounding box center [166, 122] width 231 height 16
type input "PGP"
click at [120, 182] on li "GA-250715-PGP-TC" at bounding box center [172, 185] width 242 height 16
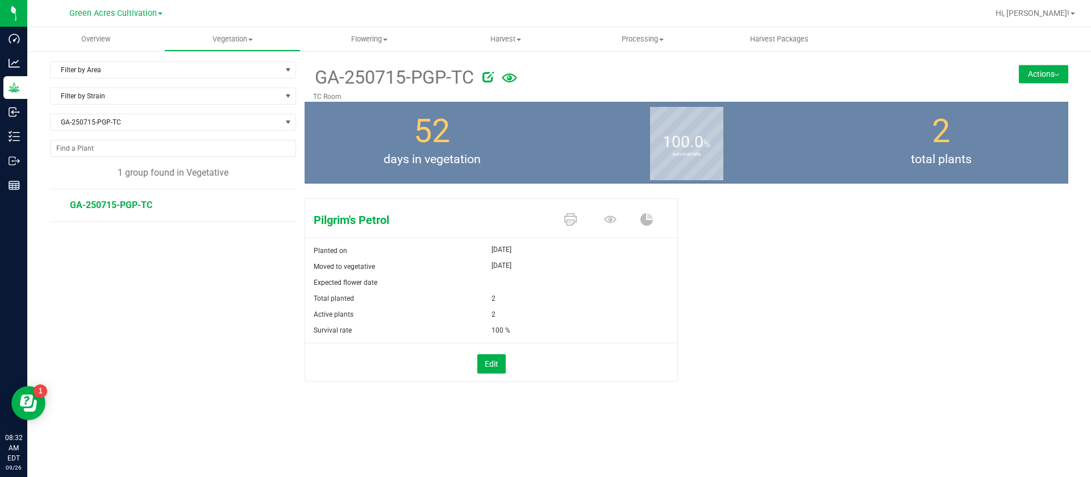
click at [1047, 77] on button "Actions" at bounding box center [1043, 74] width 49 height 18
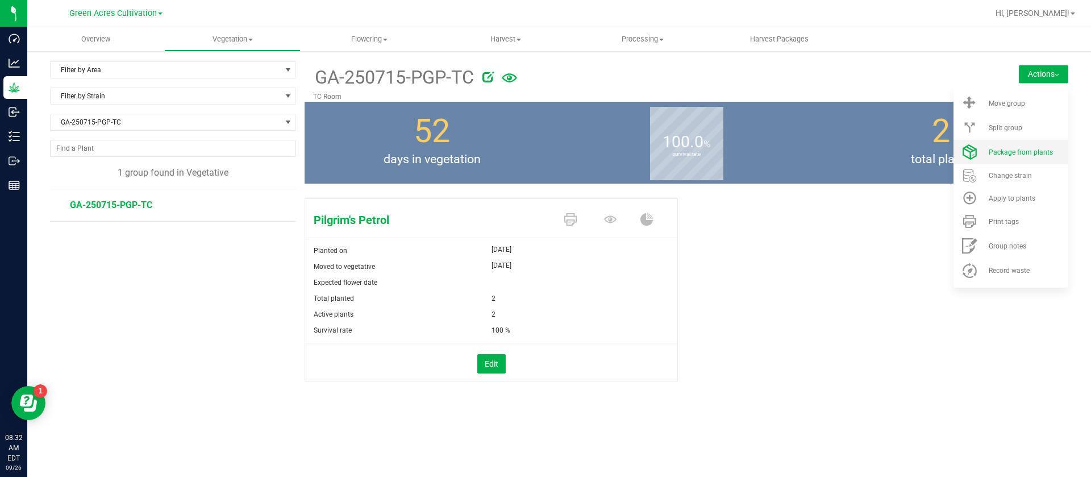
click at [1002, 155] on span "Package from plants" at bounding box center [1021, 152] width 64 height 8
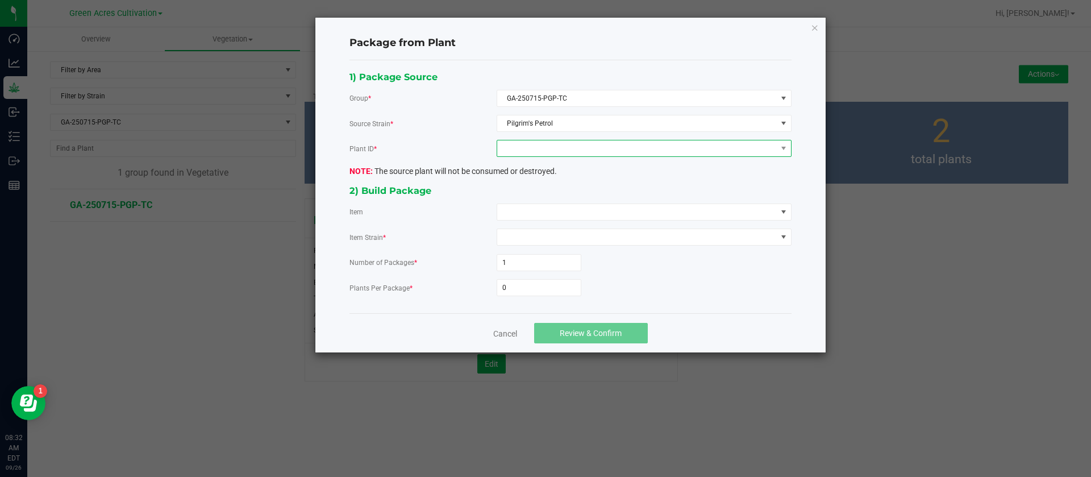
click at [567, 144] on span at bounding box center [637, 148] width 280 height 16
drag, startPoint x: 555, startPoint y: 192, endPoint x: 550, endPoint y: 195, distance: 6.1
click at [556, 192] on li "4913782875518136" at bounding box center [644, 197] width 294 height 19
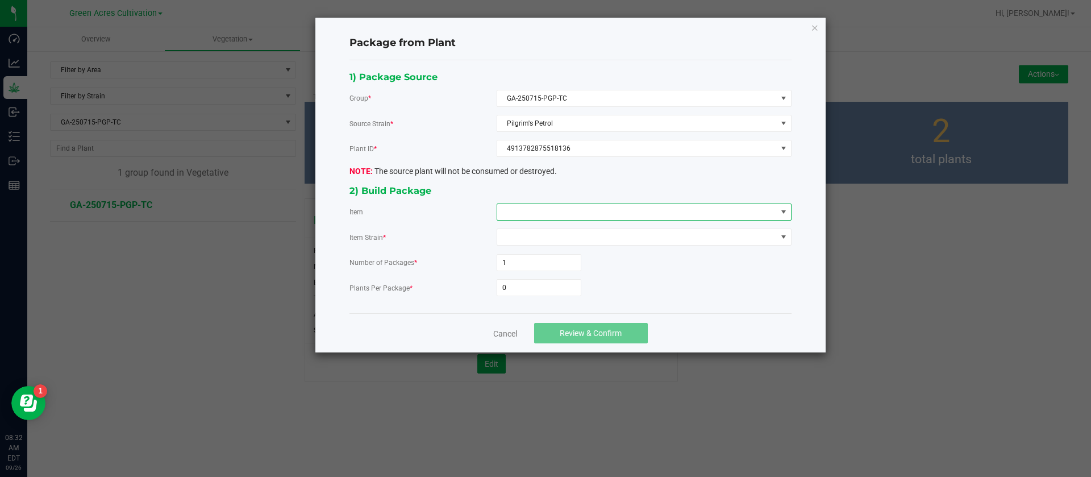
click at [534, 207] on span at bounding box center [637, 212] width 280 height 16
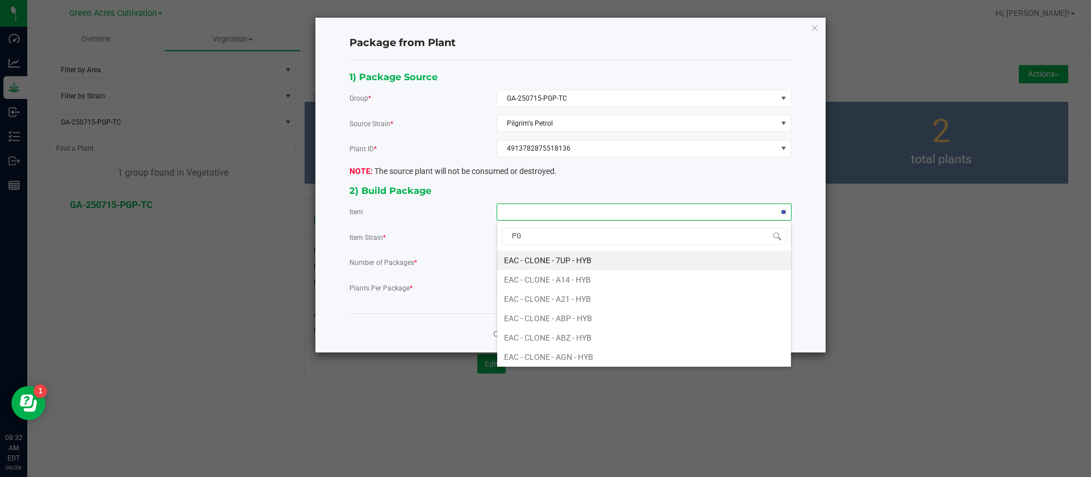
type input "PGP"
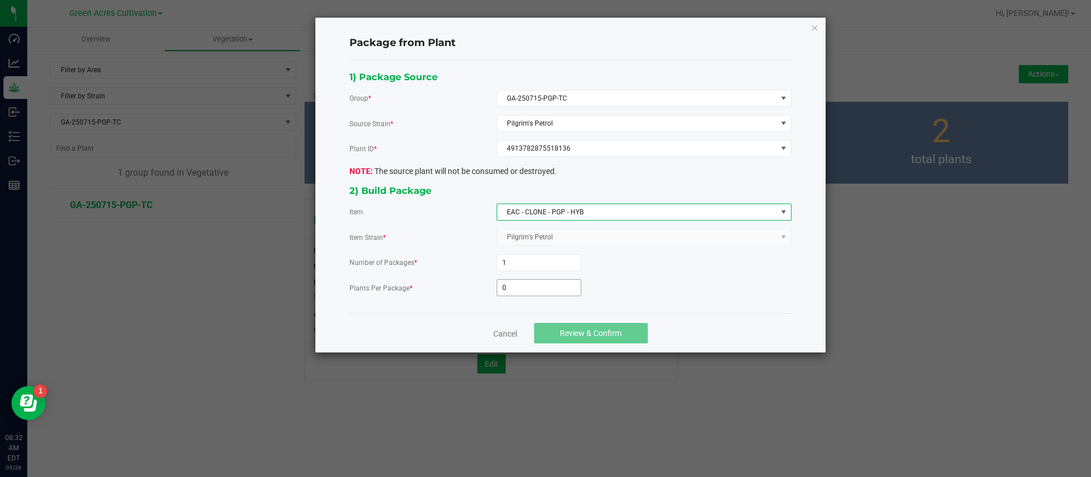
click at [534, 281] on input "0" at bounding box center [539, 288] width 84 height 16
type input "6"
click at [621, 327] on button "Review & Confirm" at bounding box center [591, 333] width 114 height 20
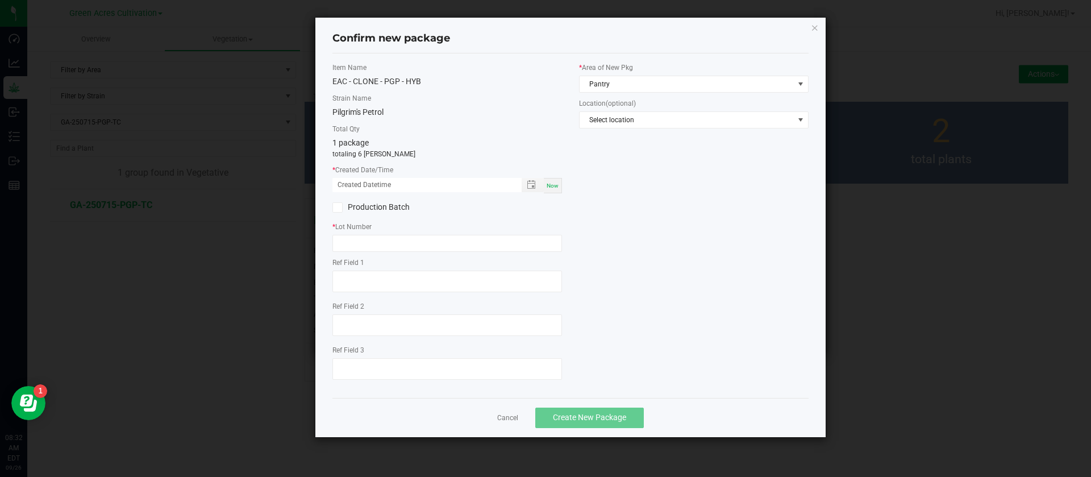
click at [557, 181] on div "Now" at bounding box center [553, 185] width 18 height 15
click at [352, 179] on input "09/26/2025 08:32 AM" at bounding box center [420, 185] width 177 height 14
type input "09/05/2025 08:32 AM"
click at [358, 243] on input "text" at bounding box center [447, 243] width 230 height 17
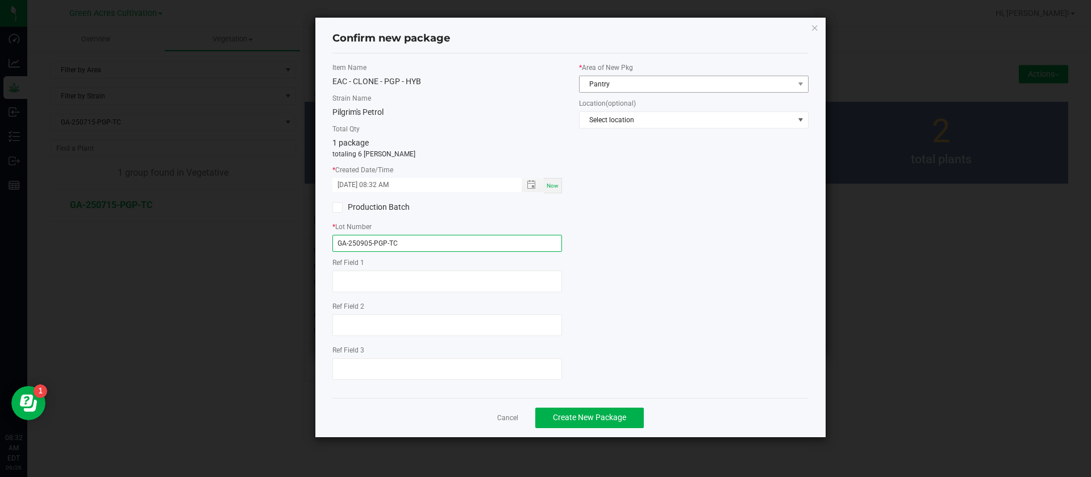
type input "GA-250905-PGP-TC"
click at [618, 82] on span "Pantry" at bounding box center [687, 84] width 214 height 16
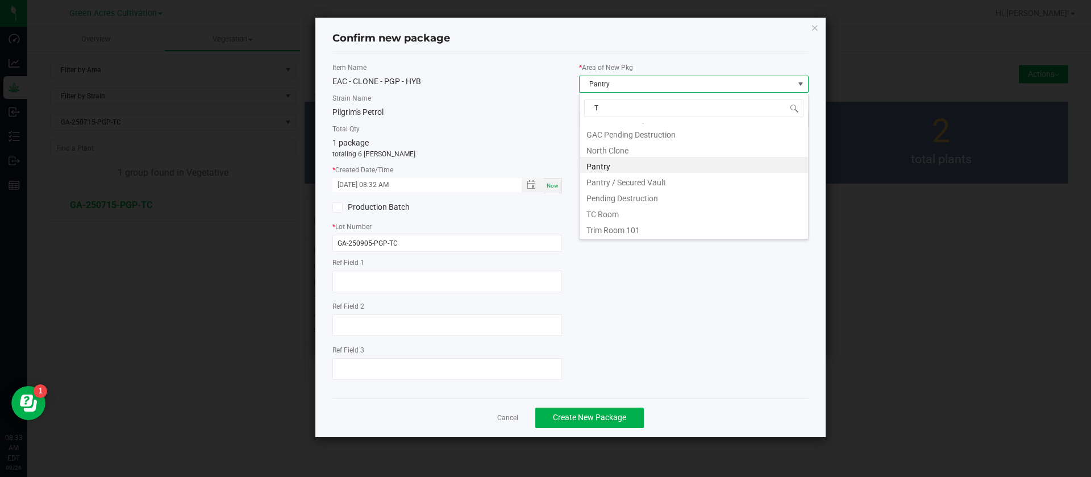
scroll to position [0, 0]
type input "TC"
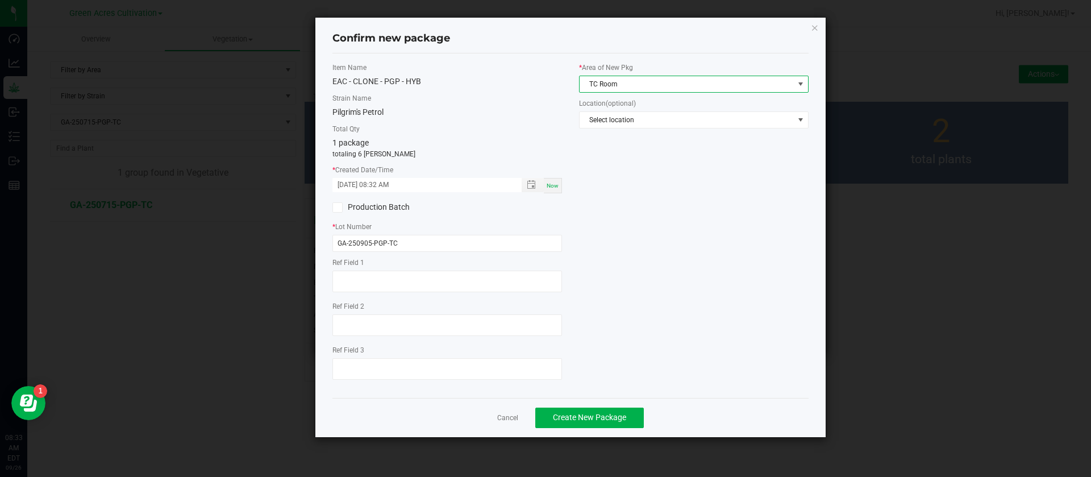
click at [637, 265] on div "Item Name EAC - CLONE - PGP - HYB Strain Name Pilgrim's Petrol Total Qty 1 pack…" at bounding box center [570, 226] width 493 height 326
click at [617, 415] on span "Create New Package" at bounding box center [589, 417] width 73 height 9
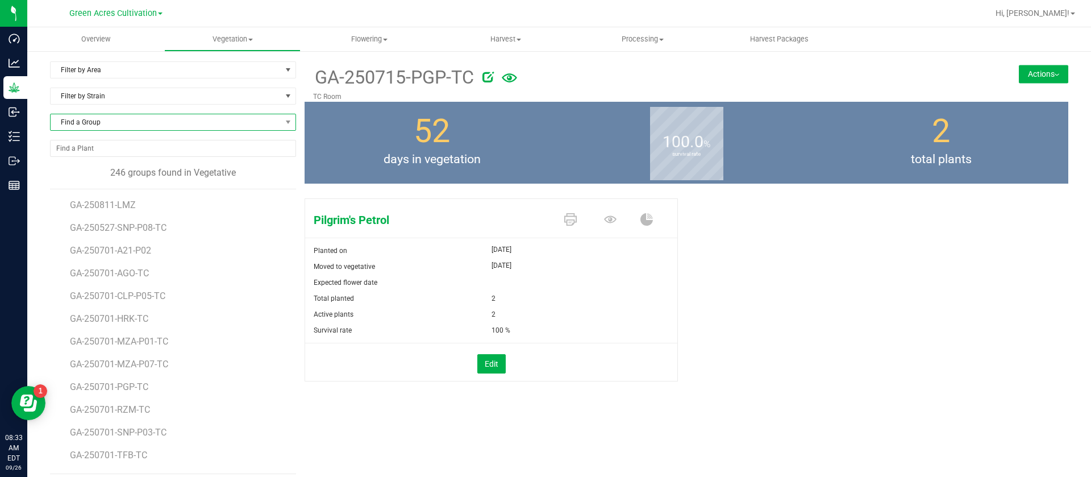
click at [115, 119] on span "Find a Group" at bounding box center [166, 122] width 231 height 16
type input "GTO"
click at [141, 159] on span "GTO" at bounding box center [172, 146] width 242 height 27
click at [135, 163] on li "GA-250717-GTO-TC" at bounding box center [172, 169] width 242 height 16
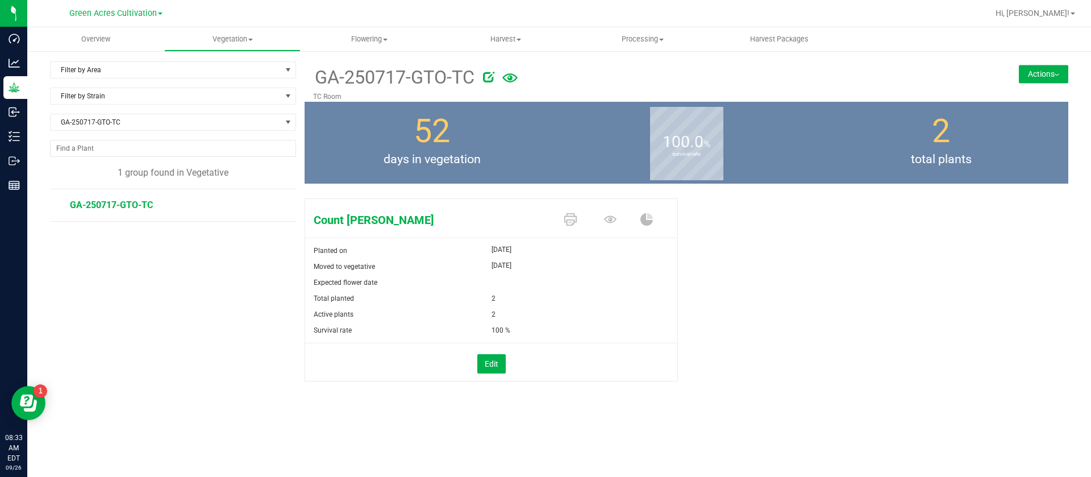
click at [1019, 79] on button "Actions" at bounding box center [1043, 74] width 49 height 18
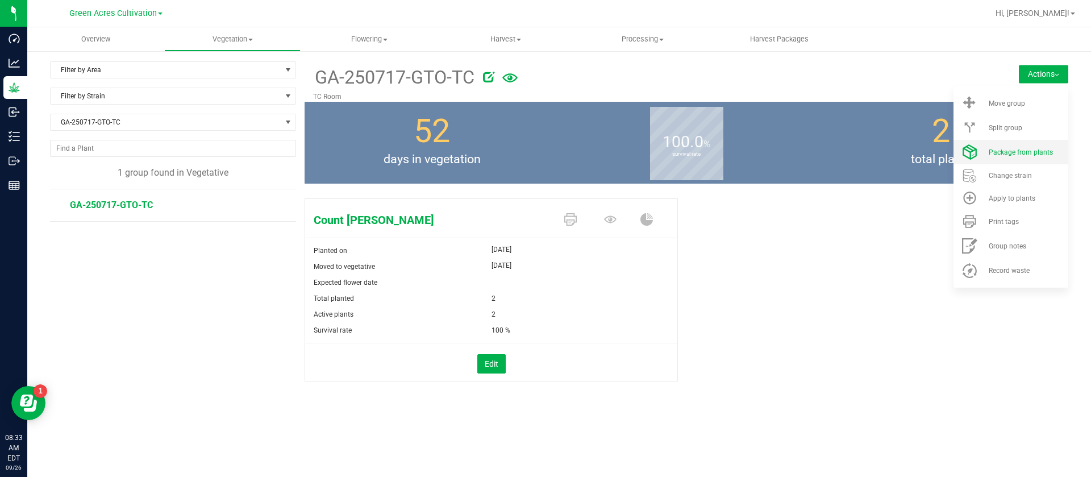
click at [1001, 156] on li "Package from plants" at bounding box center [1011, 152] width 115 height 24
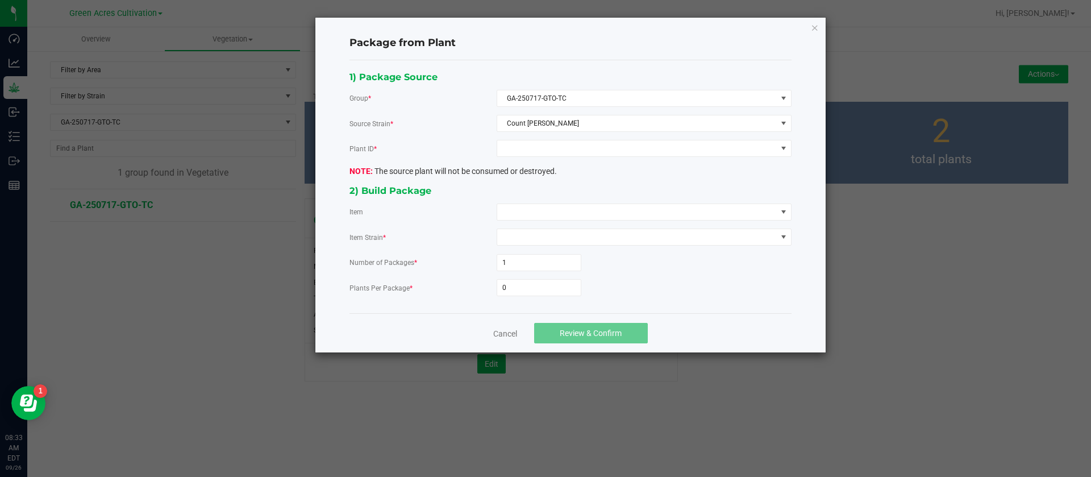
click at [572, 137] on div "1) Package Source Group * GA-250717-GTO-TC Source Strain * Count Nugula Plant I…" at bounding box center [570, 186] width 459 height 235
drag, startPoint x: 562, startPoint y: 148, endPoint x: 556, endPoint y: 153, distance: 7.7
click at [562, 148] on span at bounding box center [637, 148] width 280 height 16
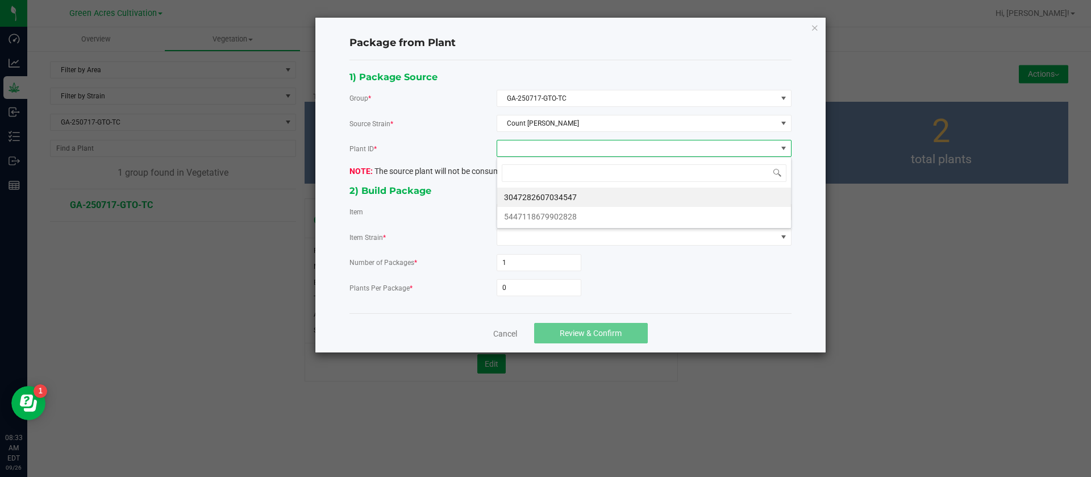
scroll to position [17, 294]
click at [544, 198] on li "3047282607034547" at bounding box center [644, 197] width 294 height 19
click at [544, 214] on span at bounding box center [637, 212] width 280 height 16
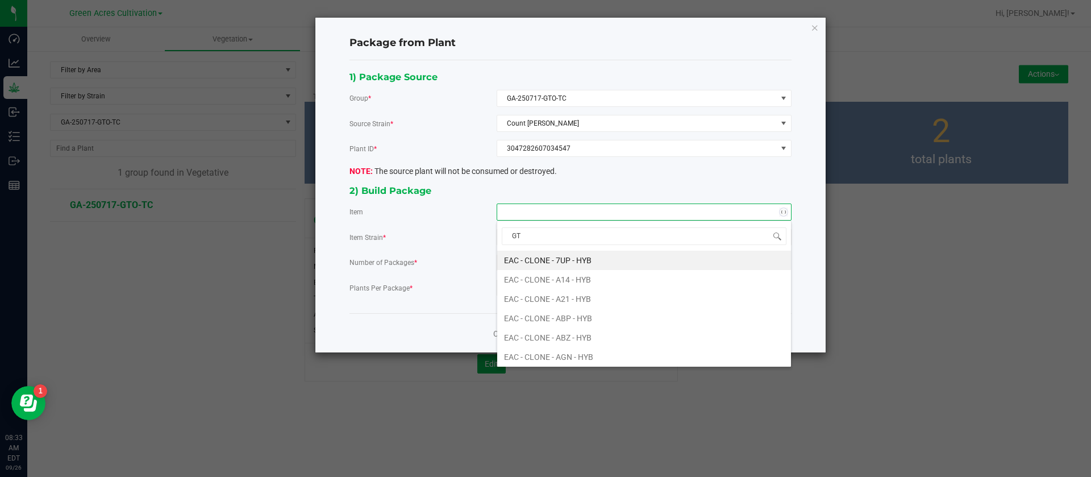
type input "GTO"
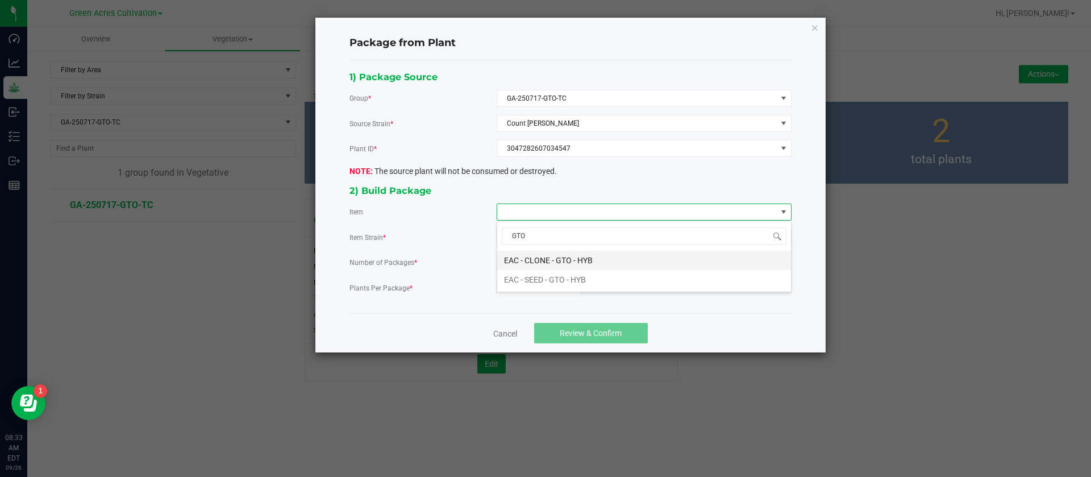
click at [565, 263] on HYB "EAC - CLONE - GTO - HYB" at bounding box center [644, 260] width 294 height 19
click at [545, 289] on input "0" at bounding box center [539, 288] width 84 height 16
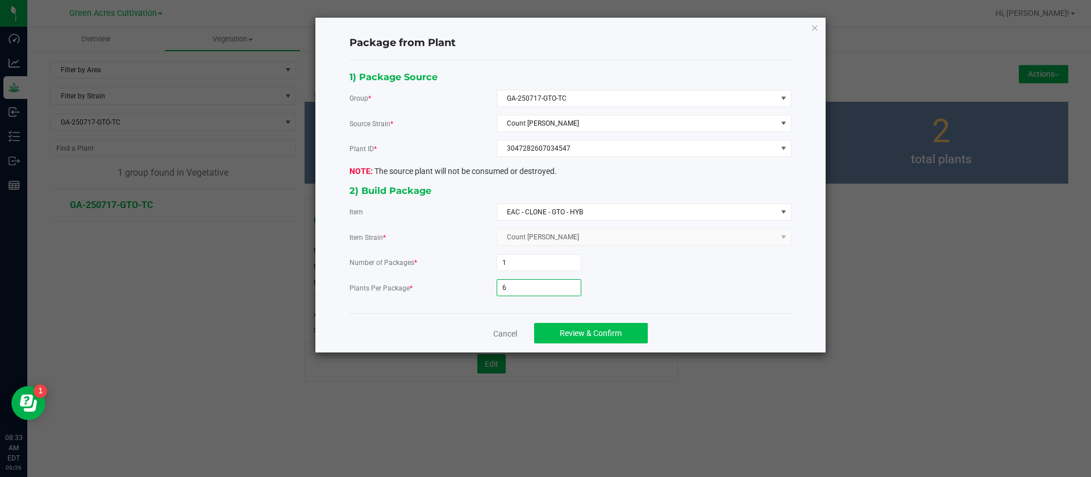
type input "6"
click at [602, 331] on span "Review & Confirm" at bounding box center [591, 332] width 62 height 9
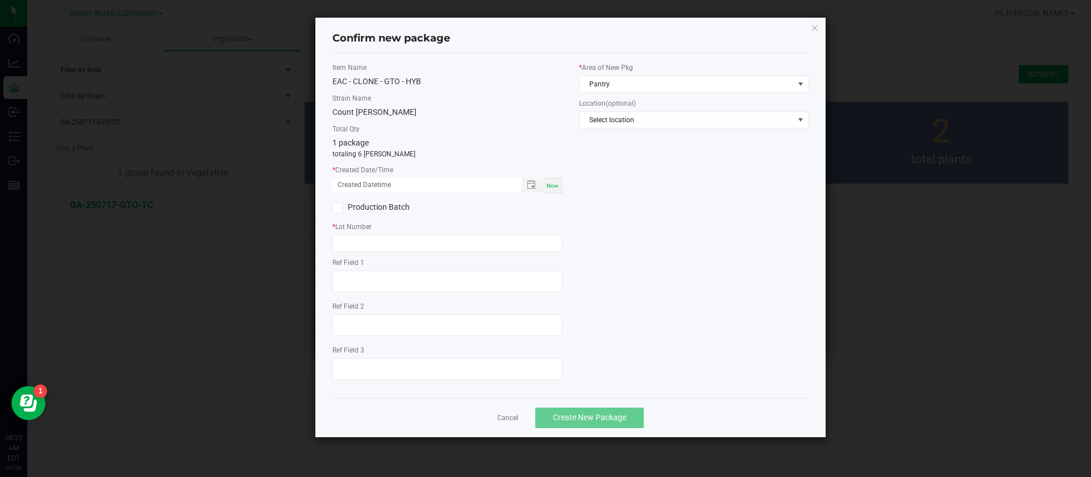
click at [548, 187] on span "Now" at bounding box center [553, 185] width 12 height 6
drag, startPoint x: 355, startPoint y: 185, endPoint x: 348, endPoint y: 218, distance: 33.1
click at [355, 184] on input "09/26/2025 08:33 AM" at bounding box center [420, 185] width 177 height 14
type input "09/05/2025 08:33 AM"
click at [352, 235] on input "text" at bounding box center [447, 243] width 230 height 17
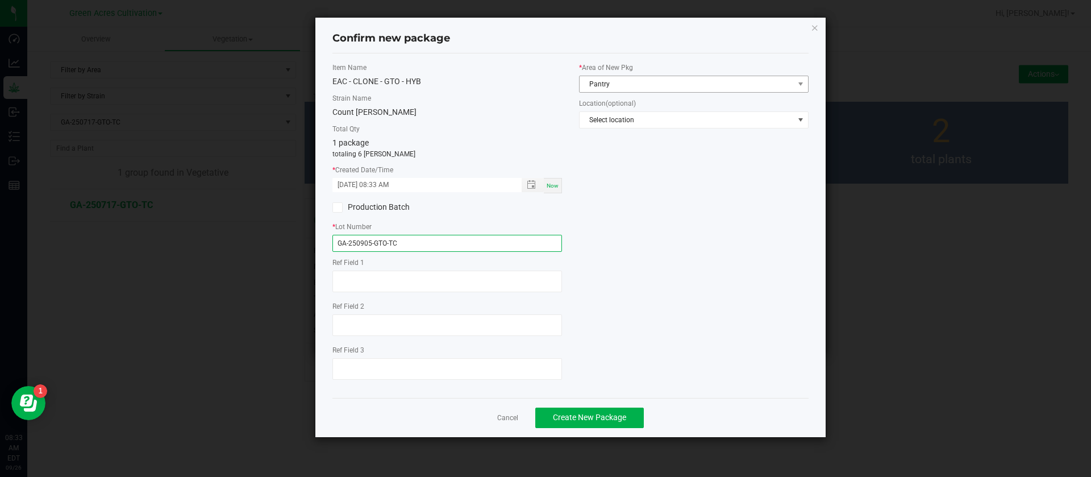
type input "GA-250905-GTO-TC"
click at [659, 82] on span "Pantry" at bounding box center [687, 84] width 214 height 16
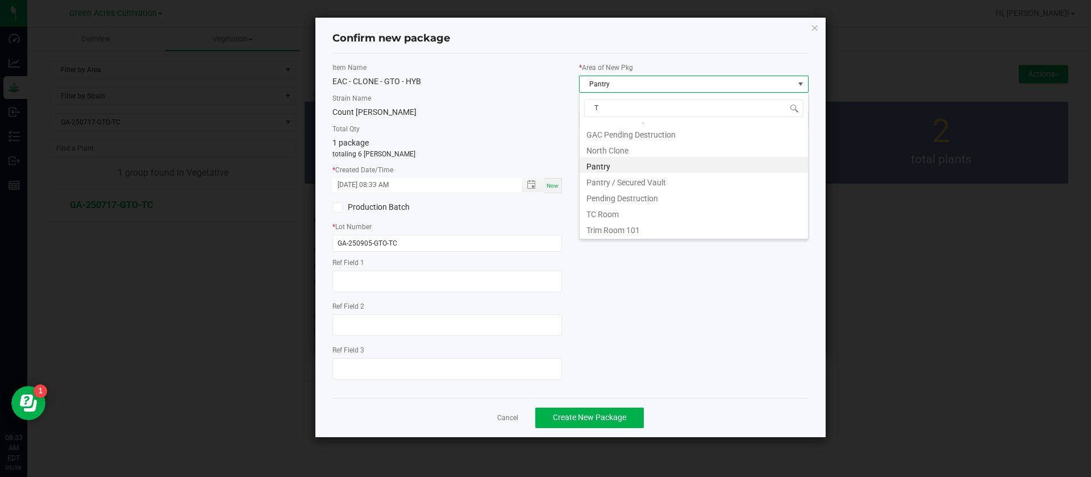
scroll to position [77, 0]
type input "TC"
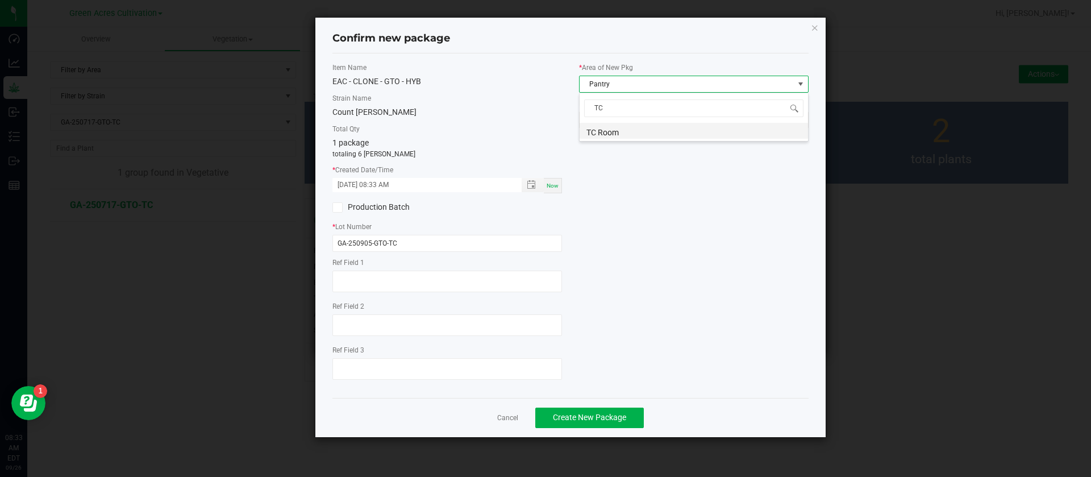
click at [617, 131] on li "TC Room" at bounding box center [694, 131] width 228 height 16
click at [594, 415] on span "Create New Package" at bounding box center [589, 417] width 73 height 9
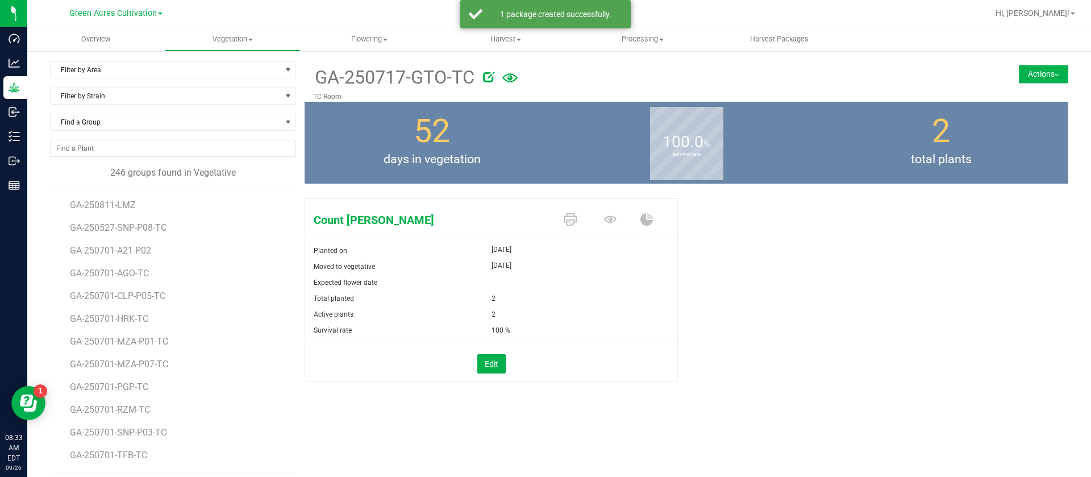
click at [205, 131] on div "Find a Group" at bounding box center [173, 127] width 246 height 26
click at [187, 123] on span "Find a Group" at bounding box center [166, 122] width 231 height 16
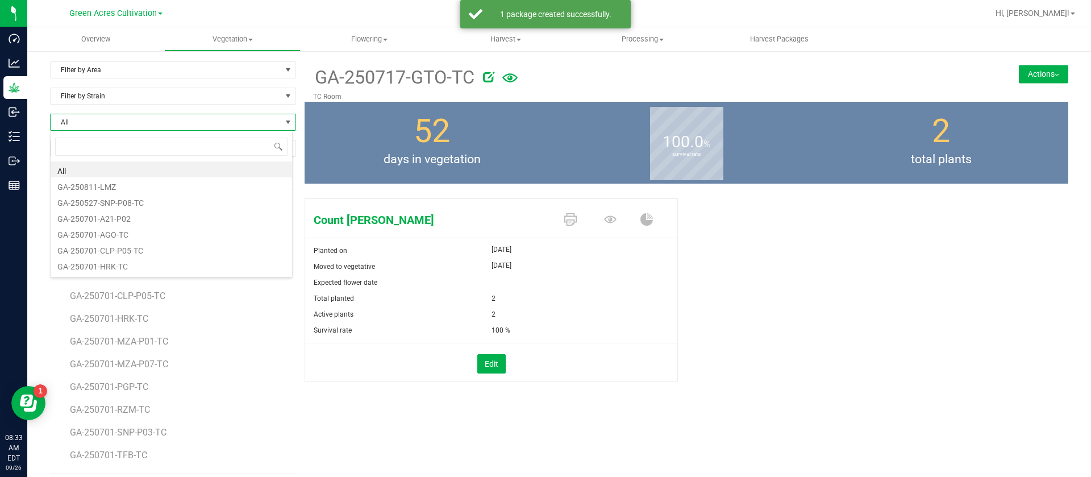
scroll to position [17, 243]
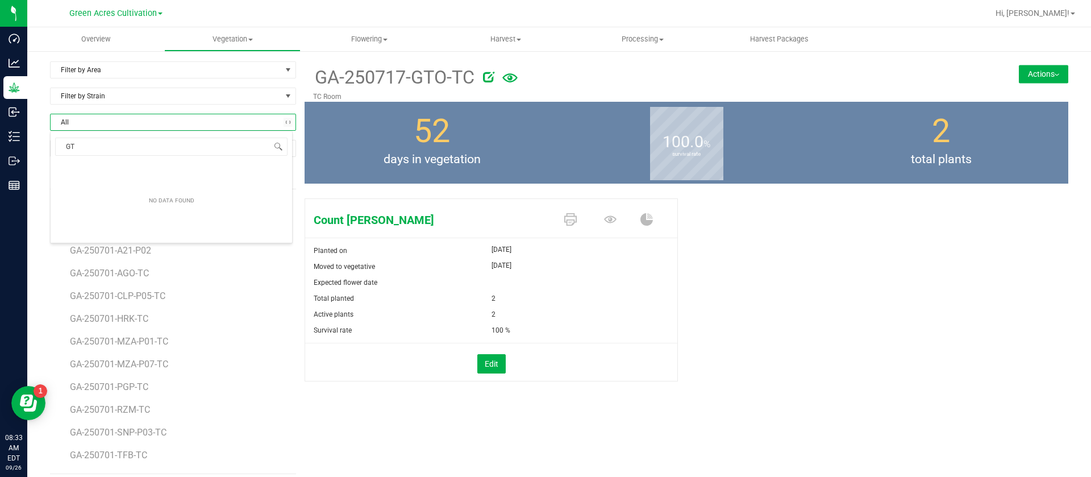
type input "GT2"
click at [123, 164] on li "GA-250717-GT2-TC" at bounding box center [172, 169] width 242 height 16
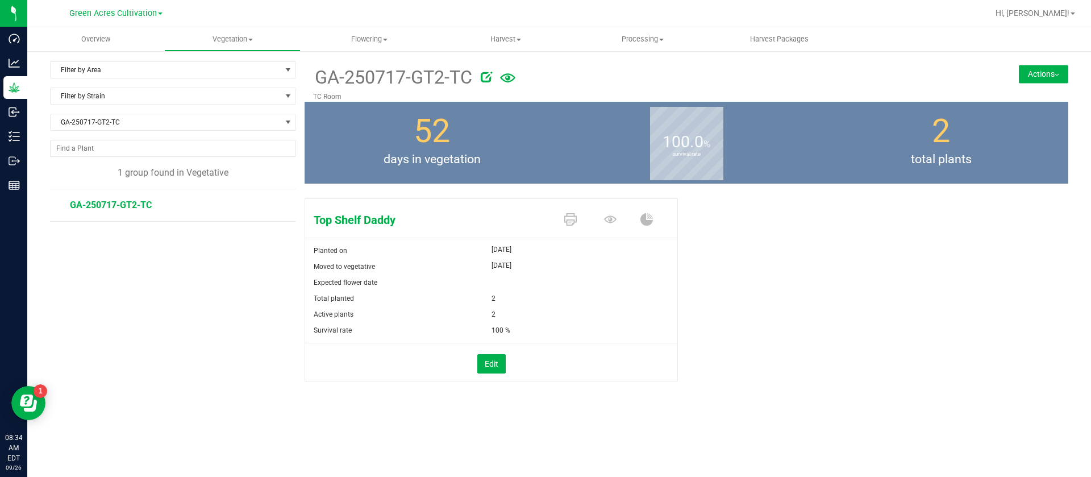
click at [1040, 77] on button "Actions" at bounding box center [1043, 74] width 49 height 18
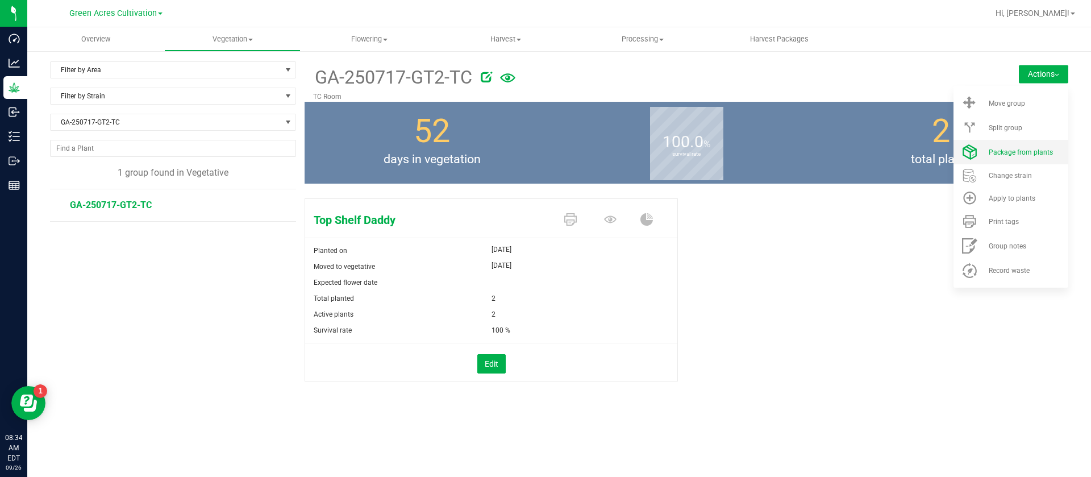
click at [998, 147] on li "Package from plants" at bounding box center [1011, 152] width 115 height 24
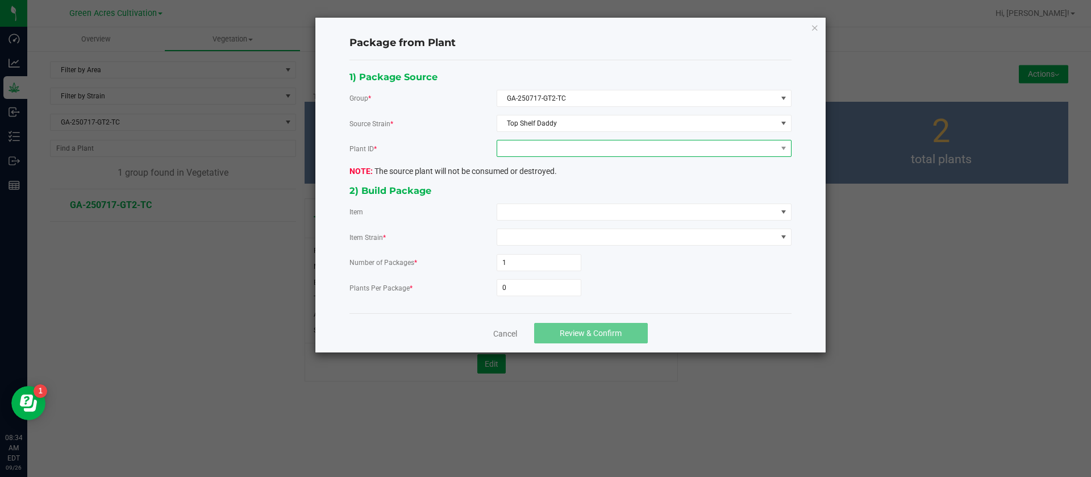
click at [513, 147] on span at bounding box center [637, 148] width 280 height 16
click at [530, 199] on li "0849015357286183" at bounding box center [644, 197] width 294 height 19
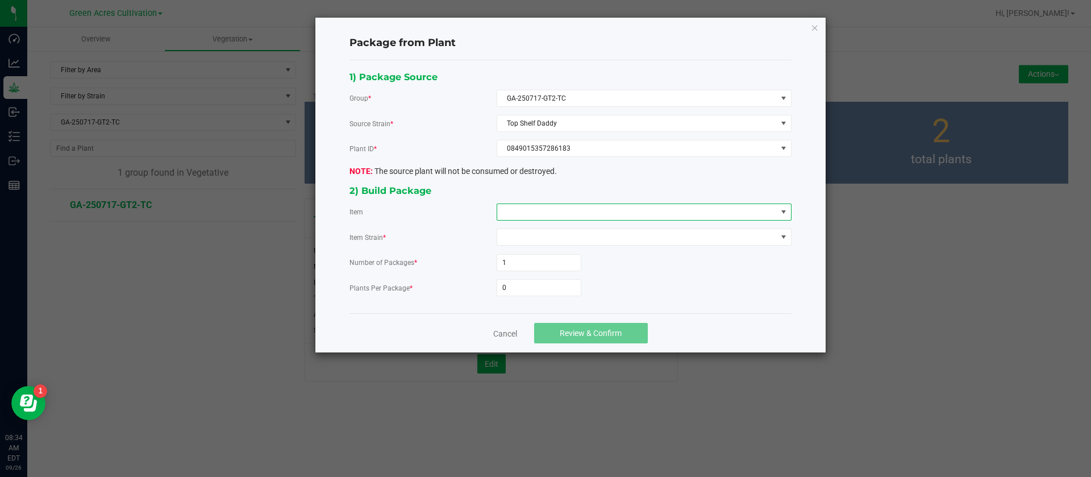
click at [532, 214] on span at bounding box center [637, 212] width 280 height 16
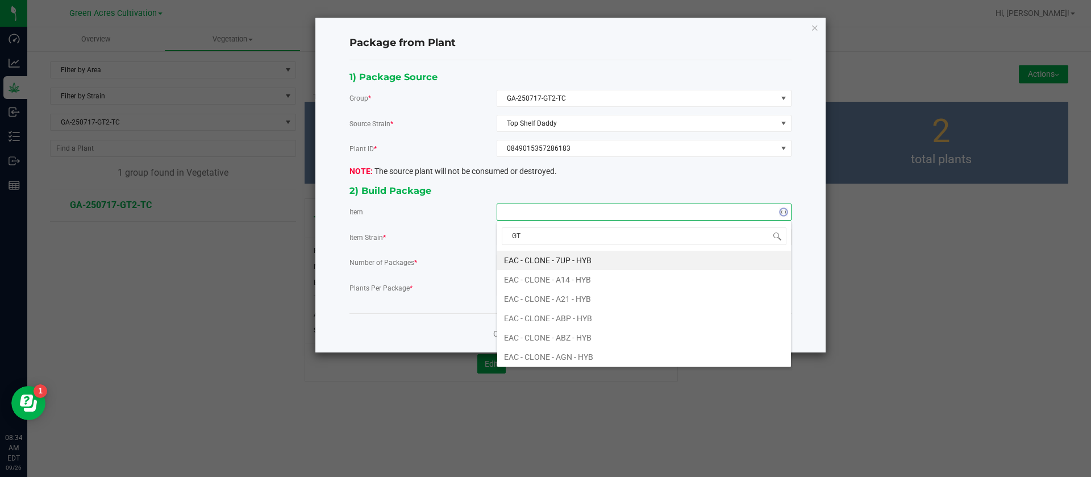
type input "GT2"
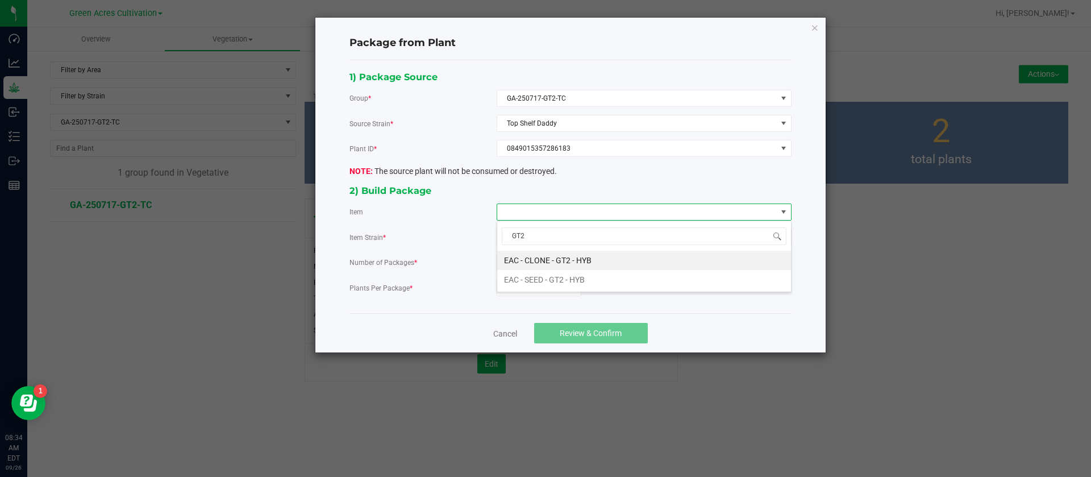
click at [554, 248] on span "GT2" at bounding box center [644, 236] width 294 height 27
click at [551, 261] on HYB "EAC - CLONE - GT2 - HYB" at bounding box center [644, 260] width 294 height 19
click at [522, 285] on input "0" at bounding box center [539, 288] width 84 height 16
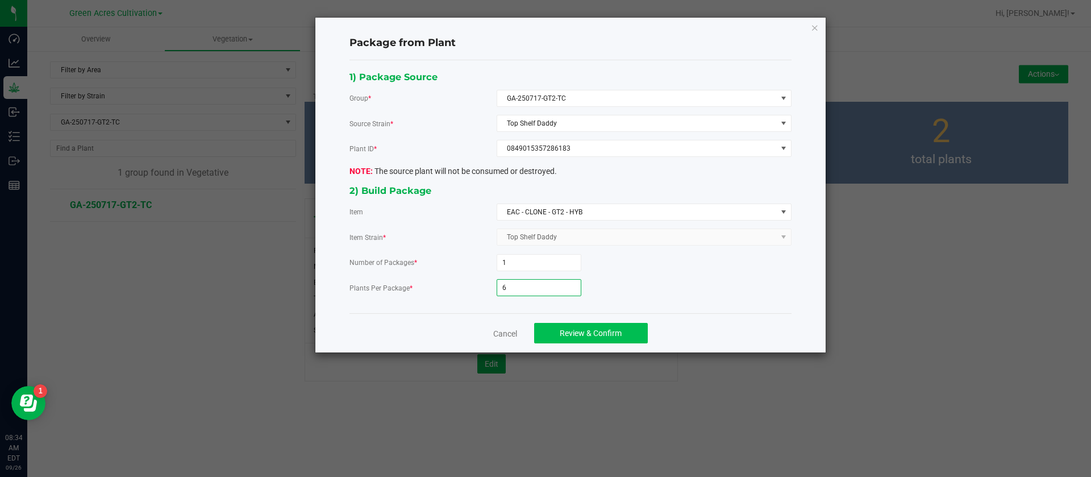
type input "6"
click at [610, 330] on span "Review & Confirm" at bounding box center [591, 332] width 62 height 9
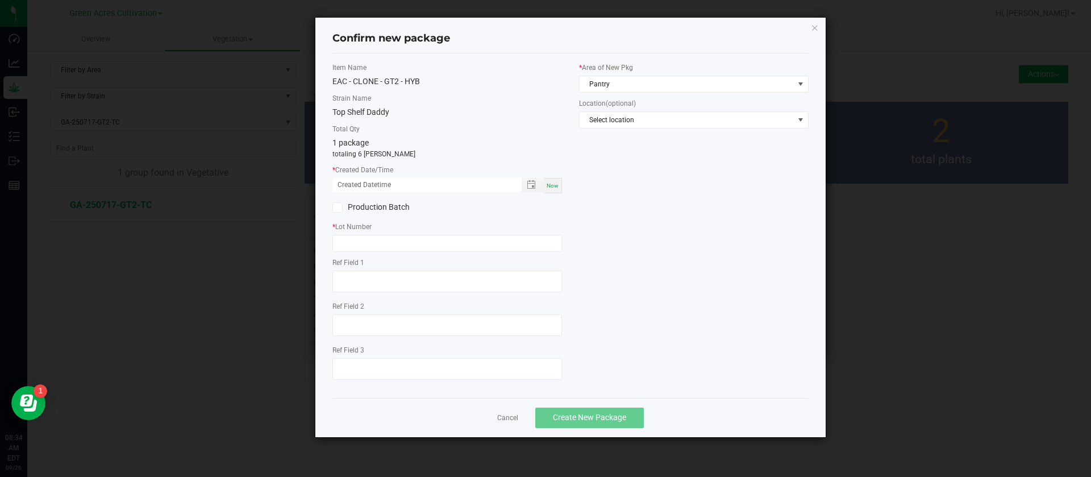
click at [559, 190] on div "Now" at bounding box center [553, 185] width 18 height 15
click at [348, 184] on input "09/26/2025 08:34 AM" at bounding box center [420, 185] width 177 height 14
type input "09/05/2025 08:34 AM"
click at [374, 247] on input "text" at bounding box center [447, 243] width 230 height 17
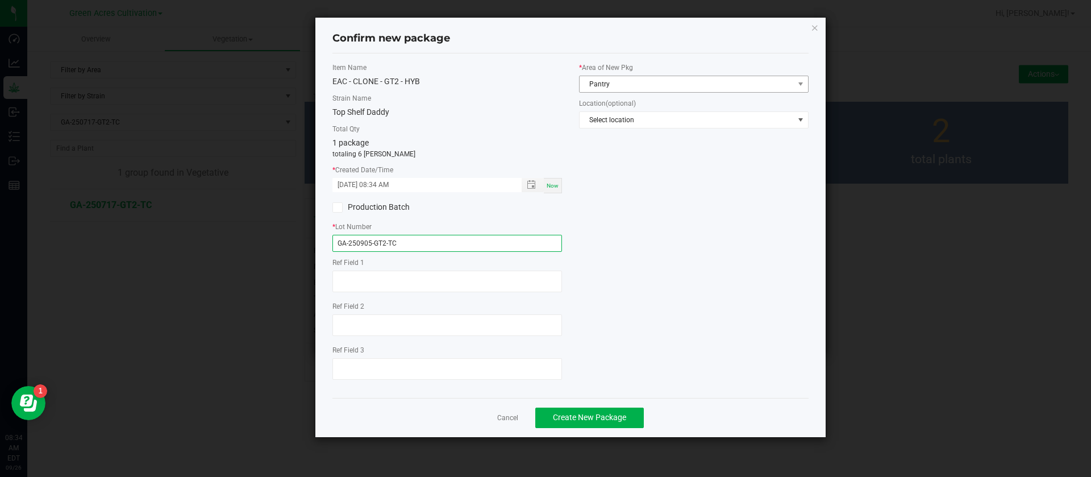
type input "GA-250905-GT2-TC"
click at [622, 77] on span "Pantry" at bounding box center [687, 84] width 214 height 16
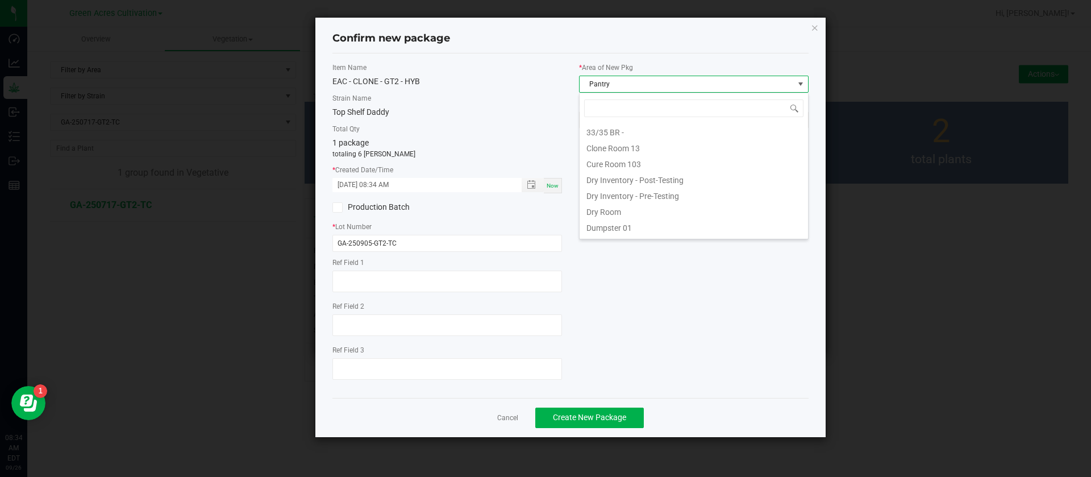
scroll to position [17, 230]
type input "TC"
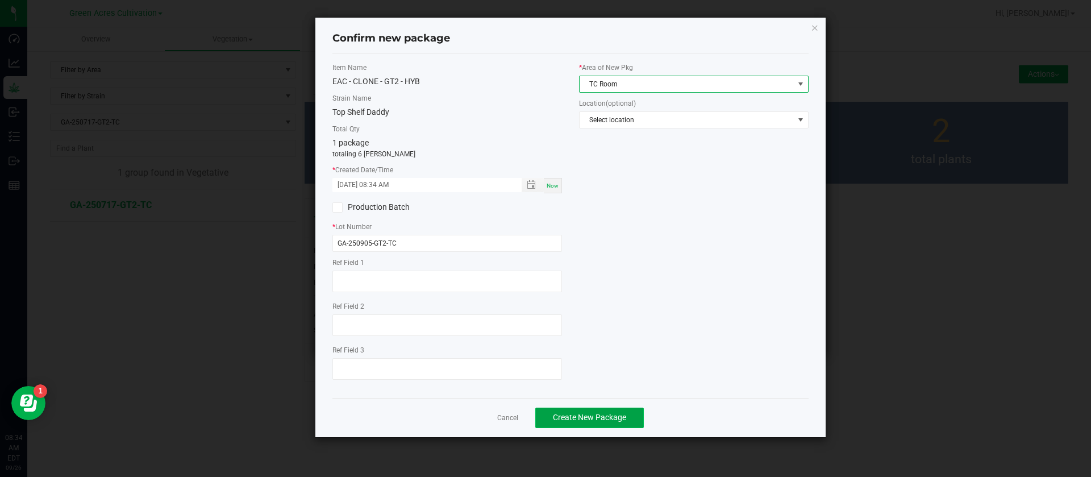
click at [610, 416] on span "Create New Package" at bounding box center [589, 417] width 73 height 9
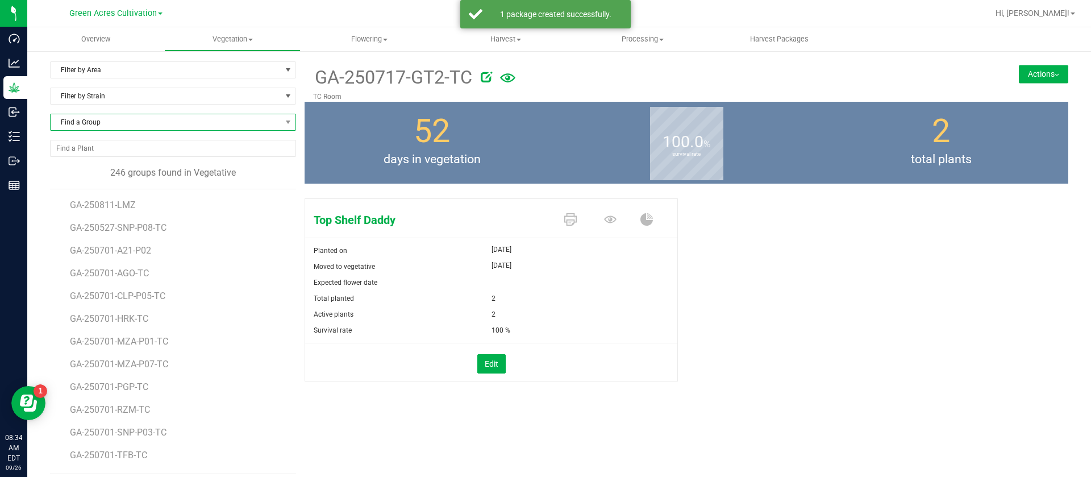
click at [119, 127] on span "Find a Group" at bounding box center [166, 122] width 231 height 16
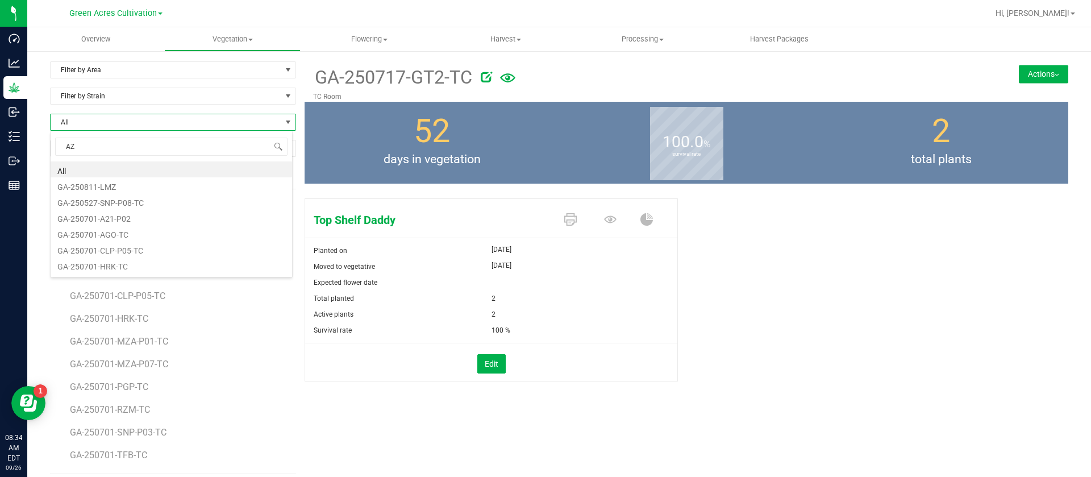
type input "AZK"
click at [114, 166] on li "GA-250717-AZK-TC" at bounding box center [172, 169] width 242 height 16
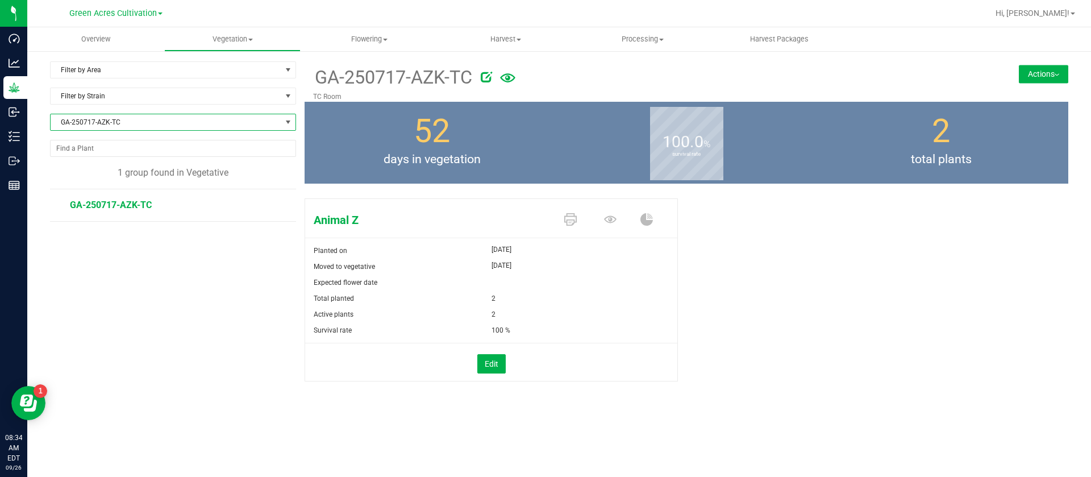
click at [1055, 74] on img at bounding box center [1057, 75] width 5 height 2
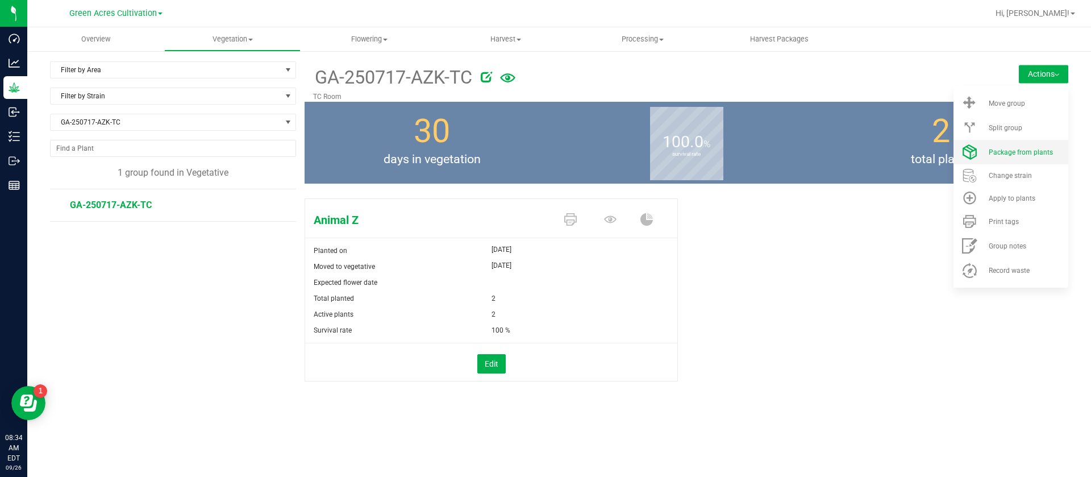
click at [1023, 149] on span "Package from plants" at bounding box center [1021, 152] width 64 height 8
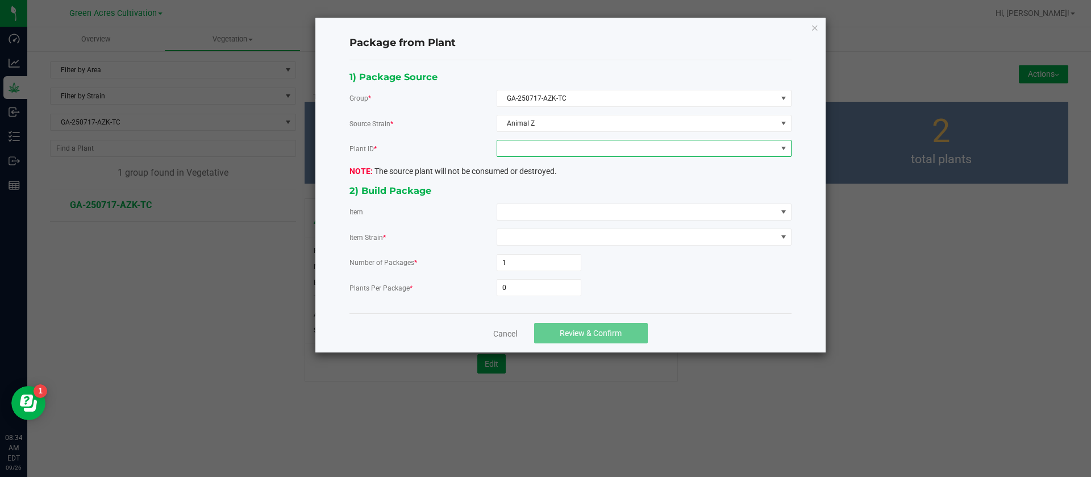
click at [582, 148] on span at bounding box center [637, 148] width 280 height 16
drag, startPoint x: 523, startPoint y: 189, endPoint x: 525, endPoint y: 199, distance: 10.4
click at [525, 192] on li "2660079016424064" at bounding box center [644, 197] width 294 height 19
click at [526, 216] on span at bounding box center [637, 212] width 280 height 16
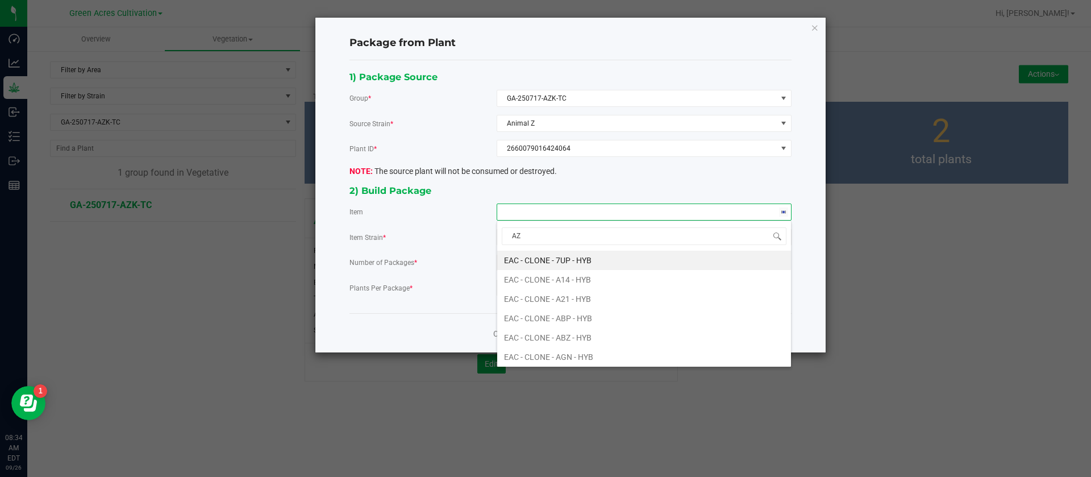
type input "AZK"
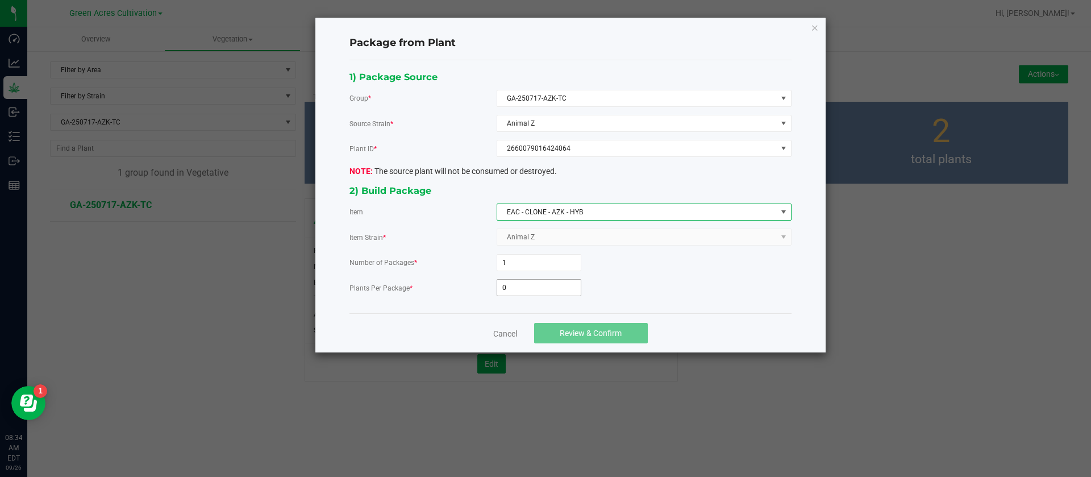
click at [536, 290] on input "0" at bounding box center [539, 288] width 84 height 16
type input "6"
click at [577, 330] on span "Review & Confirm" at bounding box center [591, 332] width 62 height 9
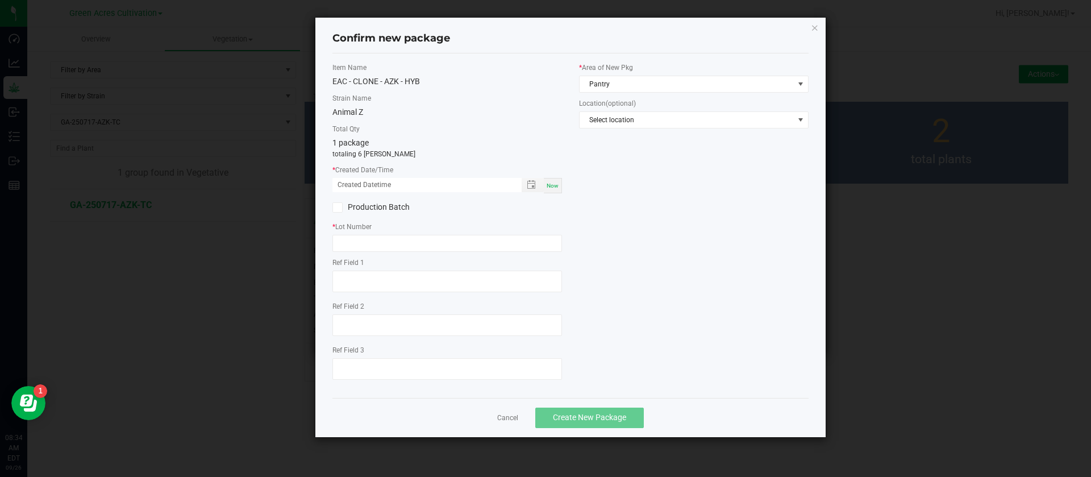
click at [559, 190] on div "Now" at bounding box center [553, 185] width 18 height 15
drag, startPoint x: 351, startPoint y: 186, endPoint x: 357, endPoint y: 185, distance: 5.7
click at [357, 185] on input "09/26/2025 08:34 AM" at bounding box center [420, 185] width 177 height 14
type input "09/05/2025 08:34 AM"
click at [389, 249] on input "text" at bounding box center [447, 243] width 230 height 17
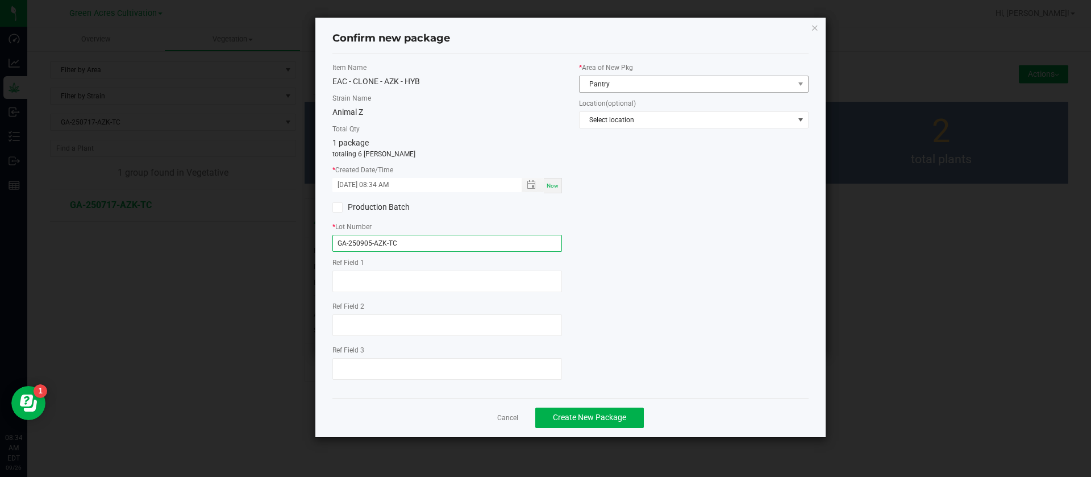
type input "GA-250905-AZK-TC"
click at [617, 77] on span "Pantry" at bounding box center [687, 84] width 214 height 16
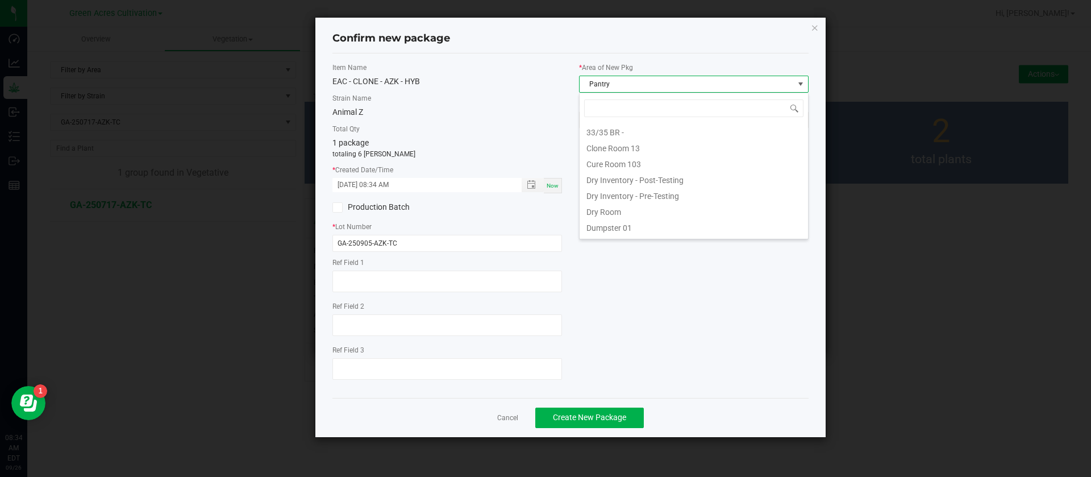
scroll to position [17, 230]
type input "TC"
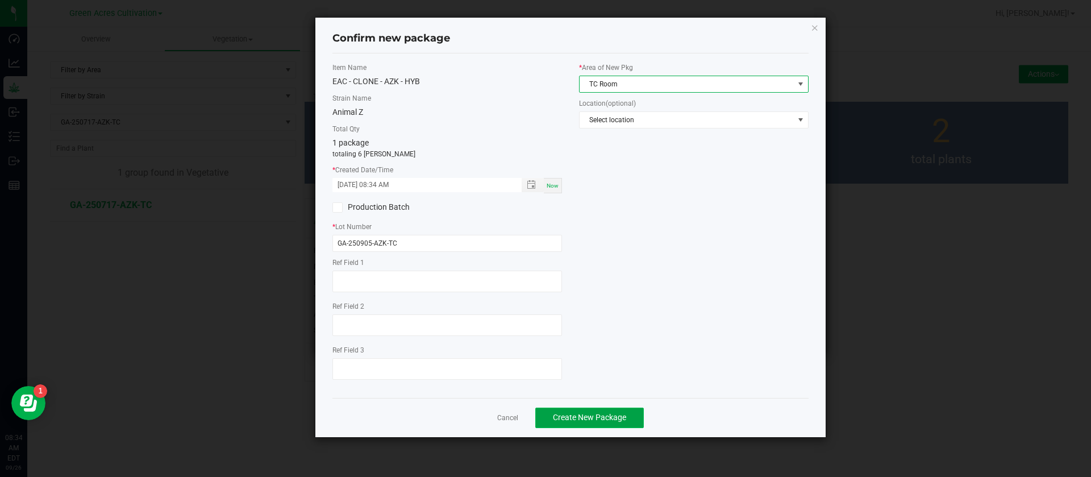
click at [593, 417] on span "Create New Package" at bounding box center [589, 417] width 73 height 9
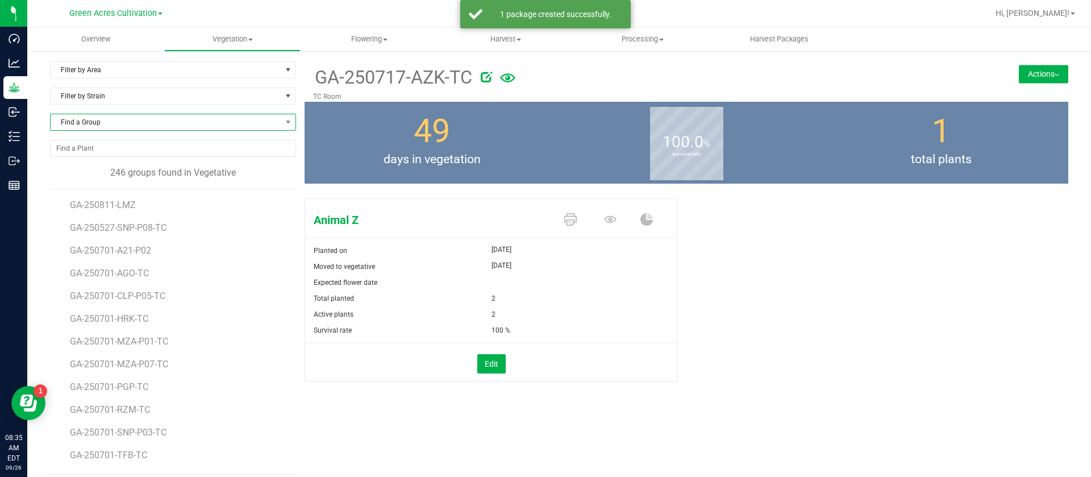
click at [120, 124] on span "Find a Group" at bounding box center [166, 122] width 231 height 16
type input "ZOP"
click at [124, 168] on li "GA-250716-ZOP-TC" at bounding box center [172, 169] width 242 height 16
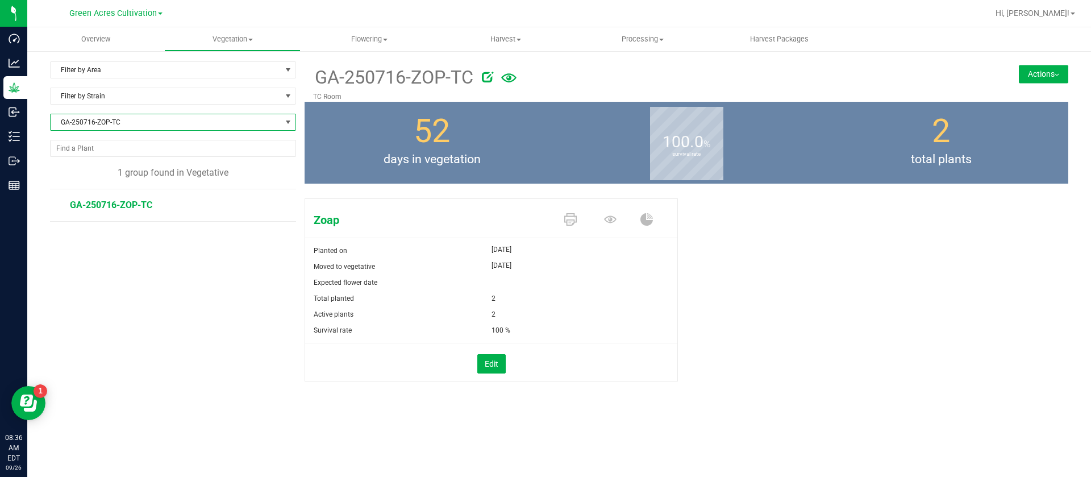
click at [1036, 70] on button "Actions" at bounding box center [1043, 74] width 49 height 18
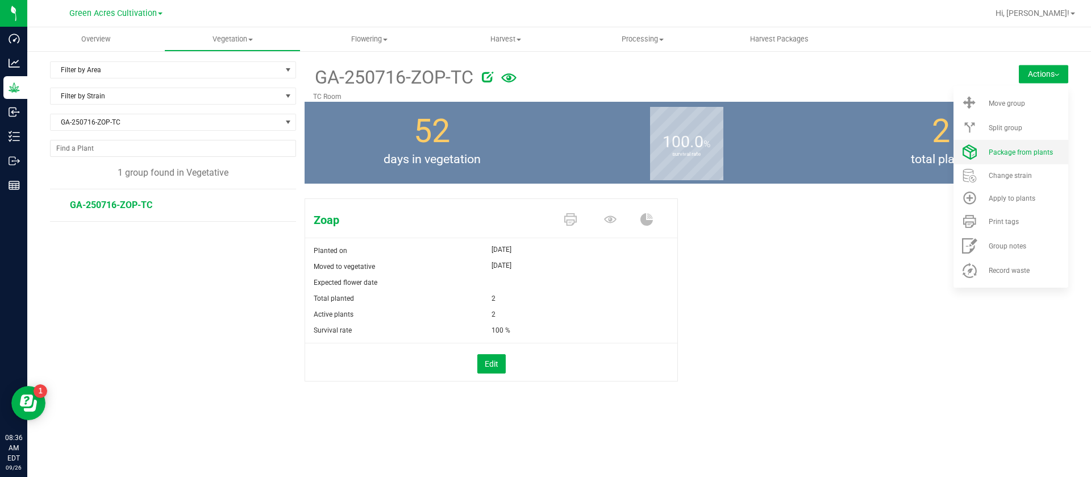
click at [1016, 151] on span "Package from plants" at bounding box center [1021, 152] width 64 height 8
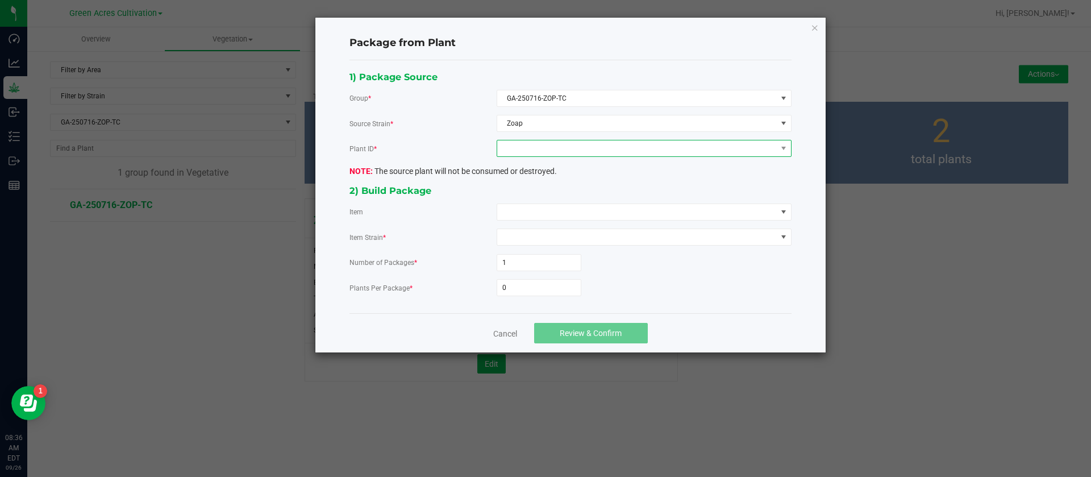
click at [528, 155] on span at bounding box center [637, 148] width 280 height 16
click at [539, 197] on li "0574580821043309" at bounding box center [644, 197] width 294 height 19
click at [517, 210] on span at bounding box center [637, 212] width 280 height 16
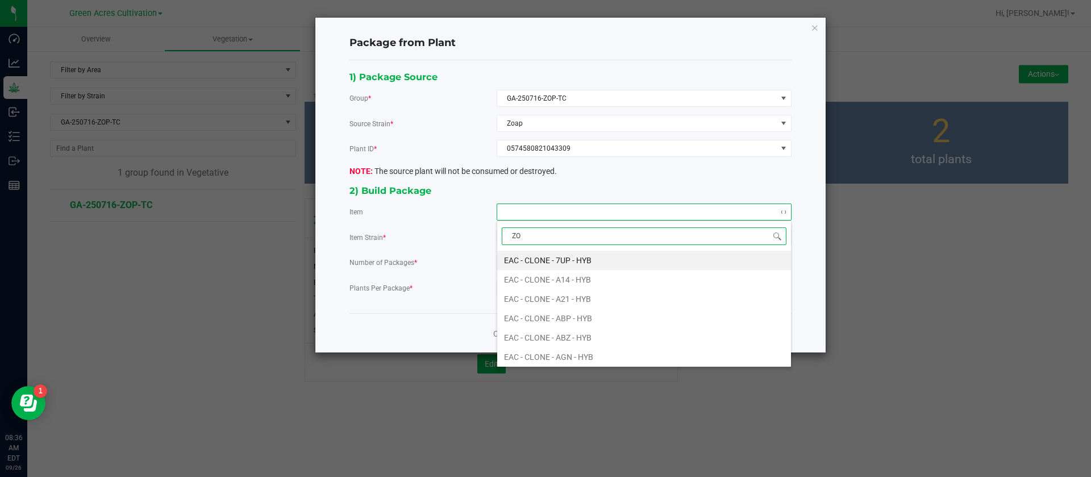
type input "ZOP"
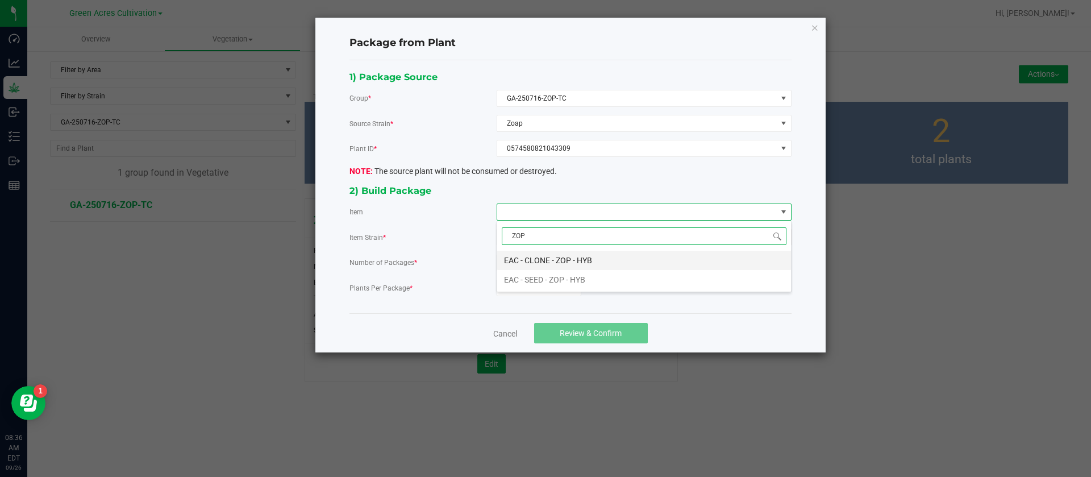
click at [555, 253] on HYB "EAC - CLONE - ZOP - HYB" at bounding box center [644, 260] width 294 height 19
click at [525, 286] on input "0" at bounding box center [539, 288] width 84 height 16
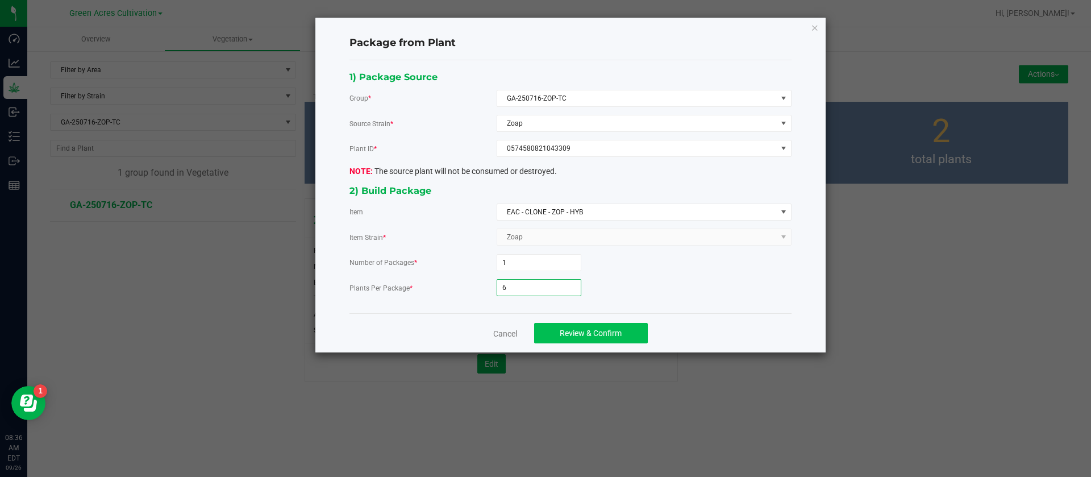
type input "6"
click at [617, 329] on span "Review & Confirm" at bounding box center [591, 332] width 62 height 9
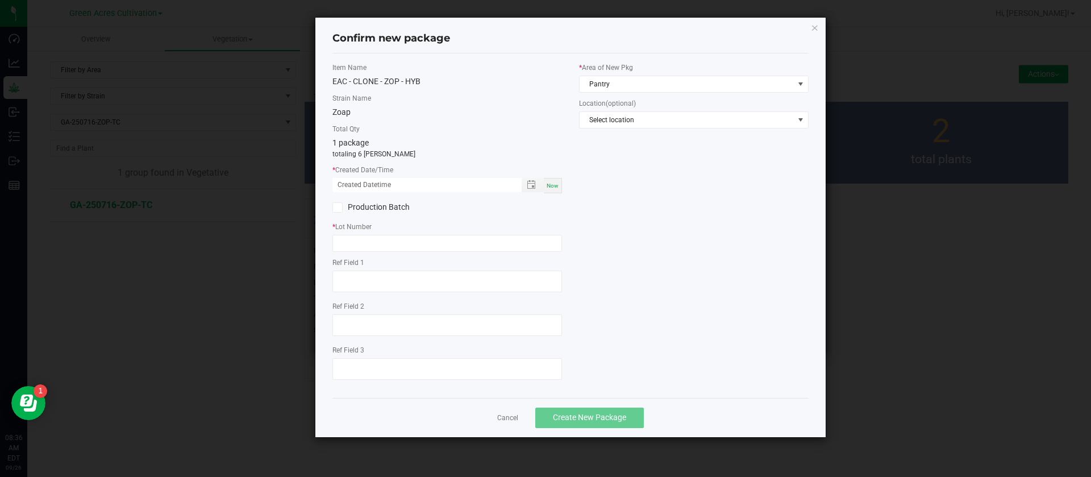
click at [548, 182] on span "Now" at bounding box center [553, 185] width 12 height 6
click at [352, 180] on input "09/26/2025 08:36 AM" at bounding box center [420, 185] width 177 height 14
type input "09/05/2025 08:36 AM"
click at [356, 241] on input "text" at bounding box center [447, 243] width 230 height 17
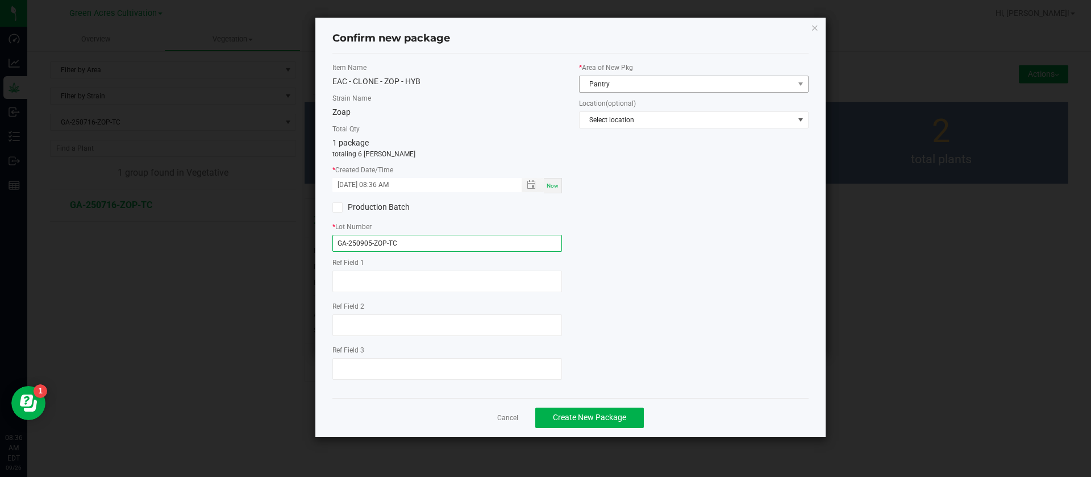
type input "GA-250905-ZOP-TC"
click at [606, 85] on span "Pantry" at bounding box center [687, 84] width 214 height 16
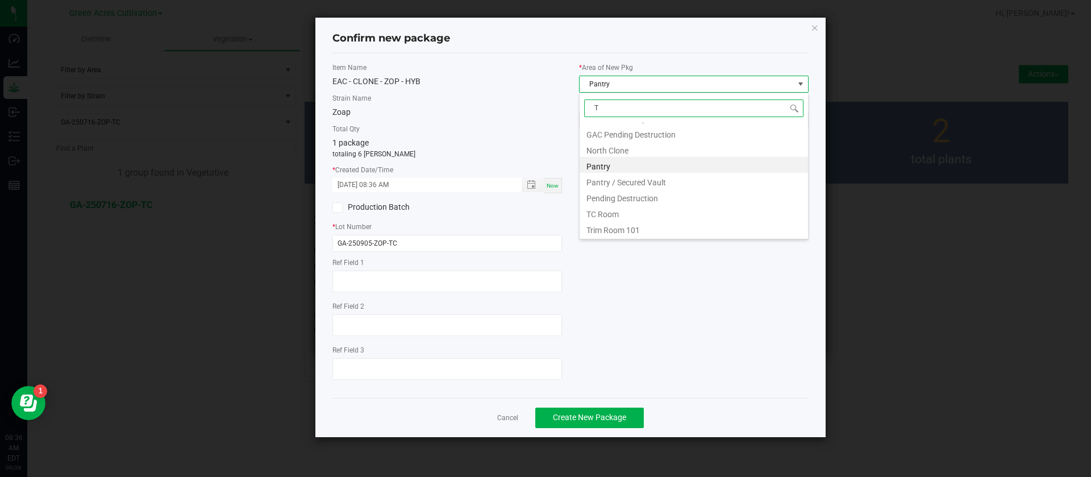
scroll to position [77, 0]
type input "TC"
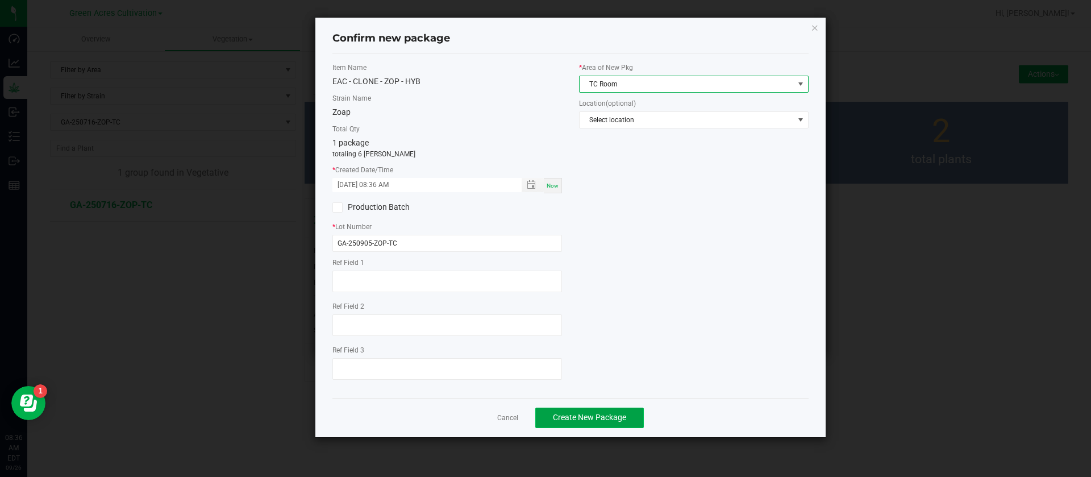
click at [590, 418] on span "Create New Package" at bounding box center [589, 417] width 73 height 9
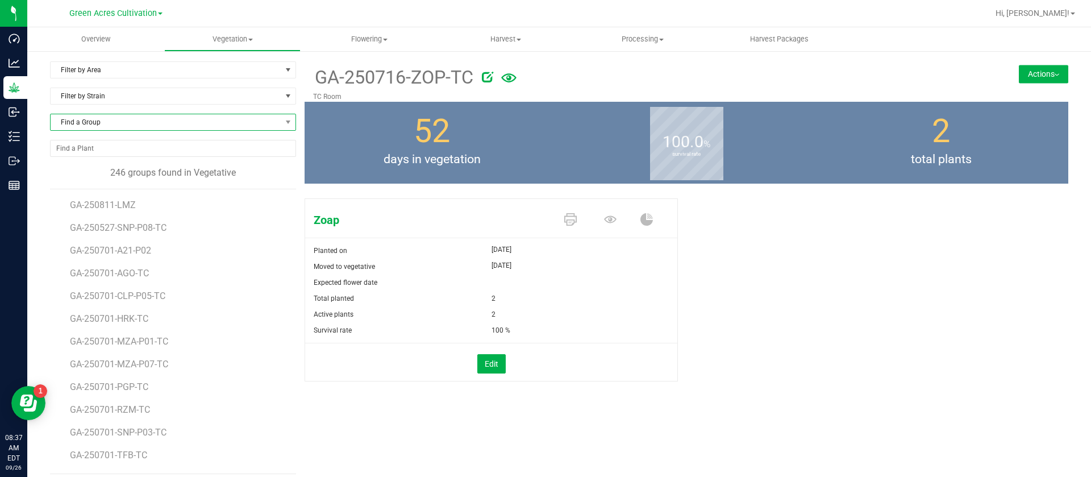
click at [68, 121] on span "Find a Group" at bounding box center [166, 122] width 231 height 16
type input "AML"
click at [97, 163] on li "GA-250716-AML-TC" at bounding box center [172, 169] width 242 height 16
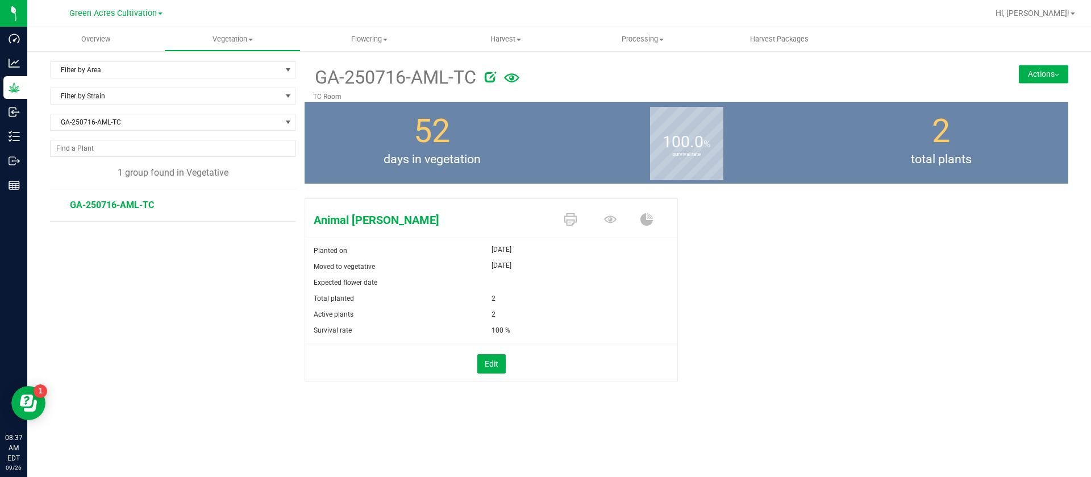
click at [1055, 81] on button "Actions" at bounding box center [1043, 74] width 49 height 18
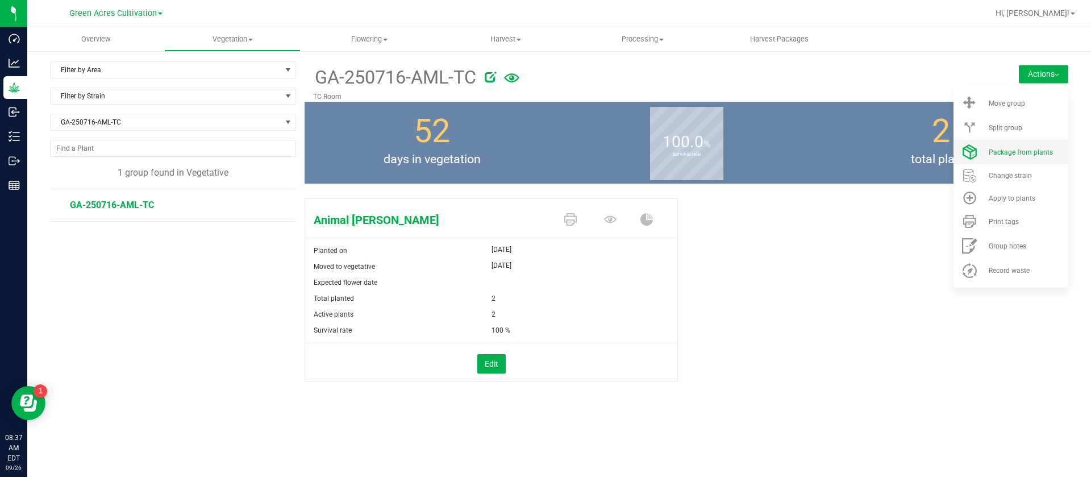
click at [1009, 151] on span "Package from plants" at bounding box center [1021, 152] width 64 height 8
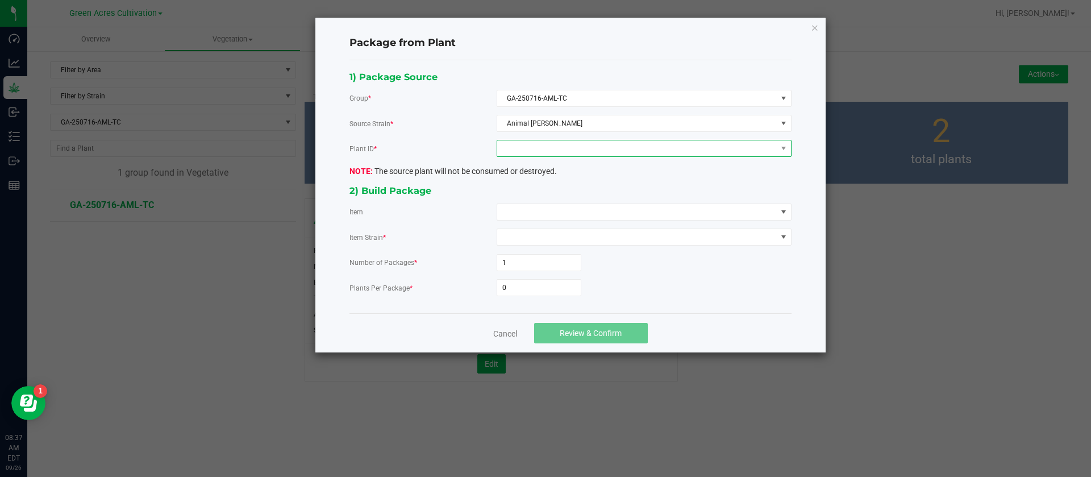
click at [542, 140] on span at bounding box center [637, 148] width 280 height 16
click at [555, 203] on li "6224053690059014" at bounding box center [644, 197] width 294 height 19
click at [515, 218] on span at bounding box center [637, 212] width 280 height 16
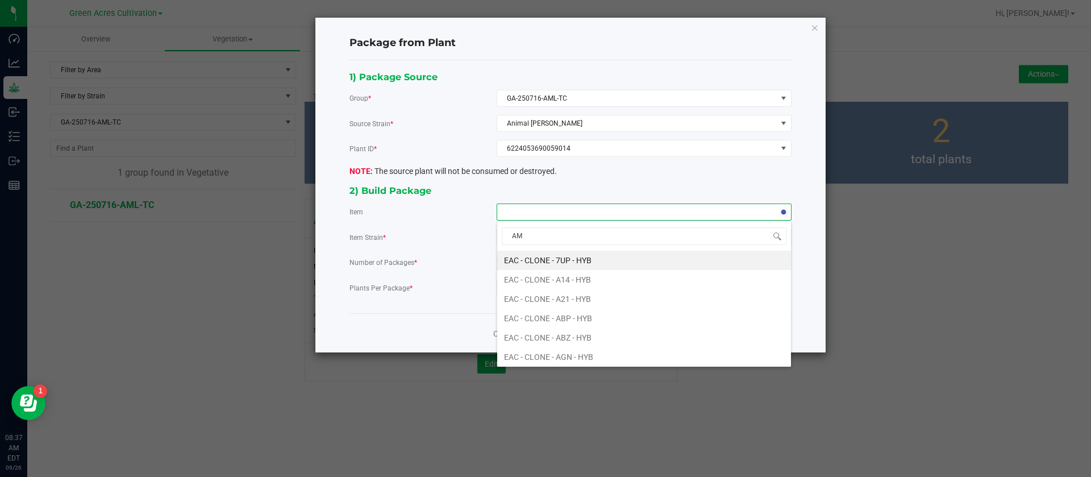
type input "AML"
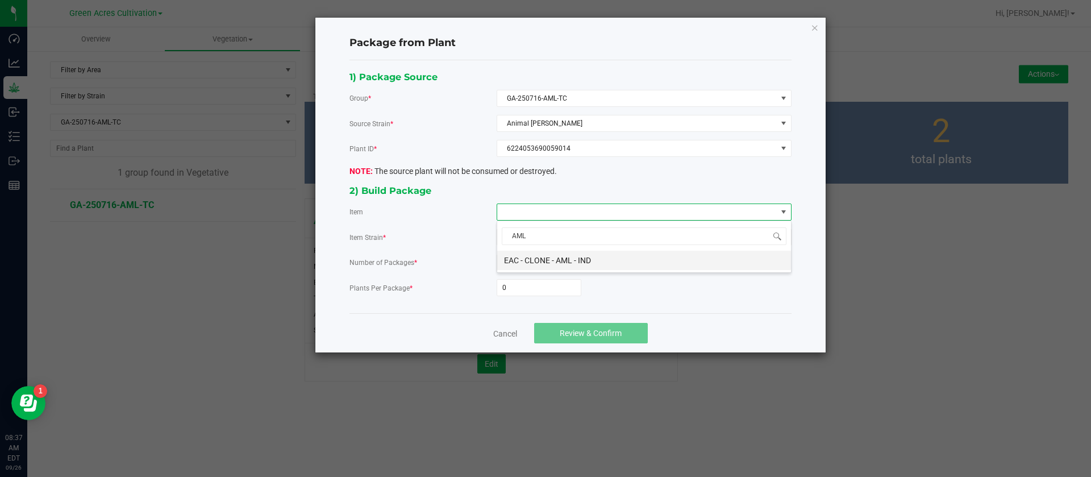
click at [549, 258] on IND "EAC - CLONE - AML - IND" at bounding box center [644, 260] width 294 height 19
click at [513, 281] on input "0" at bounding box center [539, 288] width 84 height 16
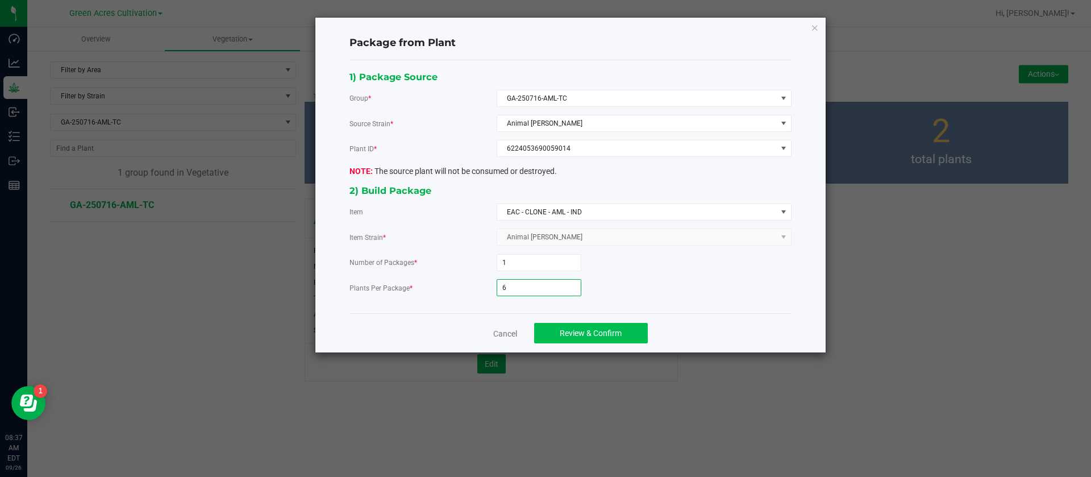
type input "6"
click at [602, 330] on span "Review & Confirm" at bounding box center [591, 332] width 62 height 9
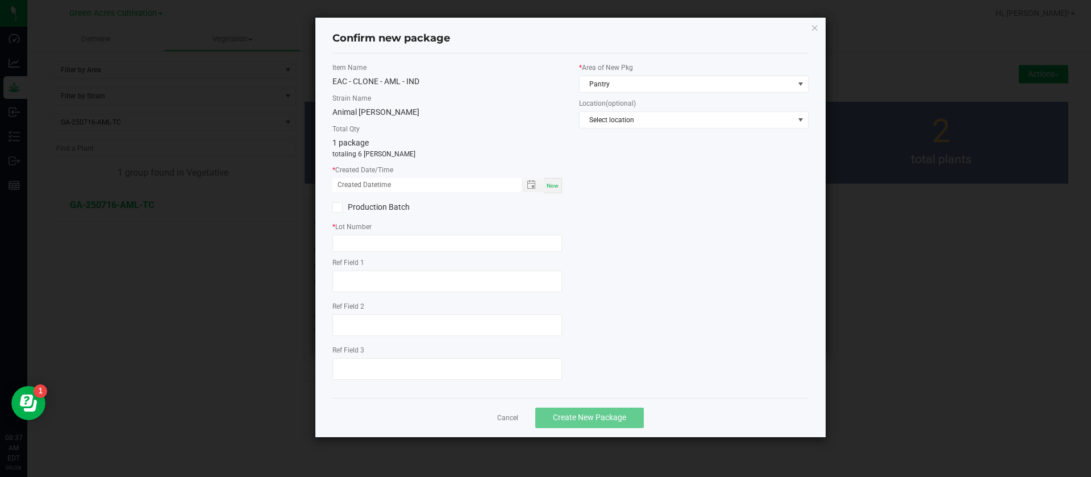
click at [556, 183] on span "Now" at bounding box center [553, 185] width 12 height 6
click at [351, 183] on input "09/26/2025 08:37 AM" at bounding box center [420, 185] width 177 height 14
type input "09/05/2025 08:37 AM"
click at [380, 250] on input "text" at bounding box center [447, 243] width 230 height 17
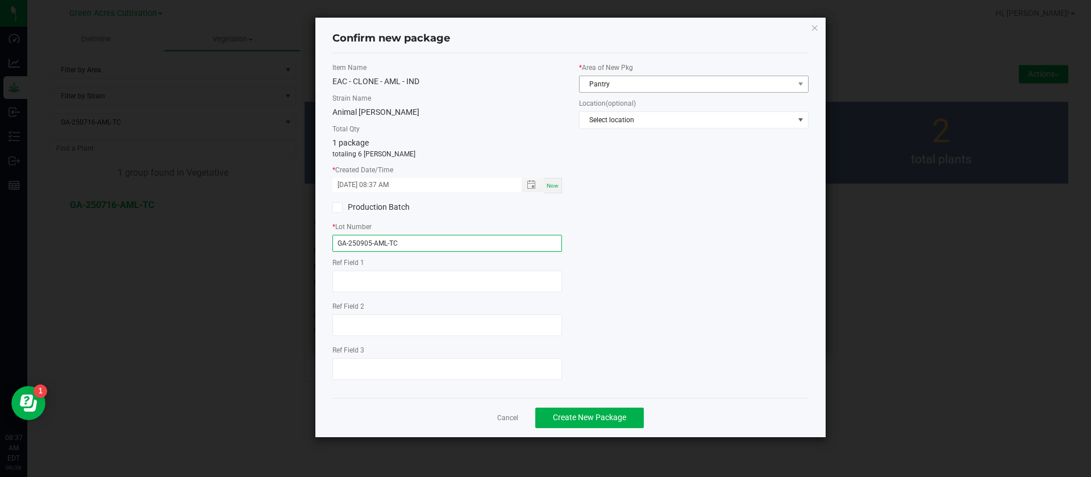
type input "GA-250905-AML-TC"
click at [625, 89] on span "Pantry" at bounding box center [687, 84] width 214 height 16
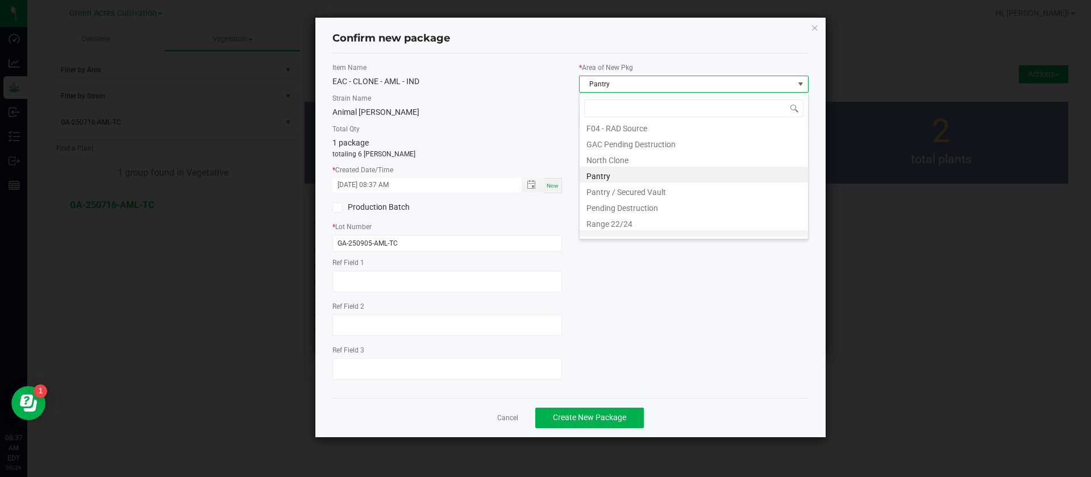
scroll to position [173, 0]
click at [618, 213] on li "TC Room" at bounding box center [694, 213] width 228 height 16
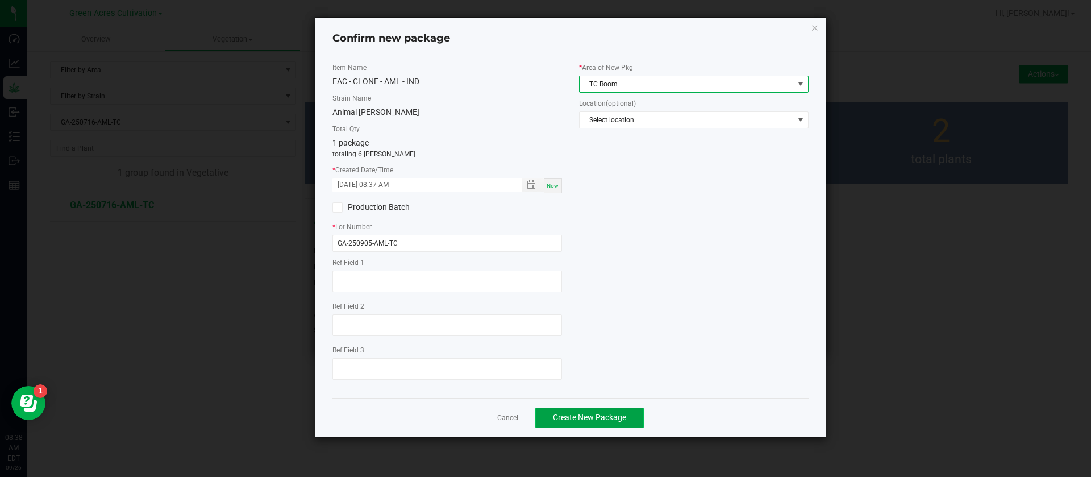
click at [601, 415] on span "Create New Package" at bounding box center [589, 417] width 73 height 9
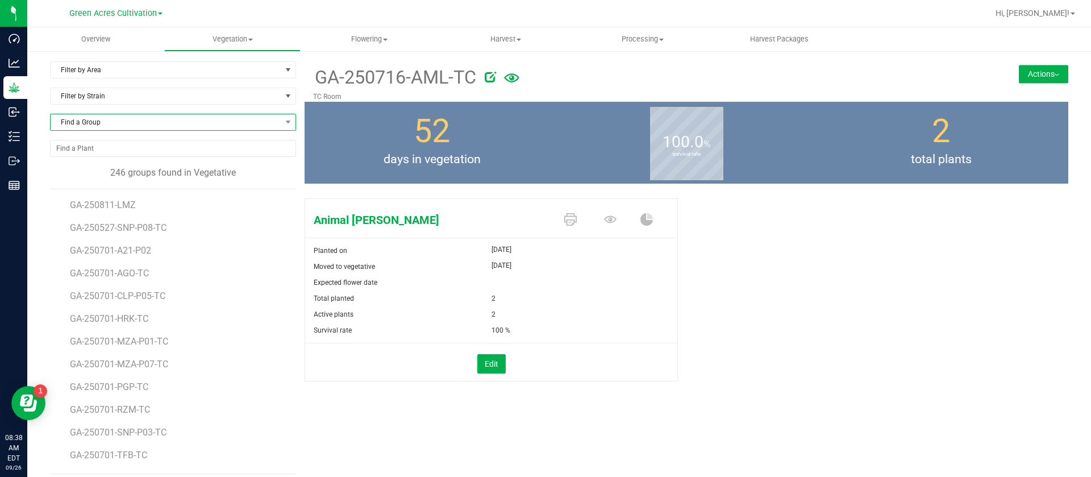
click at [184, 117] on span "Find a Group" at bounding box center [166, 122] width 231 height 16
type input "BDL"
click at [125, 167] on li "GA-250717-BDL-TC" at bounding box center [172, 169] width 242 height 16
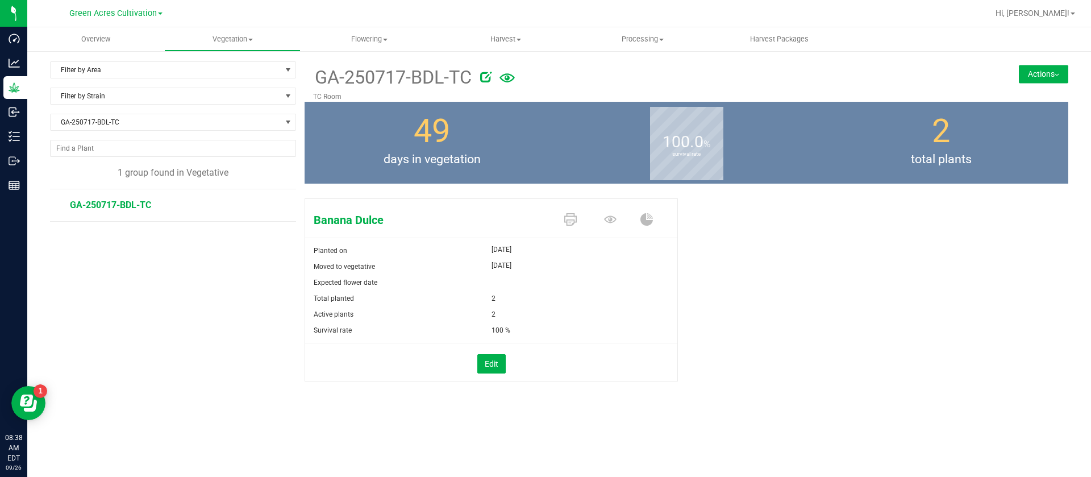
click at [1026, 70] on button "Actions" at bounding box center [1043, 74] width 49 height 18
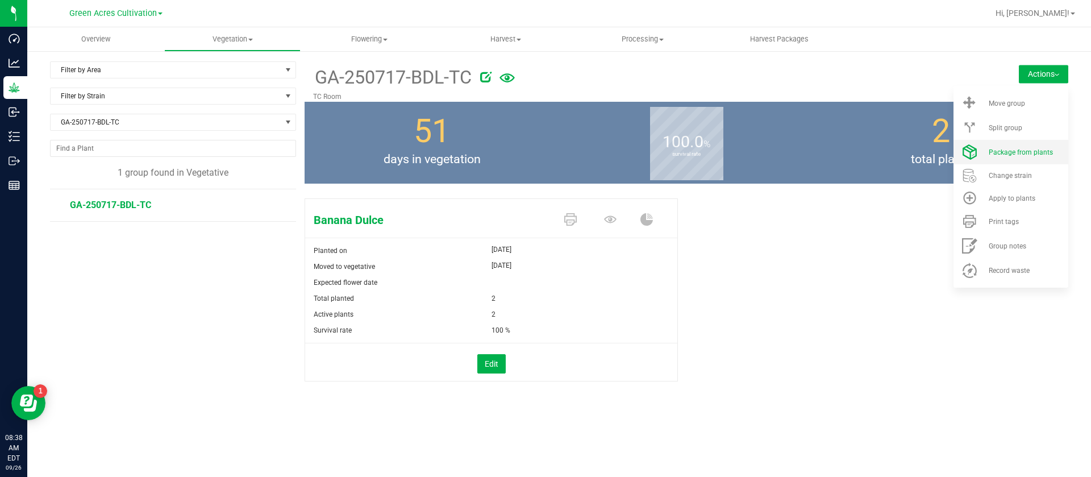
click at [1019, 148] on span "Package from plants" at bounding box center [1021, 152] width 64 height 8
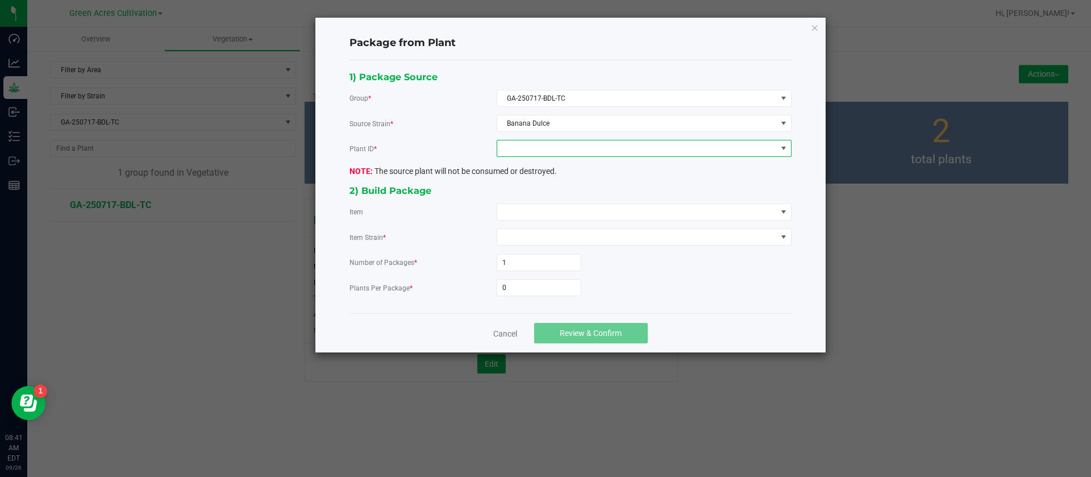
click at [507, 155] on span at bounding box center [637, 148] width 280 height 16
click at [557, 198] on li "8569250172078228" at bounding box center [644, 197] width 294 height 19
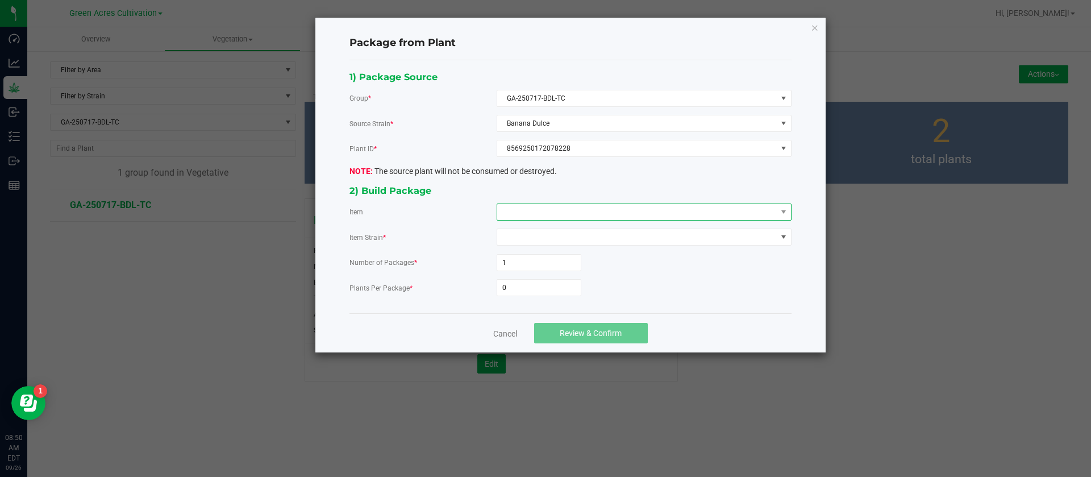
click at [558, 218] on span at bounding box center [637, 212] width 280 height 16
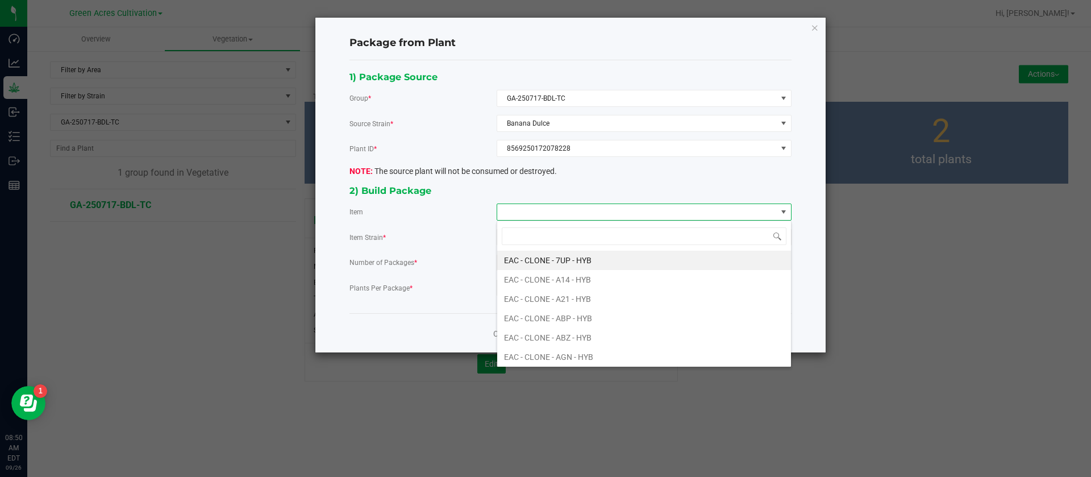
click at [563, 210] on span at bounding box center [637, 212] width 280 height 16
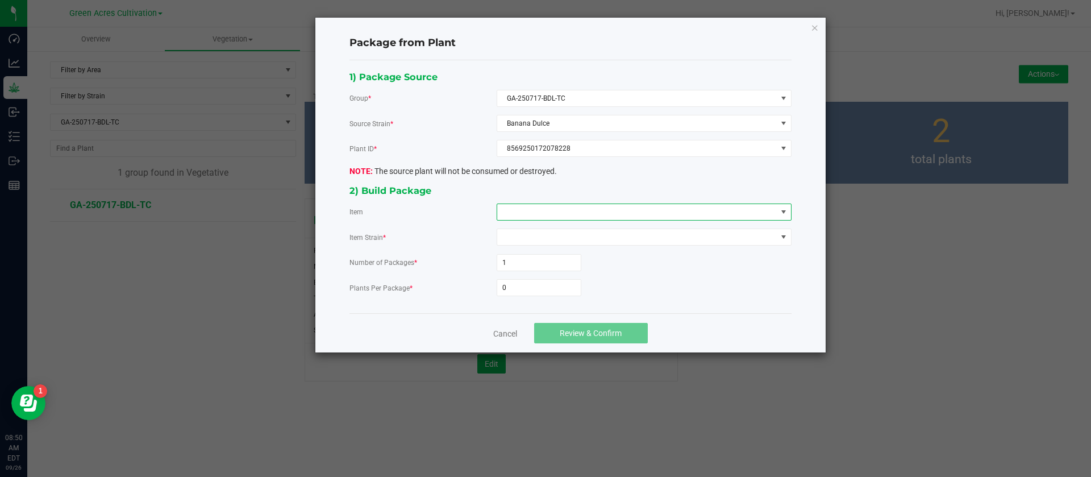
click at [563, 210] on span at bounding box center [637, 212] width 280 height 16
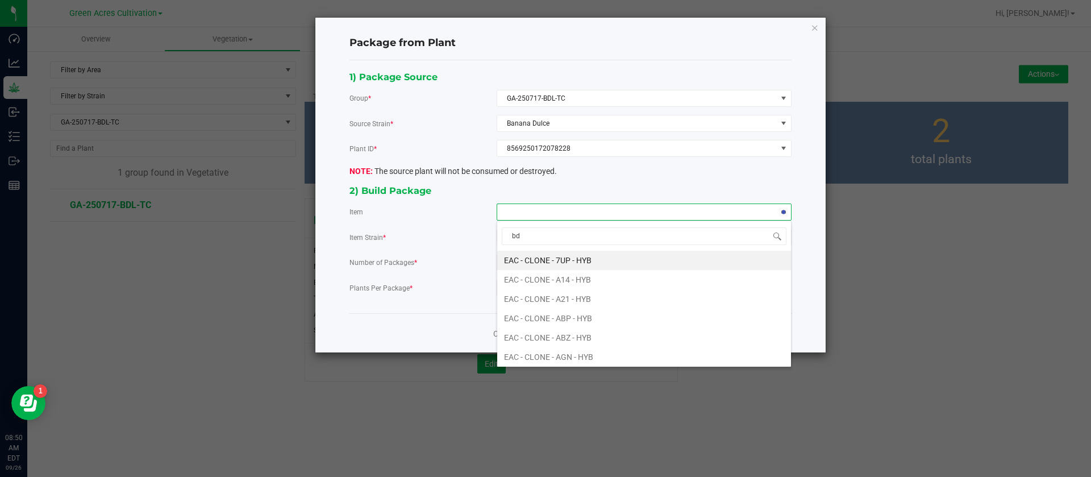
type input "bdl"
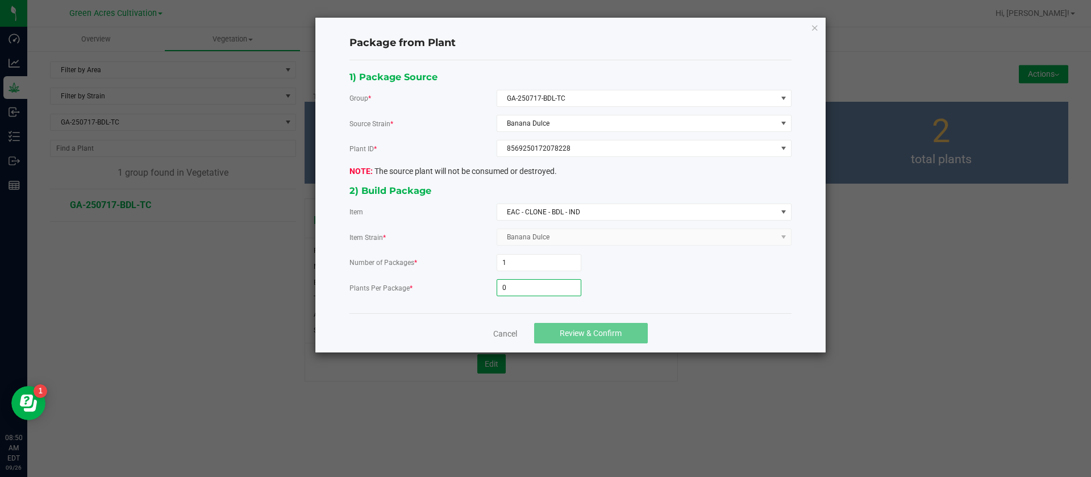
click at [519, 290] on input "0" at bounding box center [539, 288] width 84 height 16
type input "6"
click at [625, 324] on button "Review & Confirm" at bounding box center [591, 333] width 114 height 20
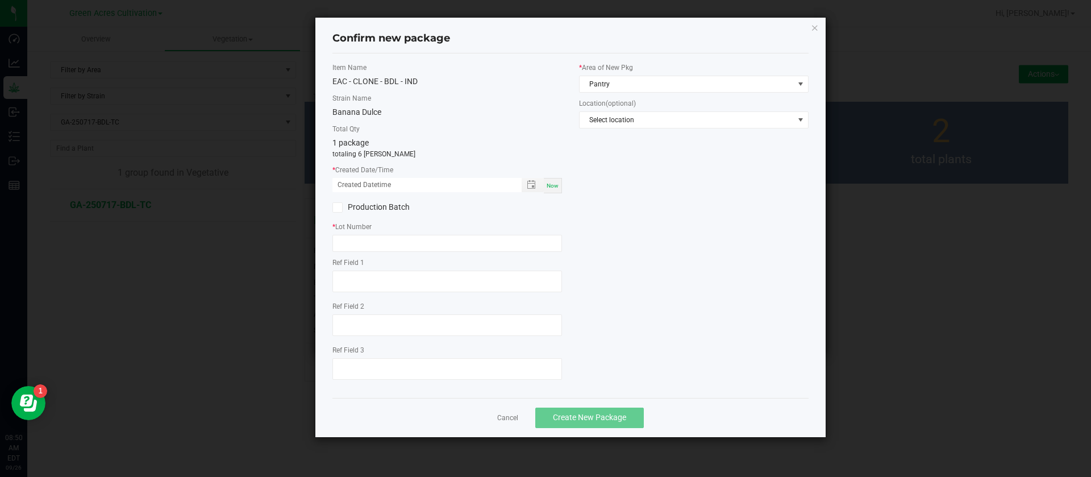
drag, startPoint x: 544, startPoint y: 187, endPoint x: 527, endPoint y: 197, distance: 20.1
click at [544, 186] on div "Now" at bounding box center [553, 185] width 18 height 15
click at [355, 180] on input "09/26/2025 08:50 AM" at bounding box center [420, 185] width 177 height 14
type input "09/05/2025 08:50 AM"
click at [359, 239] on input "text" at bounding box center [447, 243] width 230 height 17
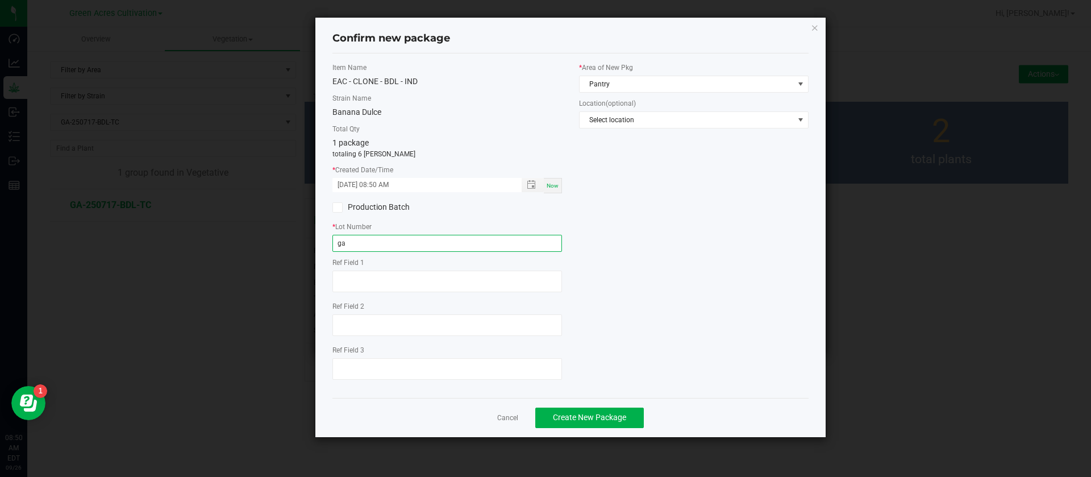
type input "g"
type input "GA-250905-BDL-TC"
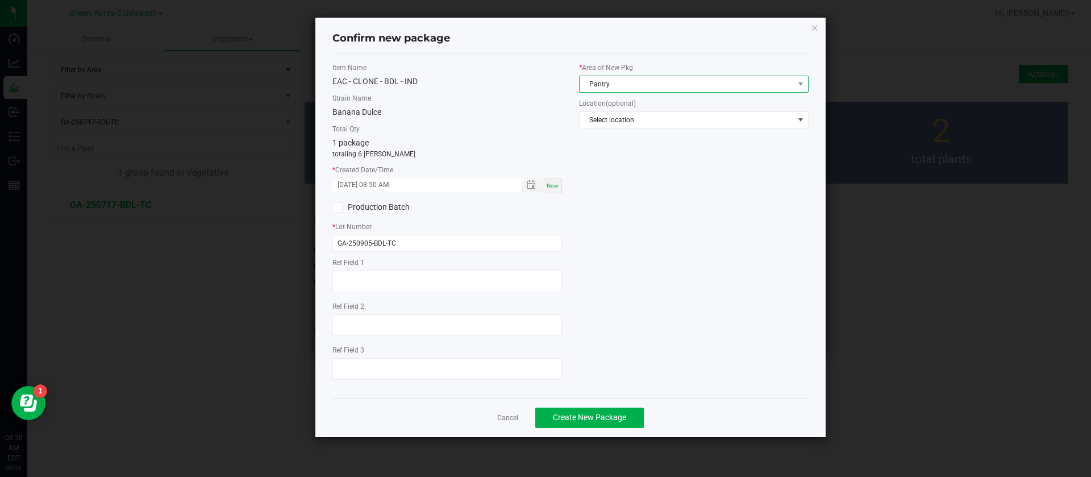
click at [596, 81] on span "Pantry" at bounding box center [687, 84] width 214 height 16
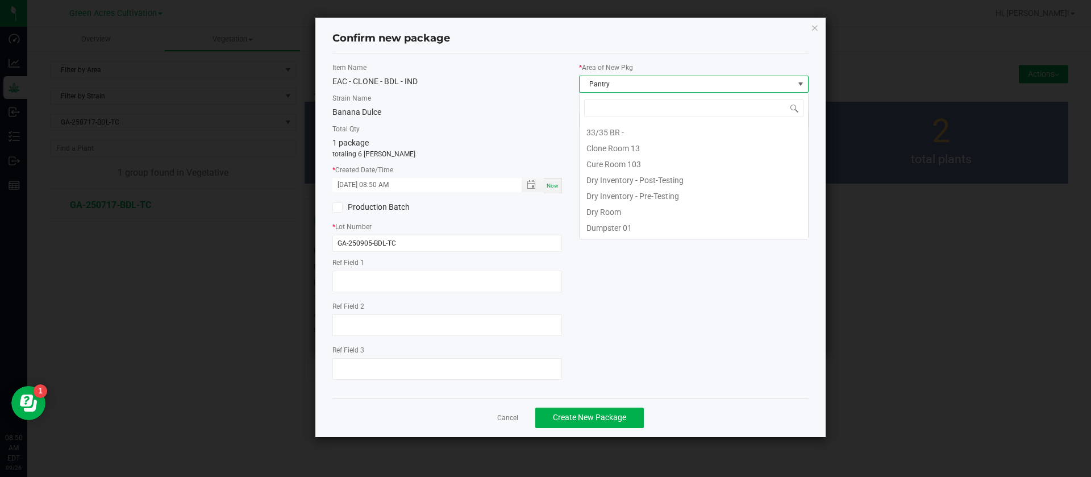
scroll to position [93, 0]
type input "TC"
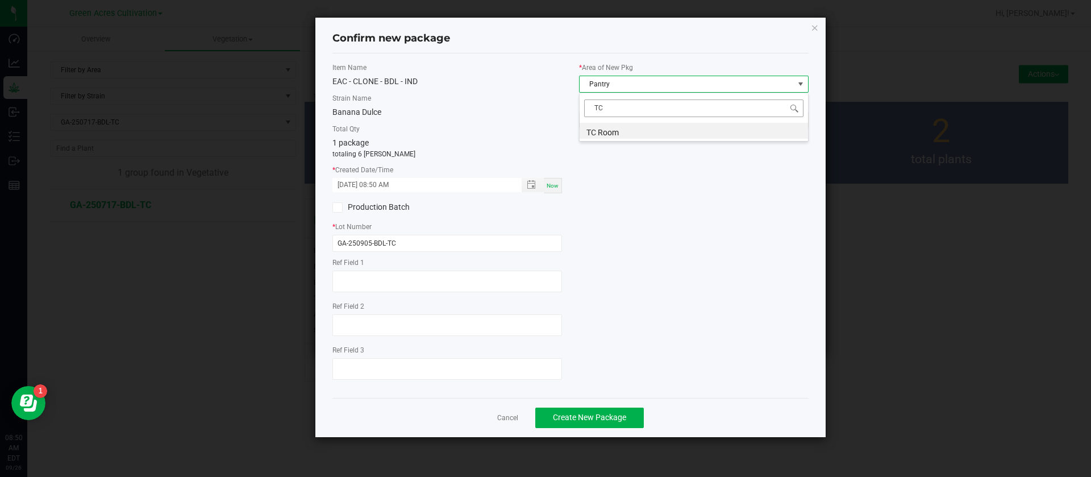
scroll to position [0, 0]
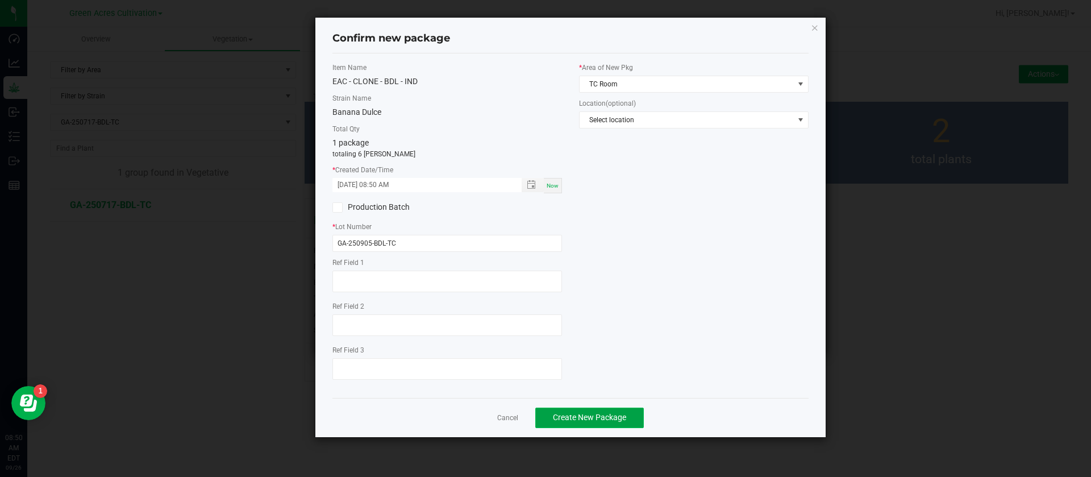
click at [588, 418] on span "Create New Package" at bounding box center [589, 417] width 73 height 9
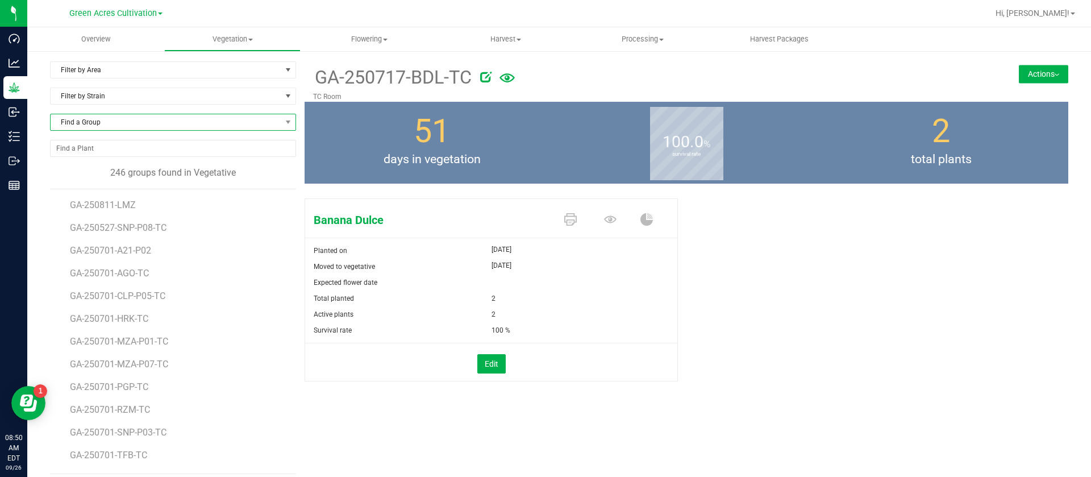
click at [98, 120] on span "Find a Group" at bounding box center [166, 122] width 231 height 16
type input "DLS"
click at [133, 169] on li "GA-250716-DLS-TC" at bounding box center [172, 169] width 242 height 16
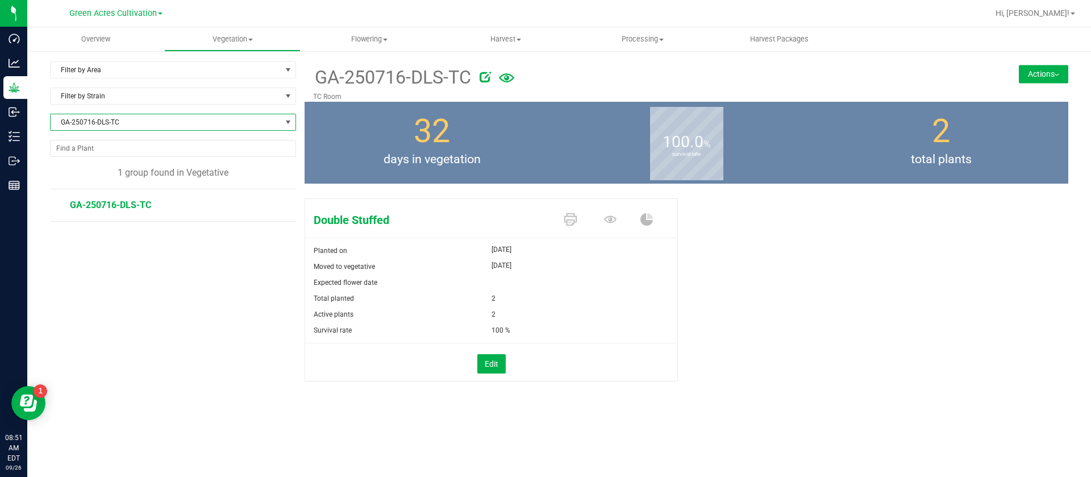
click at [1041, 69] on button "Actions" at bounding box center [1043, 74] width 49 height 18
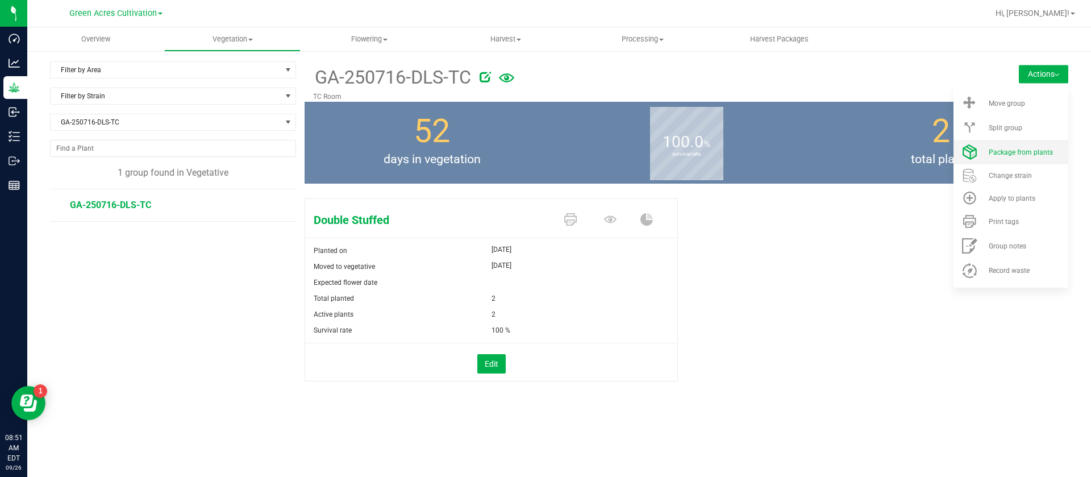
click at [1026, 153] on span "Package from plants" at bounding box center [1021, 152] width 64 height 8
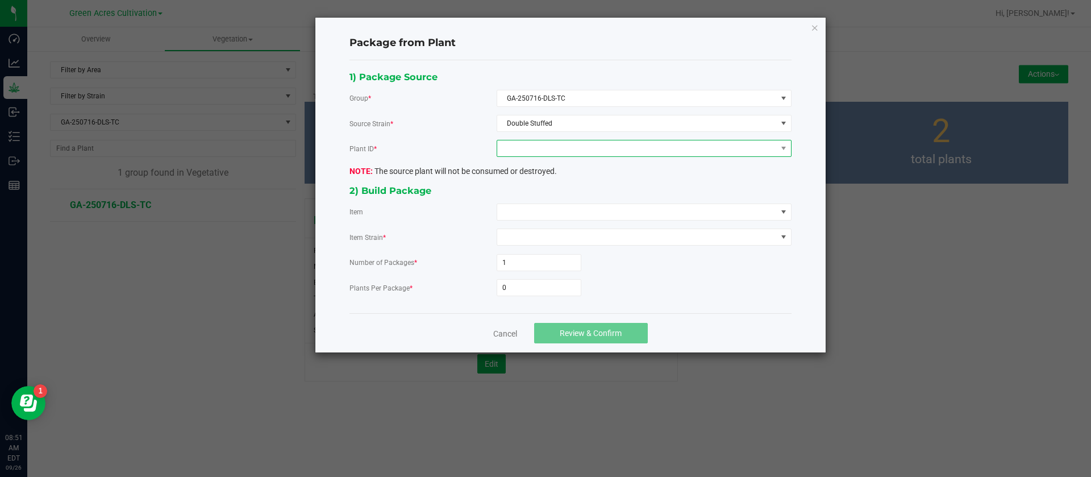
click at [536, 141] on span at bounding box center [637, 148] width 280 height 16
click at [548, 193] on li "7491395143964823" at bounding box center [644, 197] width 294 height 19
click at [534, 205] on span at bounding box center [637, 212] width 280 height 16
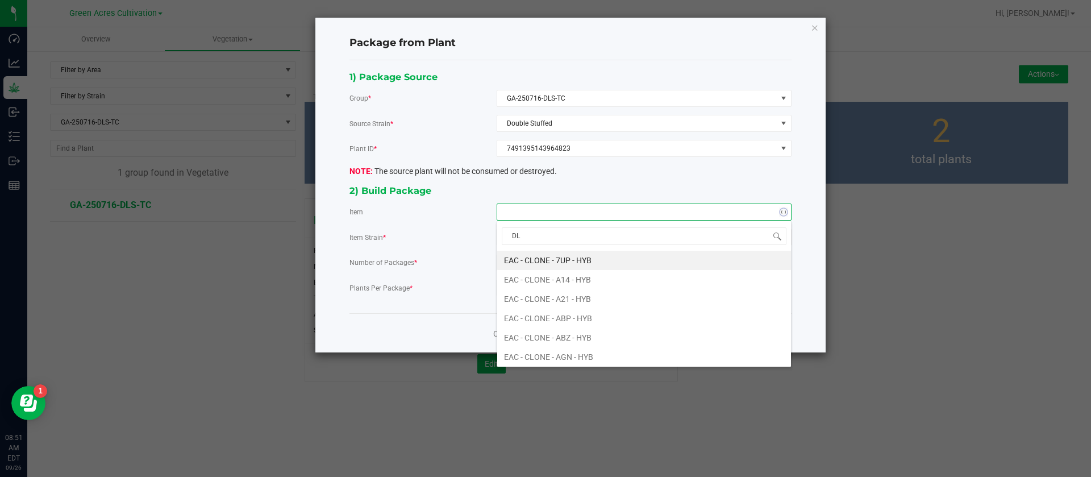
type input "DLS"
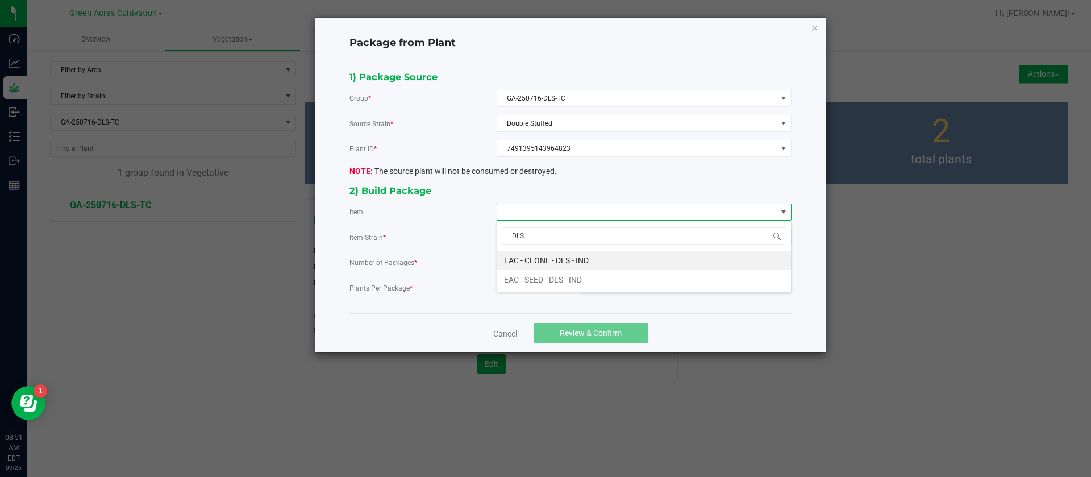
click at [573, 256] on IND "EAC - CLONE - DLS - IND" at bounding box center [644, 260] width 294 height 19
click at [528, 292] on input "0" at bounding box center [539, 288] width 84 height 16
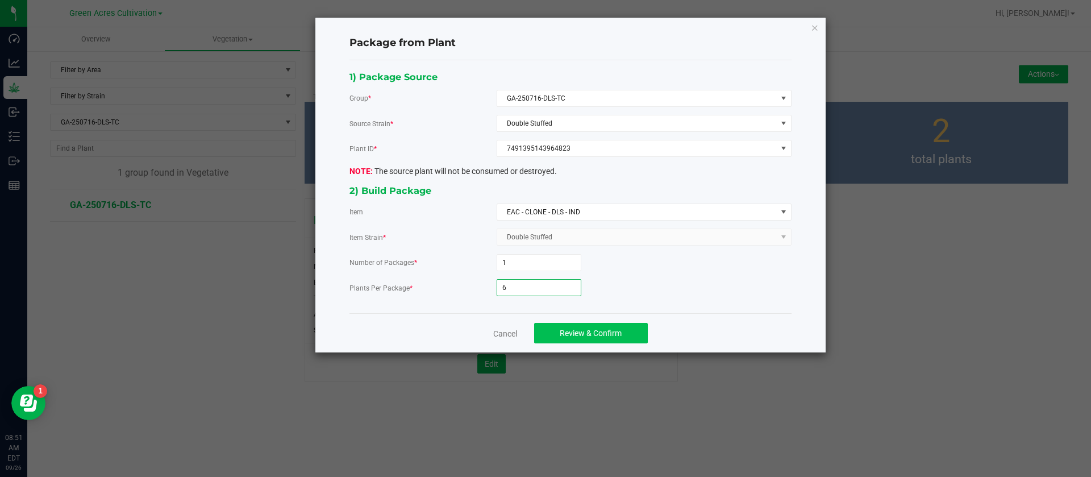
type input "6"
click at [600, 334] on span "Review & Confirm" at bounding box center [591, 332] width 62 height 9
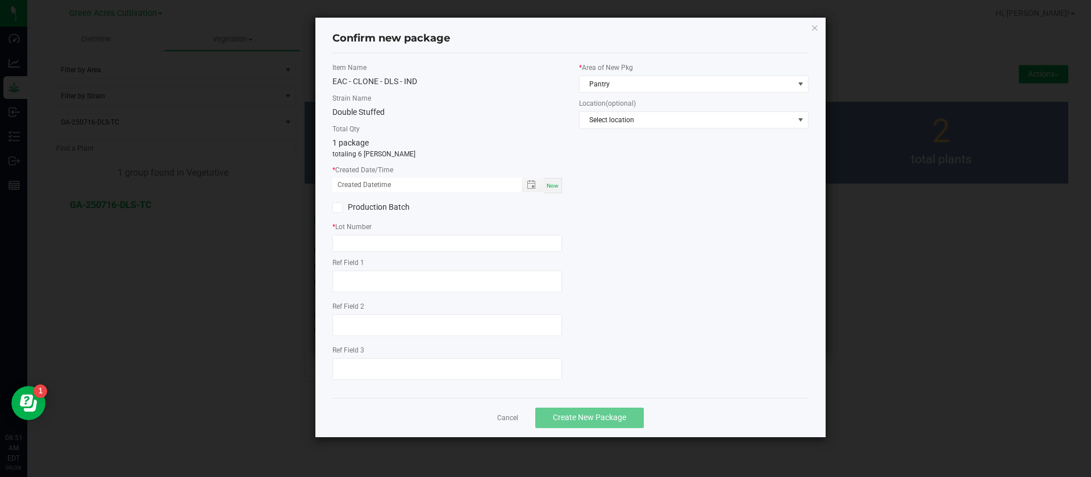
click at [557, 183] on span "Now" at bounding box center [553, 185] width 12 height 6
click at [353, 186] on input "09/26/2025 08:51 AM" at bounding box center [420, 185] width 177 height 14
type input "09/05/2025 08:51 AM"
click at [338, 223] on label "* Lot Number" at bounding box center [447, 227] width 230 height 10
click at [377, 235] on input "text" at bounding box center [447, 243] width 230 height 17
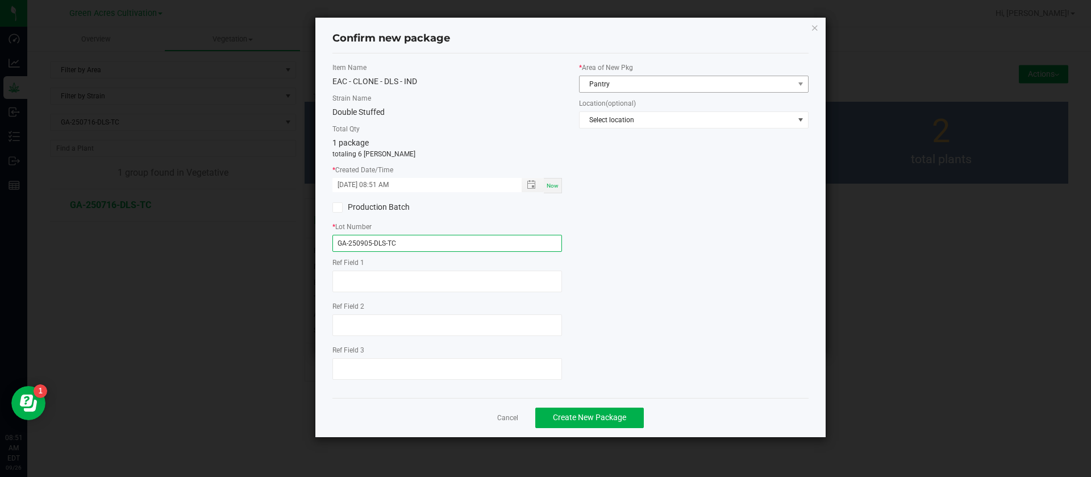
type input "GA-250905-DLS-TC"
click at [607, 82] on span "Pantry" at bounding box center [687, 84] width 214 height 16
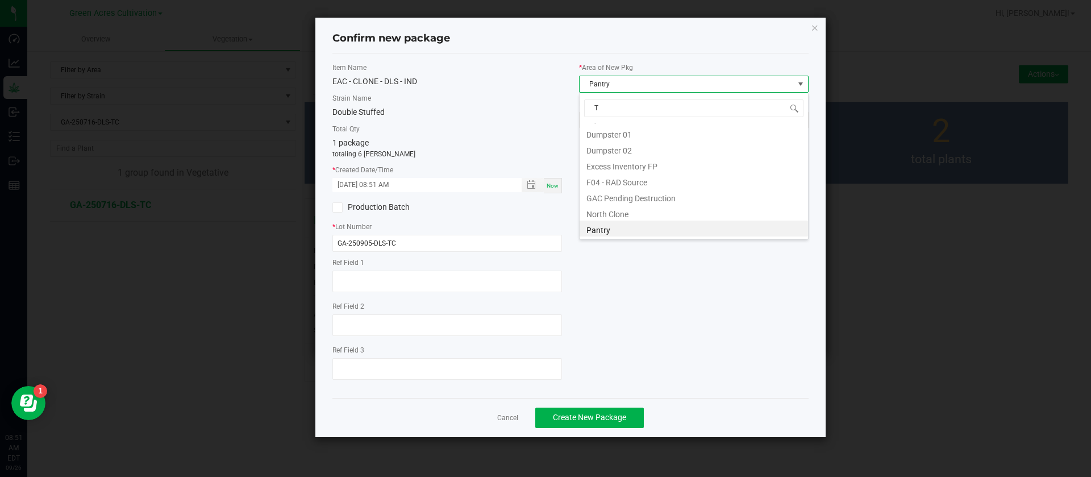
scroll to position [77, 0]
type input "TC"
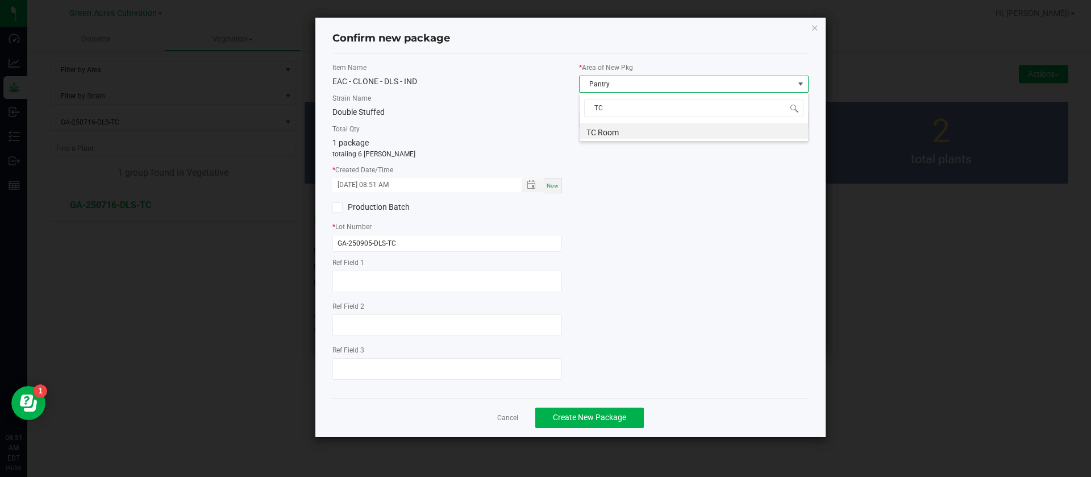
scroll to position [0, 0]
click at [609, 136] on li "TC Room" at bounding box center [694, 131] width 228 height 16
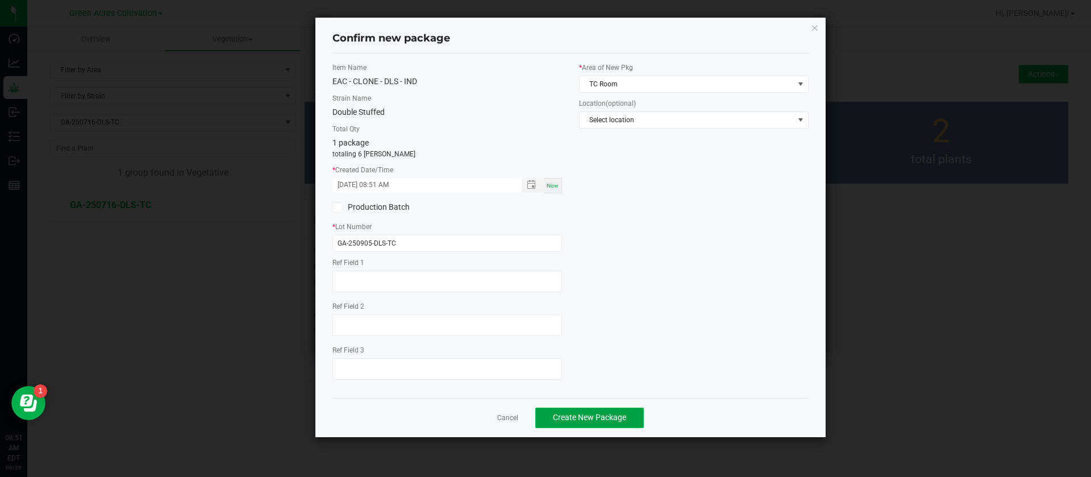
click at [595, 418] on span "Create New Package" at bounding box center [589, 417] width 73 height 9
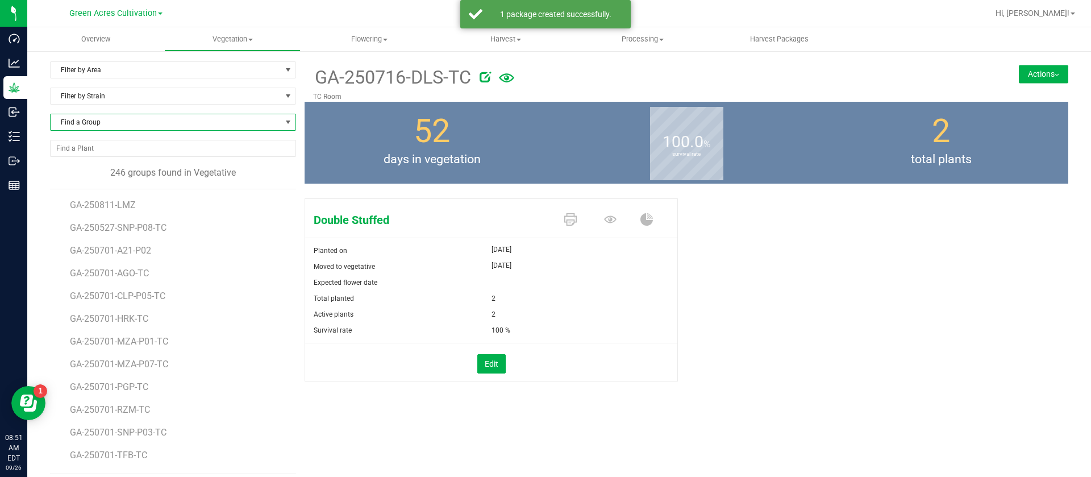
click at [137, 120] on span "Find a Group" at bounding box center [166, 122] width 231 height 16
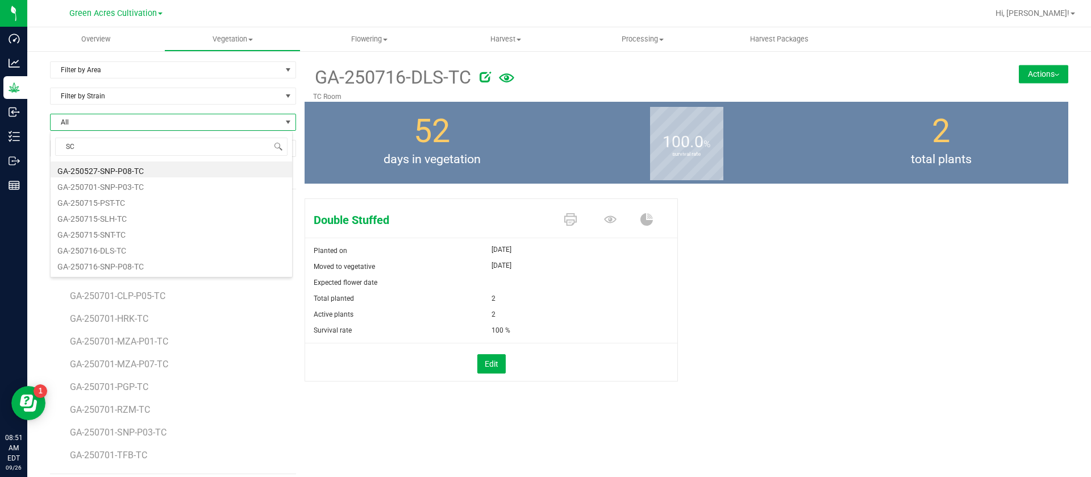
type input "SCL"
click at [138, 169] on li "GA-250717-SCL-P03-TC" at bounding box center [172, 169] width 242 height 16
